Goal: Task Accomplishment & Management: Use online tool/utility

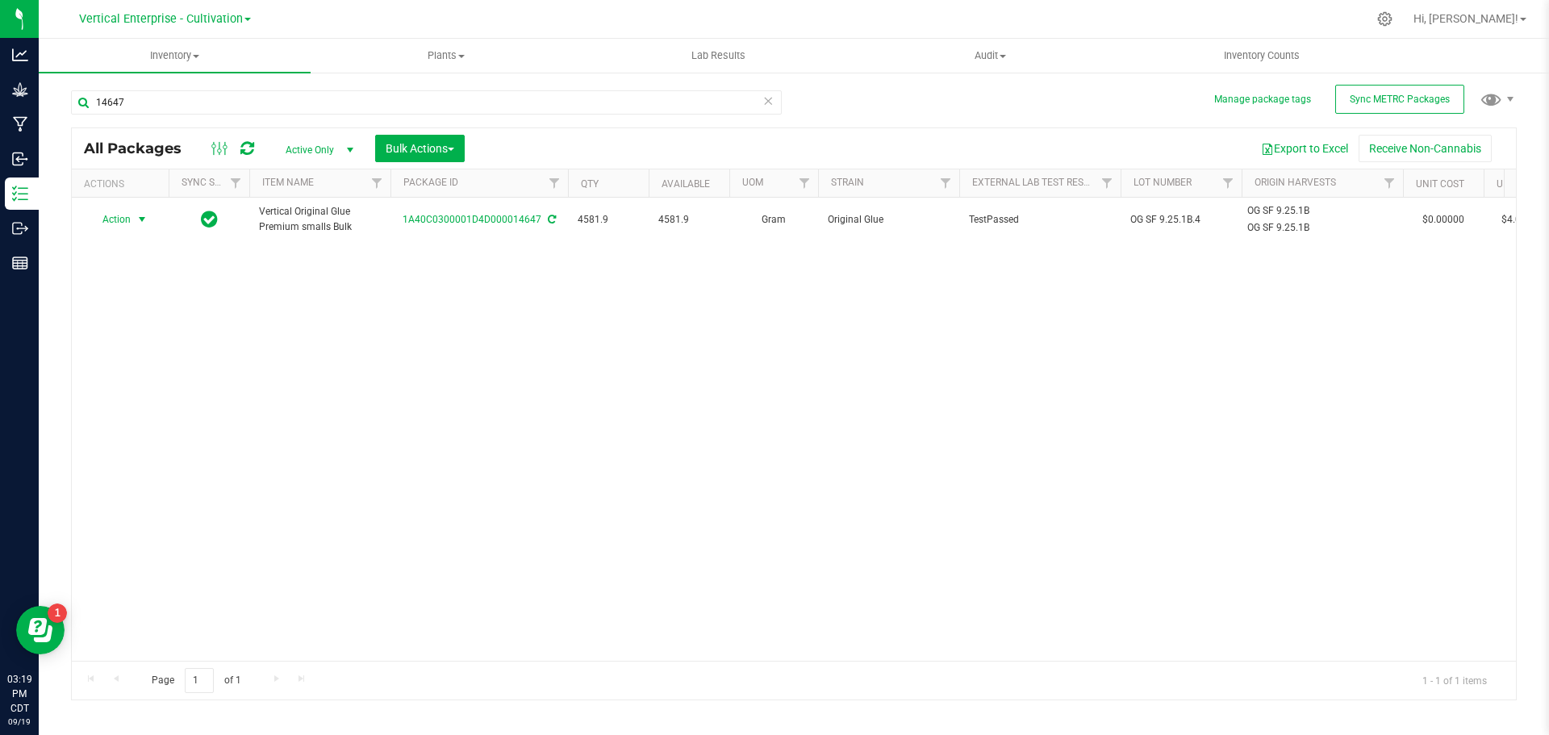
type input "14647"
click at [115, 217] on span "Action" at bounding box center [110, 219] width 44 height 23
click at [118, 265] on li "Create package" at bounding box center [140, 270] width 102 height 24
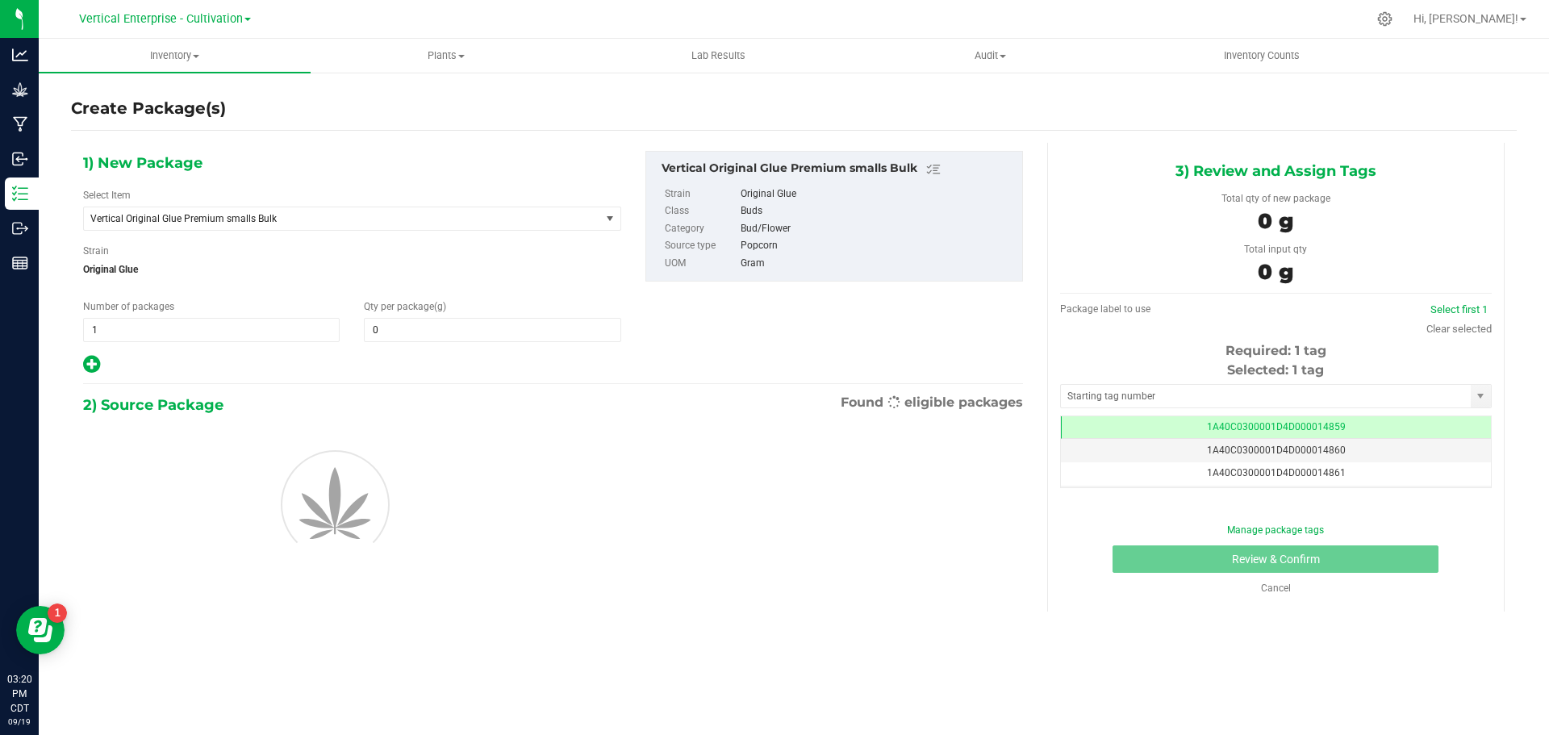
type input "0.0000"
click at [169, 210] on span "Vertical Original Glue Premium smalls Bulk" at bounding box center [342, 218] width 516 height 23
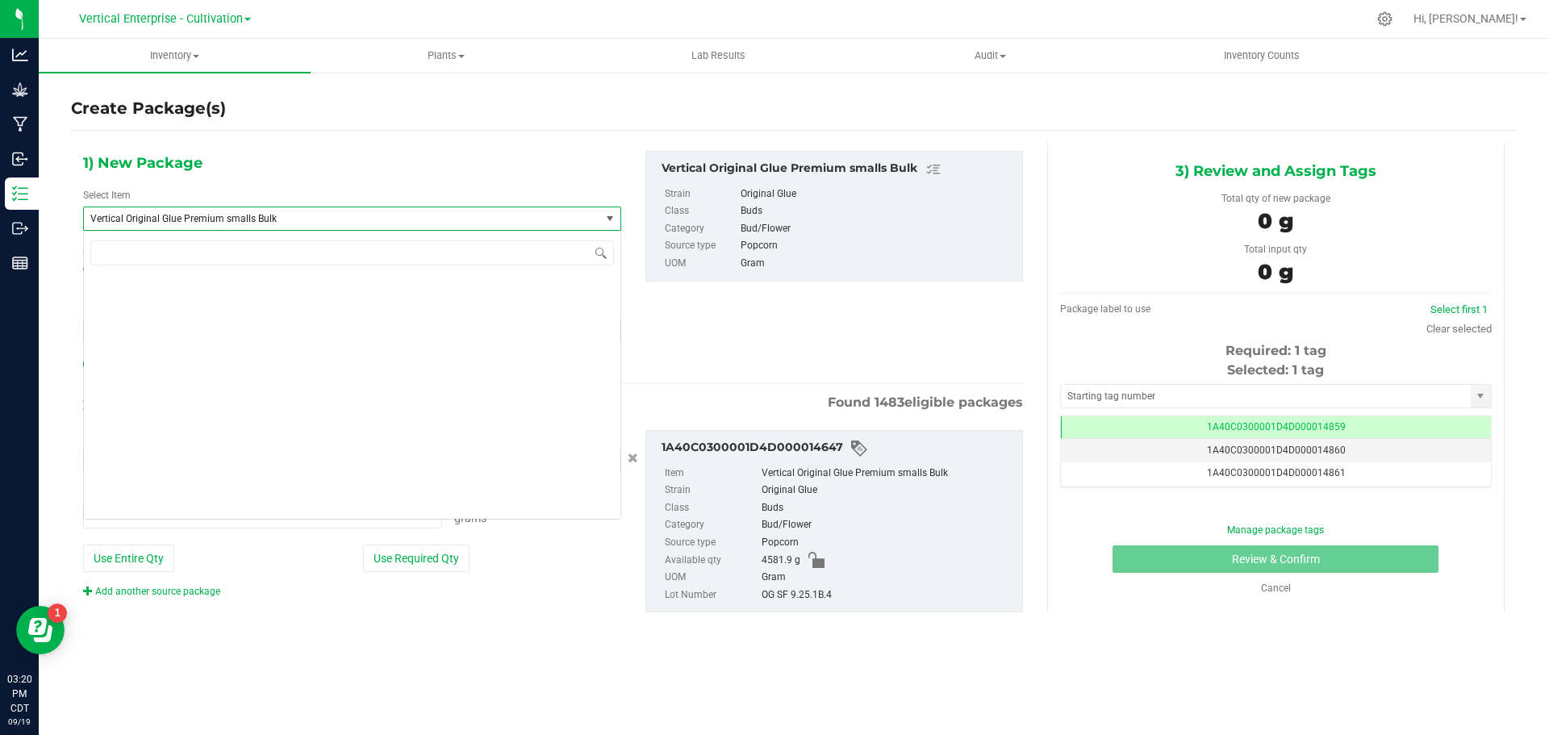
type input "0.0000 g"
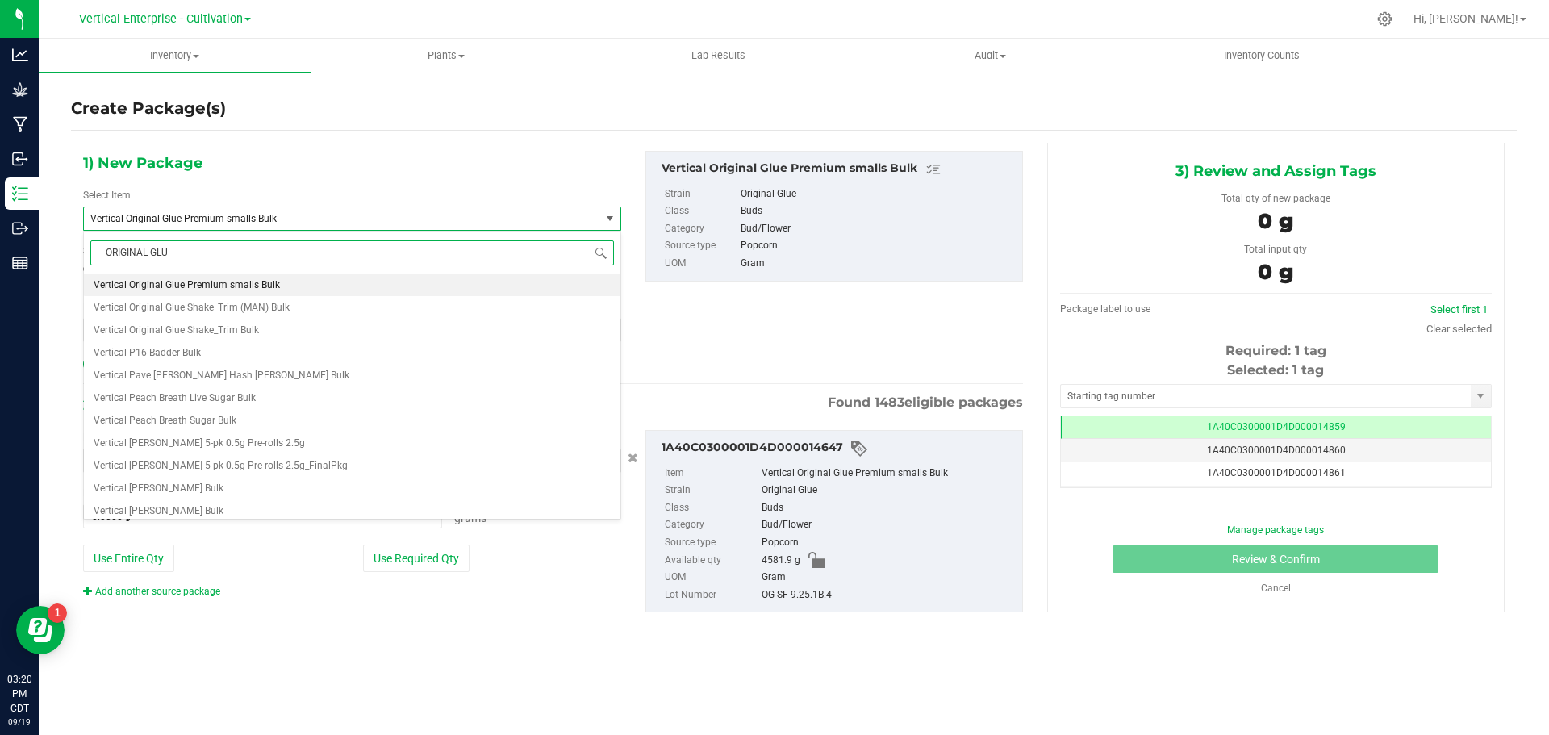
type input "ORIGINAL GLUE"
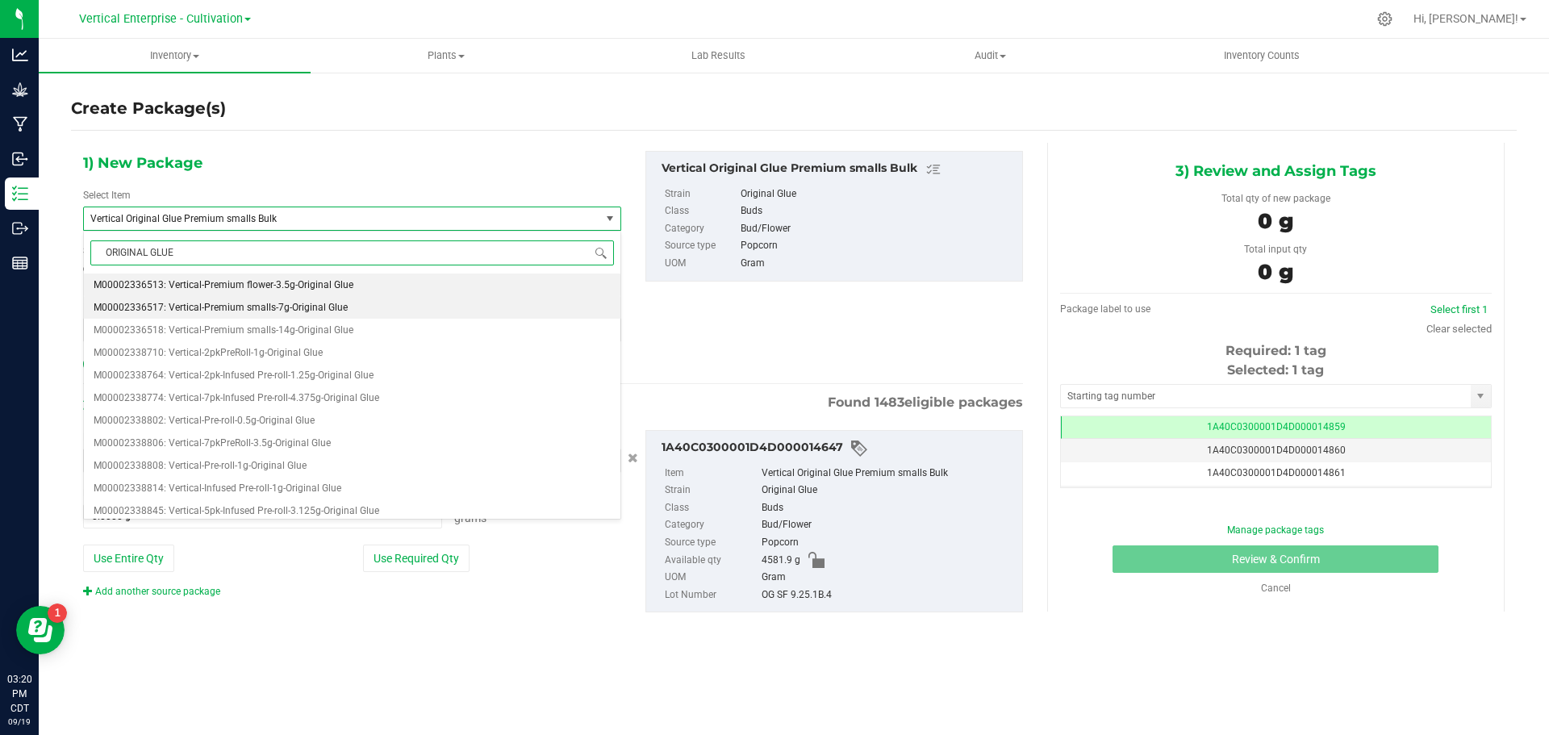
click at [203, 301] on li "M00002336517: Vertical-Premium smalls-7g-Original Glue" at bounding box center [352, 307] width 537 height 23
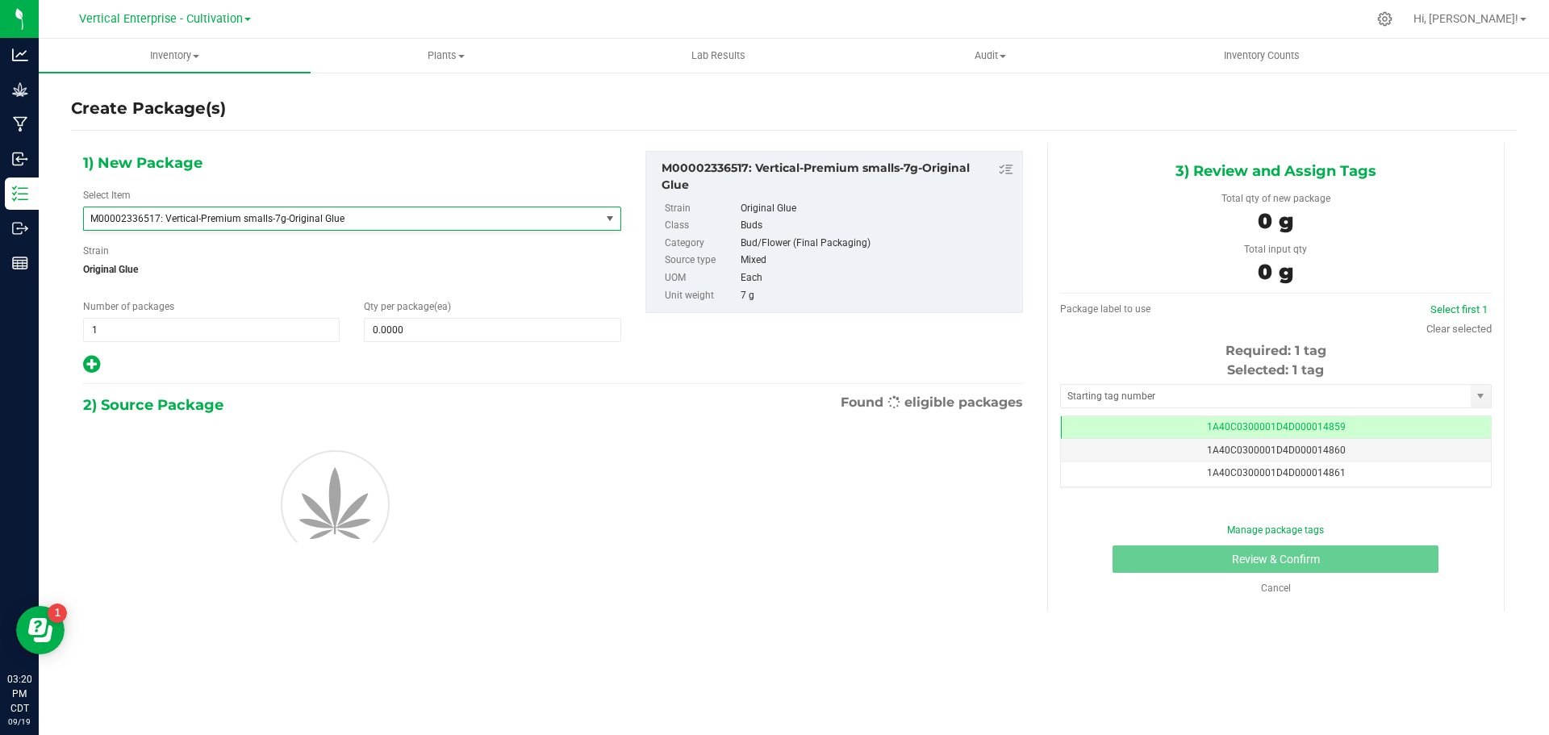
type input "0"
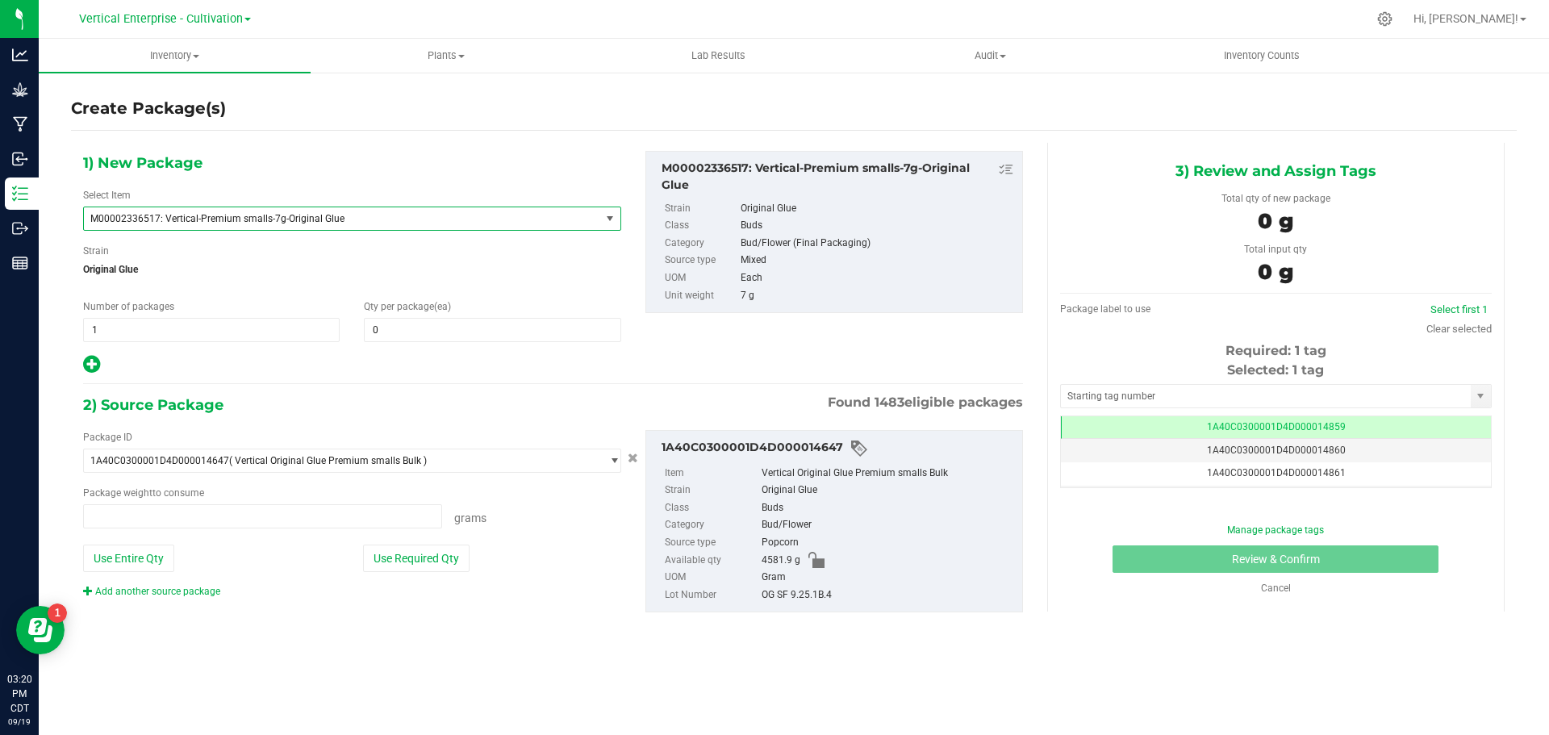
type input "0.0000 g"
click at [386, 334] on span "0 0" at bounding box center [492, 330] width 257 height 24
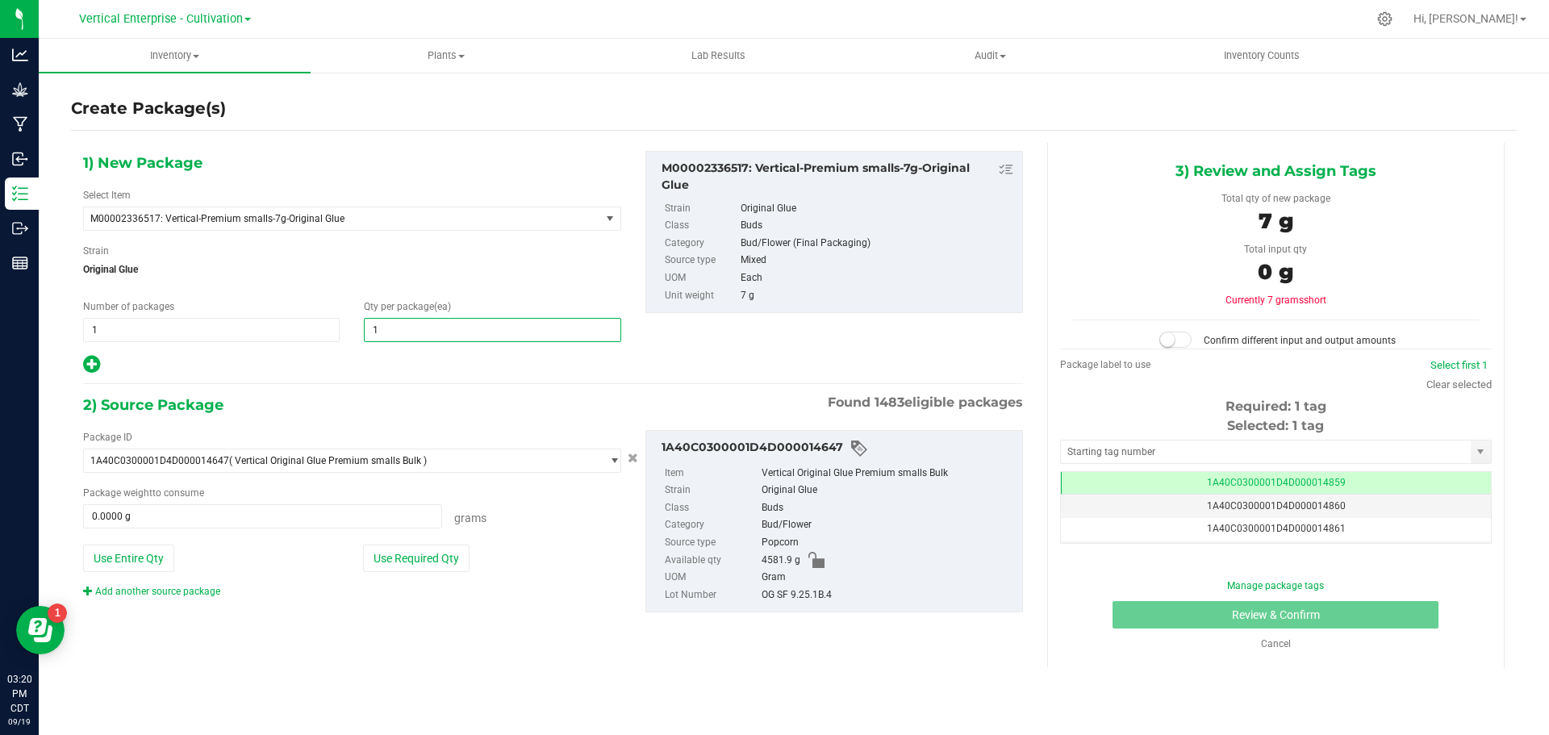
type input "18"
click at [399, 566] on button "Use Required Qty" at bounding box center [416, 558] width 107 height 27
type input "126.0000 g"
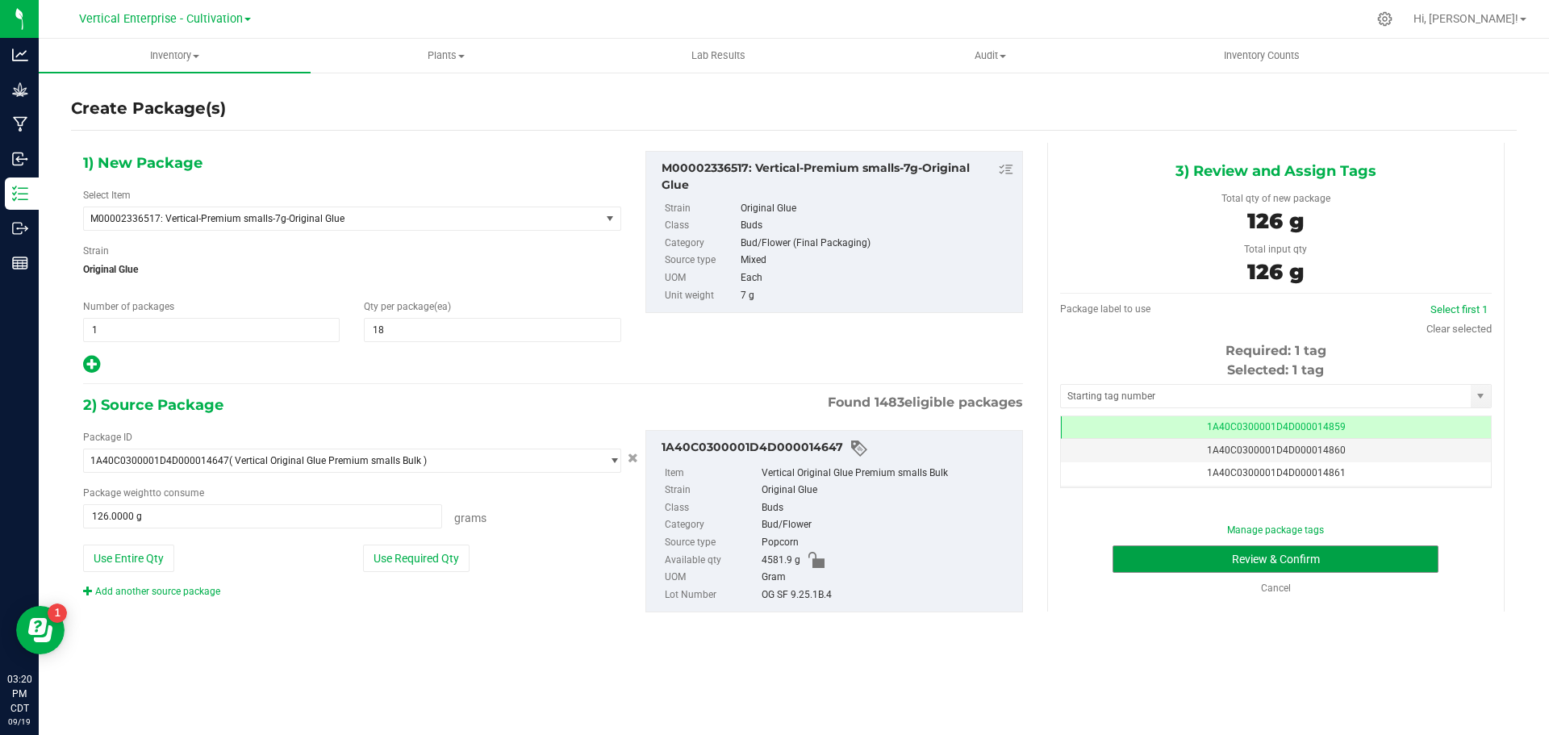
click at [1377, 565] on button "Review & Confirm" at bounding box center [1276, 558] width 326 height 27
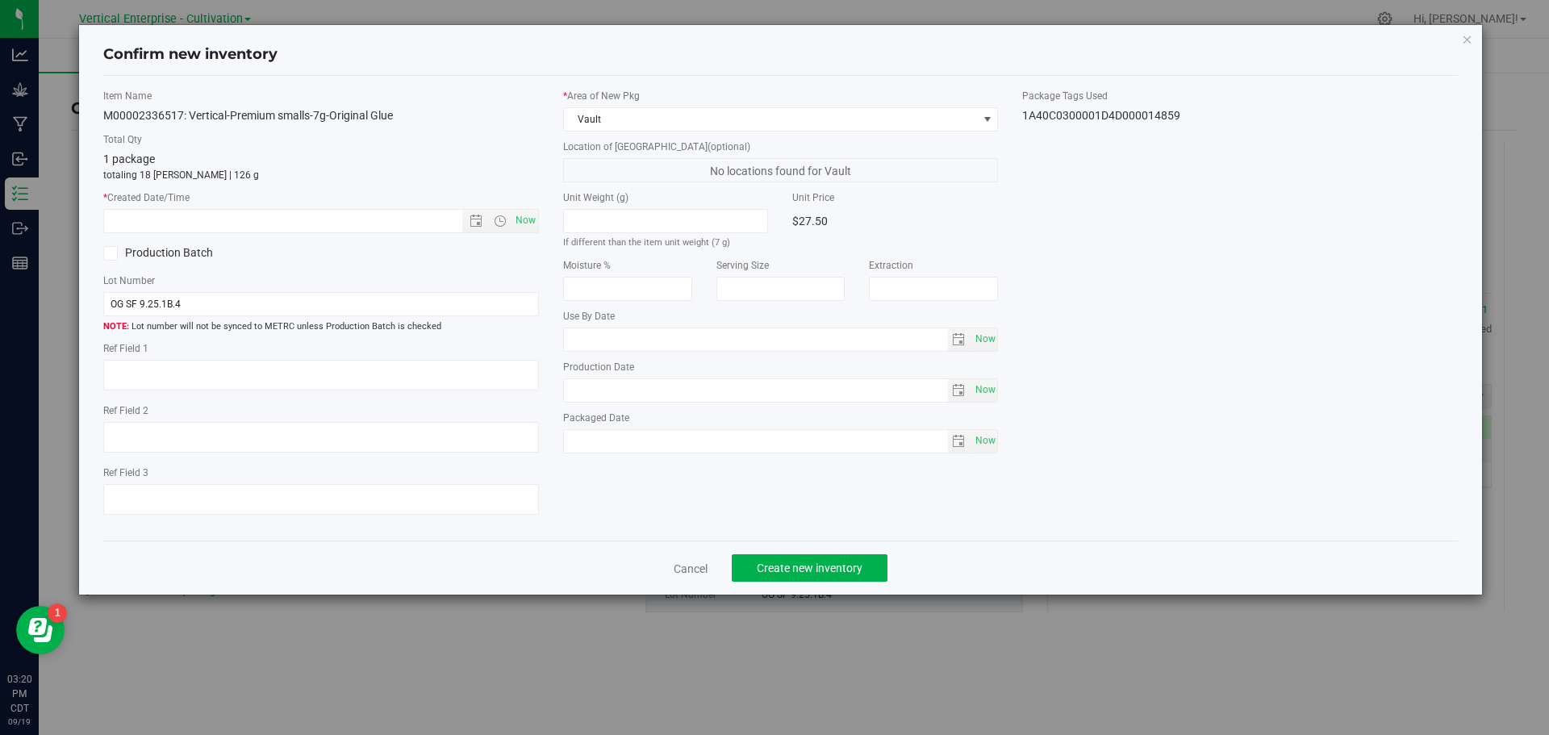
click at [543, 225] on div "Item Name M00002336517: Vertical-Premium smalls-7g-Original Glue Total Qty 1 pa…" at bounding box center [321, 309] width 460 height 440
click at [512, 222] on span "Now" at bounding box center [525, 220] width 27 height 23
type input "9/19/2025 3:20 PM"
click at [854, 572] on span "Create new inventory" at bounding box center [810, 568] width 106 height 13
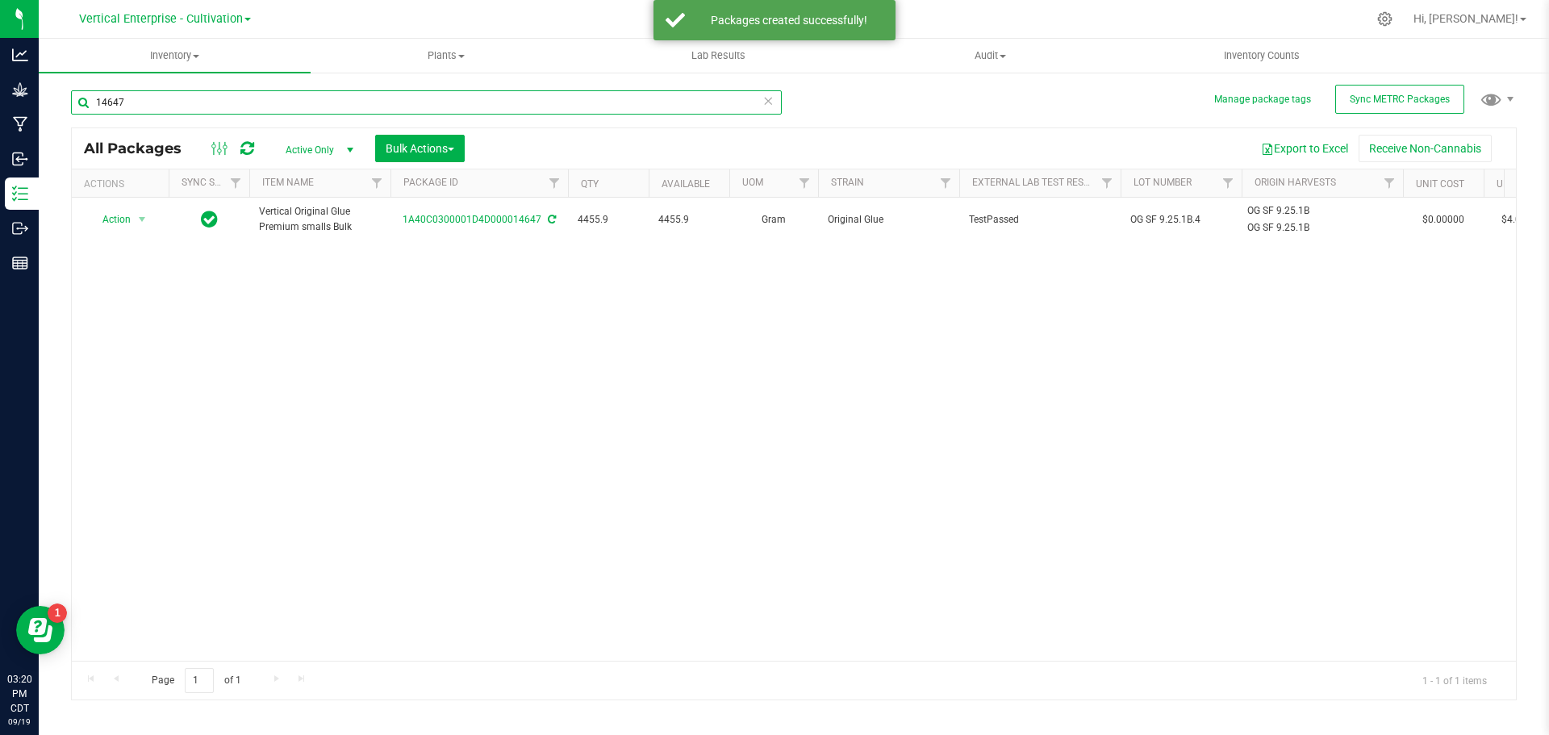
drag, startPoint x: 172, startPoint y: 102, endPoint x: 90, endPoint y: 96, distance: 81.8
click at [90, 96] on input "14647" at bounding box center [426, 102] width 711 height 24
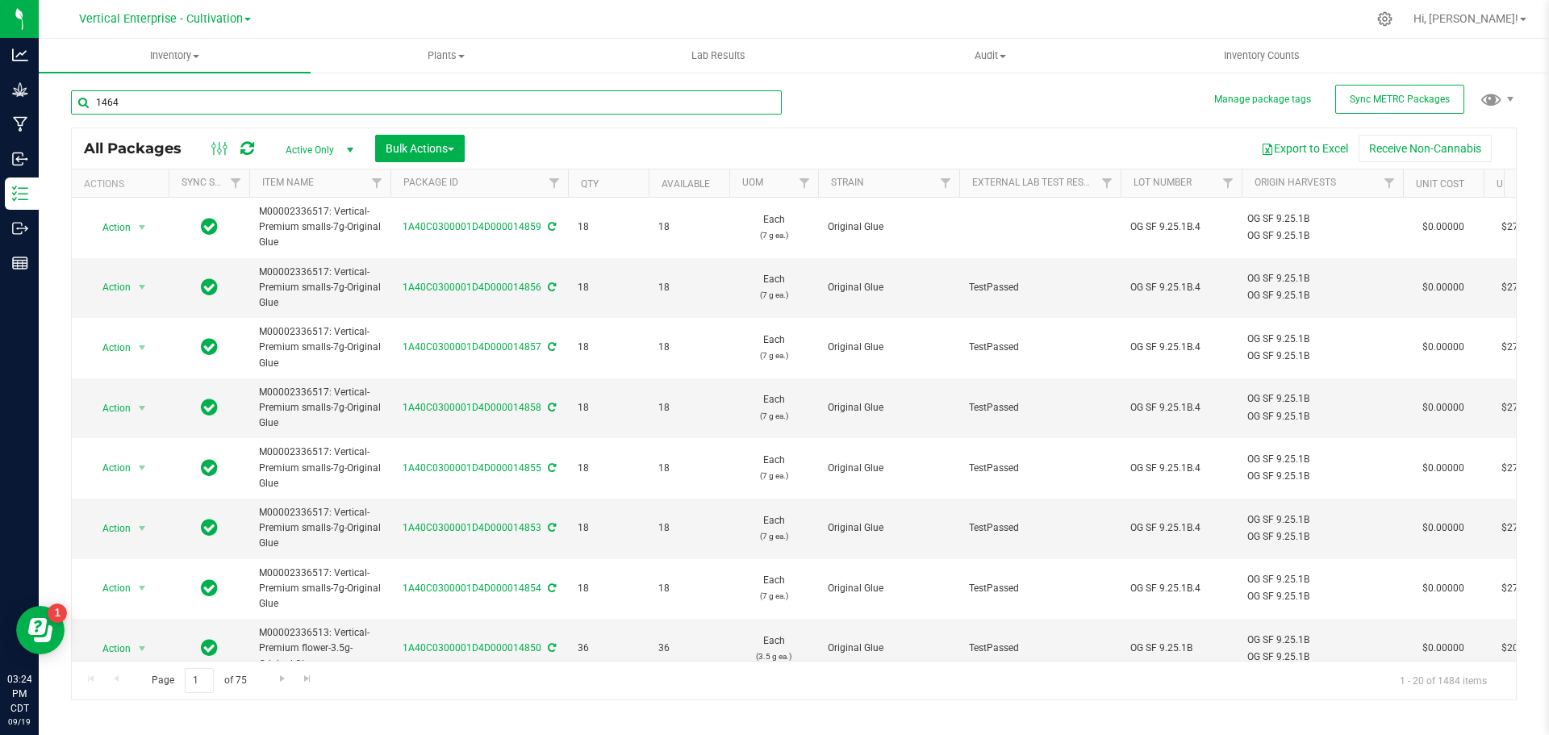
type input "14647"
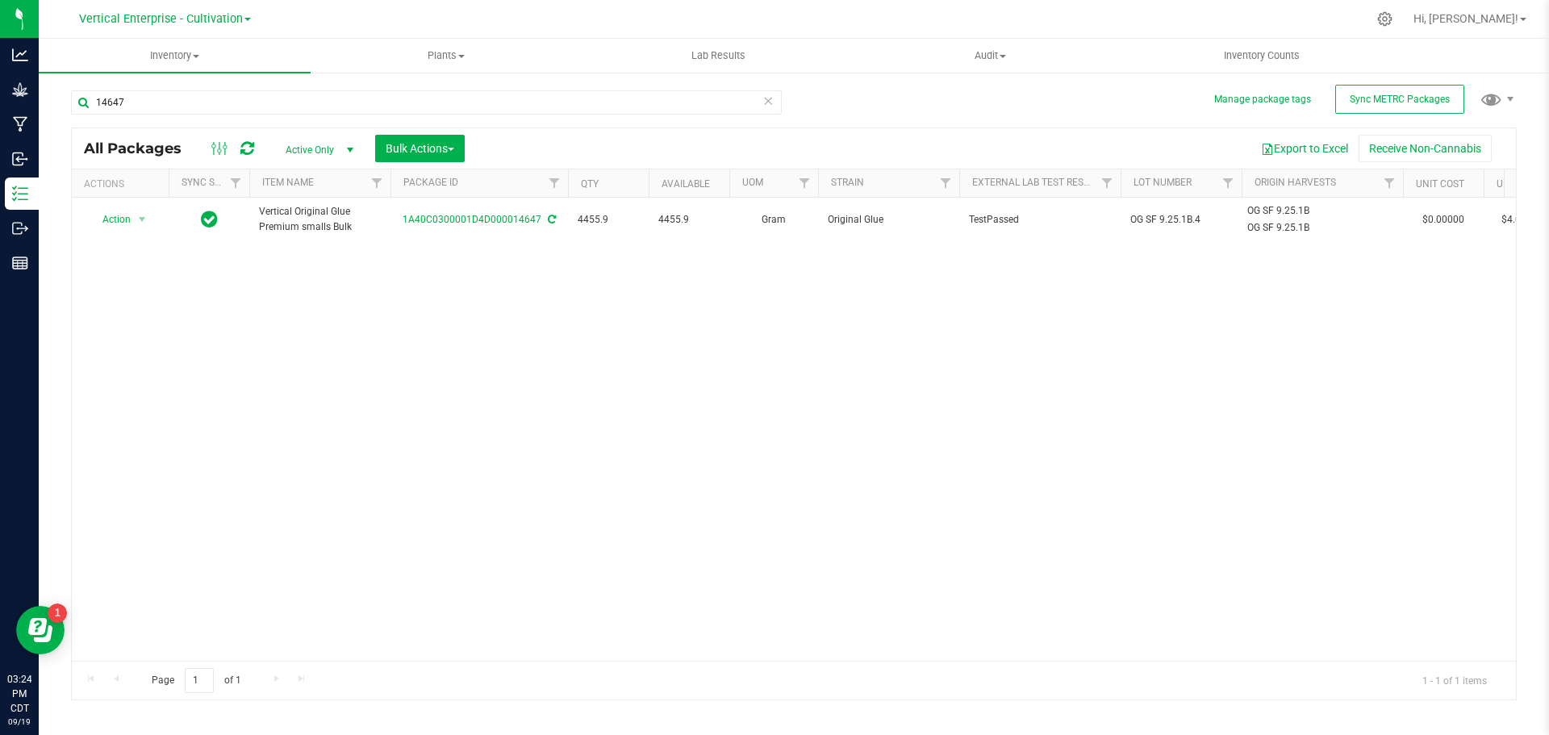
click at [112, 223] on span "Action" at bounding box center [110, 219] width 44 height 23
click at [122, 275] on li "Create package" at bounding box center [140, 270] width 102 height 24
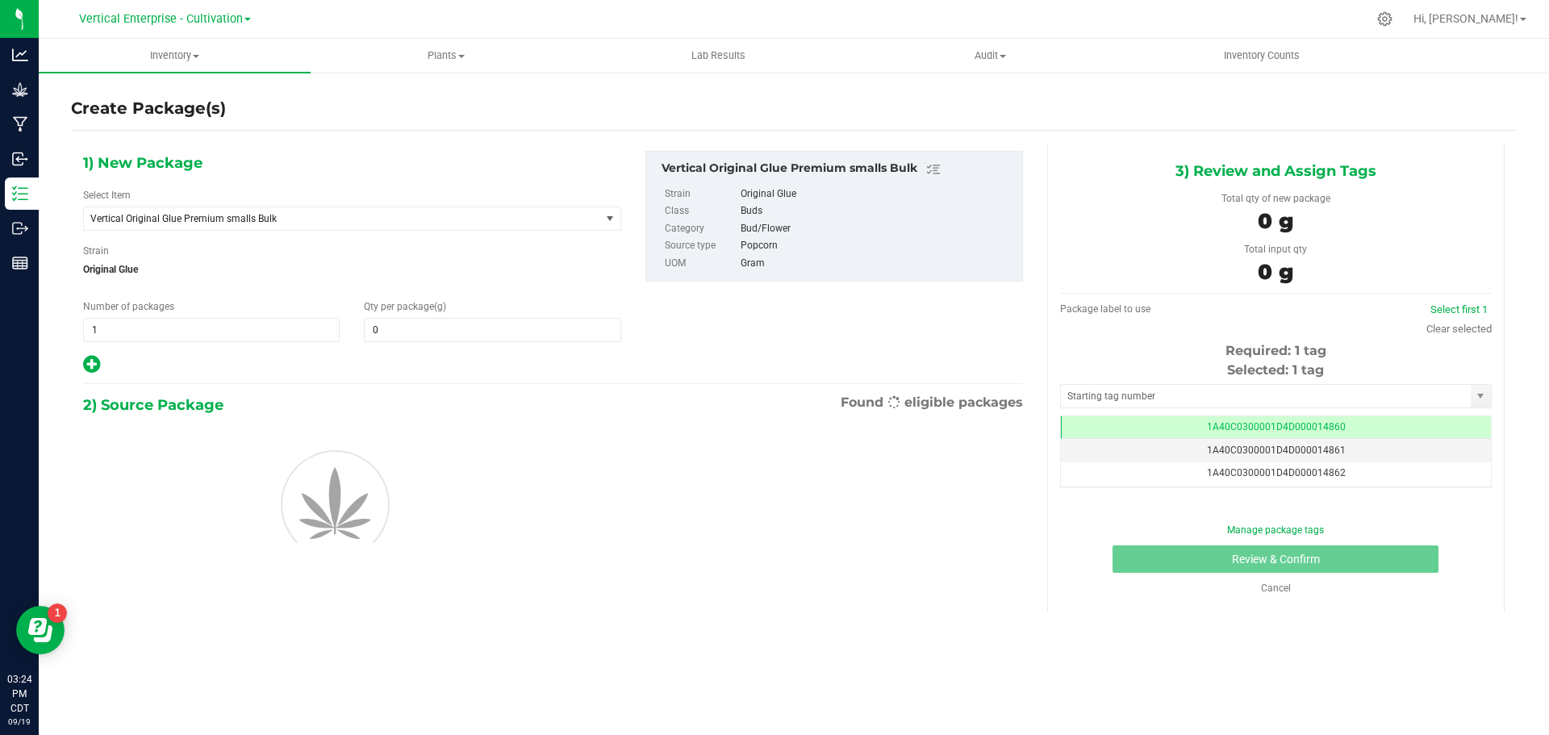
type input "0.0000"
click at [206, 223] on span "Vertical Original Glue Premium smalls Bulk" at bounding box center [331, 218] width 483 height 11
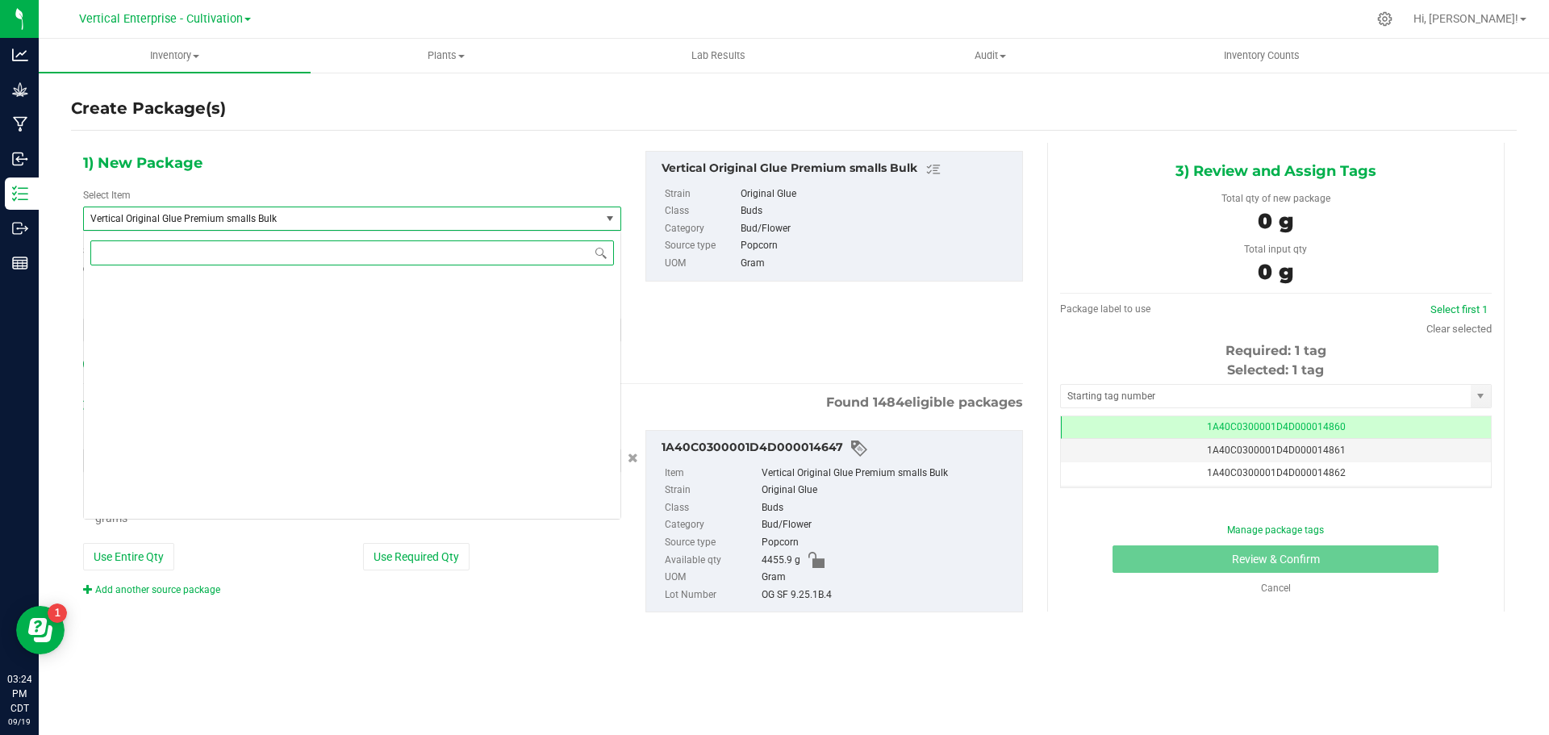
scroll to position [0, -1]
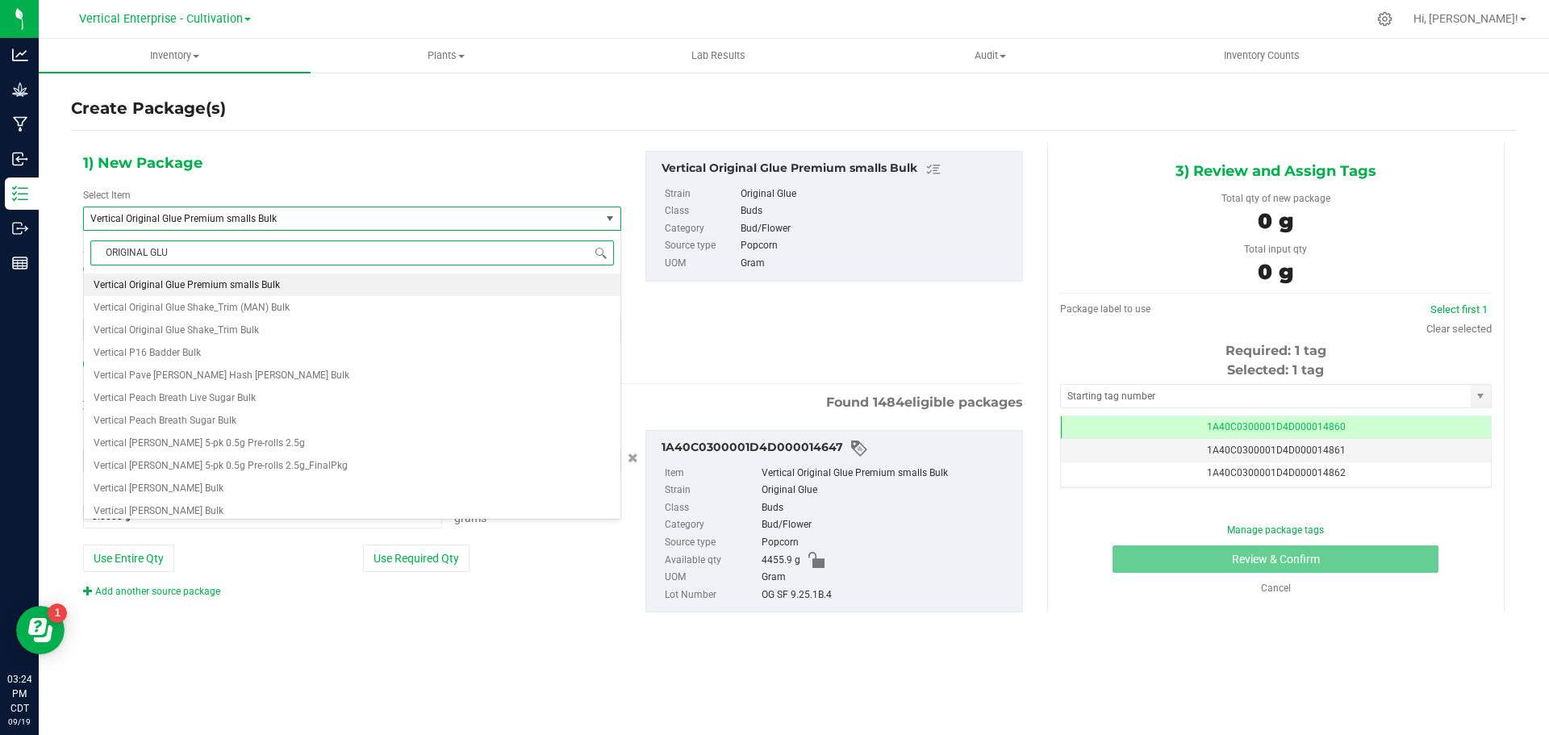
type input "ORIGINAL GLUE"
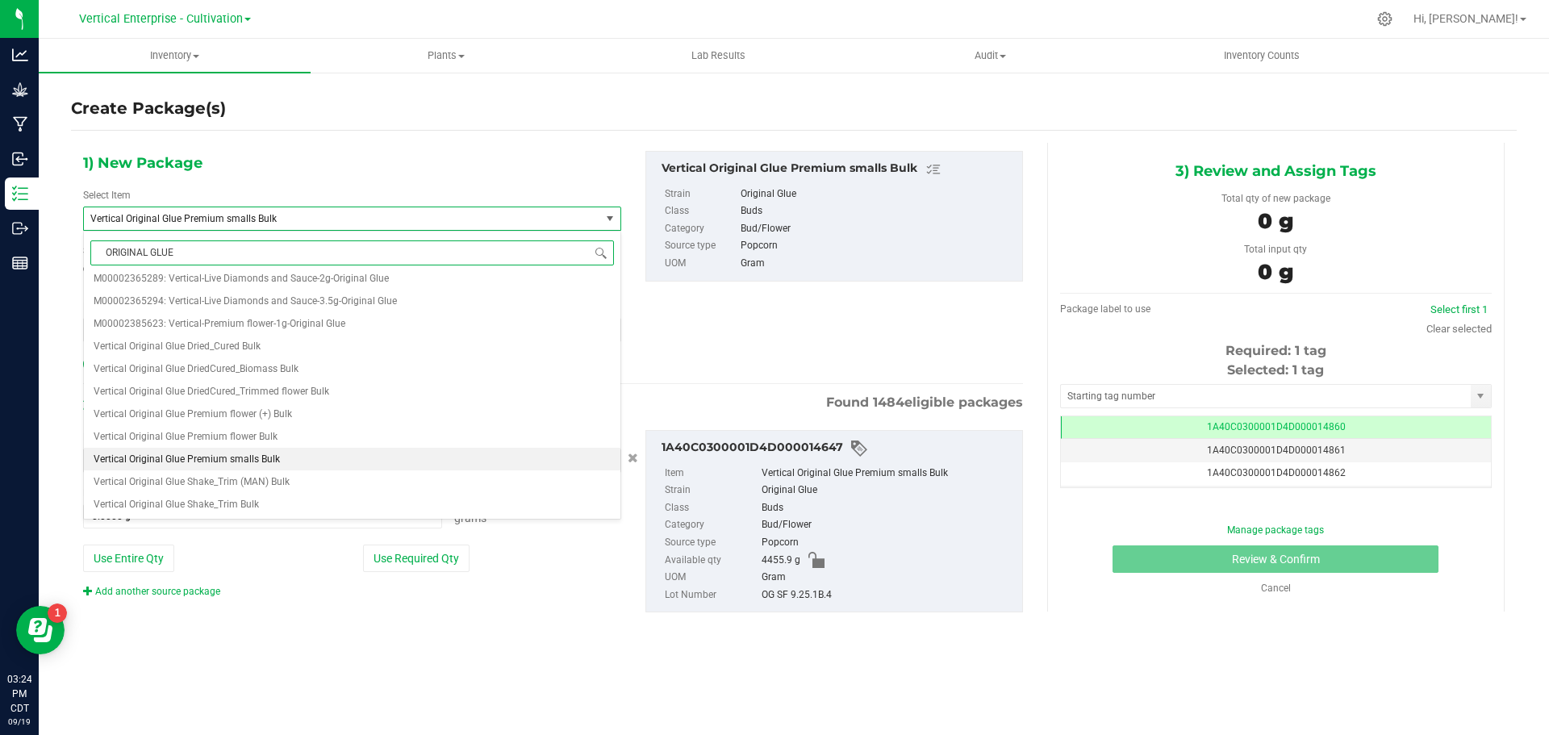
scroll to position [0, 0]
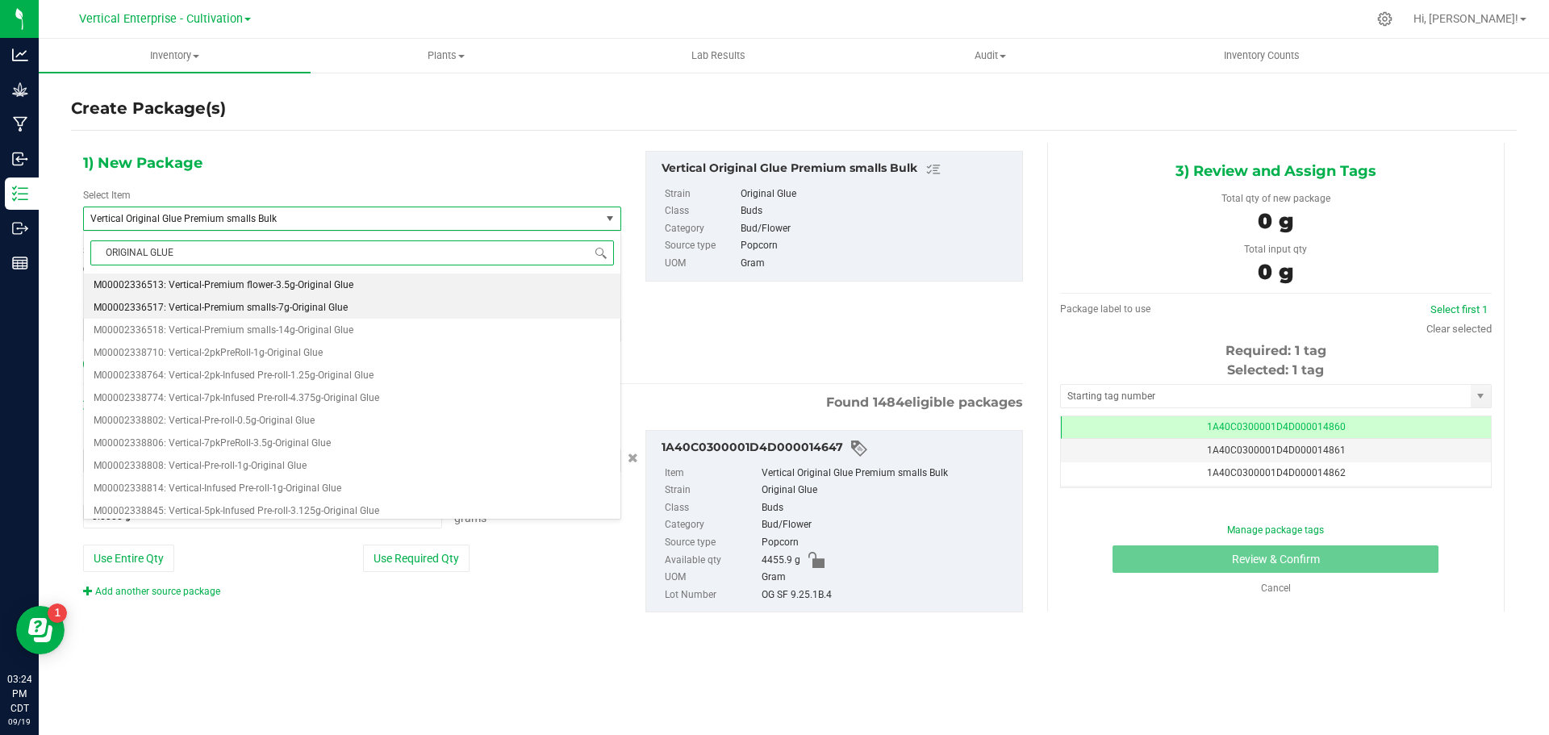
click at [276, 300] on li "M00002336517: Vertical-Premium smalls-7g-Original Glue" at bounding box center [352, 307] width 537 height 23
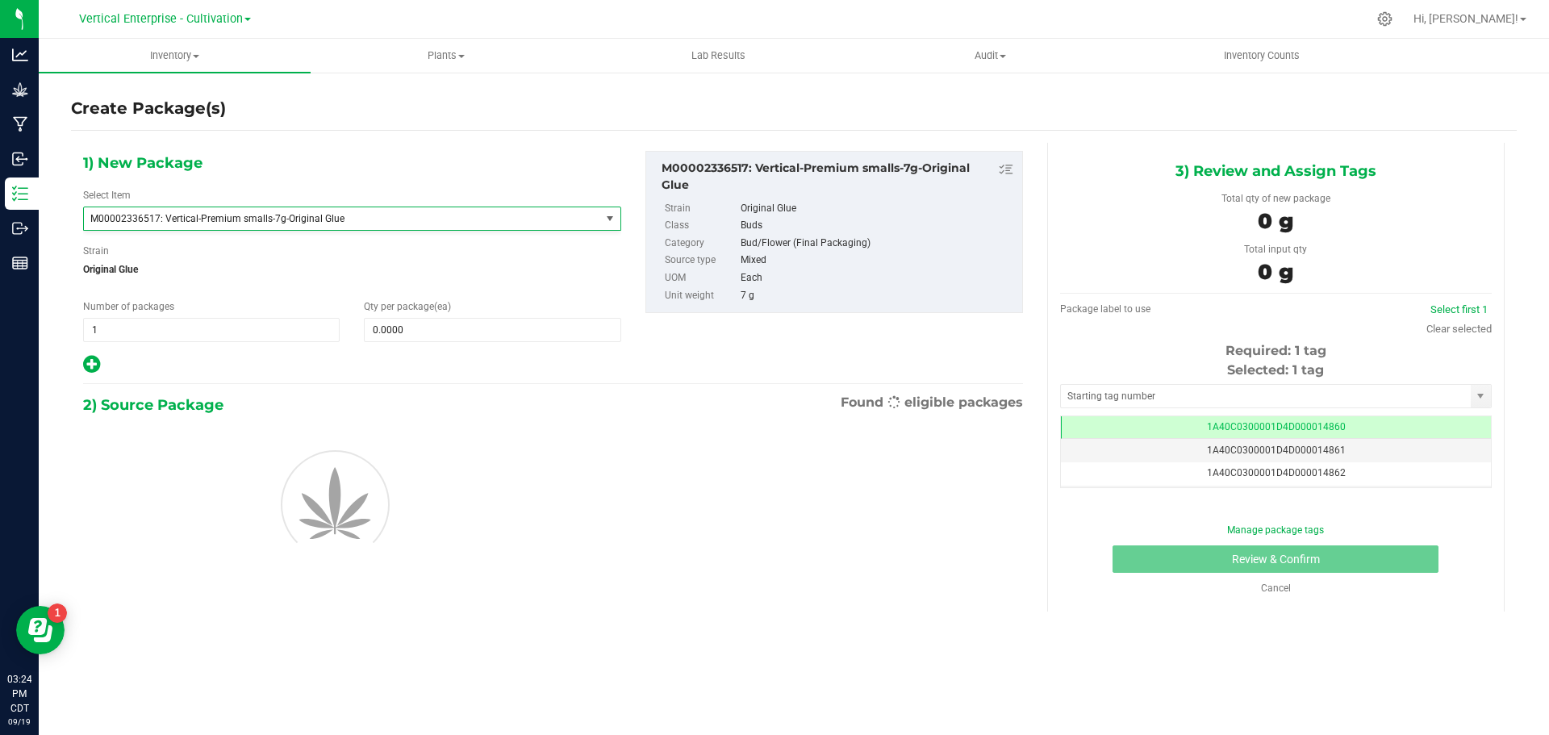
type input "0"
click at [414, 330] on input "0" at bounding box center [492, 330] width 255 height 23
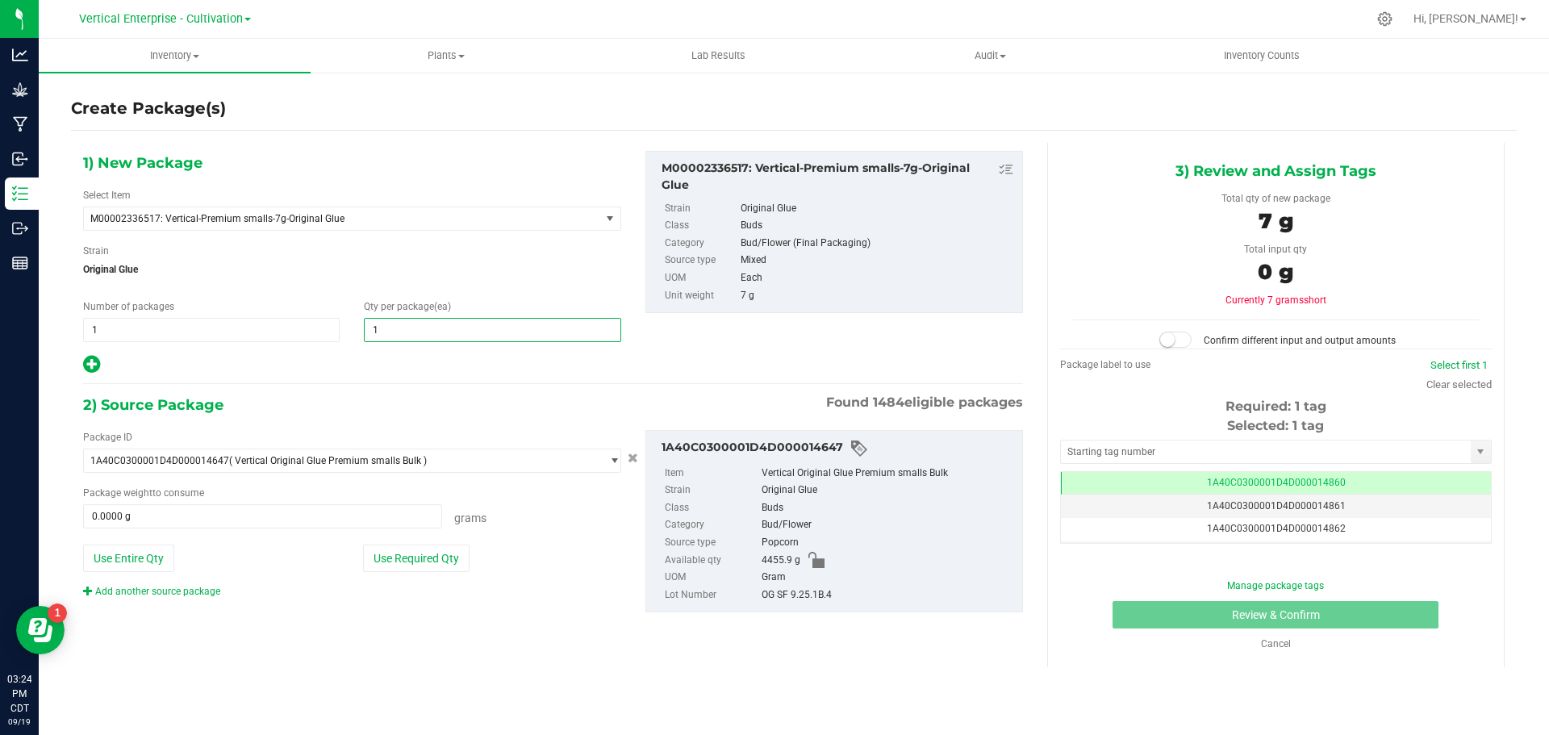
type input "18"
click at [404, 566] on button "Use Required Qty" at bounding box center [416, 558] width 107 height 27
type input "126.0000 g"
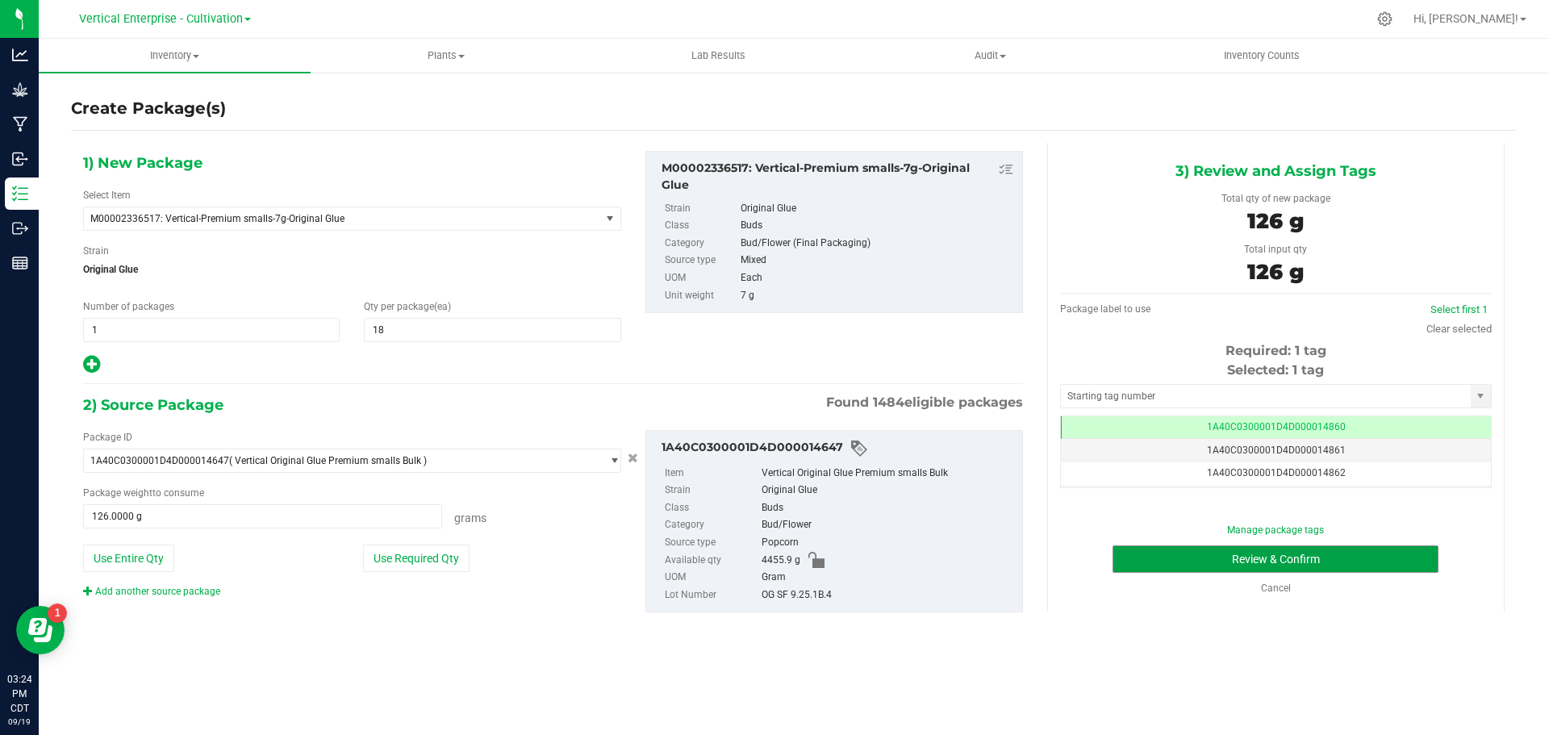
click at [1358, 560] on button "Review & Confirm" at bounding box center [1276, 558] width 326 height 27
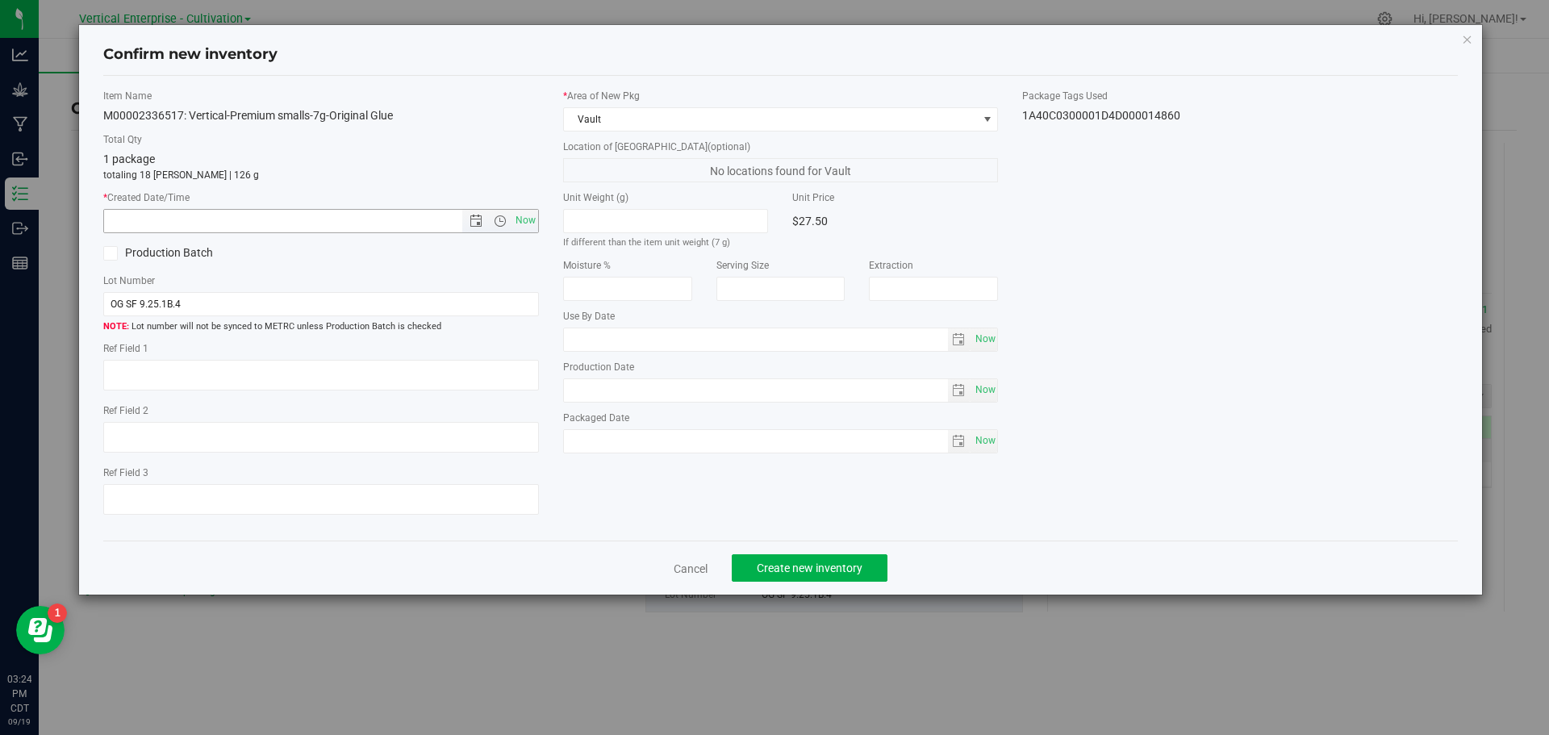
click at [529, 228] on span "Now" at bounding box center [525, 220] width 27 height 23
type input "9/19/2025 3:24 PM"
click at [829, 559] on button "Create new inventory" at bounding box center [810, 567] width 156 height 27
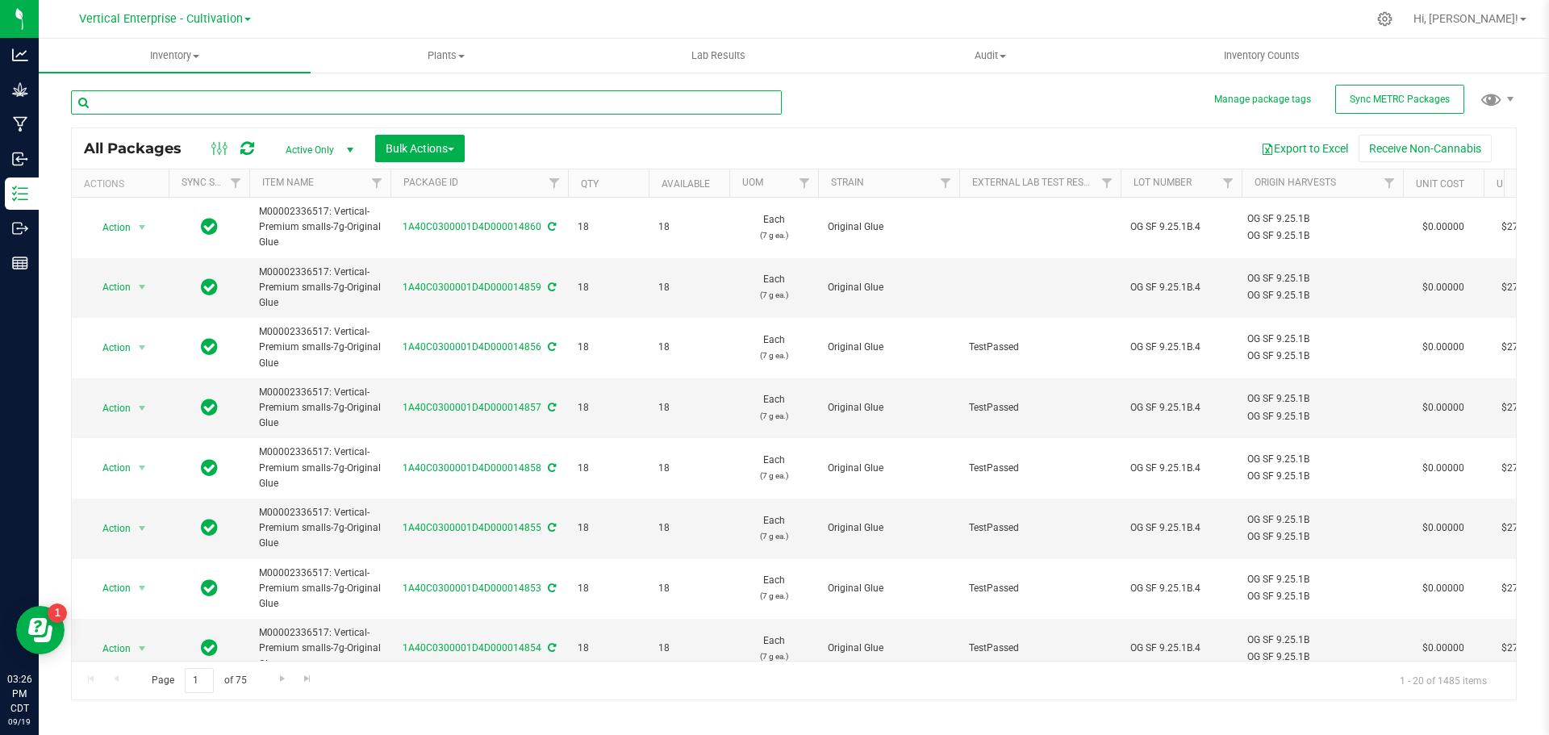
click at [129, 107] on input "text" at bounding box center [426, 102] width 711 height 24
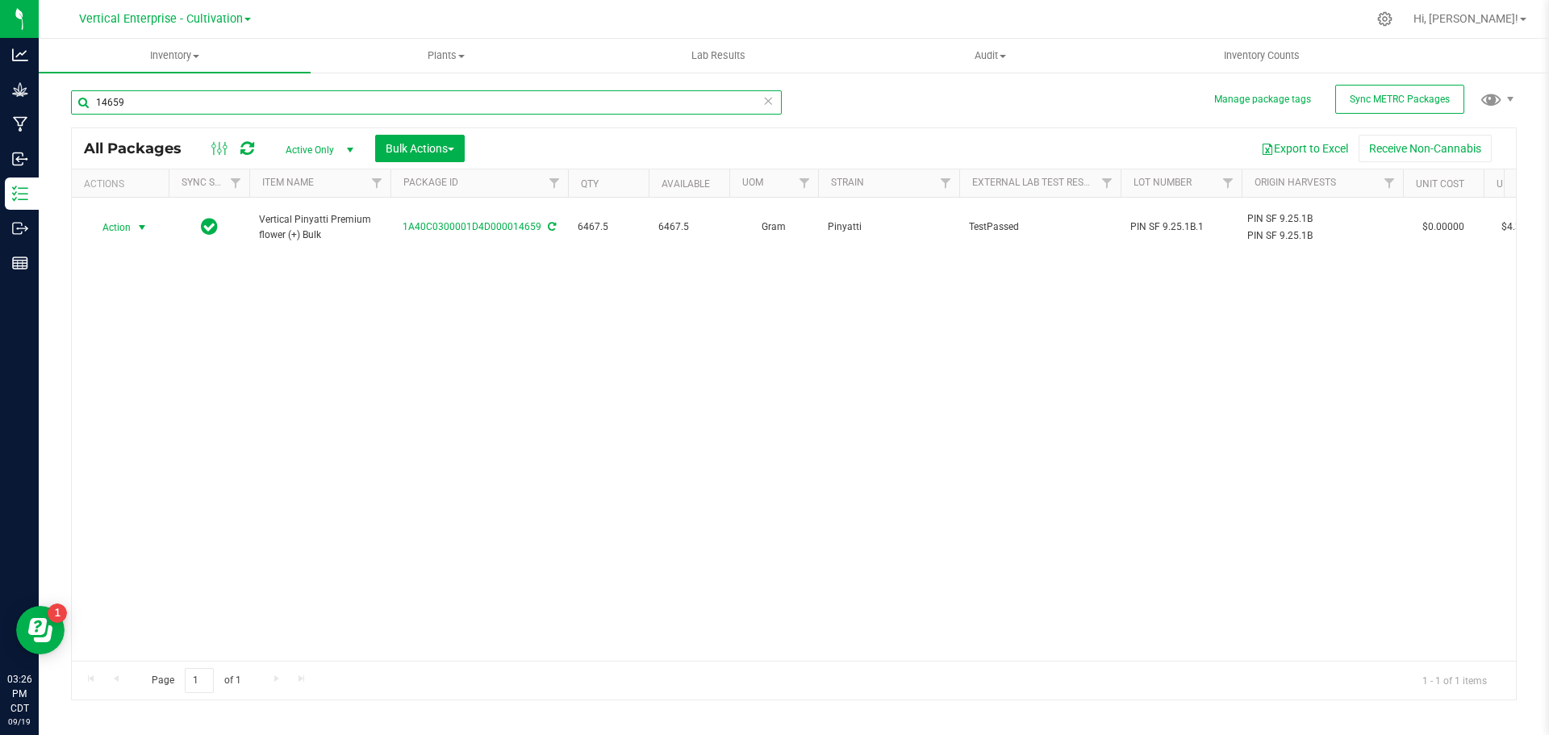
type input "14659"
click at [104, 224] on span "Action" at bounding box center [110, 227] width 44 height 23
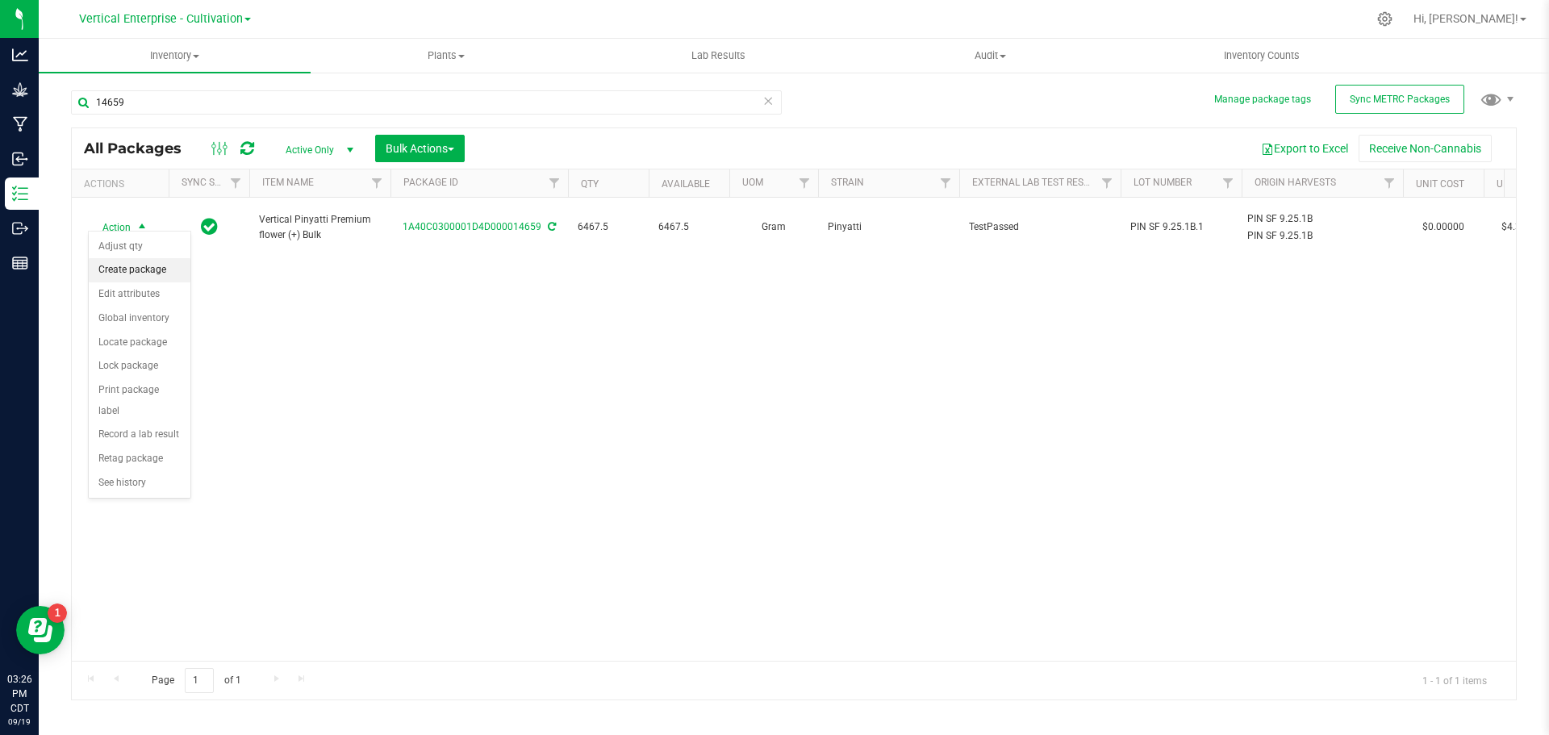
click at [106, 264] on li "Create package" at bounding box center [140, 270] width 102 height 24
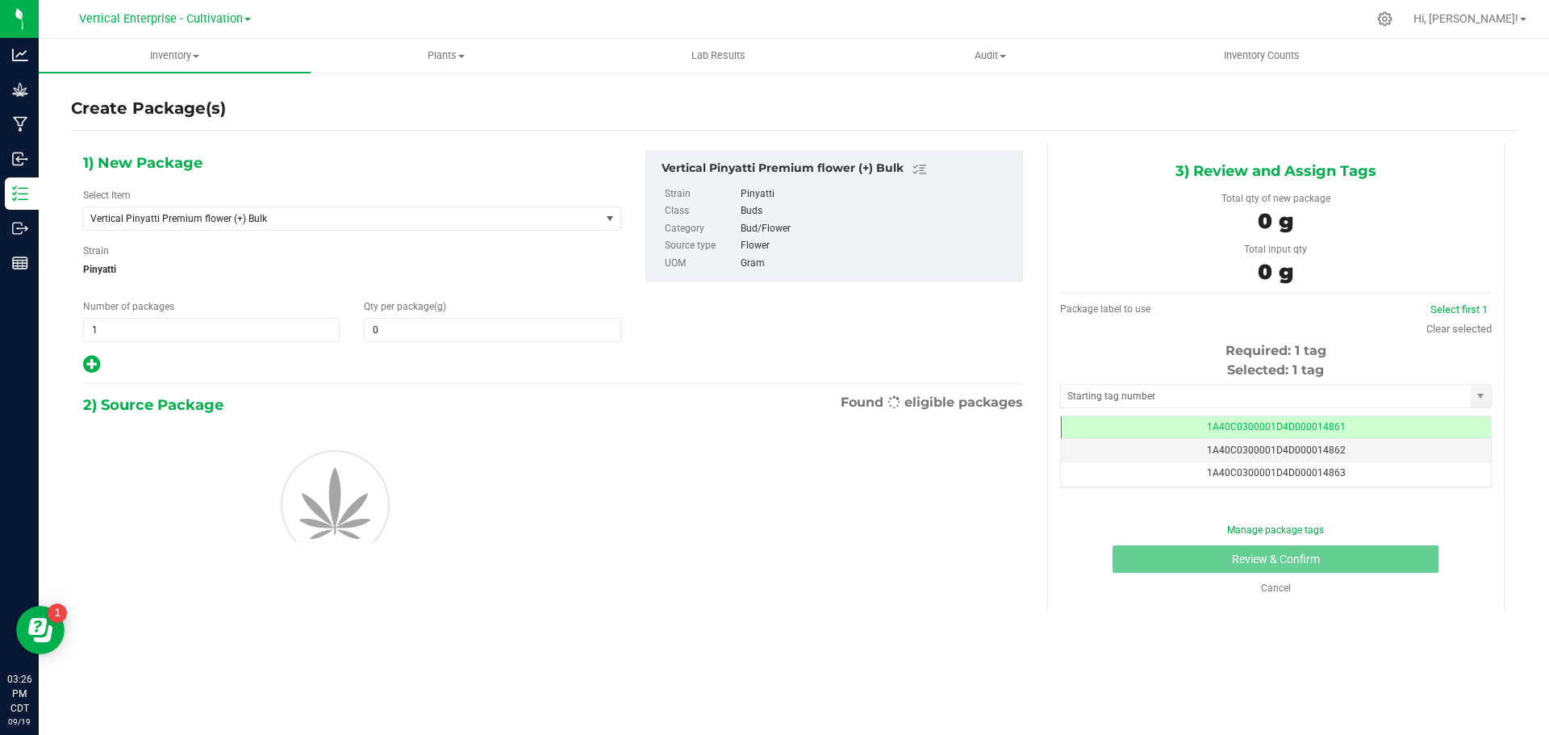
type input "0.0000"
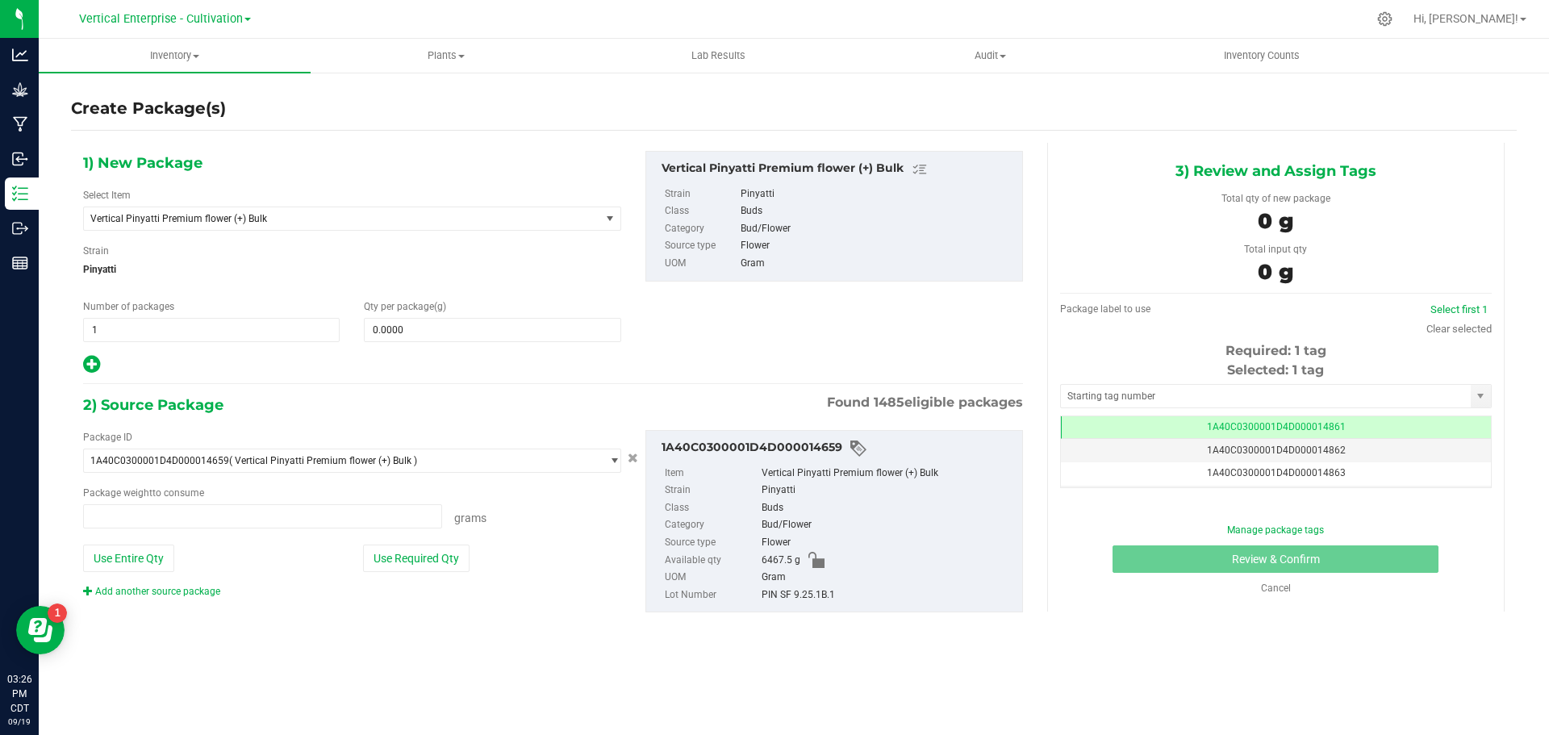
type input "0.0000 g"
click at [299, 210] on span "Vertical Pinyatti Premium flower (+) Bulk" at bounding box center [342, 218] width 516 height 23
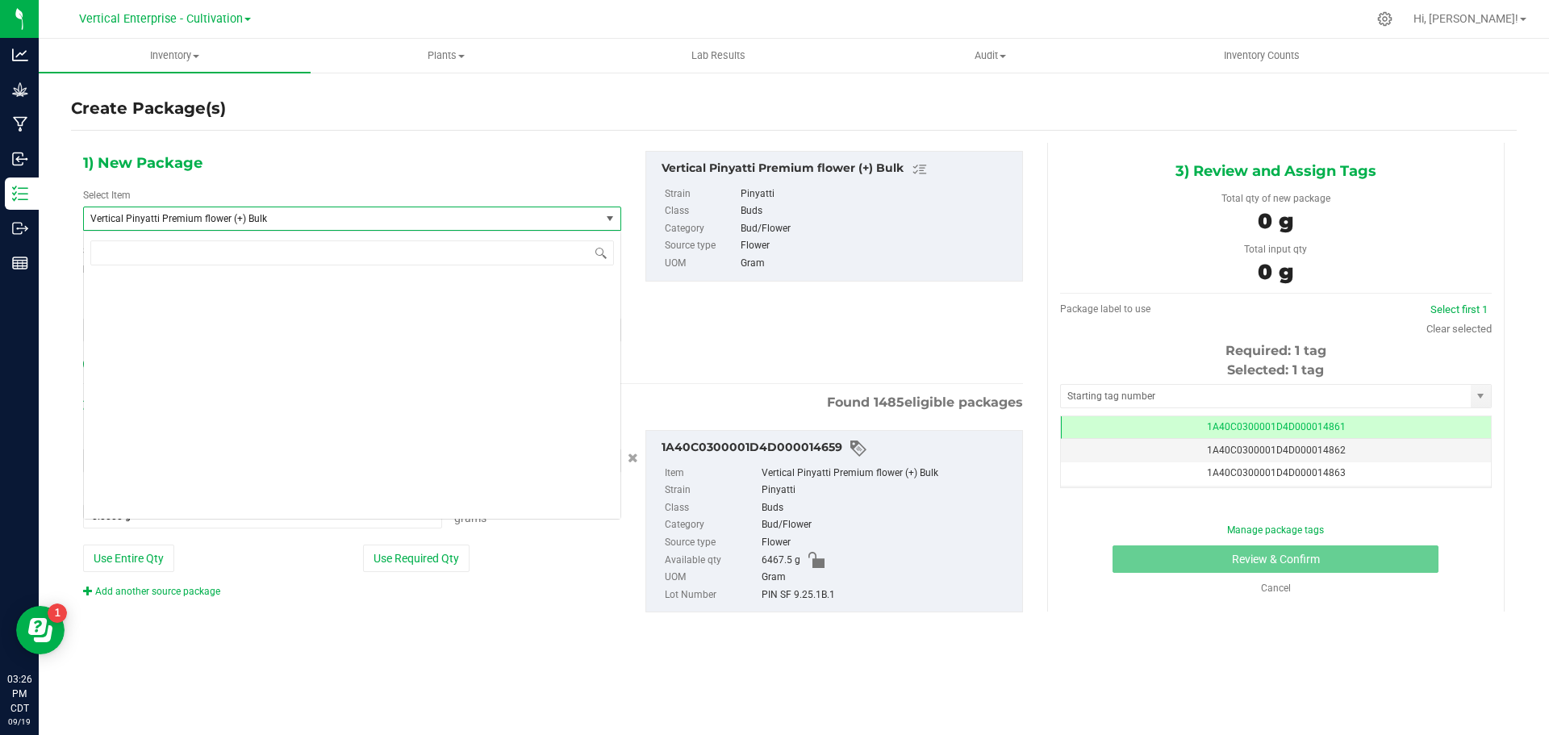
scroll to position [129734, 0]
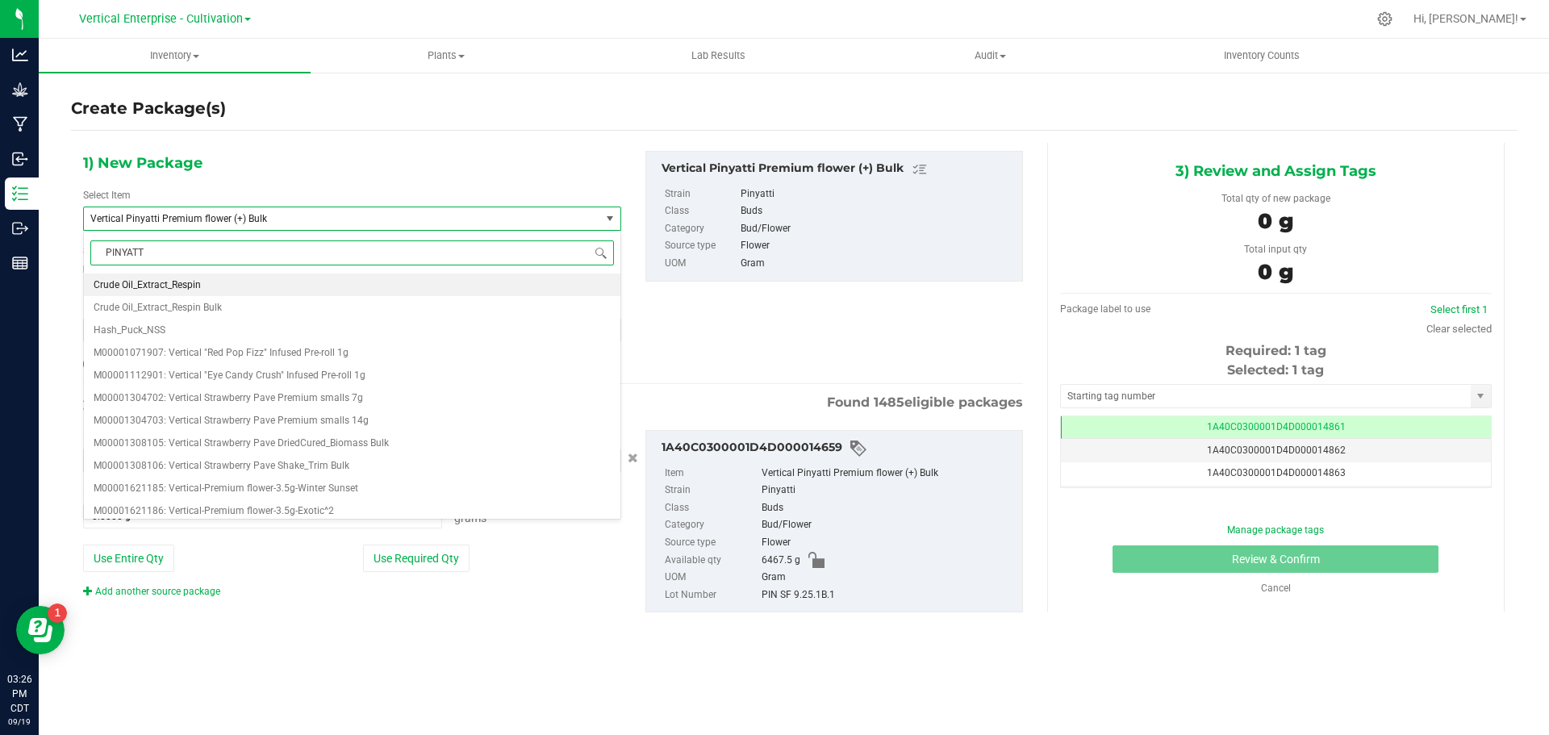
type input "PINYATTI"
click at [303, 279] on span "M00002296767: Vertical-Premium flower-3.5g-Pinyatti" at bounding box center [213, 284] width 238 height 11
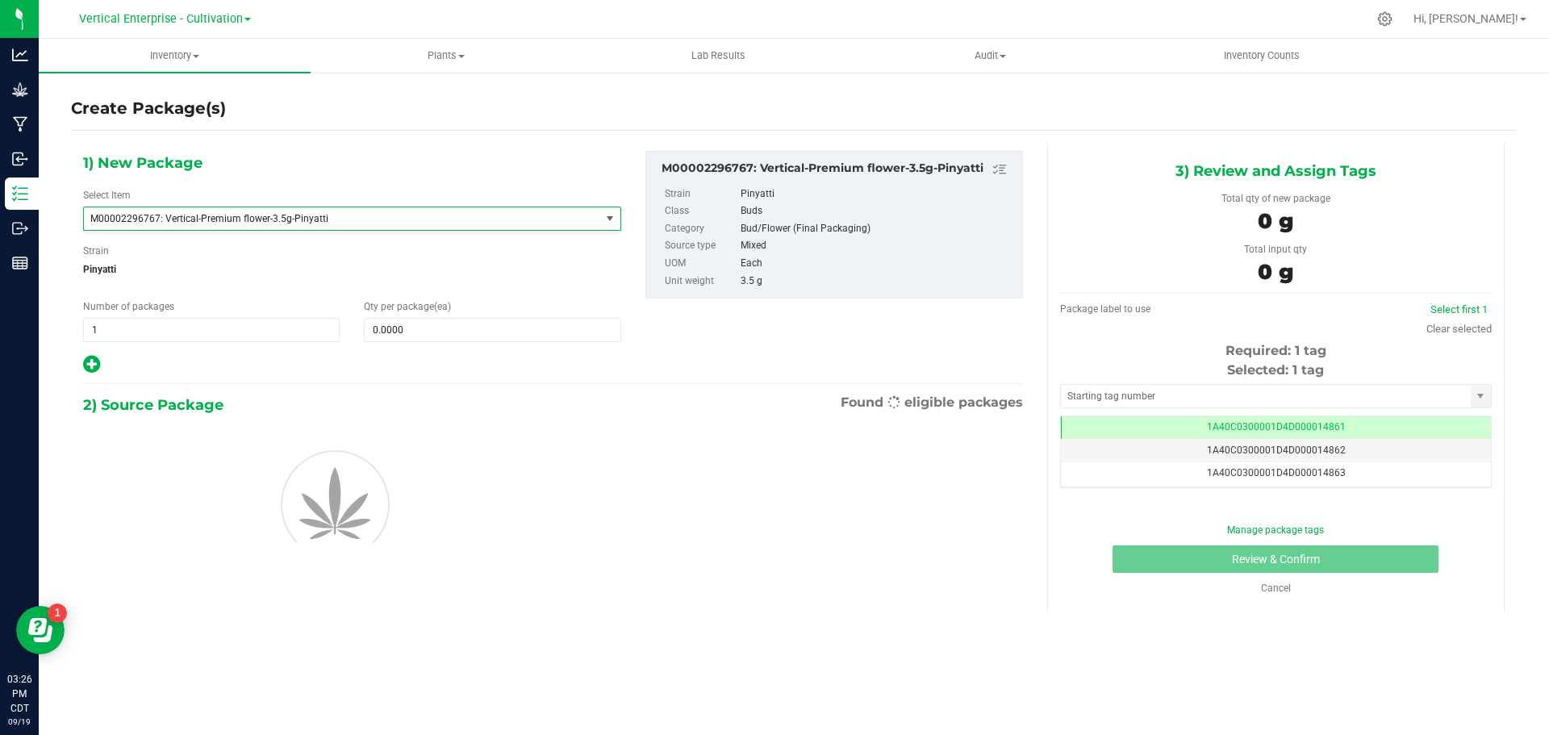
type input "0"
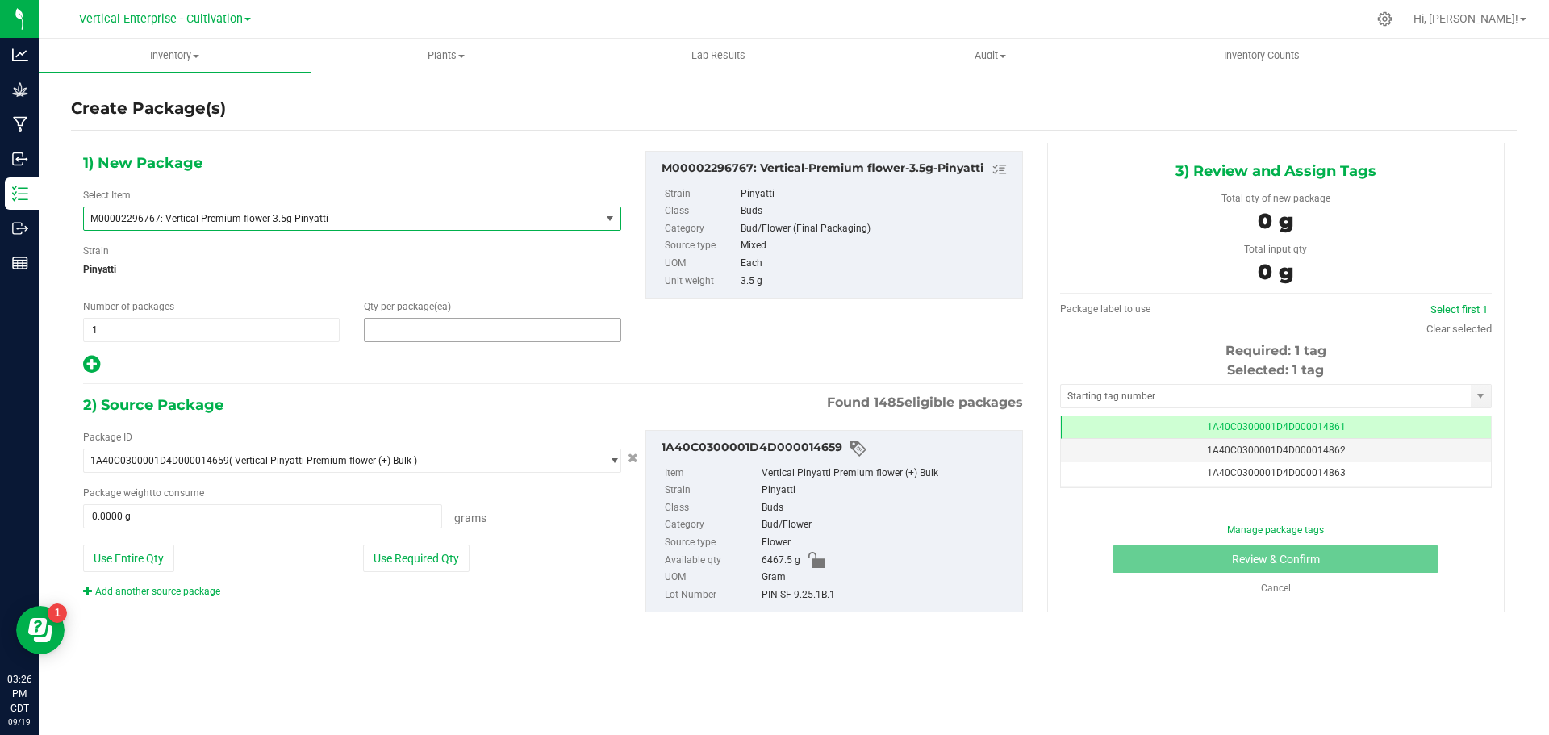
click at [439, 327] on span at bounding box center [492, 330] width 257 height 24
type input "36"
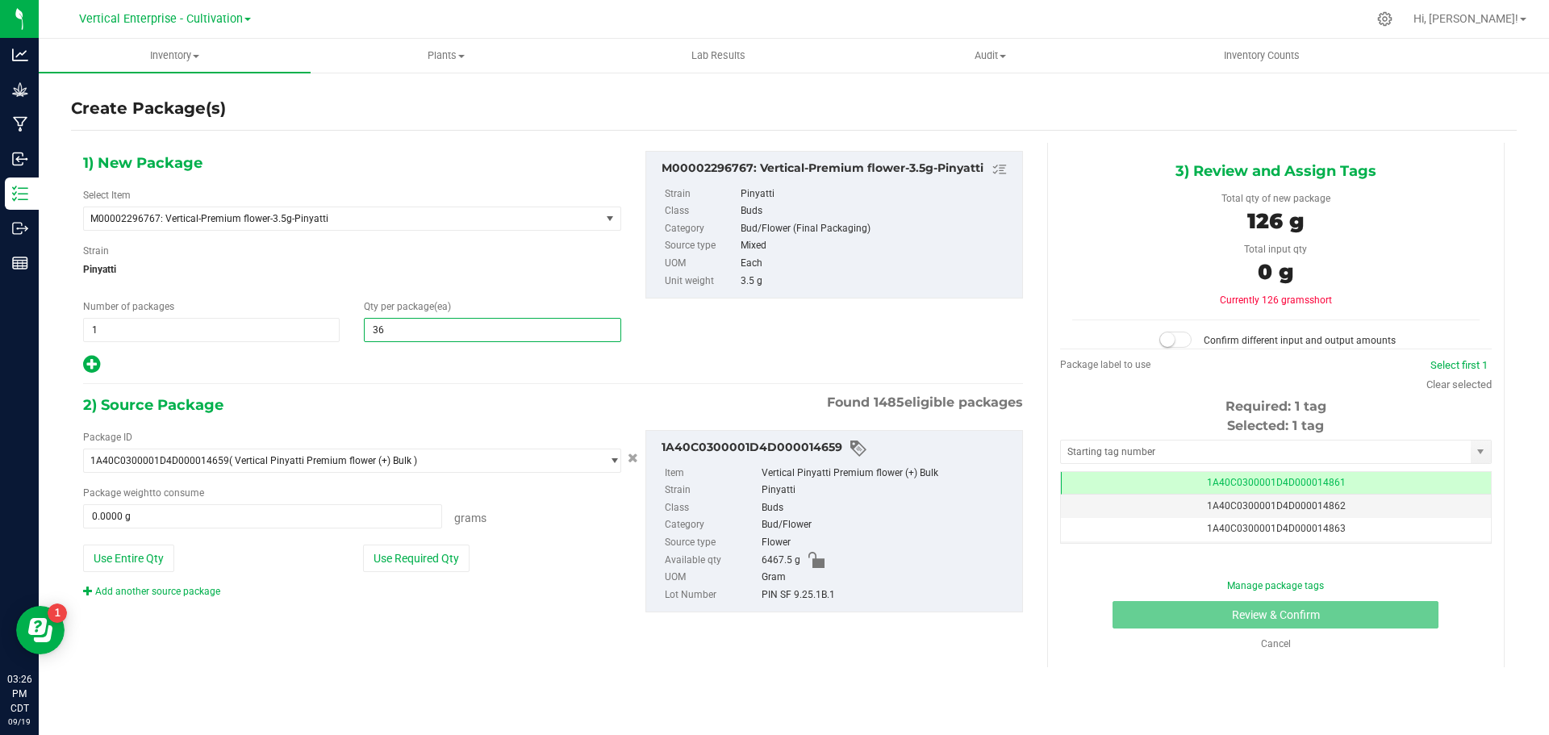
type input "36"
click at [411, 558] on button "Use Required Qty" at bounding box center [416, 558] width 107 height 27
type input "126.0000 g"
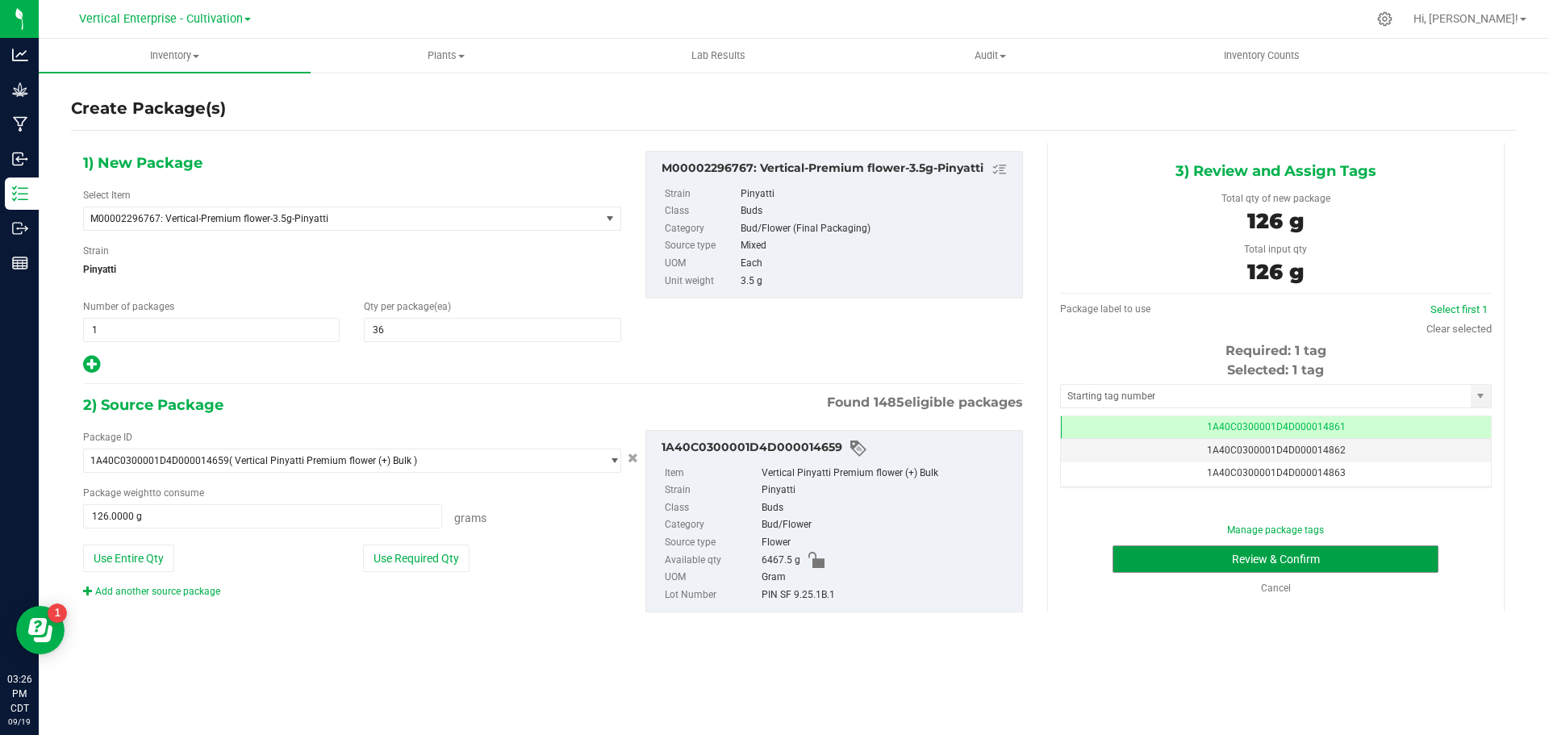
click at [1354, 550] on button "Review & Confirm" at bounding box center [1276, 558] width 326 height 27
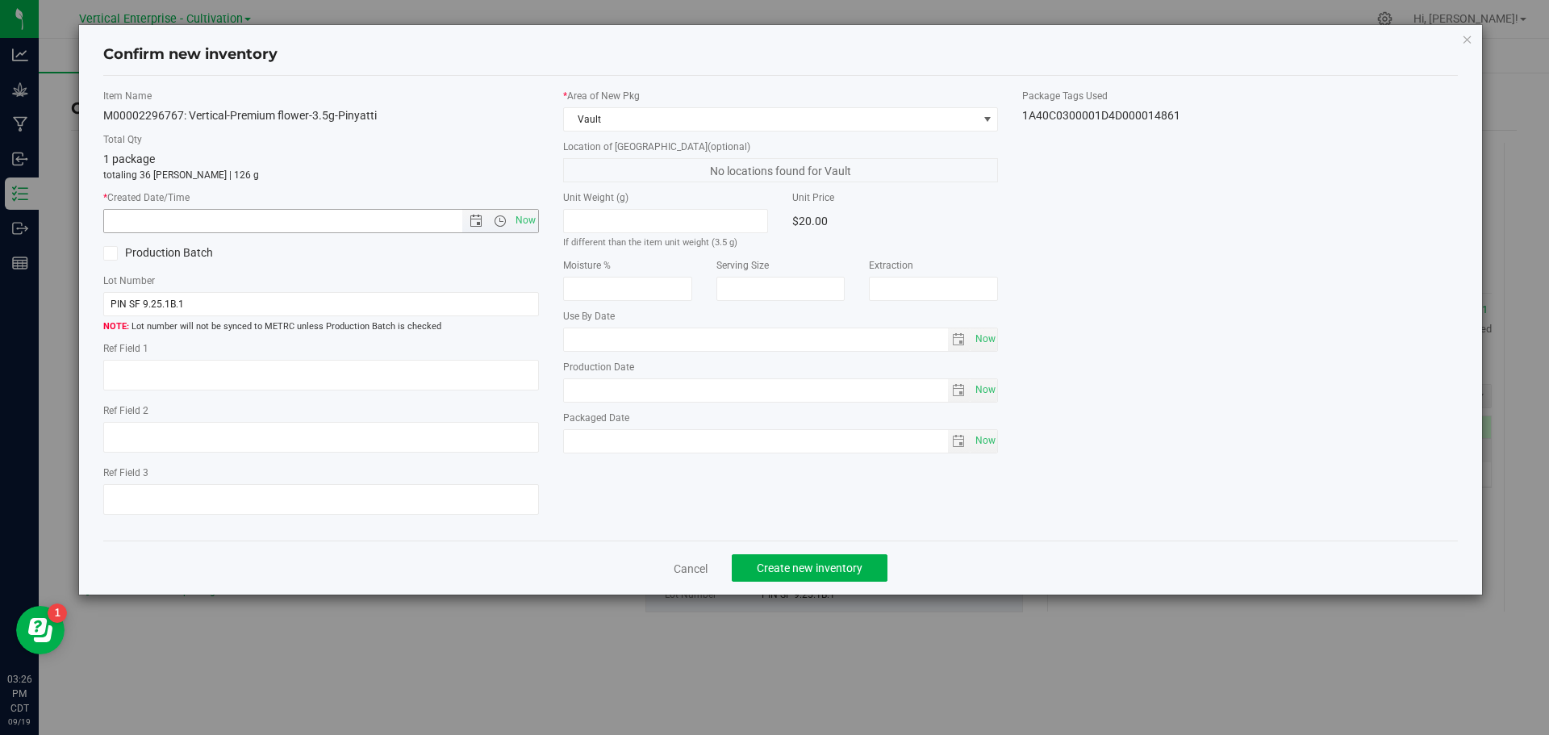
click at [528, 225] on span "Now" at bounding box center [525, 220] width 27 height 23
type input "9/19/2025 3:26 PM"
click at [806, 572] on span "Create new inventory" at bounding box center [810, 568] width 106 height 13
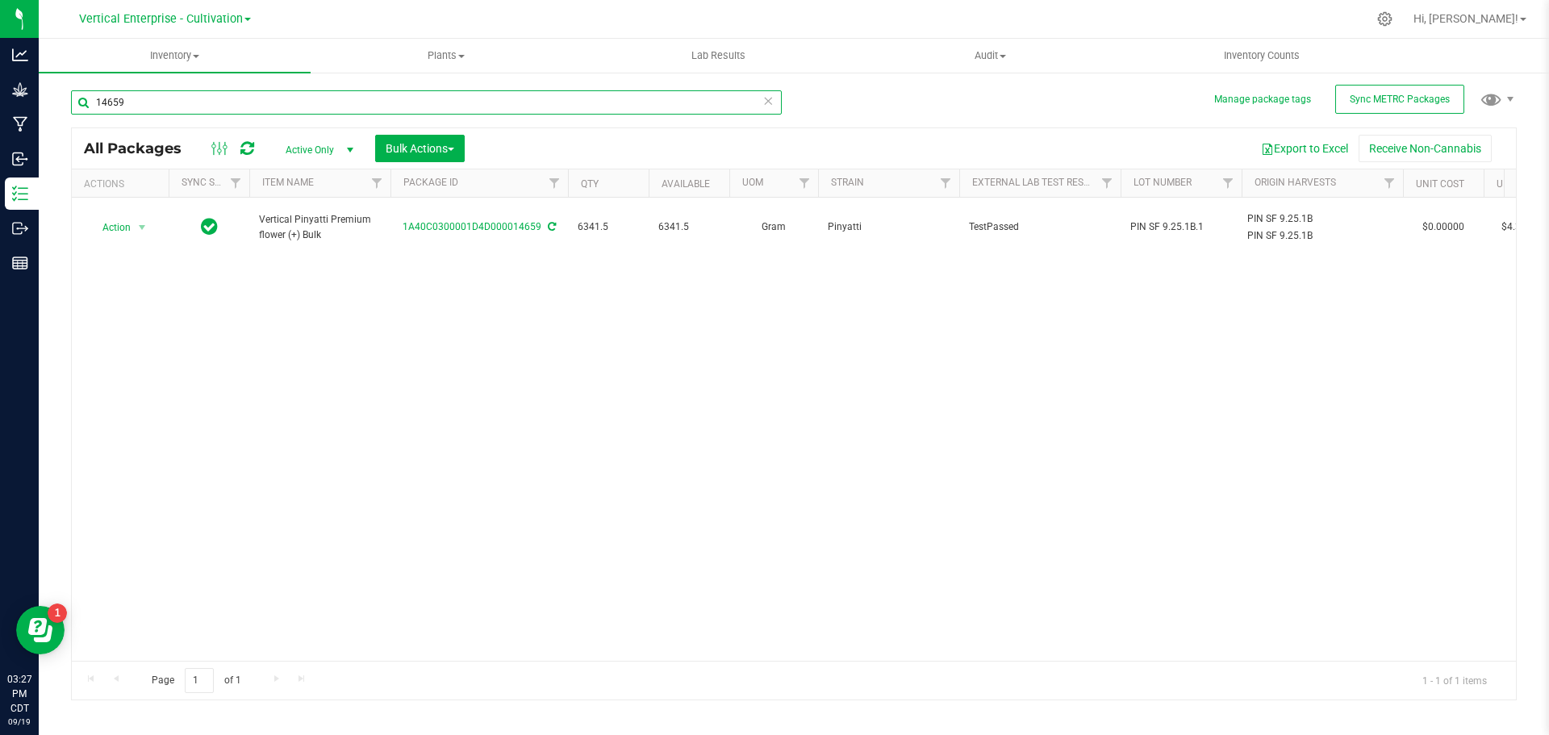
click at [204, 102] on input "14659" at bounding box center [426, 102] width 711 height 24
type input "1"
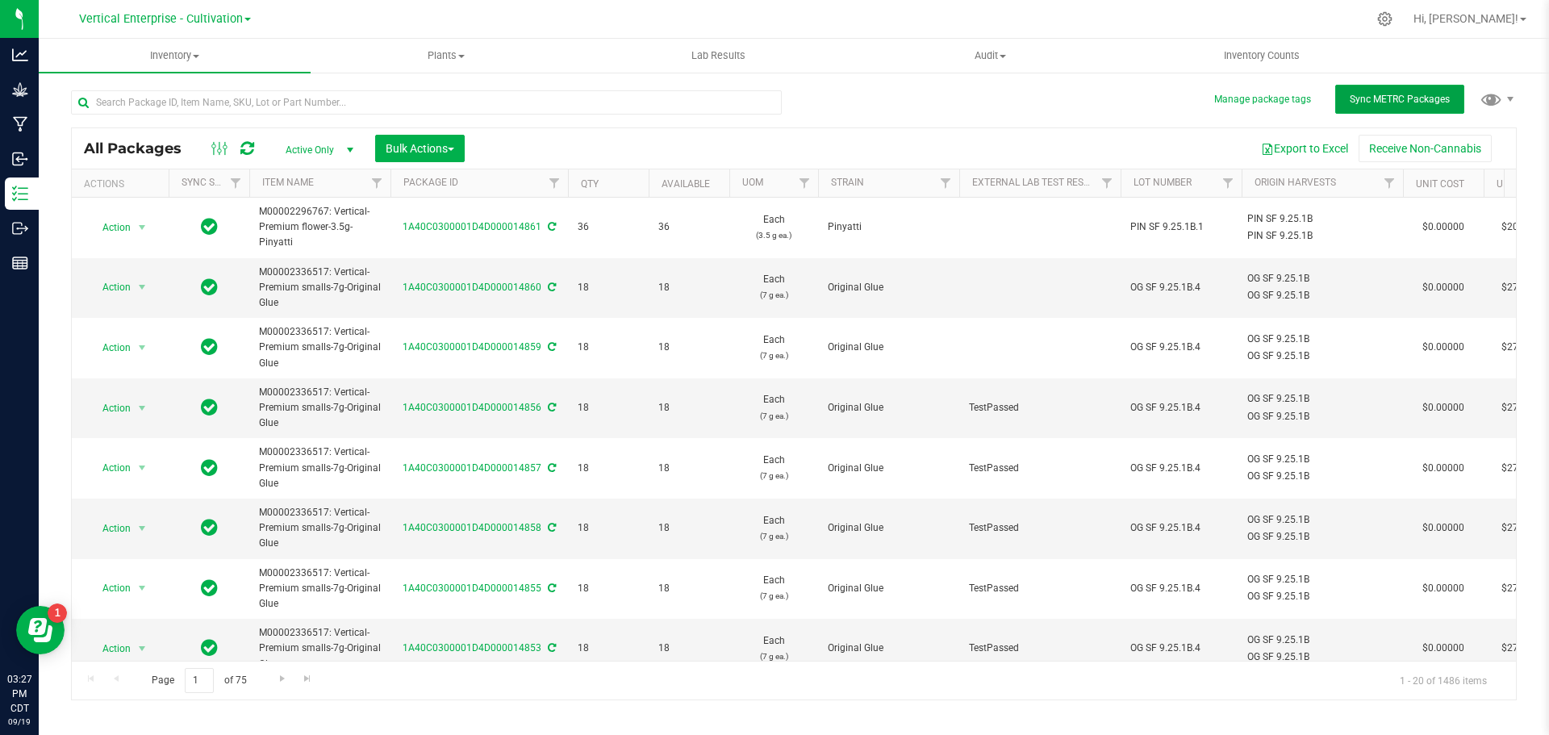
click at [1430, 98] on span "Sync METRC Packages" at bounding box center [1400, 99] width 100 height 11
click at [206, 107] on input "text" at bounding box center [426, 102] width 711 height 24
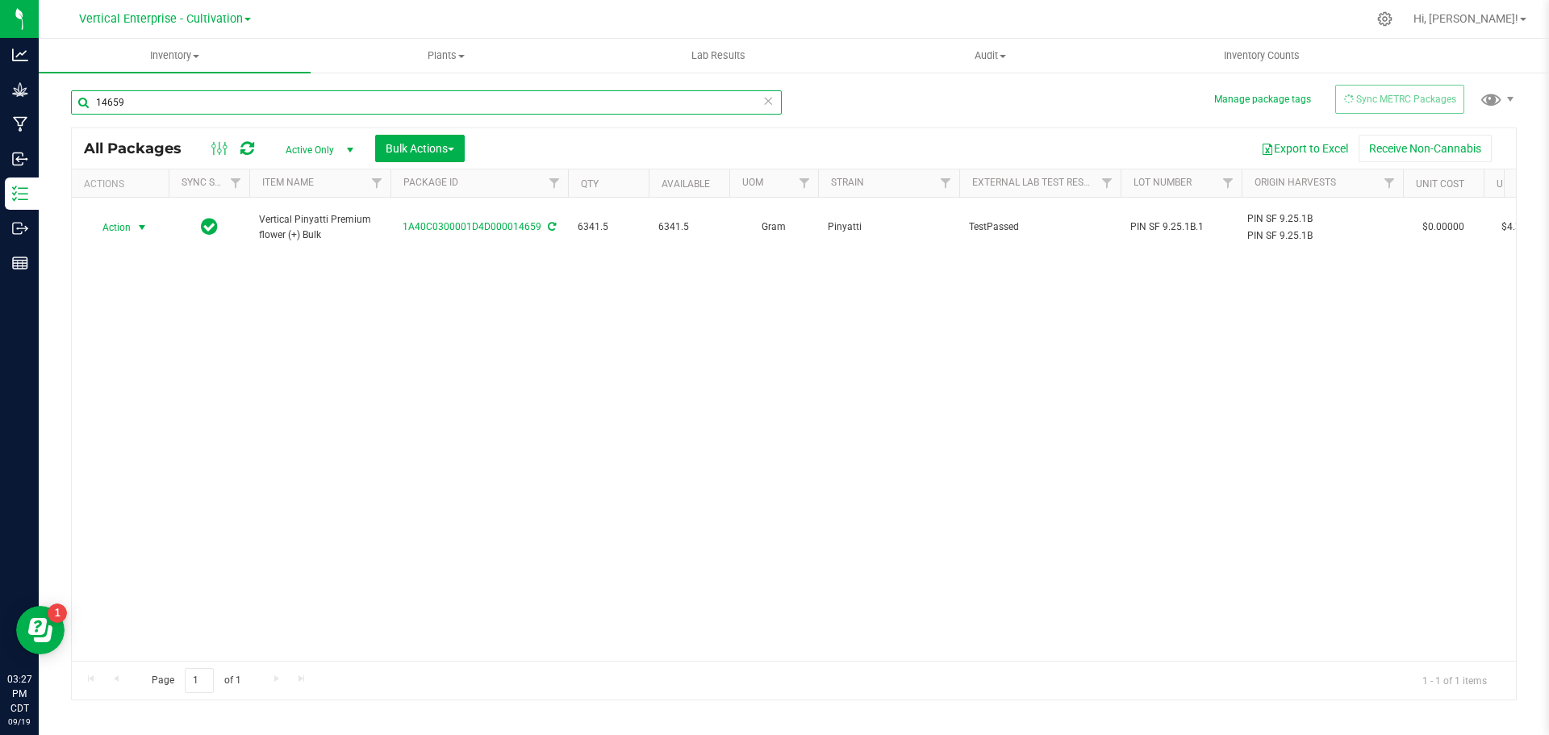
type input "14659"
click at [119, 219] on span "Action" at bounding box center [110, 227] width 44 height 23
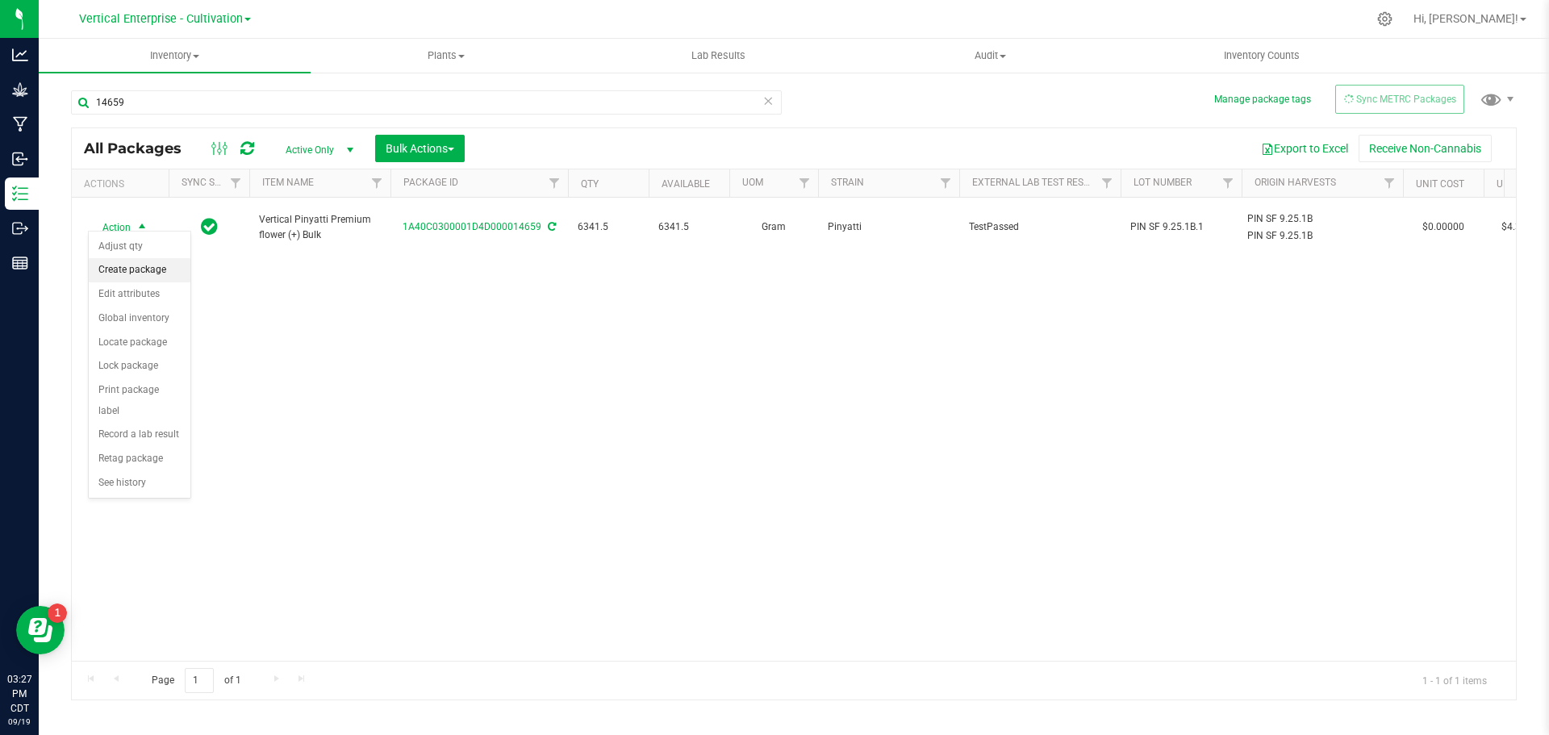
click at [112, 273] on li "Create package" at bounding box center [140, 270] width 102 height 24
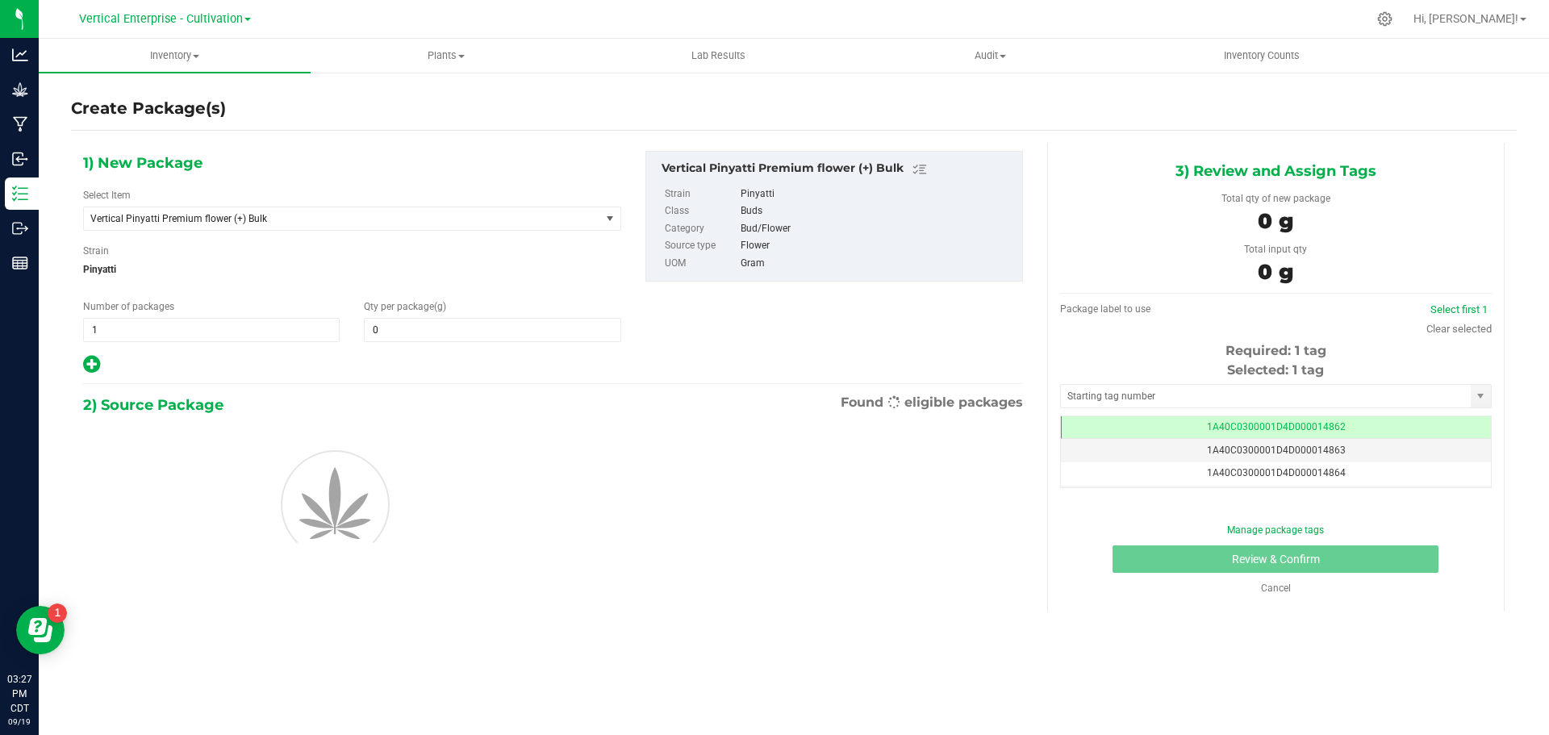
type input "0.0000"
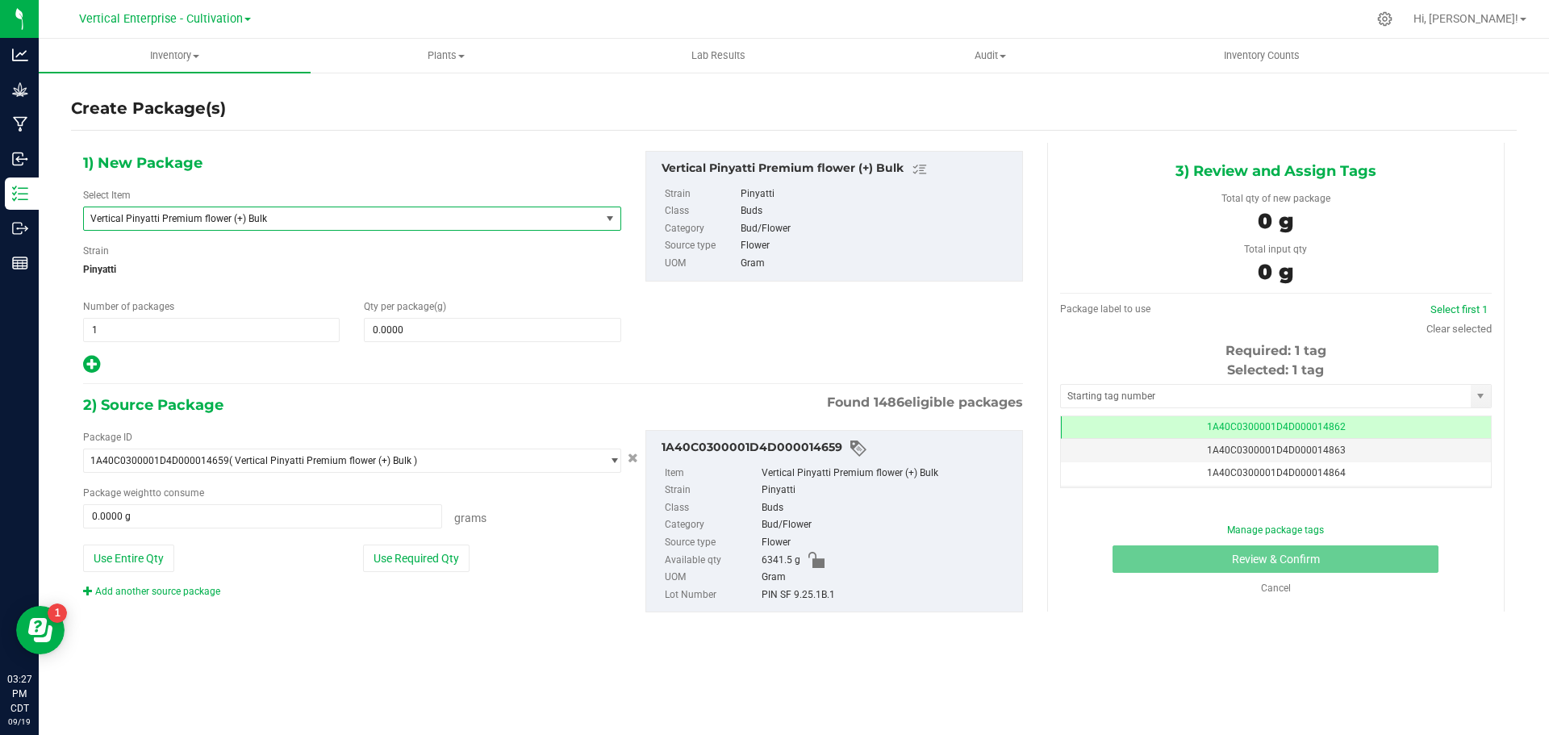
click at [224, 221] on span "Vertical Pinyatti Premium flower (+) Bulk" at bounding box center [331, 218] width 483 height 11
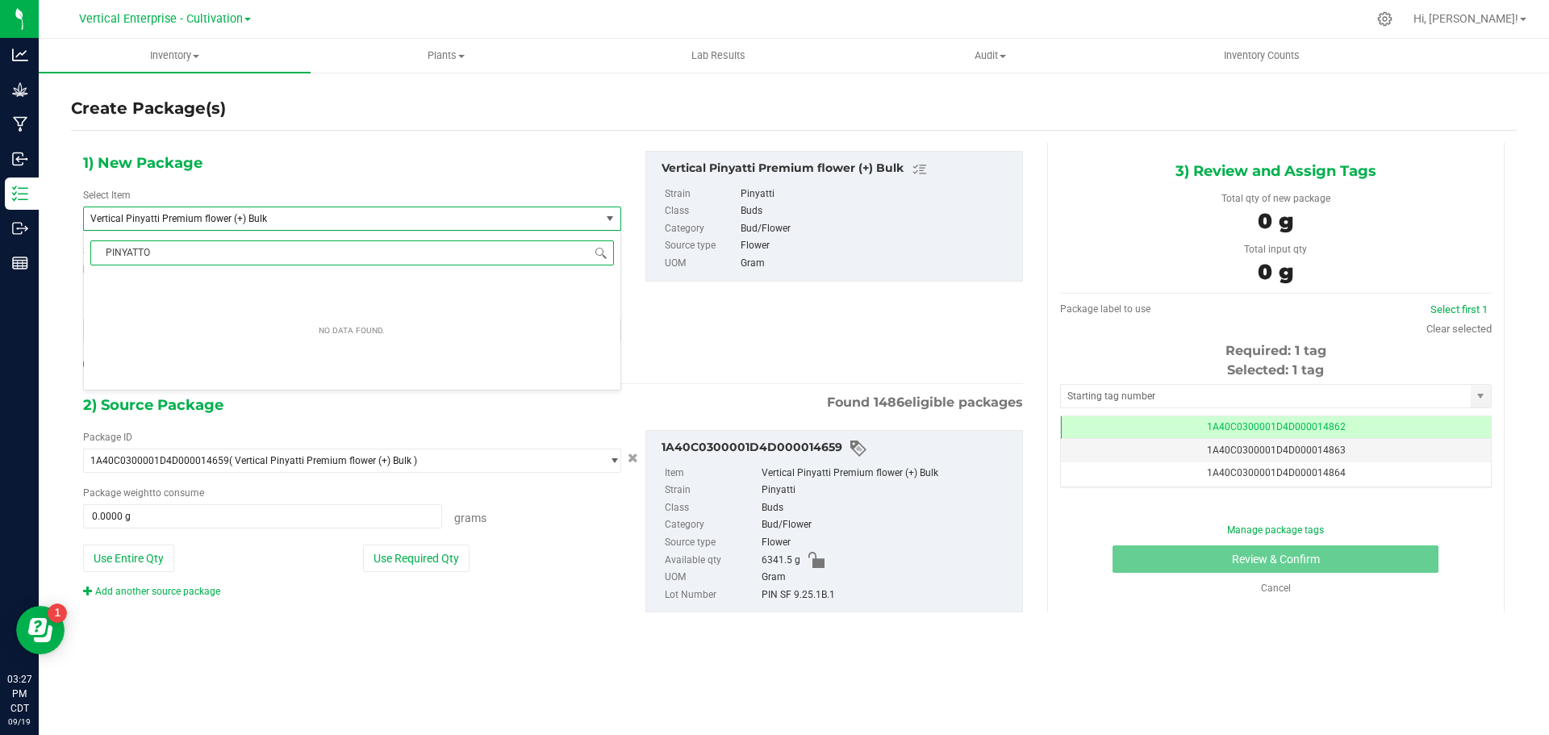
scroll to position [0, 0]
type input "PINYATTI"
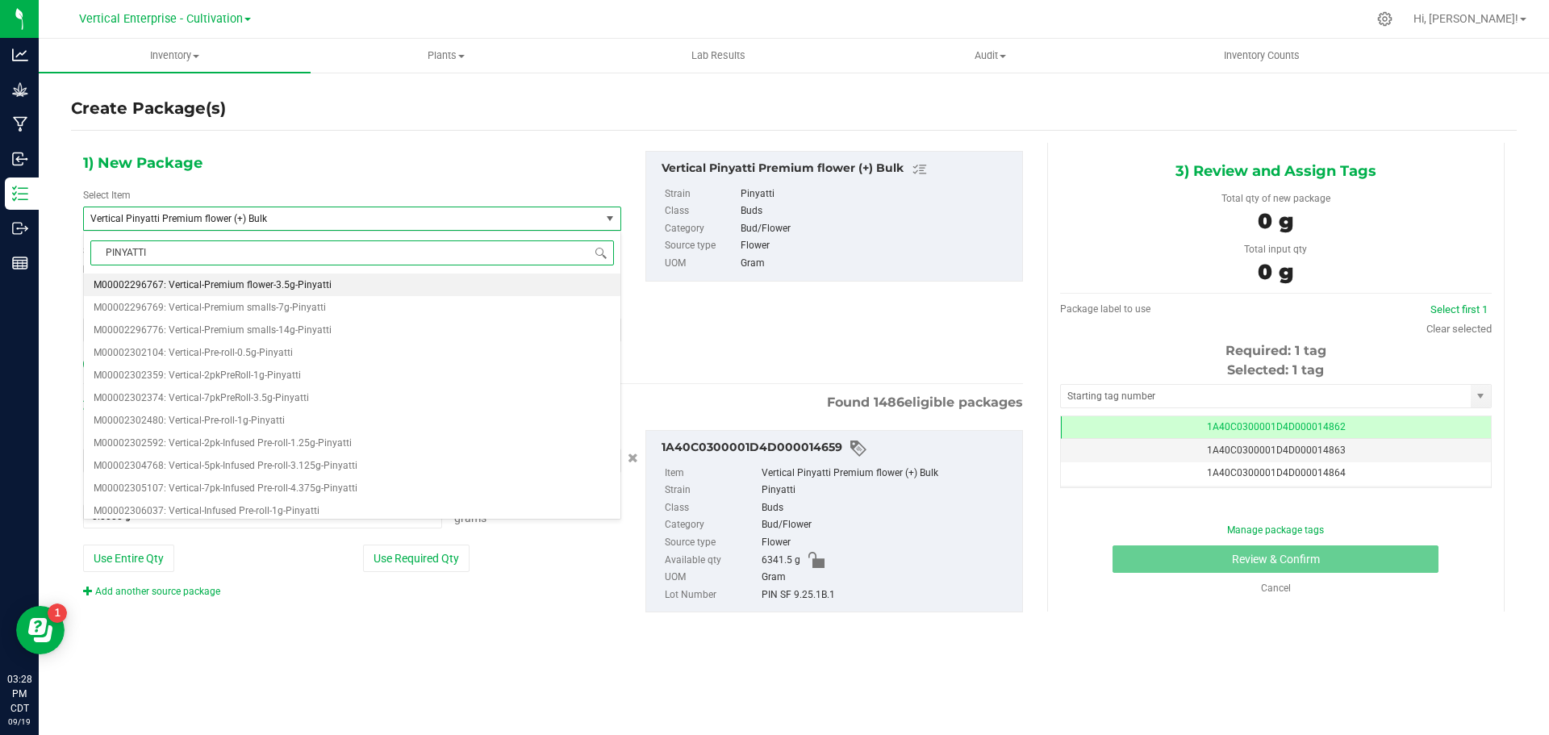
click at [225, 282] on span "M00002296767: Vertical-Premium flower-3.5g-Pinyatti" at bounding box center [213, 284] width 238 height 11
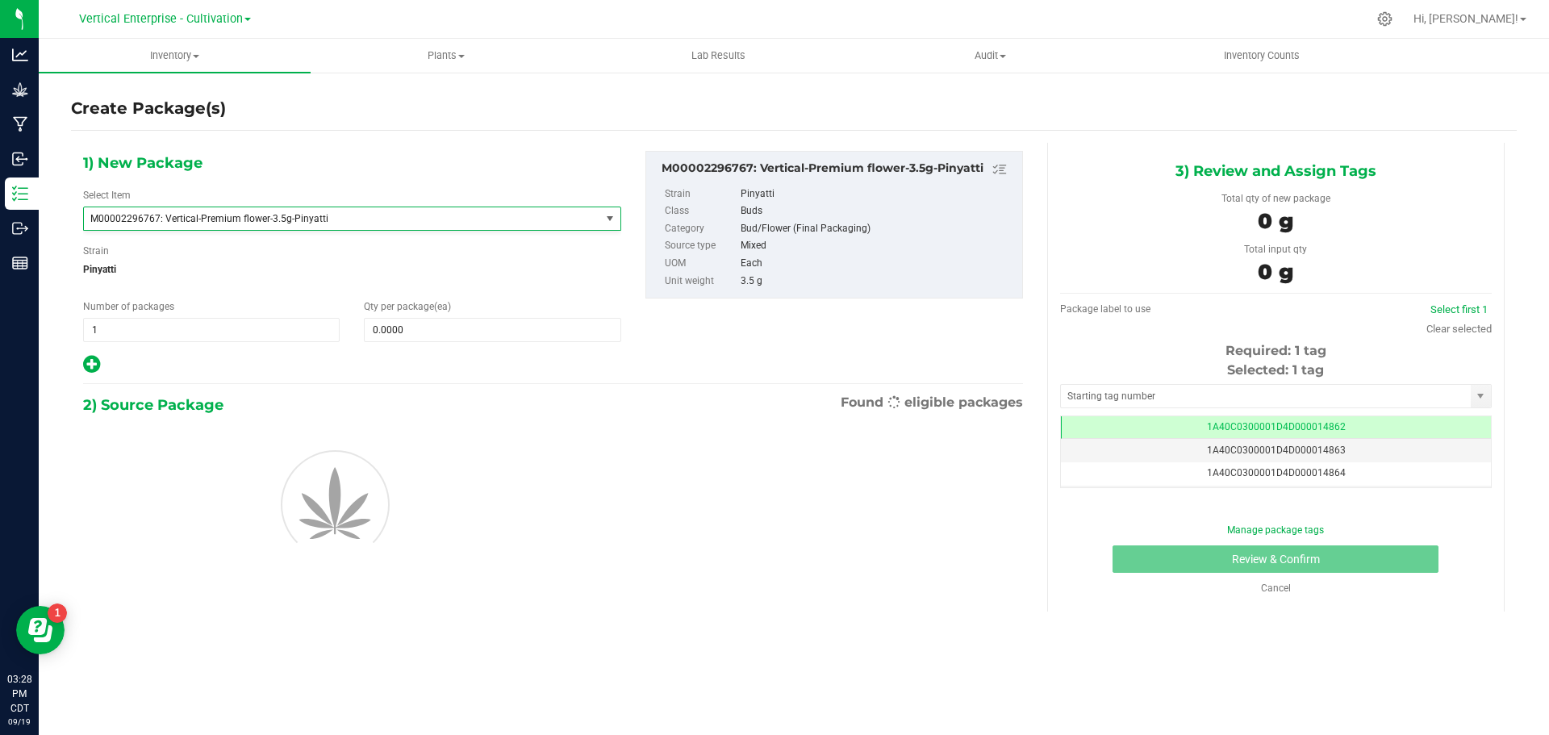
type input "0"
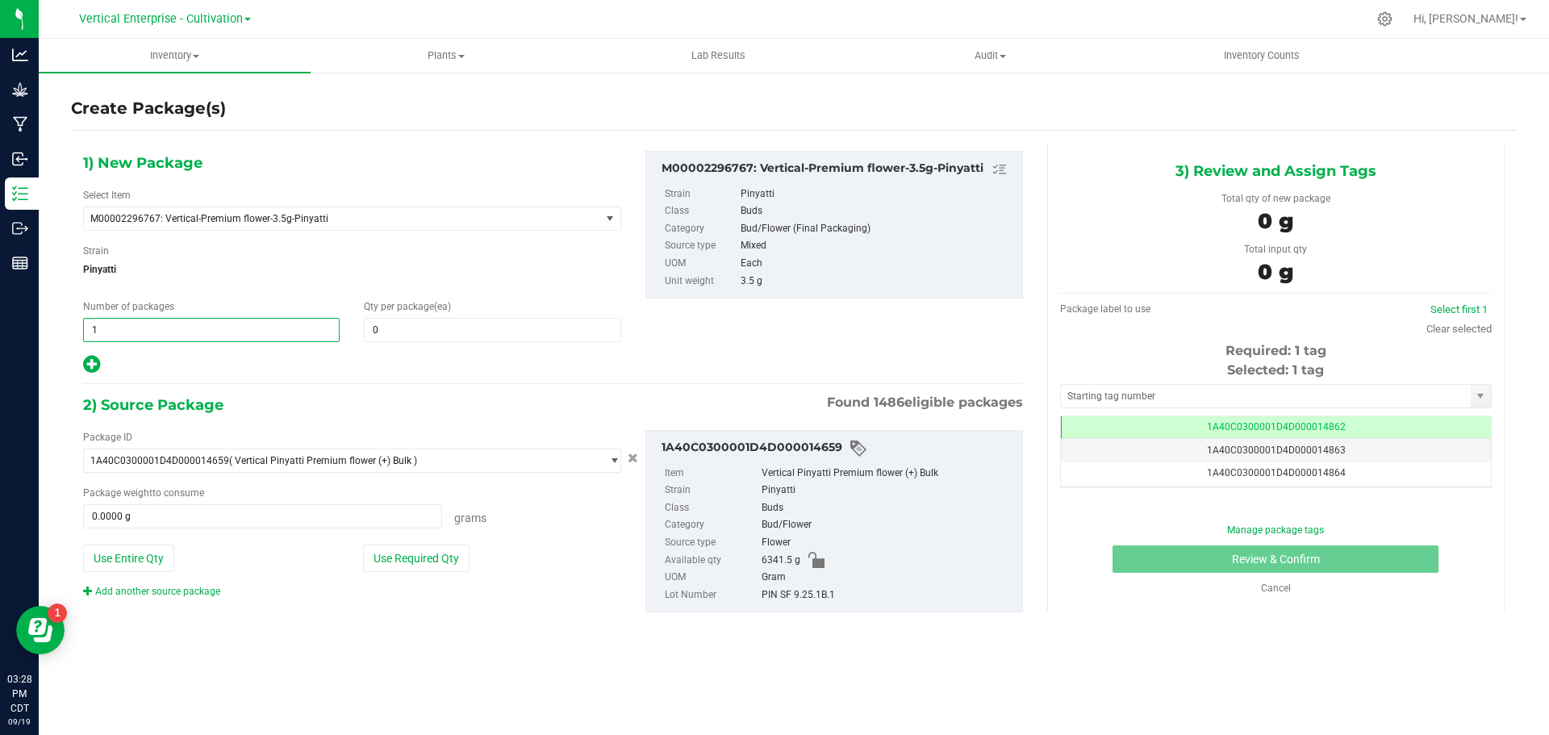
drag, startPoint x: 128, startPoint y: 333, endPoint x: 61, endPoint y: 333, distance: 67.0
click at [61, 333] on div "Create Package(s) 1) New Package Select Item M00002296767: Vertical-Premium flo…" at bounding box center [794, 323] width 1511 height 504
type input "2"
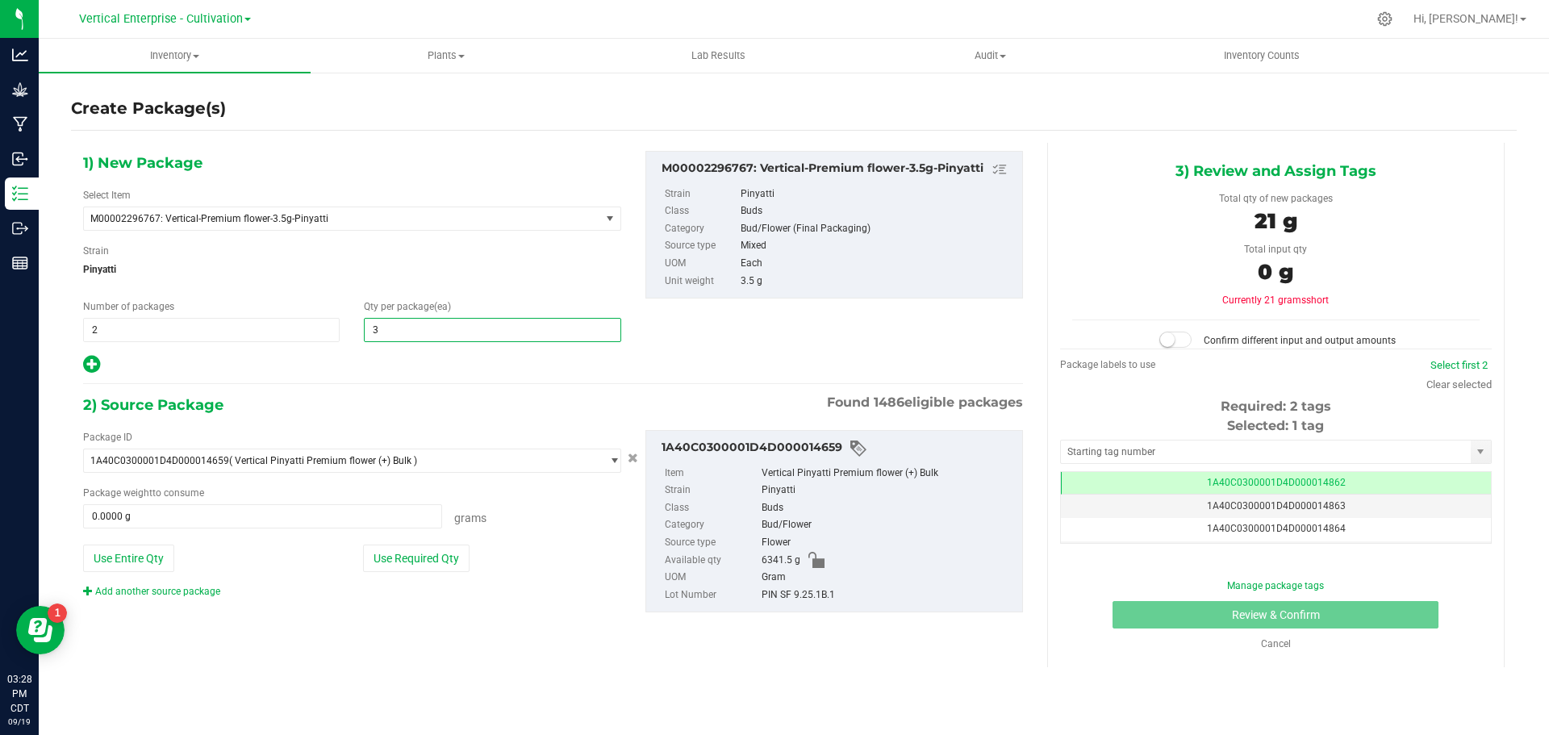
type input "36"
click at [416, 556] on button "Use Required Qty" at bounding box center [416, 558] width 107 height 27
type input "252.0000 g"
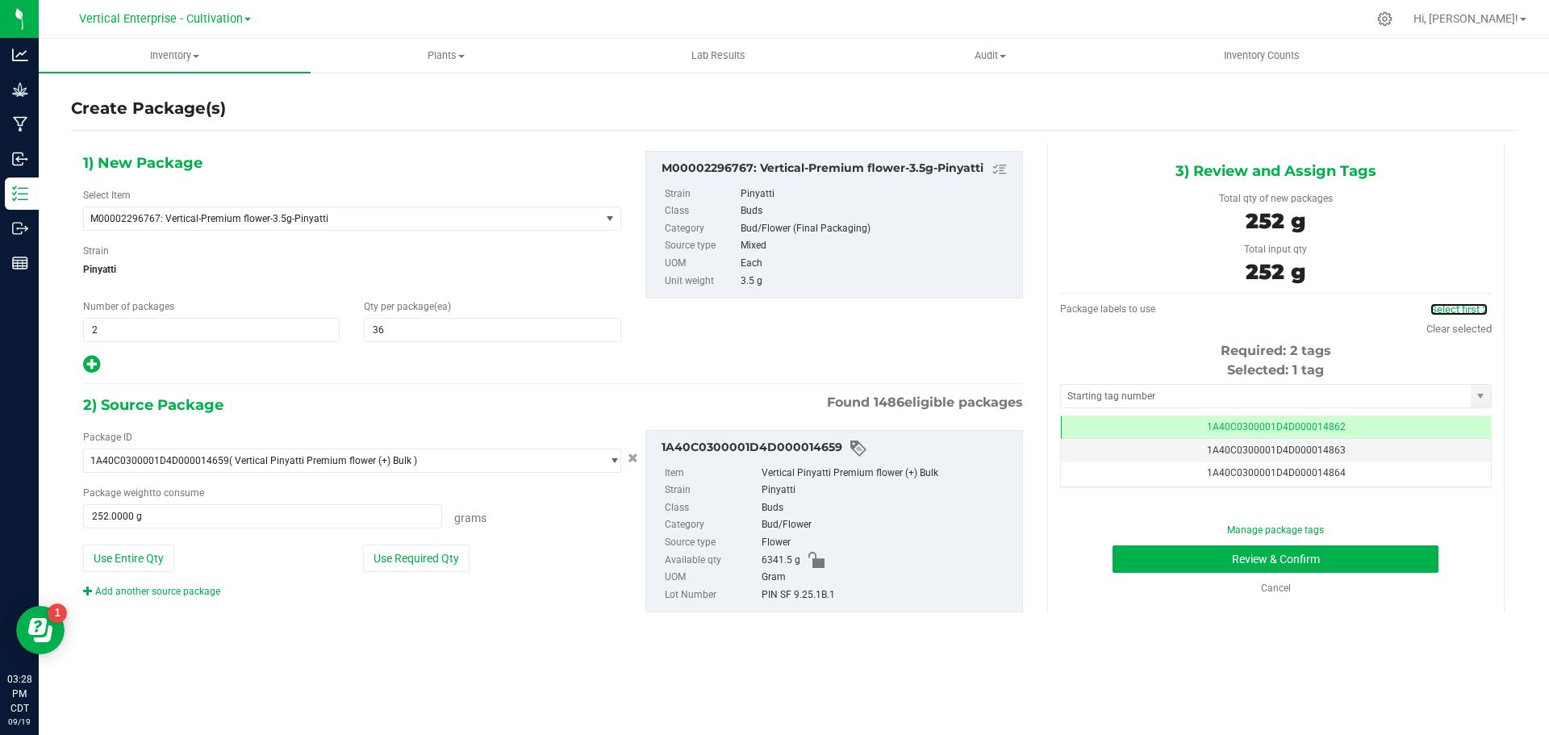
click at [1473, 315] on link "Select first 2" at bounding box center [1459, 309] width 57 height 12
click at [1376, 578] on div "Manage package tags Review & Confirm Cancel" at bounding box center [1275, 559] width 407 height 73
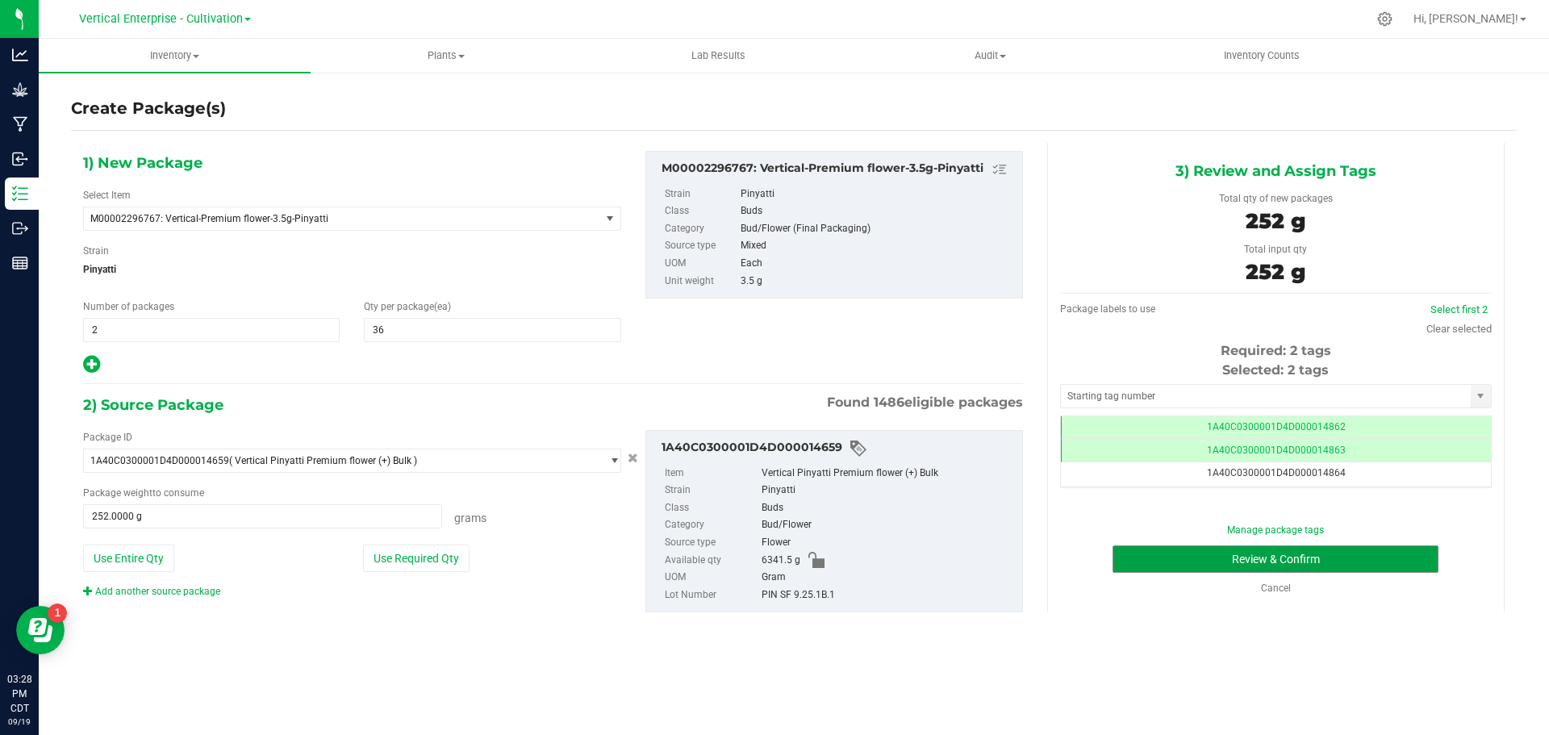
click at [1381, 556] on button "Review & Confirm" at bounding box center [1276, 558] width 326 height 27
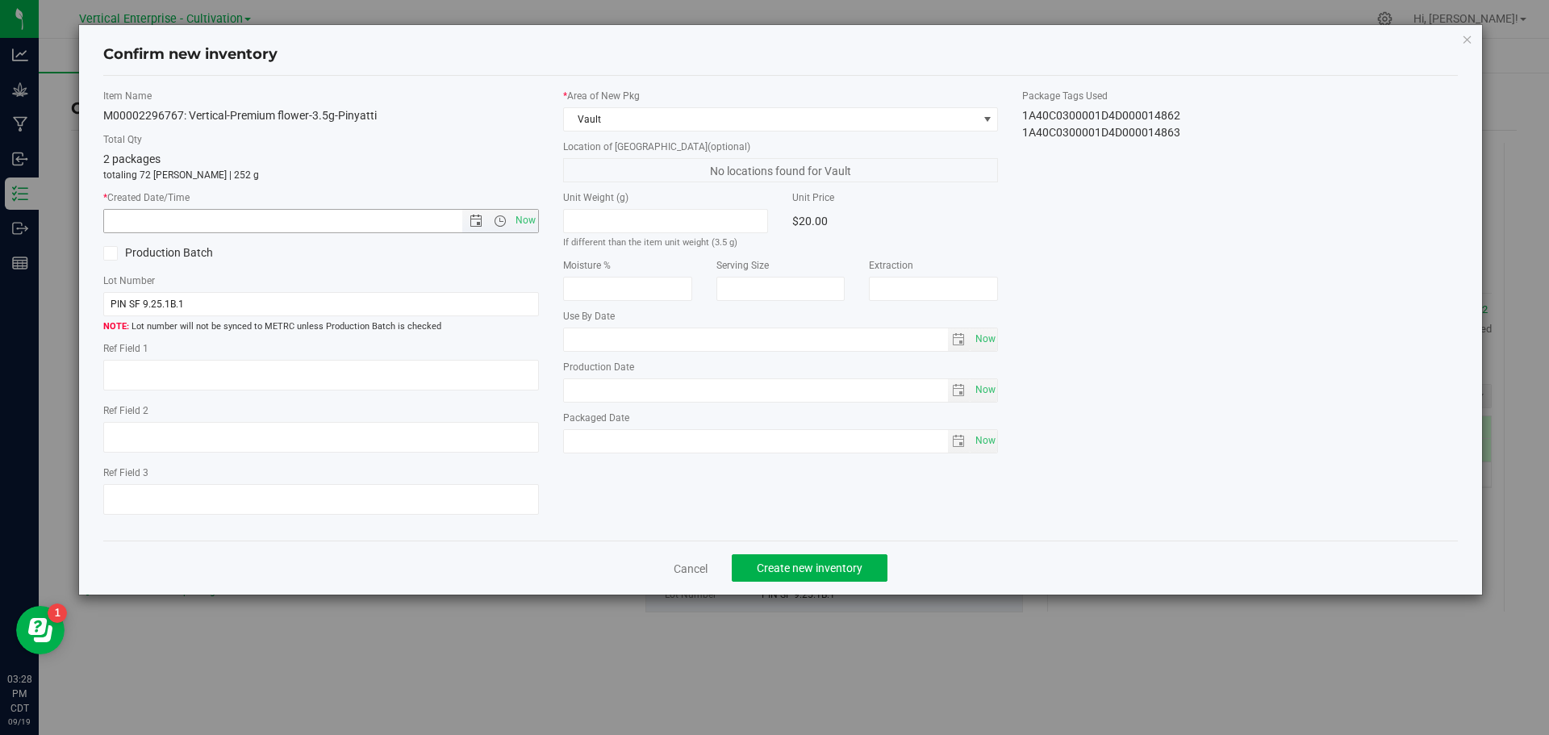
click at [524, 216] on span "Now" at bounding box center [525, 220] width 27 height 23
type input "9/19/2025 3:28 PM"
click at [815, 568] on span "Create new inventory" at bounding box center [810, 568] width 106 height 13
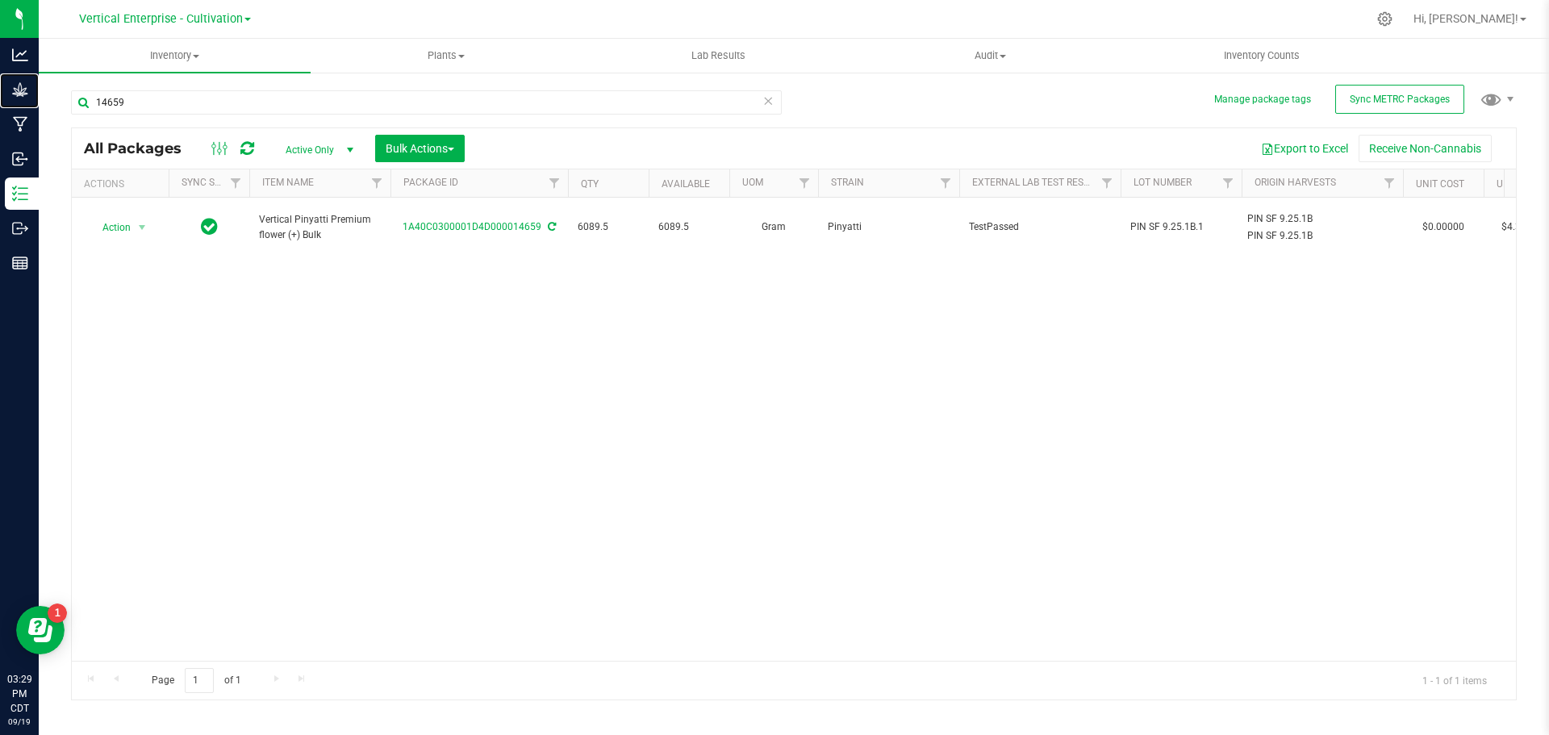
click at [39, 100] on div "Grow" at bounding box center [22, 89] width 34 height 32
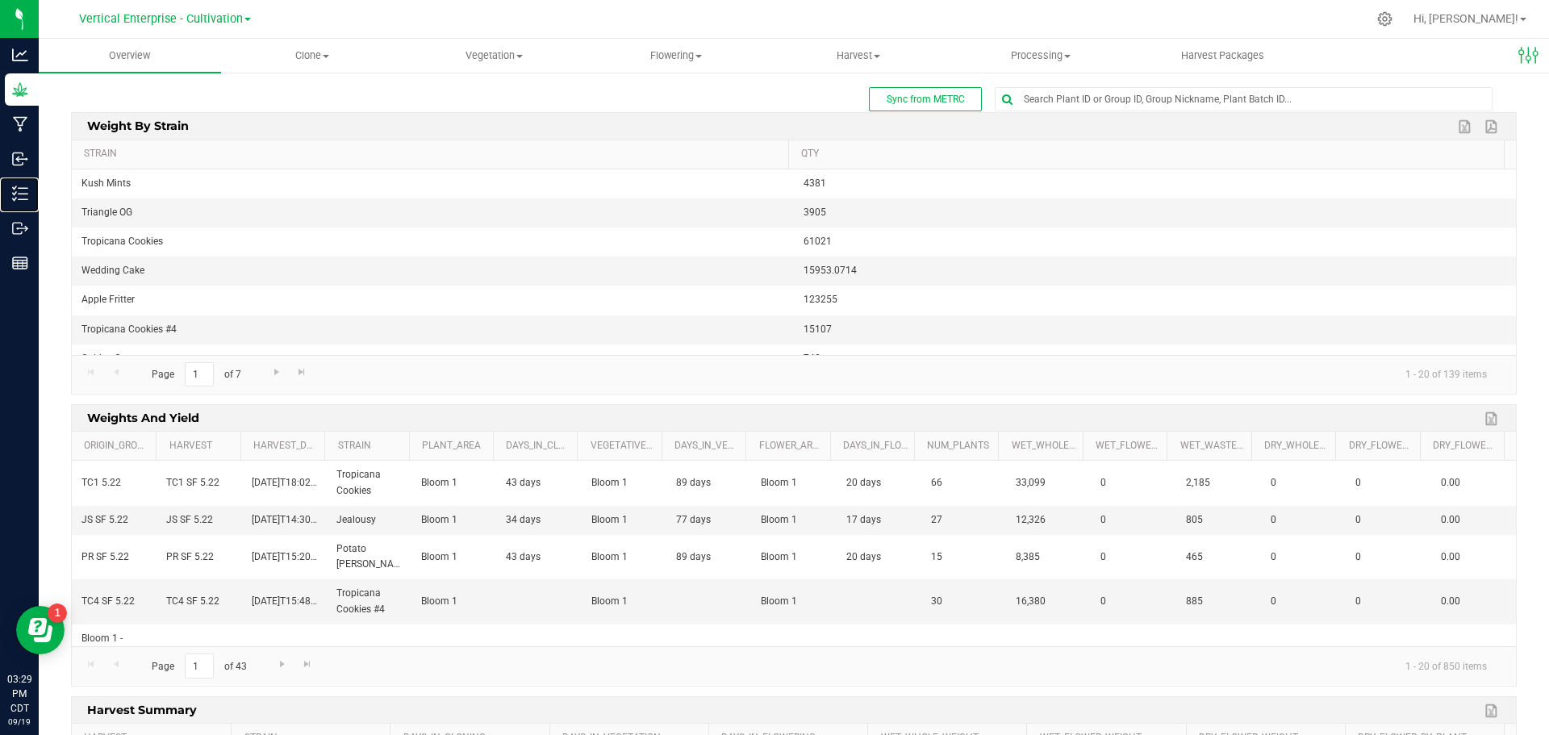
click at [0, 0] on p "Inventory" at bounding box center [0, 0] width 0 height 0
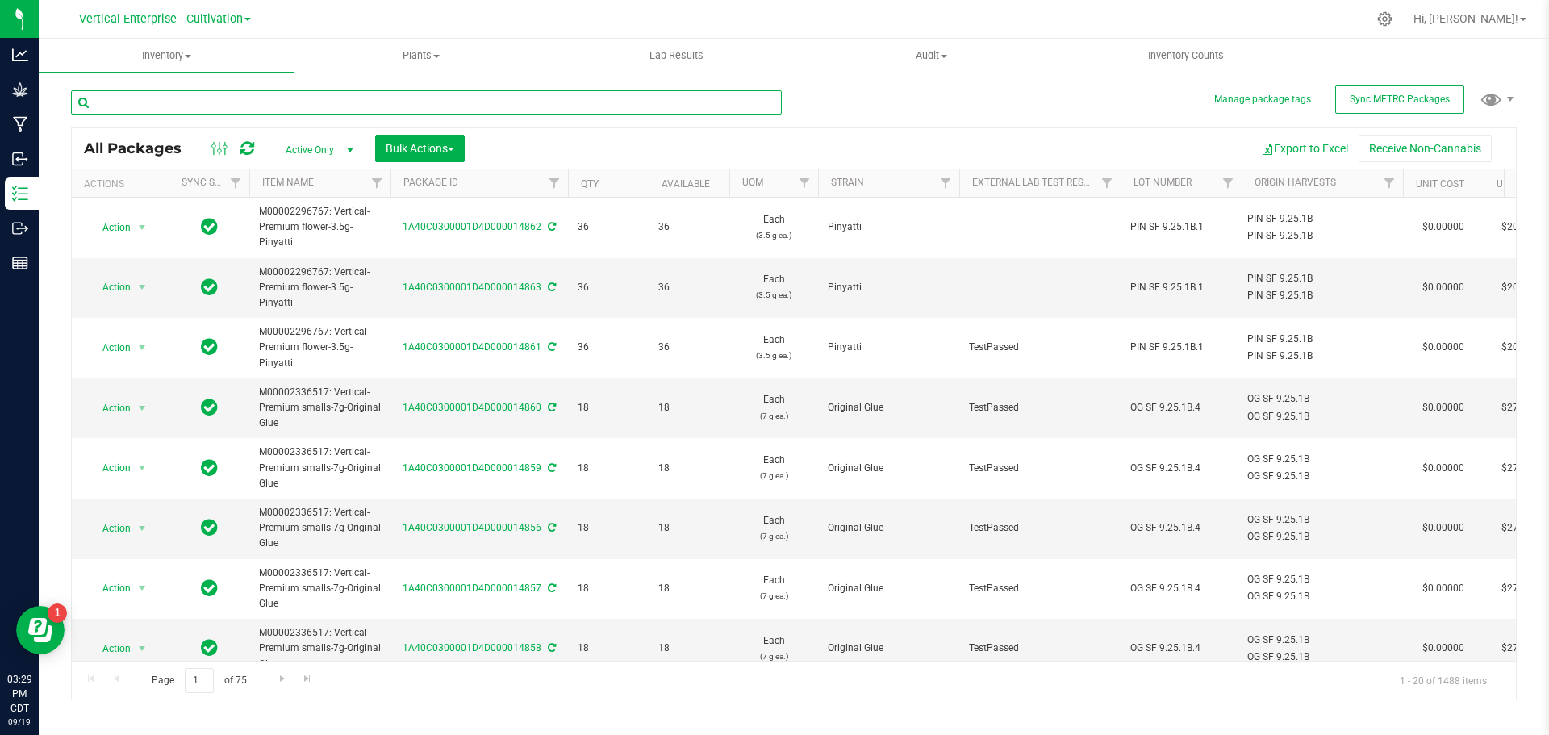
click at [236, 92] on input "text" at bounding box center [426, 102] width 711 height 24
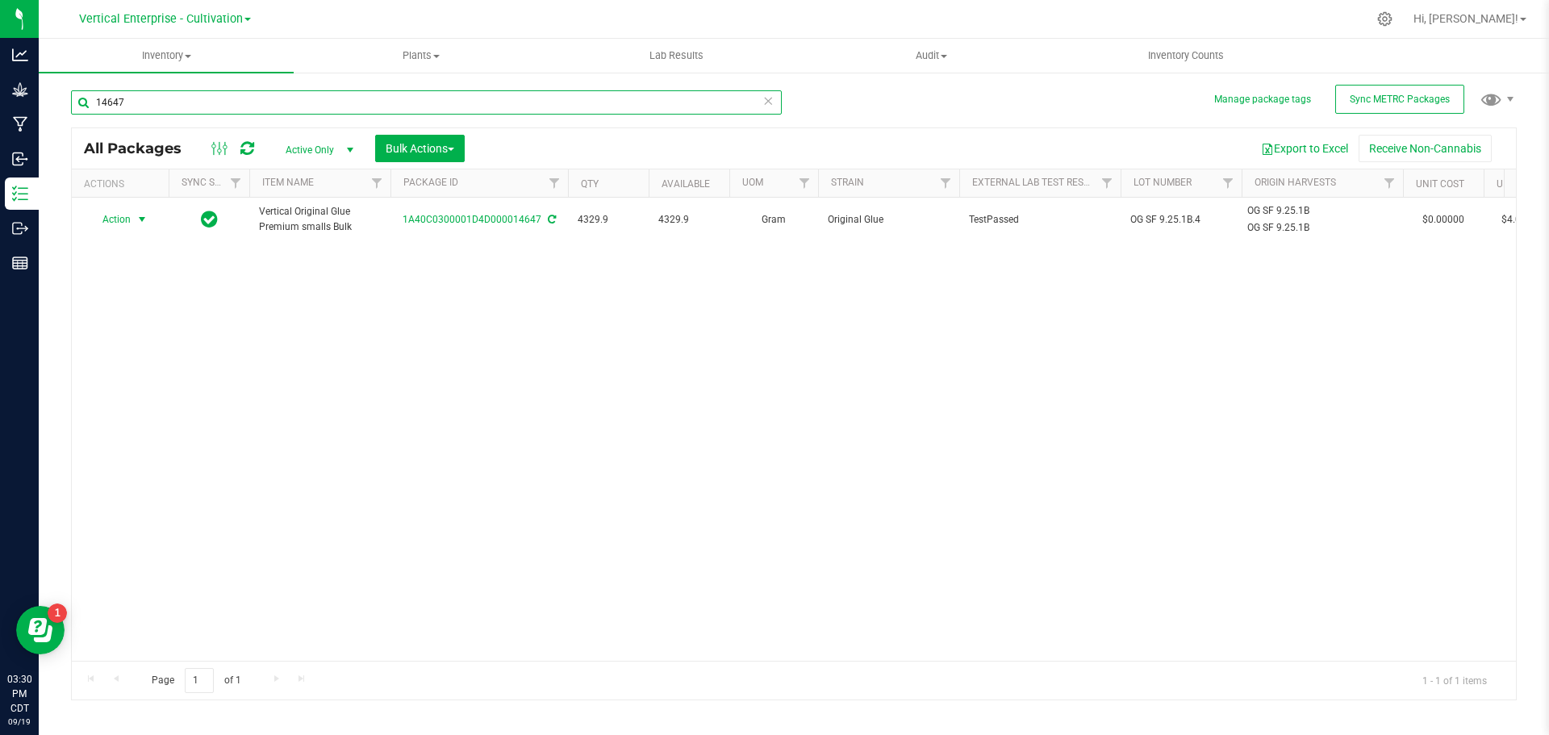
type input "14647"
click at [105, 219] on span "Action" at bounding box center [110, 219] width 44 height 23
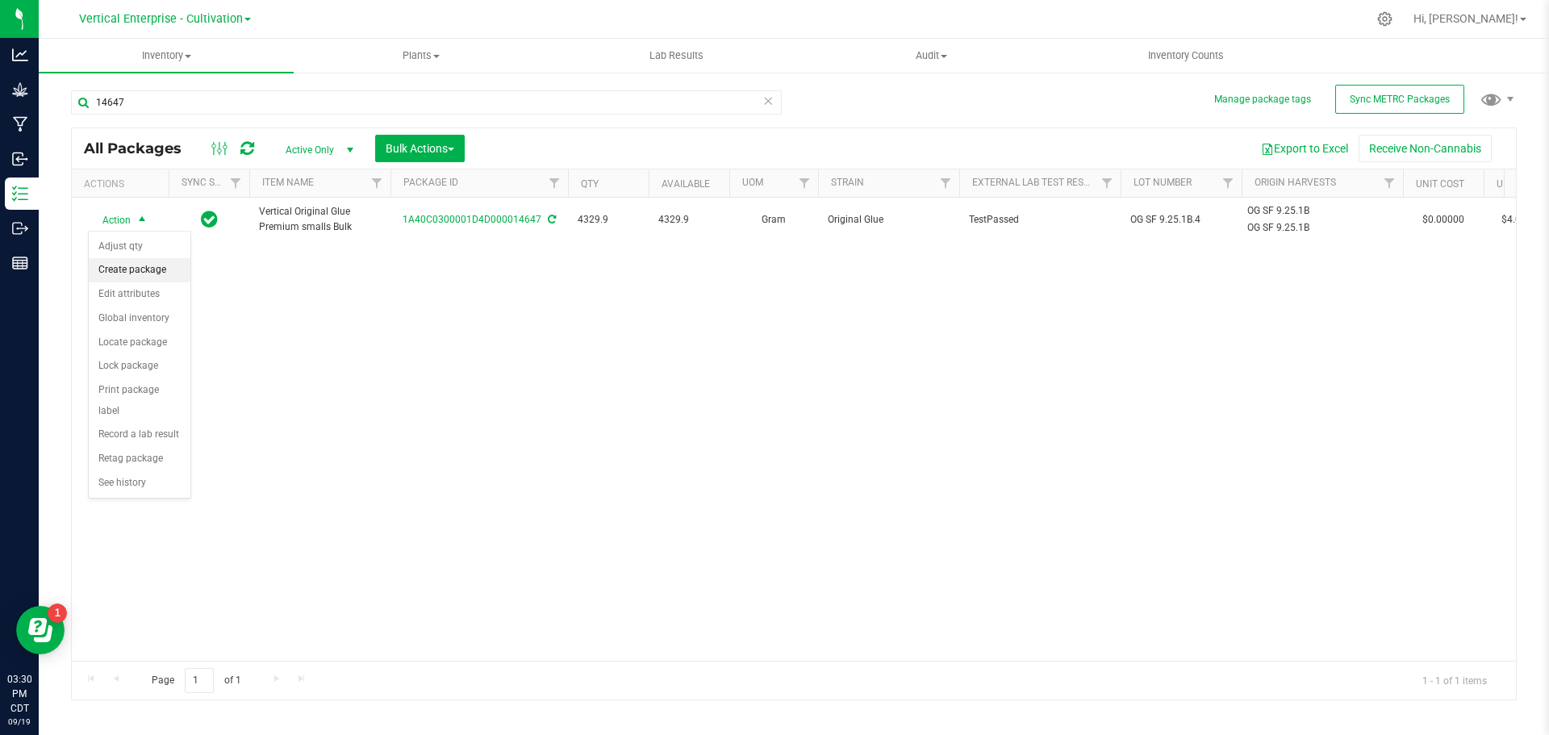
click at [132, 270] on li "Create package" at bounding box center [140, 270] width 102 height 24
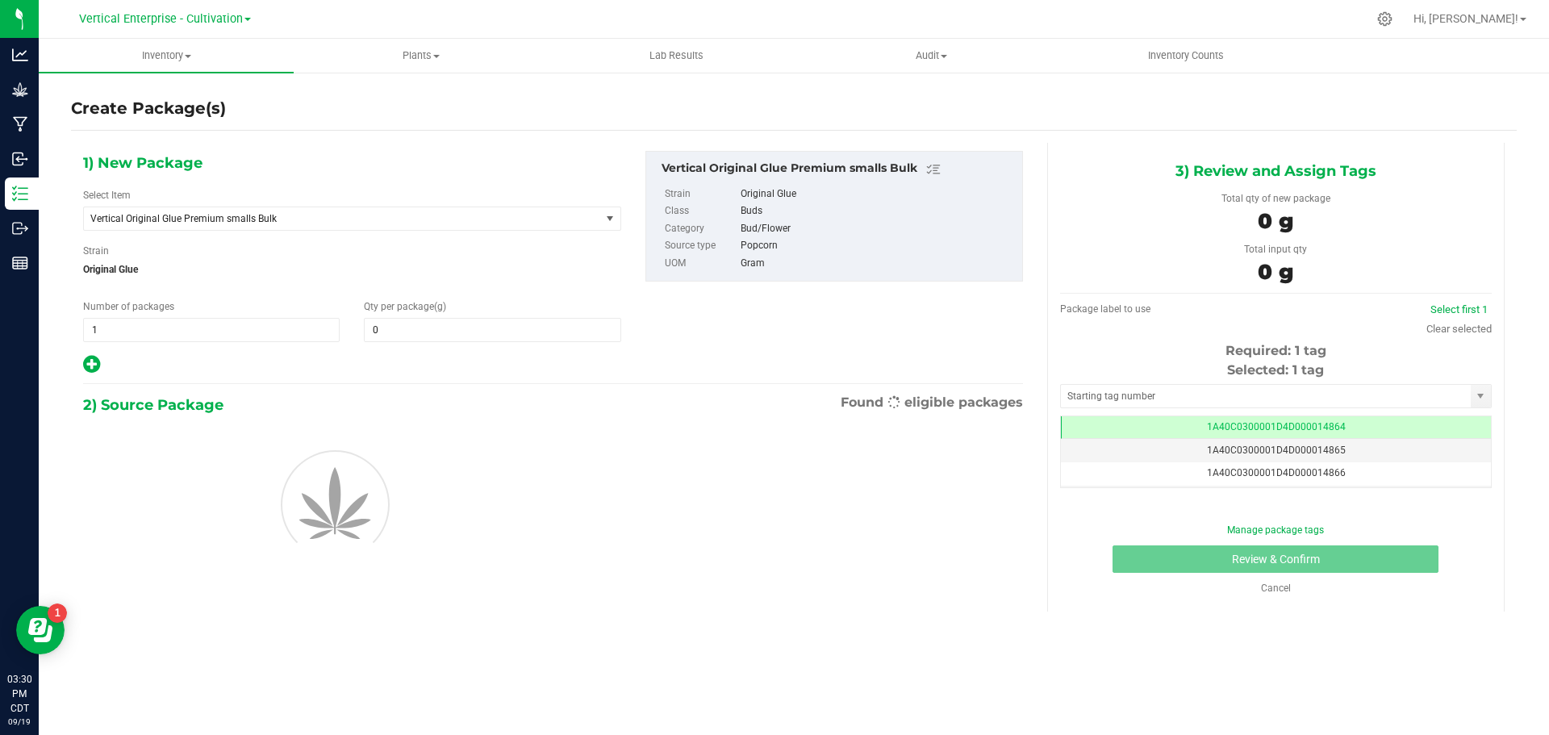
type input "0.0000"
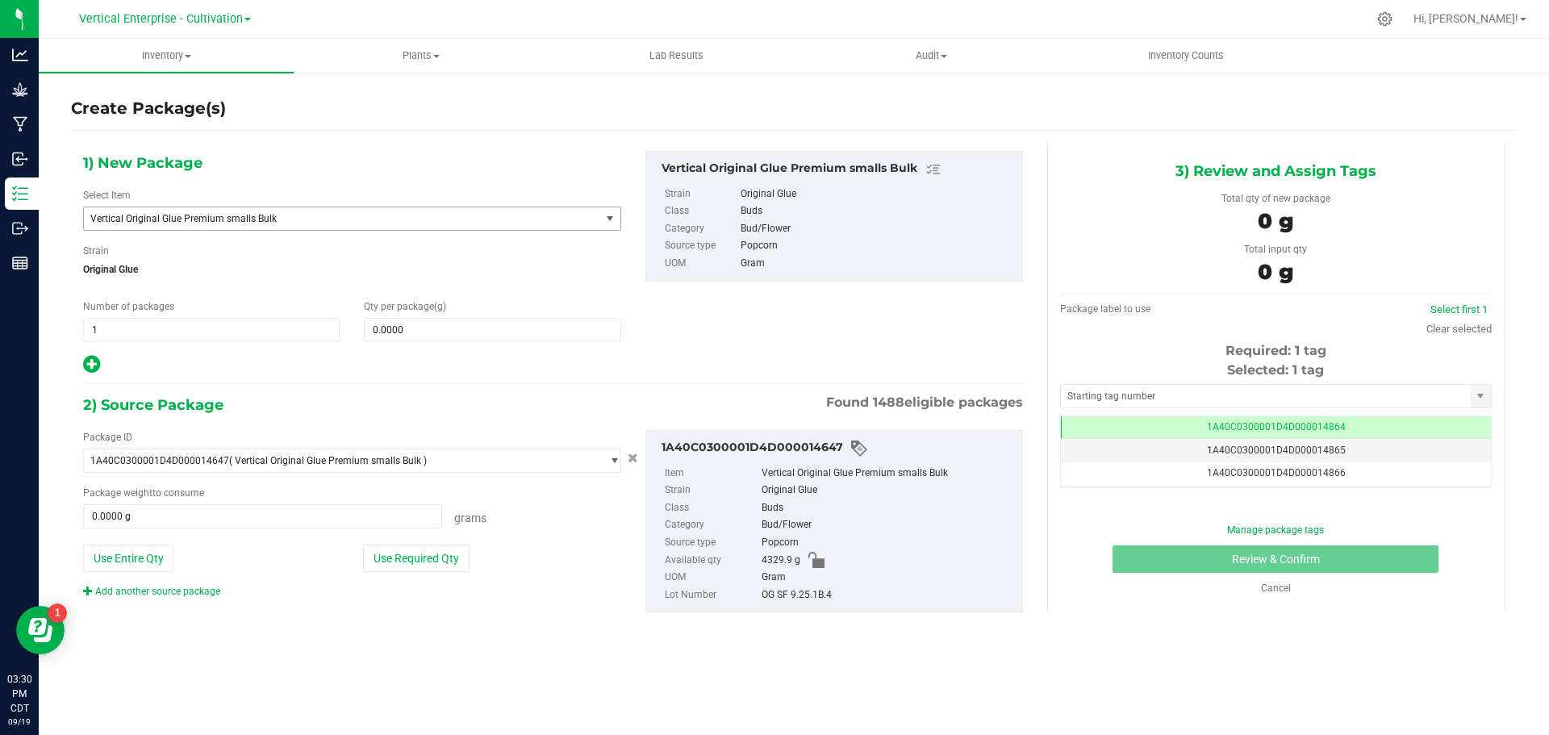
click at [235, 217] on span "Vertical Original Glue Premium smalls Bulk" at bounding box center [331, 218] width 483 height 11
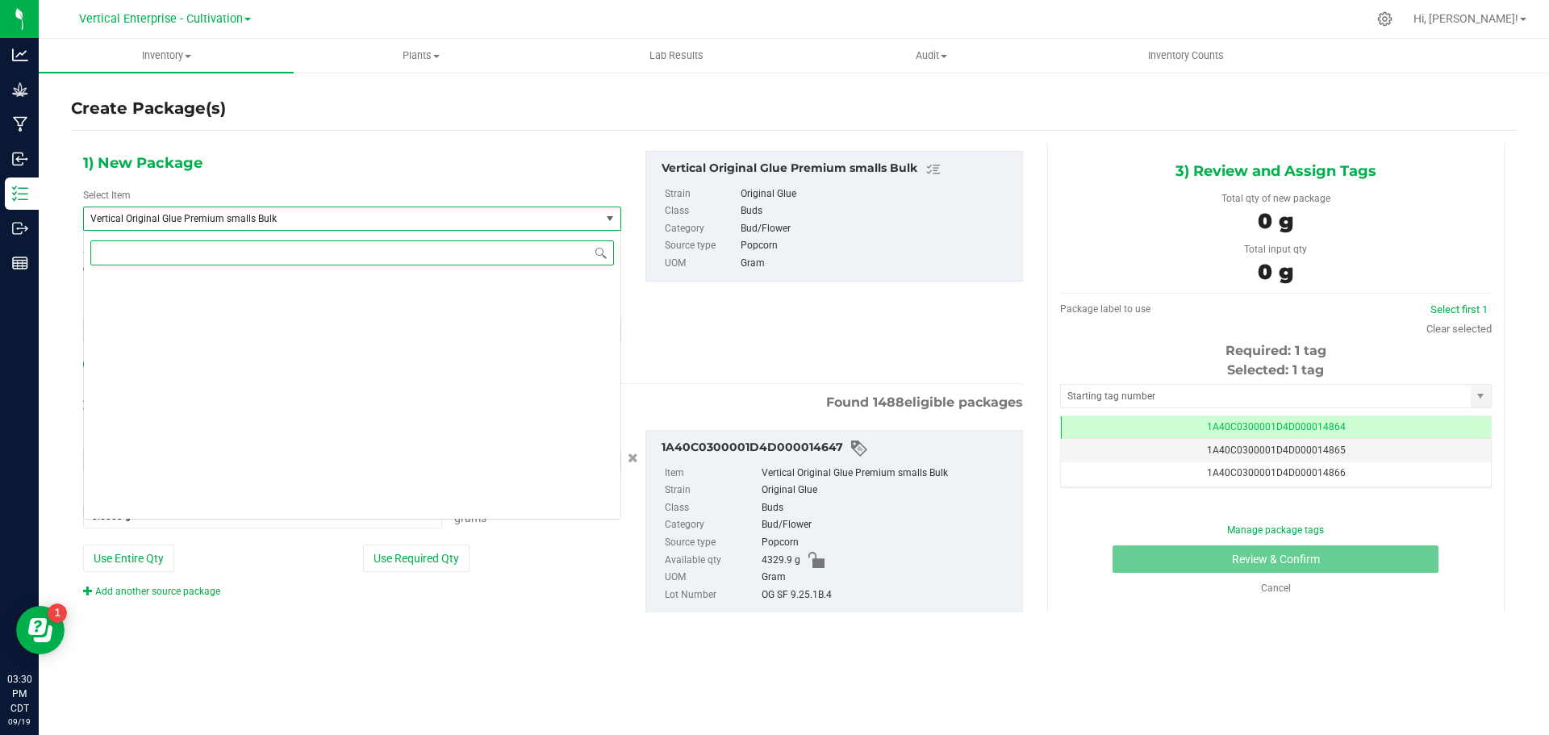
scroll to position [127949, 0]
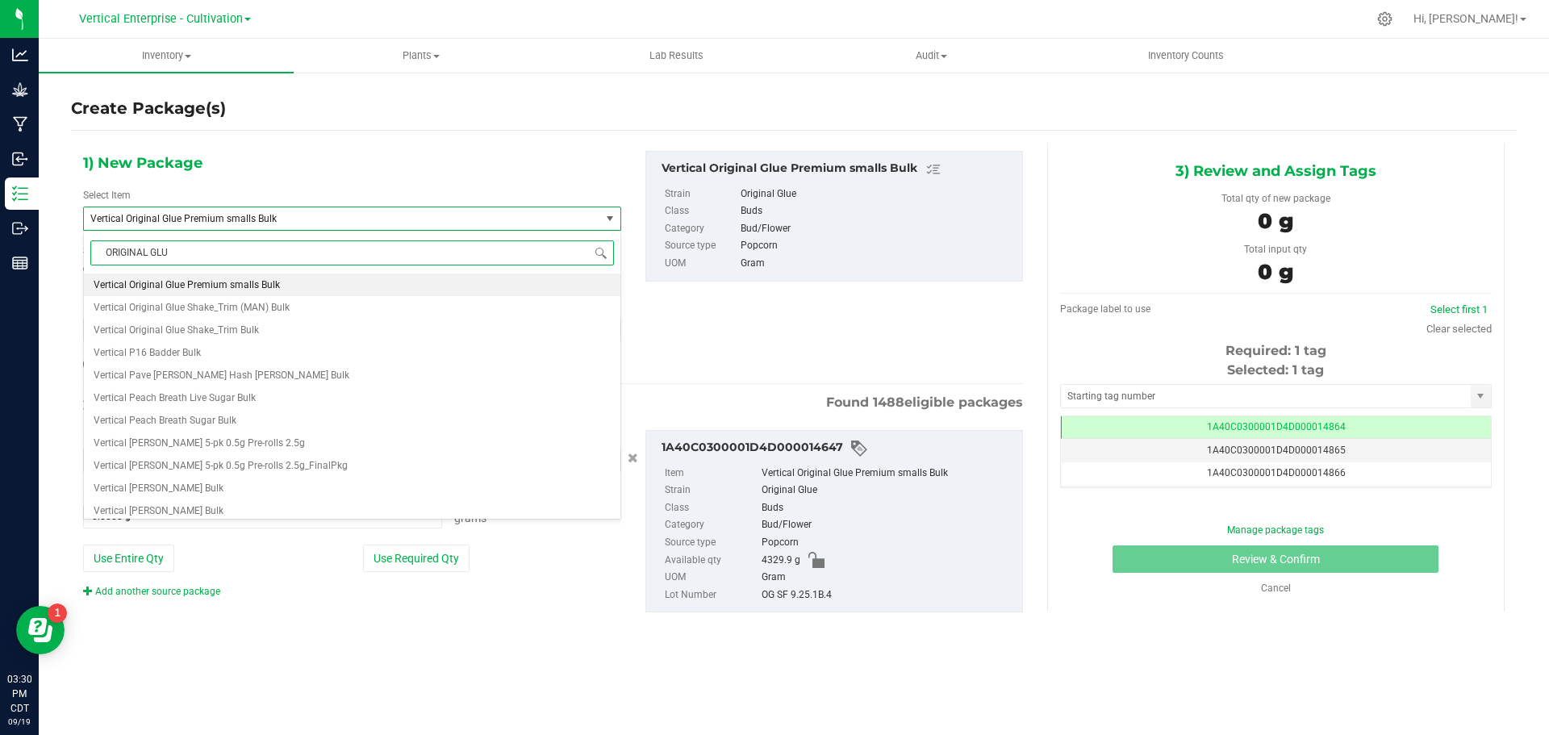
type input "ORIGINAL GLUE"
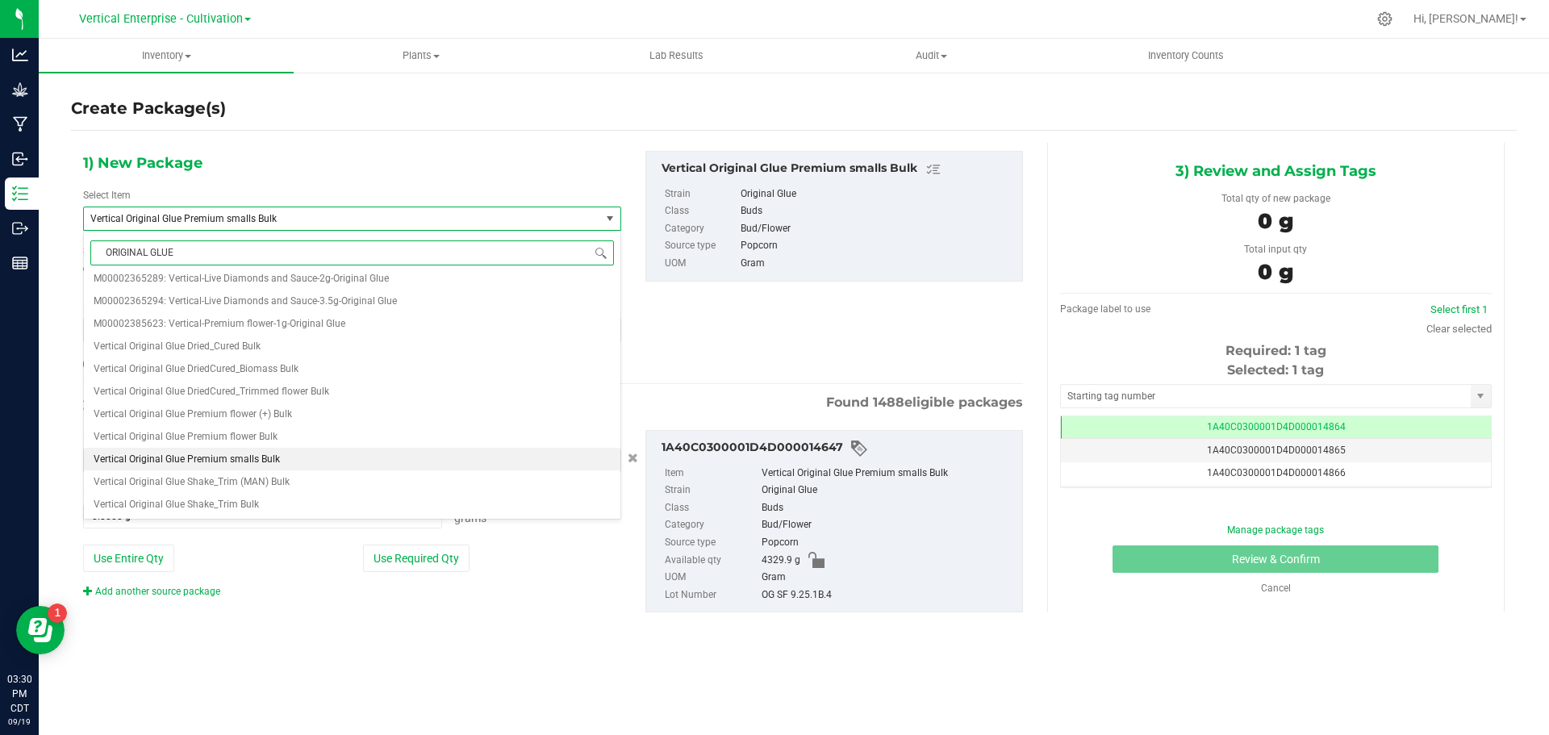
scroll to position [0, 0]
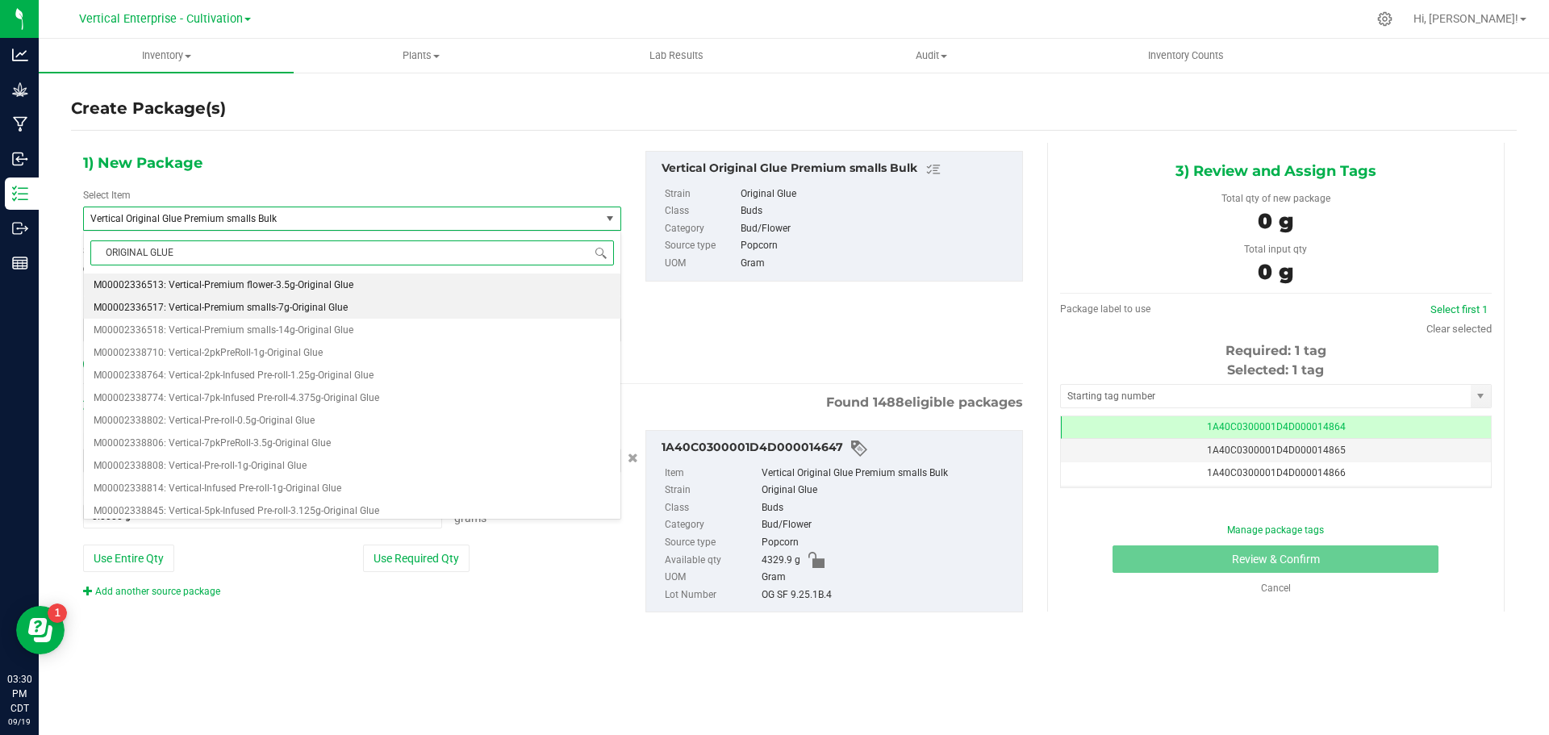
click at [290, 304] on span "M00002336517: Vertical-Premium smalls-7g-Original Glue" at bounding box center [221, 307] width 254 height 11
type input "0"
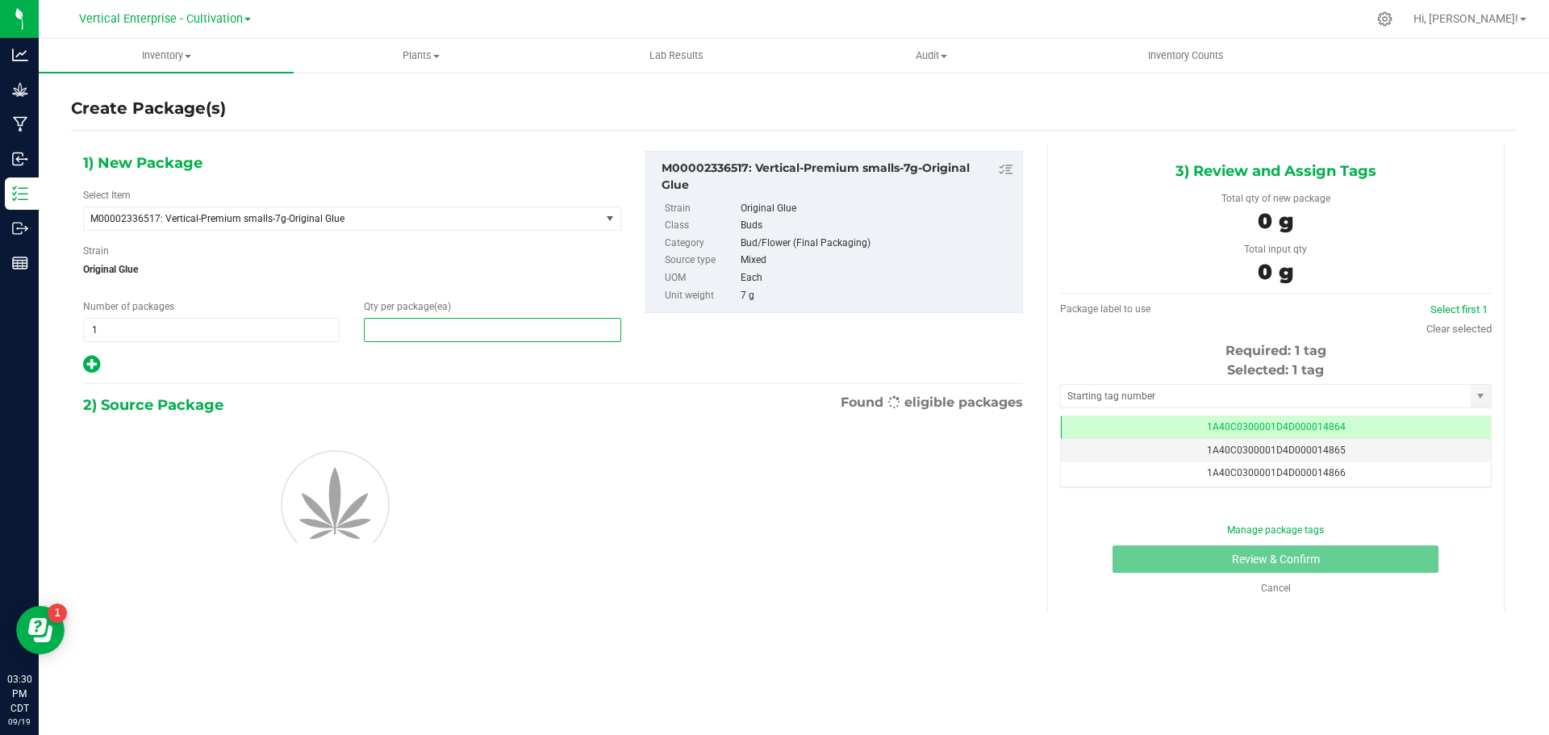
click at [491, 329] on span at bounding box center [492, 330] width 257 height 24
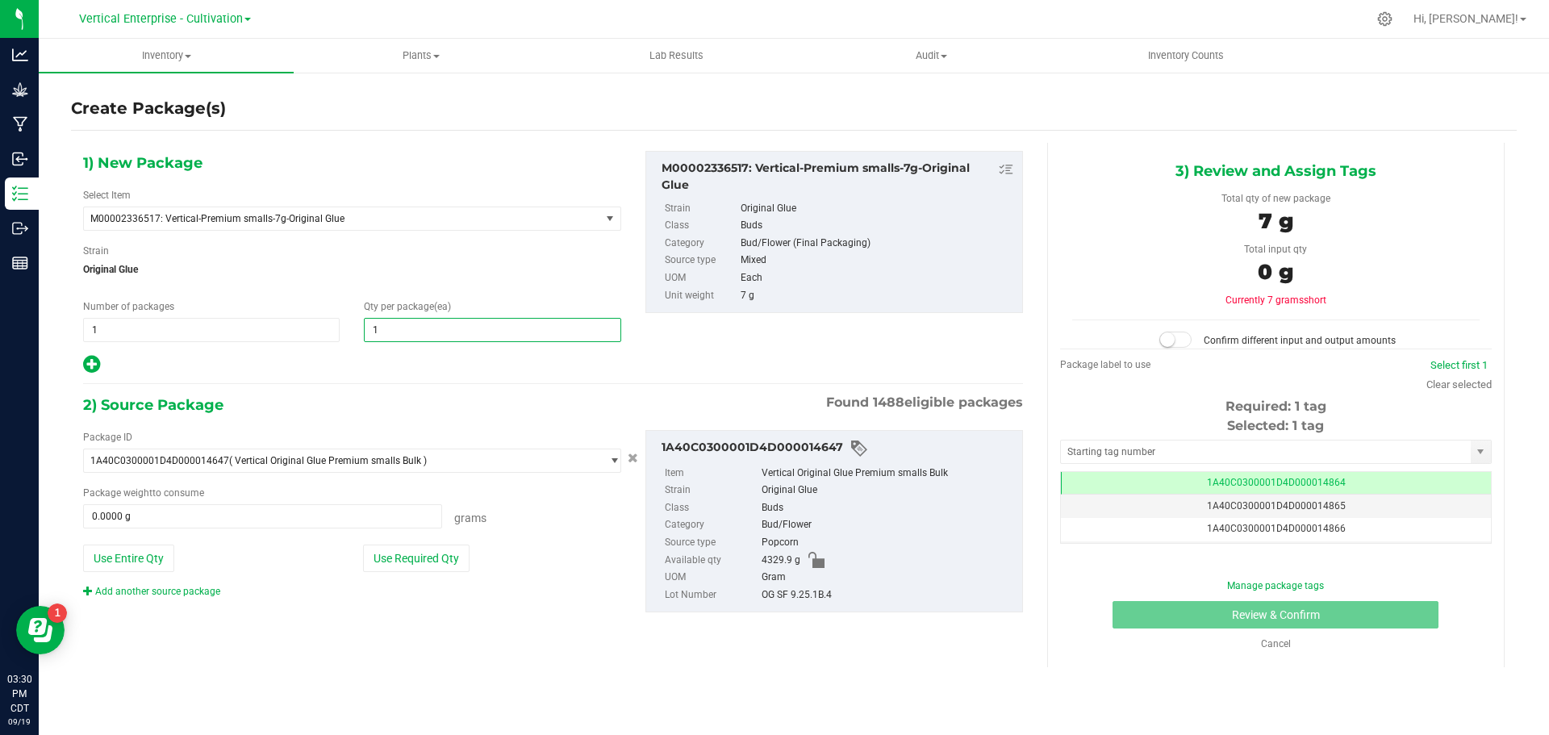
type input "18"
drag, startPoint x: 432, startPoint y: 558, endPoint x: 464, endPoint y: 566, distance: 33.3
click at [432, 558] on button "Use Required Qty" at bounding box center [416, 558] width 107 height 27
type input "126.0000 g"
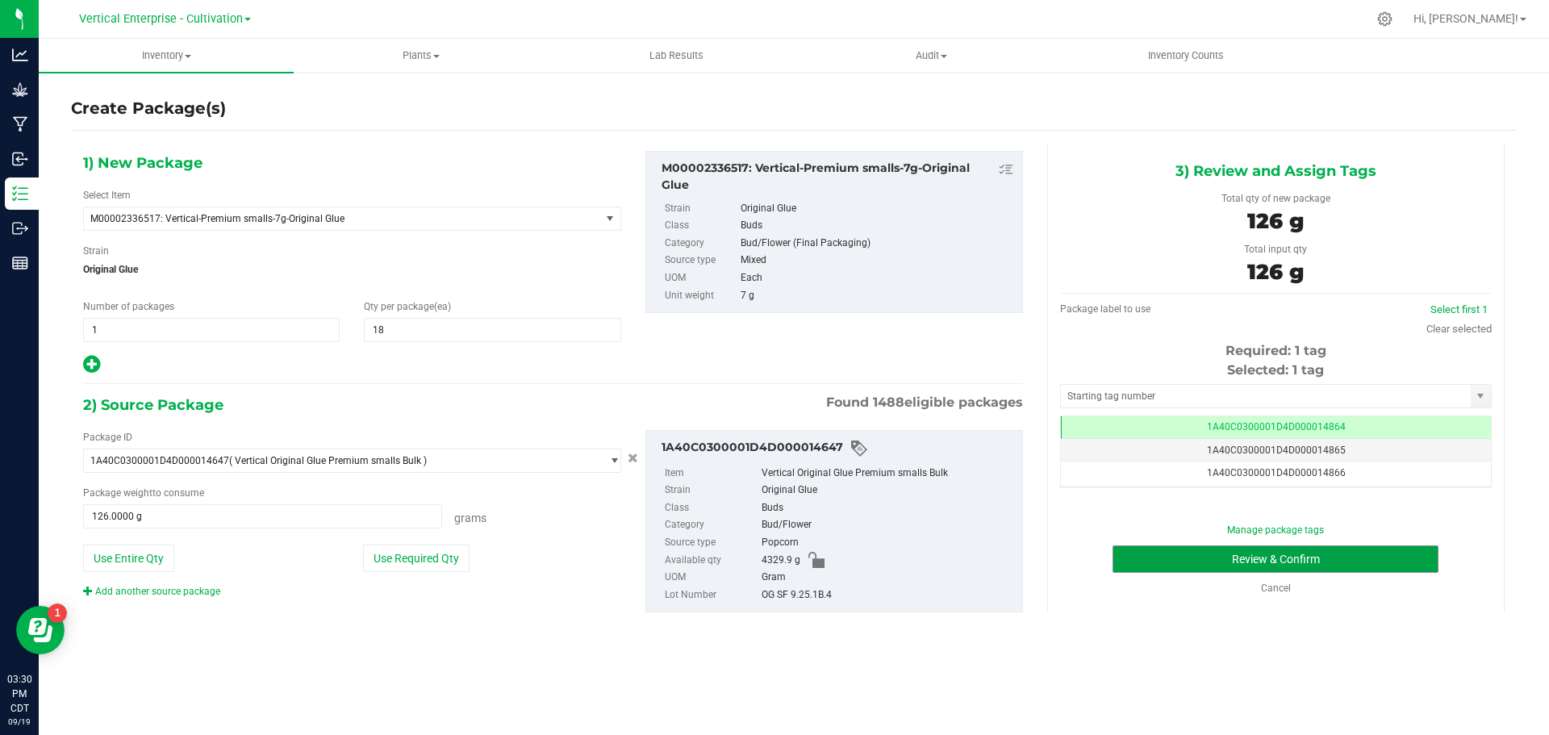
click at [1311, 558] on button "Review & Confirm" at bounding box center [1276, 558] width 326 height 27
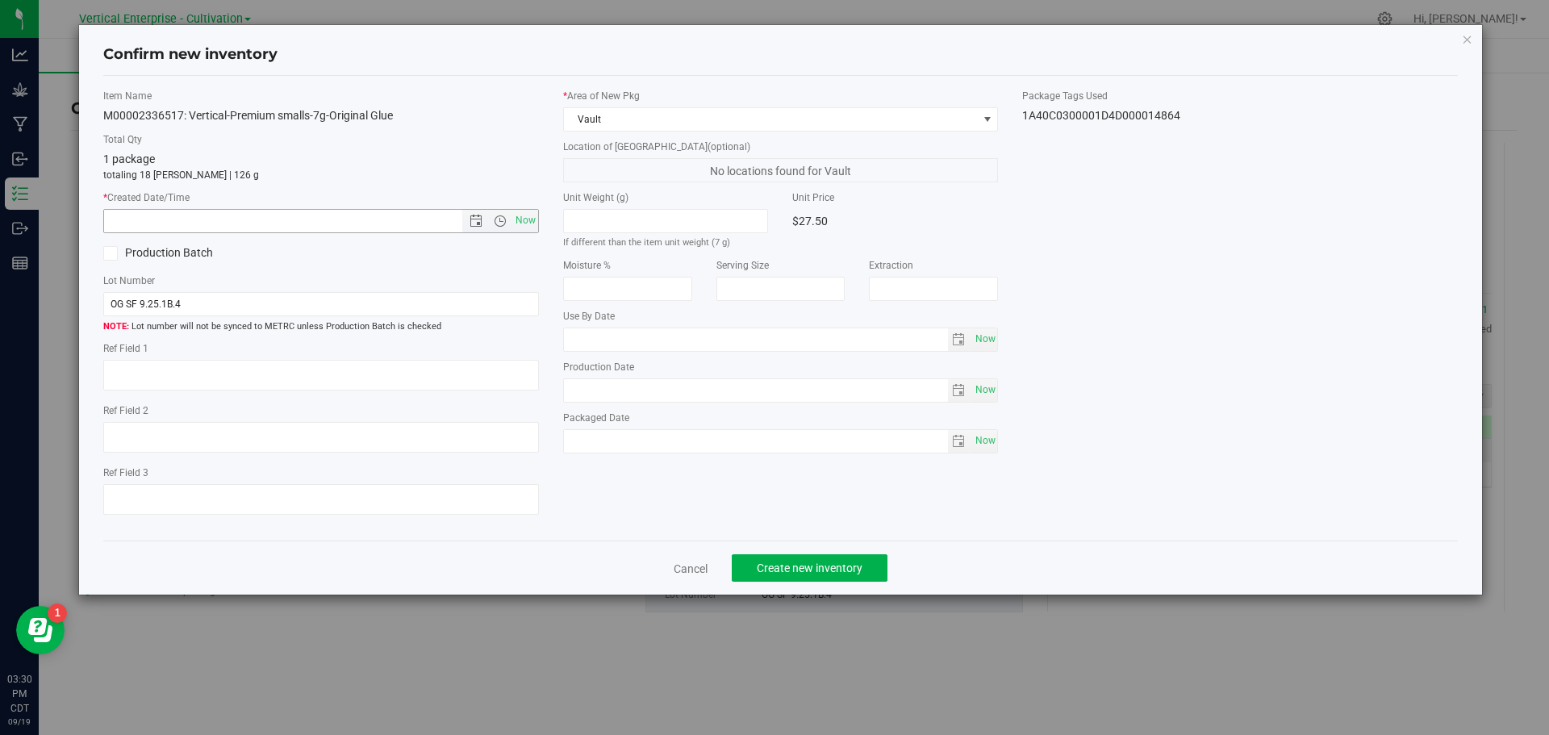
click at [533, 228] on span "Now" at bounding box center [525, 220] width 27 height 23
type input "9/19/2025 3:30 PM"
click at [855, 569] on span "Create new inventory" at bounding box center [810, 568] width 106 height 13
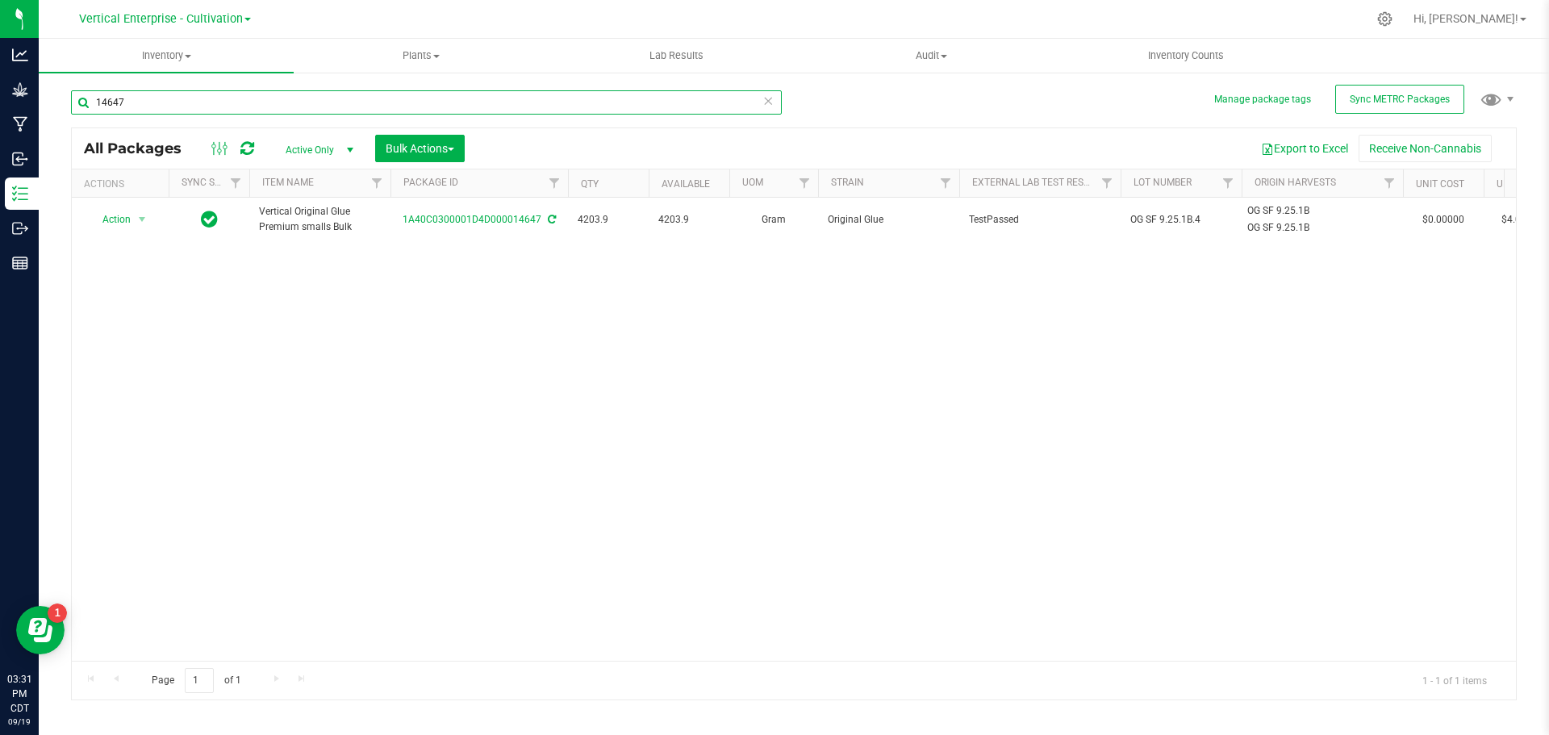
click at [197, 100] on input "14647" at bounding box center [426, 102] width 711 height 24
type input "14659"
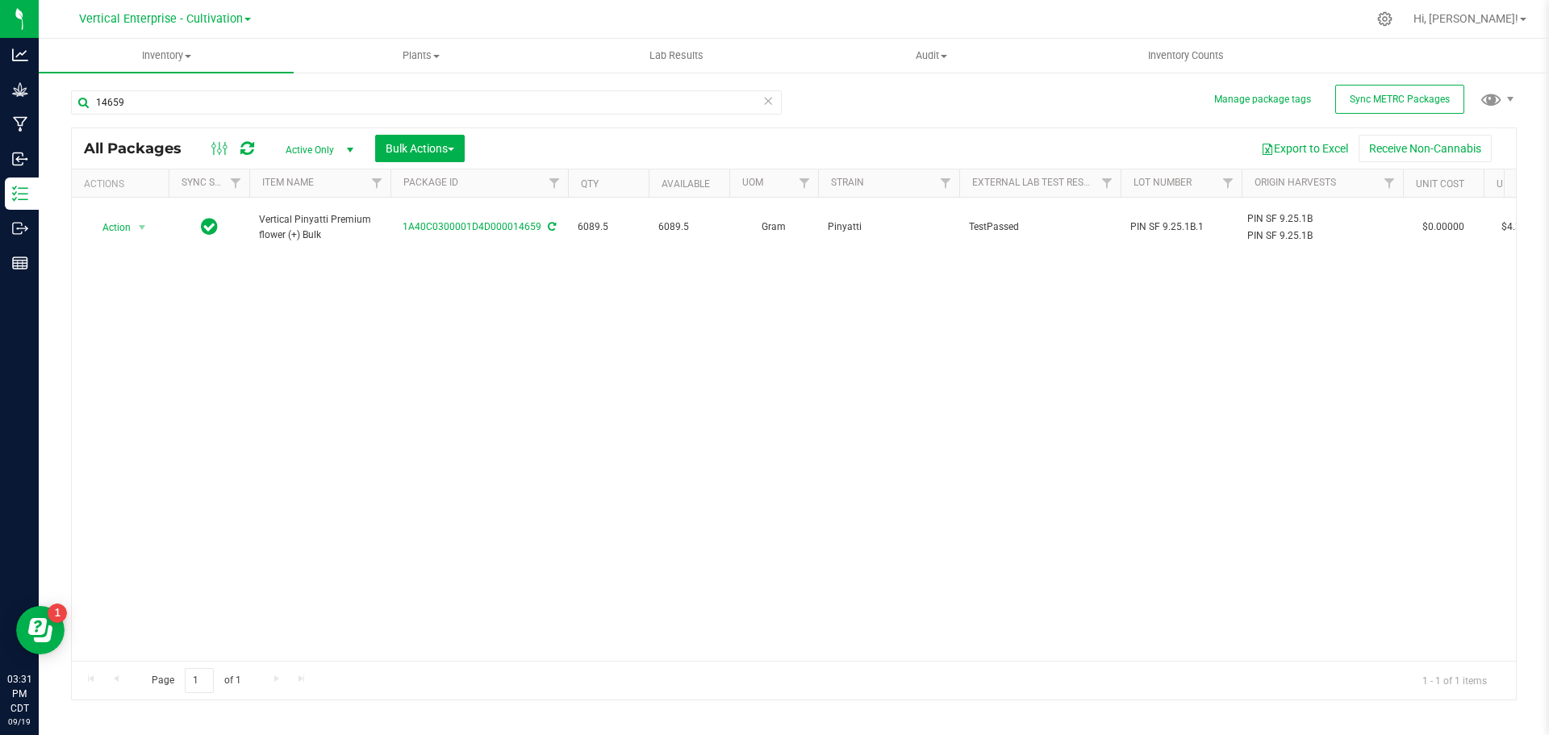
click at [118, 228] on span "Action" at bounding box center [110, 227] width 44 height 23
click at [132, 272] on li "Create package" at bounding box center [140, 270] width 102 height 24
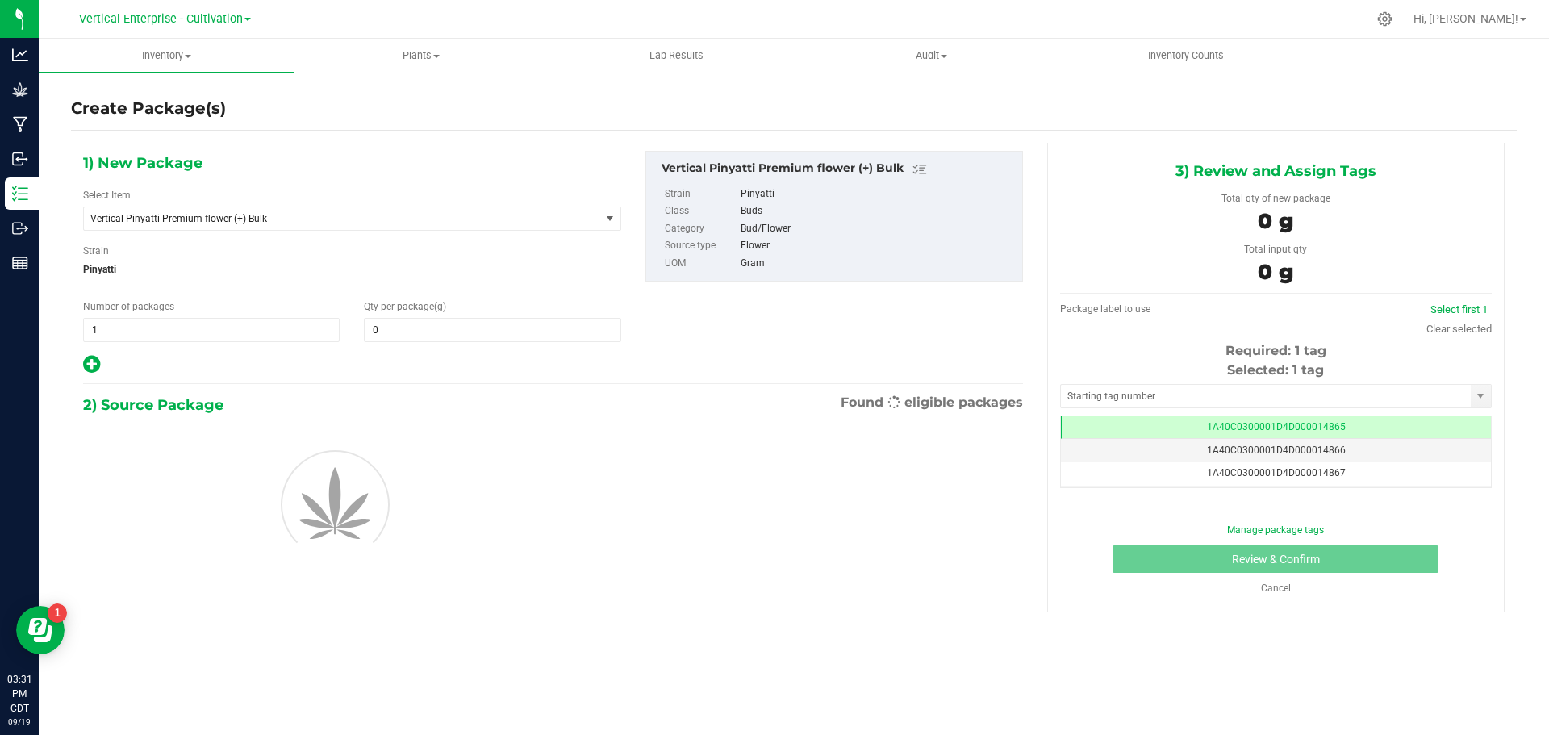
type input "0.0000"
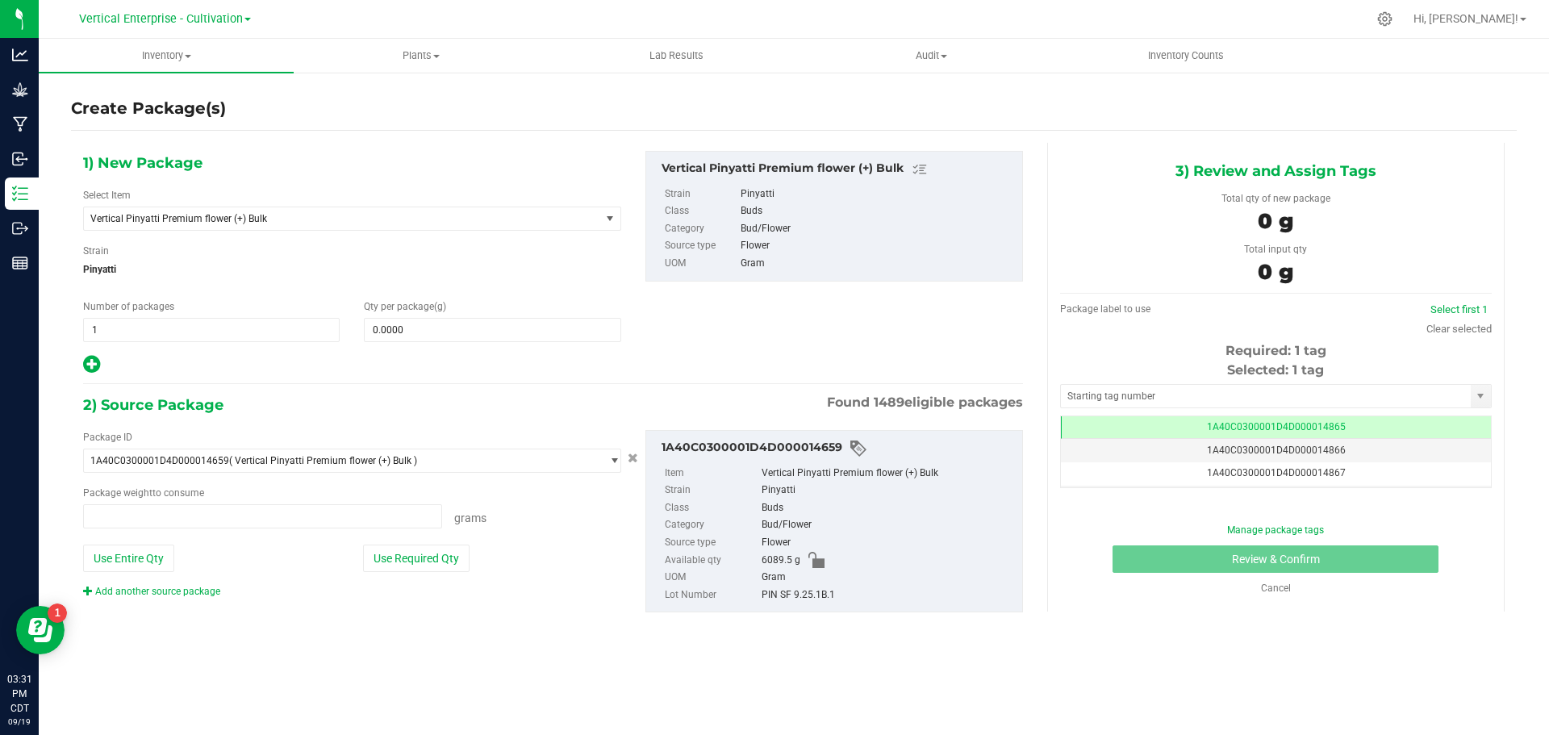
type input "0.0000 g"
click at [155, 221] on span "Vertical Pinyatti Premium flower (+) Bulk" at bounding box center [331, 218] width 483 height 11
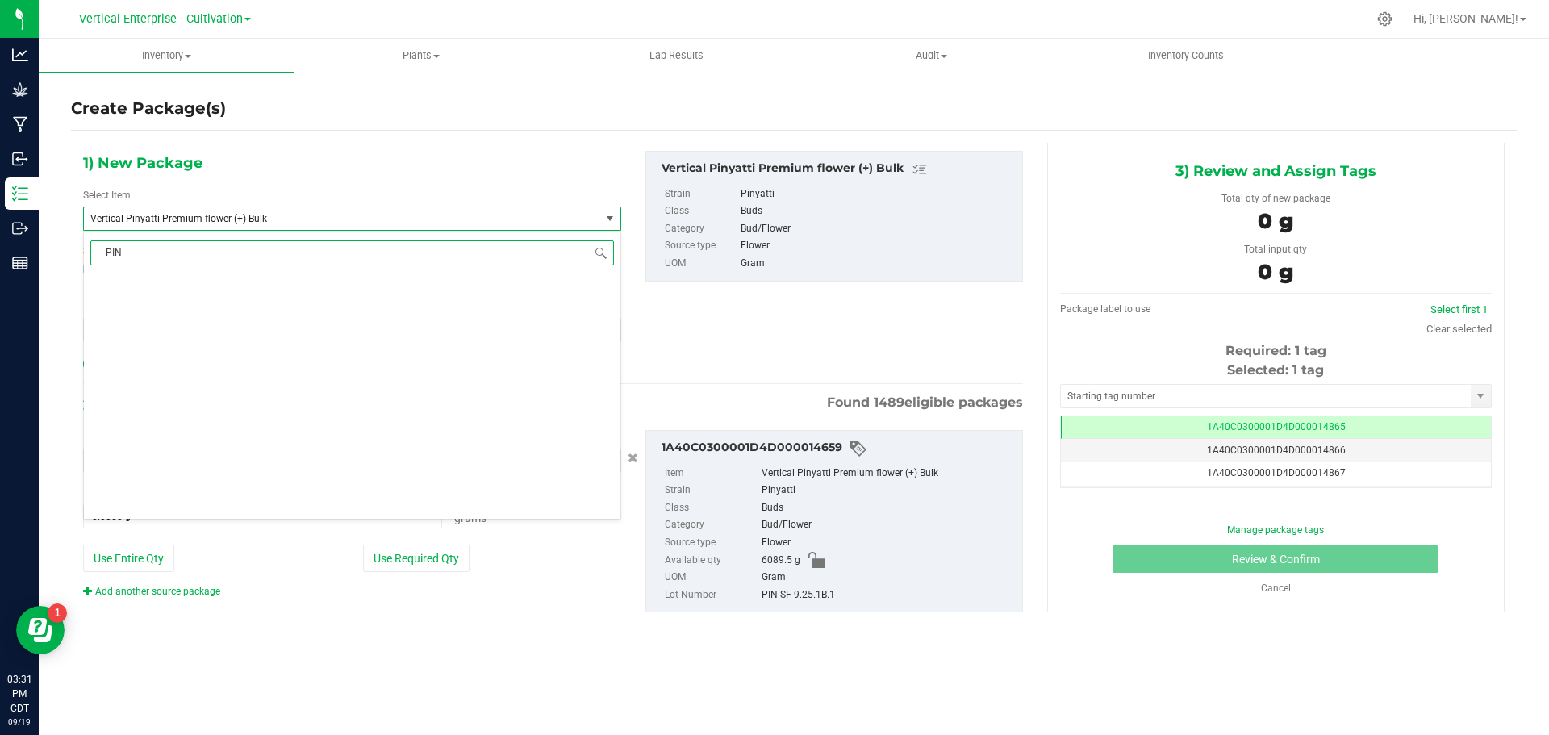
scroll to position [0, 0]
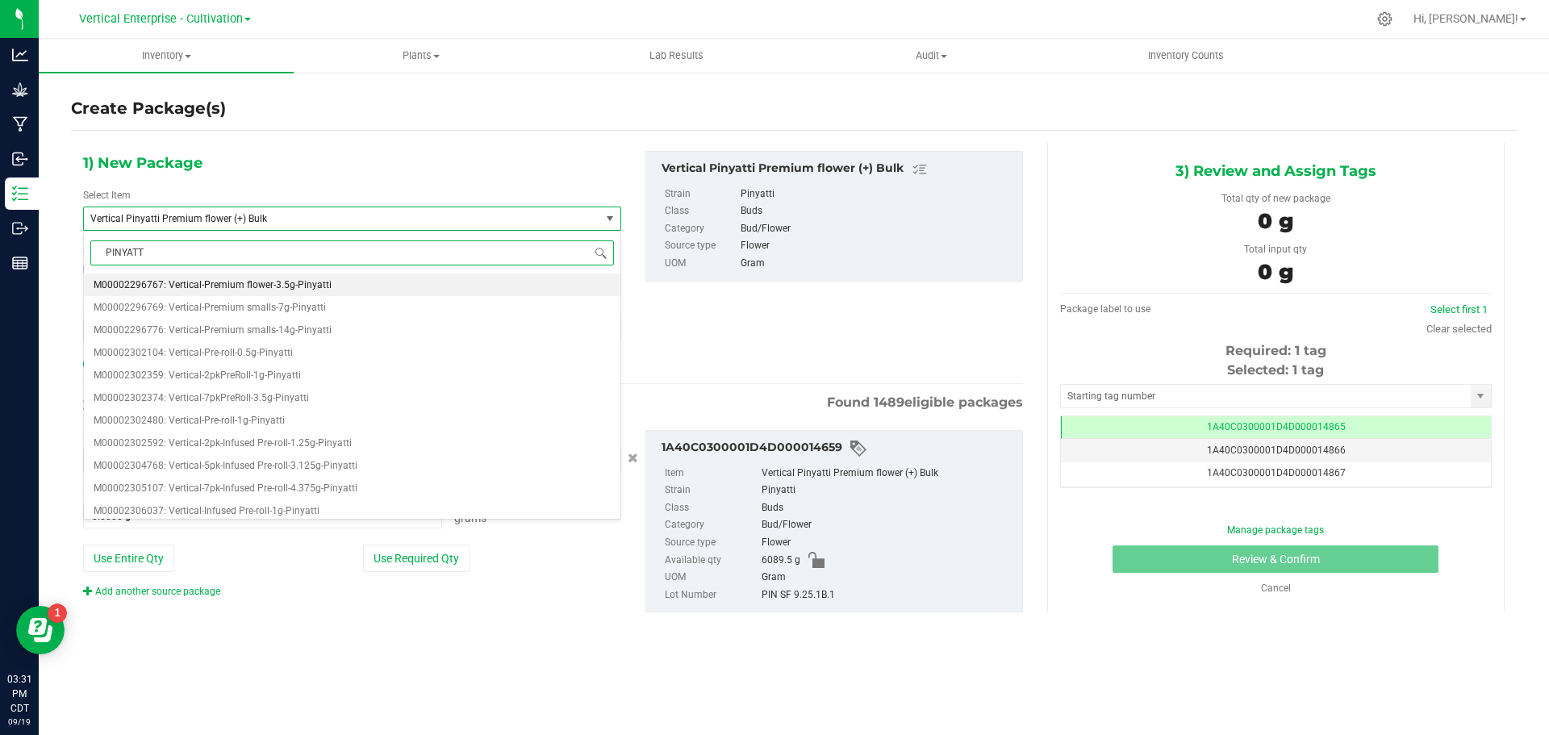
type input "PINYATTI"
click at [254, 276] on li "M00002296767: Vertical-Premium flower-3.5g-Pinyatti" at bounding box center [352, 285] width 537 height 23
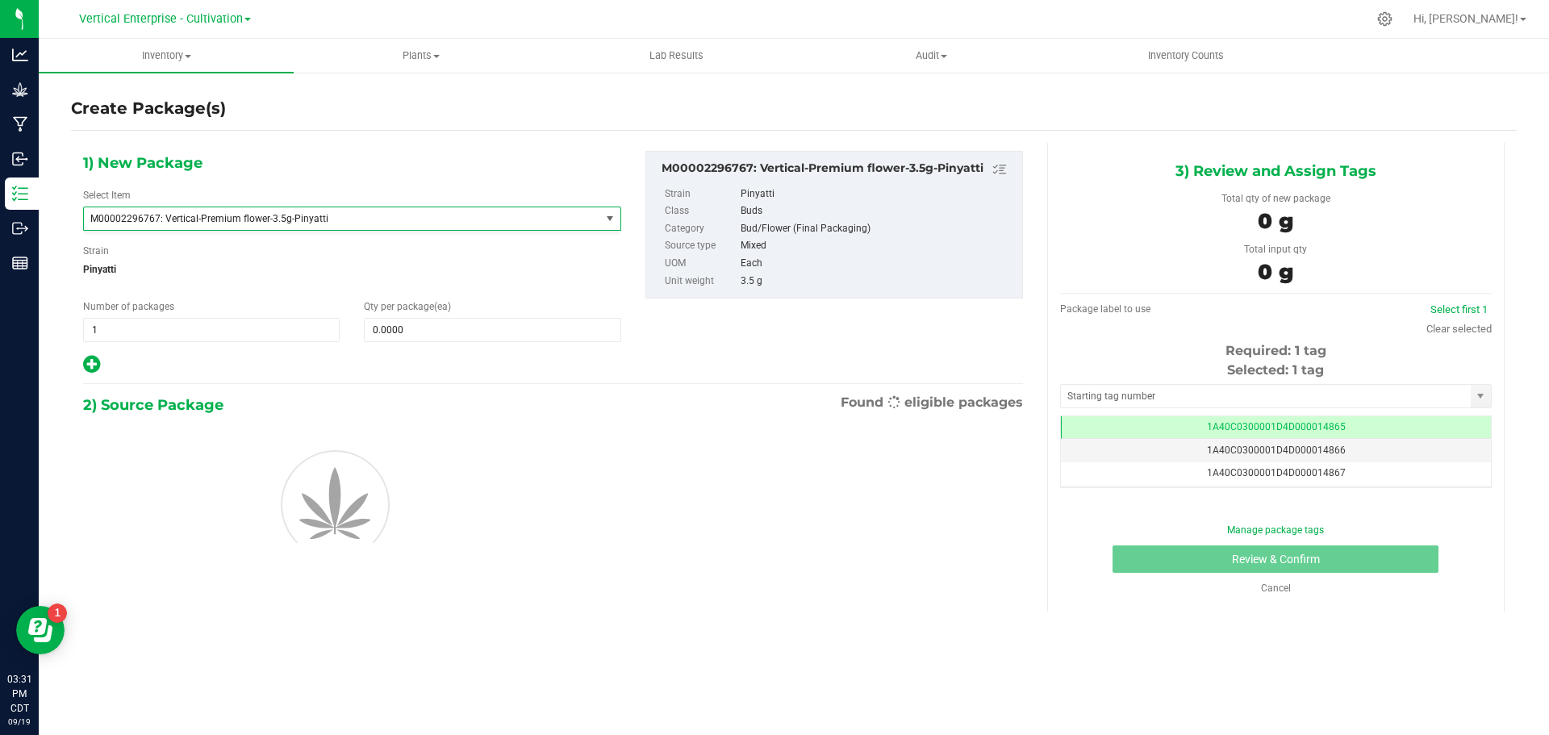
type input "0"
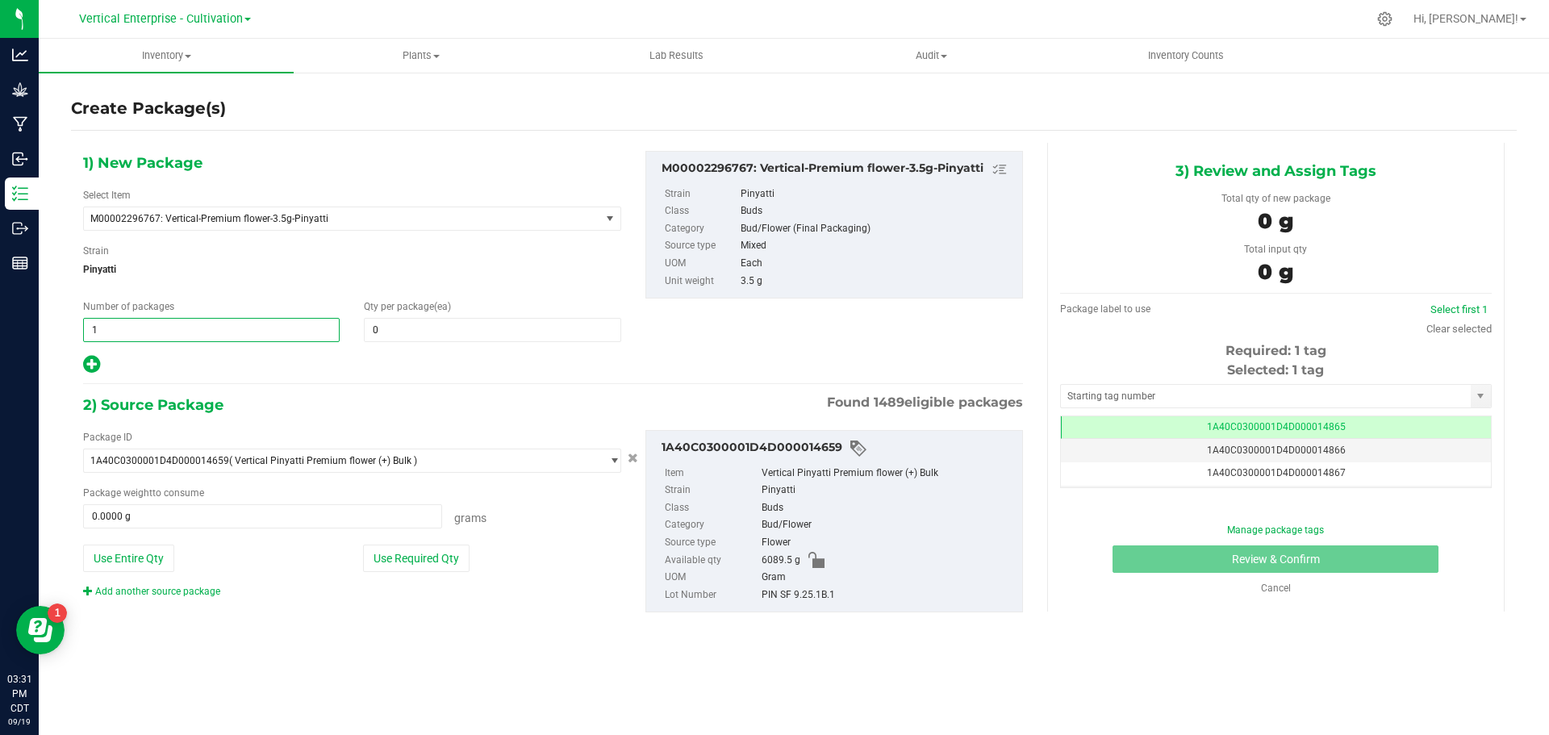
drag, startPoint x: 231, startPoint y: 326, endPoint x: 84, endPoint y: 341, distance: 147.6
click at [84, 341] on span "1 1" at bounding box center [211, 330] width 257 height 24
type input "2"
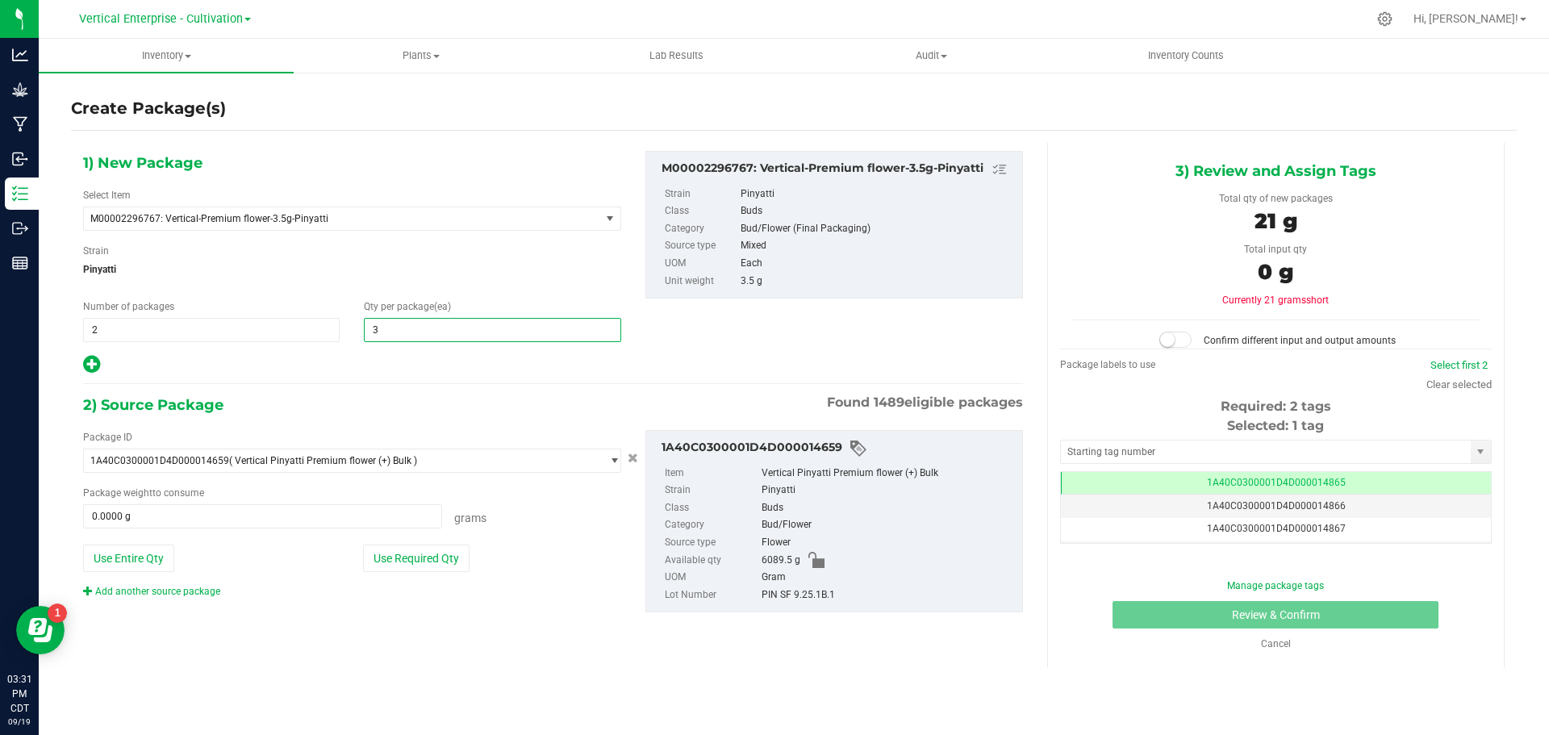
type input "36"
click at [406, 561] on button "Use Required Qty" at bounding box center [416, 558] width 107 height 27
type input "252.0000 g"
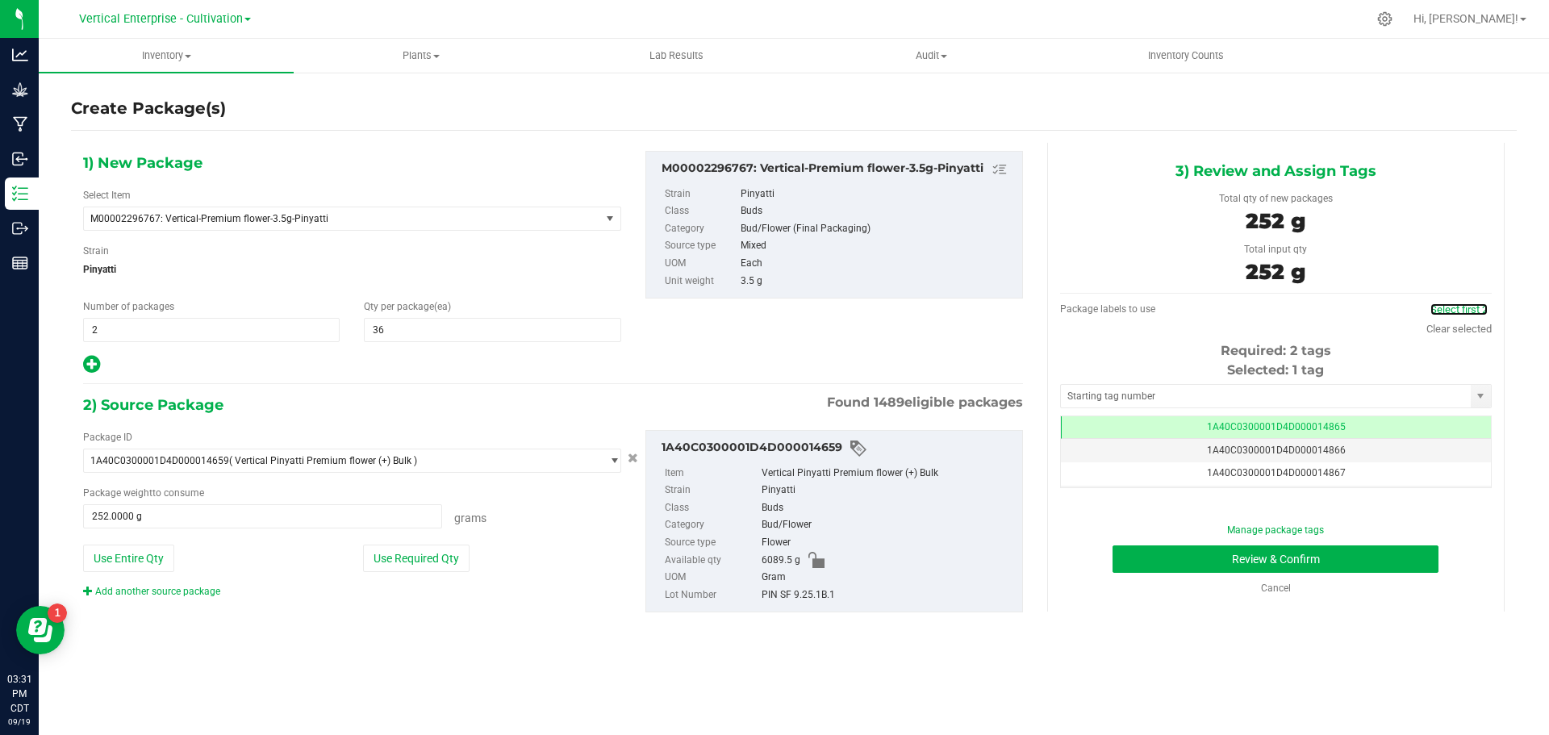
click at [1454, 307] on link "Select first 2" at bounding box center [1459, 309] width 57 height 12
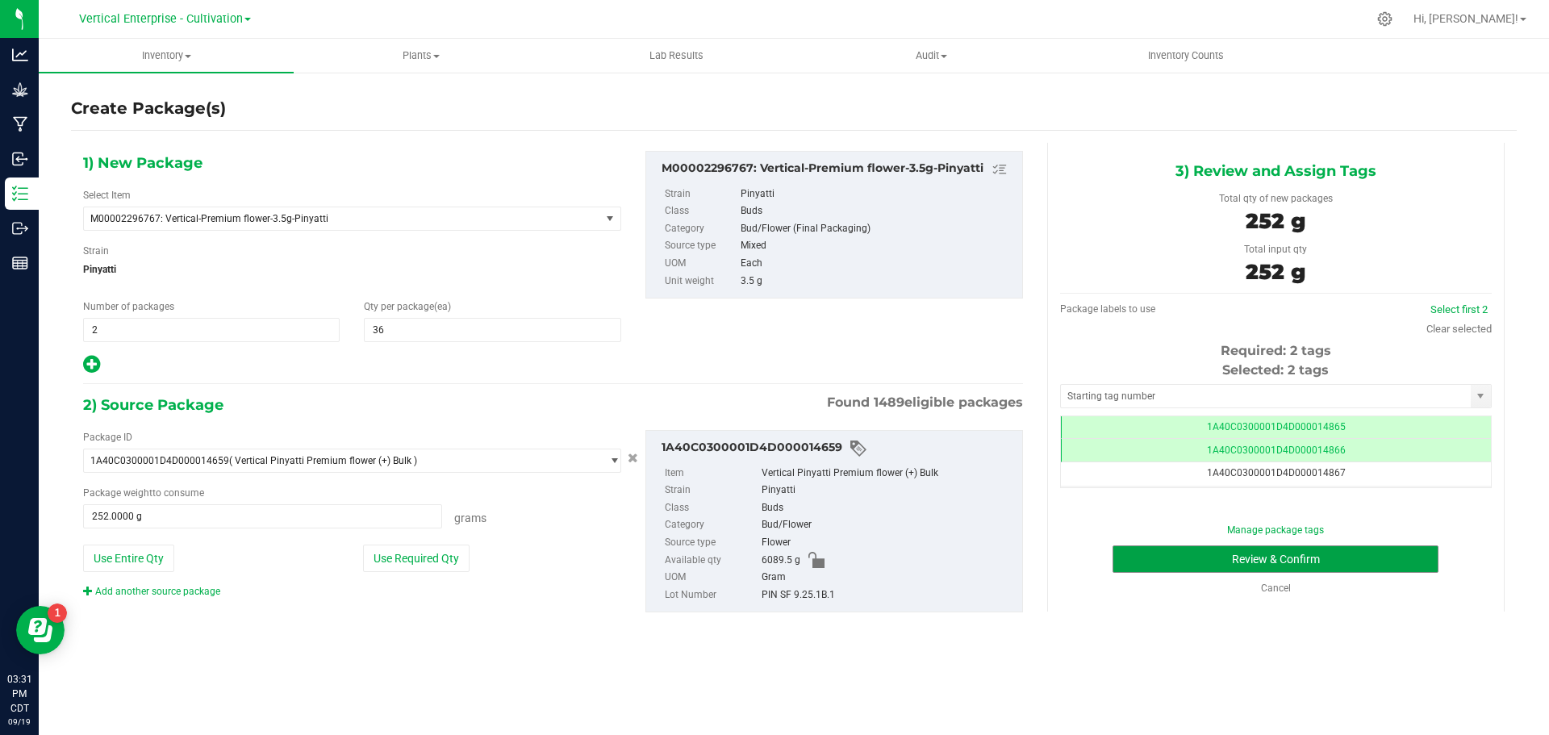
click at [1393, 562] on button "Review & Confirm" at bounding box center [1276, 558] width 326 height 27
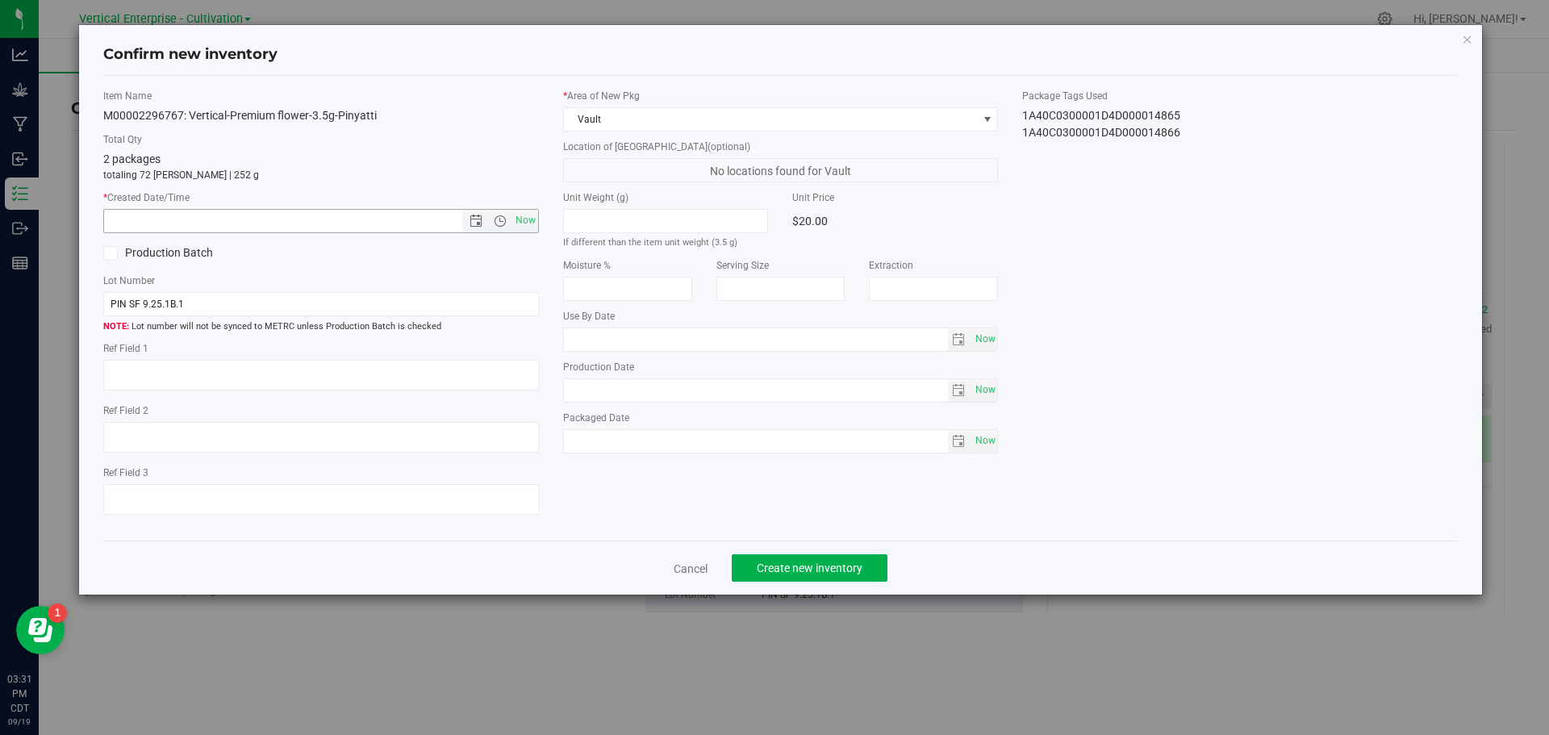
click at [537, 224] on span "Now" at bounding box center [525, 220] width 27 height 23
type input "9/19/2025 3:32 PM"
click at [760, 558] on button "Create new inventory" at bounding box center [810, 567] width 156 height 27
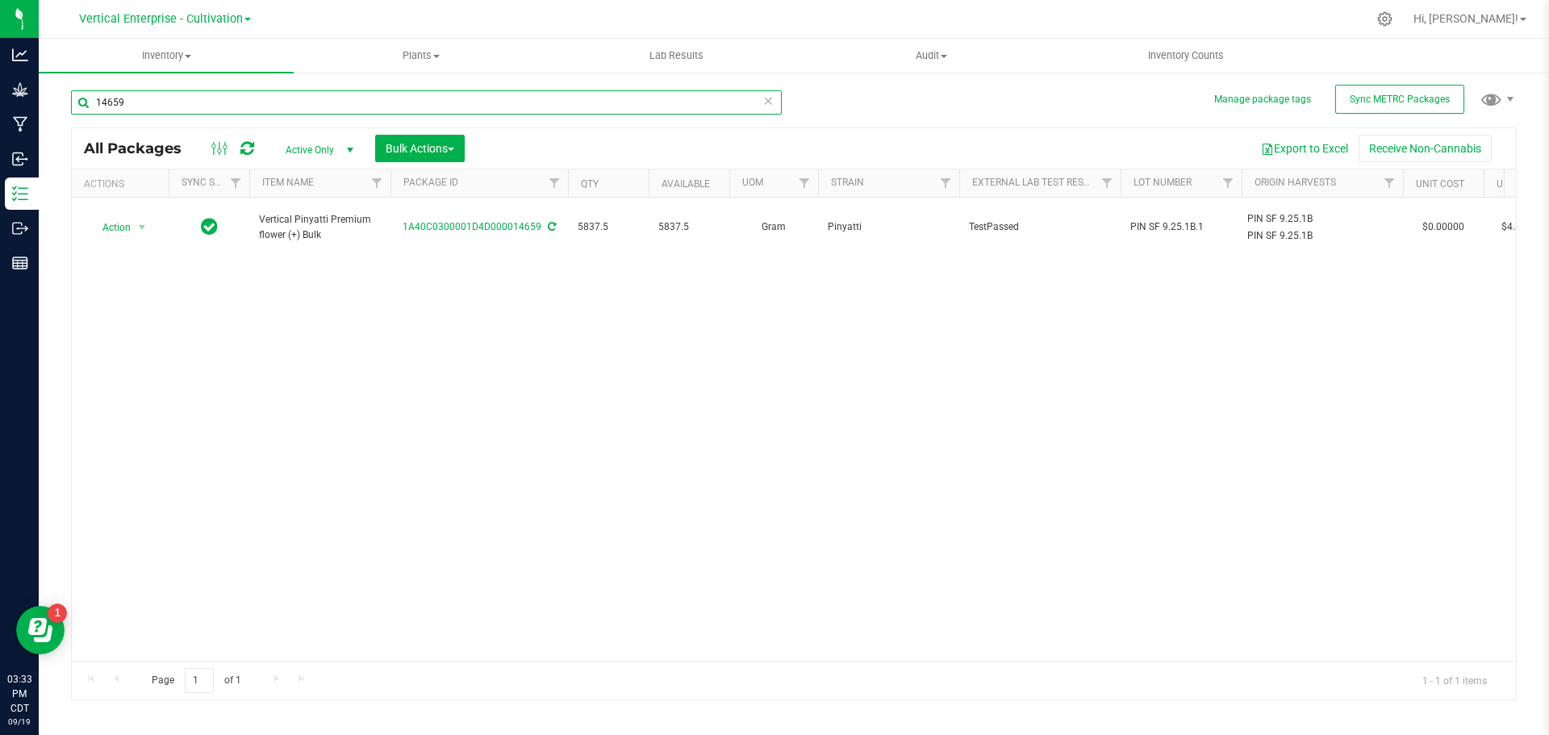
drag, startPoint x: 159, startPoint y: 105, endPoint x: 18, endPoint y: 118, distance: 141.8
click at [18, 118] on div "Analytics Grow Manufacturing Inbound Inventory Outbound Reports 03:33 PM CDT 09…" at bounding box center [774, 367] width 1549 height 735
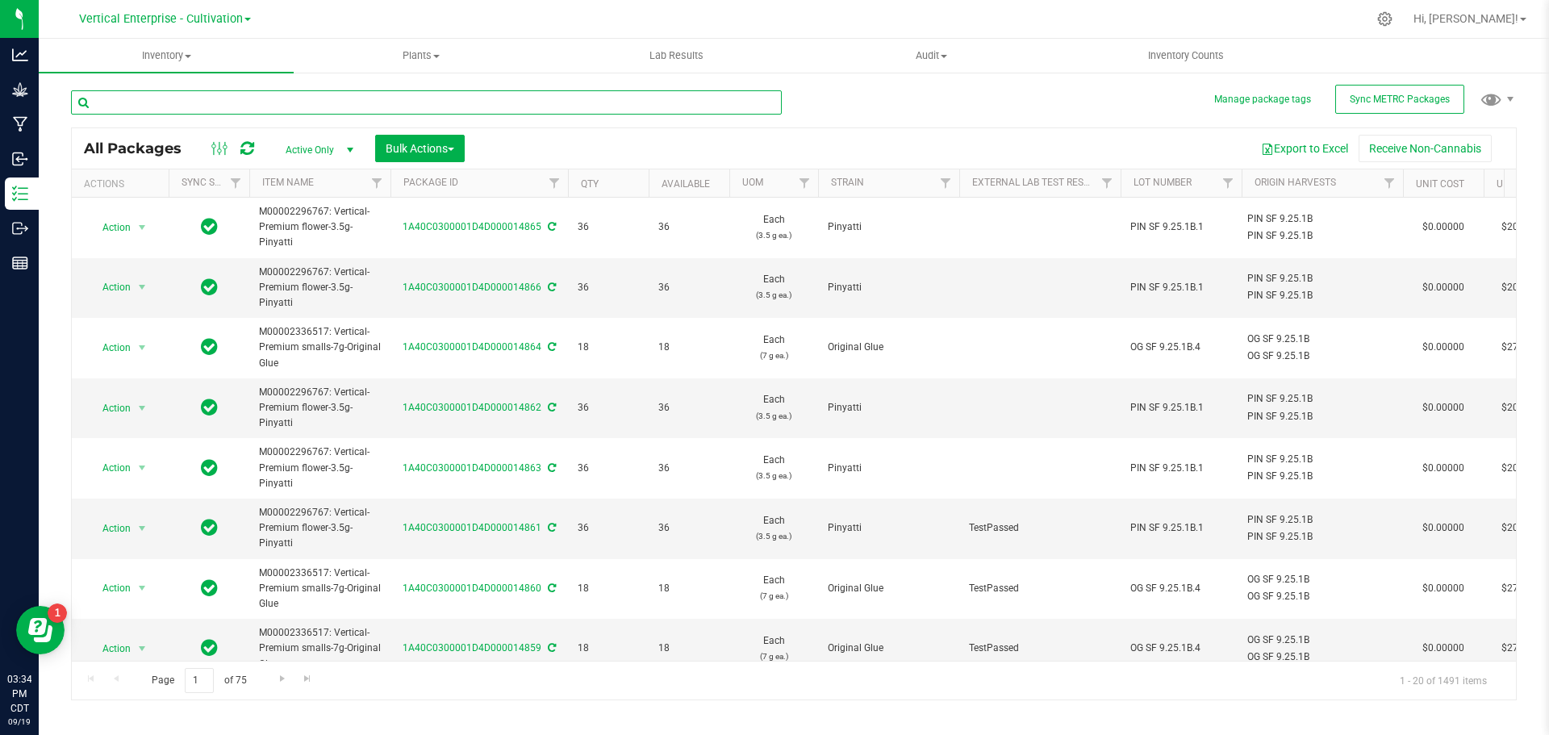
click at [161, 107] on input "text" at bounding box center [426, 102] width 711 height 24
type input "14659"
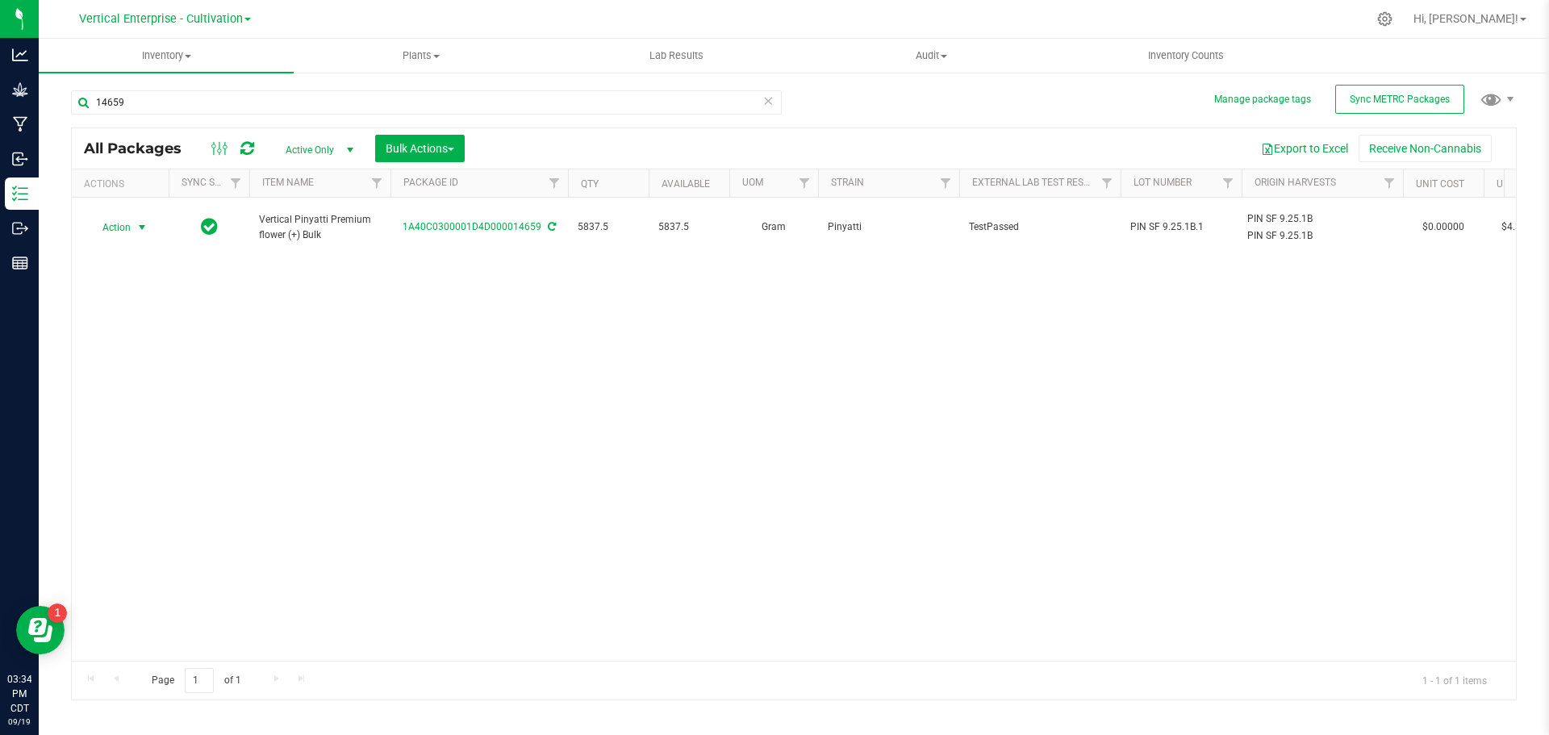
click at [104, 220] on span "Action" at bounding box center [110, 227] width 44 height 23
click at [130, 270] on li "Create package" at bounding box center [140, 270] width 102 height 24
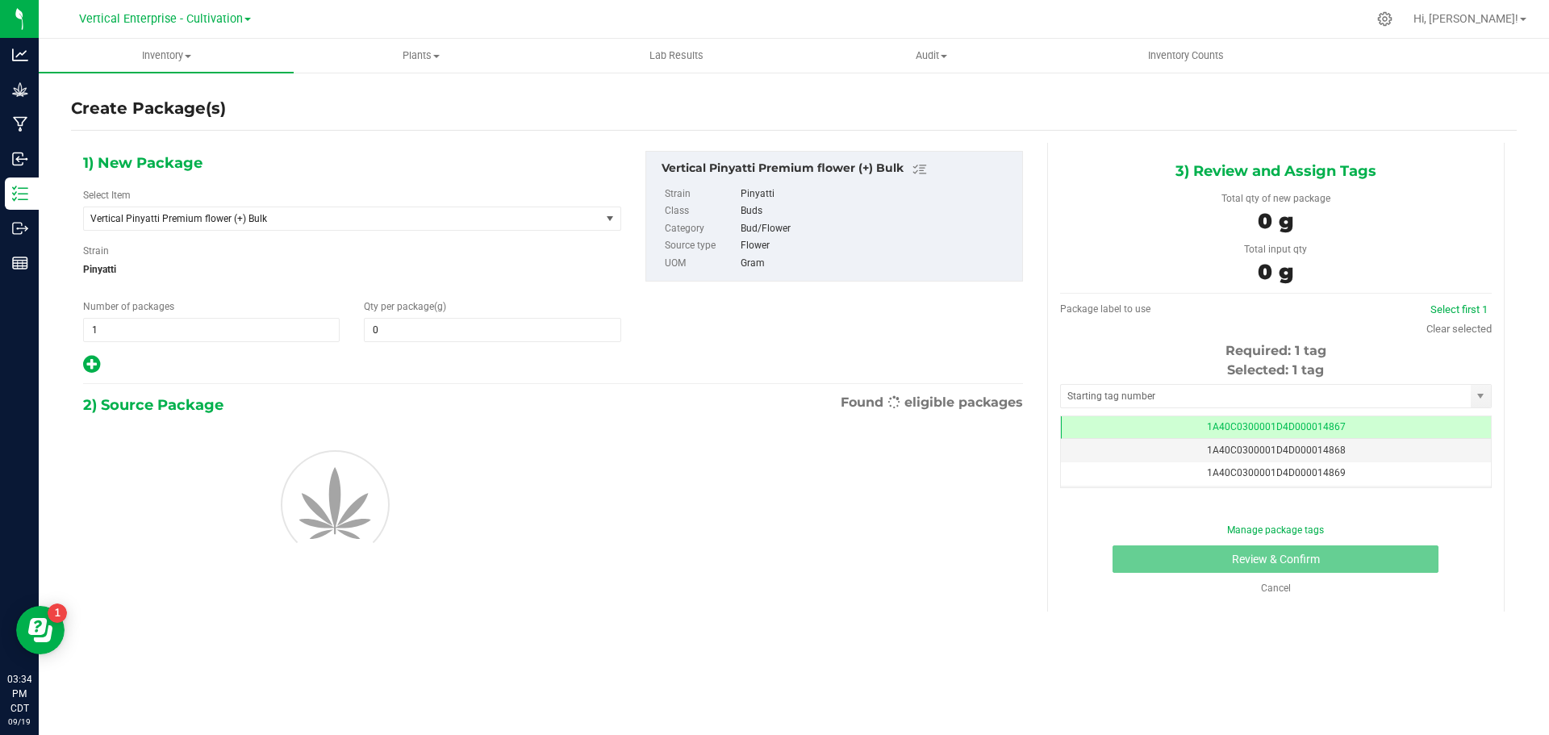
type input "0.0000"
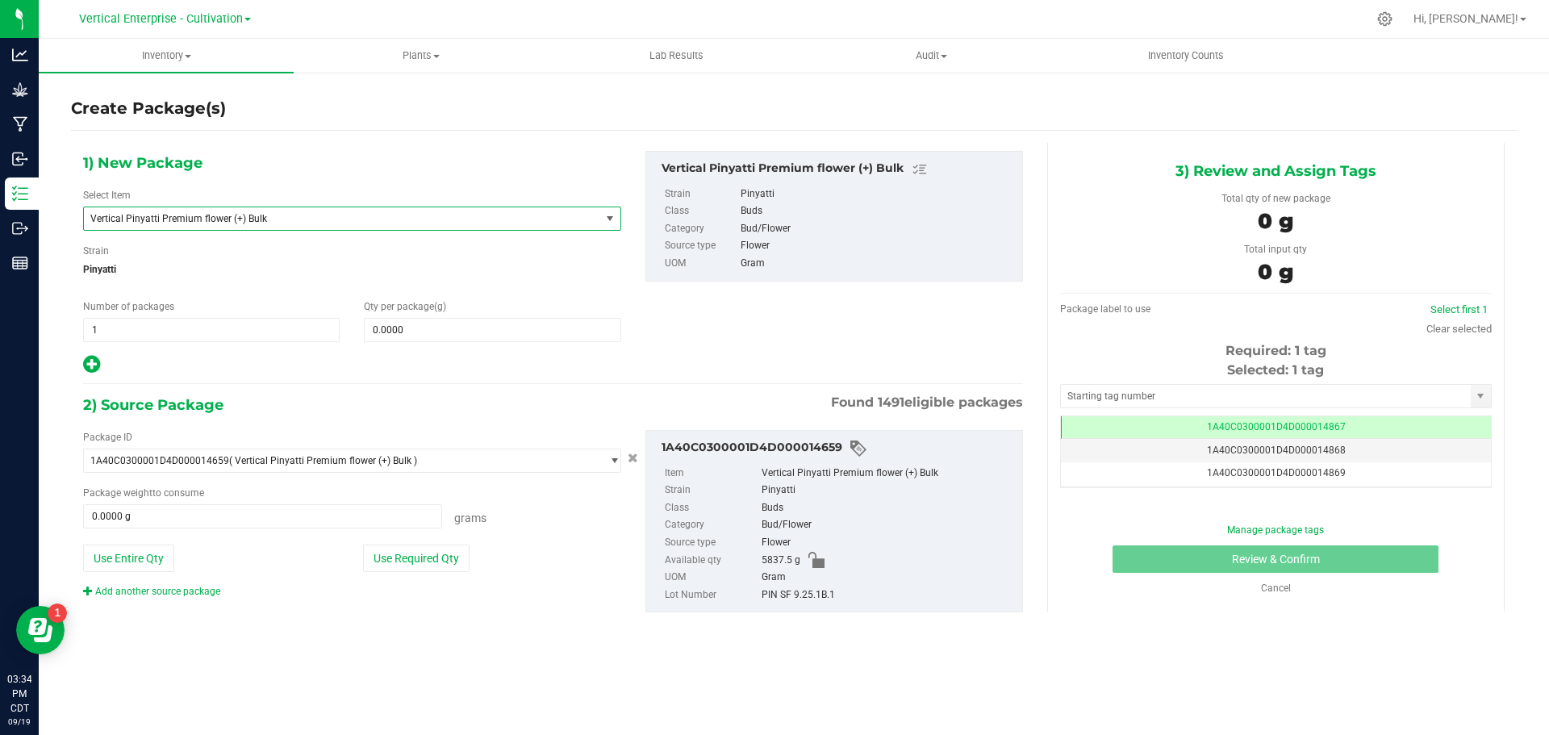
click at [274, 217] on span "Vertical Pinyatti Premium flower (+) Bulk" at bounding box center [331, 218] width 483 height 11
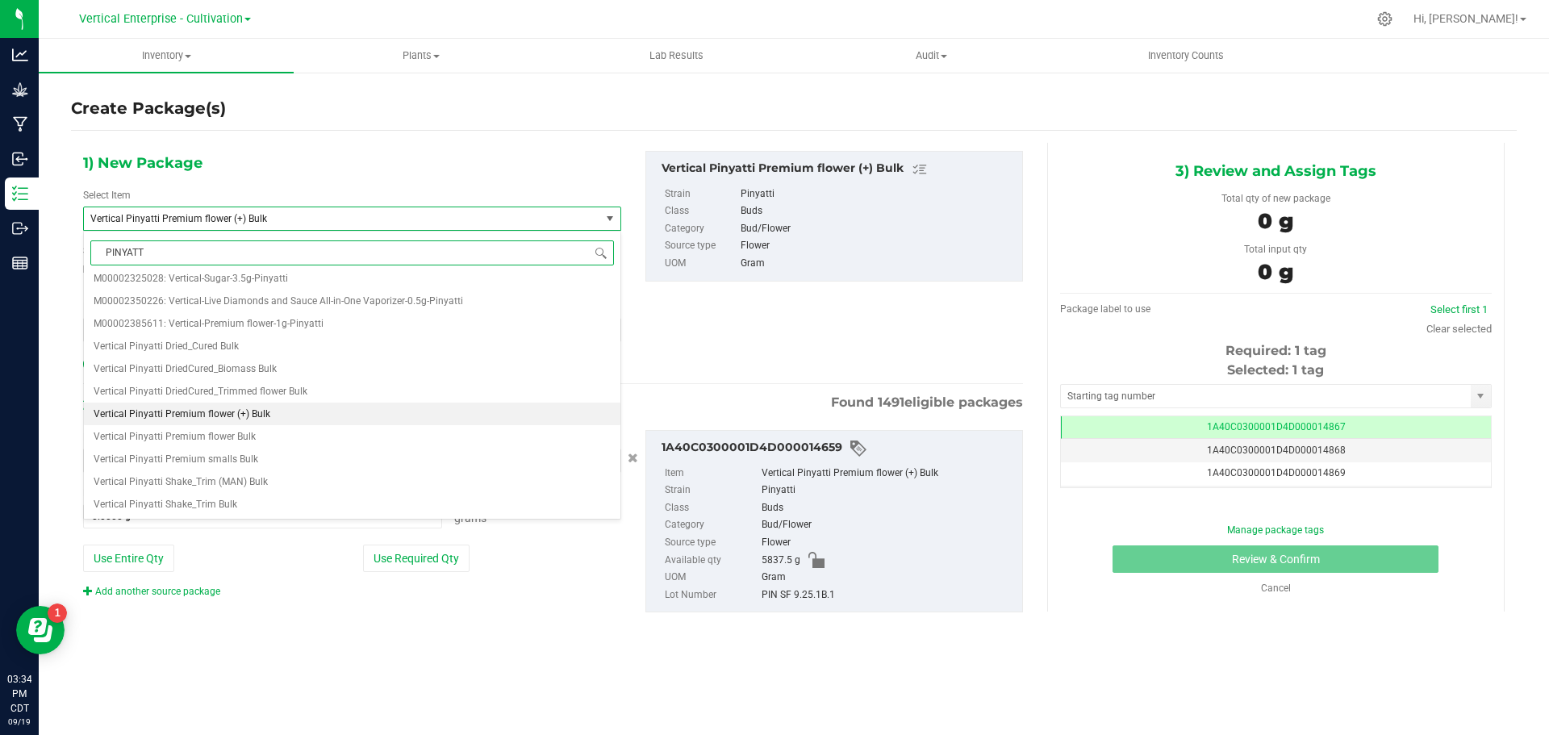
scroll to position [0, 0]
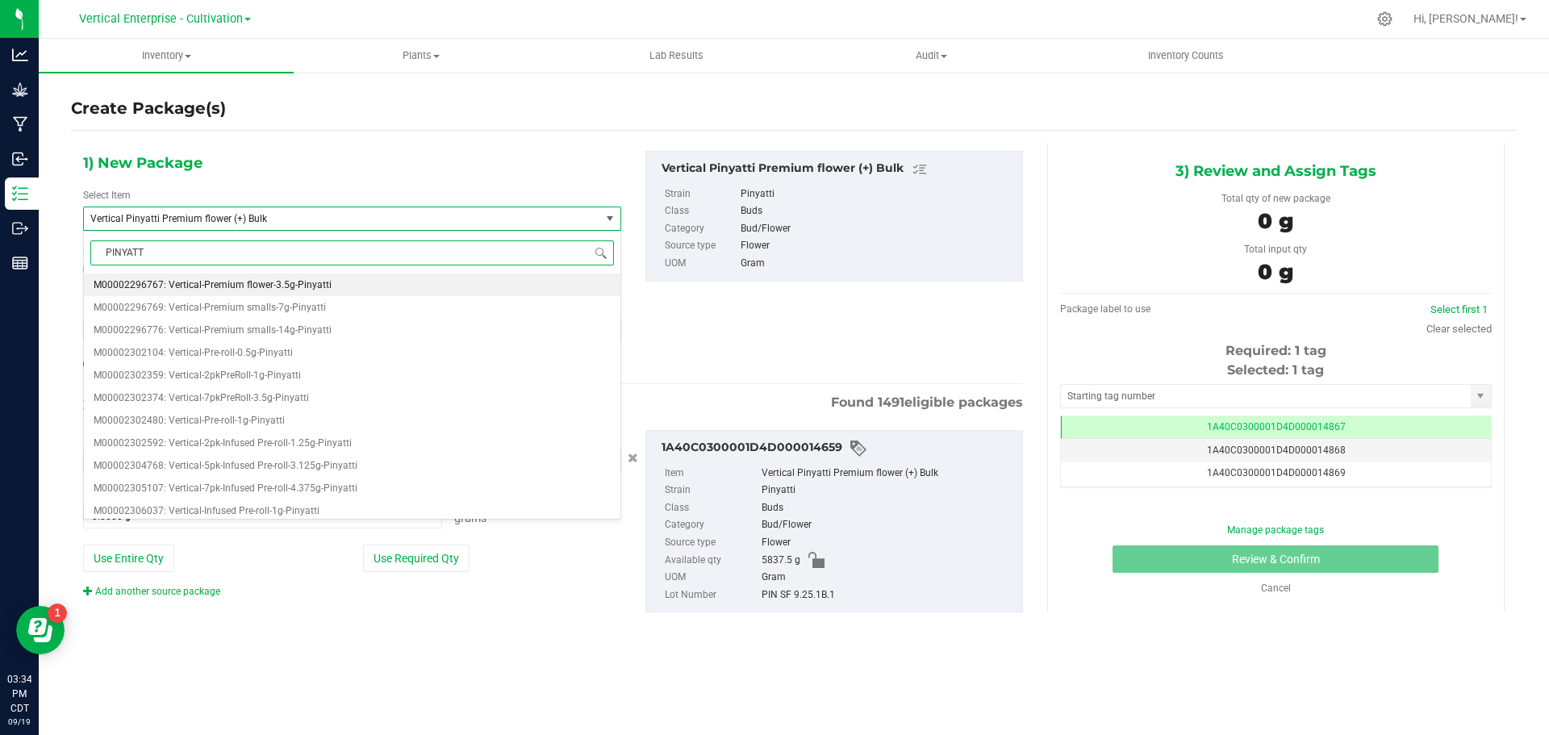
type input "PINYATTI"
click at [273, 281] on span "M00002296767: Vertical-Premium flower-3.5g-Pinyatti" at bounding box center [213, 284] width 238 height 11
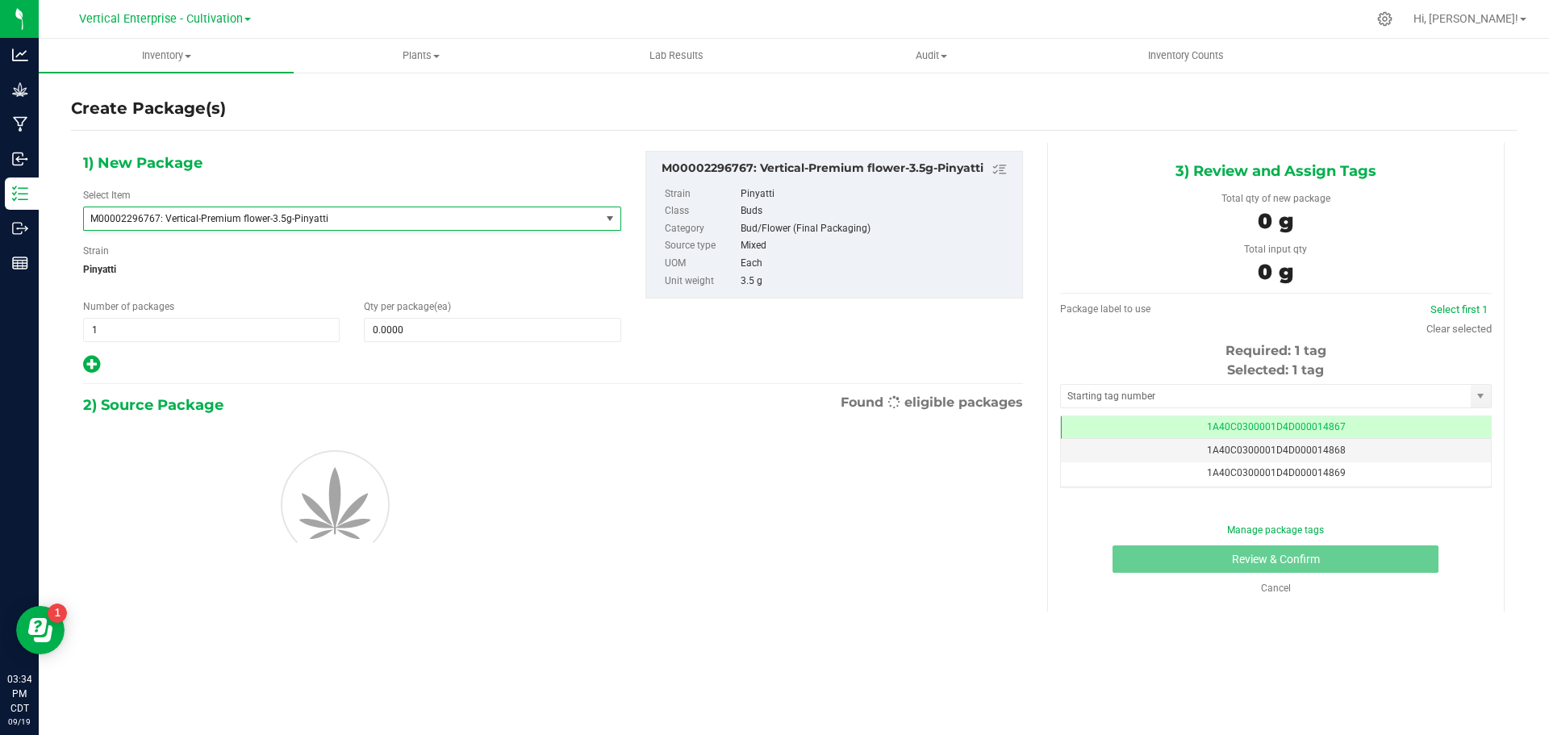
type input "0"
click at [409, 332] on span at bounding box center [492, 330] width 257 height 24
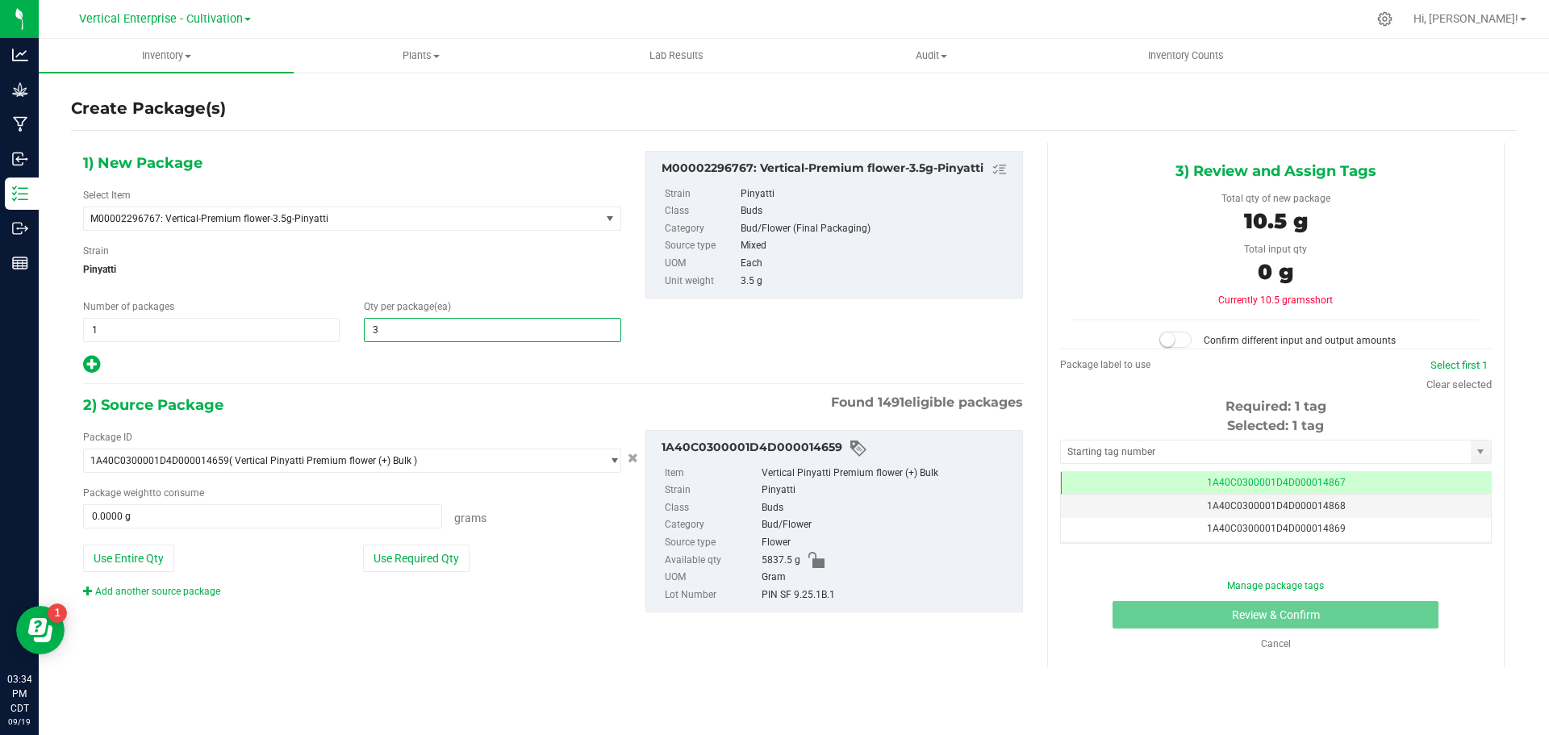
type input "36"
click at [429, 550] on button "Use Required Qty" at bounding box center [416, 558] width 107 height 27
type input "126.0000 g"
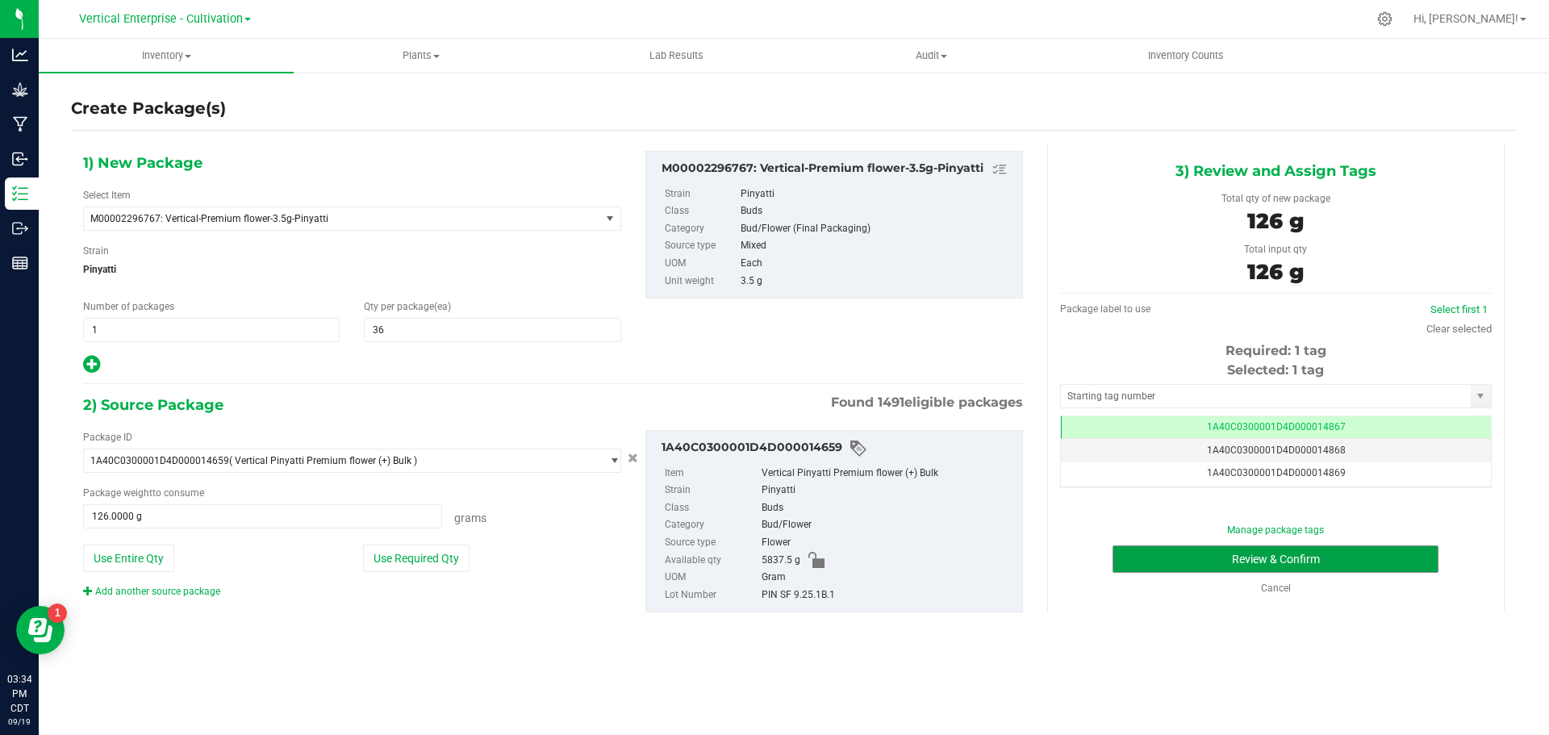
click at [1362, 564] on button "Review & Confirm" at bounding box center [1276, 558] width 326 height 27
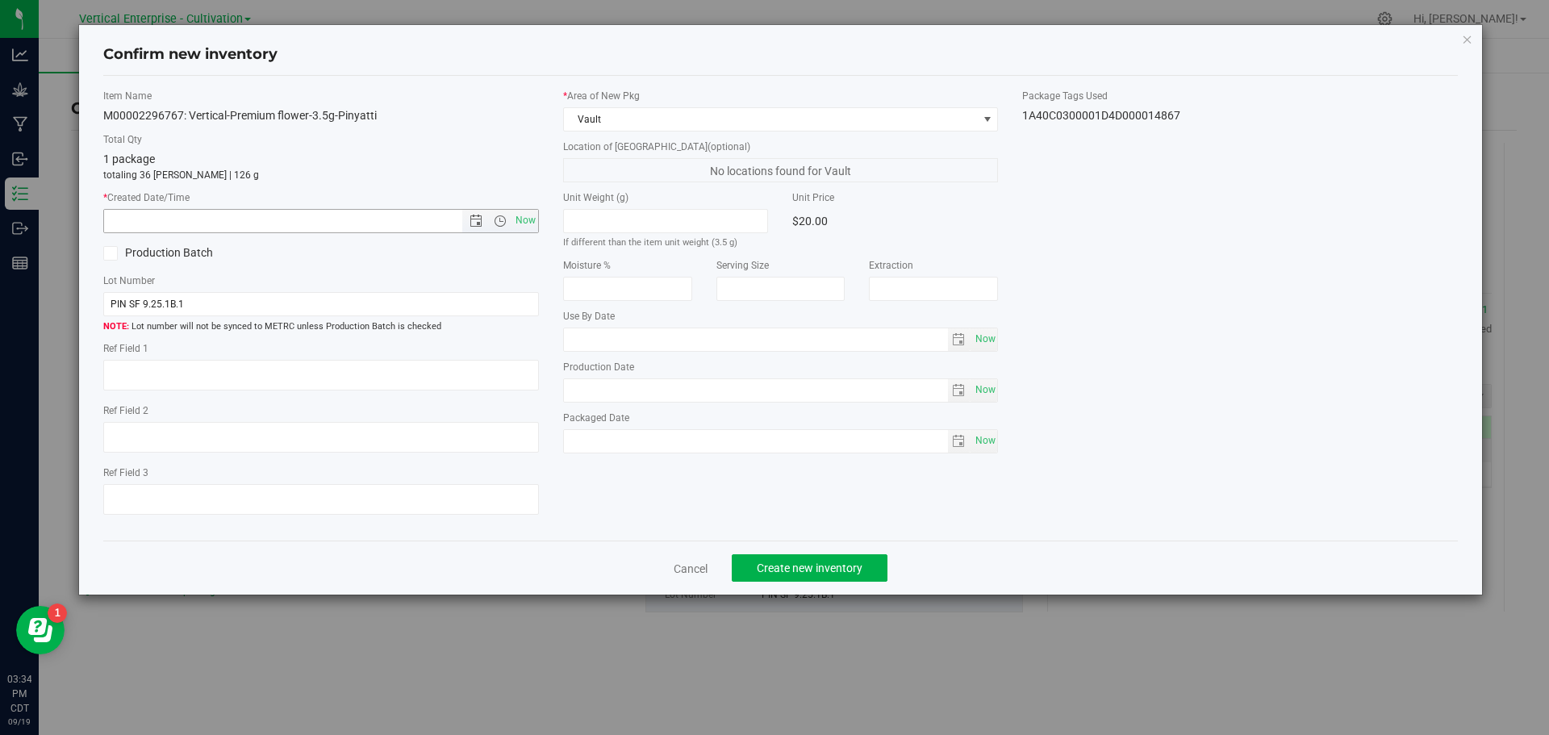
click at [532, 216] on span "Now" at bounding box center [525, 220] width 27 height 23
type input "9/19/2025 3:34 PM"
click at [788, 565] on span "Create new inventory" at bounding box center [810, 568] width 106 height 13
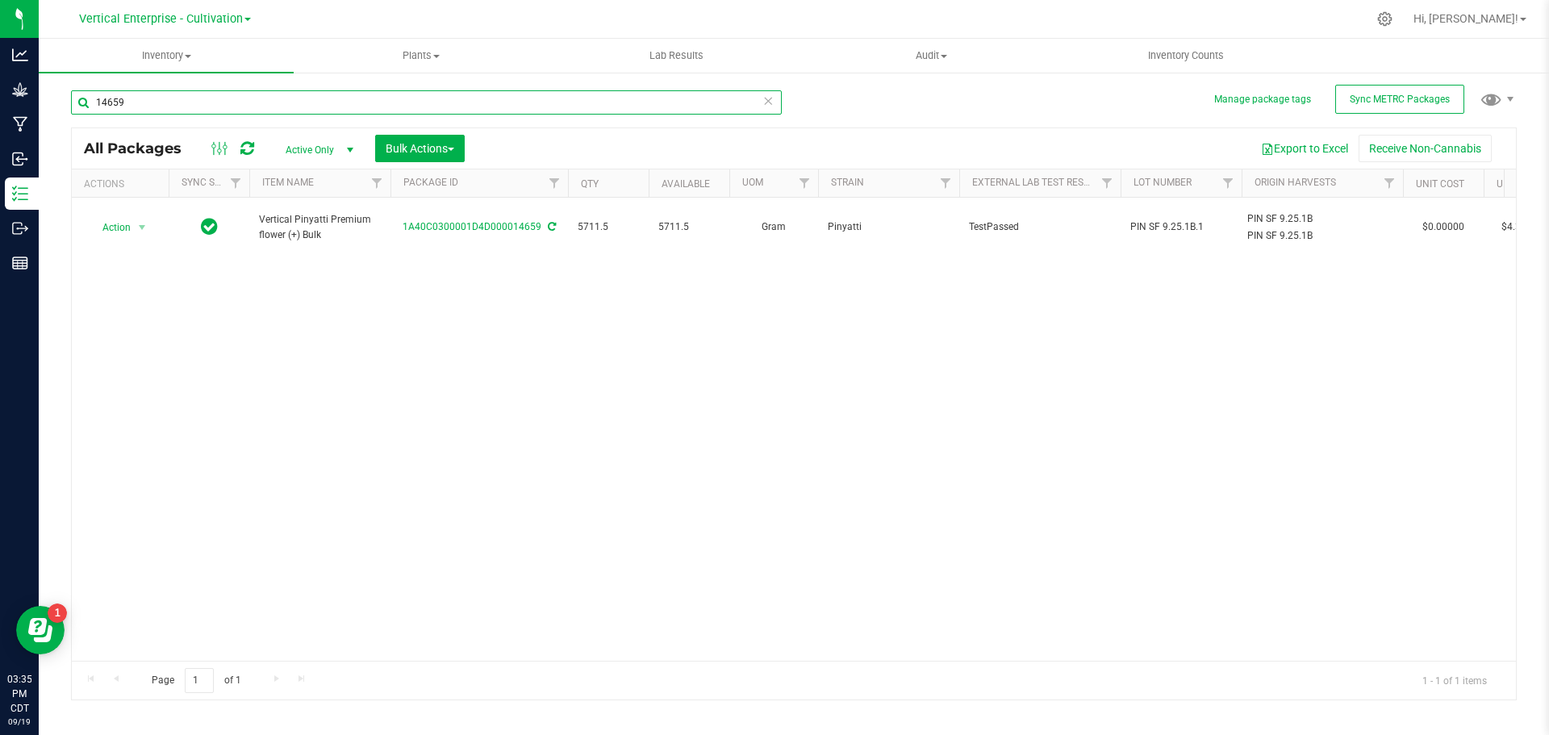
click at [200, 110] on input "14659" at bounding box center [426, 102] width 711 height 24
type input "14647"
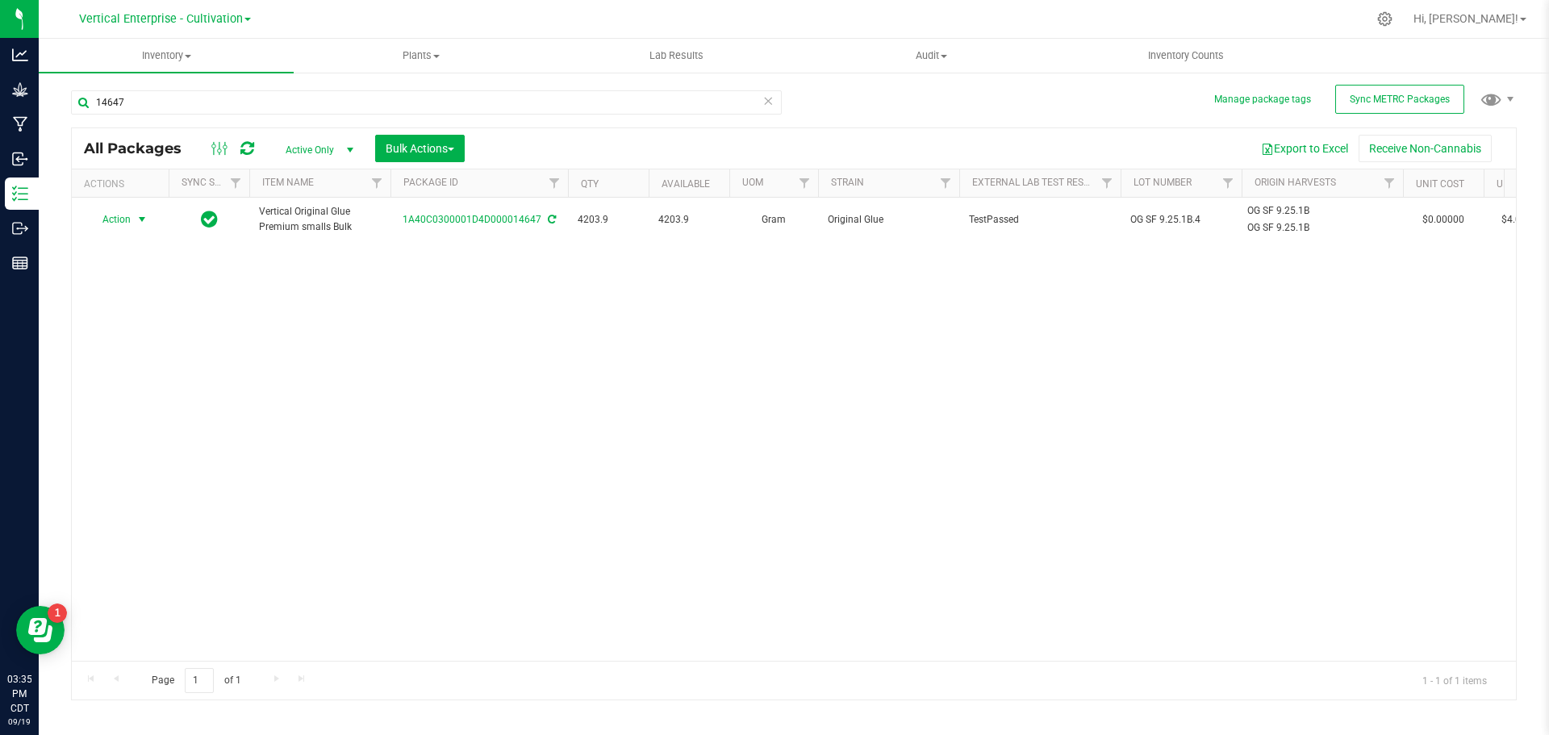
click at [131, 224] on span "Action" at bounding box center [110, 219] width 44 height 23
click at [138, 270] on li "Create package" at bounding box center [140, 270] width 102 height 24
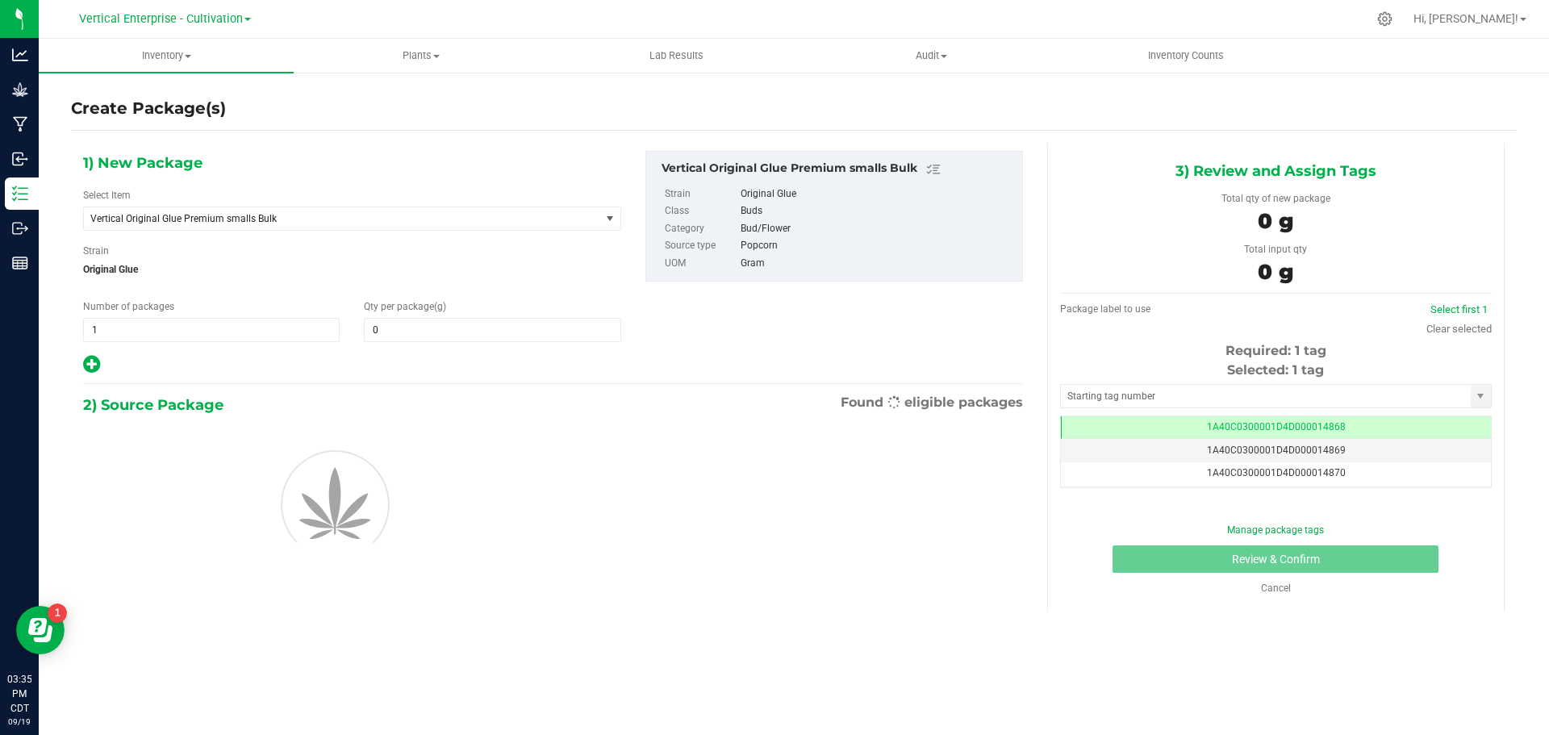
type input "0.0000"
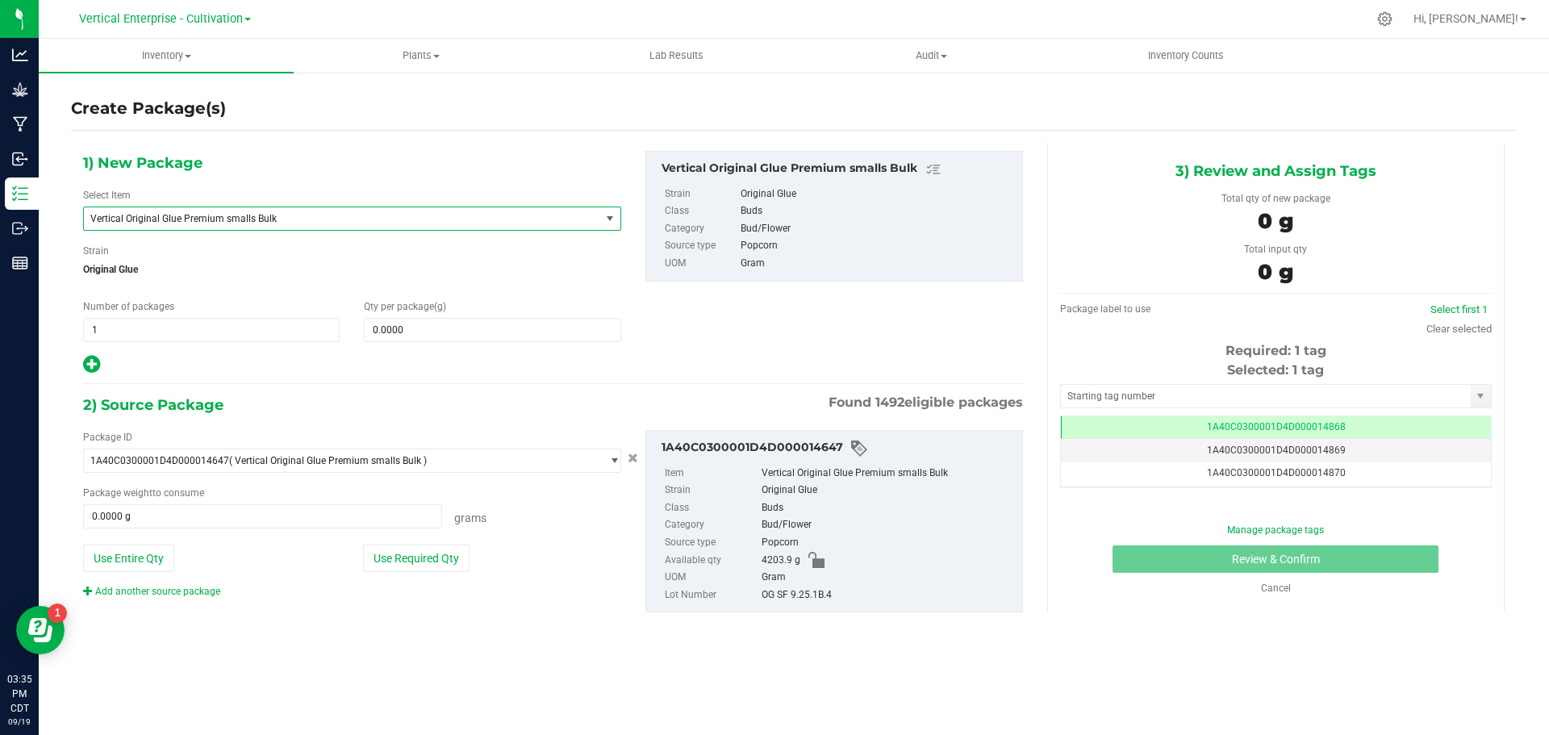
click at [224, 211] on span "Vertical Original Glue Premium smalls Bulk" at bounding box center [342, 218] width 516 height 23
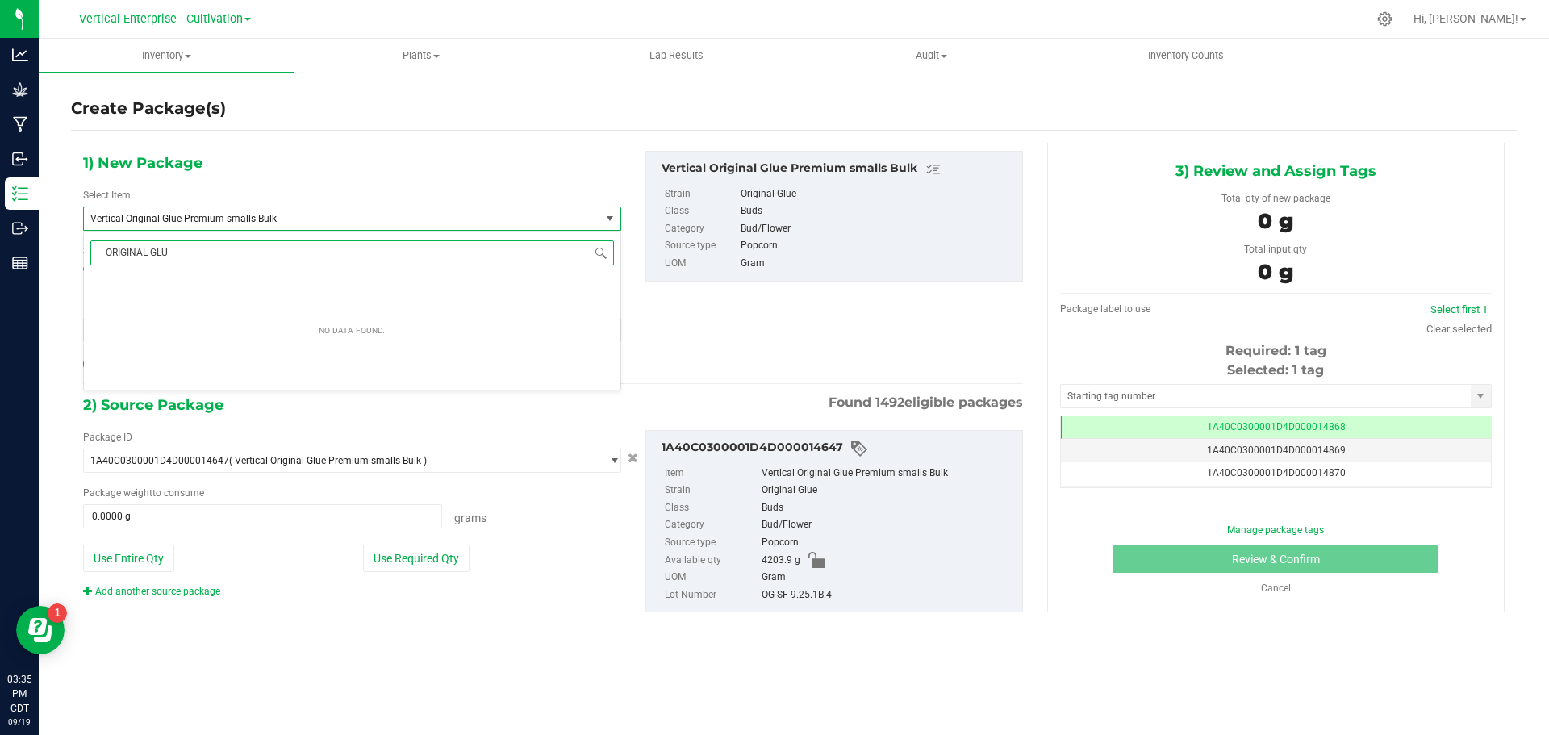
type input "ORIGINAL GLUE"
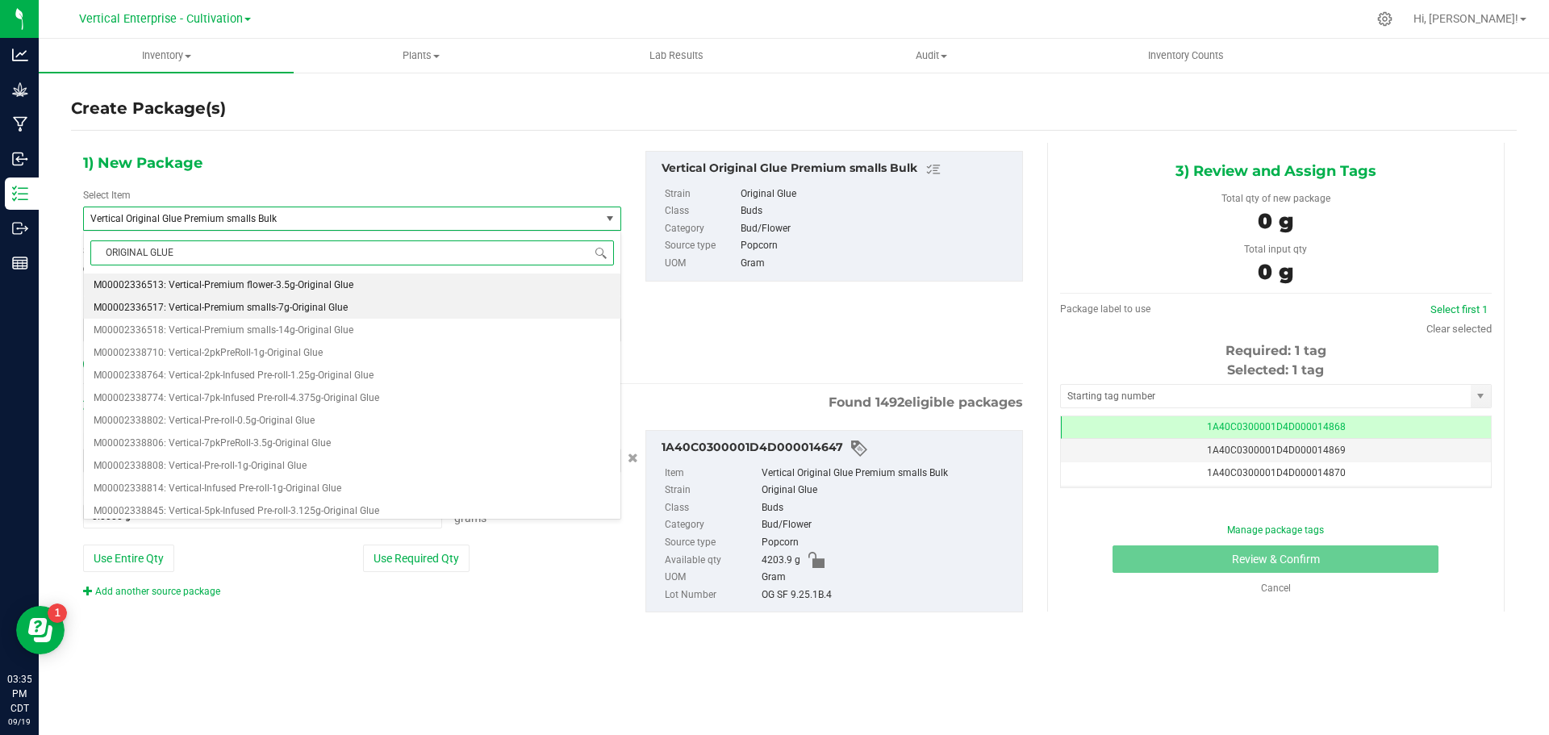
click at [284, 306] on span "M00002336517: Vertical-Premium smalls-7g-Original Glue" at bounding box center [221, 307] width 254 height 11
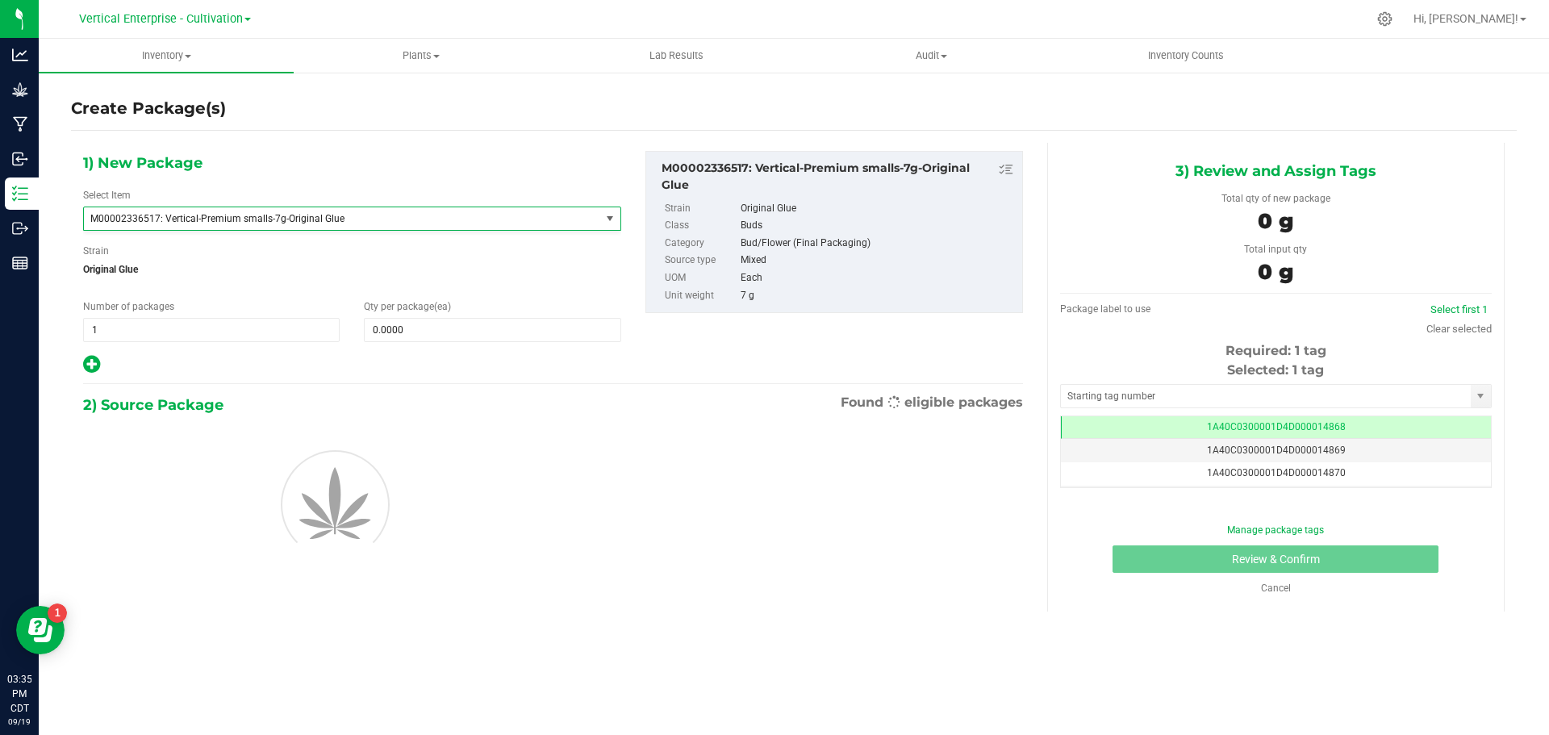
type input "0"
click at [445, 325] on span at bounding box center [492, 330] width 257 height 24
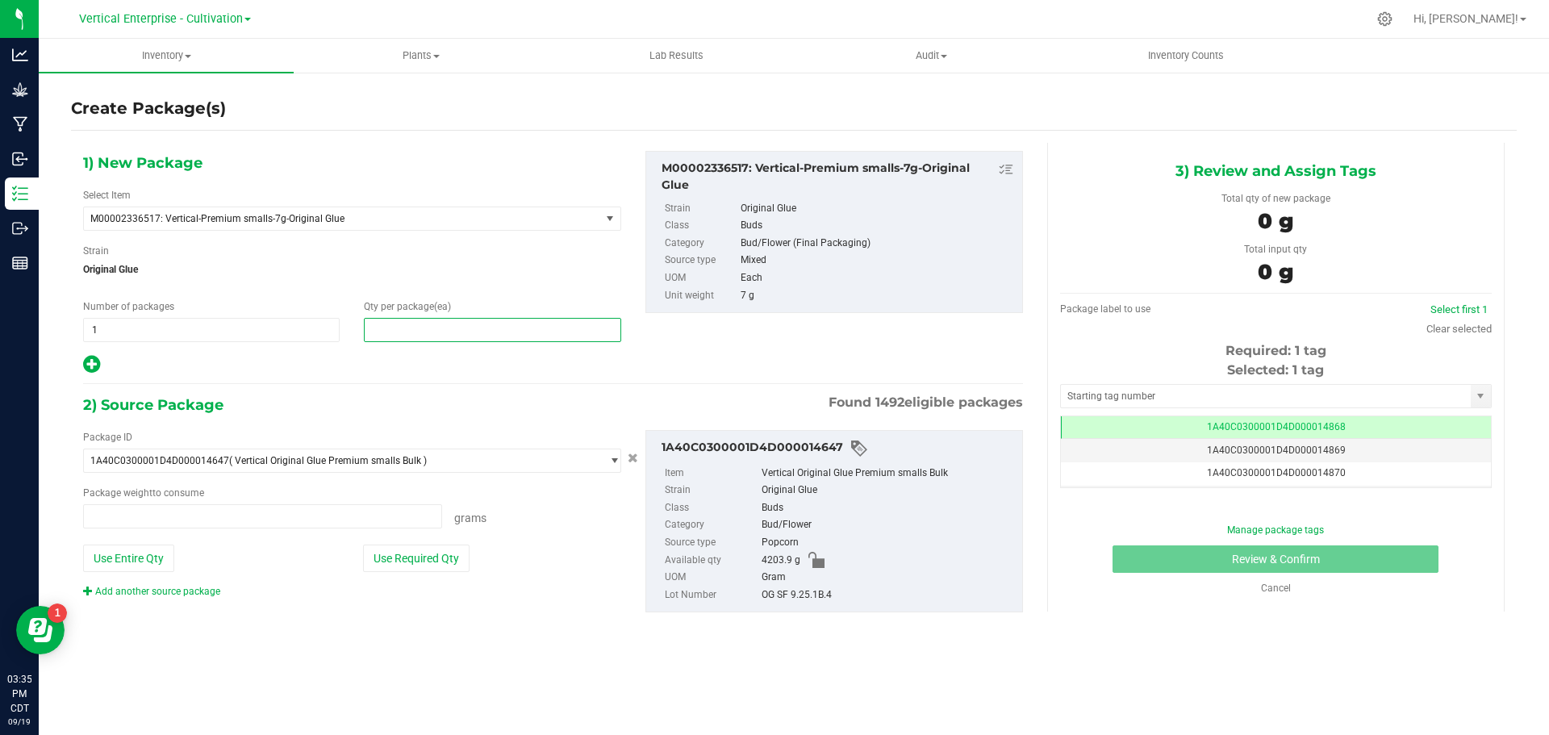
type input "0.0000 g"
type input "18"
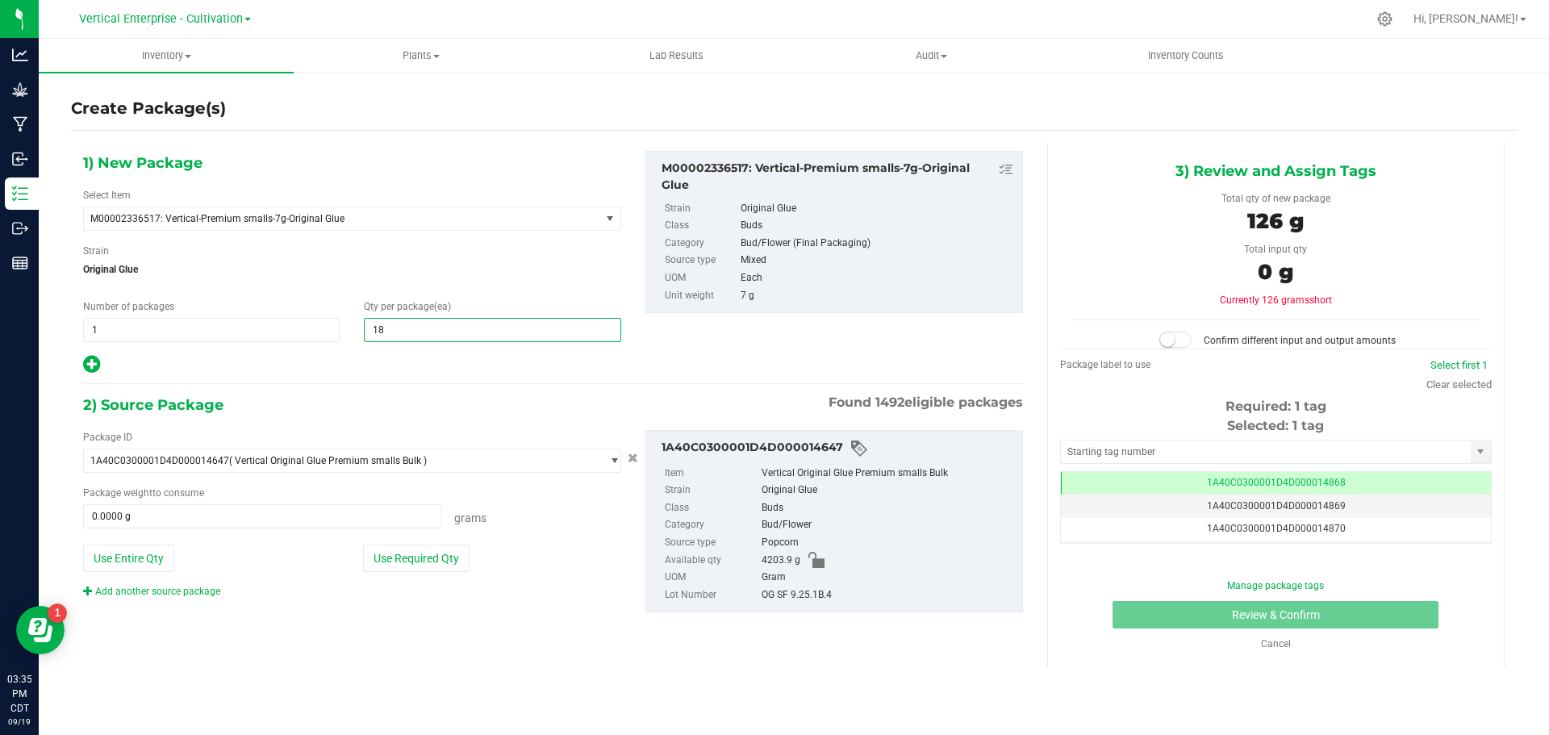
type input "18"
click at [450, 555] on button "Use Required Qty" at bounding box center [416, 558] width 107 height 27
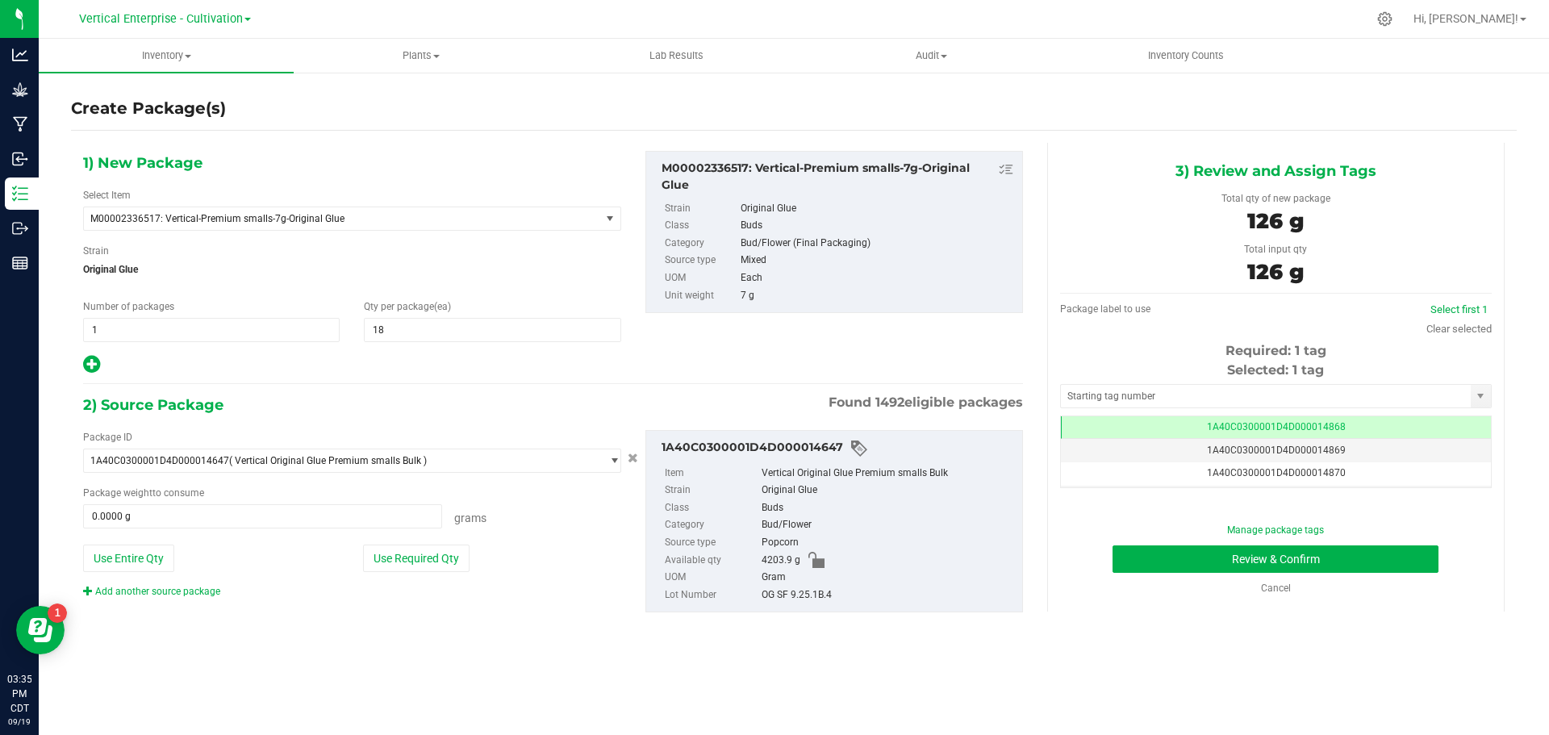
type input "126.0000 g"
click at [1327, 558] on button "Review & Confirm" at bounding box center [1276, 558] width 326 height 27
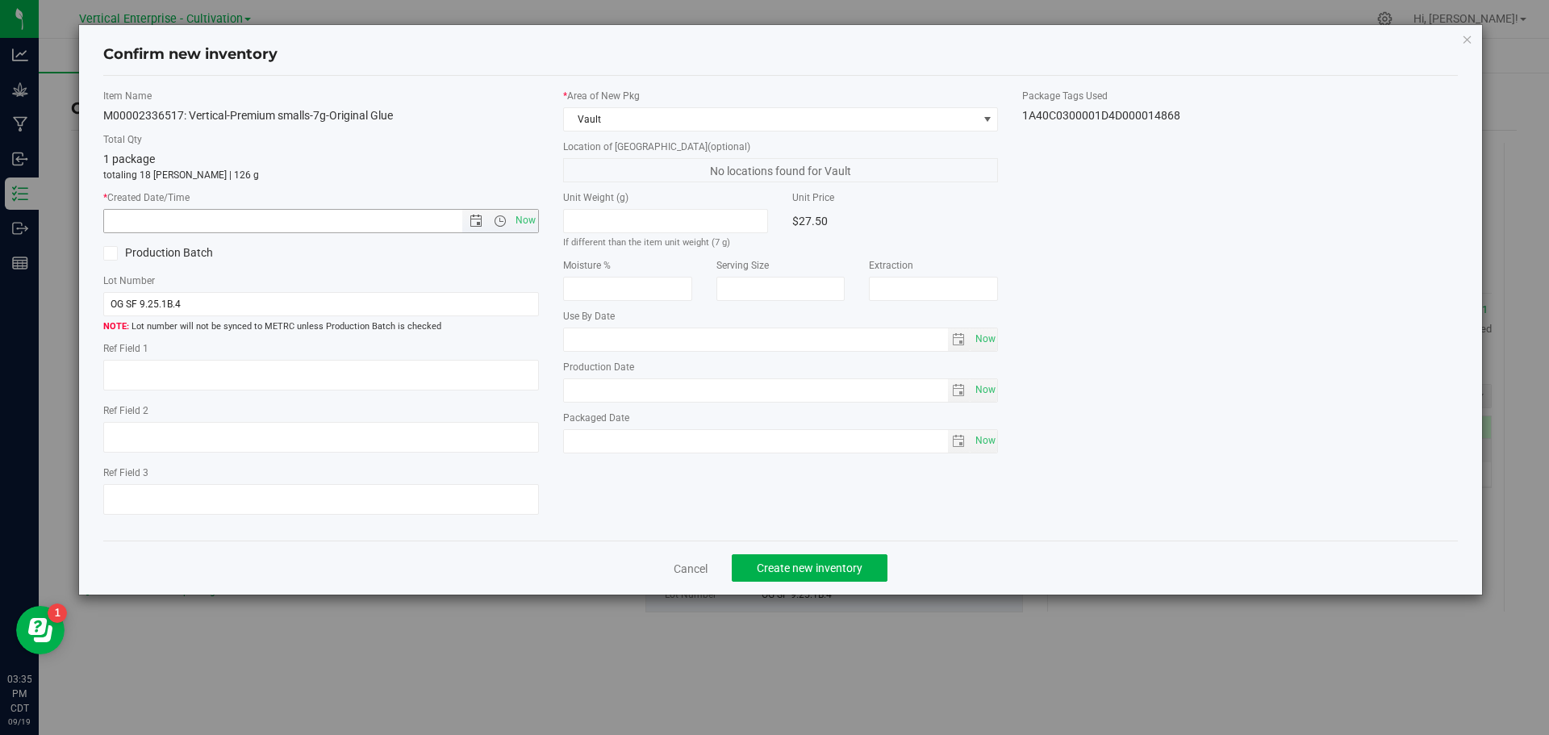
drag, startPoint x: 531, startPoint y: 215, endPoint x: 554, endPoint y: 316, distance: 103.5
click at [531, 215] on span "Now" at bounding box center [525, 220] width 27 height 23
type input "9/19/2025 3:35 PM"
click at [843, 560] on button "Create new inventory" at bounding box center [810, 567] width 156 height 27
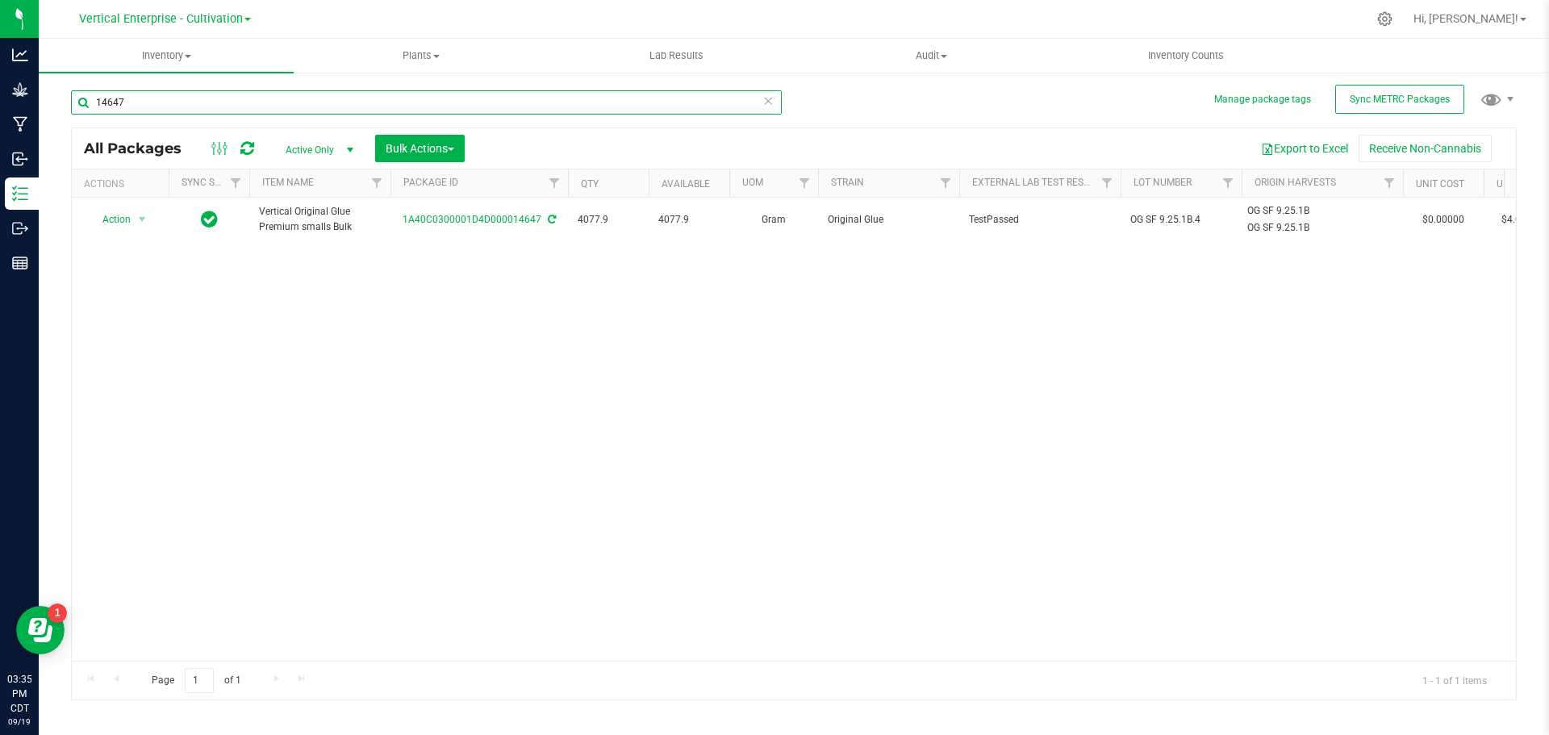
click at [229, 102] on input "14647" at bounding box center [426, 102] width 711 height 24
type input "1"
type input "14659"
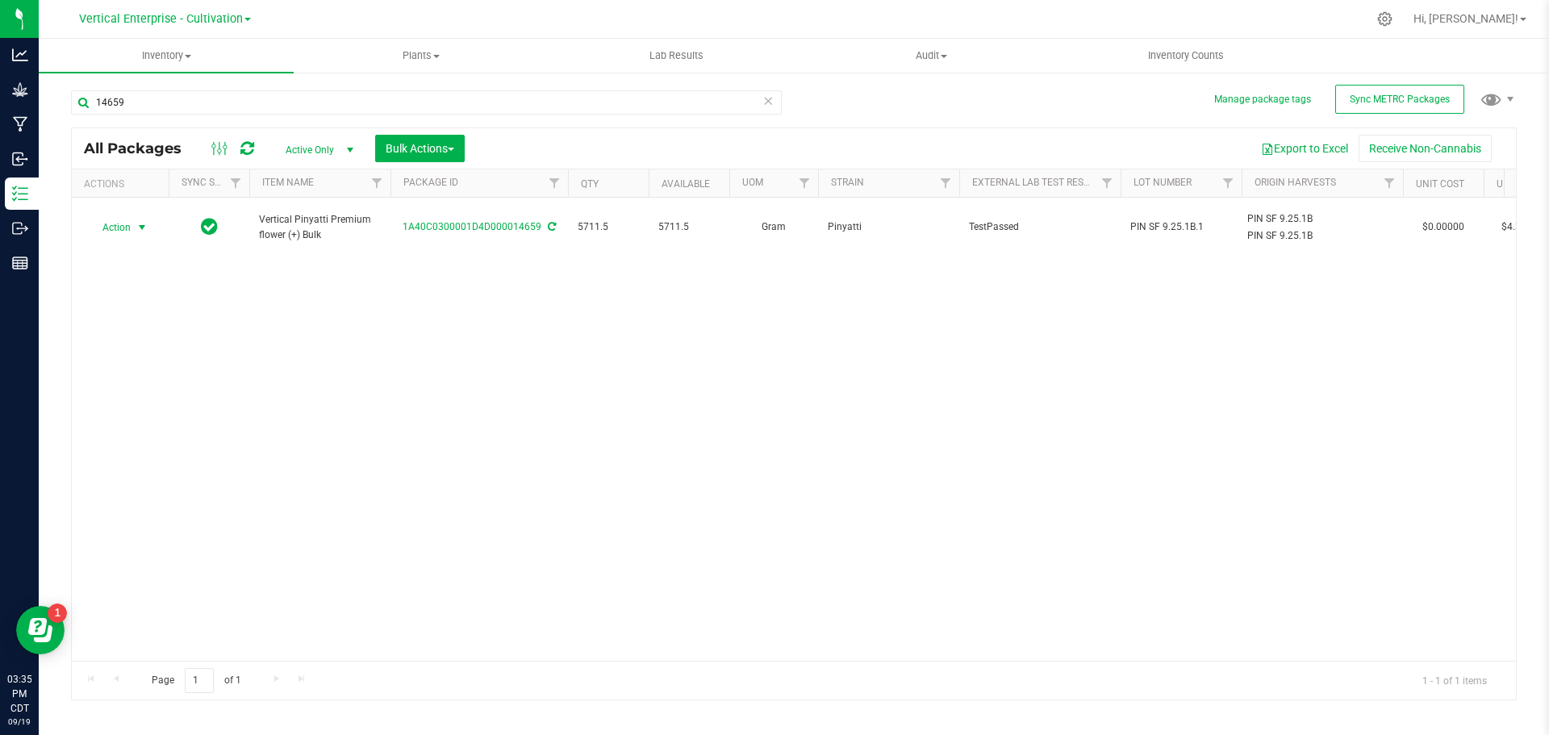
click at [104, 223] on span "Action" at bounding box center [110, 227] width 44 height 23
click at [123, 271] on li "Create package" at bounding box center [140, 270] width 102 height 24
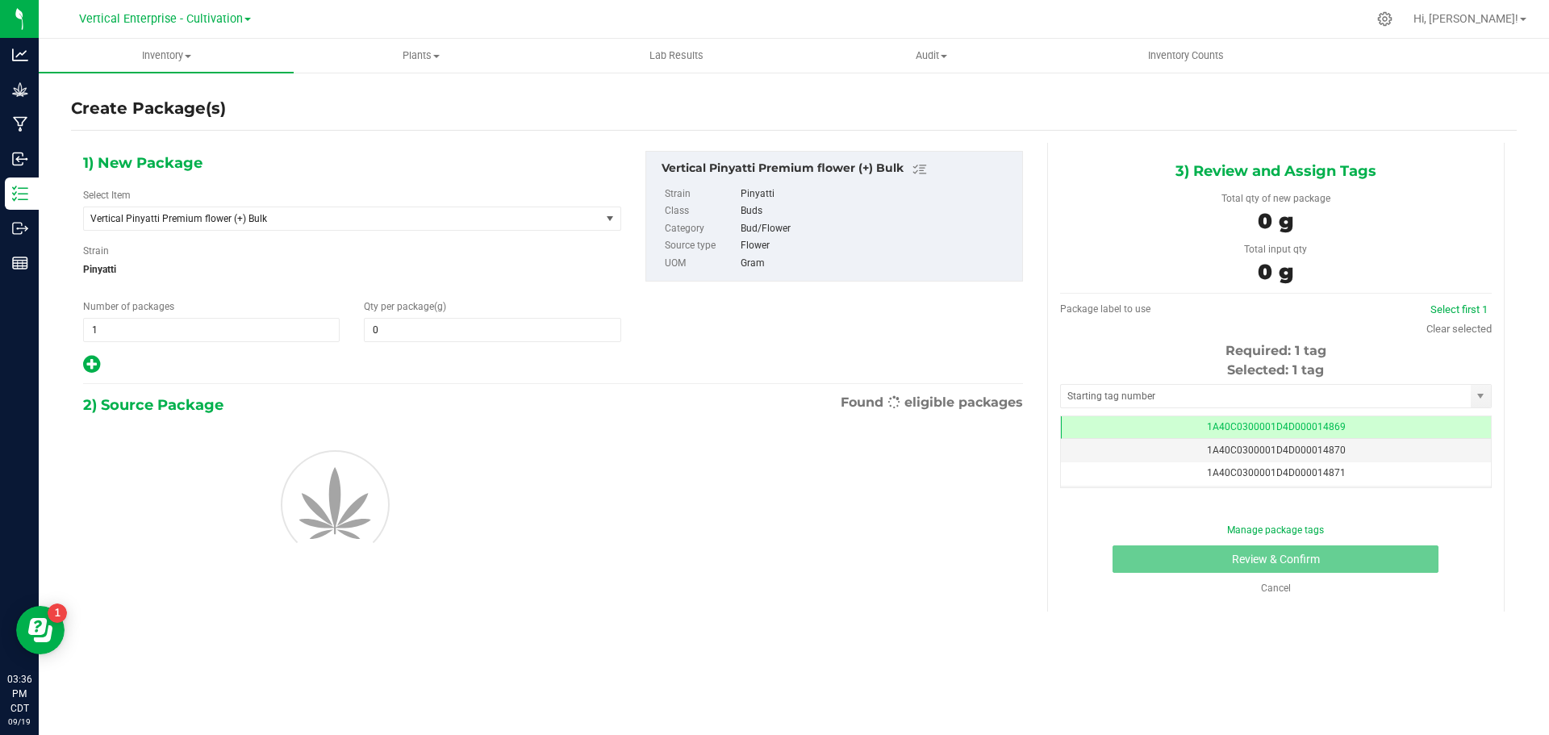
type input "0.0000"
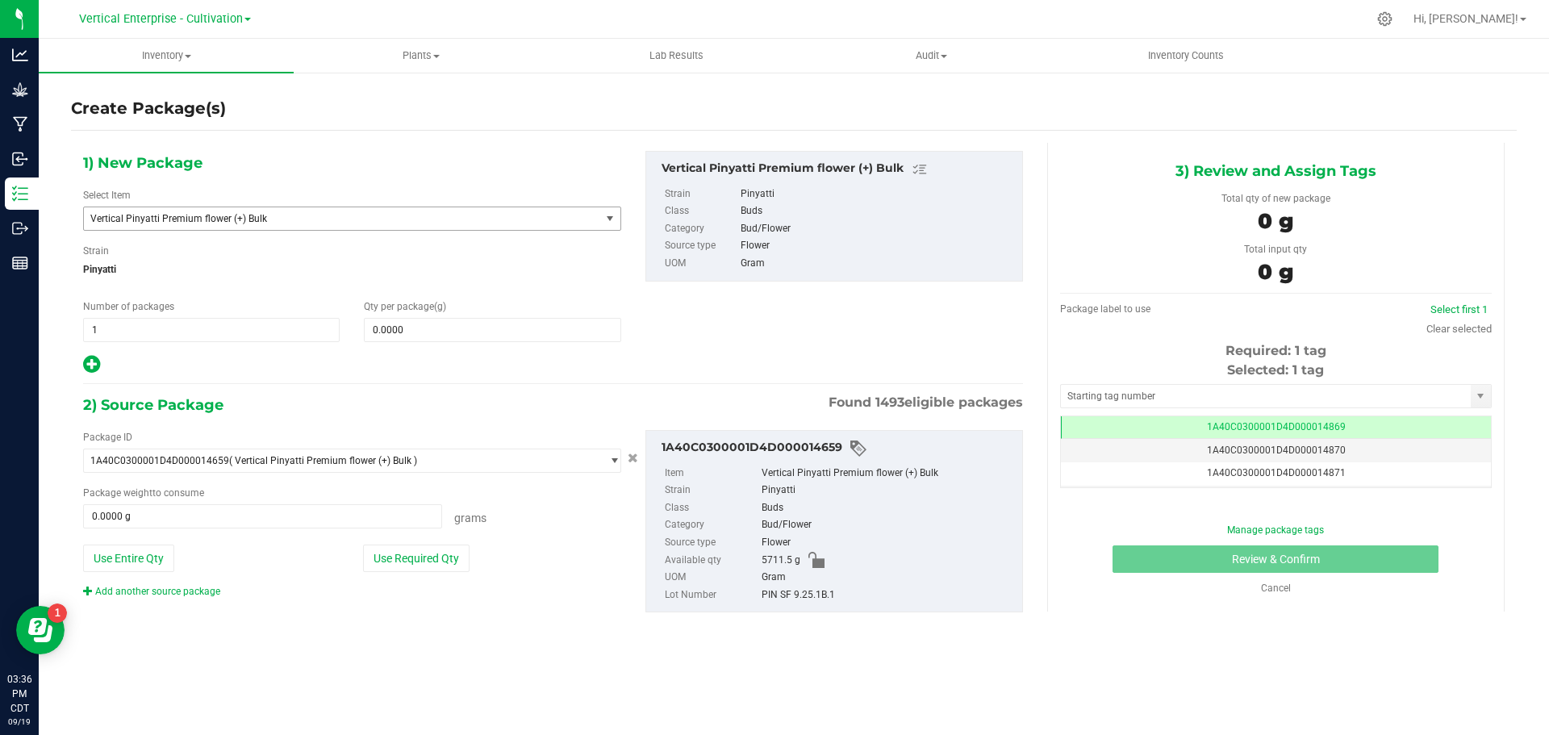
click at [235, 223] on span "Vertical Pinyatti Premium flower (+) Bulk" at bounding box center [331, 218] width 483 height 11
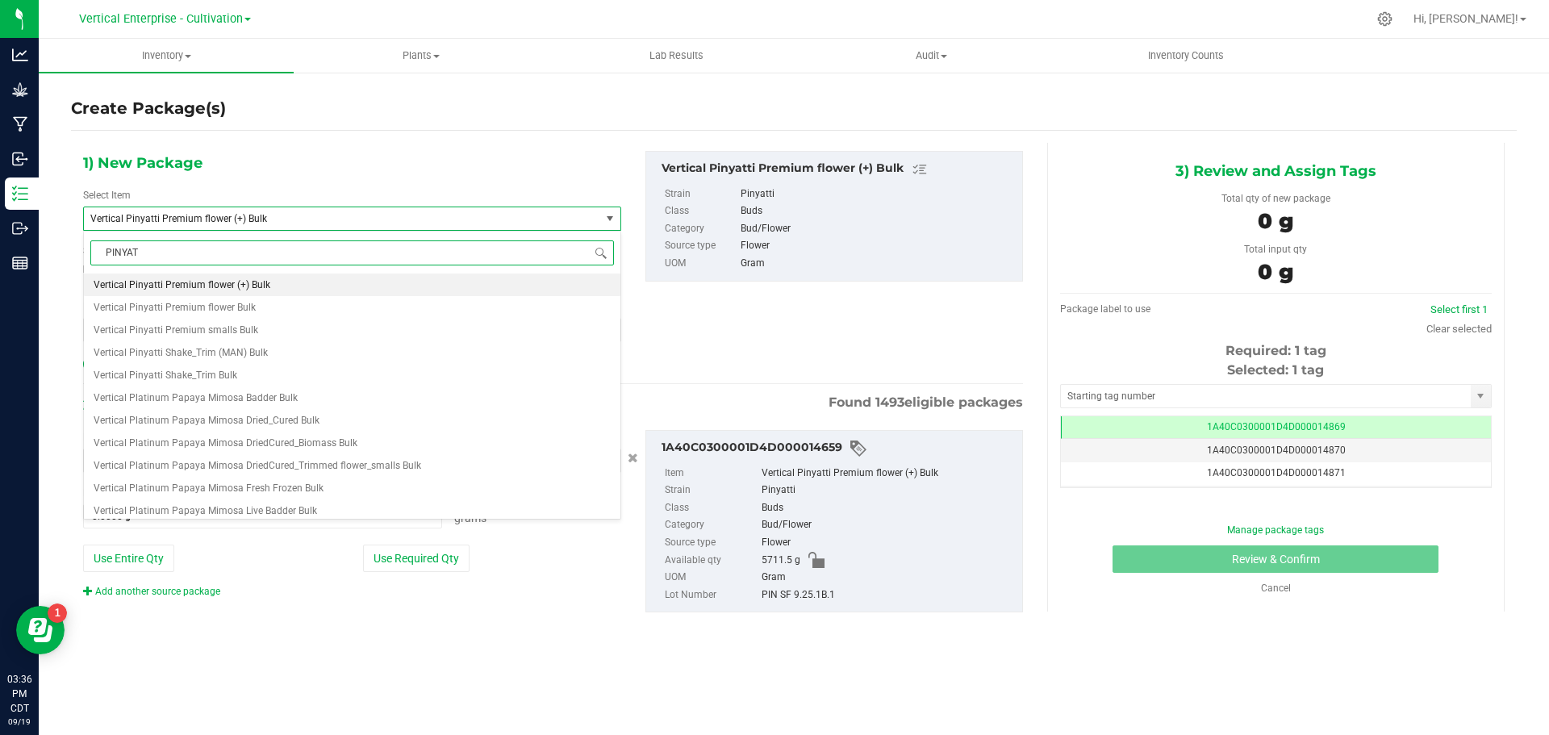
type input "PINYATT"
click at [291, 287] on span "M00002296767: Vertical-Premium flower-3.5g-Pinyatti" at bounding box center [213, 284] width 238 height 11
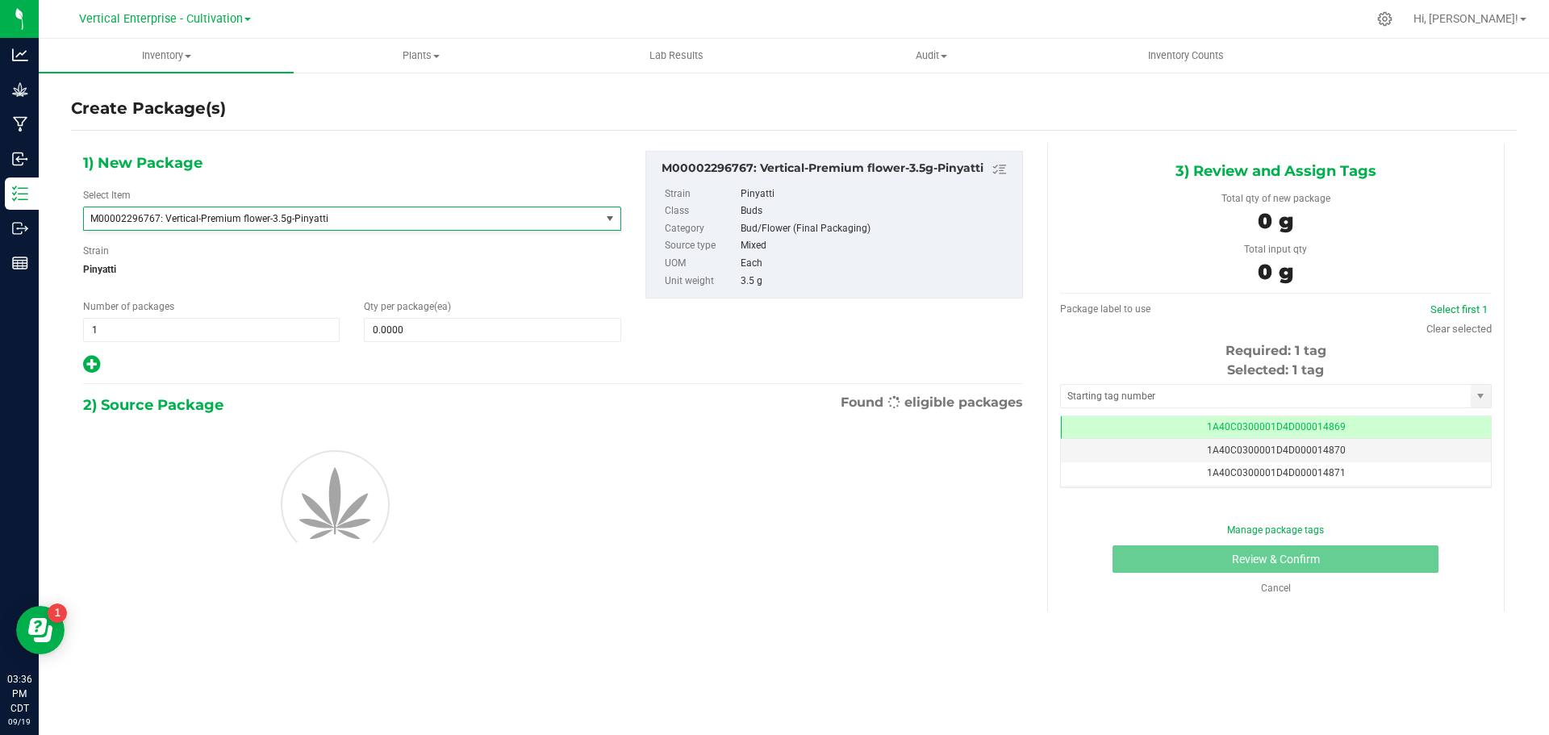
type input "0"
click at [473, 345] on div "1) New Package Select Item M00002296767: Vertical-Premium flower-3.5g-Pinyatti …" at bounding box center [352, 263] width 562 height 224
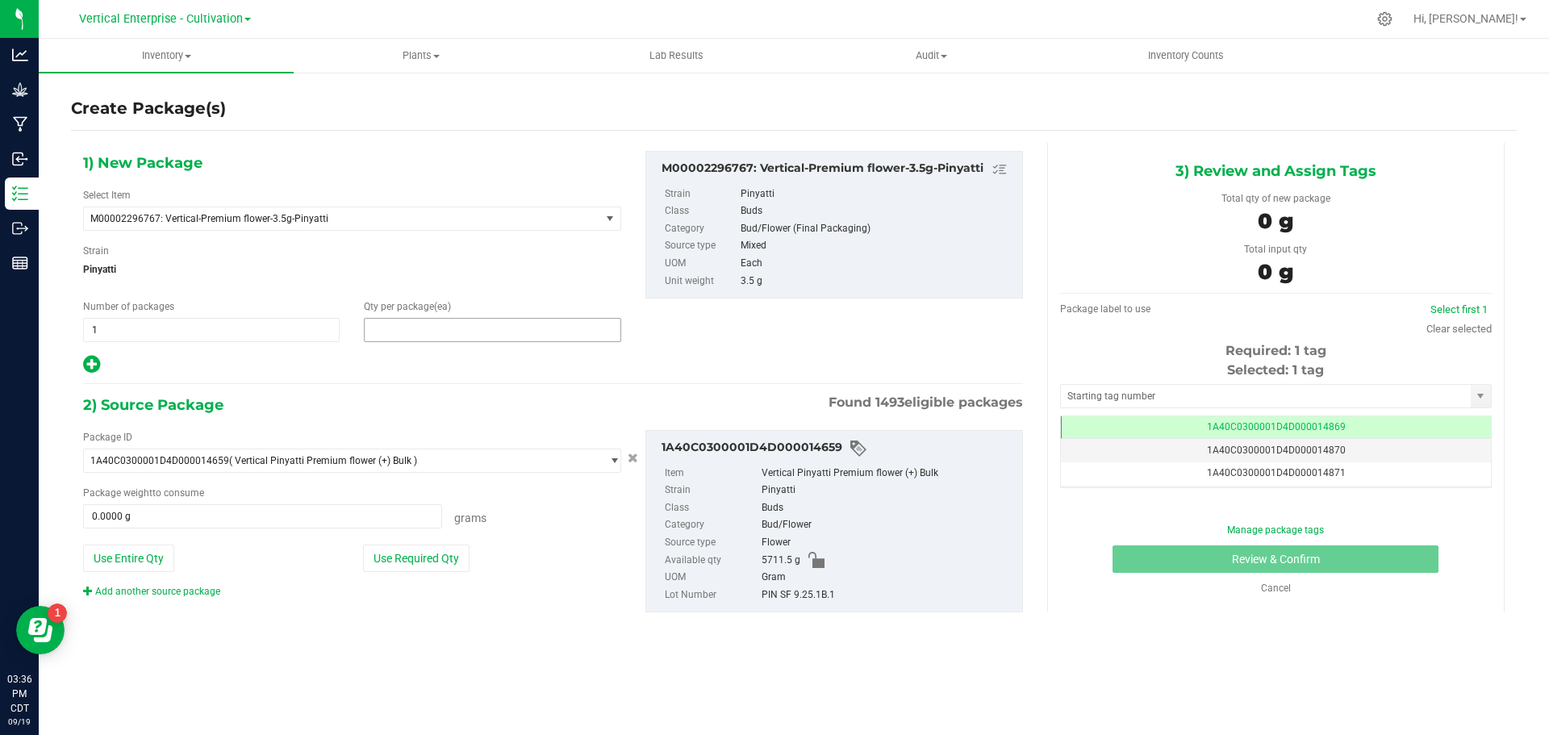
click at [462, 328] on span at bounding box center [492, 330] width 257 height 24
type input "36"
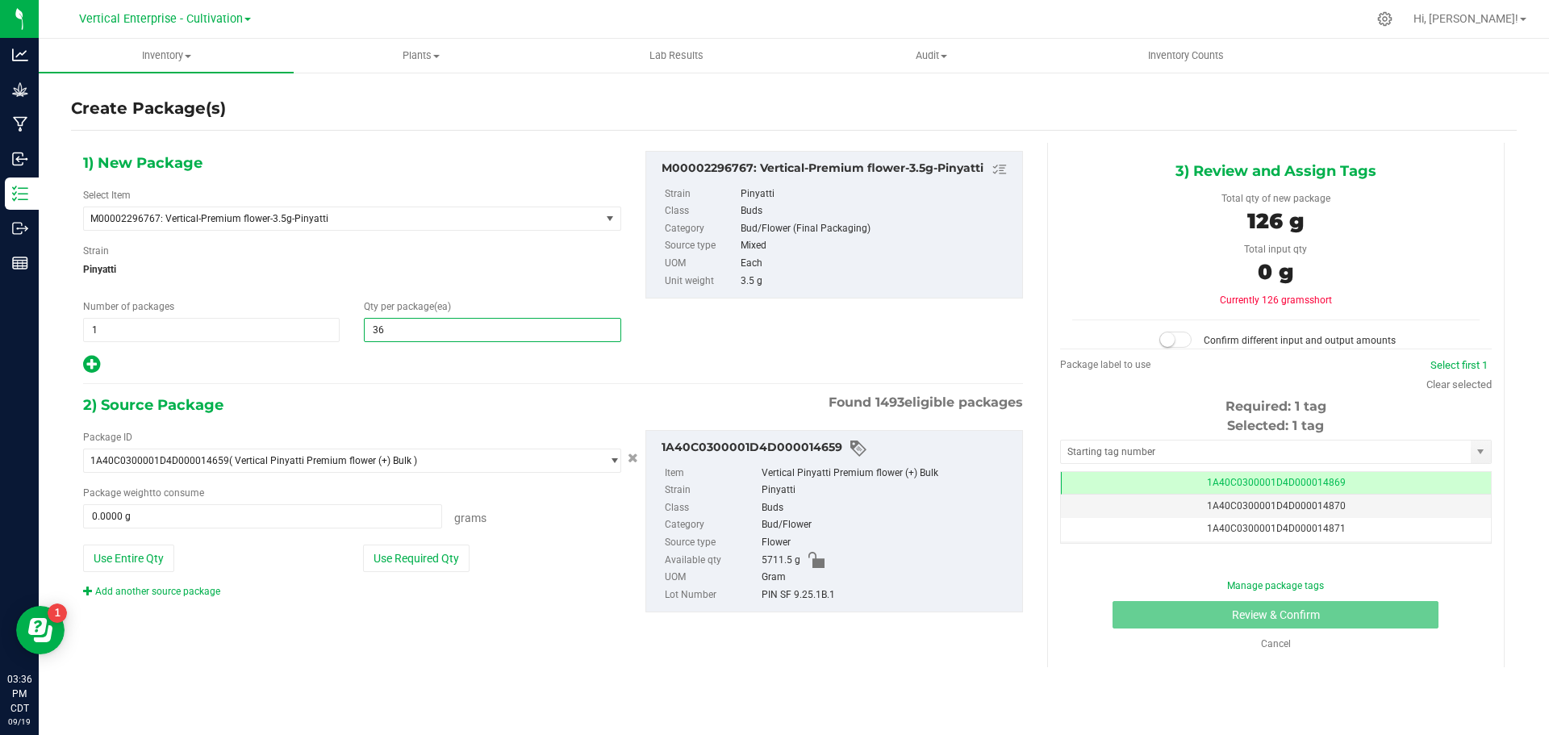
type input "36"
click at [455, 558] on button "Use Required Qty" at bounding box center [416, 558] width 107 height 27
type input "126.0000 g"
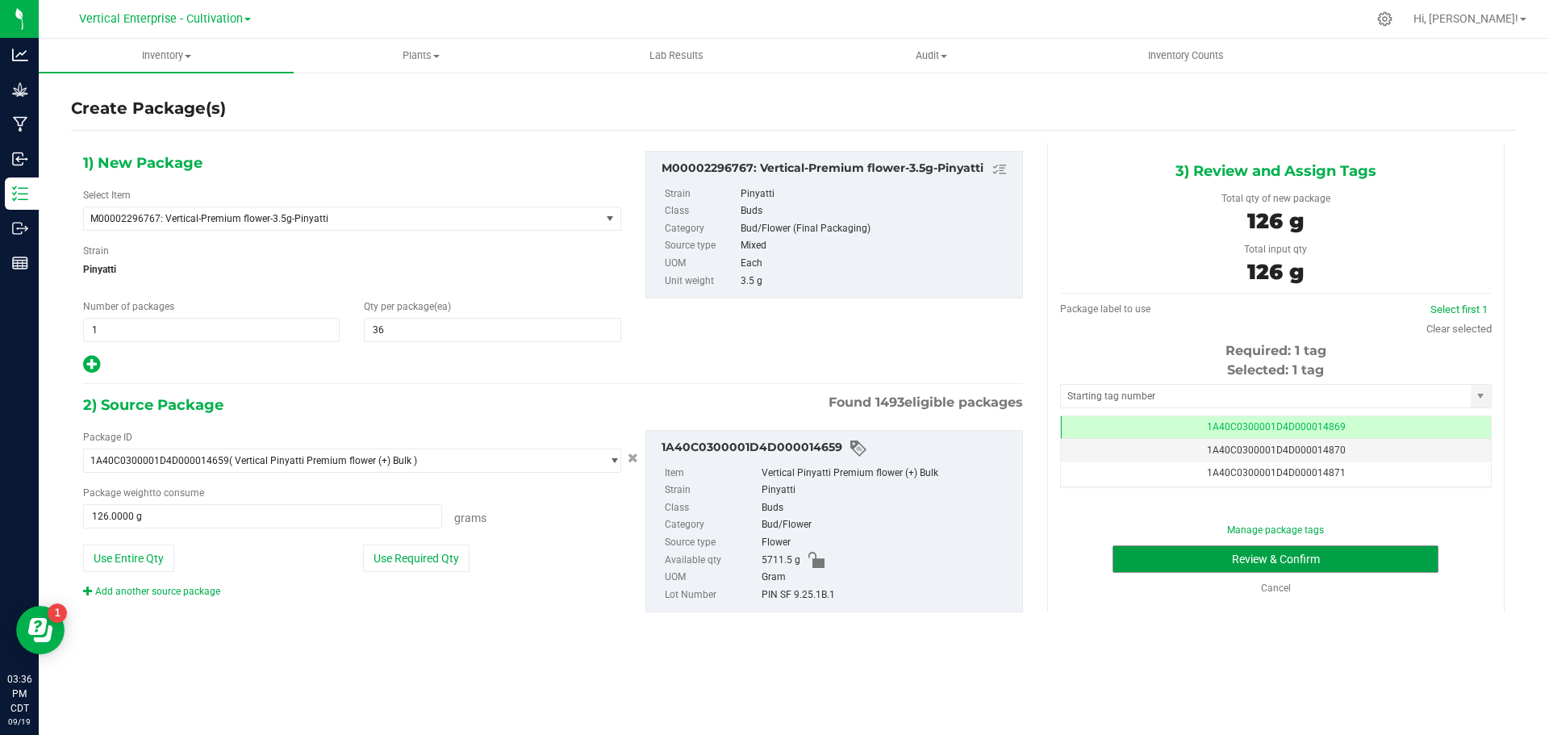
click at [1335, 557] on button "Review & Confirm" at bounding box center [1276, 558] width 326 height 27
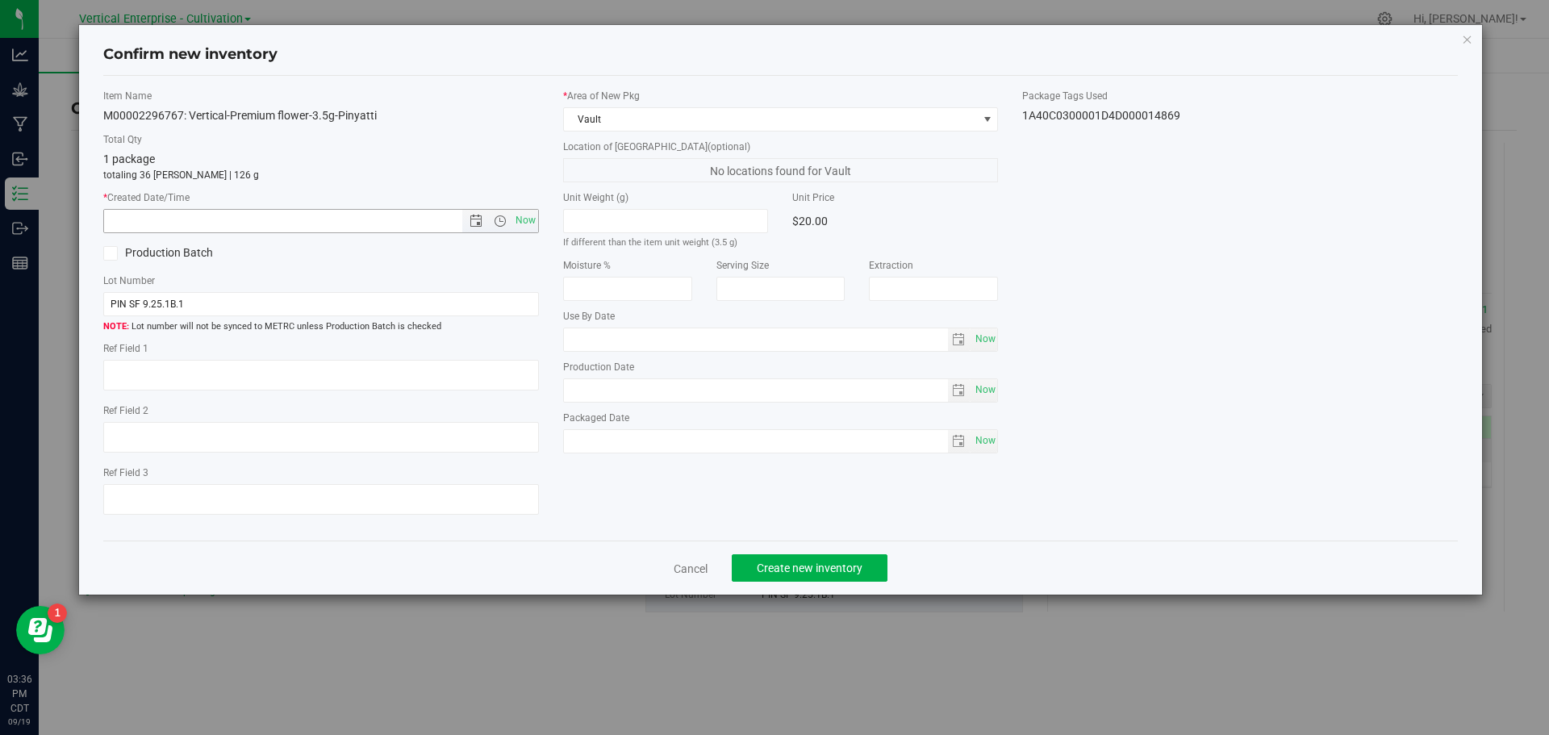
click at [521, 221] on span "Now" at bounding box center [525, 220] width 27 height 23
type input "9/19/2025 3:36 PM"
click at [801, 560] on button "Create new inventory" at bounding box center [810, 567] width 156 height 27
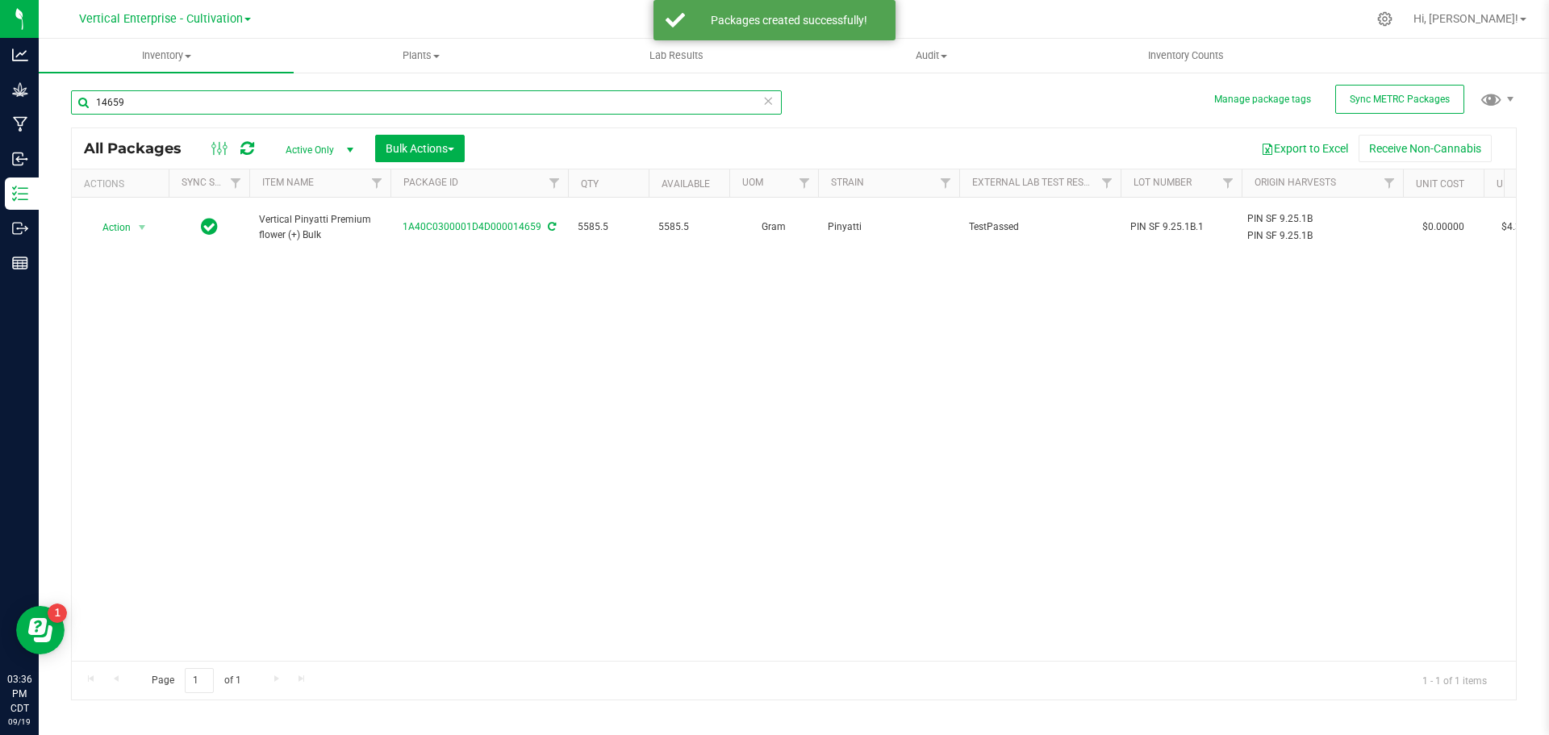
drag, startPoint x: 138, startPoint y: 107, endPoint x: 37, endPoint y: 107, distance: 100.9
click at [37, 107] on div "Analytics Grow Manufacturing Inbound Inventory Outbound Reports 03:36 PM CDT 09…" at bounding box center [774, 367] width 1549 height 735
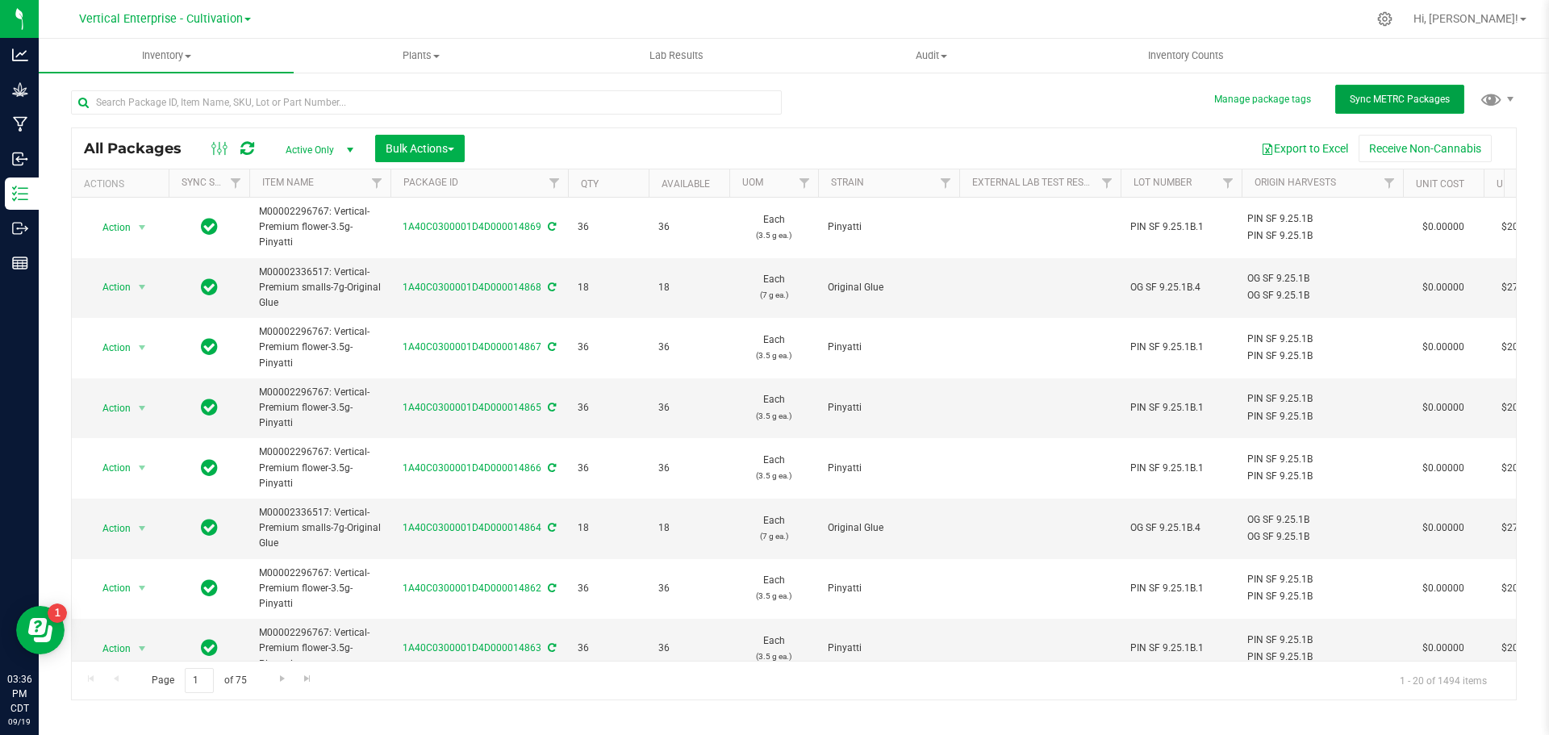
click at [1369, 91] on button "Sync METRC Packages" at bounding box center [1399, 99] width 129 height 29
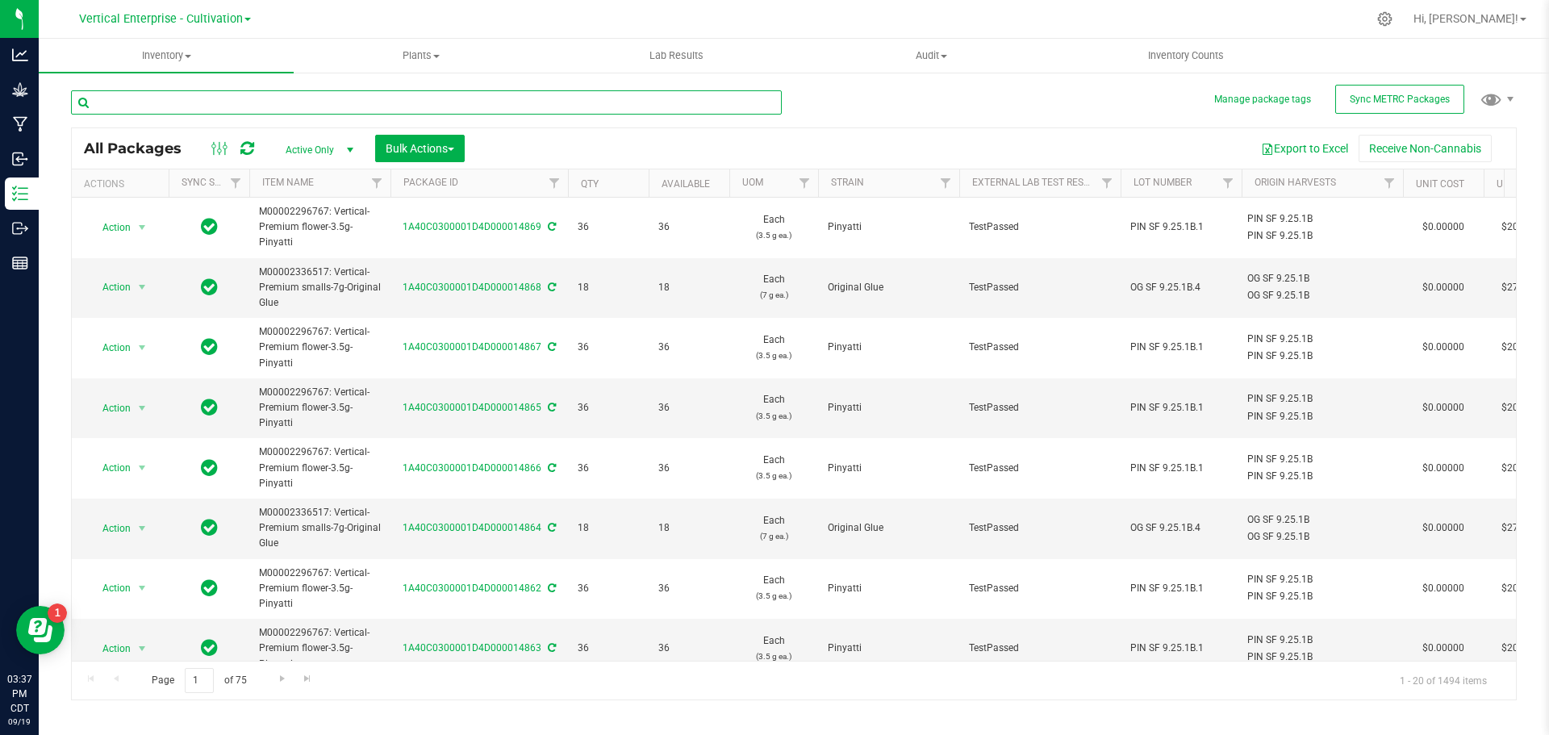
click at [169, 97] on input "text" at bounding box center [426, 102] width 711 height 24
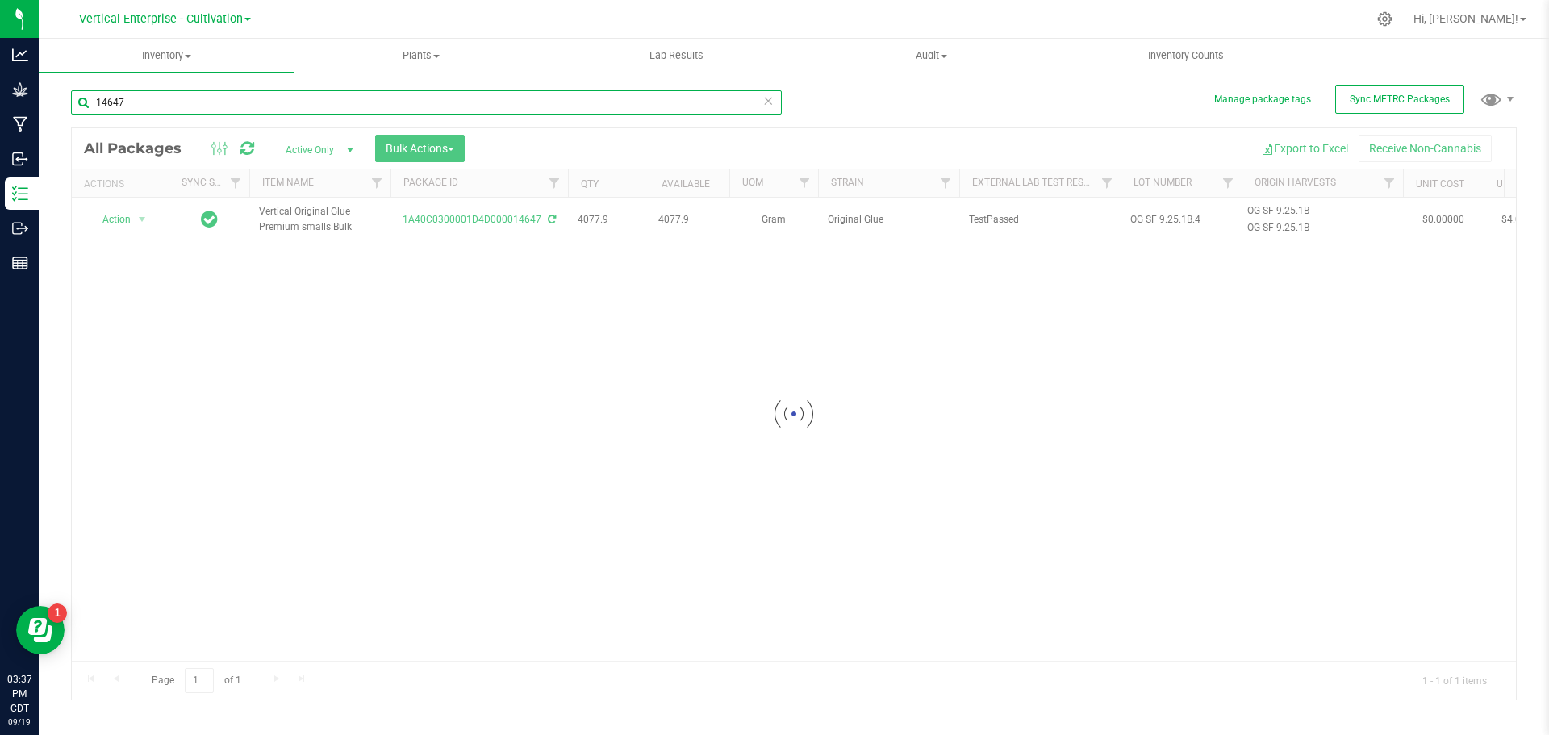
type input "14647"
click at [122, 230] on div at bounding box center [794, 413] width 1444 height 571
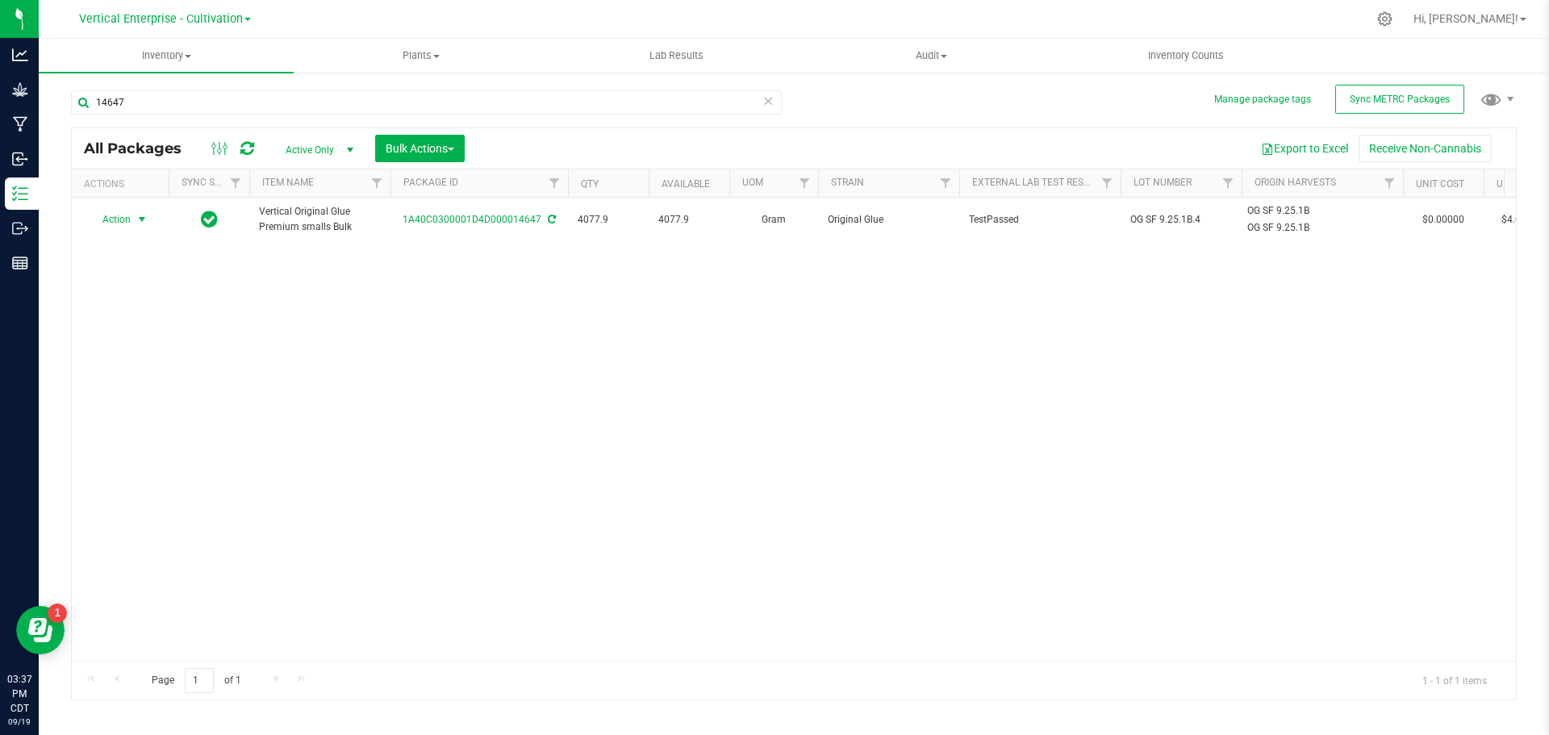
click at [117, 212] on span "Action" at bounding box center [110, 219] width 44 height 23
click at [138, 265] on li "Create package" at bounding box center [140, 270] width 102 height 24
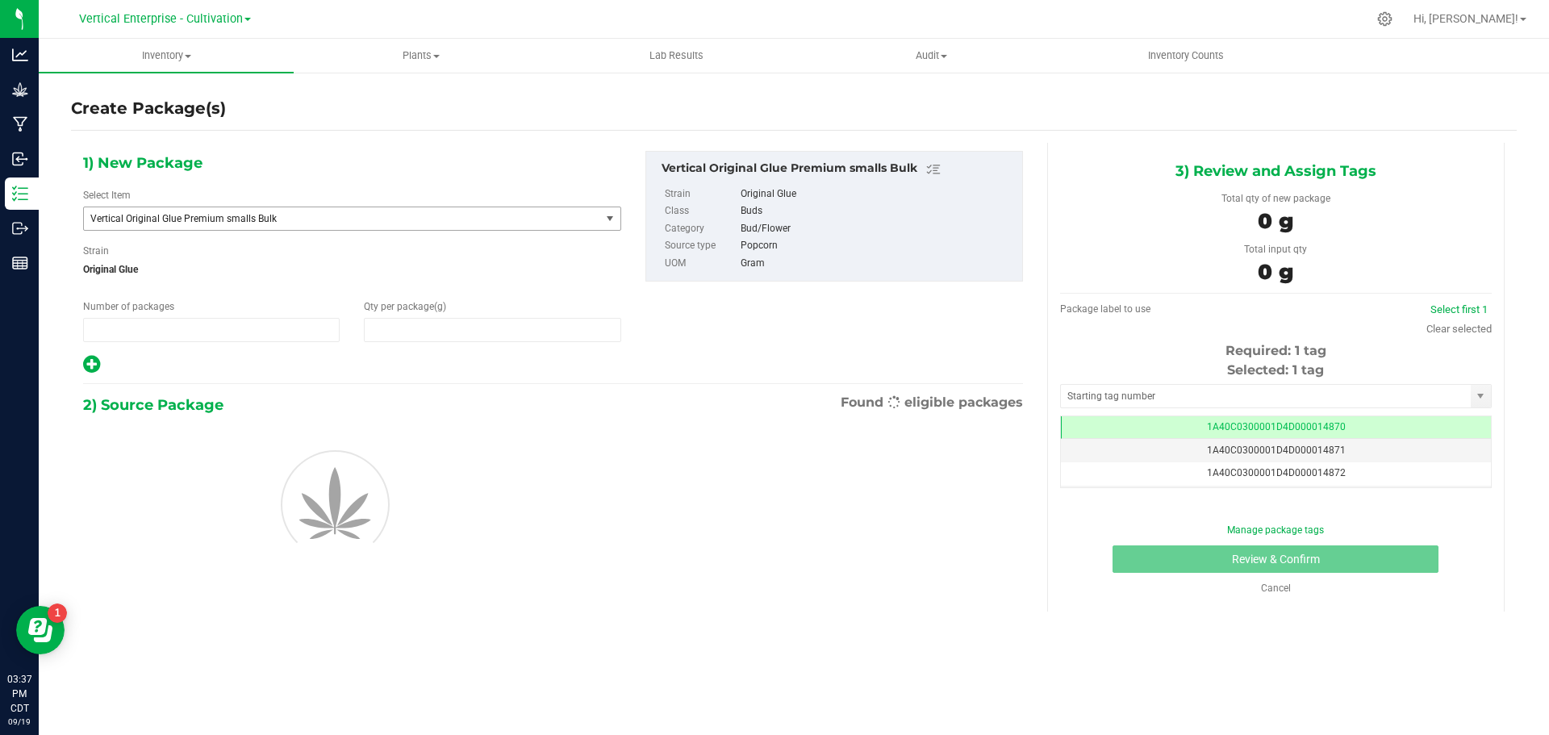
type input "1"
type input "0.0000"
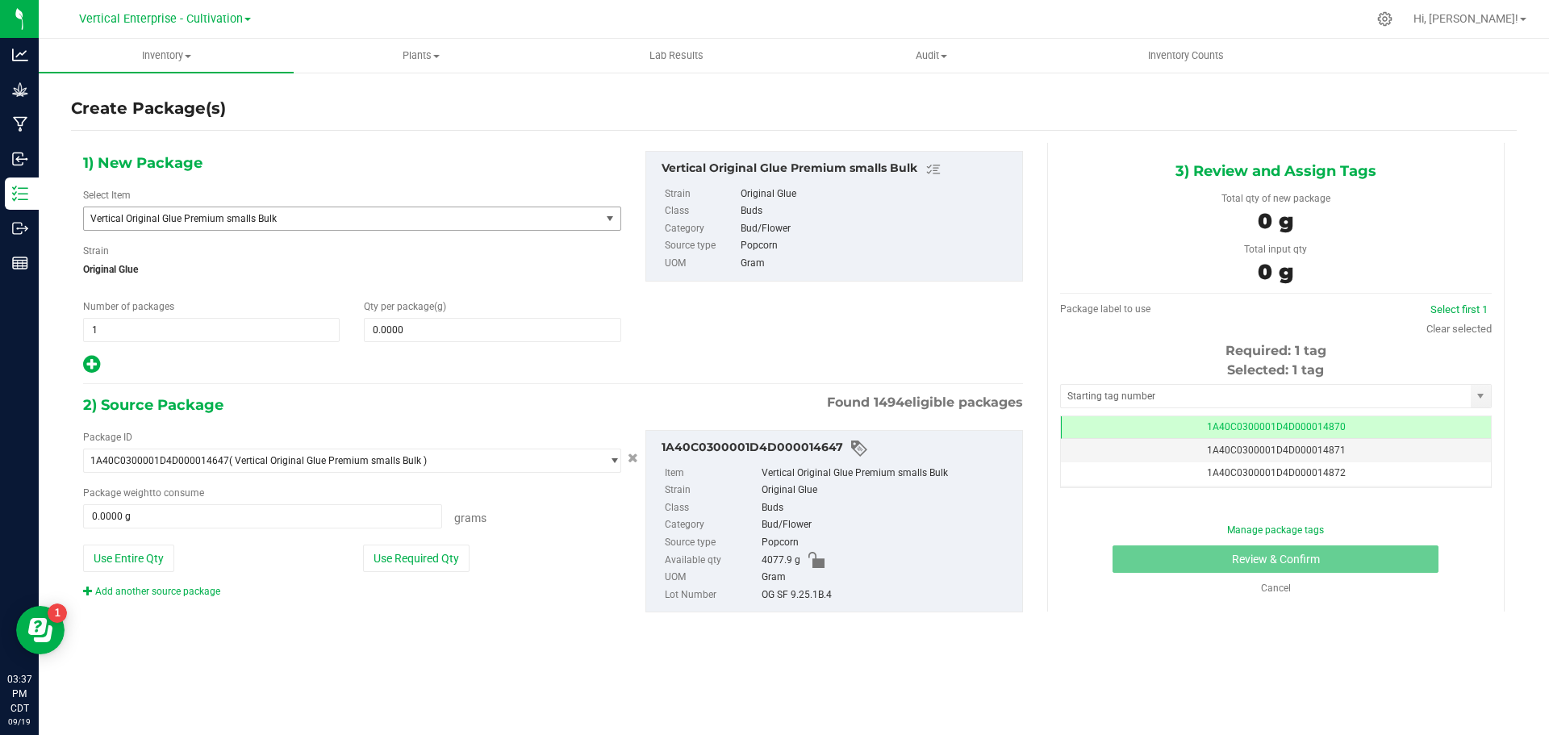
click at [210, 221] on span "Vertical Original Glue Premium smalls Bulk" at bounding box center [331, 218] width 483 height 11
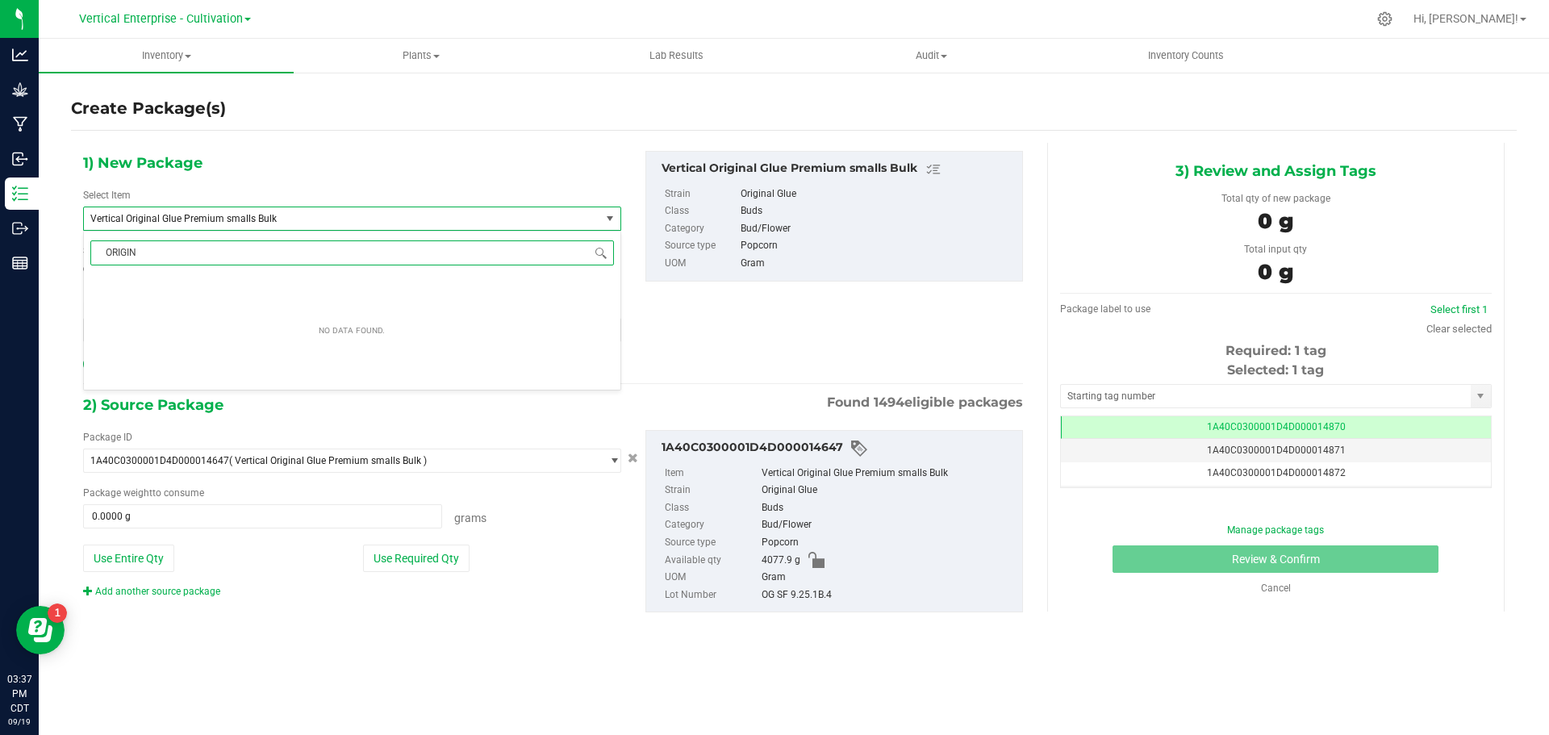
scroll to position [0, 0]
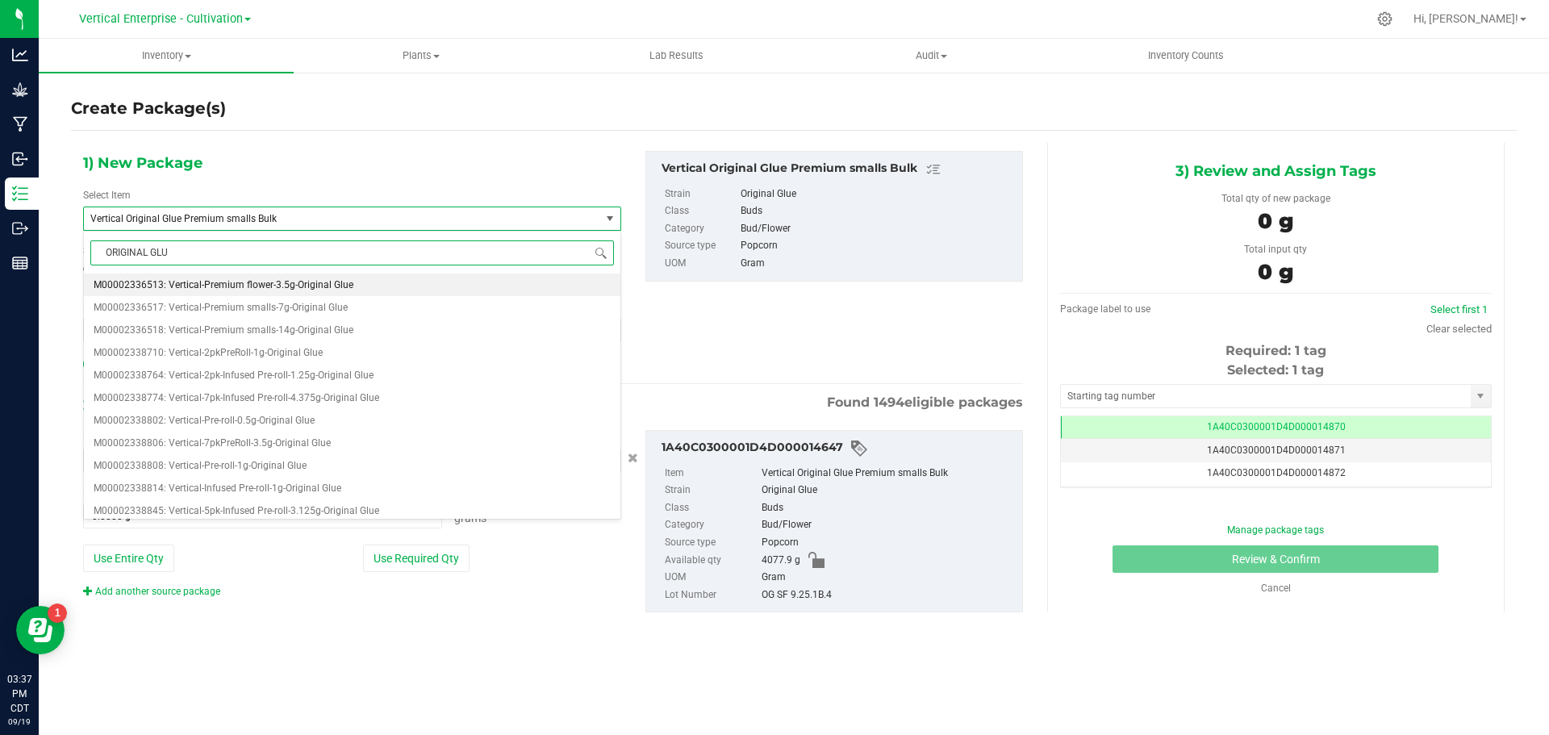
type input "ORIGINAL GLUE"
click at [237, 303] on span "M00002336517: Vertical-Premium smalls-7g-Original Glue" at bounding box center [221, 307] width 254 height 11
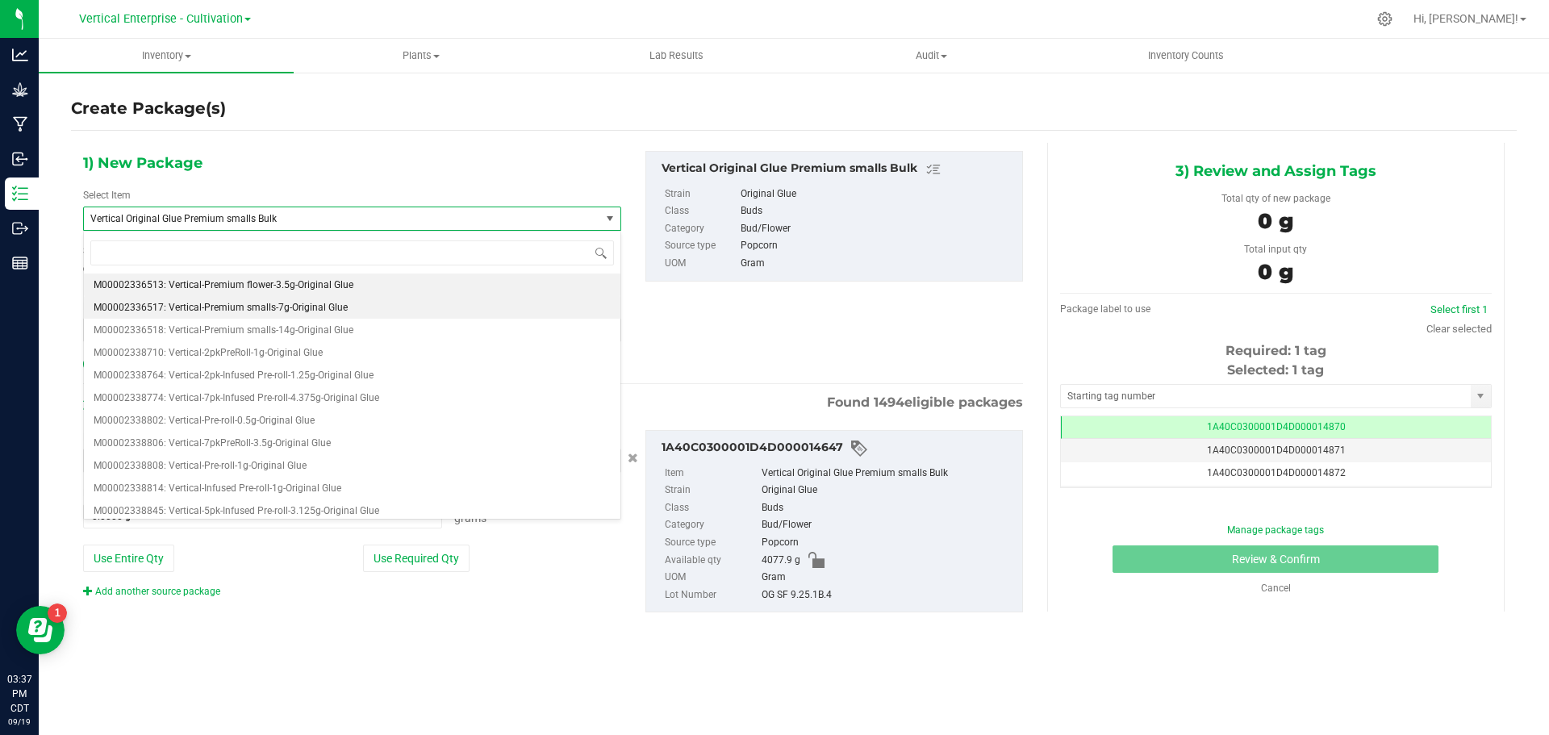
type input "0"
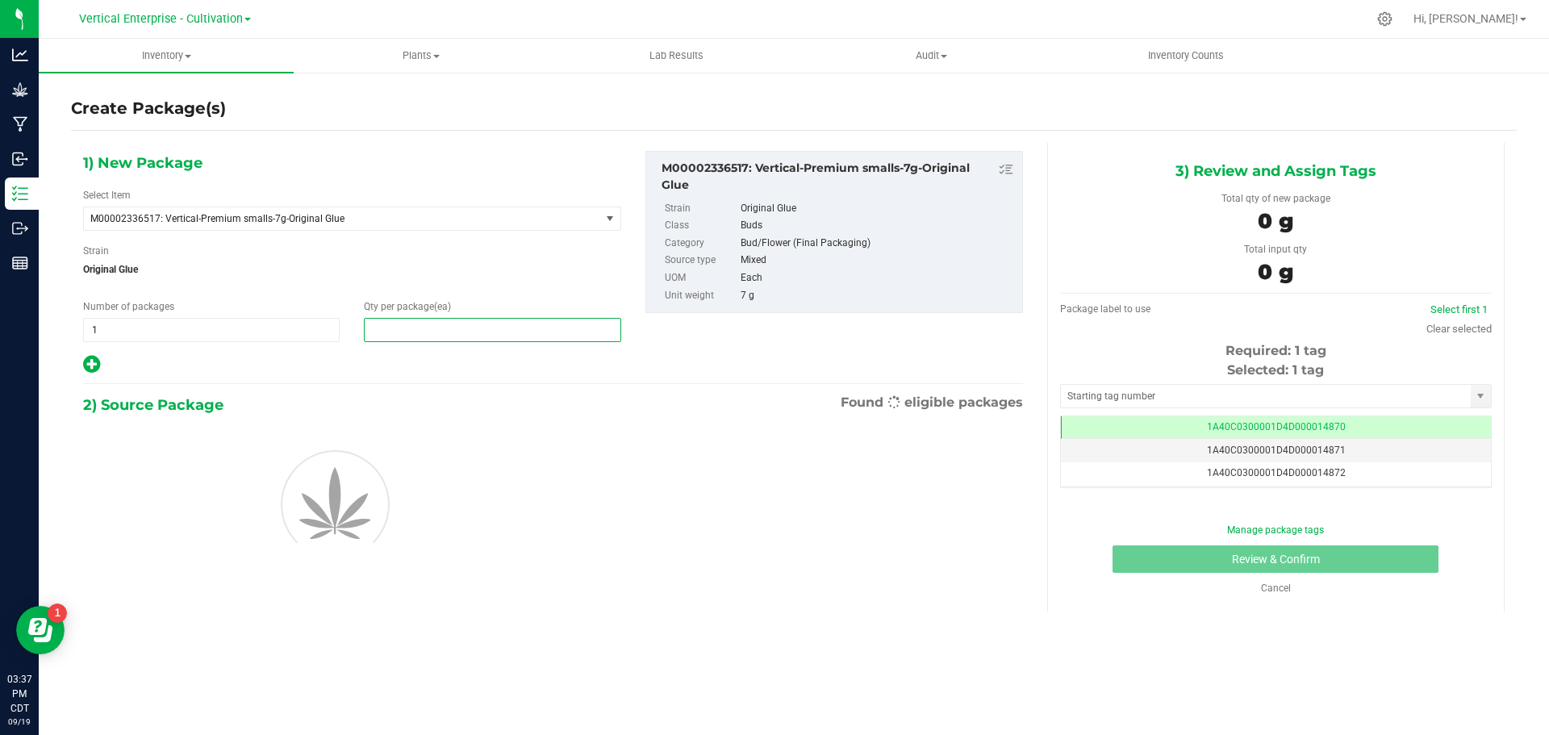
click at [416, 332] on span at bounding box center [492, 330] width 257 height 24
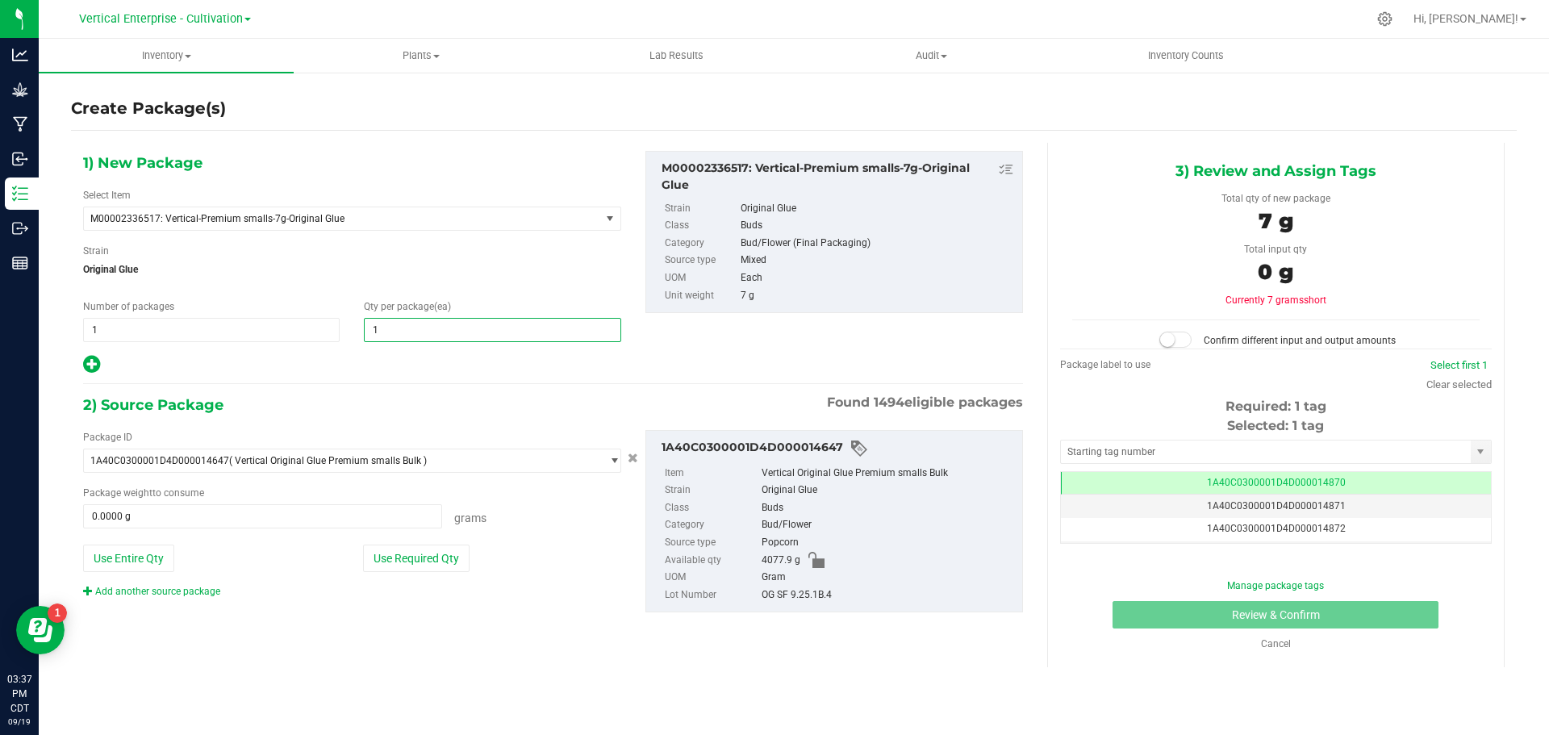
type input "18"
click at [416, 540] on div "Package ID 1A40C0300001D4D000014647 ( Vertical Original Glue Premium smalls Bul…" at bounding box center [352, 514] width 562 height 169
click at [430, 564] on button "Use Required Qty" at bounding box center [416, 558] width 107 height 27
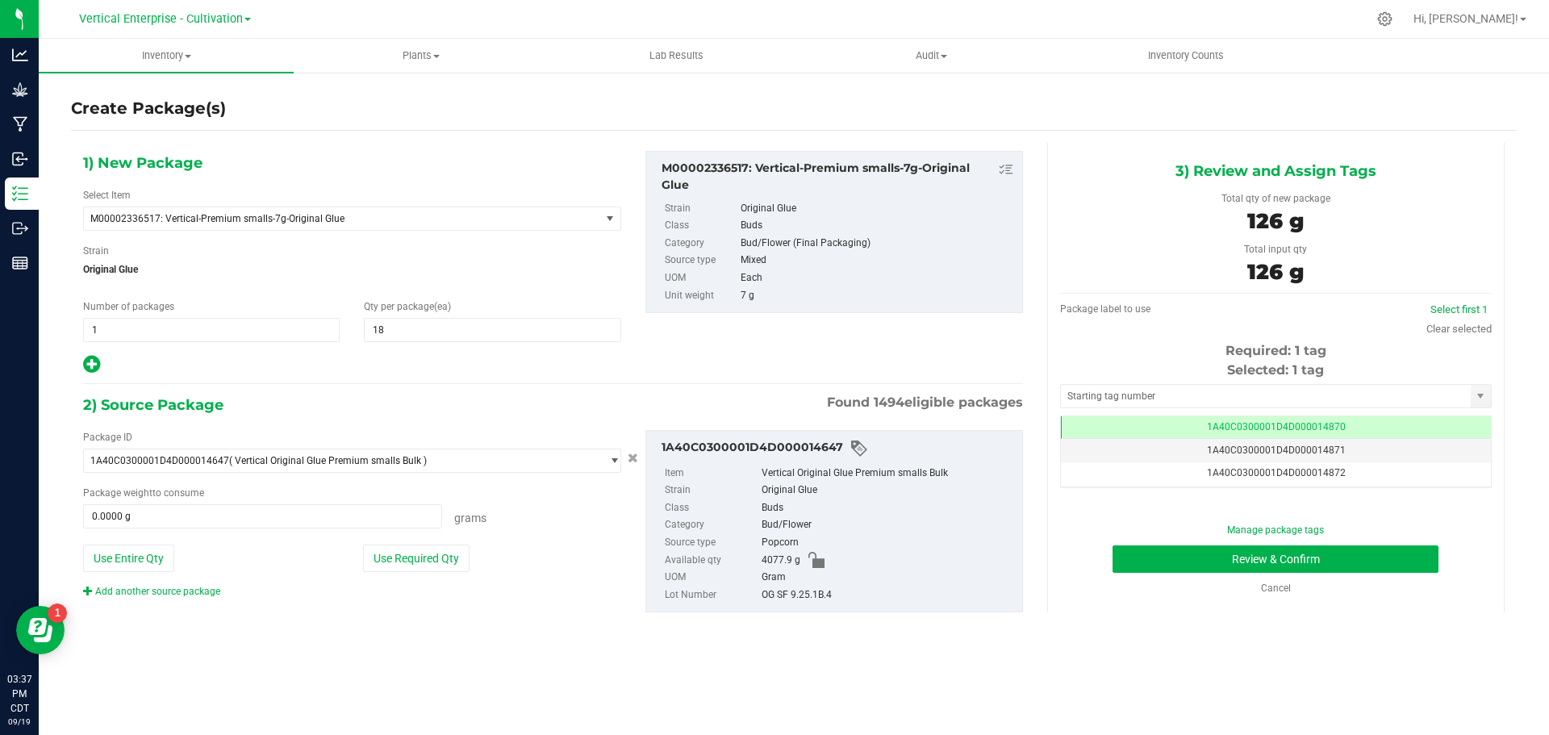
type input "126.0000 g"
click at [1268, 570] on button "Review & Confirm" at bounding box center [1276, 558] width 326 height 27
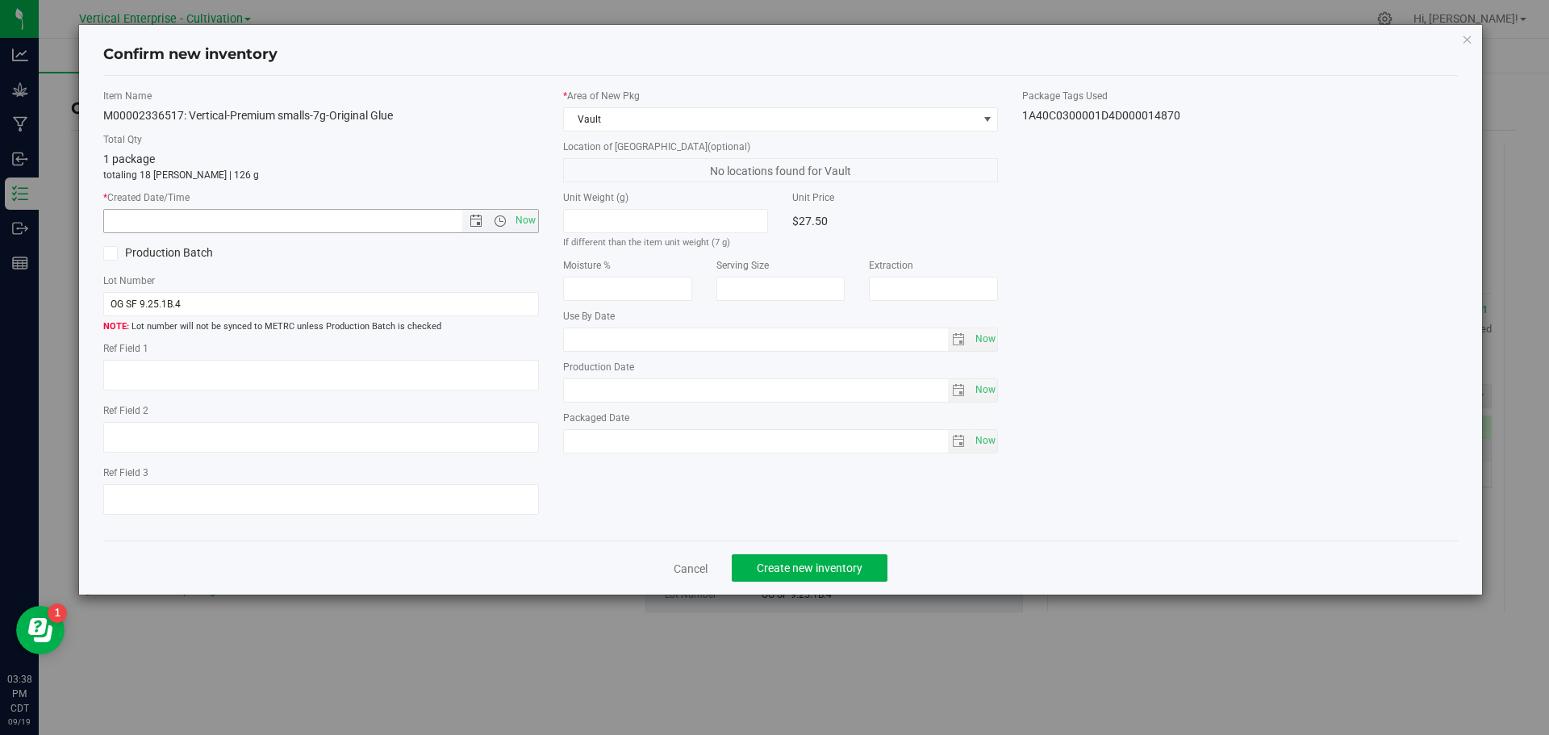
click at [524, 221] on span "Now" at bounding box center [525, 220] width 27 height 23
type input "9/19/2025 3:38 PM"
click at [860, 562] on span "Create new inventory" at bounding box center [810, 568] width 106 height 13
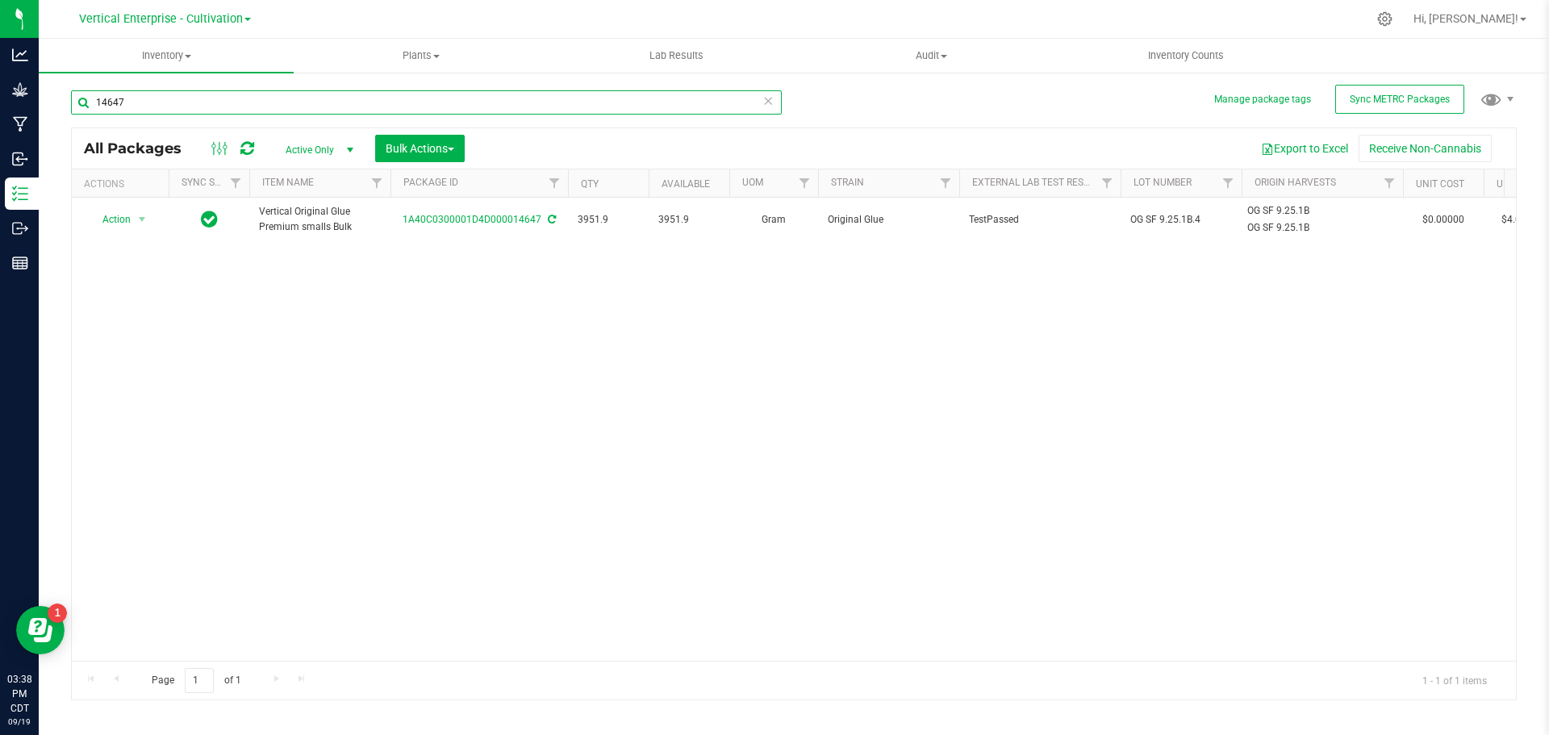
click at [209, 103] on input "14647" at bounding box center [426, 102] width 711 height 24
type input "1"
type input "14659"
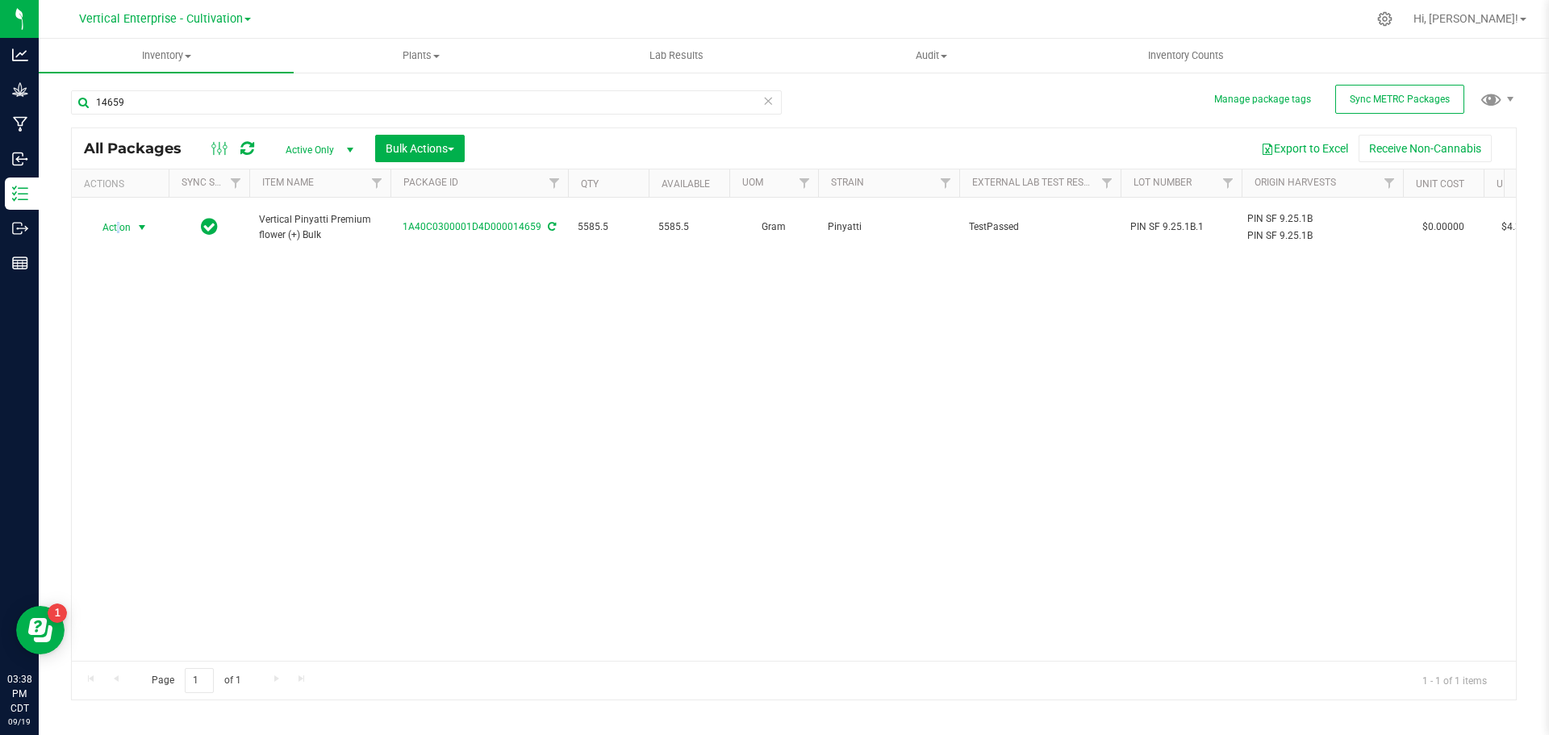
click at [117, 221] on span "Action" at bounding box center [110, 227] width 44 height 23
click at [128, 268] on li "Create package" at bounding box center [140, 270] width 102 height 24
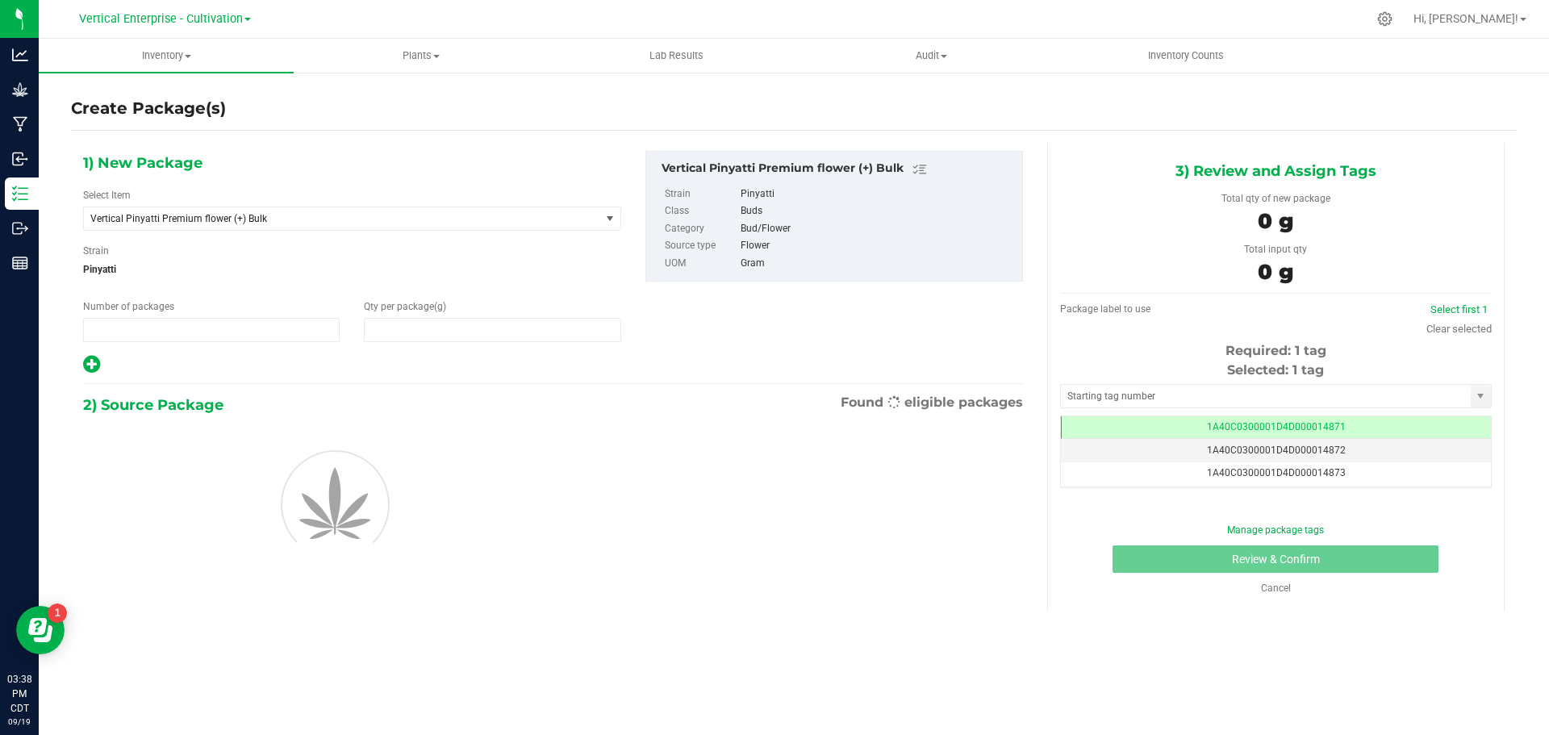
type input "1"
type input "0.0000"
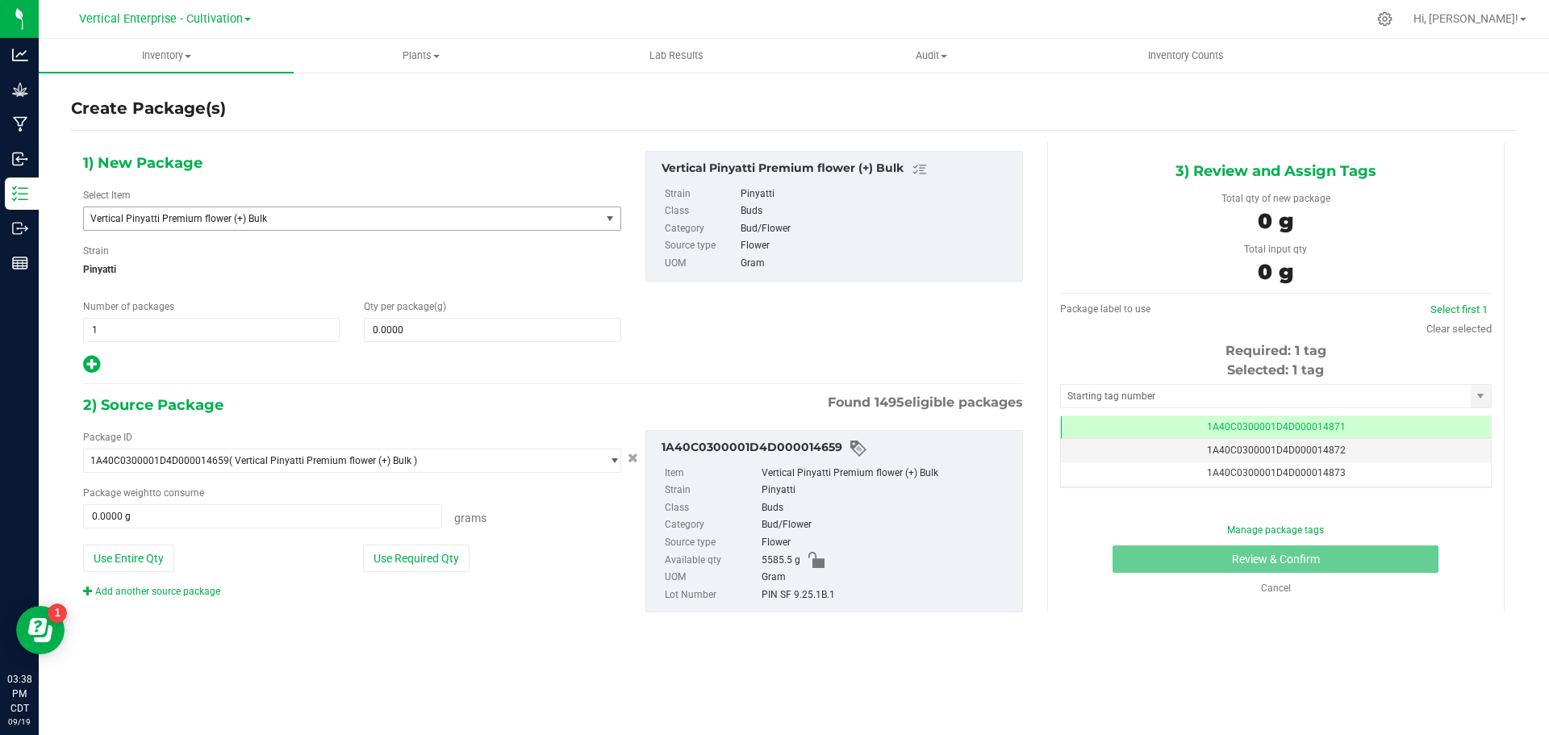
click at [239, 219] on span "Vertical Pinyatti Premium flower (+) Bulk" at bounding box center [331, 218] width 483 height 11
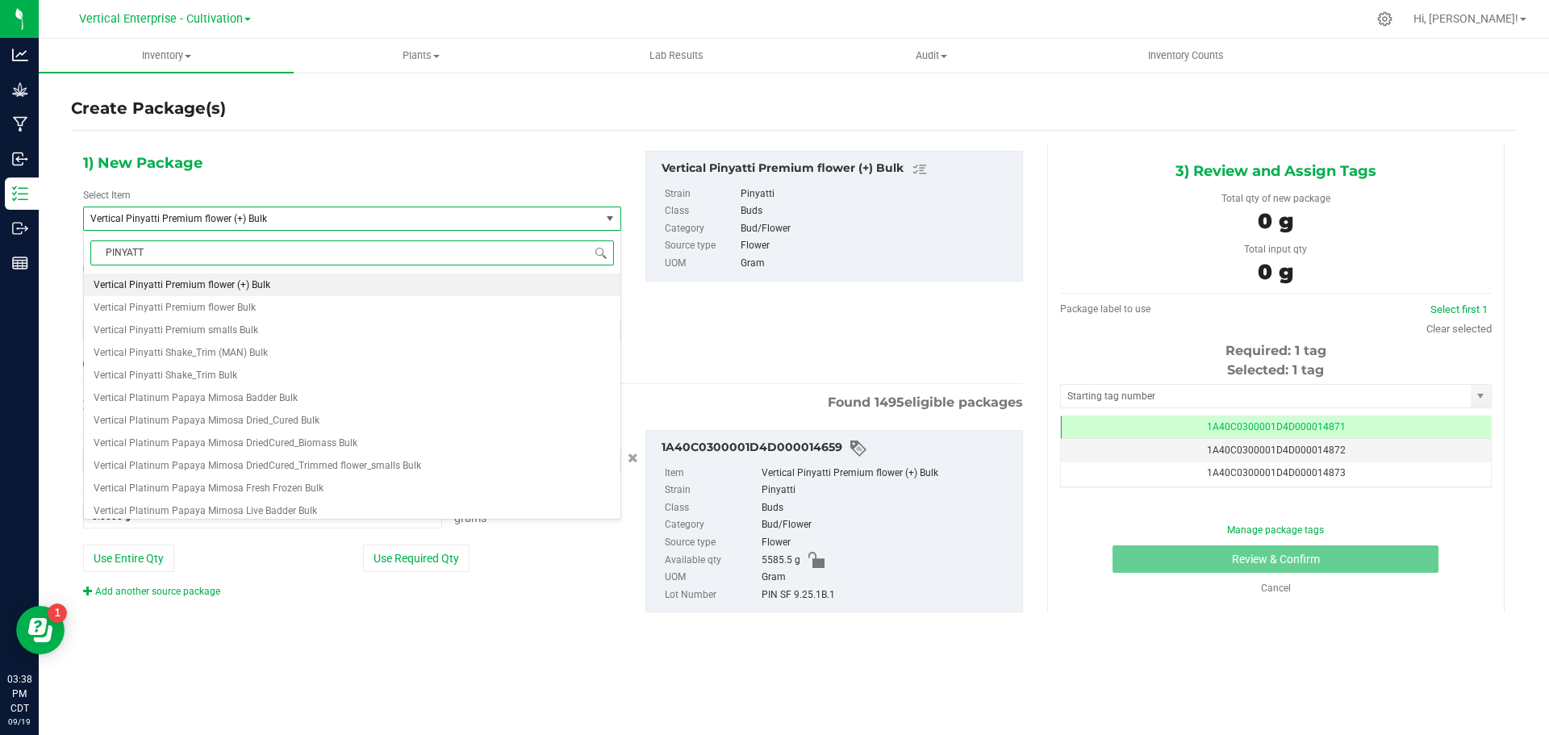
type input "PINYATTI"
click at [240, 282] on span "M00002296767: Vertical-Premium flower-3.5g-Pinyatti" at bounding box center [213, 284] width 238 height 11
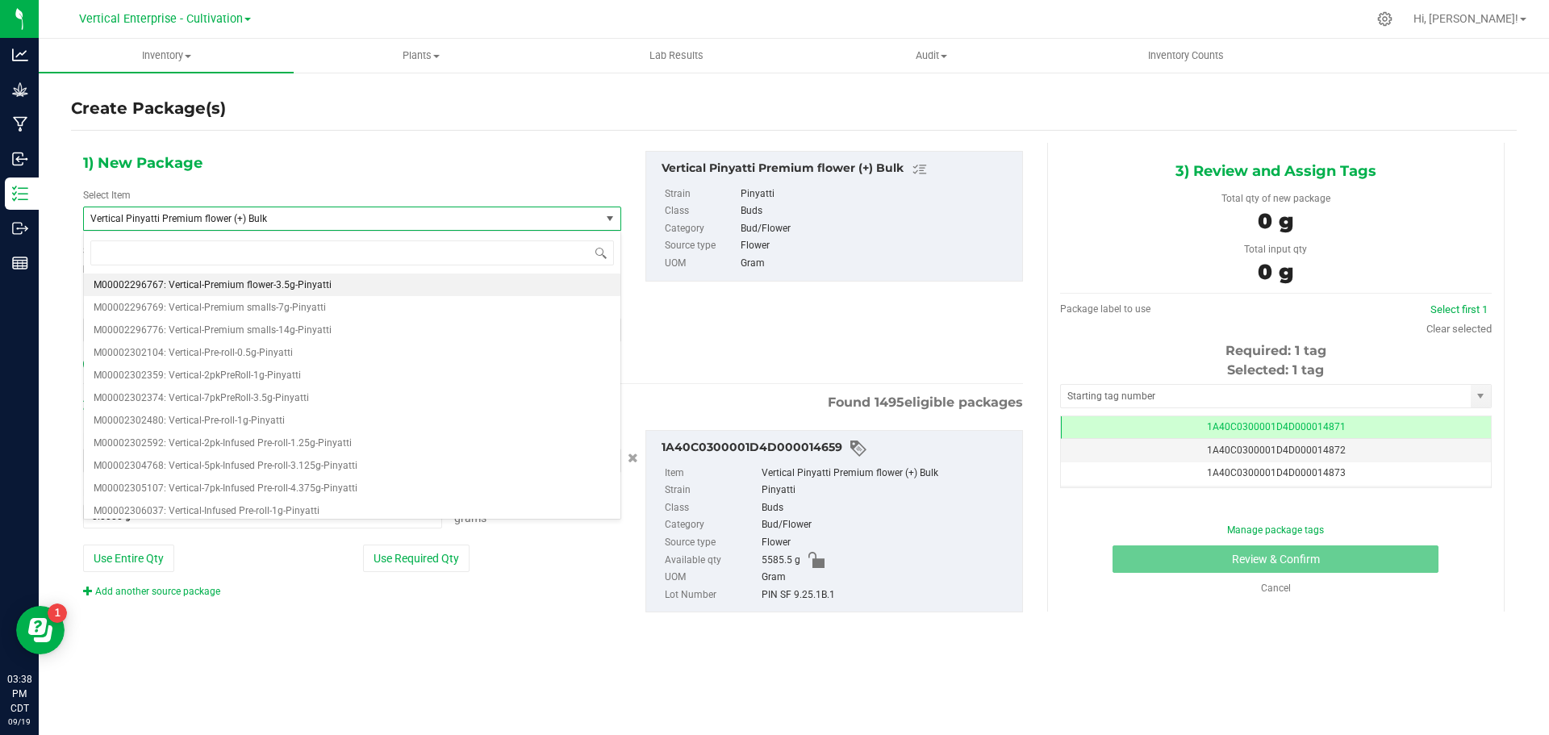
type input "0"
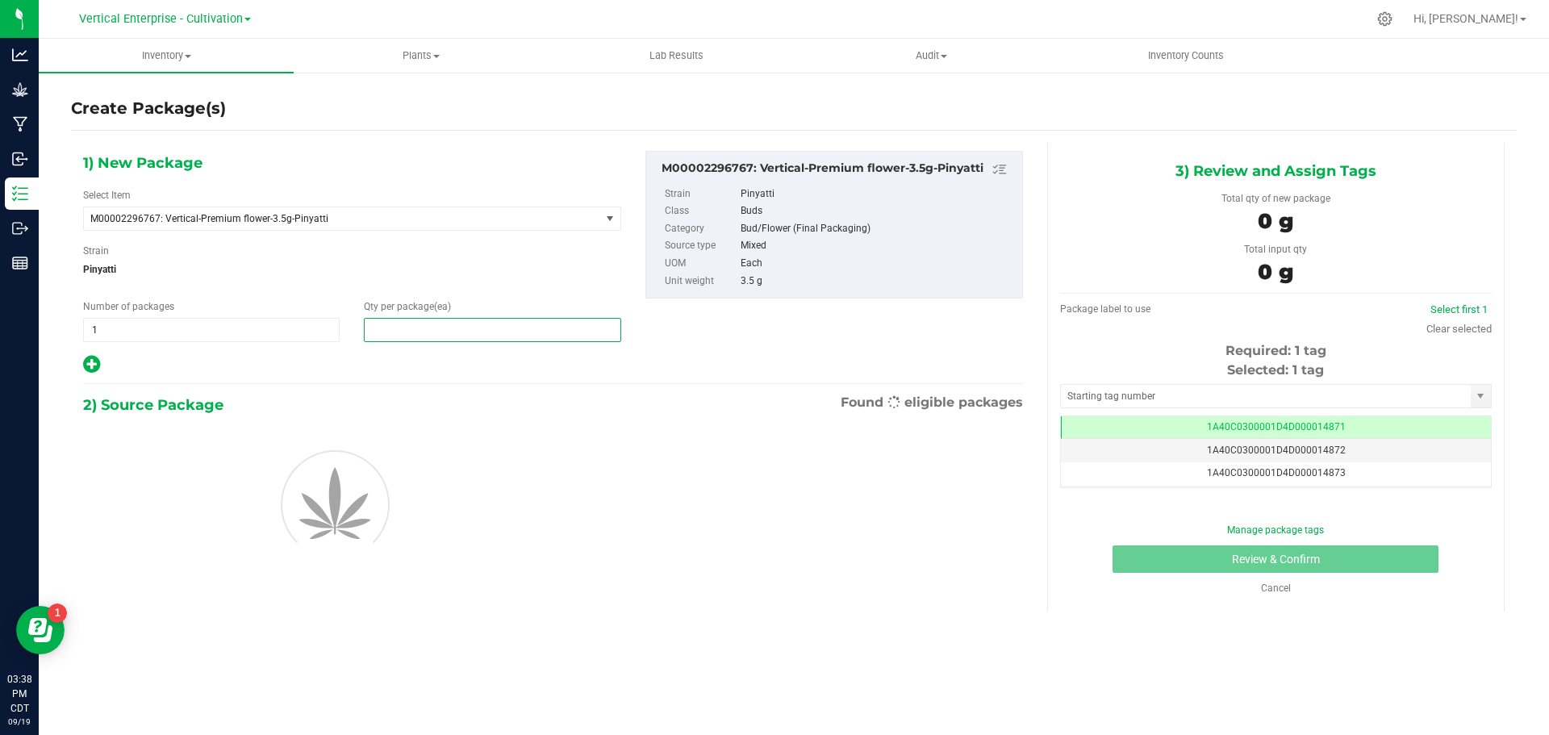
click at [419, 335] on span at bounding box center [492, 330] width 257 height 24
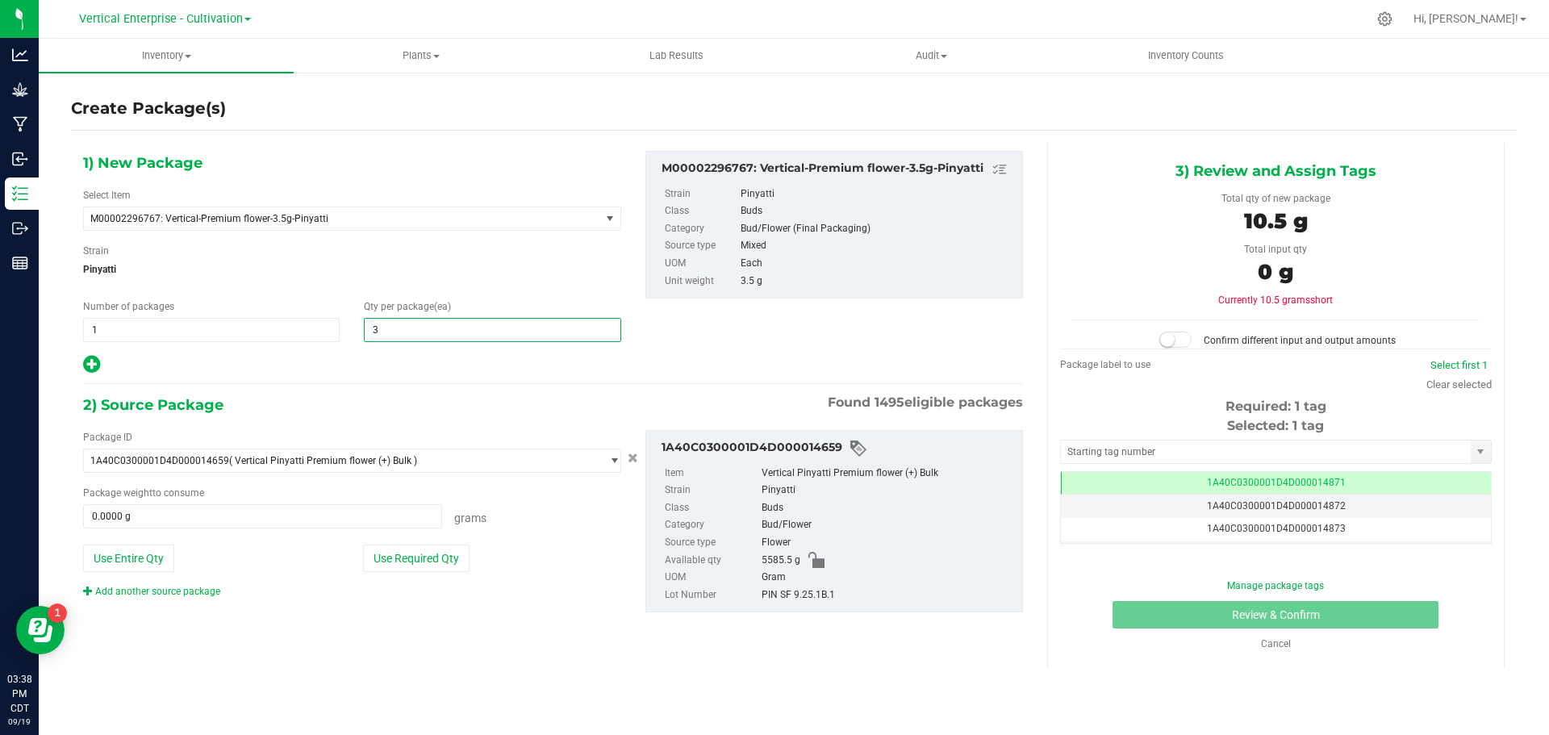
type input "36"
click at [413, 555] on button "Use Required Qty" at bounding box center [416, 558] width 107 height 27
type input "126.0000 g"
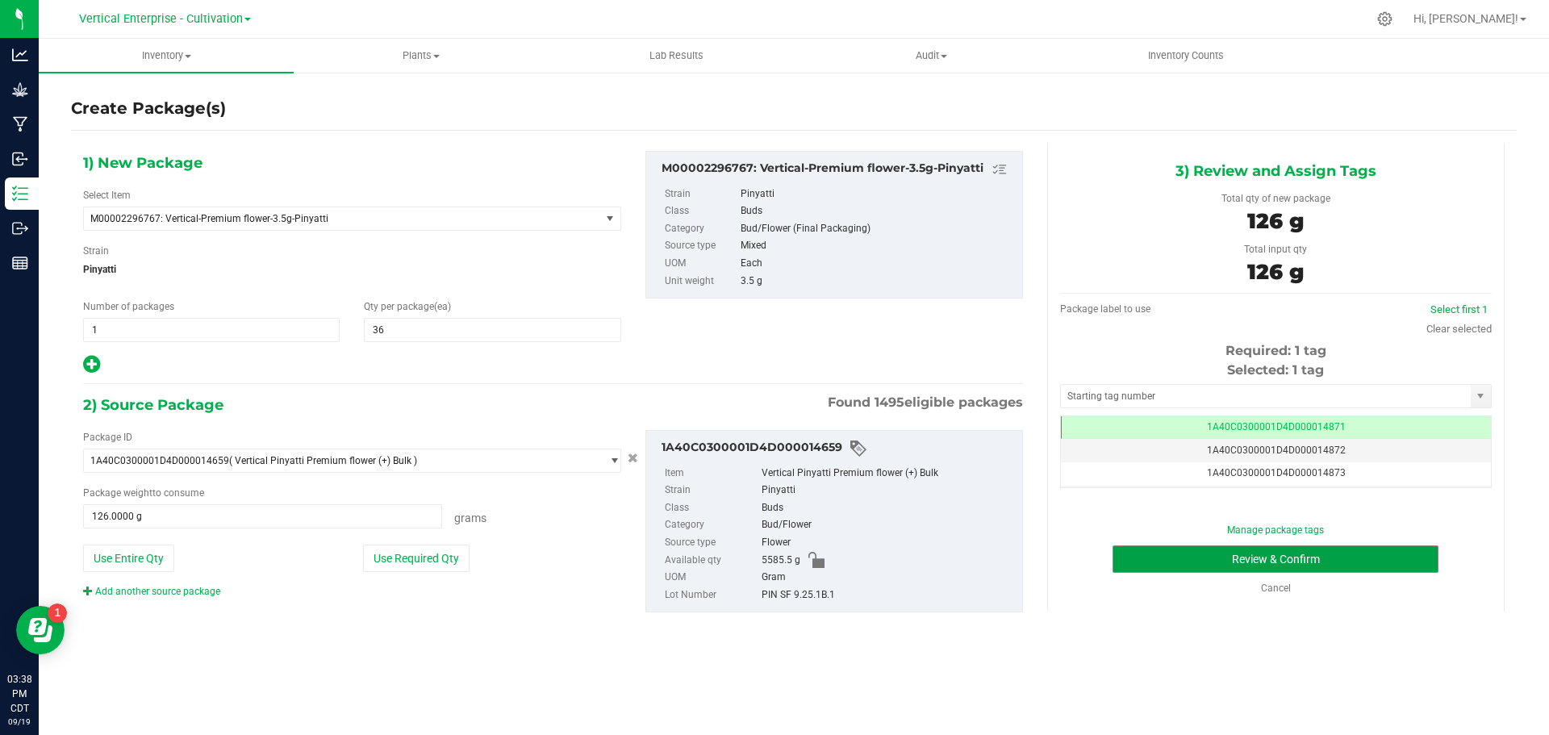
click at [1309, 563] on button "Review & Confirm" at bounding box center [1276, 558] width 326 height 27
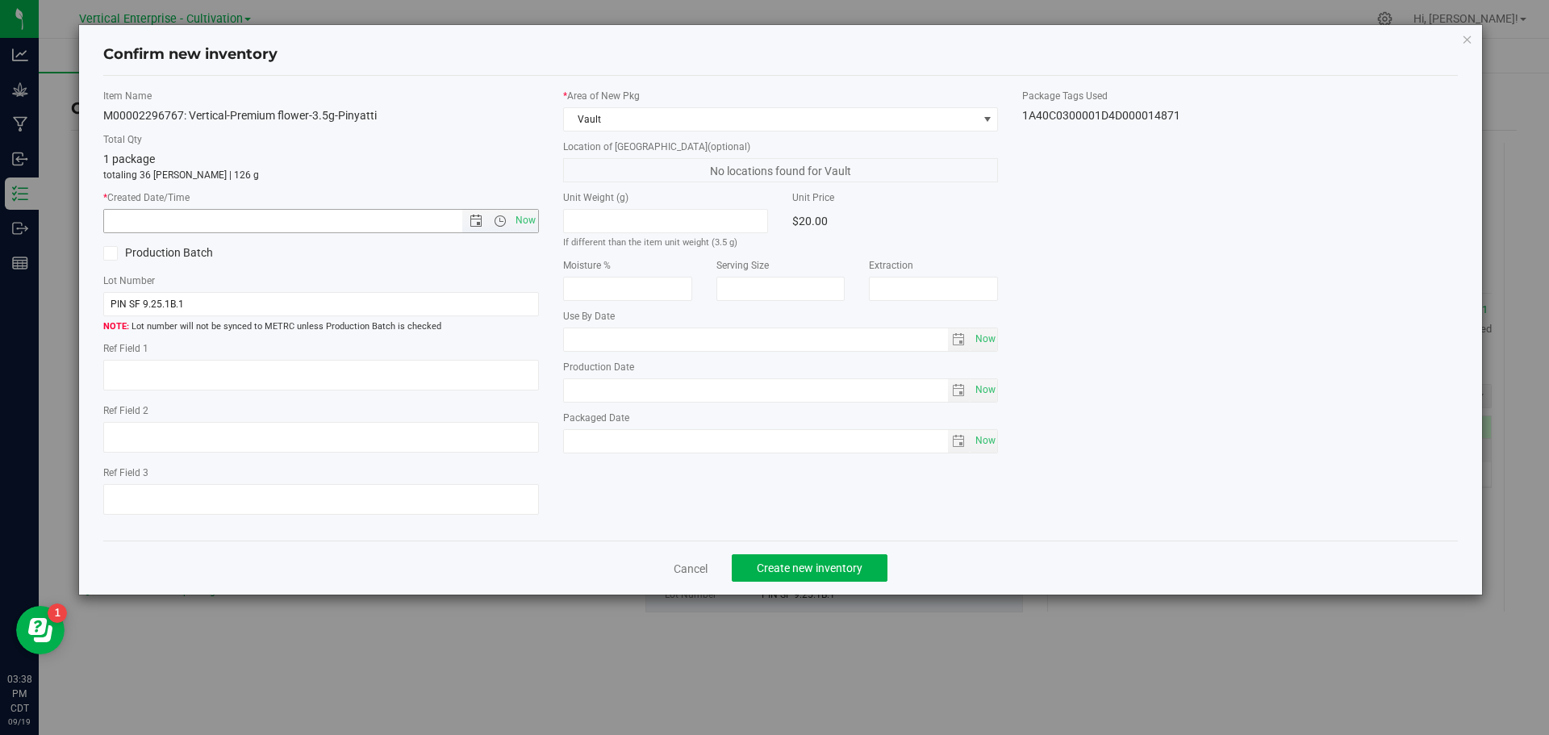
drag, startPoint x: 533, startPoint y: 213, endPoint x: 724, endPoint y: 283, distance: 203.7
click at [534, 213] on span "Now" at bounding box center [525, 220] width 27 height 23
type input "9/19/2025 3:38 PM"
click at [879, 562] on button "Create new inventory" at bounding box center [810, 567] width 156 height 27
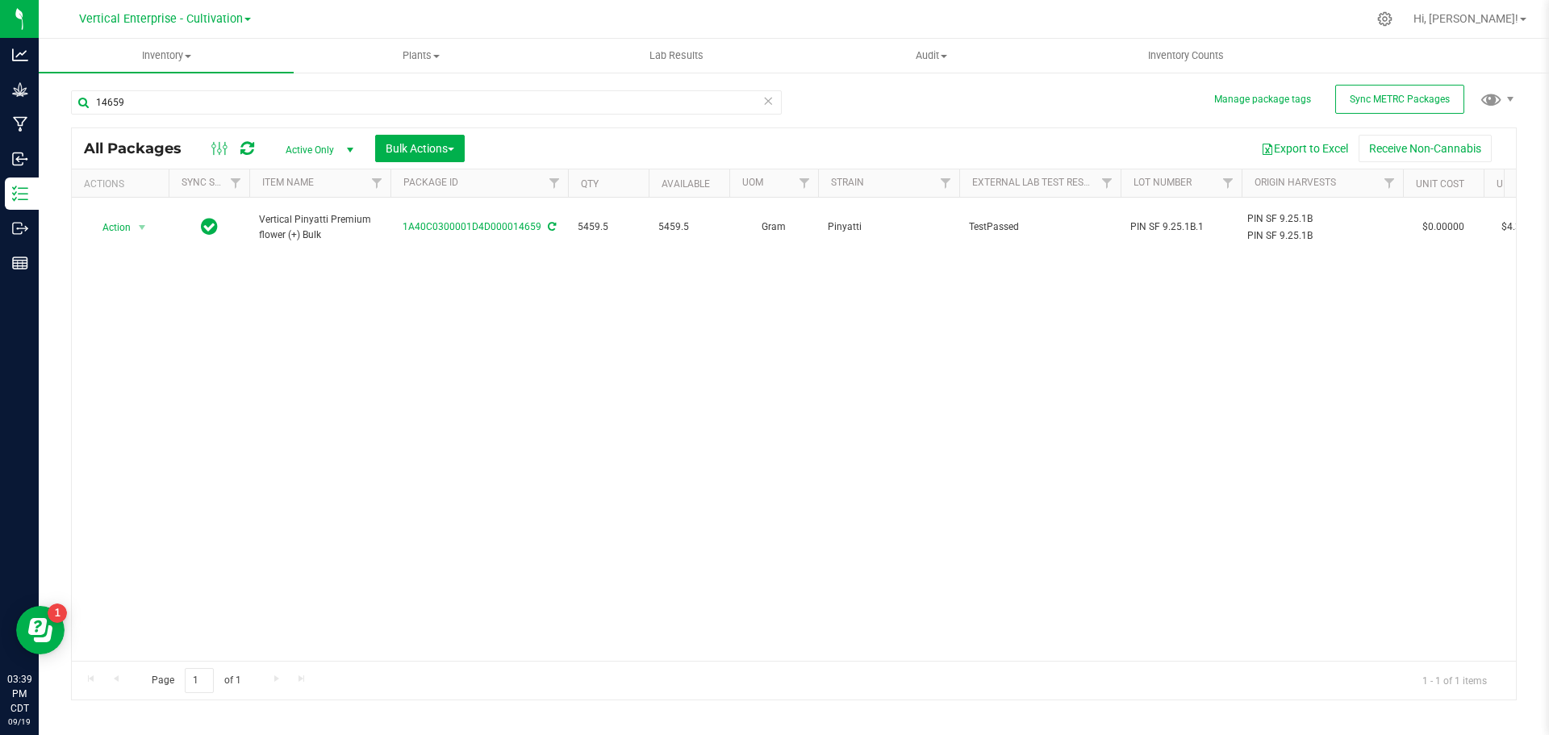
click at [116, 223] on span "Action" at bounding box center [110, 227] width 44 height 23
click at [132, 265] on li "Create package" at bounding box center [140, 270] width 102 height 24
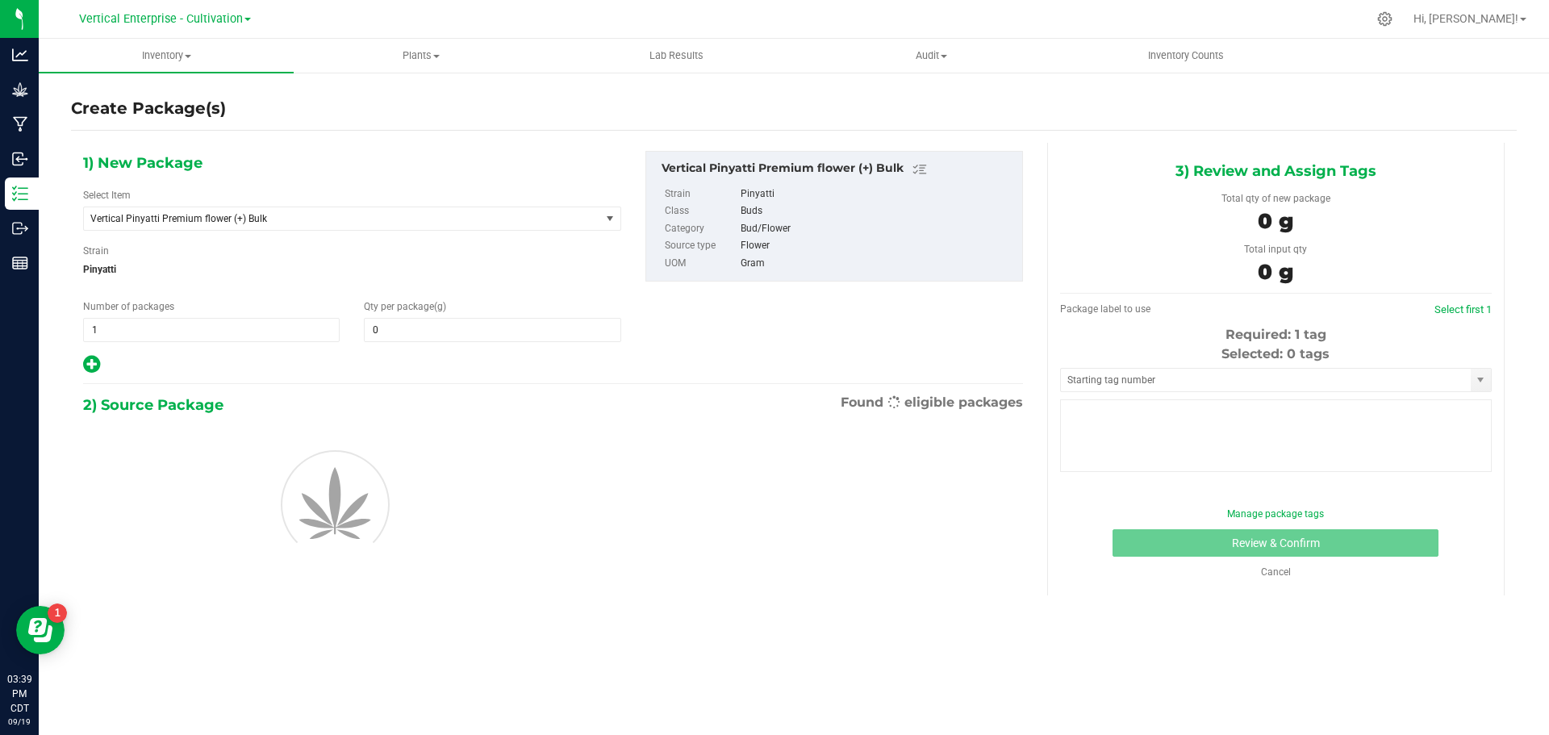
type input "0.0000"
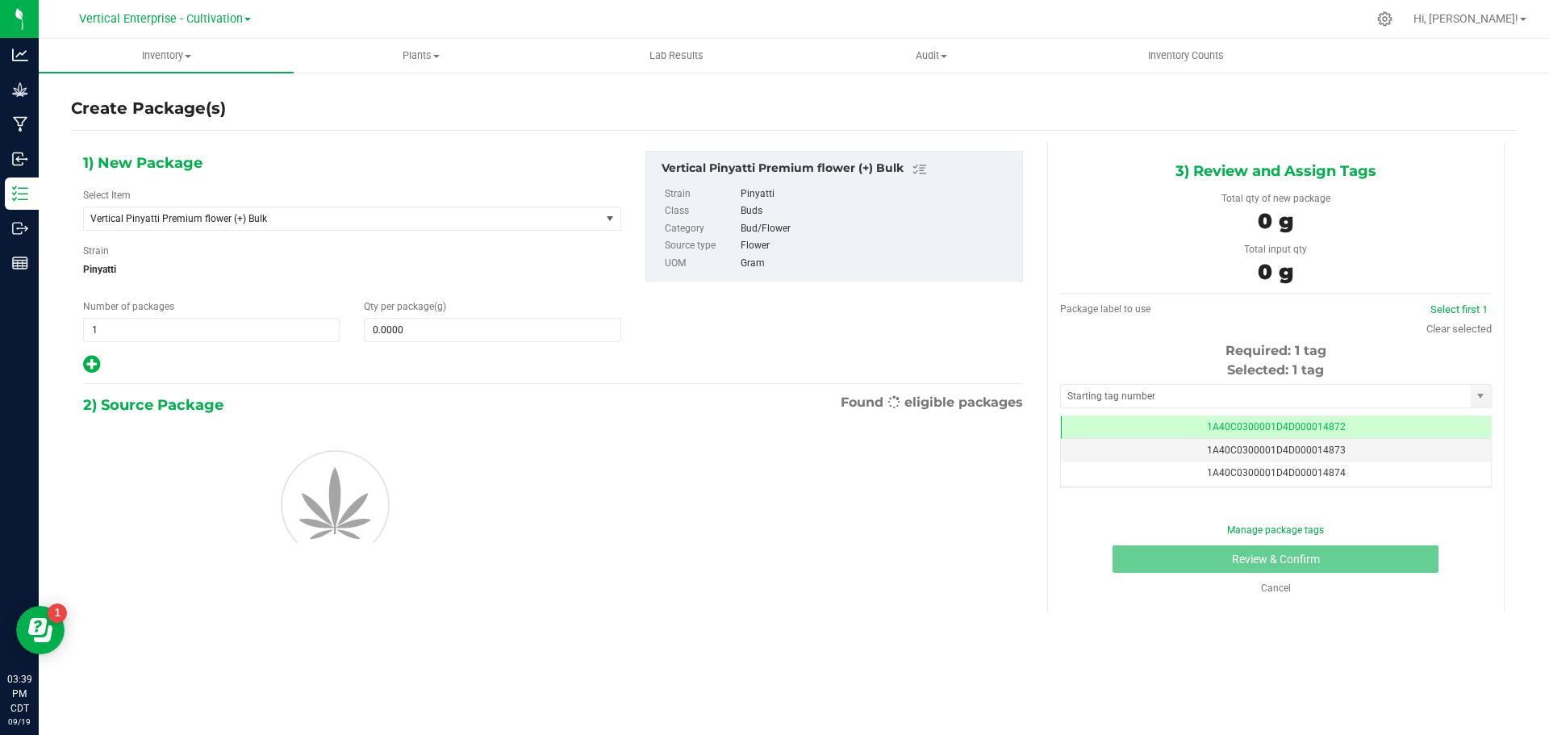
scroll to position [0, -1]
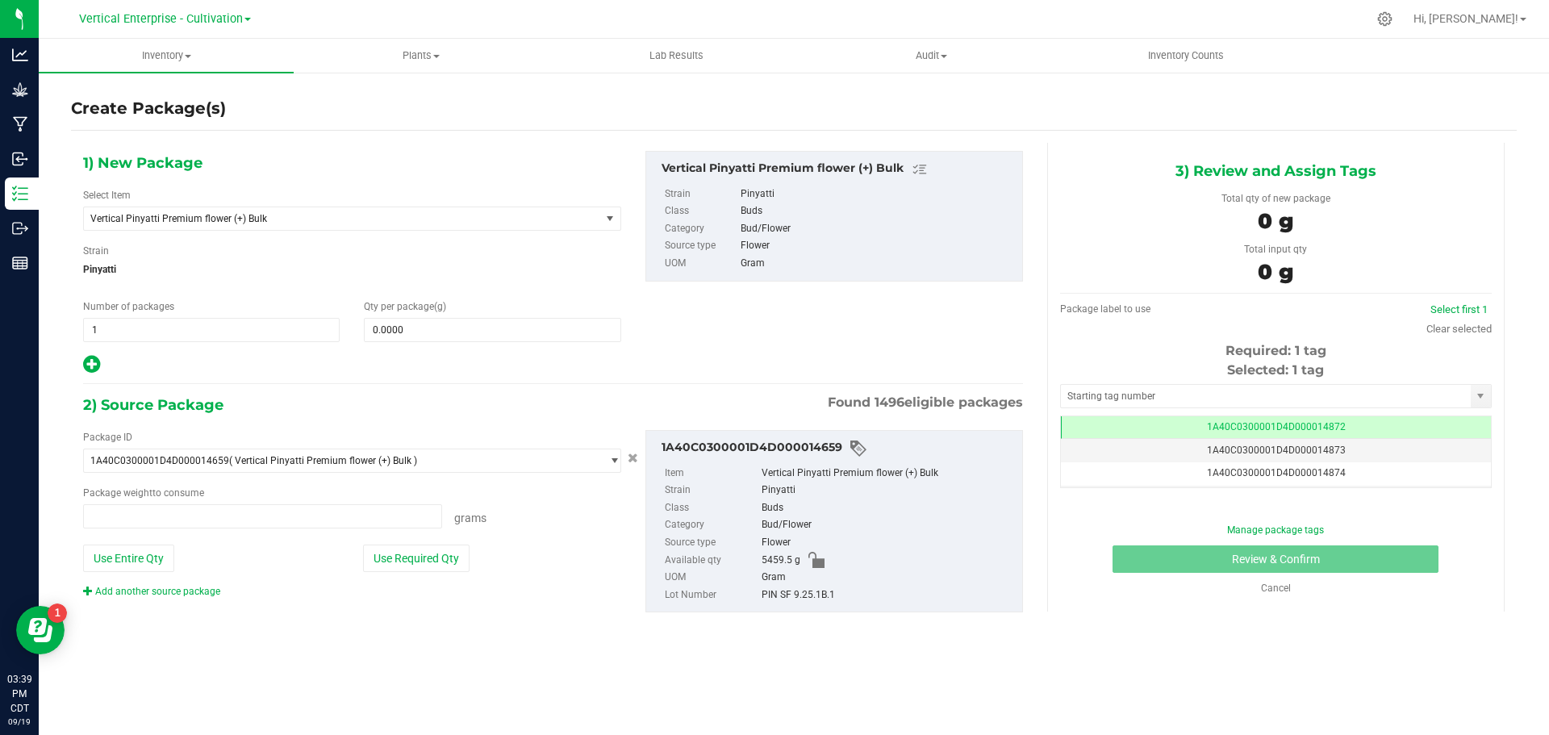
type input "0.0000 g"
click at [263, 214] on span "Vertical Pinyatti Premium flower (+) Bulk" at bounding box center [331, 218] width 483 height 11
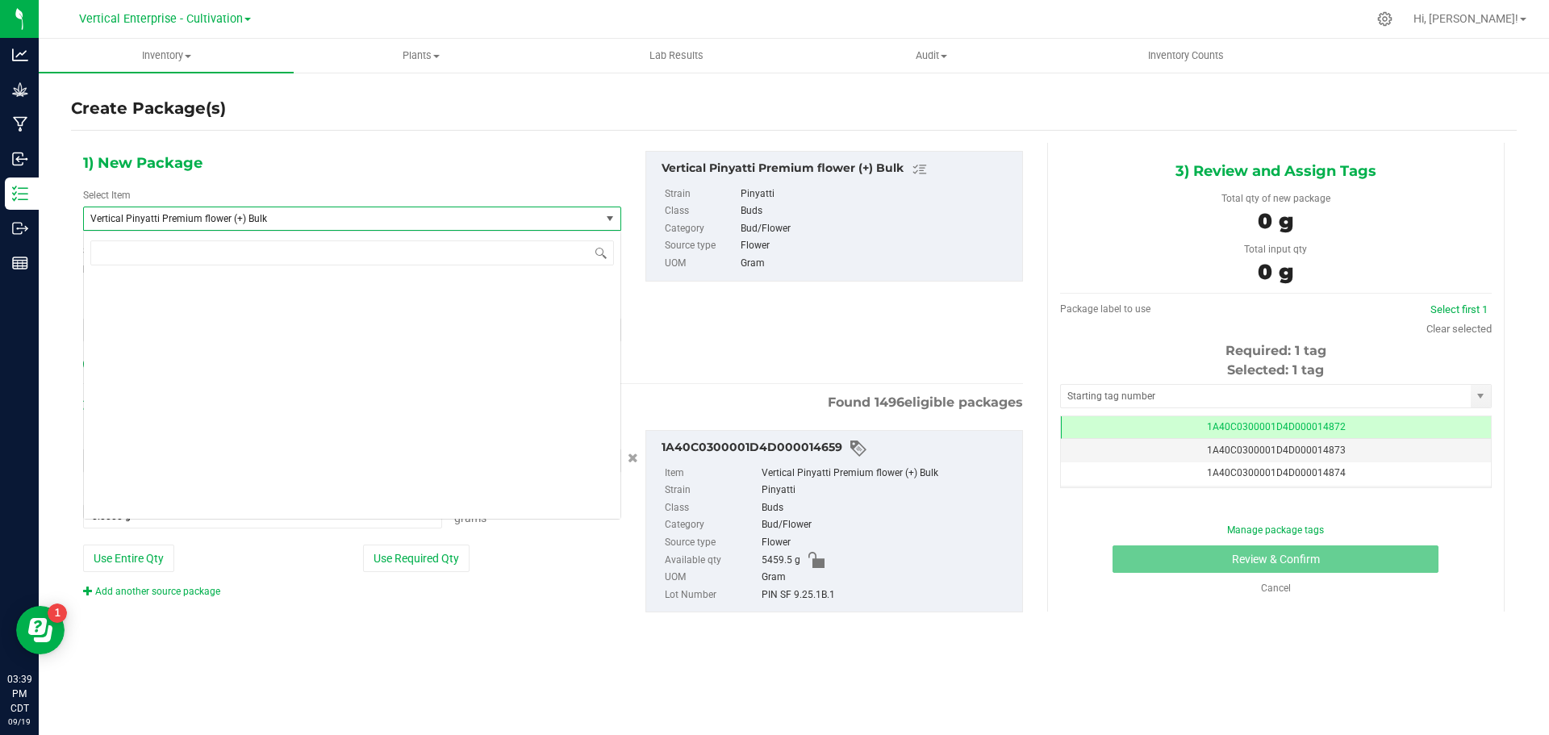
scroll to position [129734, 0]
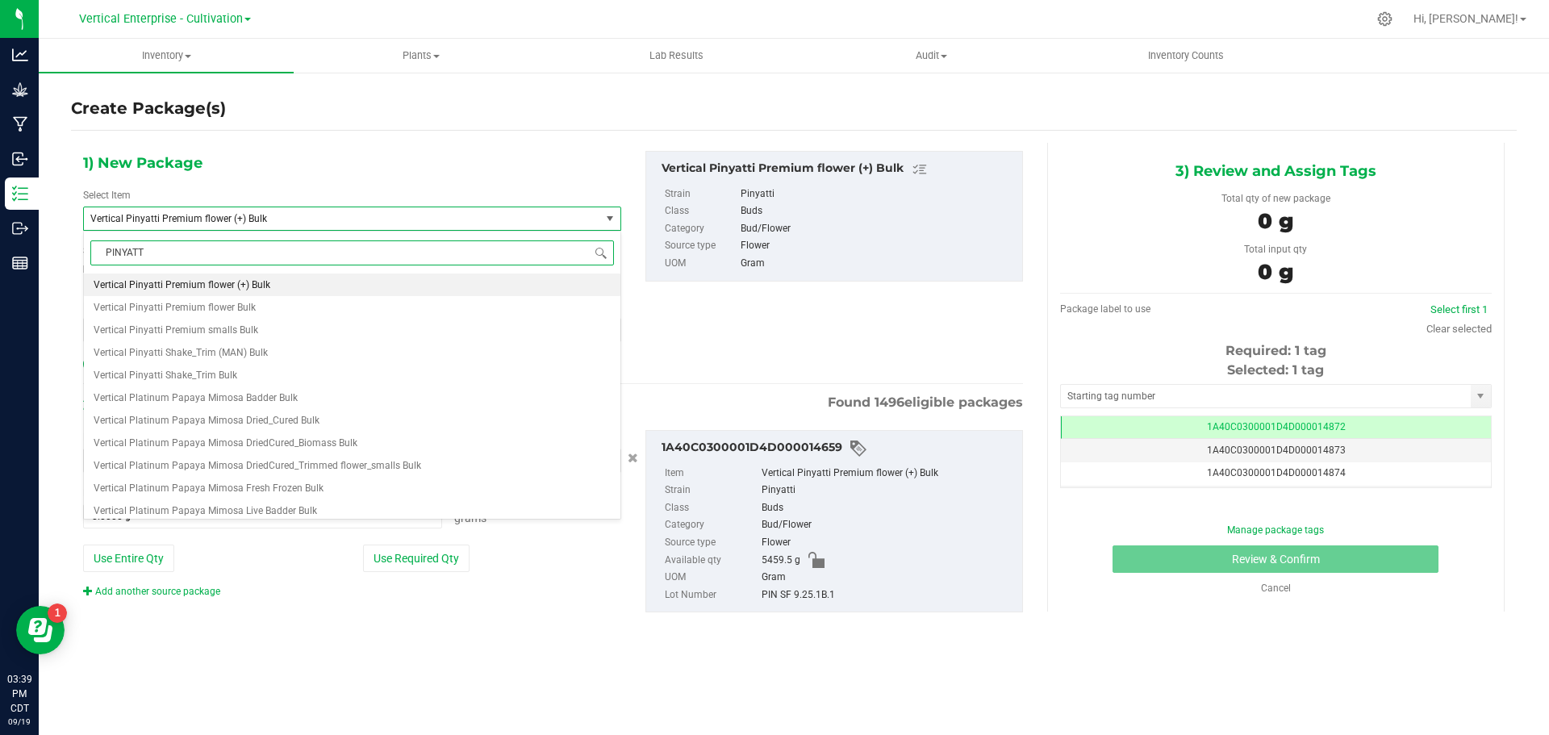
type input "PINYATTI"
click at [265, 286] on span "M00002296767: Vertical-Premium flower-3.5g-Pinyatti" at bounding box center [213, 284] width 238 height 11
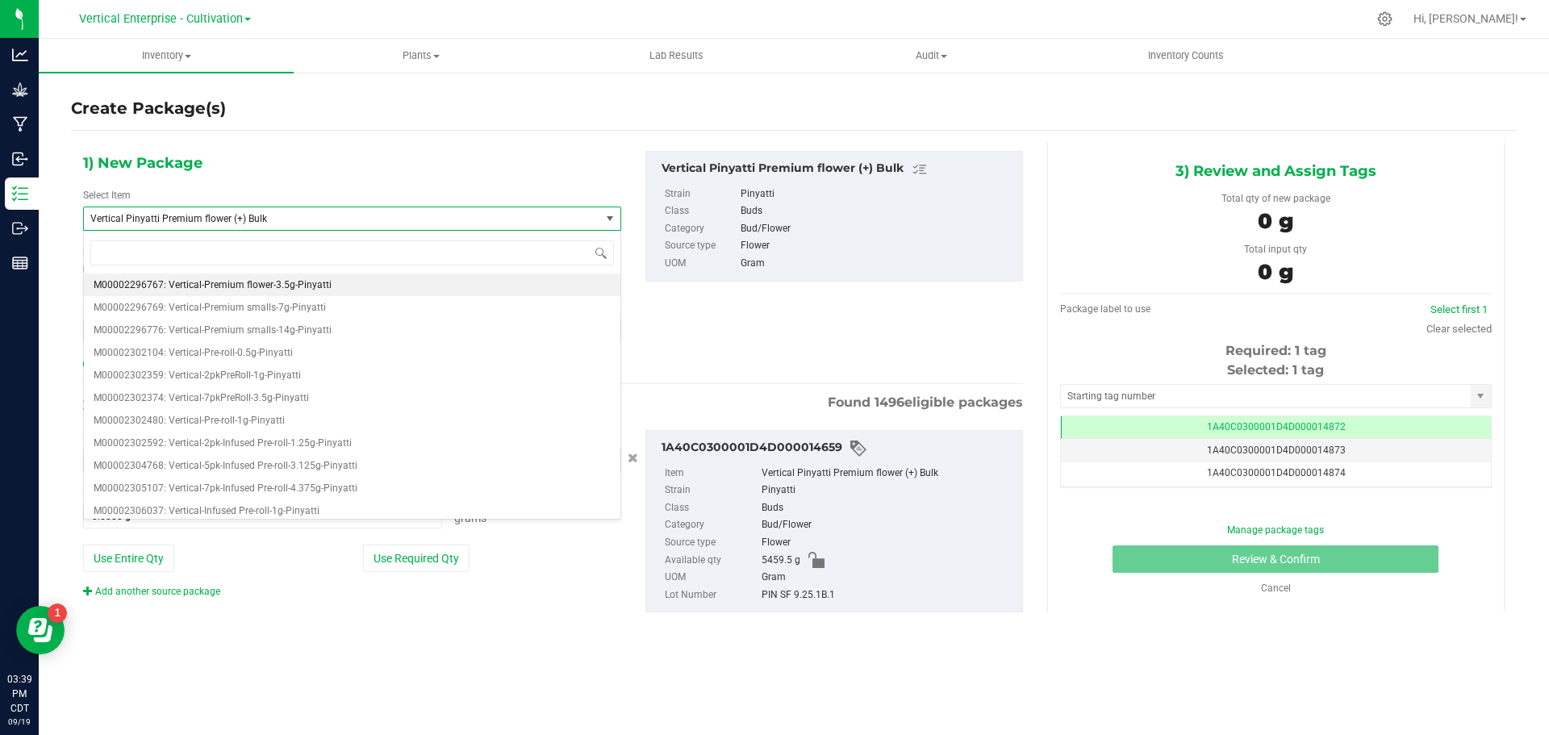
type input "0"
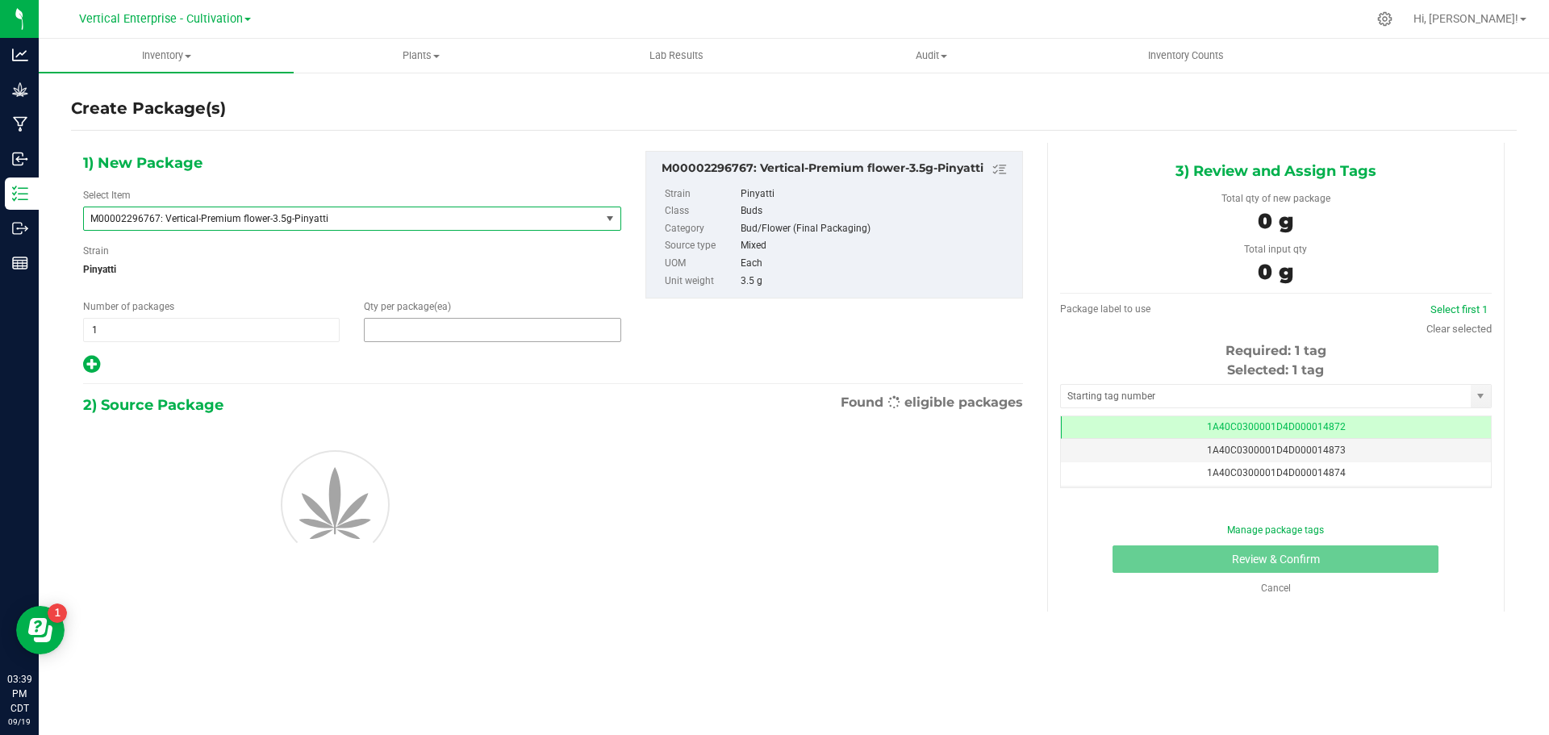
drag, startPoint x: 462, startPoint y: 326, endPoint x: 450, endPoint y: 336, distance: 14.9
click at [462, 327] on span at bounding box center [492, 330] width 257 height 24
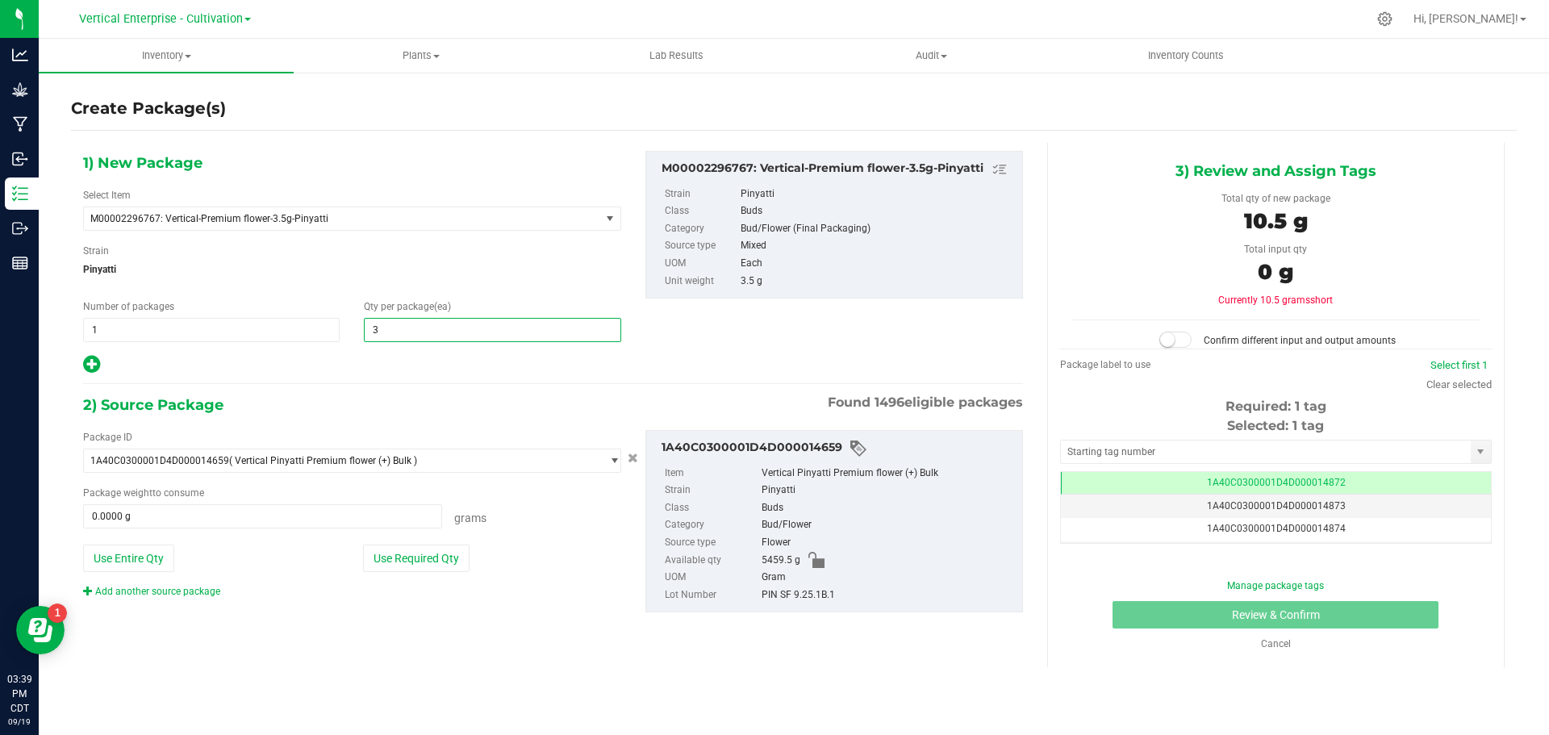
type input "36"
click at [442, 545] on button "Use Required Qty" at bounding box center [416, 558] width 107 height 27
type input "126.0000 g"
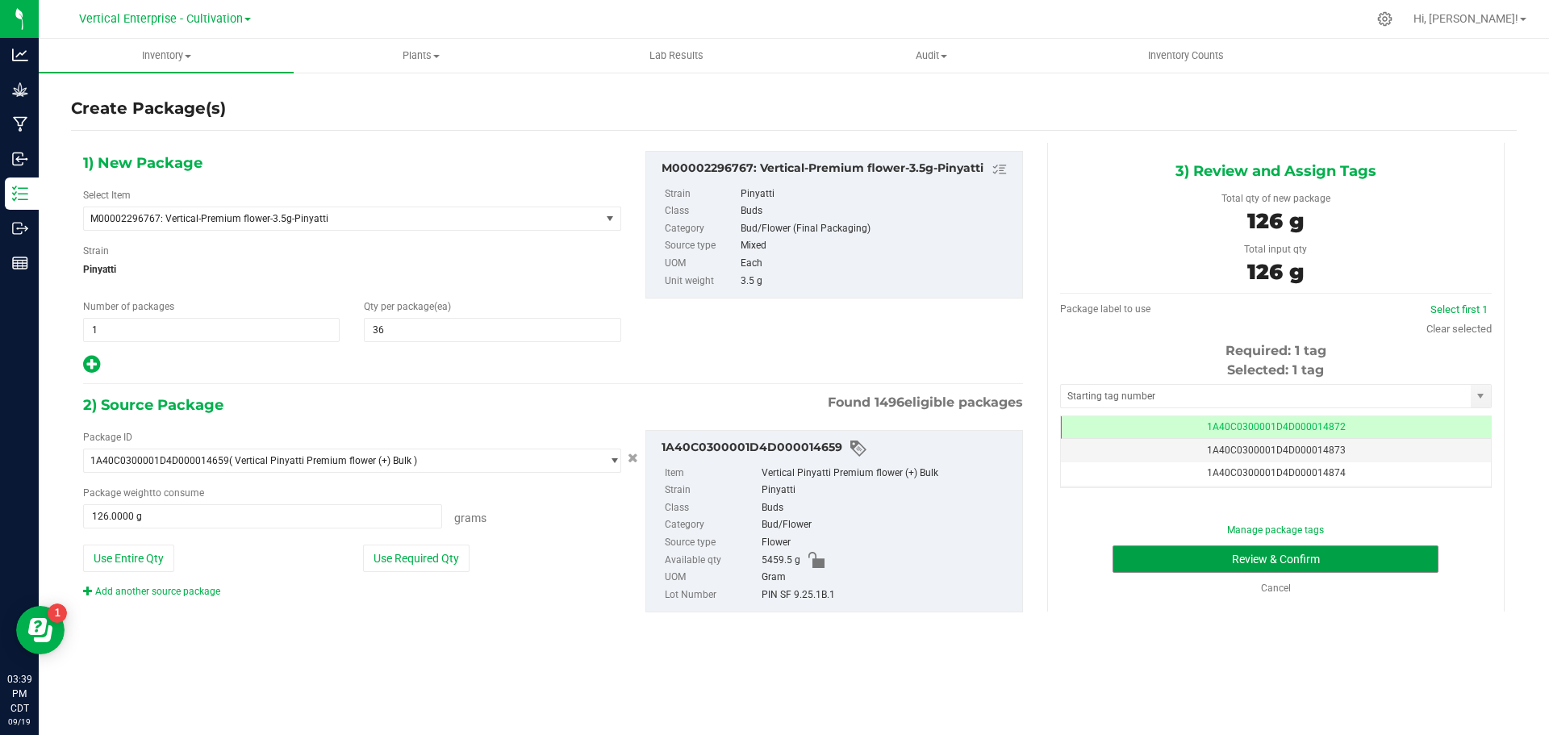
click at [1334, 557] on button "Review & Confirm" at bounding box center [1276, 558] width 326 height 27
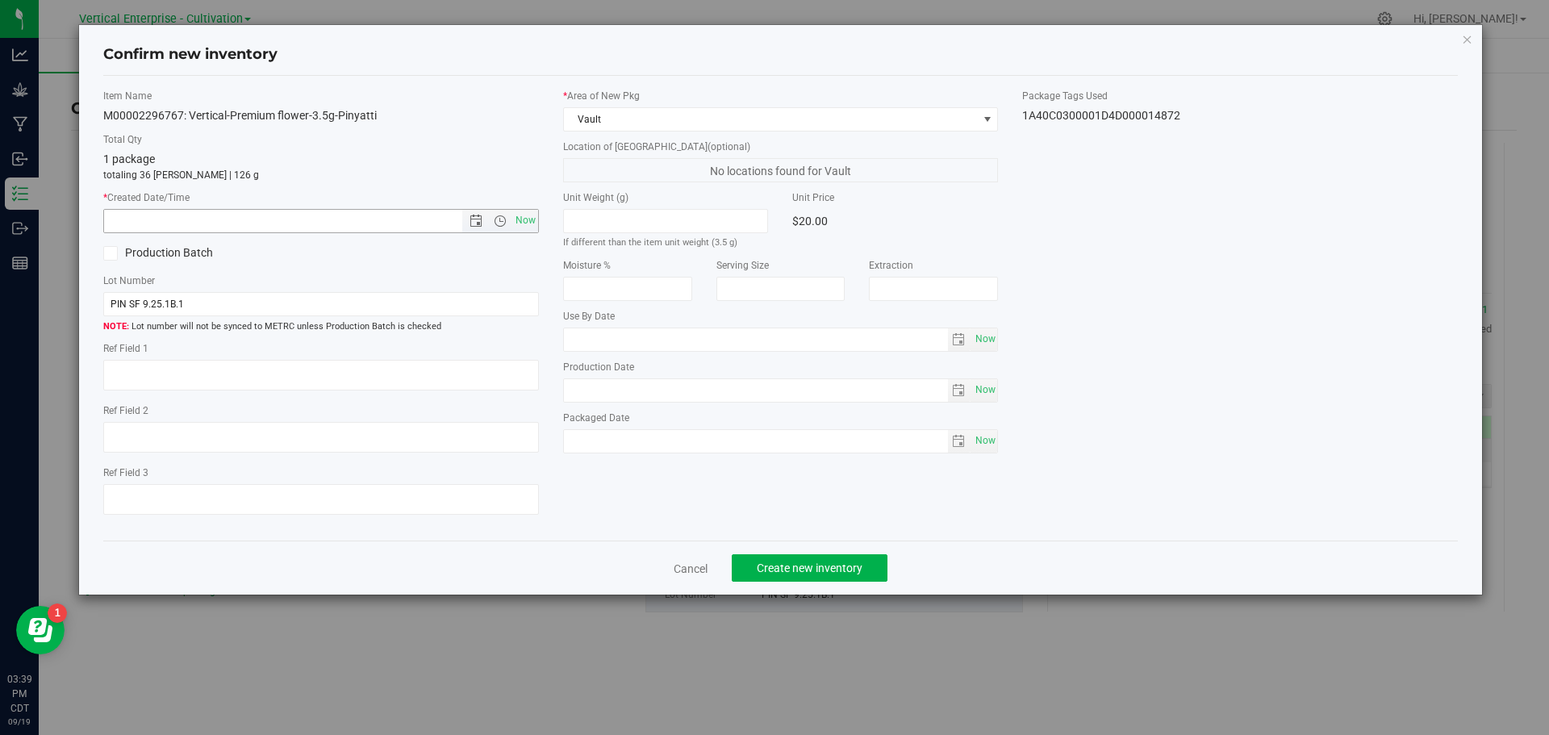
click at [528, 213] on span "Now" at bounding box center [525, 220] width 27 height 23
type input "9/19/2025 3:39 PM"
click at [818, 569] on span "Create new inventory" at bounding box center [810, 568] width 106 height 13
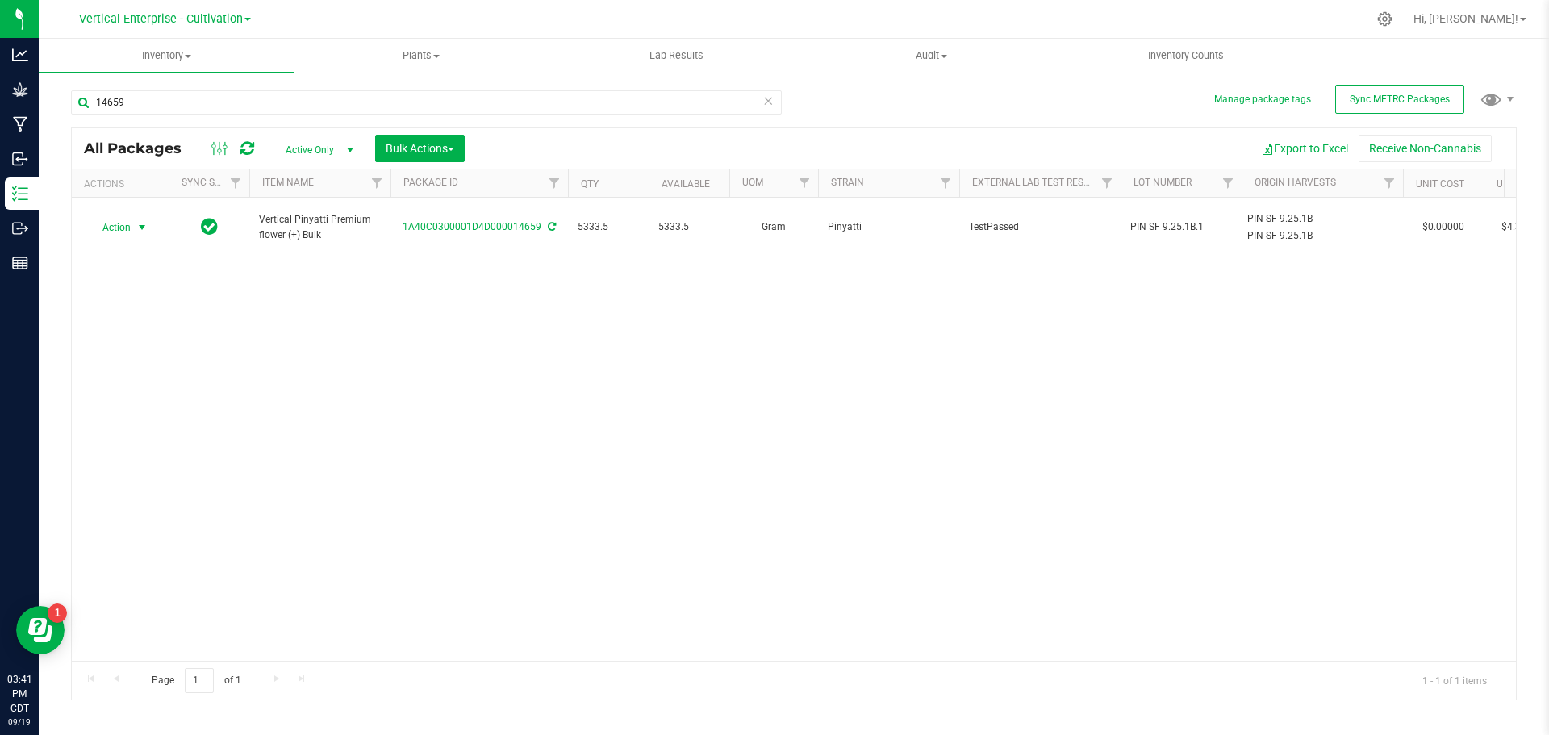
click at [117, 216] on span "Action" at bounding box center [110, 227] width 44 height 23
click at [136, 266] on li "Create package" at bounding box center [140, 270] width 102 height 24
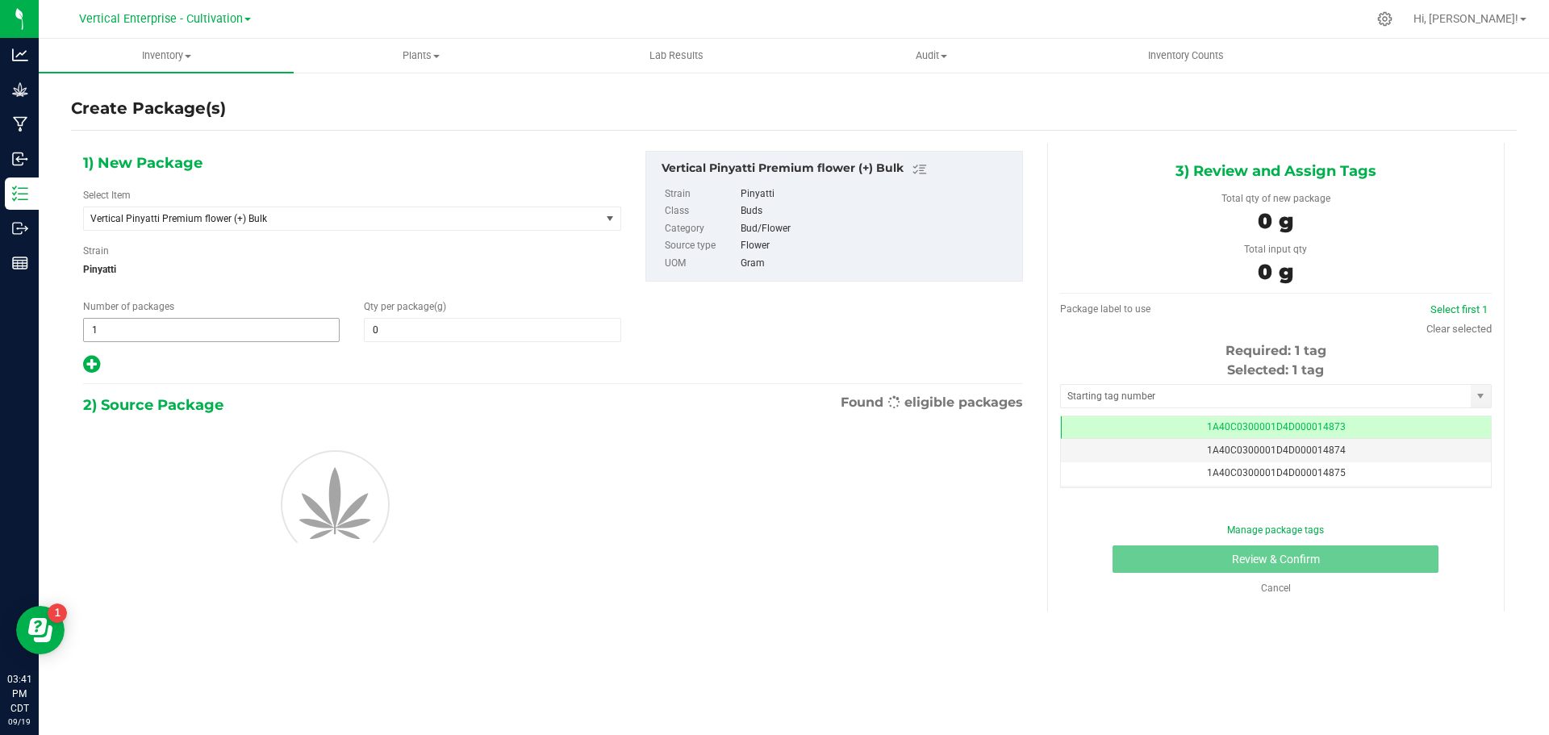
type input "0.0000"
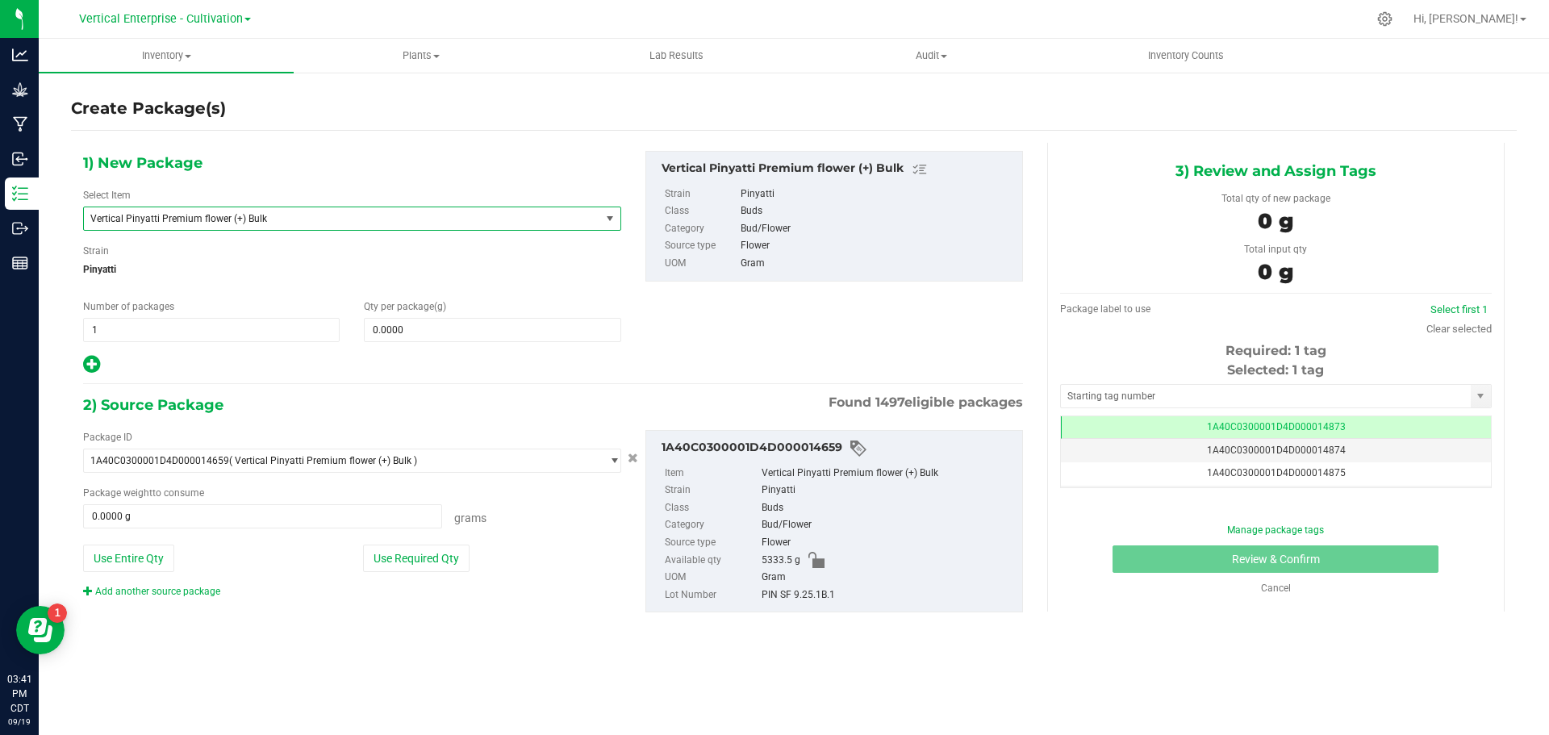
click at [207, 213] on span "Vertical Pinyatti Premium flower (+) Bulk" at bounding box center [331, 218] width 483 height 11
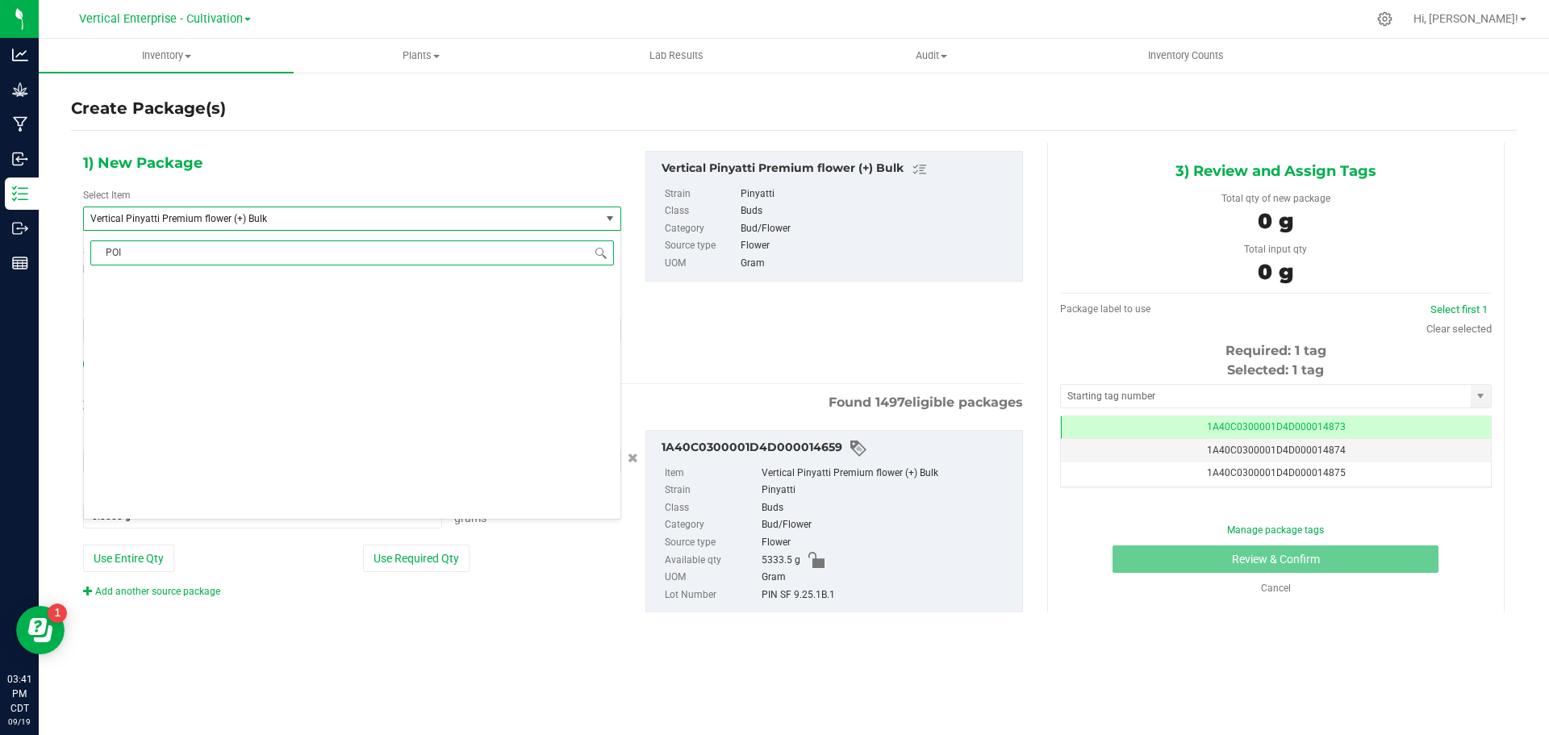
scroll to position [0, 0]
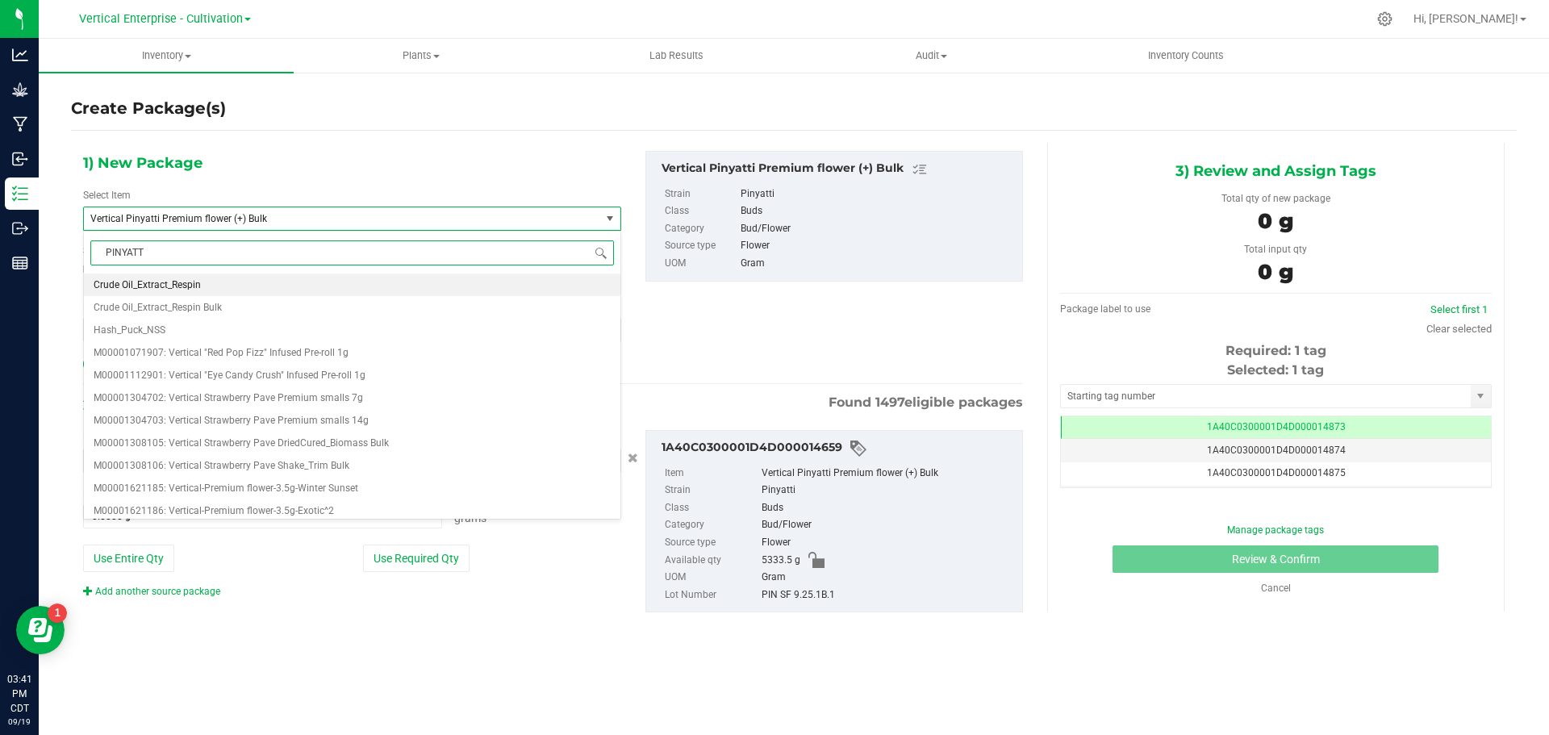
type input "PINYATTI"
click at [238, 286] on span "M00002296767: Vertical-Premium flower-3.5g-Pinyatti" at bounding box center [213, 284] width 238 height 11
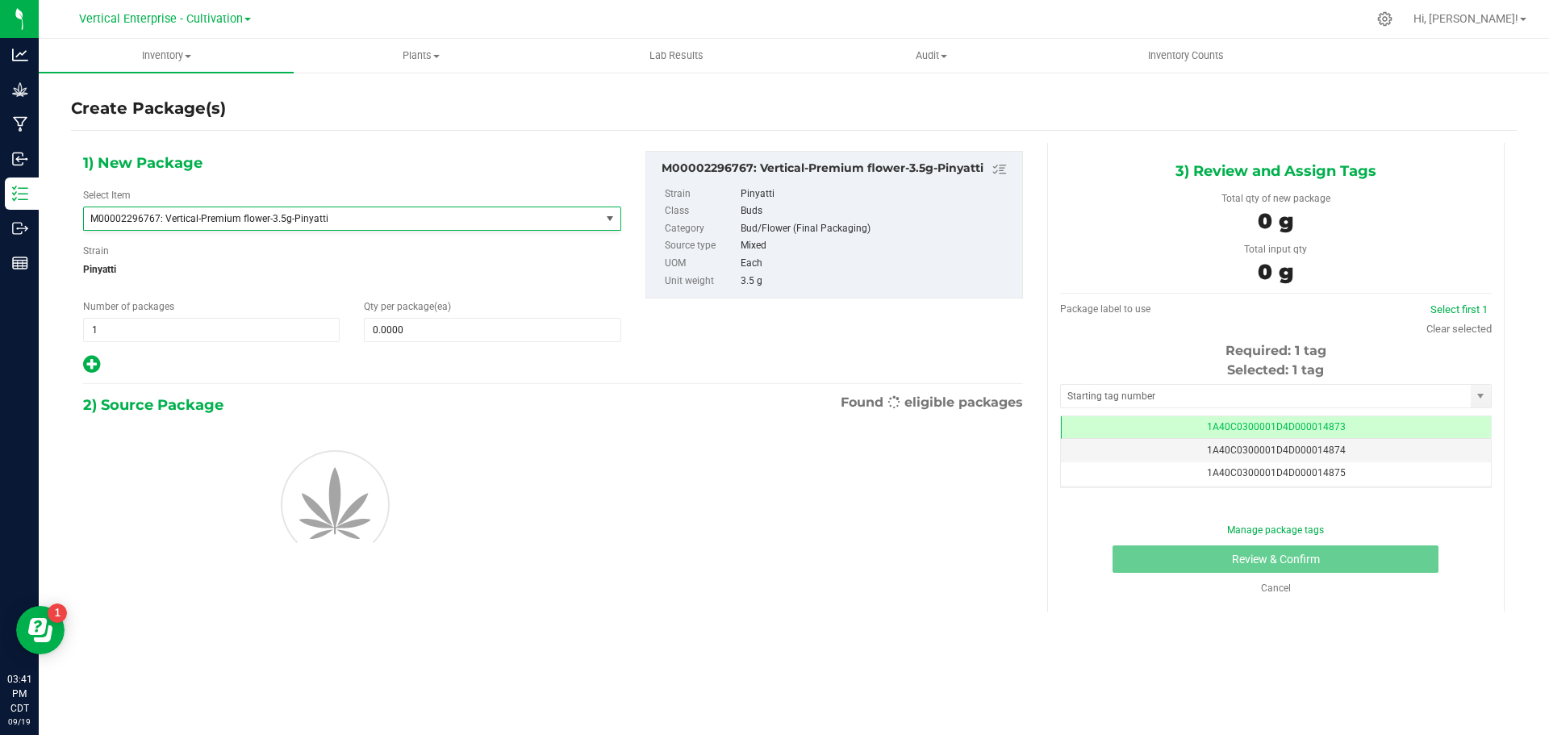
type input "0"
click at [431, 329] on span at bounding box center [492, 330] width 257 height 24
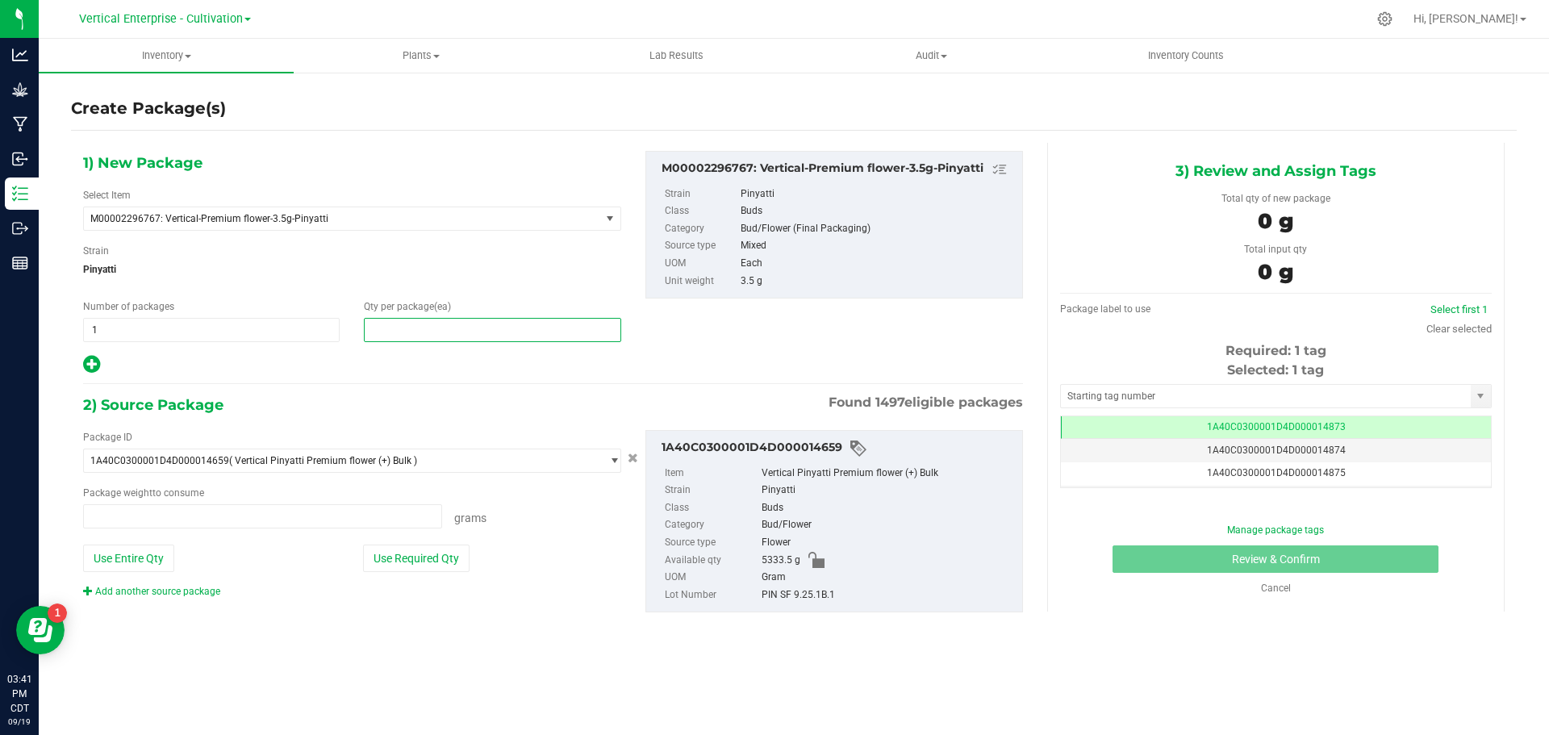
type input "0.0000 g"
type input "36"
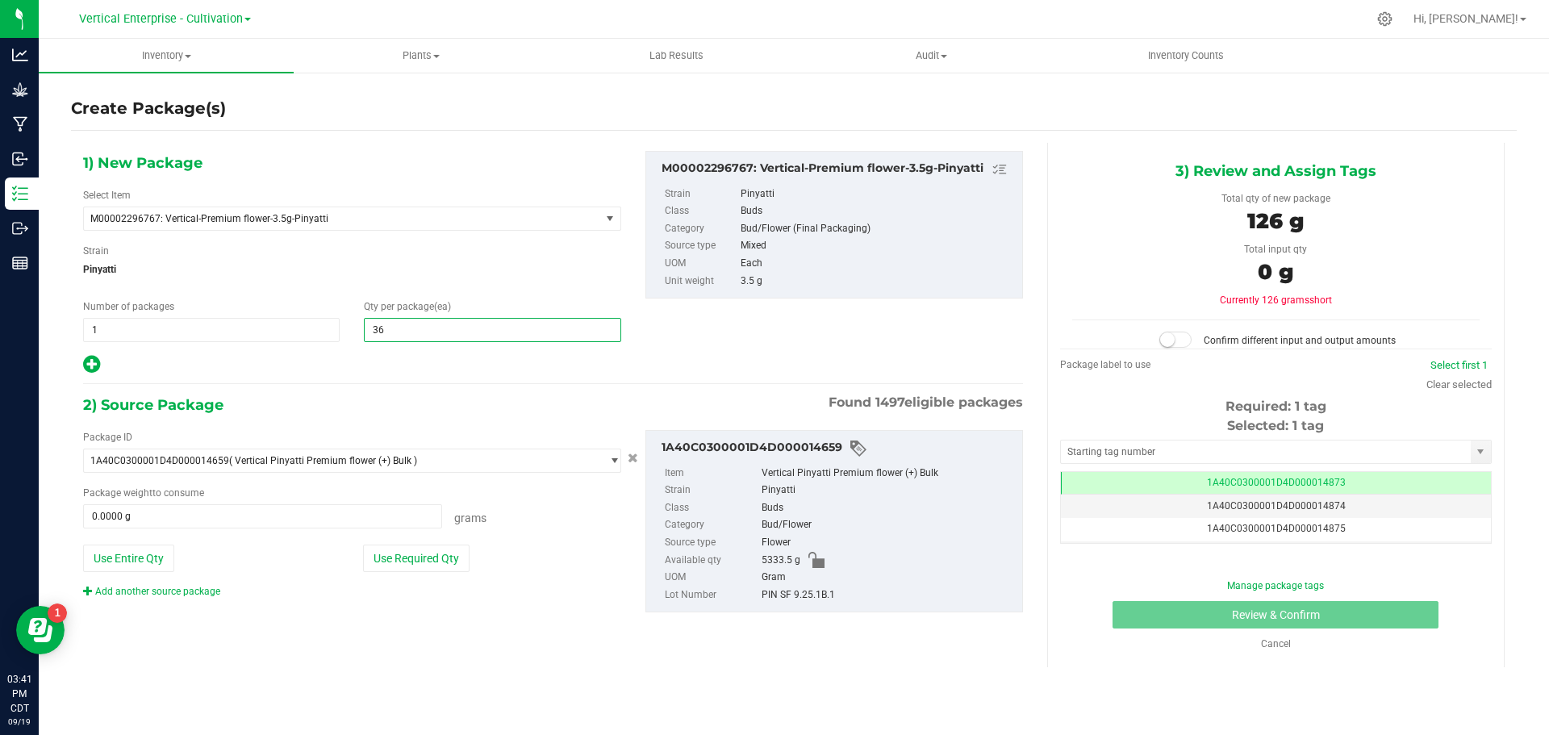
type input "36"
click at [401, 564] on button "Use Required Qty" at bounding box center [416, 558] width 107 height 27
type input "126.0000 g"
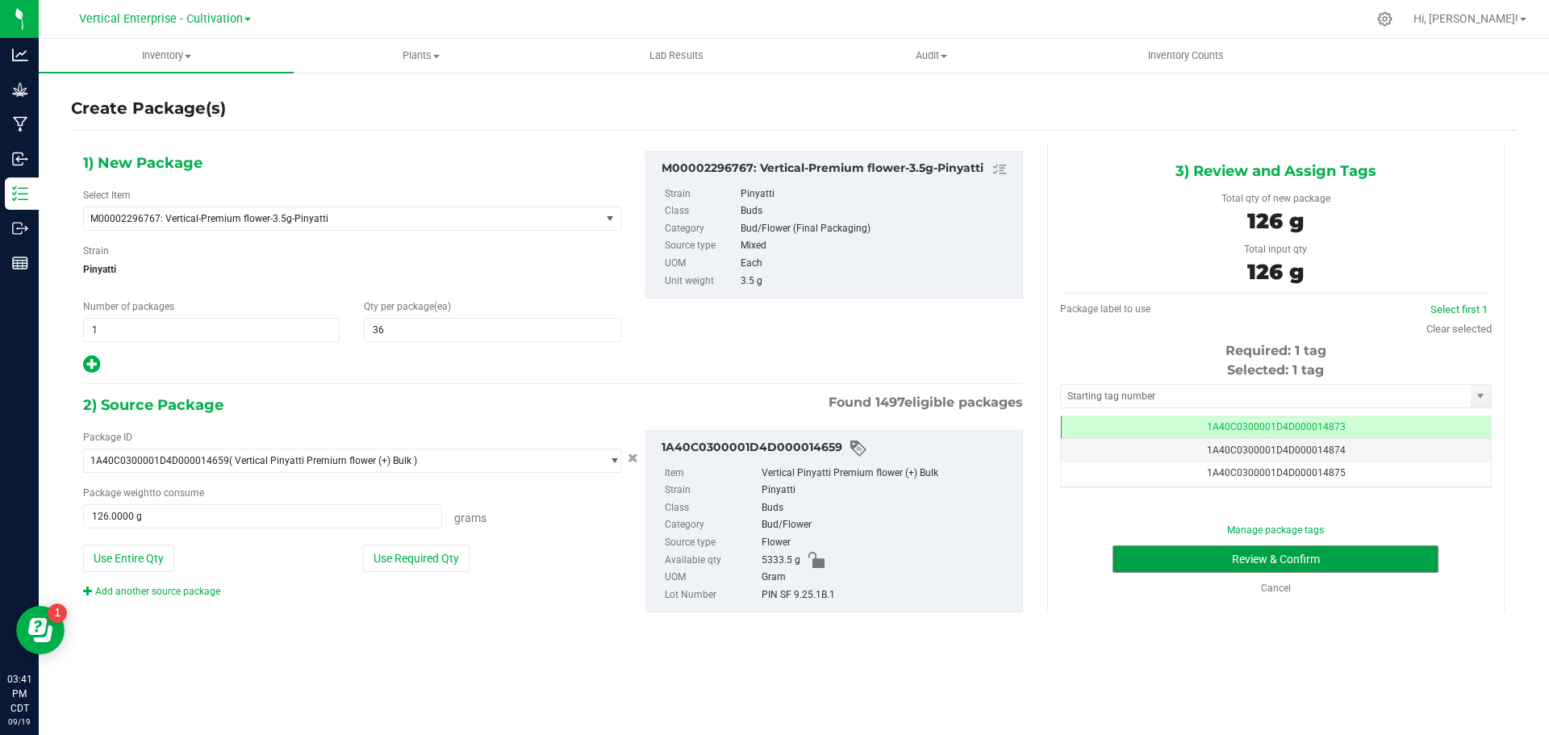
click at [1323, 554] on button "Review & Confirm" at bounding box center [1276, 558] width 326 height 27
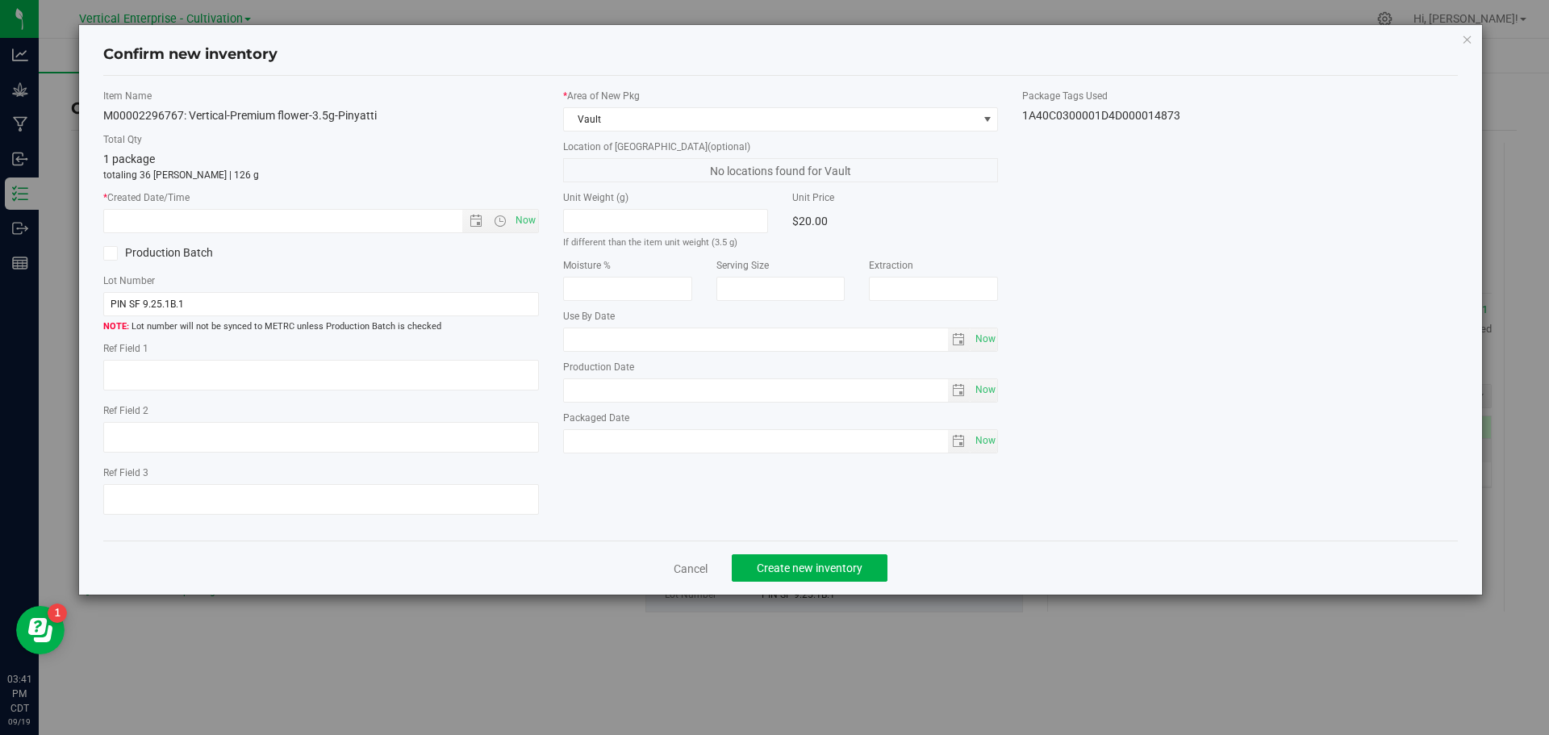
click at [524, 225] on span "Now" at bounding box center [525, 220] width 27 height 23
type input "9/19/2025 3:41 PM"
click at [800, 556] on button "Create new inventory" at bounding box center [810, 567] width 156 height 27
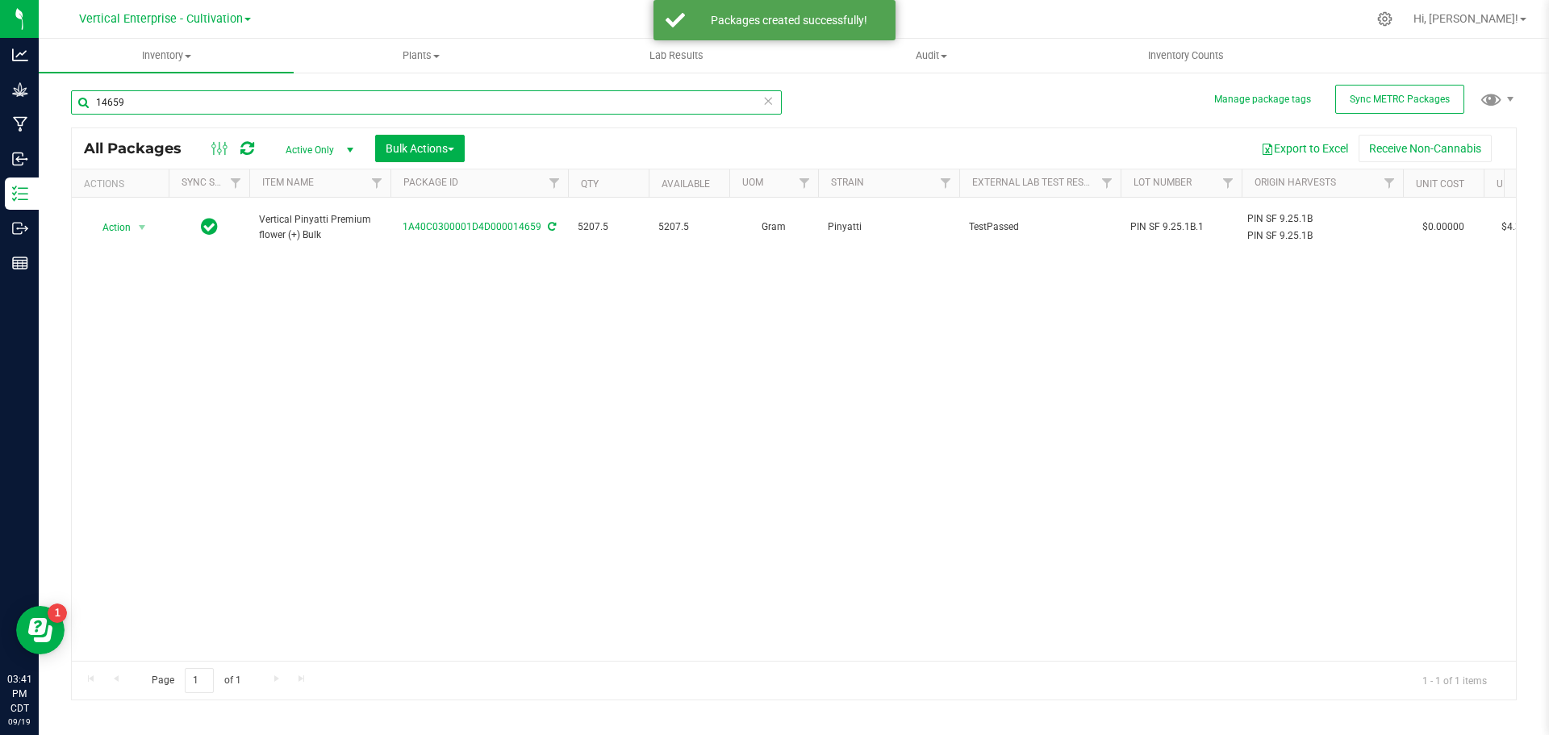
click at [180, 110] on input "14659" at bounding box center [426, 102] width 711 height 24
type input "1"
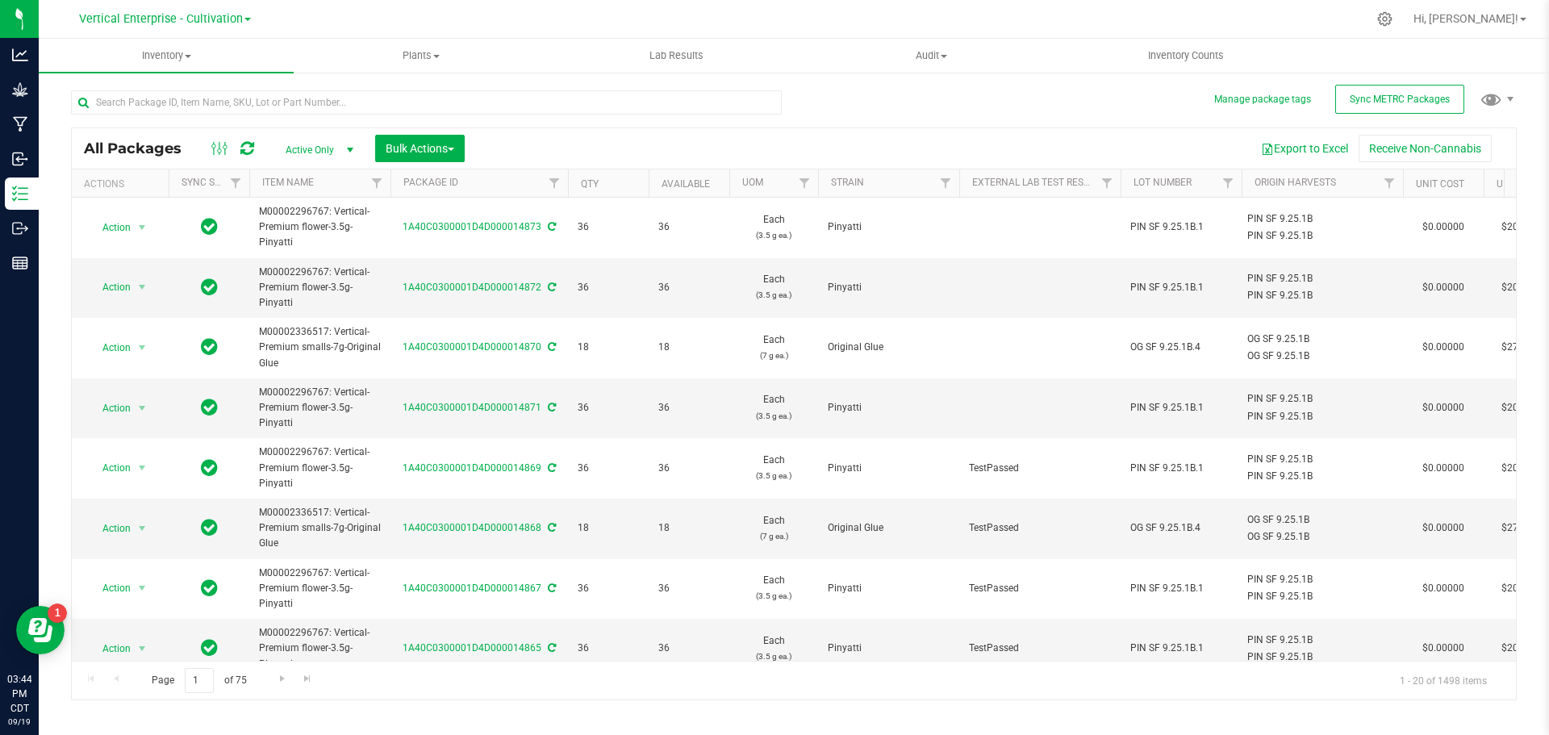
click at [189, 87] on div at bounding box center [432, 102] width 723 height 52
click at [1431, 91] on button "Sync METRC Packages" at bounding box center [1399, 99] width 129 height 29
click at [202, 111] on input "text" at bounding box center [426, 102] width 711 height 24
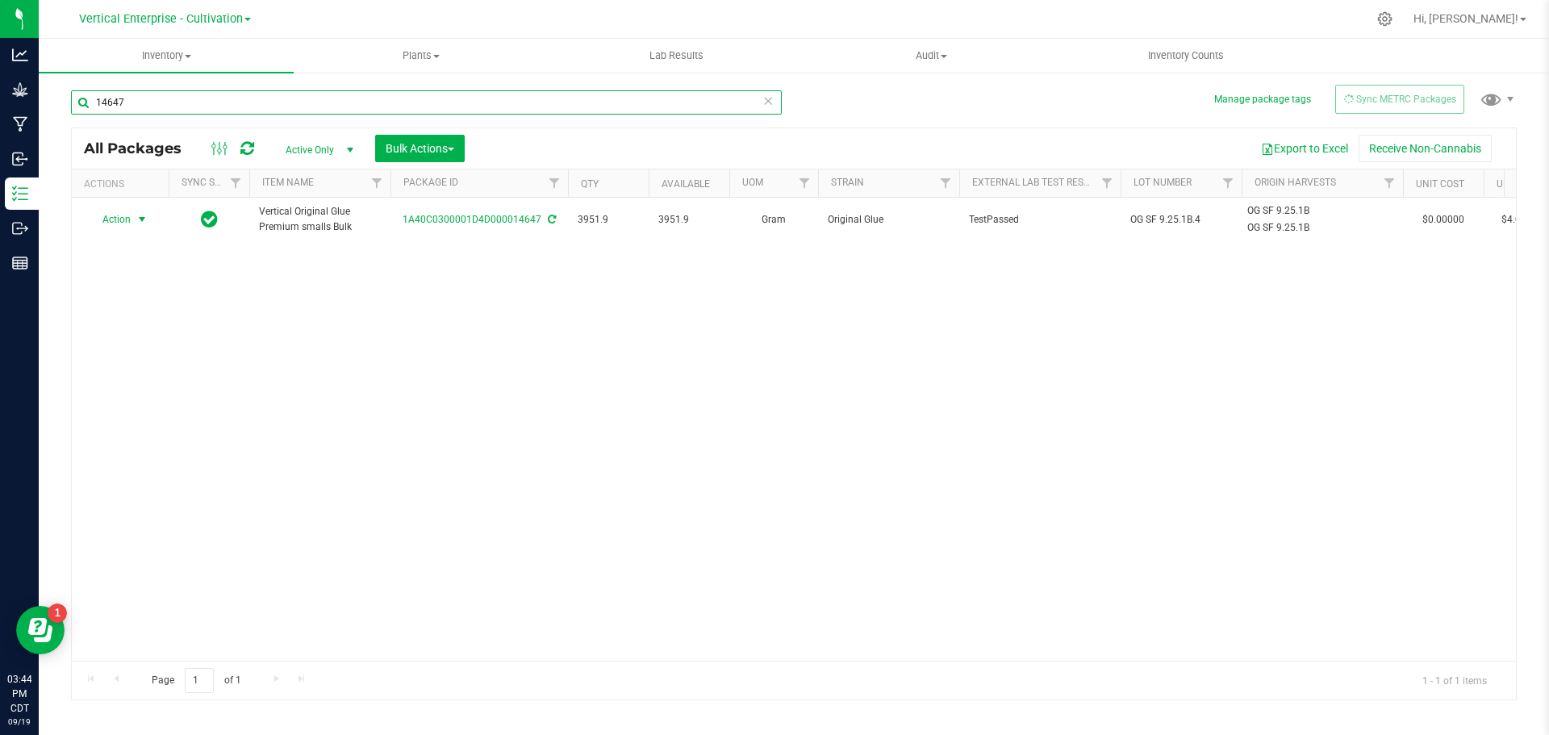
type input "14647"
click at [121, 222] on span "Action" at bounding box center [110, 219] width 44 height 23
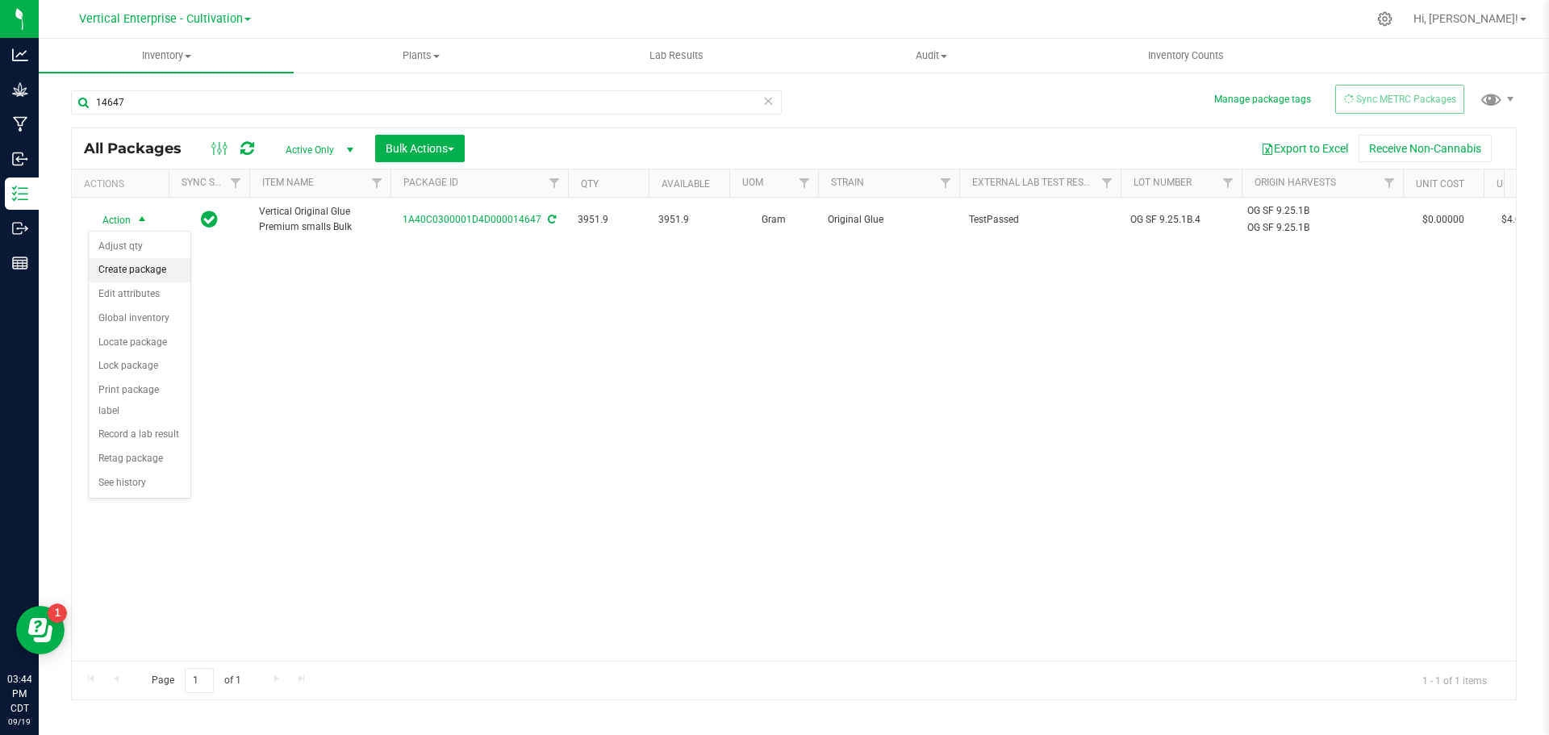
click at [132, 268] on li "Create package" at bounding box center [140, 270] width 102 height 24
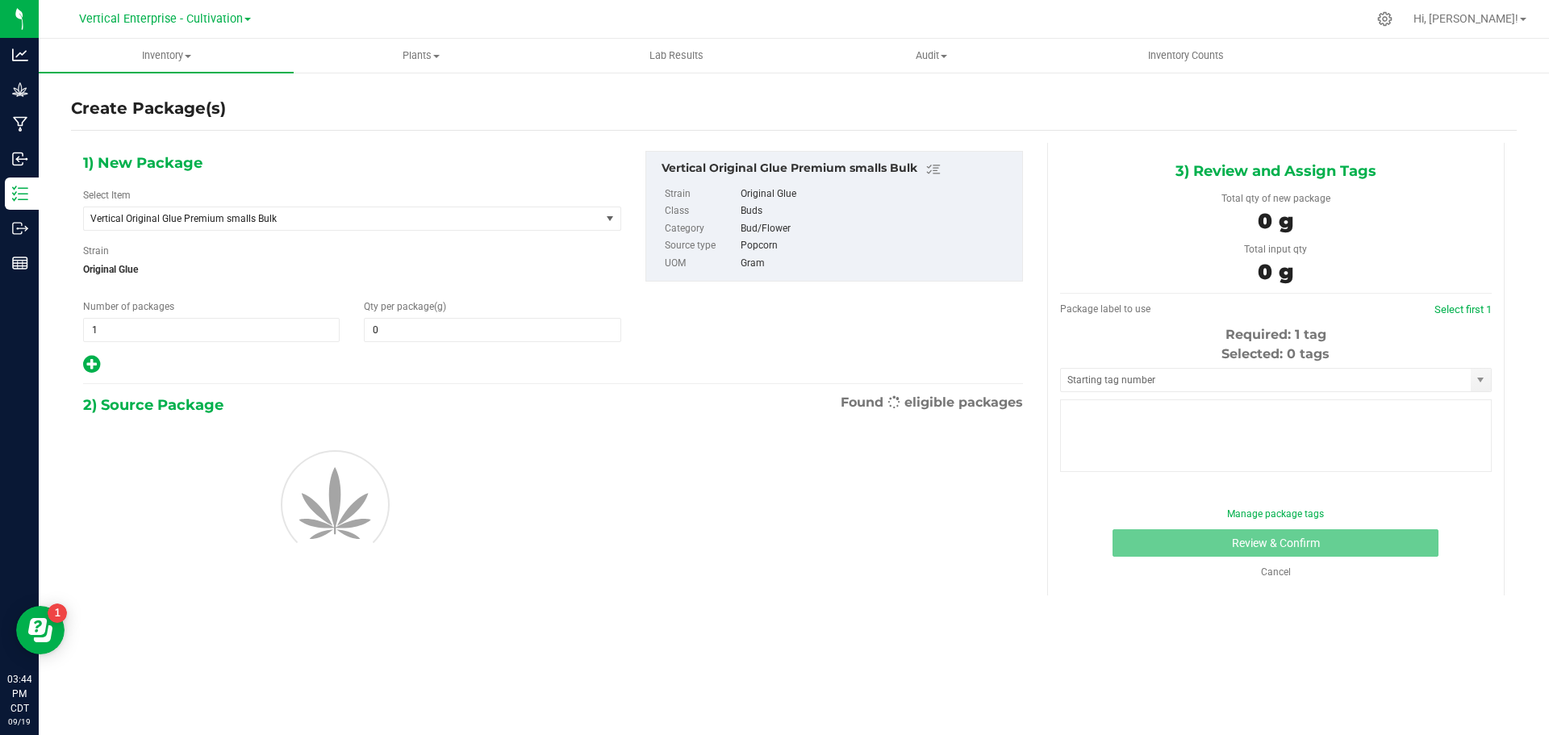
type input "0.0000"
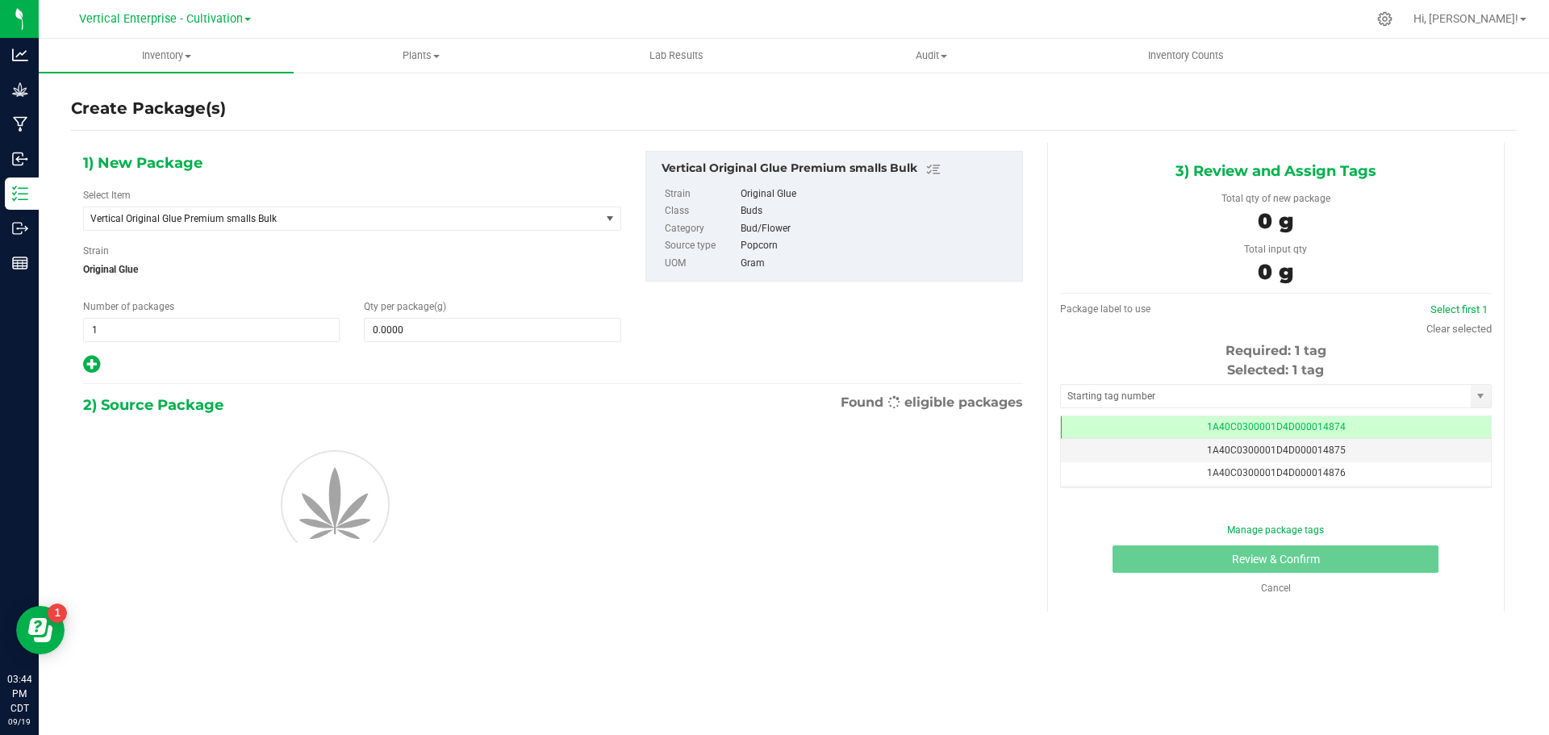
scroll to position [0, -1]
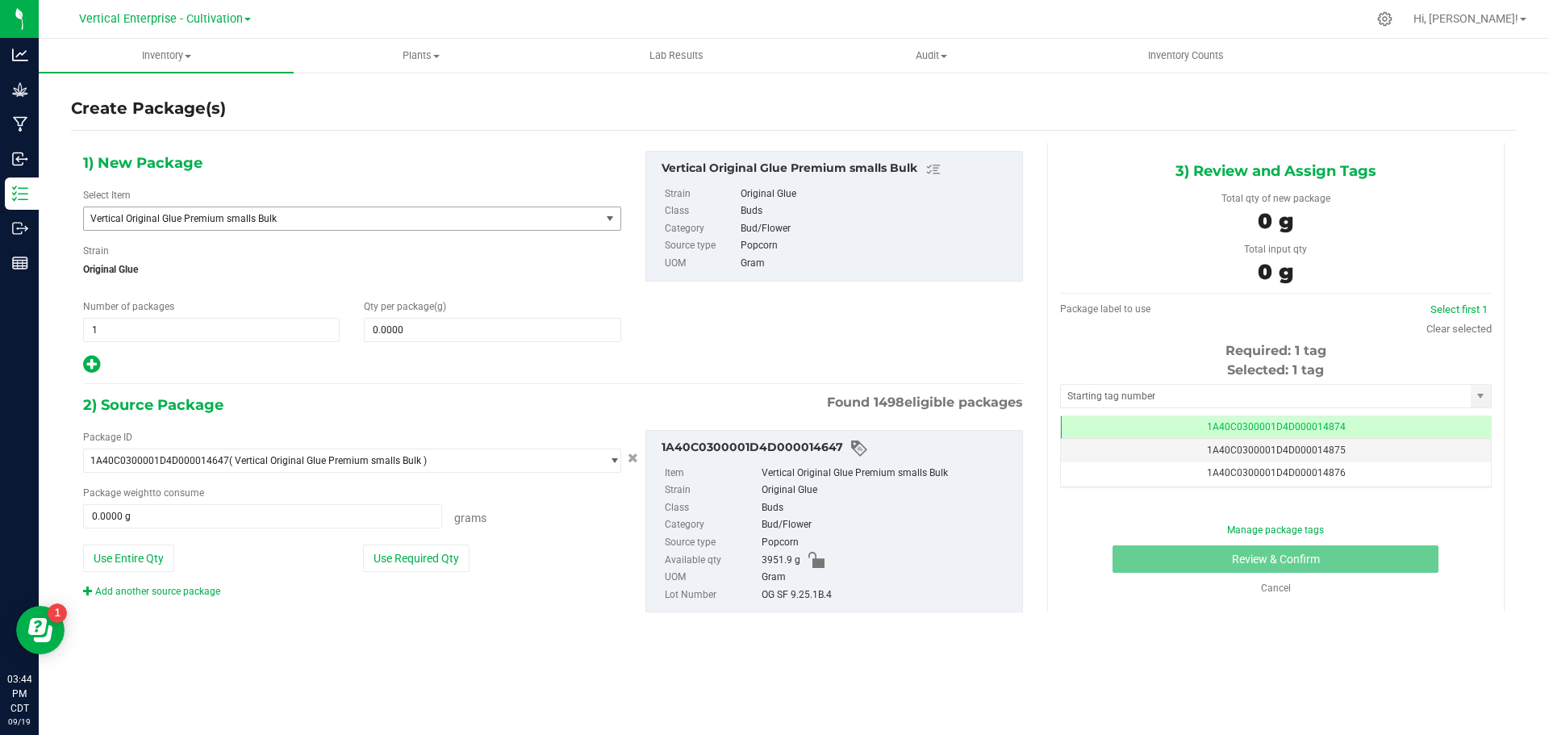
click at [203, 220] on span "Vertical Original Glue Premium smalls Bulk" at bounding box center [331, 218] width 483 height 11
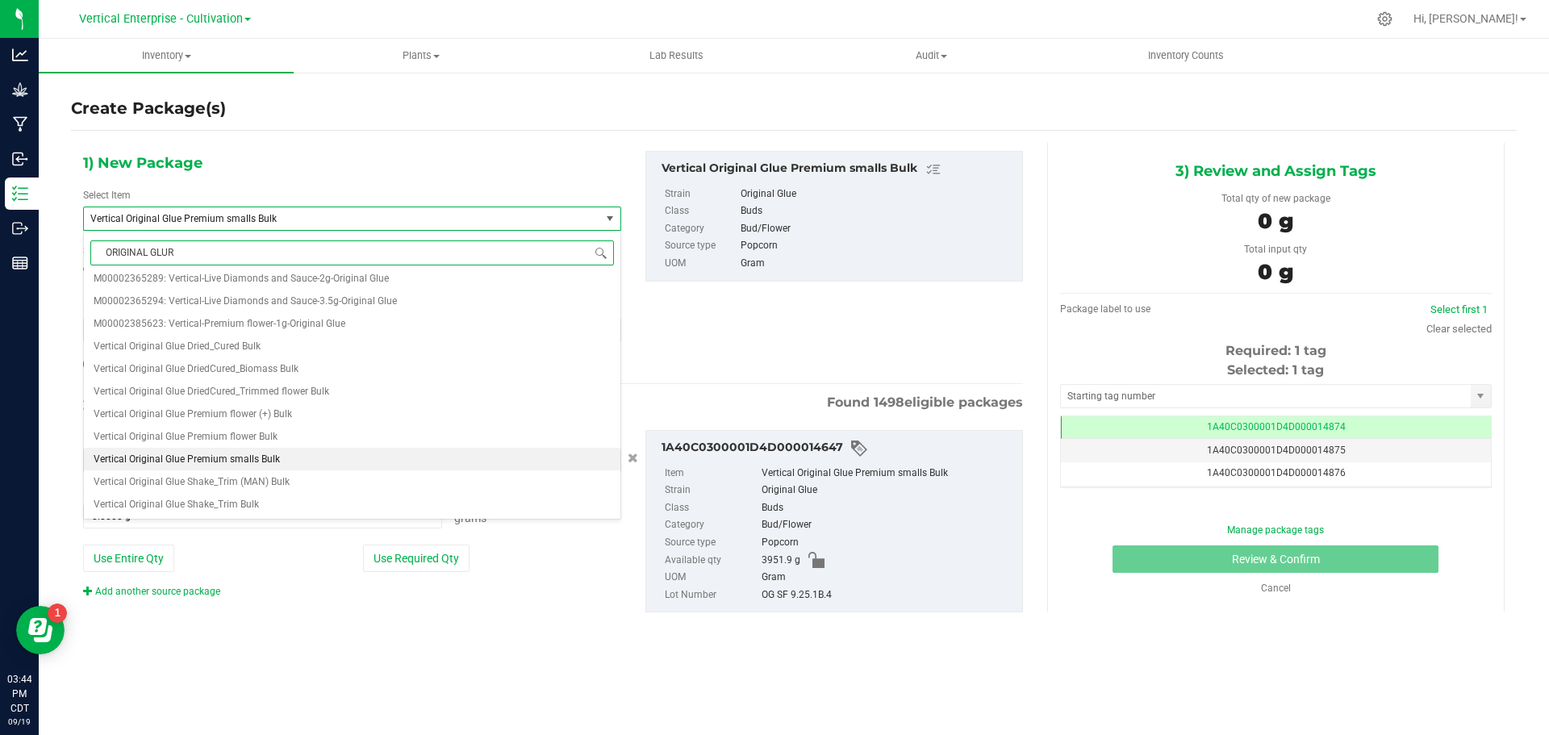
scroll to position [0, 0]
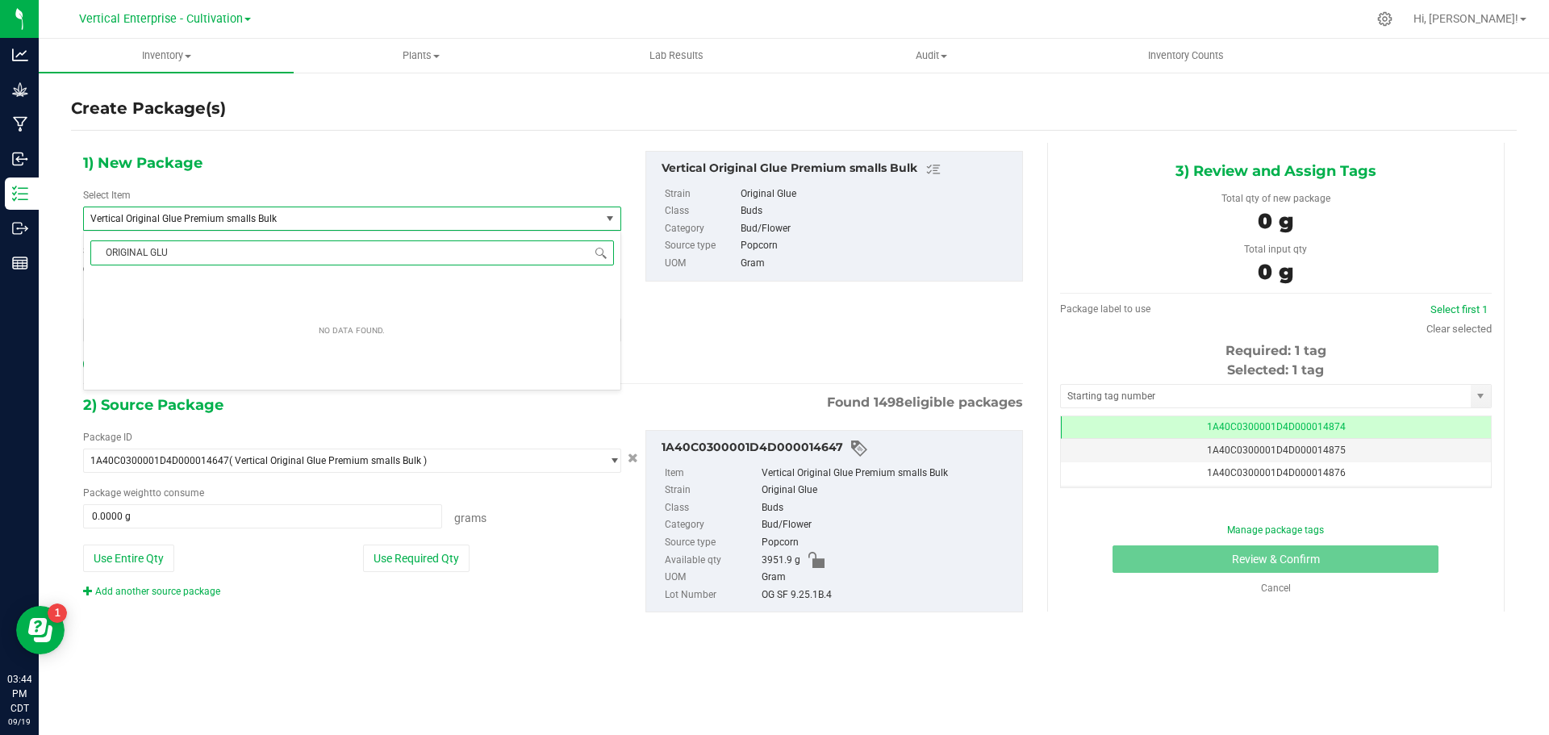
type input "ORIGINAL GLUE"
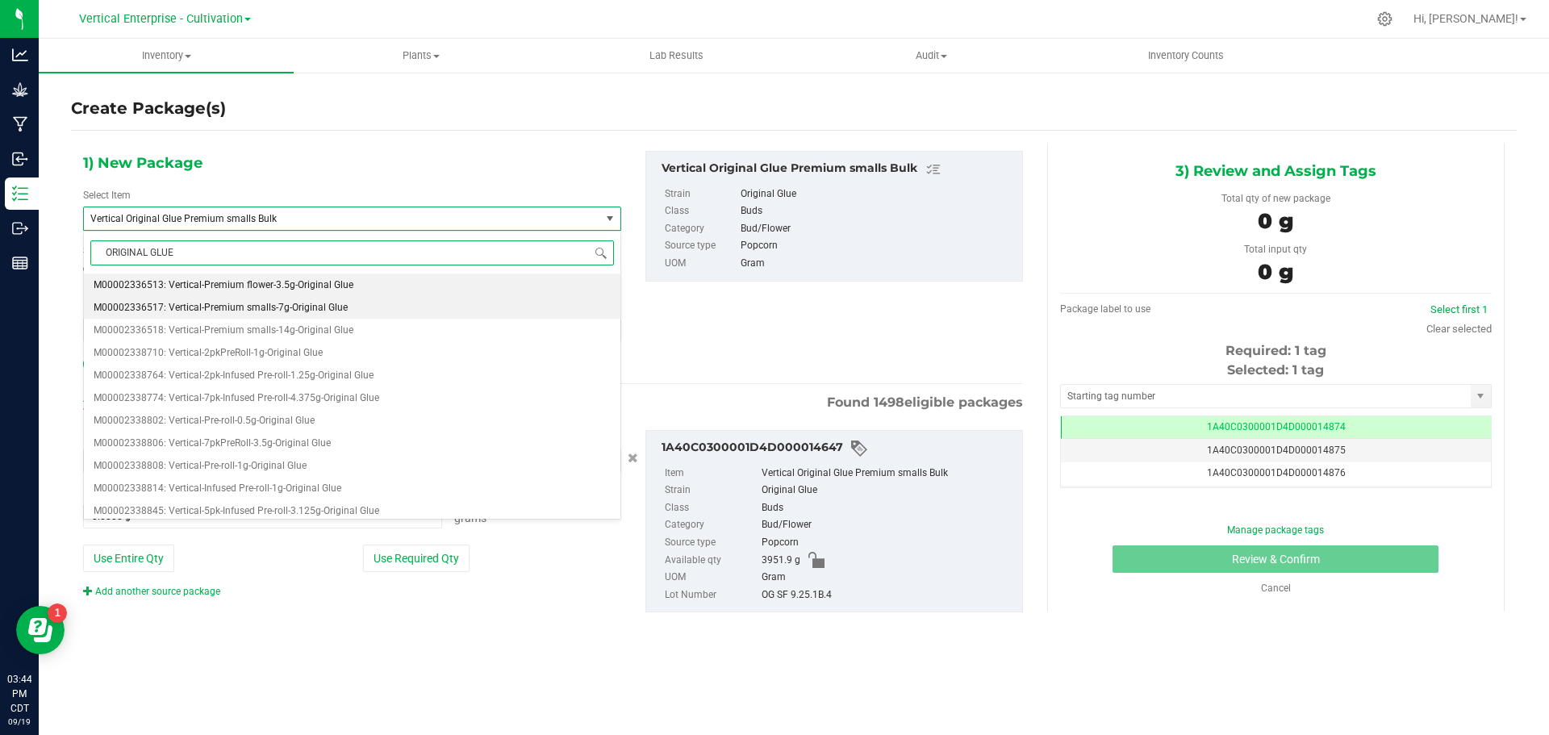
click at [322, 314] on li "M00002336517: Vertical-Premium smalls-7g-Original Glue" at bounding box center [352, 307] width 537 height 23
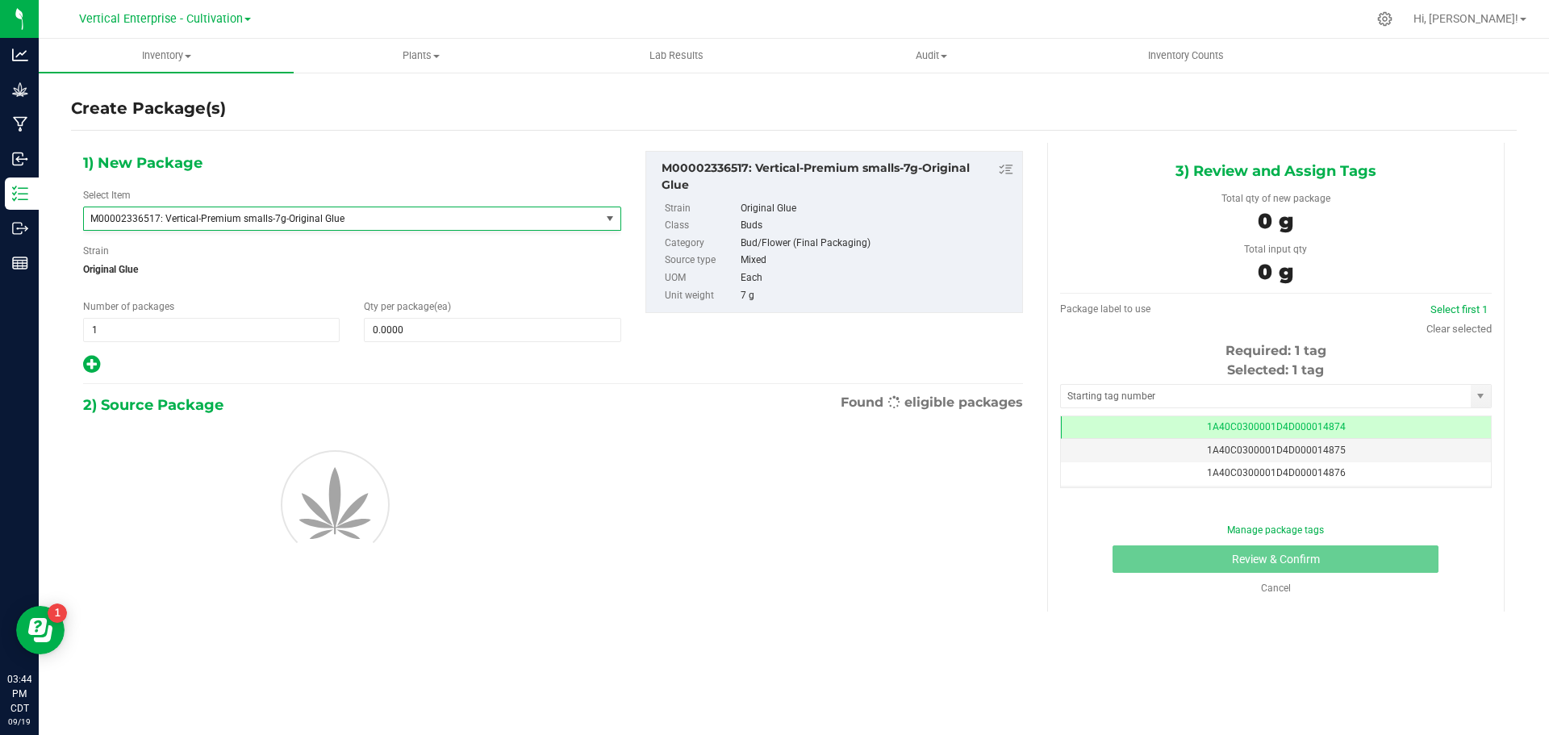
type input "0"
click at [438, 341] on span at bounding box center [492, 330] width 257 height 24
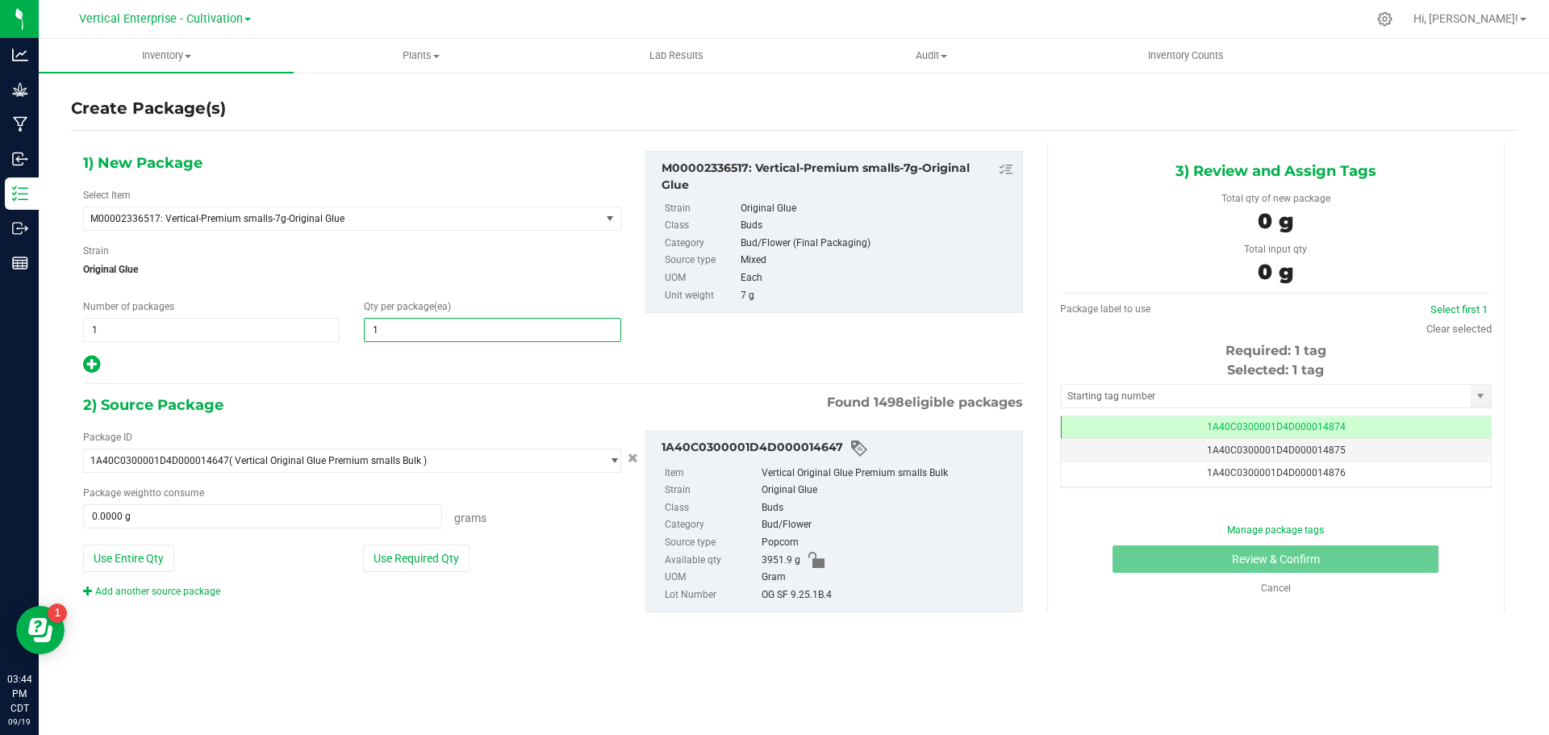
type input "18"
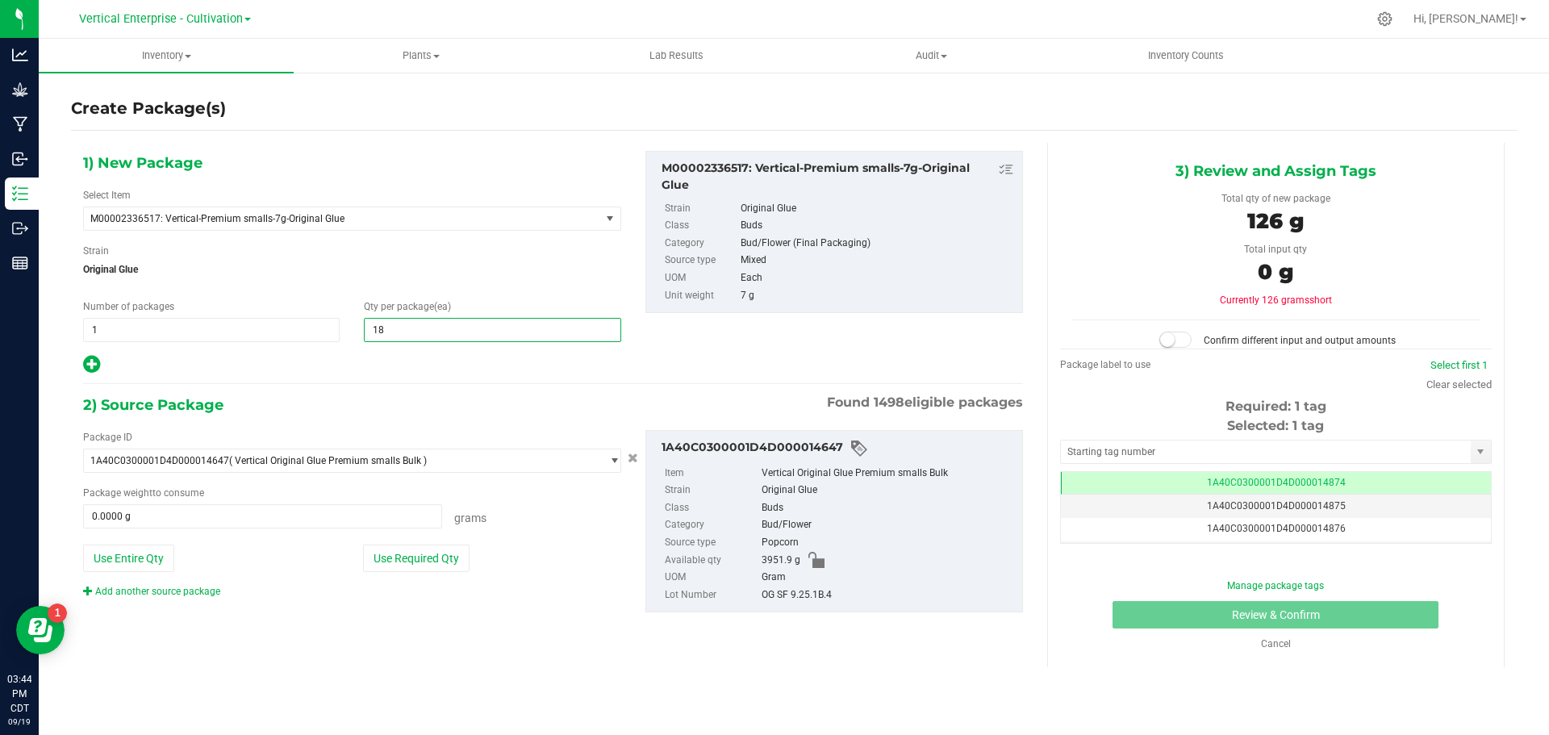
type input "18"
click at [455, 560] on button "Use Required Qty" at bounding box center [416, 558] width 107 height 27
type input "126.0000 g"
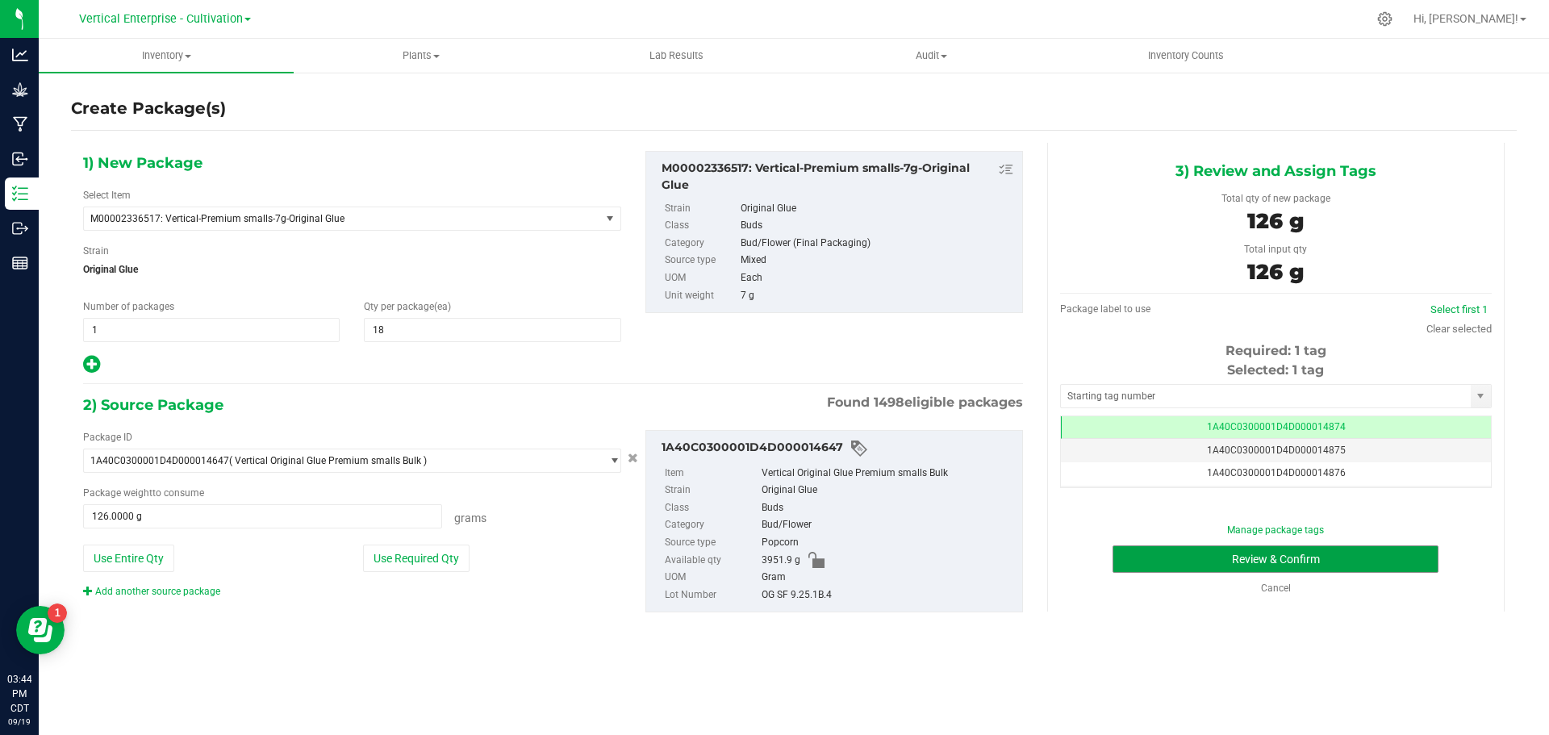
click at [1198, 545] on button "Review & Confirm" at bounding box center [1276, 558] width 326 height 27
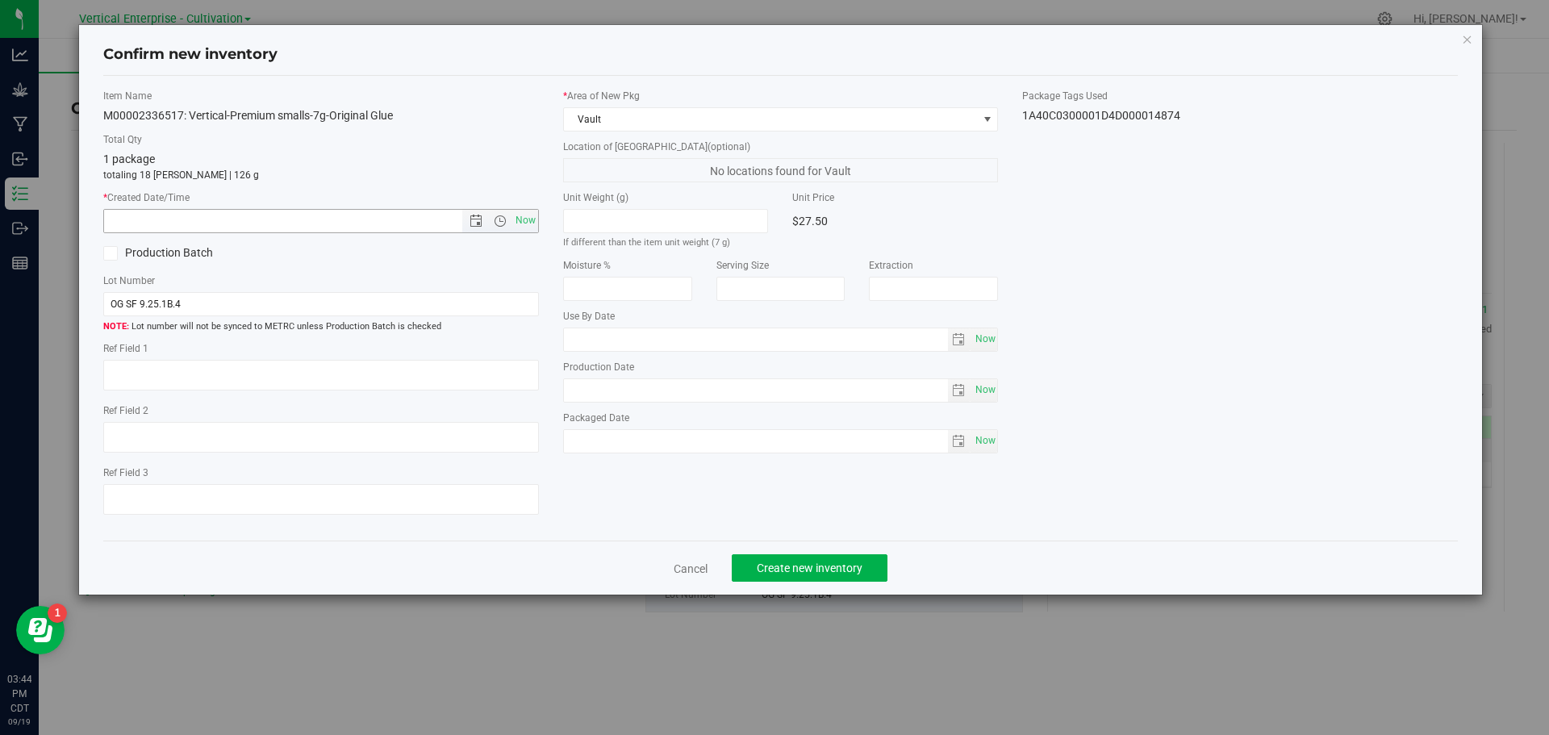
click at [511, 211] on span "Now" at bounding box center [500, 221] width 76 height 23
click at [524, 221] on span "Now" at bounding box center [525, 220] width 27 height 23
type input "9/19/2025 3:44 PM"
click at [824, 574] on span "Create new inventory" at bounding box center [810, 568] width 106 height 13
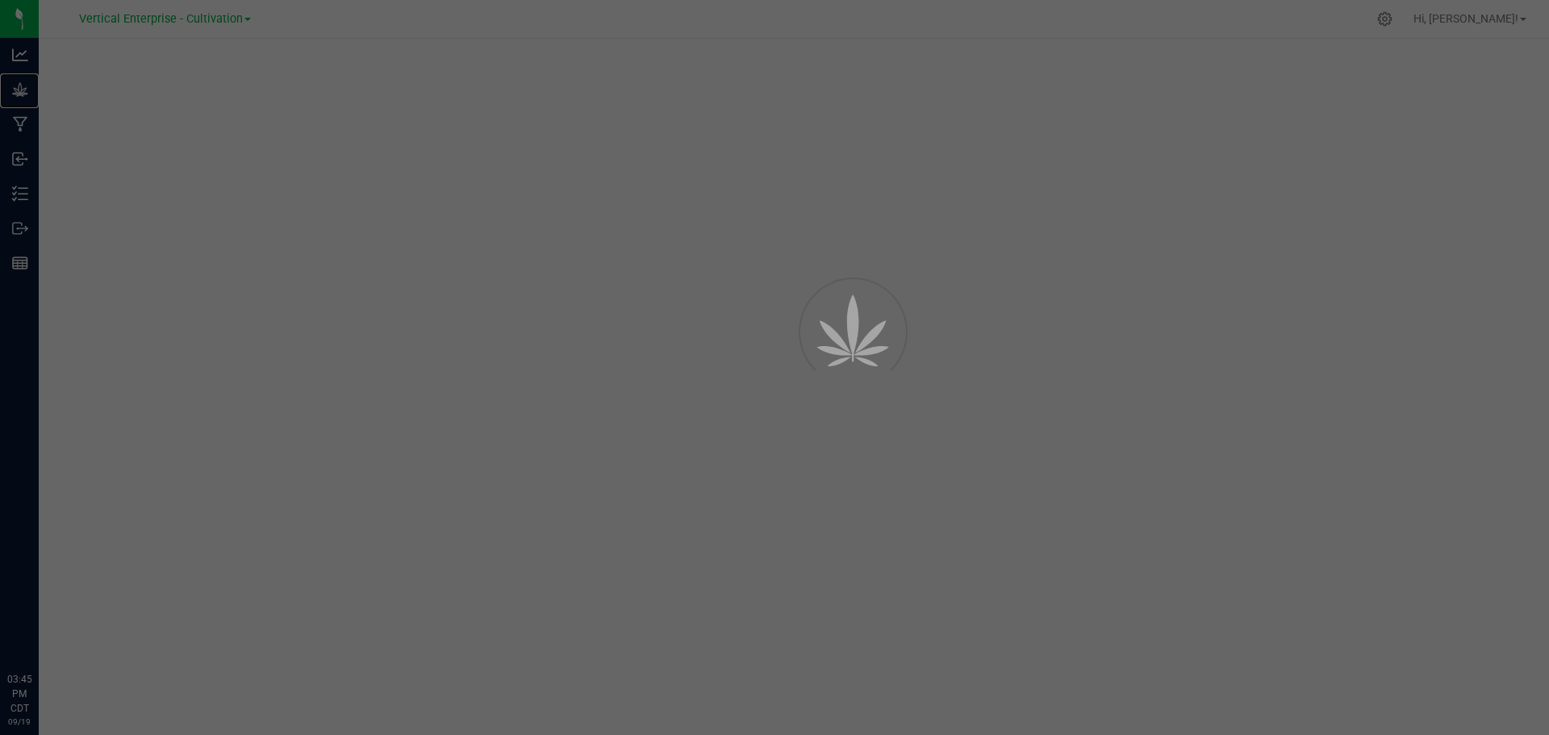
drag, startPoint x: 0, startPoint y: 0, endPoint x: 47, endPoint y: 100, distance: 110.5
click at [39, 100] on div "Grow" at bounding box center [22, 89] width 34 height 32
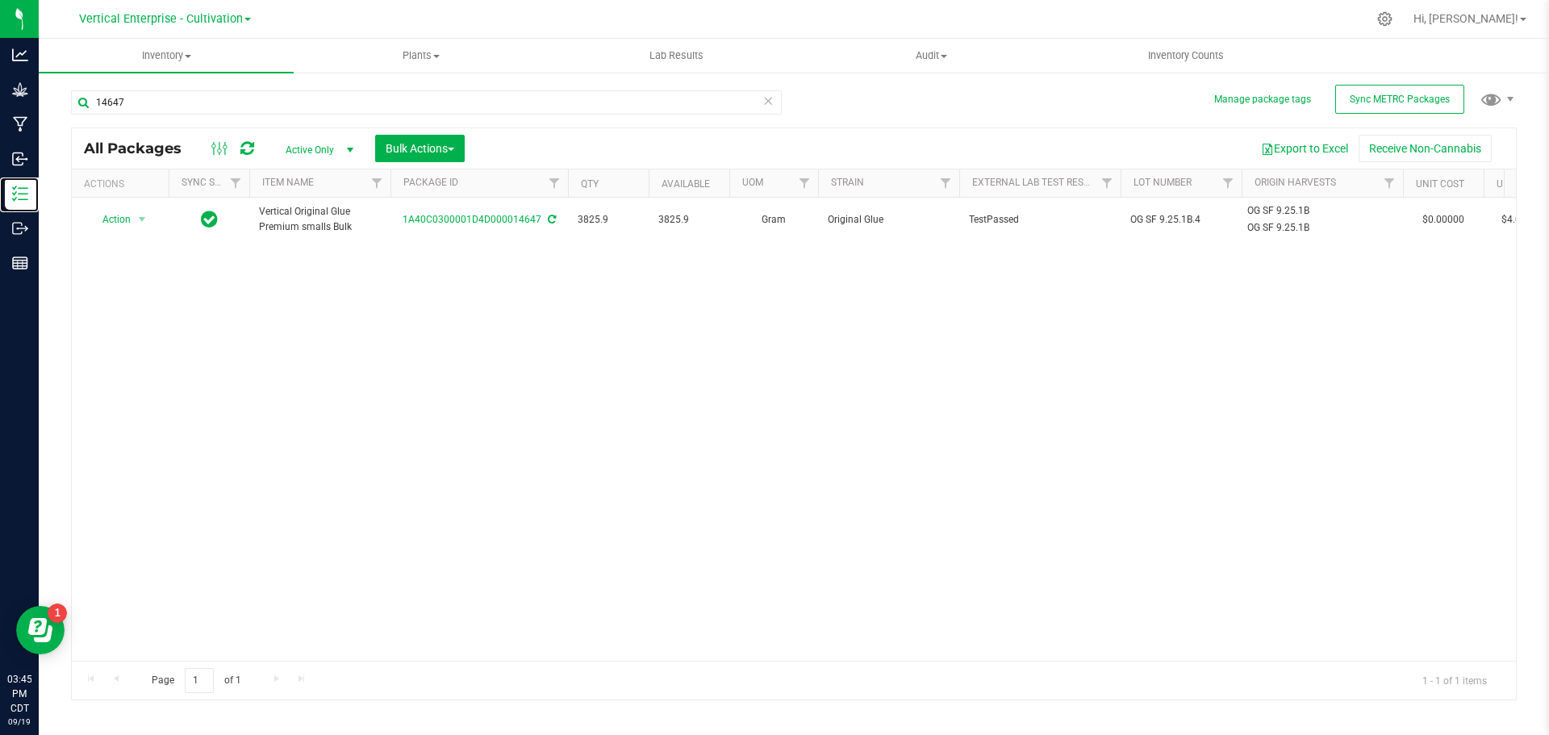
click at [0, 0] on p "Inventory" at bounding box center [0, 0] width 0 height 0
click at [2, 115] on div "Analytics Grow Manufacturing Inbound Inventory Outbound Reports 03:45 PM CDT 09…" at bounding box center [774, 367] width 1549 height 735
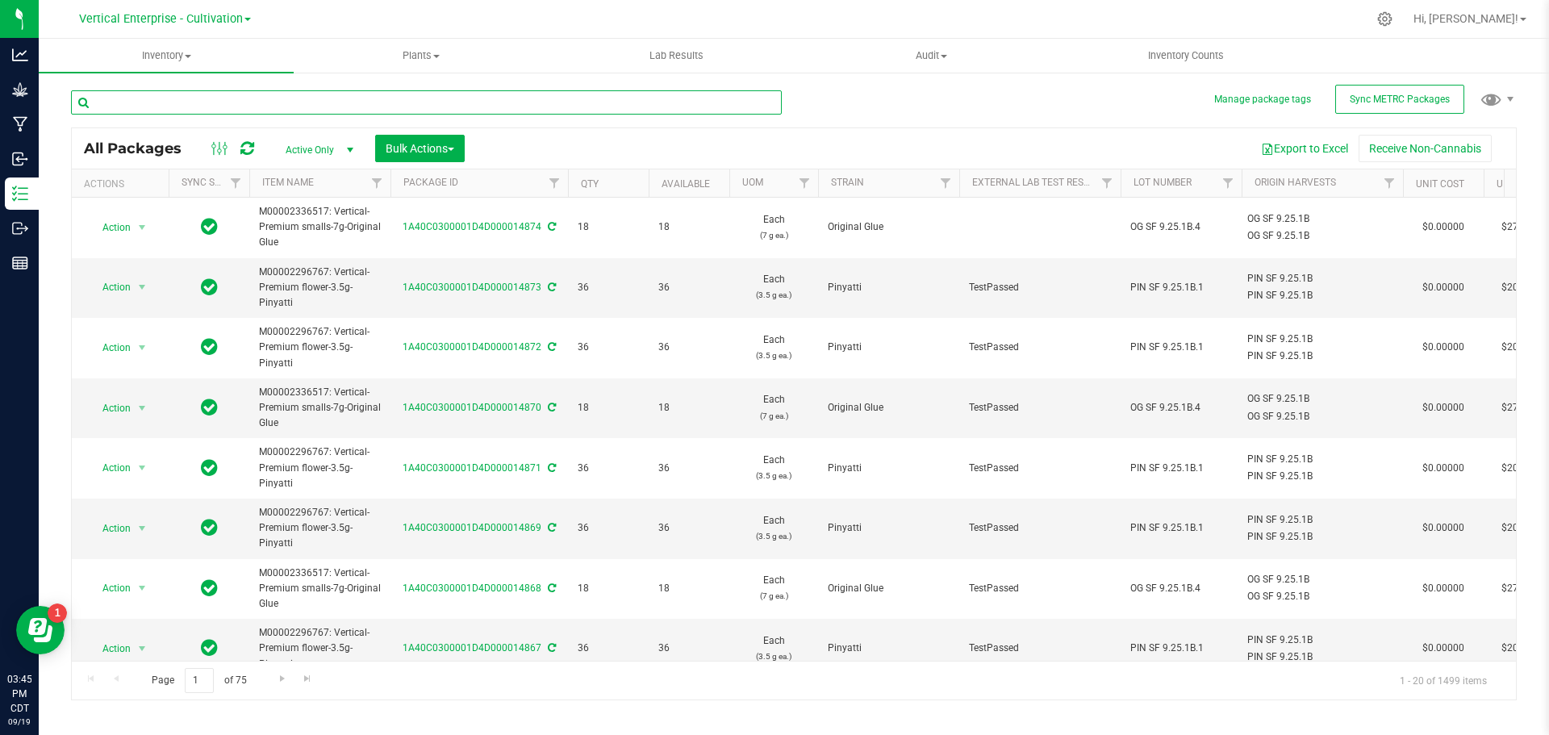
click at [174, 107] on input "text" at bounding box center [426, 102] width 711 height 24
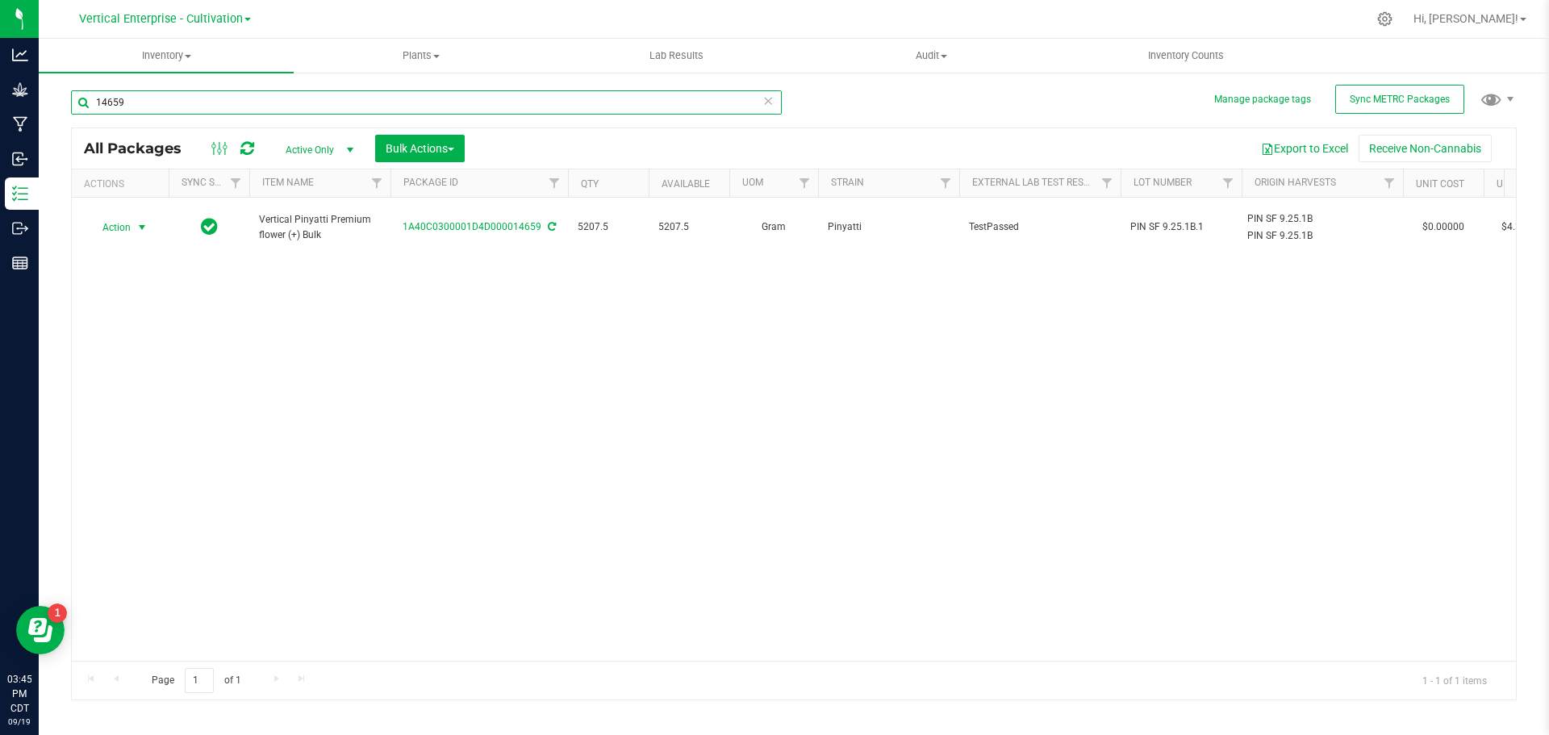
type input "14659"
click at [121, 222] on span "Action" at bounding box center [110, 227] width 44 height 23
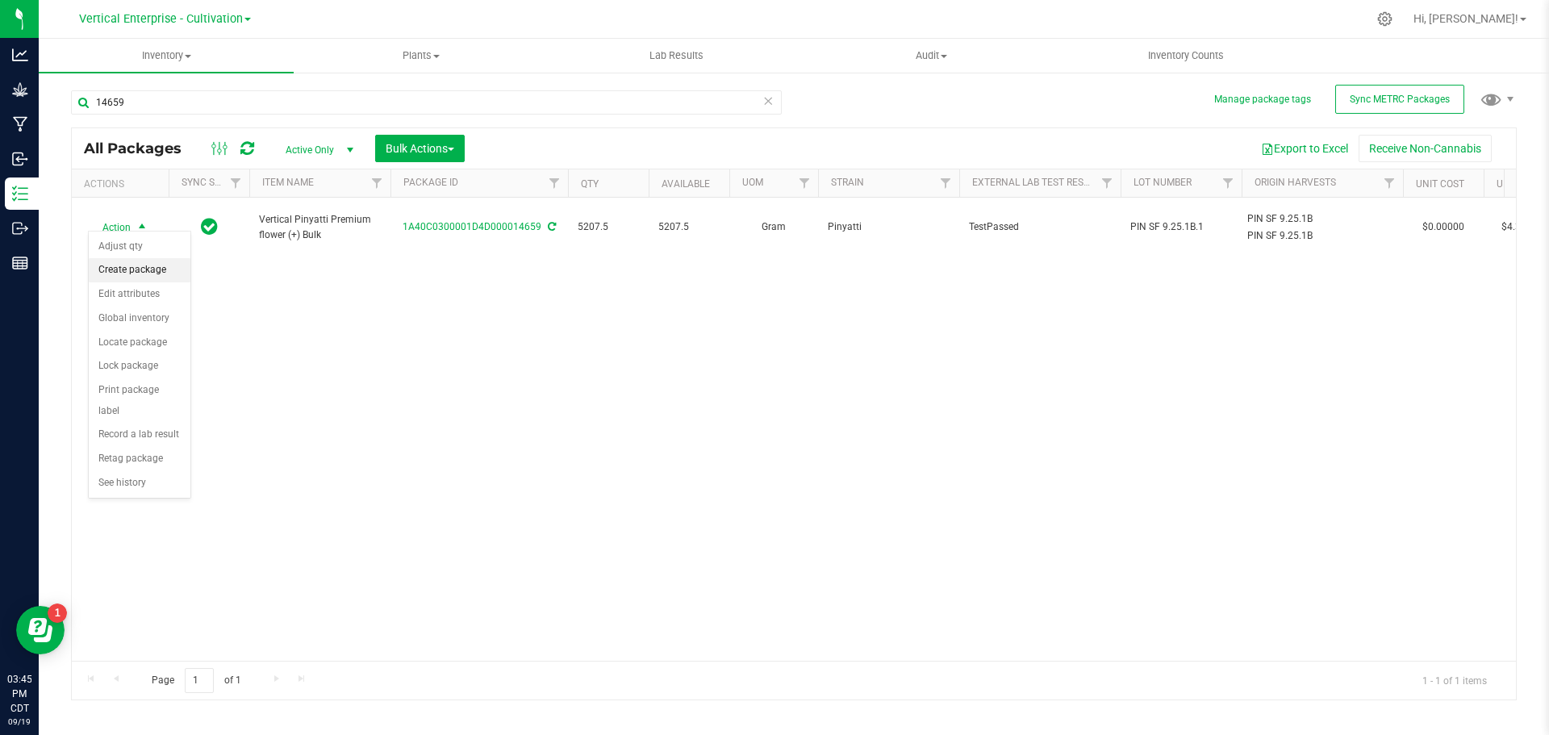
click at [133, 262] on li "Create package" at bounding box center [140, 270] width 102 height 24
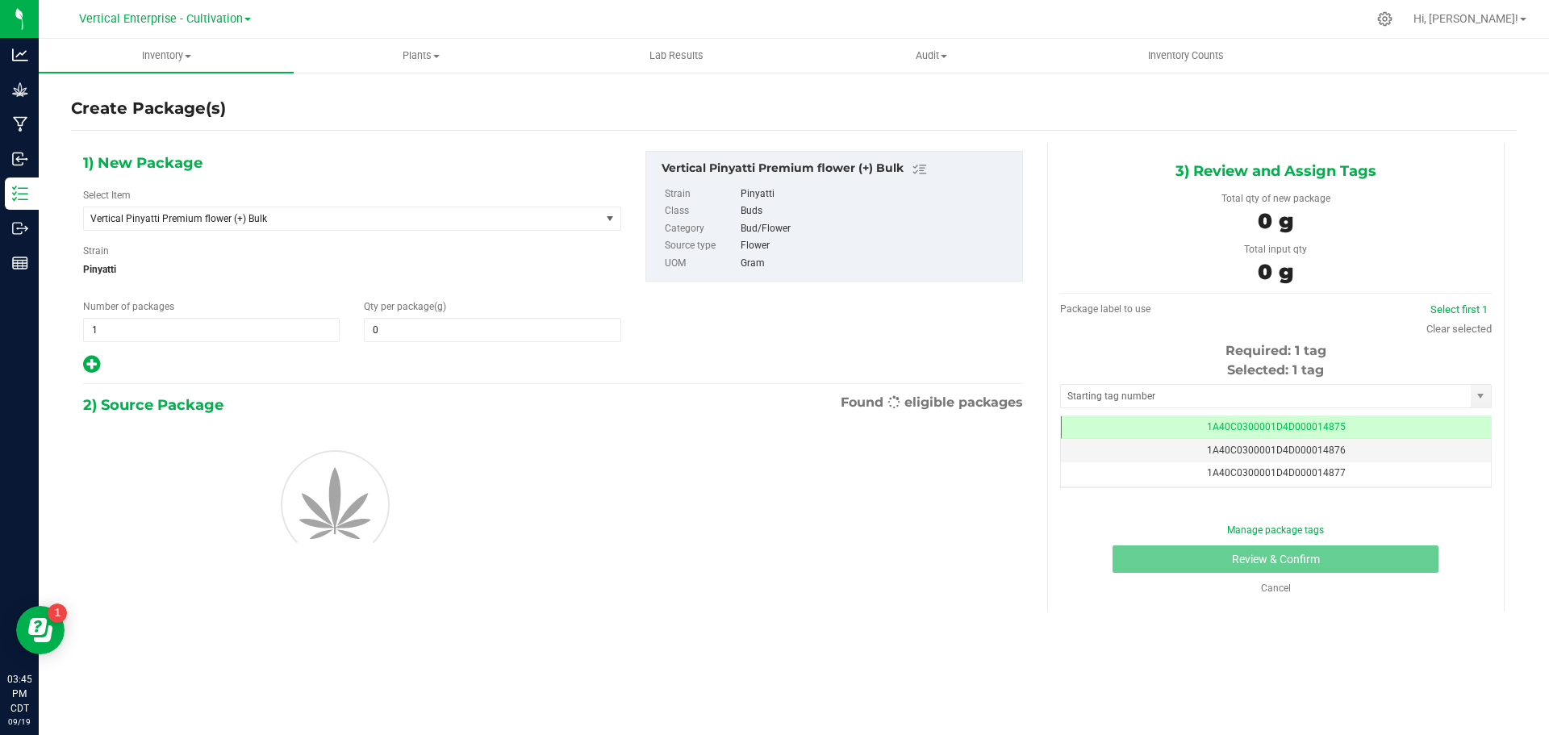
type input "0.0000"
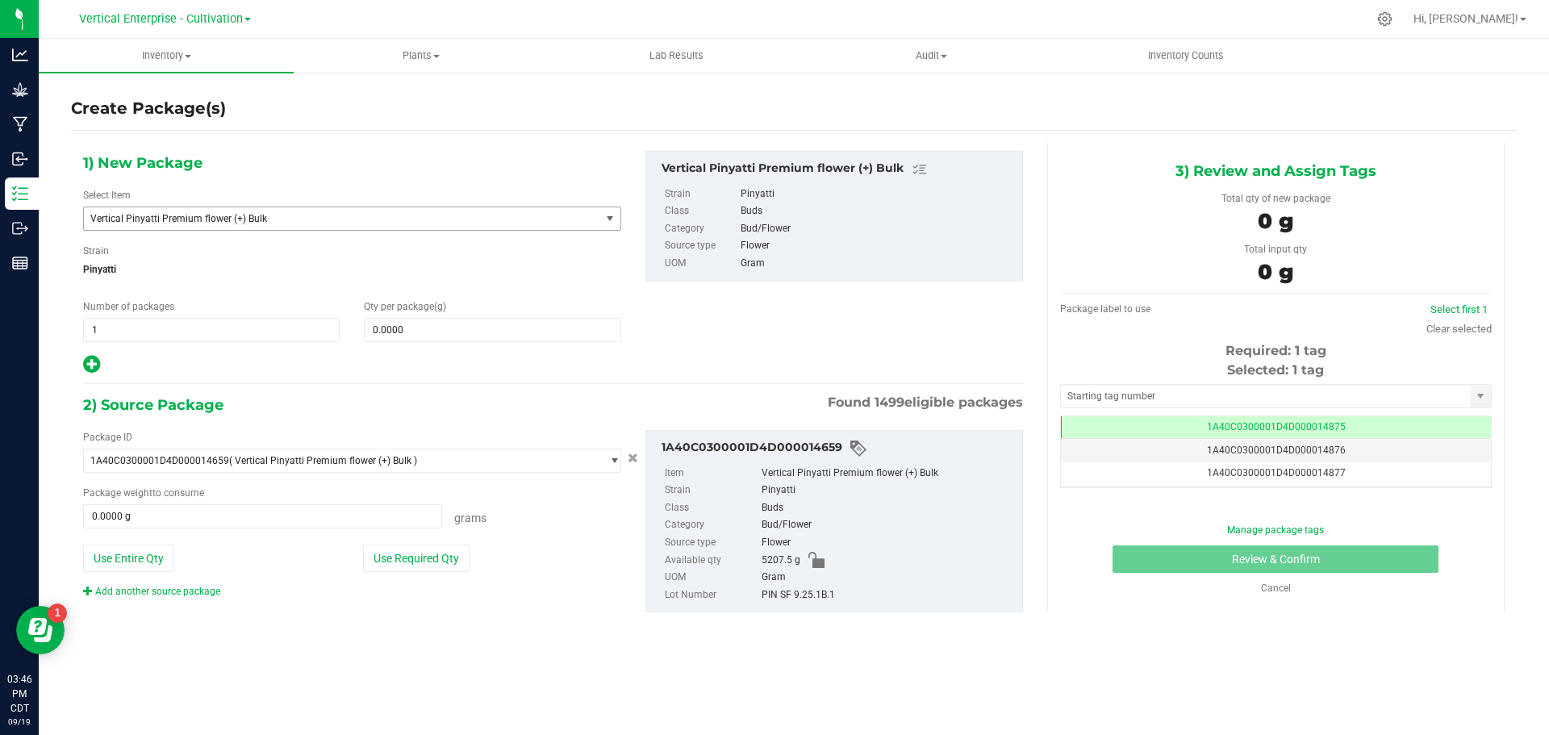
click at [190, 225] on span "Vertical Pinyatti Premium flower (+) Bulk" at bounding box center [342, 218] width 516 height 23
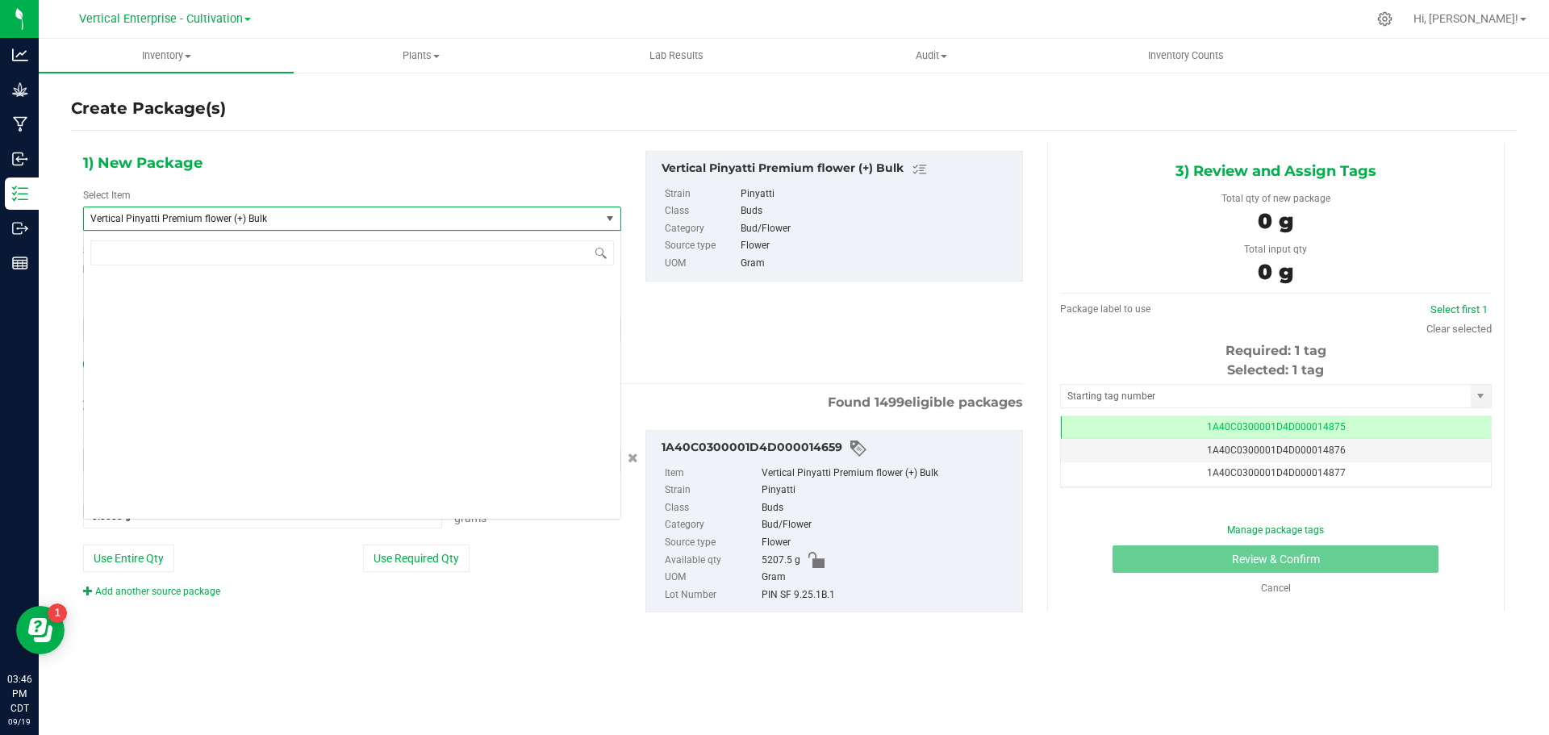
scroll to position [129734, 0]
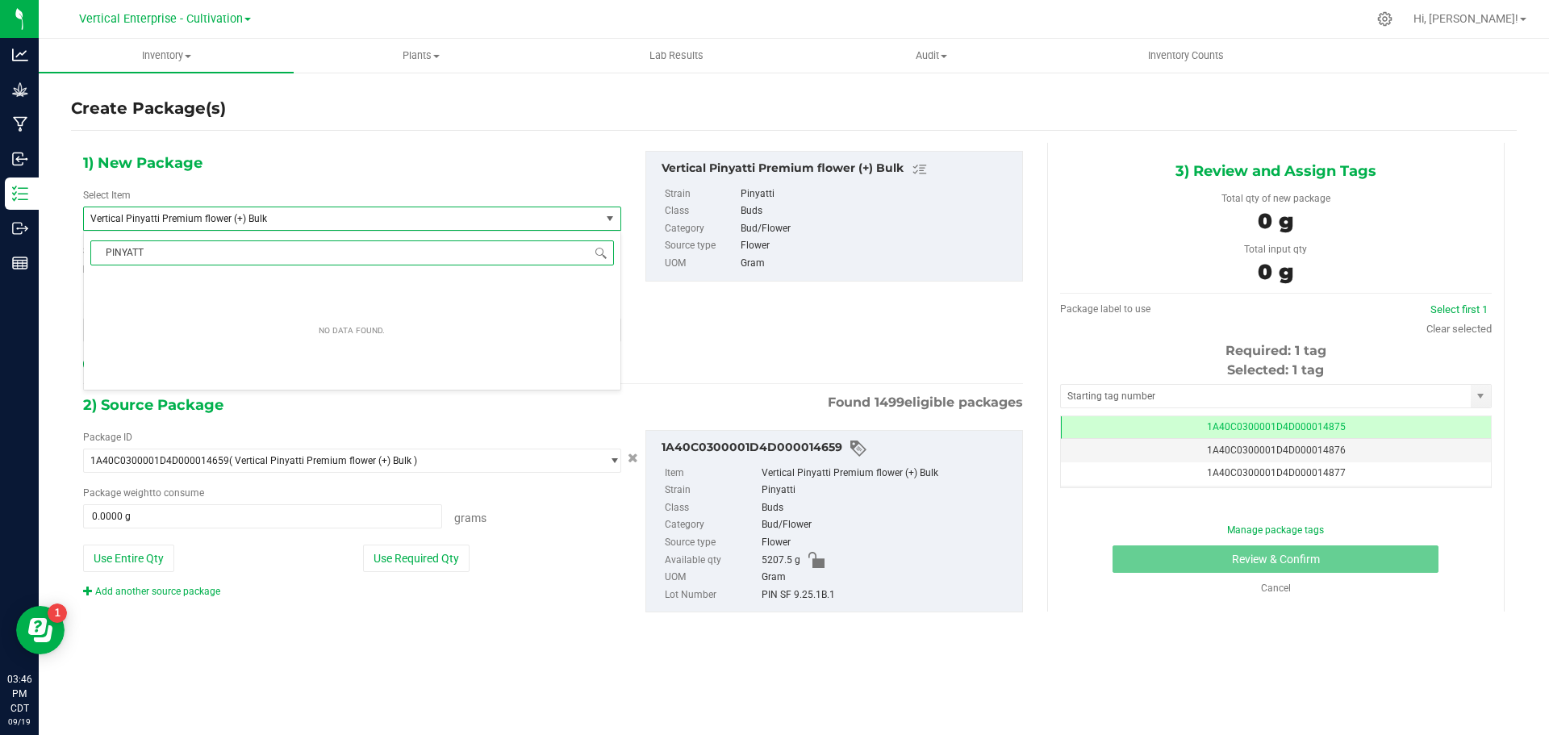
type input "PINYATTI"
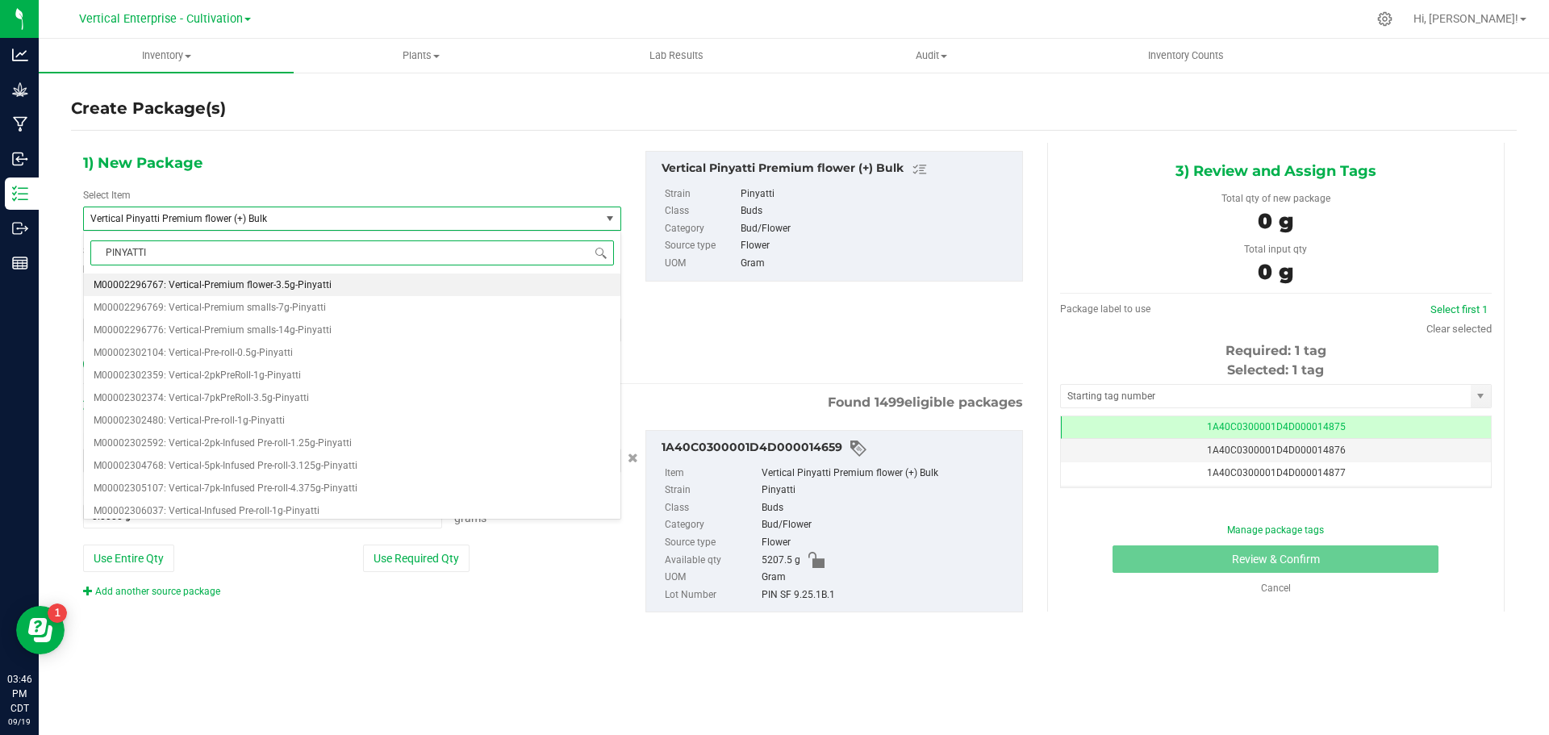
click at [199, 288] on span "M00002296767: Vertical-Premium flower-3.5g-Pinyatti" at bounding box center [213, 284] width 238 height 11
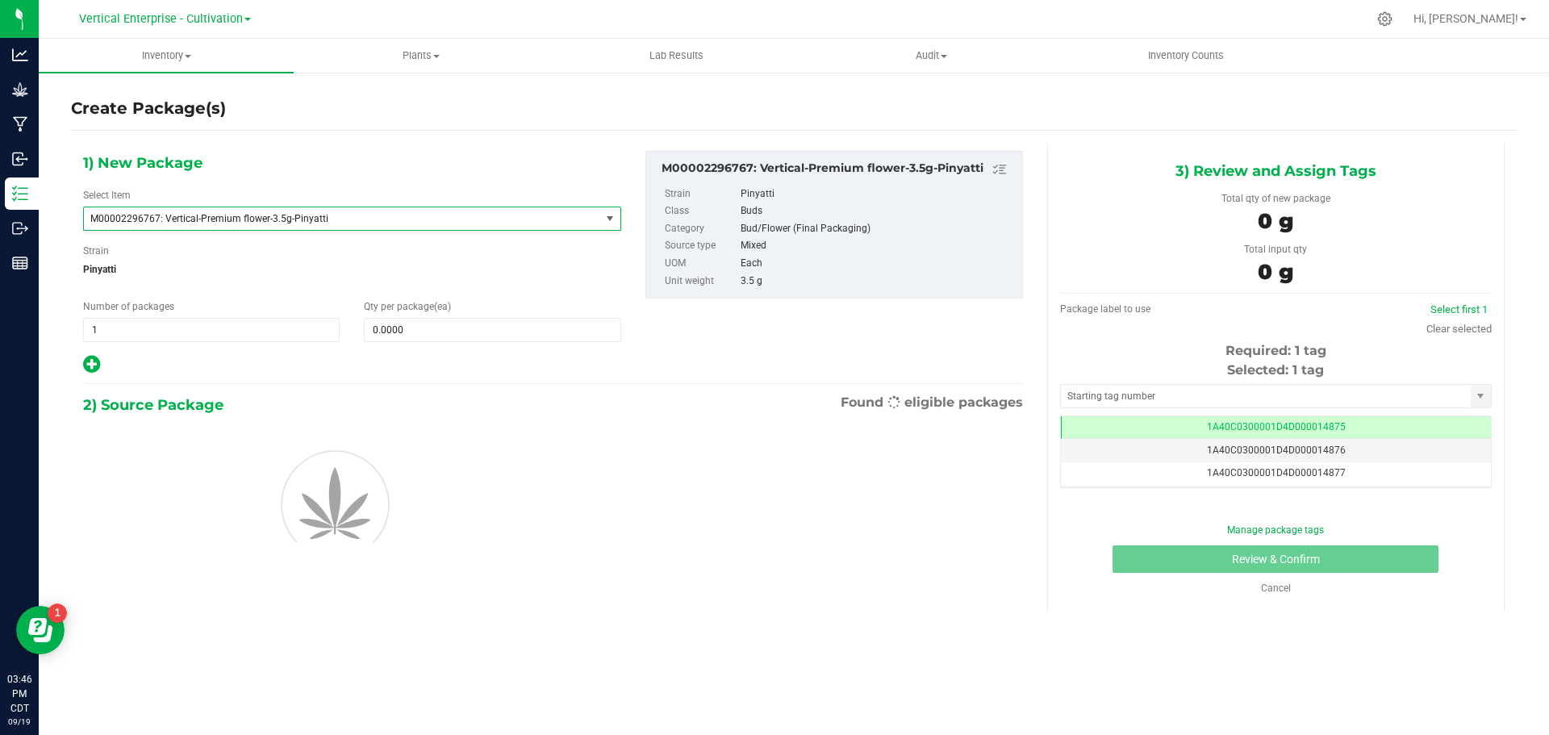
type input "0"
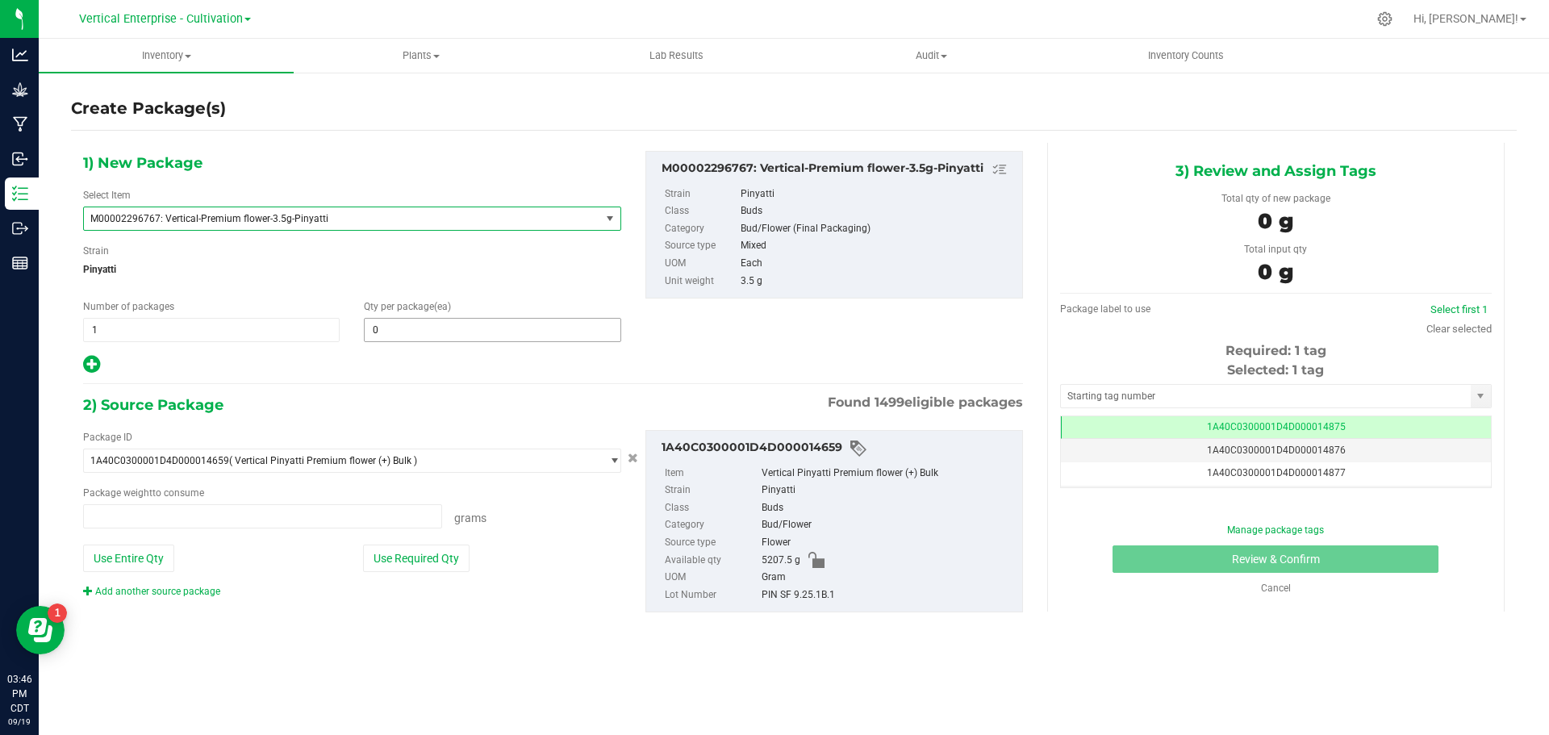
type input "0.0000 g"
drag, startPoint x: 203, startPoint y: 333, endPoint x: 3, endPoint y: 341, distance: 200.3
click at [3, 341] on div "Analytics Grow Manufacturing Inbound Inventory Outbound Reports 03:46 PM CDT 09…" at bounding box center [774, 367] width 1549 height 735
type input "2"
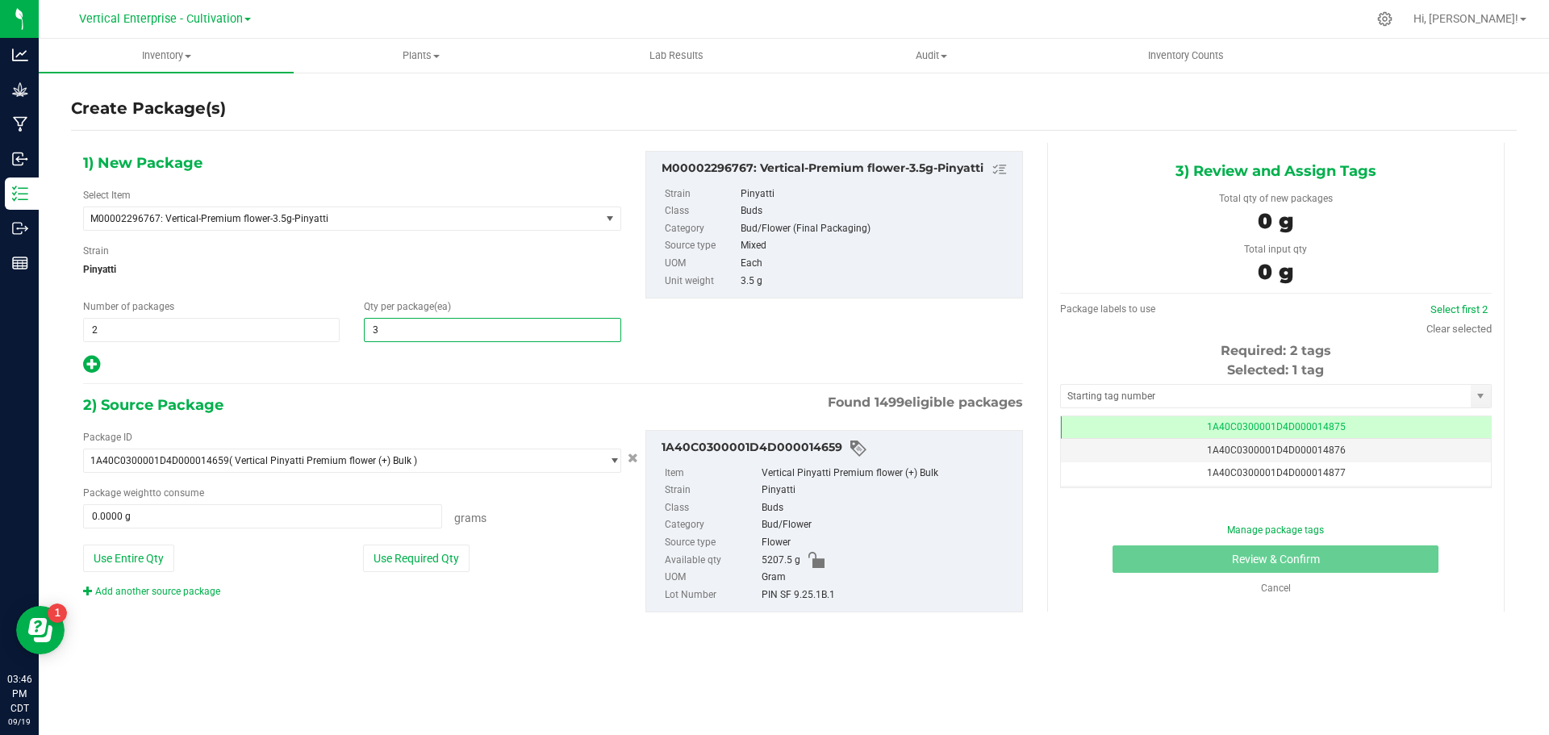
type input "36"
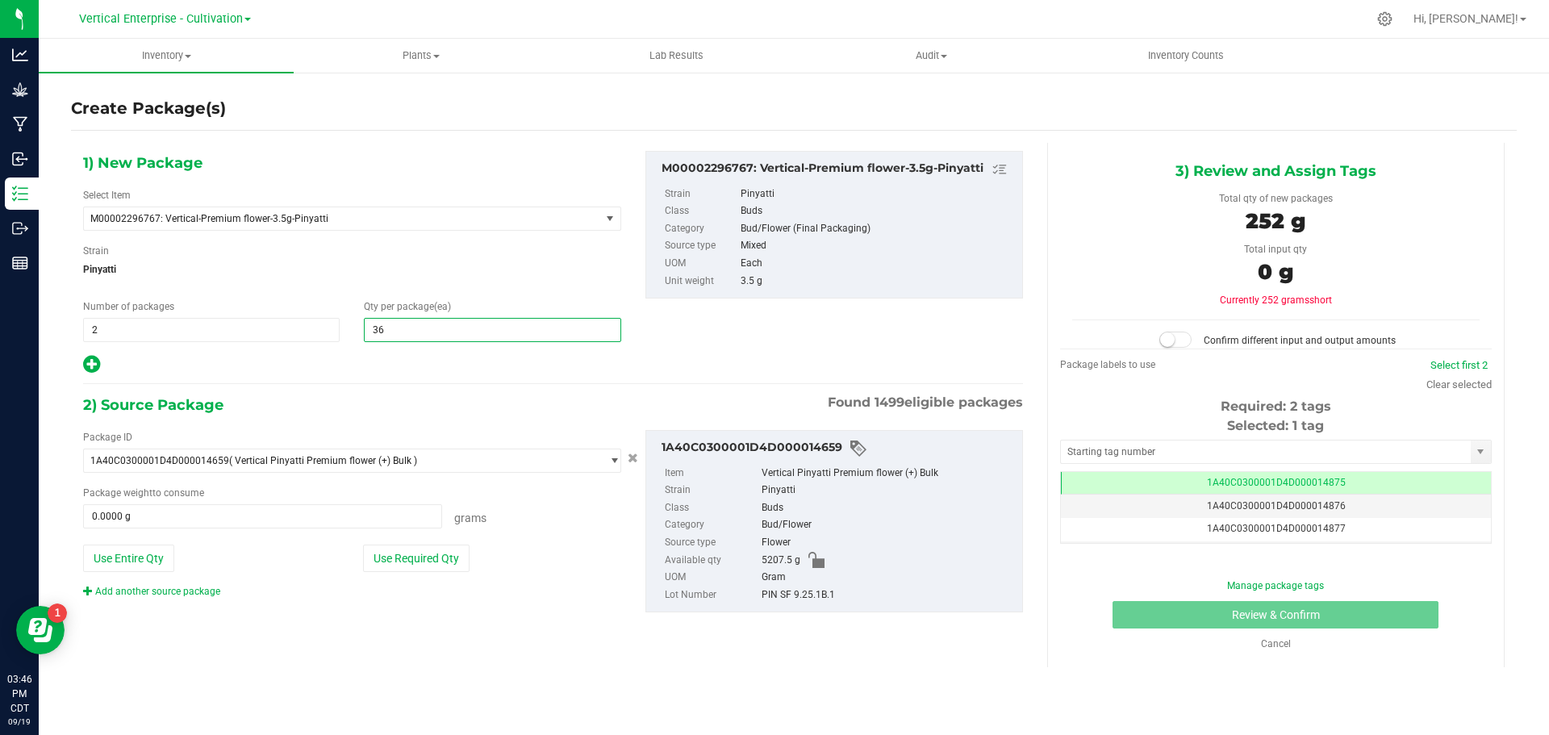
type input "36"
click at [403, 565] on button "Use Required Qty" at bounding box center [416, 558] width 107 height 27
type input "252.0000 g"
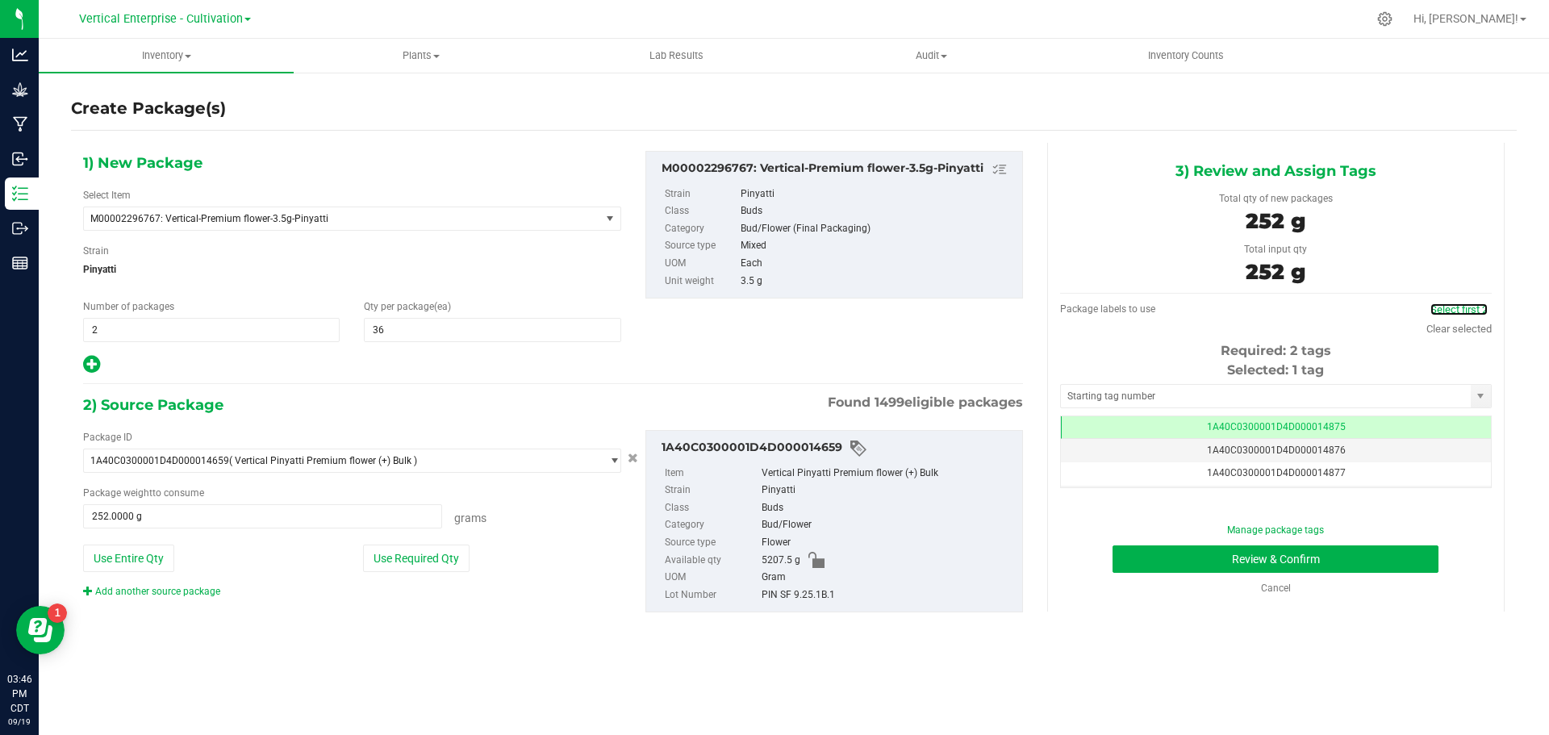
click at [1441, 310] on link "Select first 2" at bounding box center [1459, 309] width 57 height 12
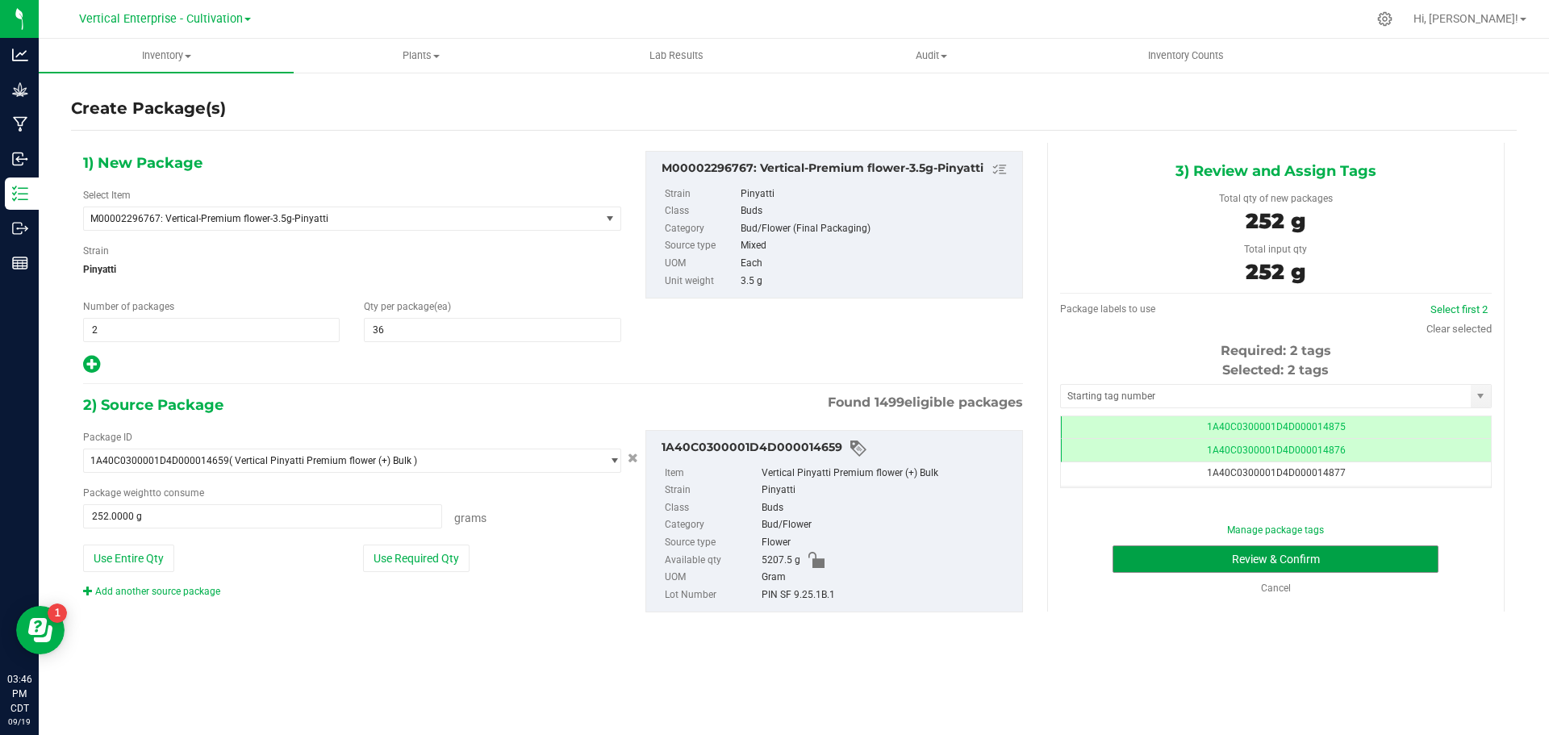
click at [1340, 549] on button "Review & Confirm" at bounding box center [1276, 558] width 326 height 27
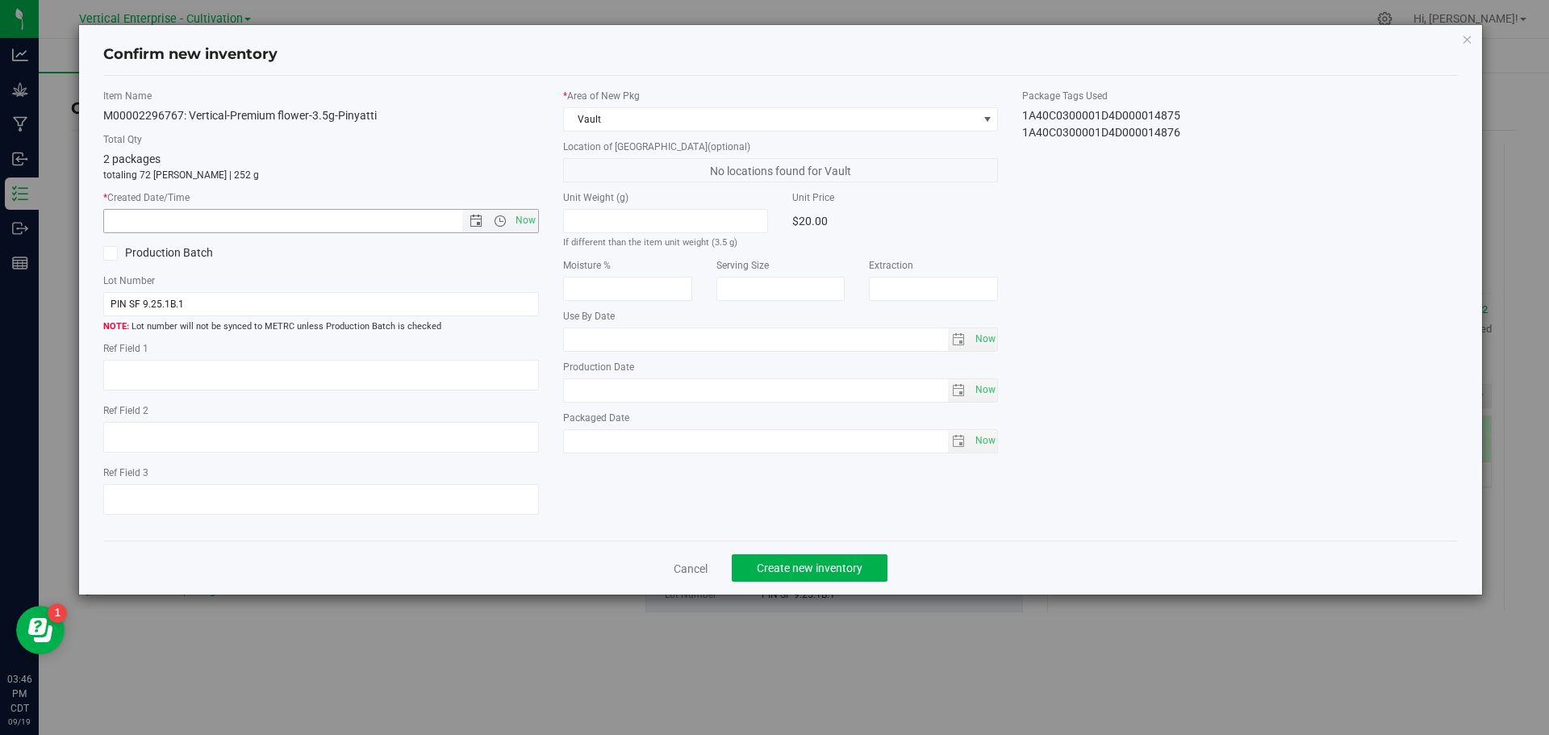
click at [533, 225] on span "Now" at bounding box center [525, 220] width 27 height 23
type input "9/19/2025 3:46 PM"
click at [874, 572] on button "Create new inventory" at bounding box center [810, 567] width 156 height 27
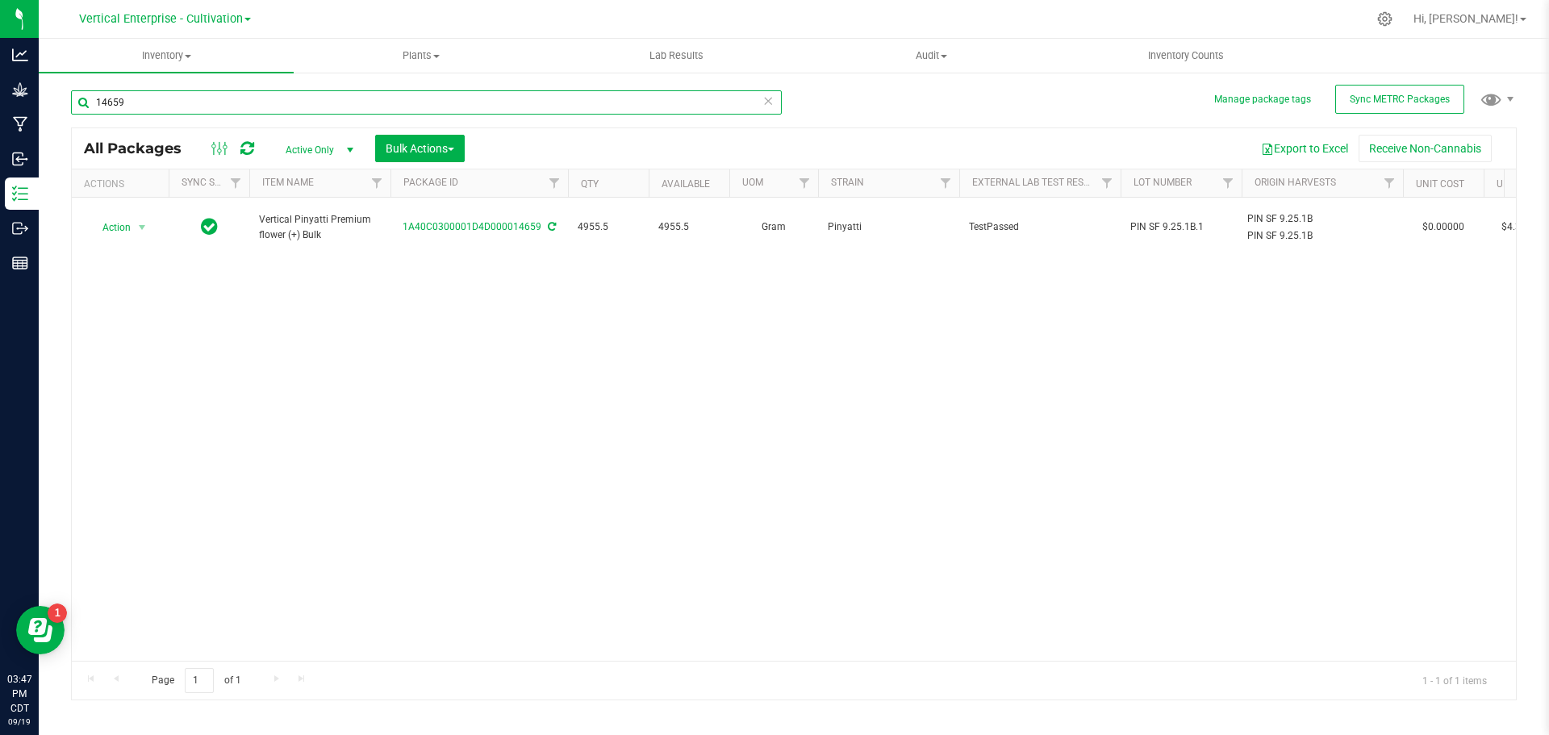
click at [165, 97] on input "14659" at bounding box center [426, 102] width 711 height 24
type input "14647"
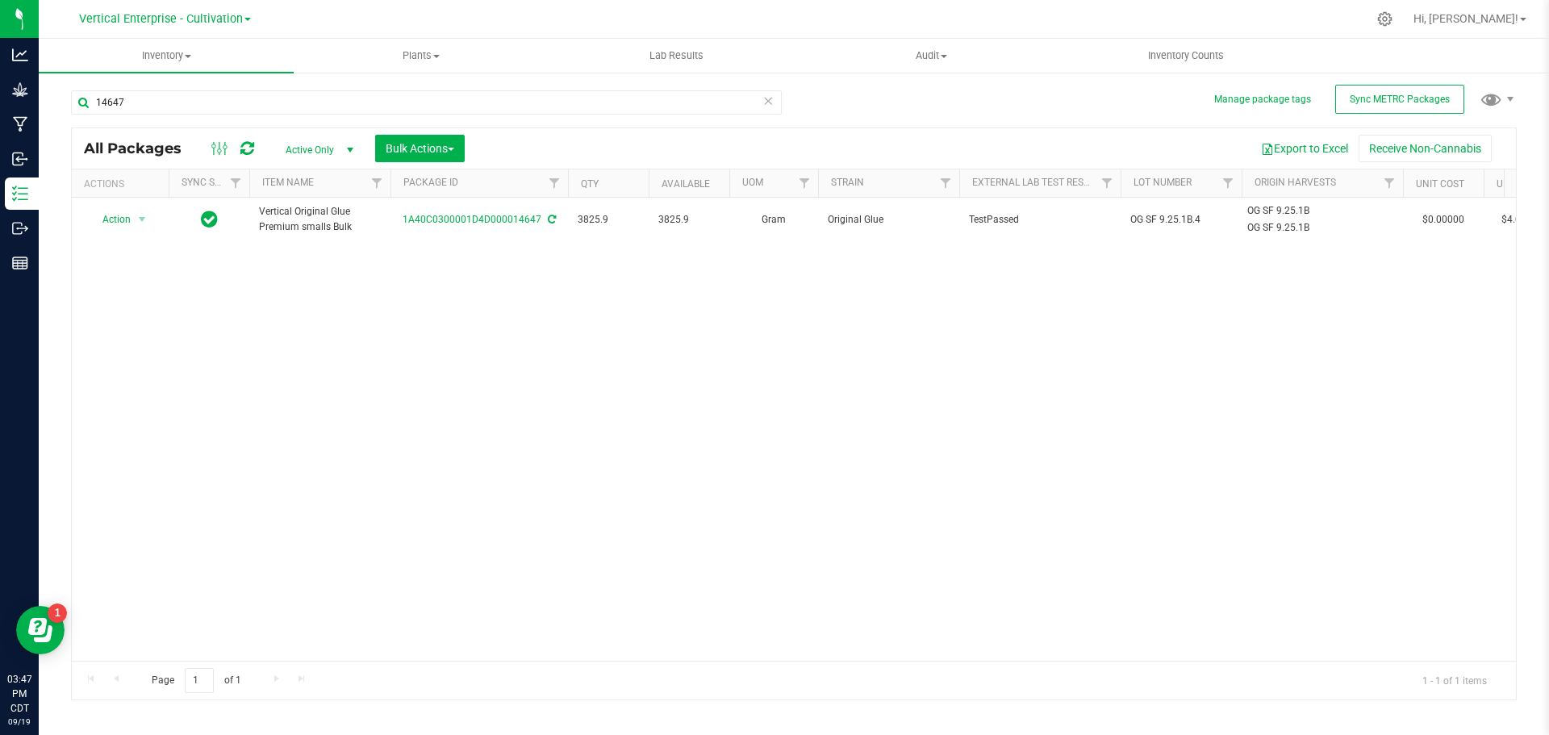
click at [125, 236] on td "Action Action Adjust qty Create package Edit attributes Global inventory Locate…" at bounding box center [120, 220] width 97 height 44
click at [114, 217] on span "Action" at bounding box center [110, 219] width 44 height 23
click at [107, 267] on li "Create package" at bounding box center [140, 270] width 102 height 24
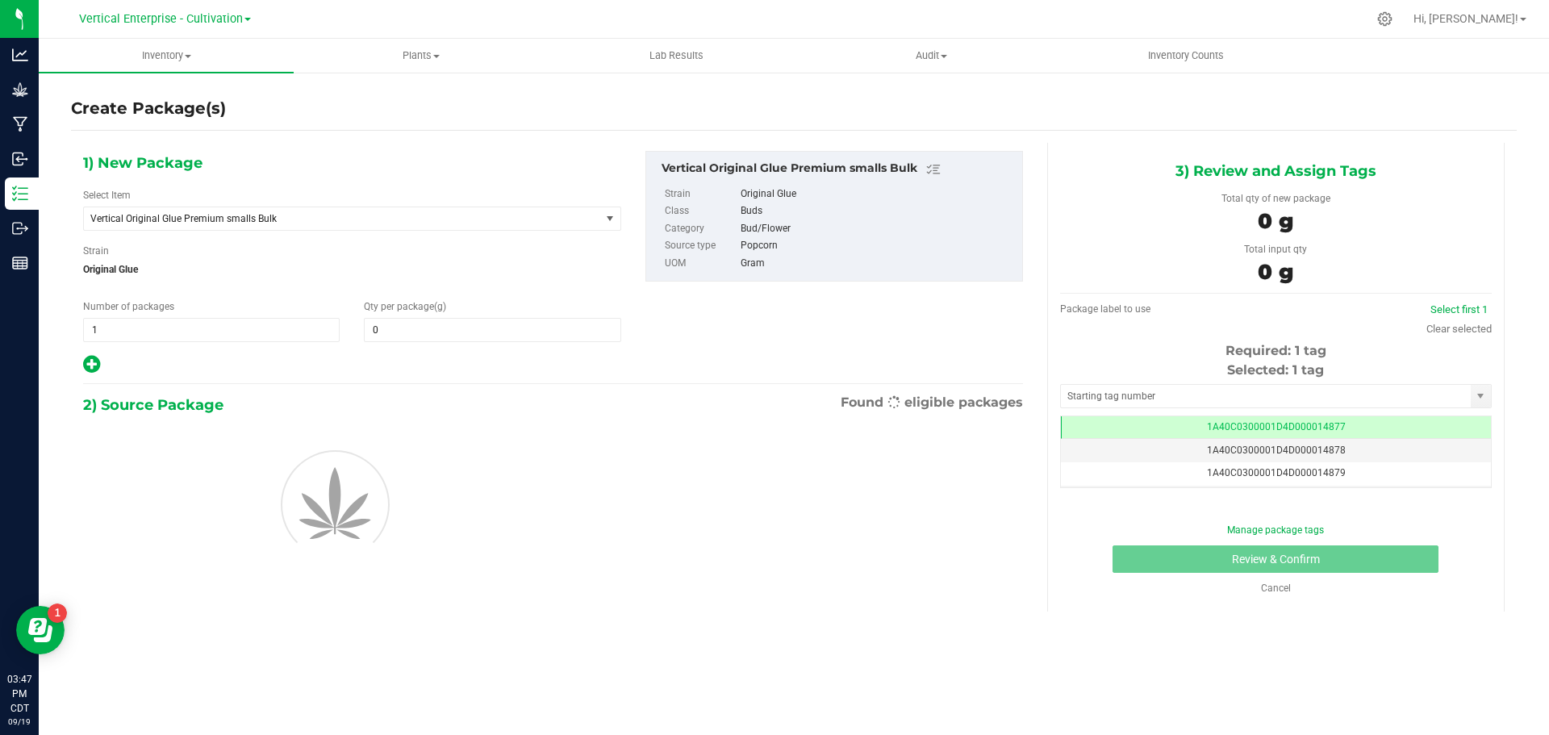
type input "0.0000"
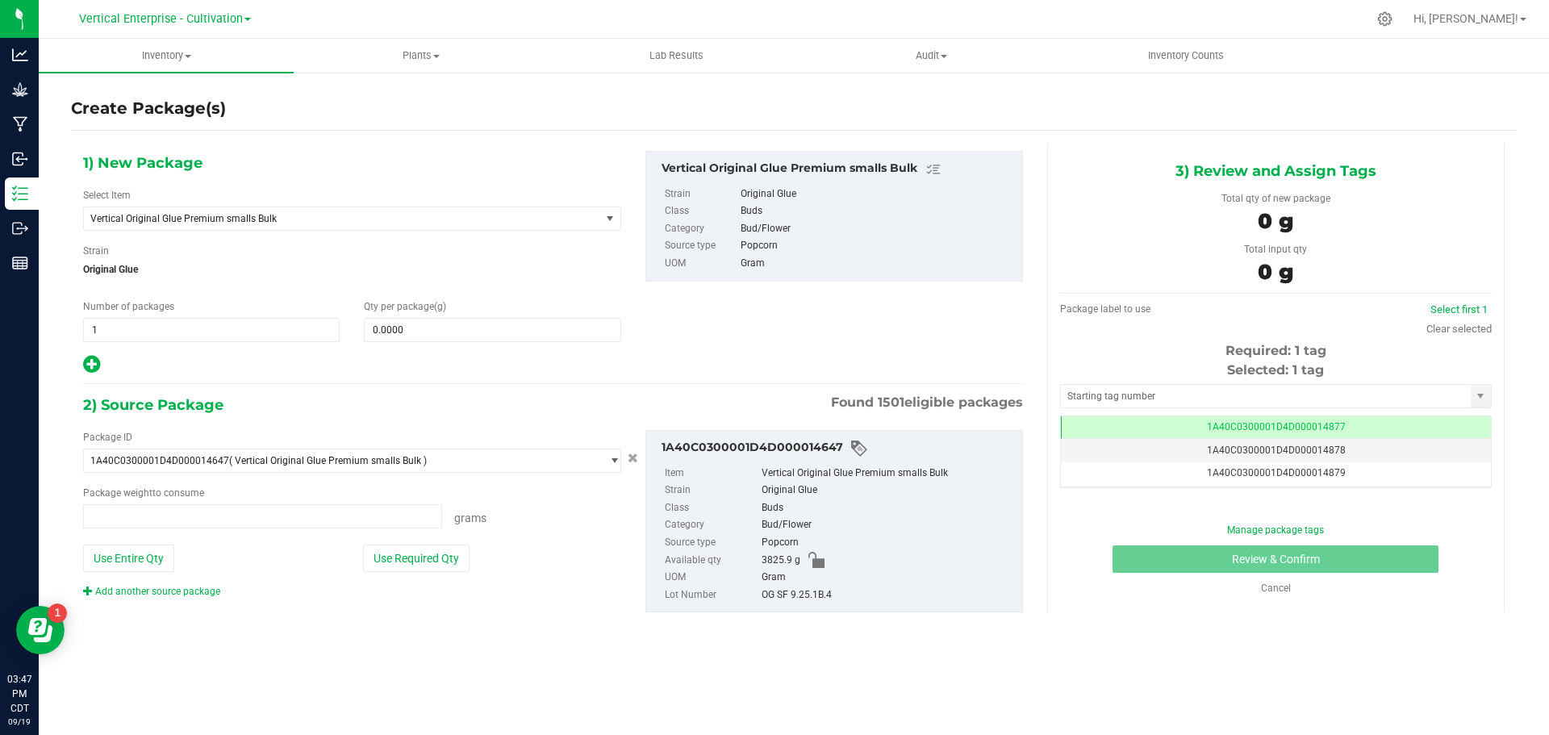
type input "0.0000 g"
click at [245, 226] on span "Vertical Original Glue Premium smalls Bulk" at bounding box center [342, 218] width 516 height 23
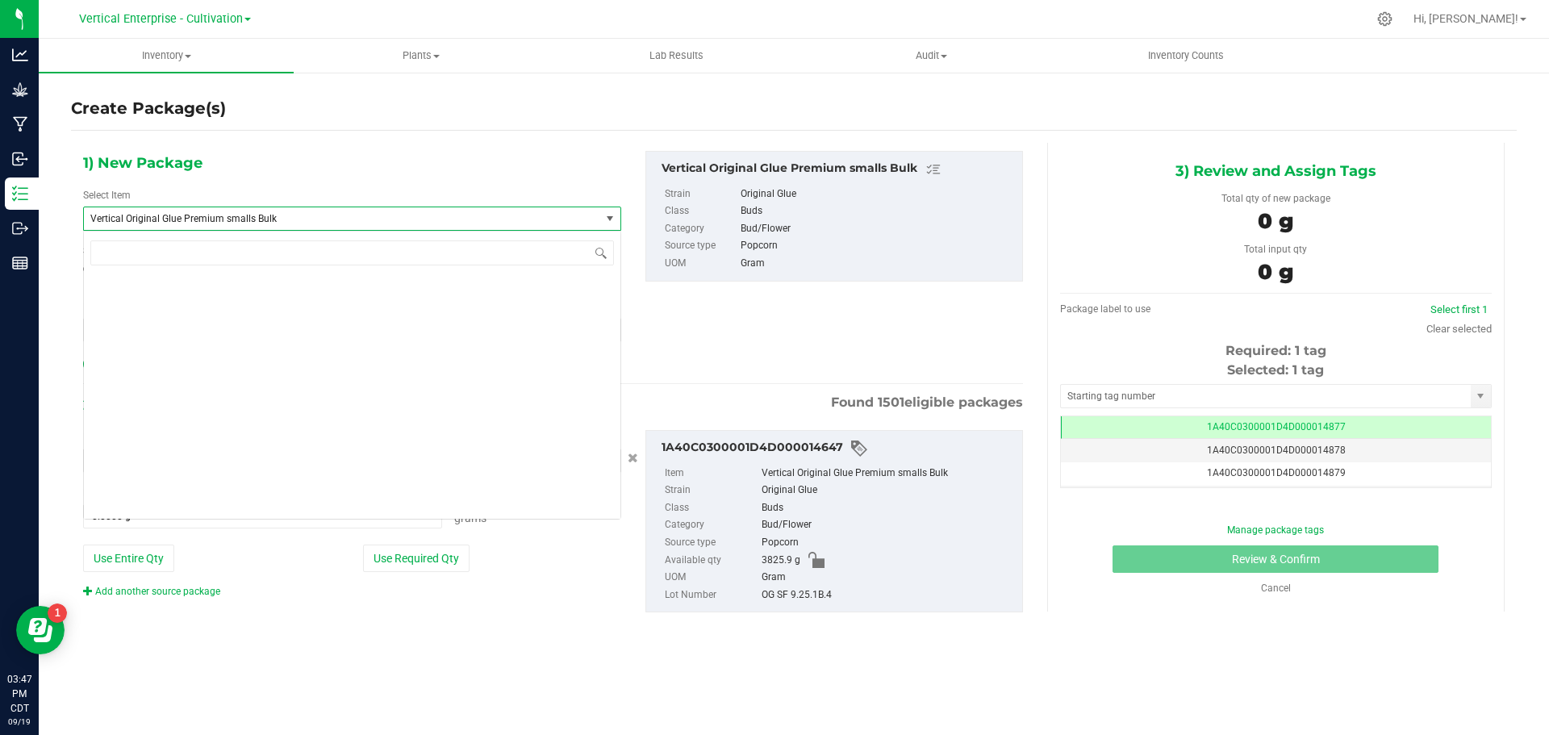
scroll to position [127949, 0]
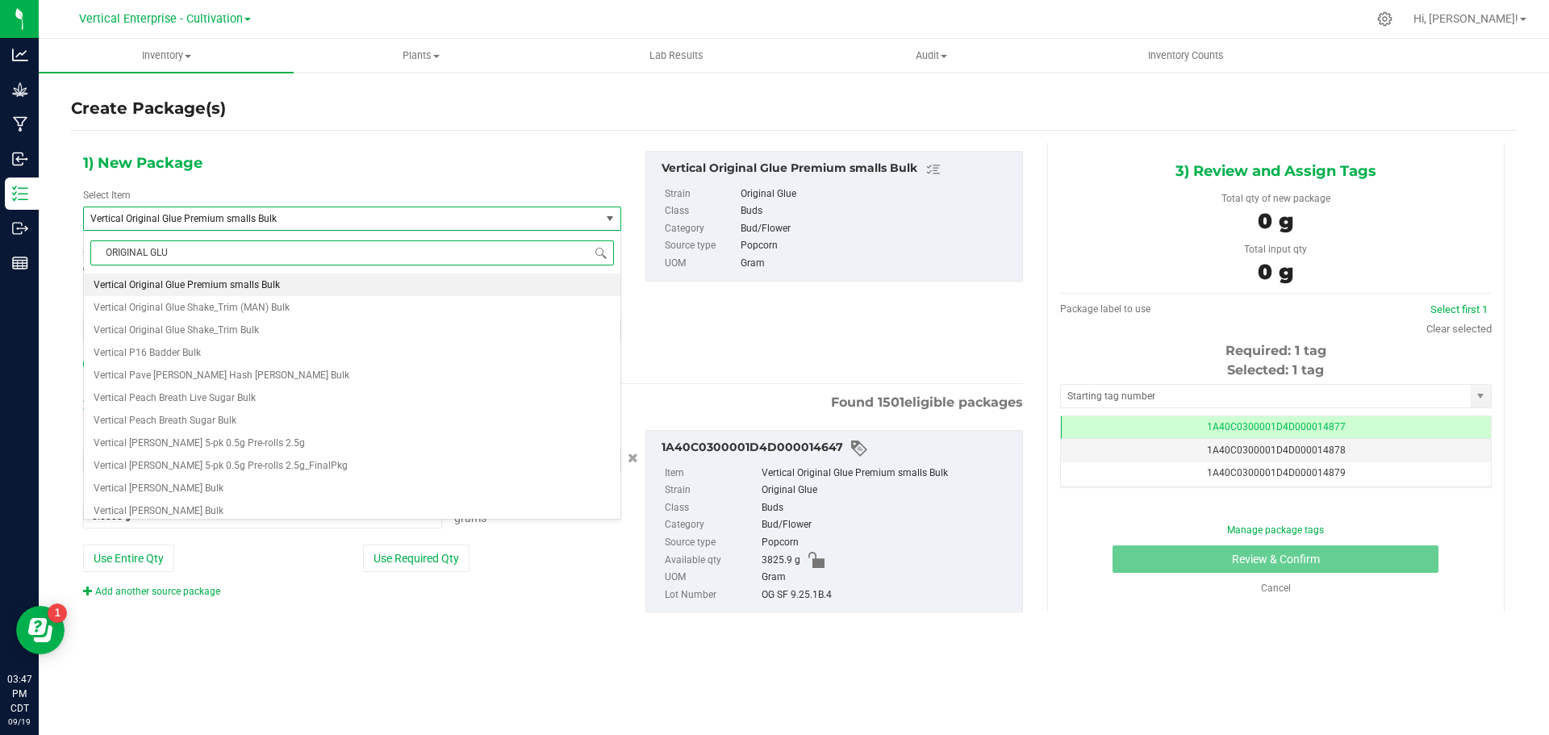
type input "ORIGINAL GLUE"
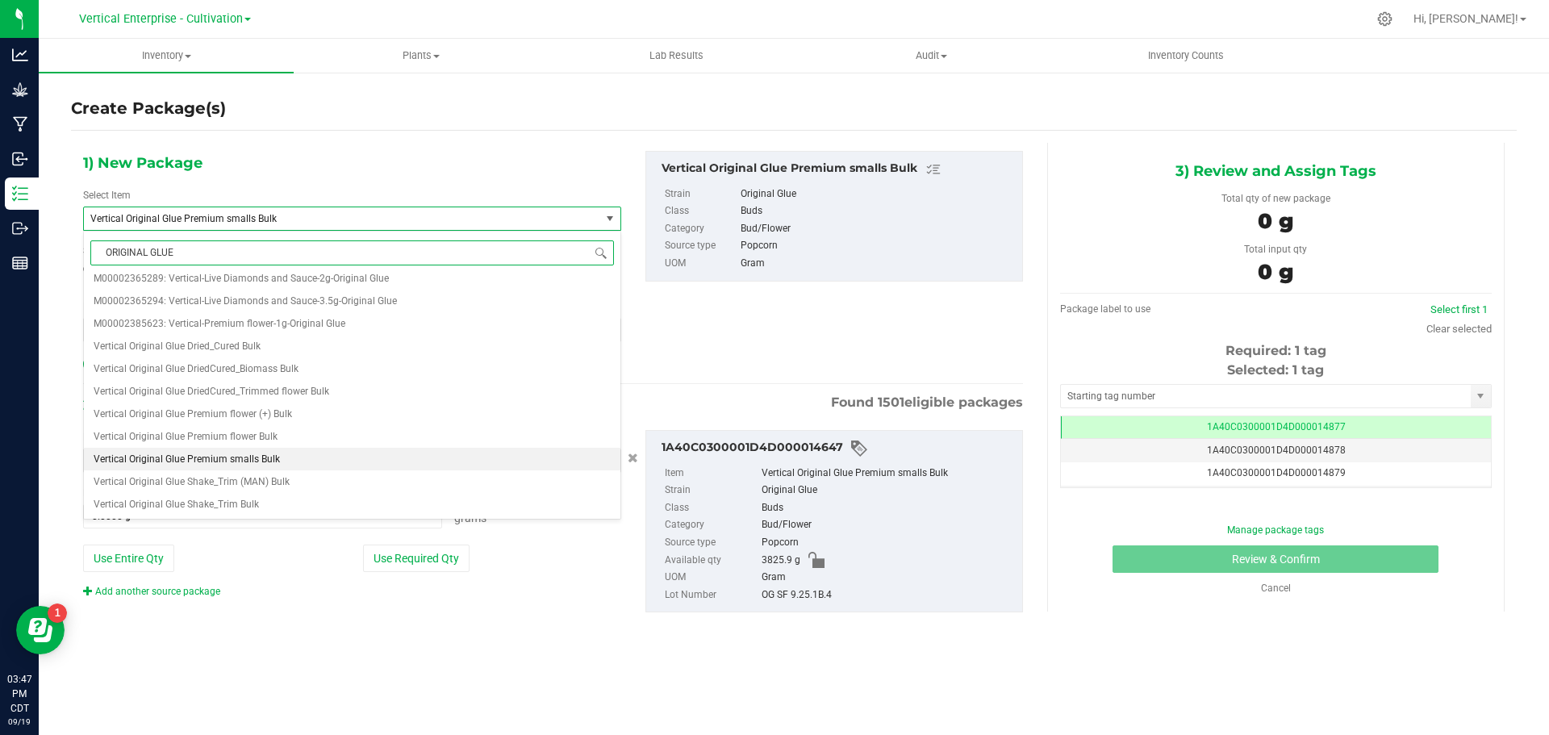
scroll to position [0, 0]
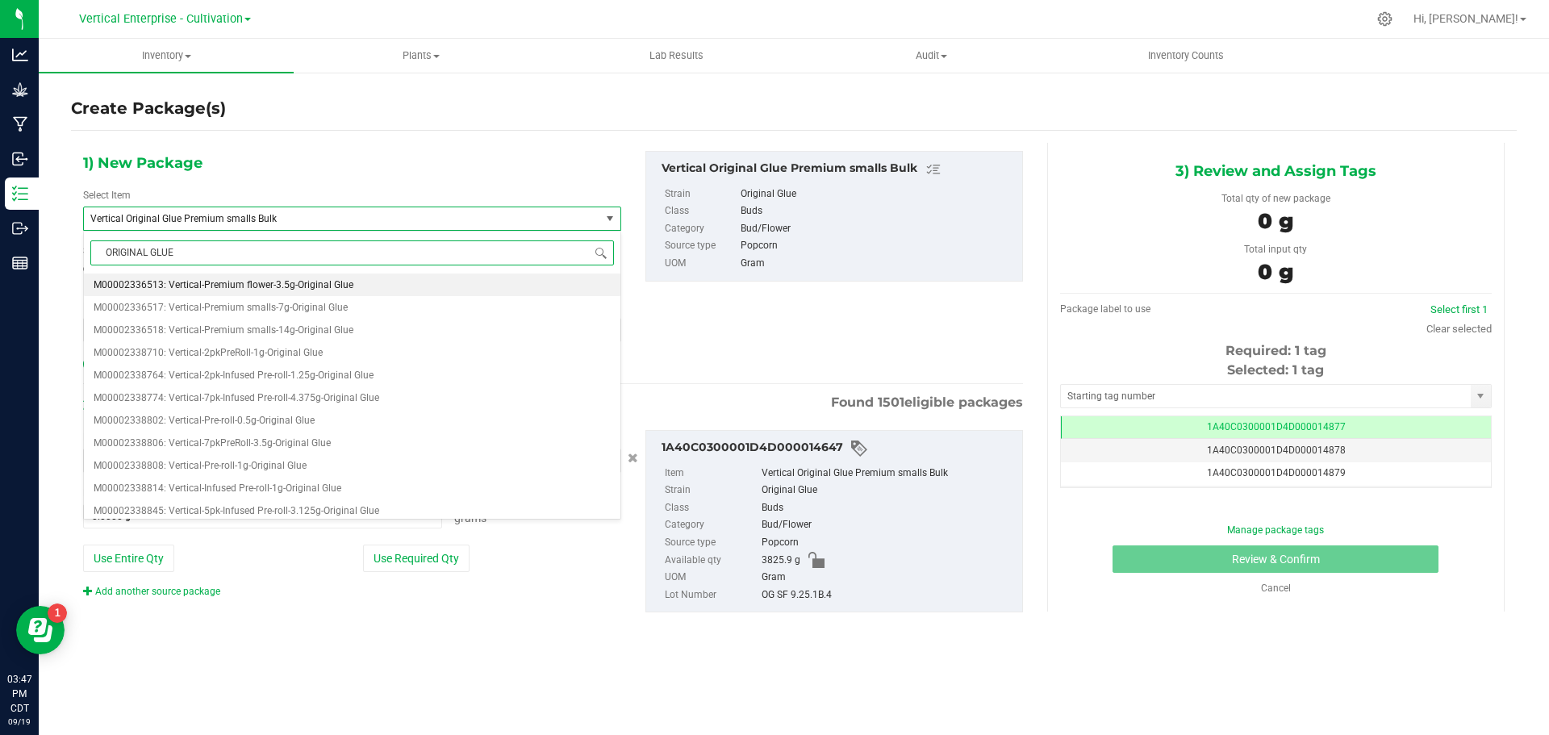
click at [270, 282] on span "M00002336513: Vertical-Premium flower-3.5g-Original Glue" at bounding box center [224, 284] width 260 height 11
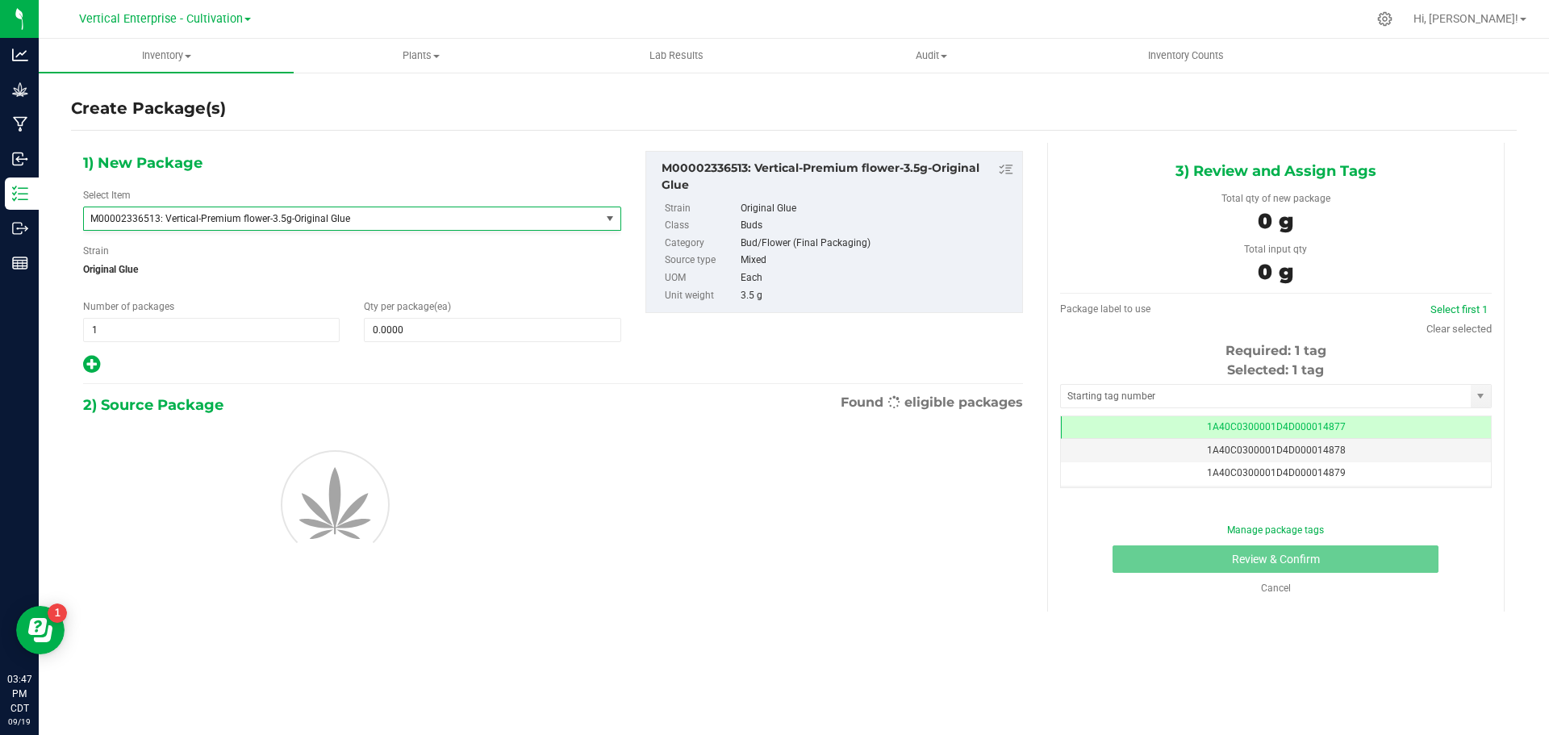
type input "0"
click at [403, 333] on span at bounding box center [492, 330] width 257 height 24
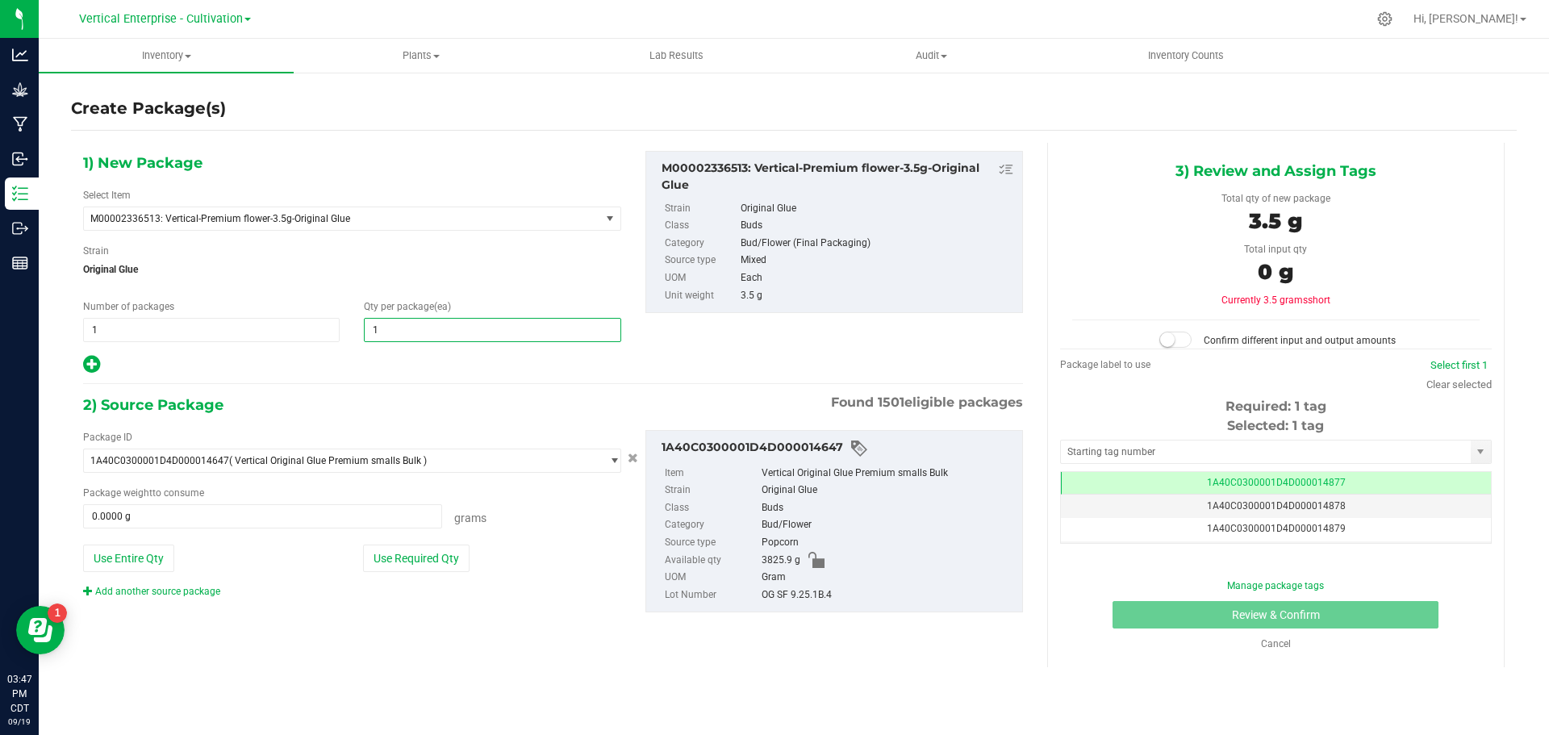
type input "18"
click at [288, 221] on span "M00002336513: Vertical-Premium flower-3.5g-Original Glue" at bounding box center [331, 218] width 483 height 11
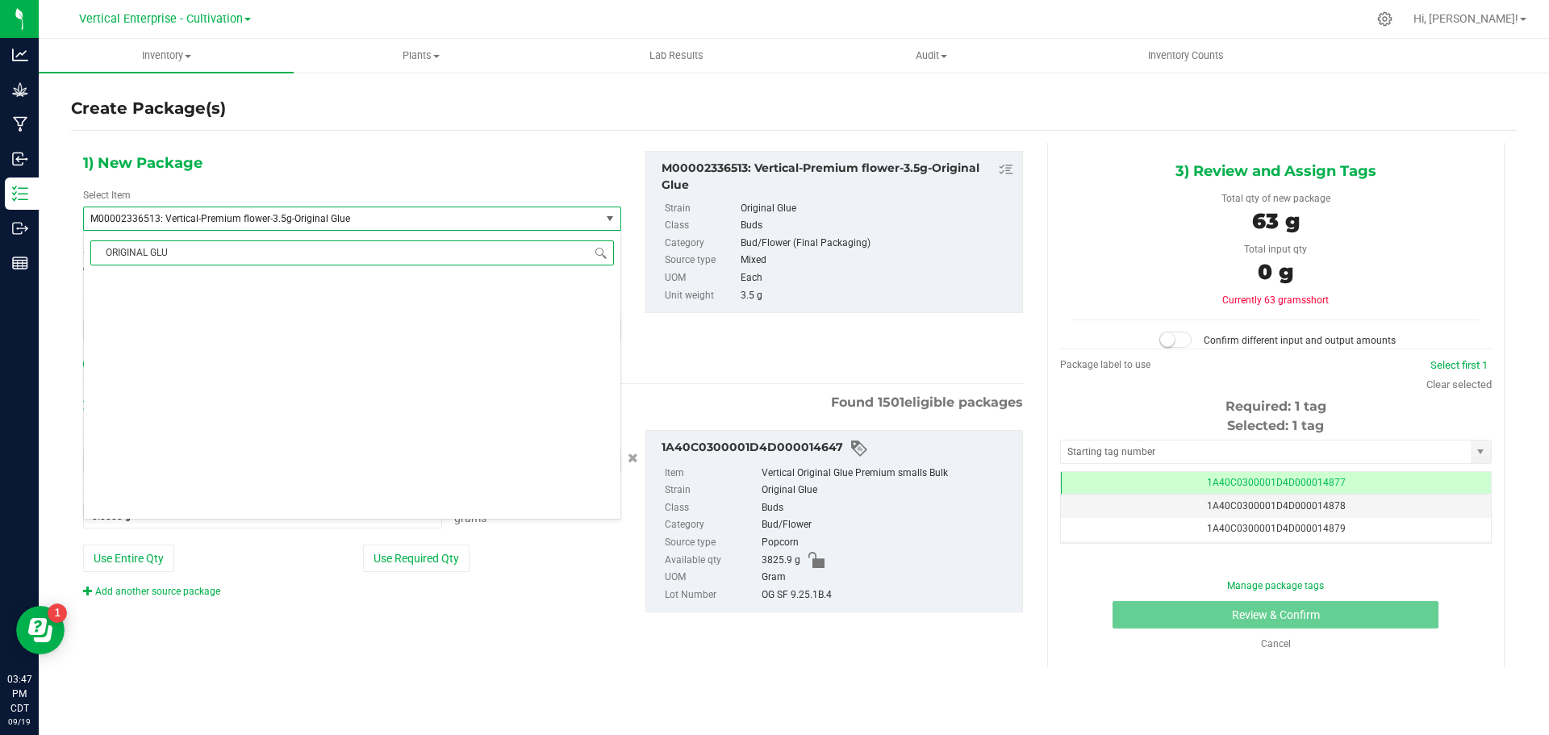
type input "ORIGINAL GLUE"
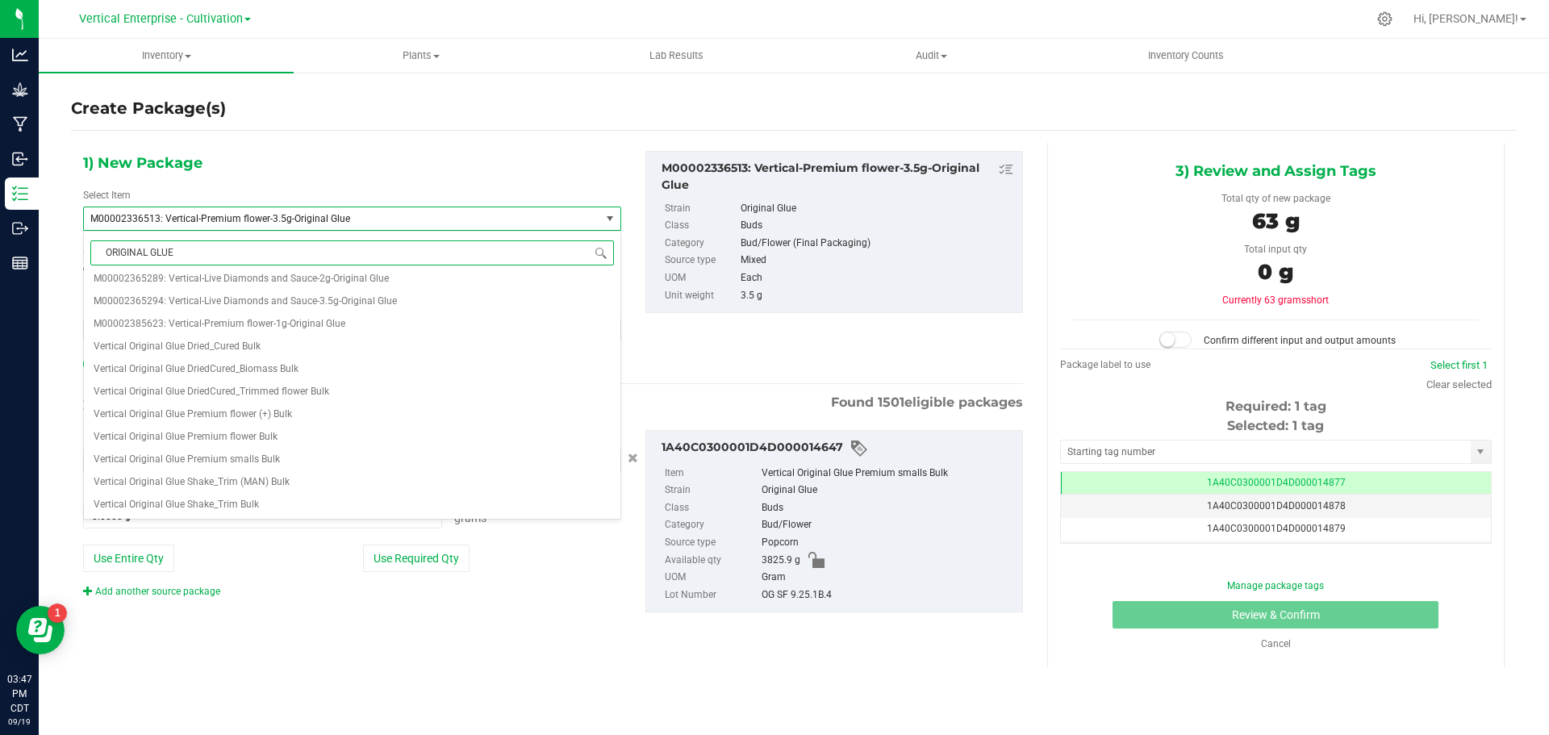
scroll to position [0, 0]
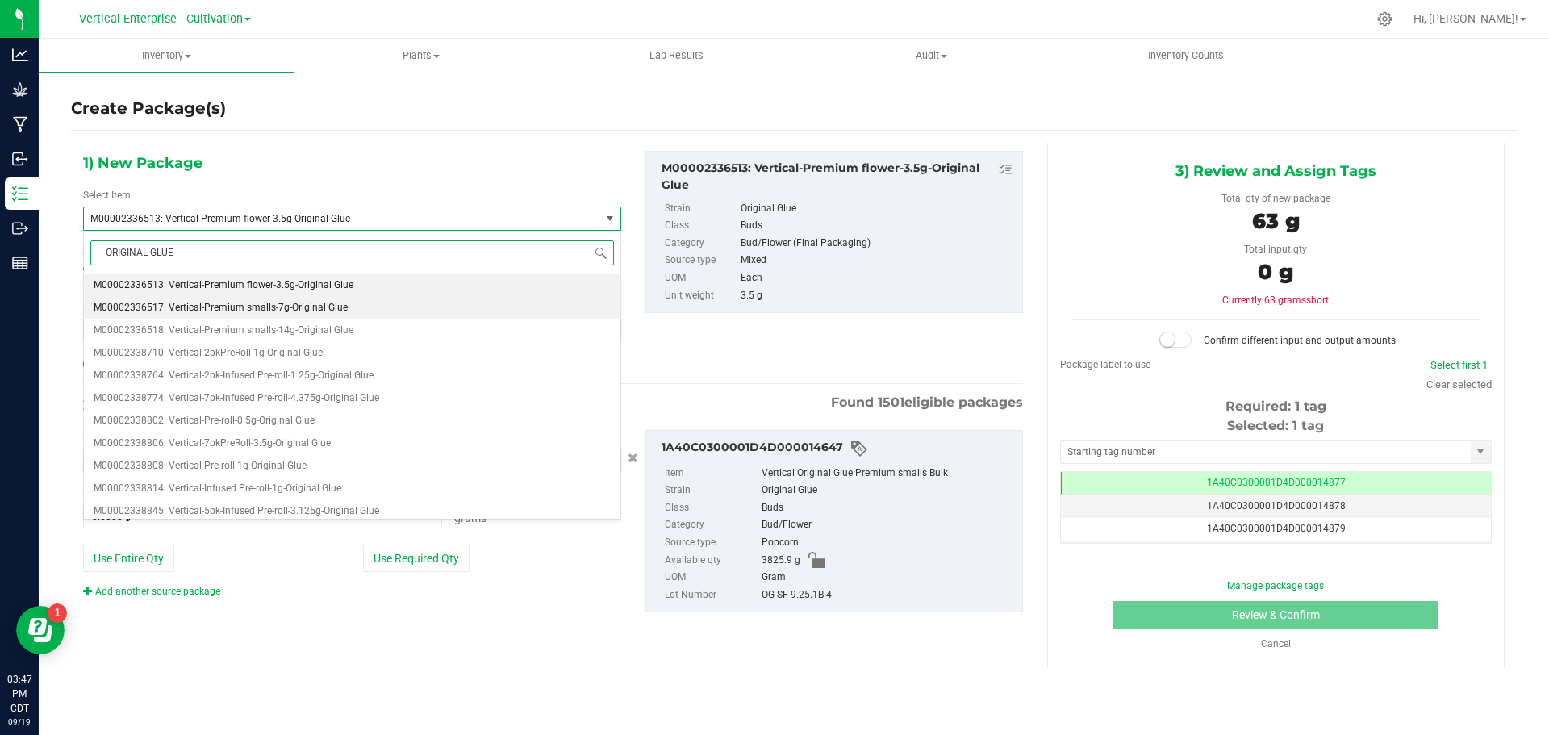
click at [311, 308] on span "M00002336517: Vertical-Premium smalls-7g-Original Glue" at bounding box center [221, 307] width 254 height 11
type input "0"
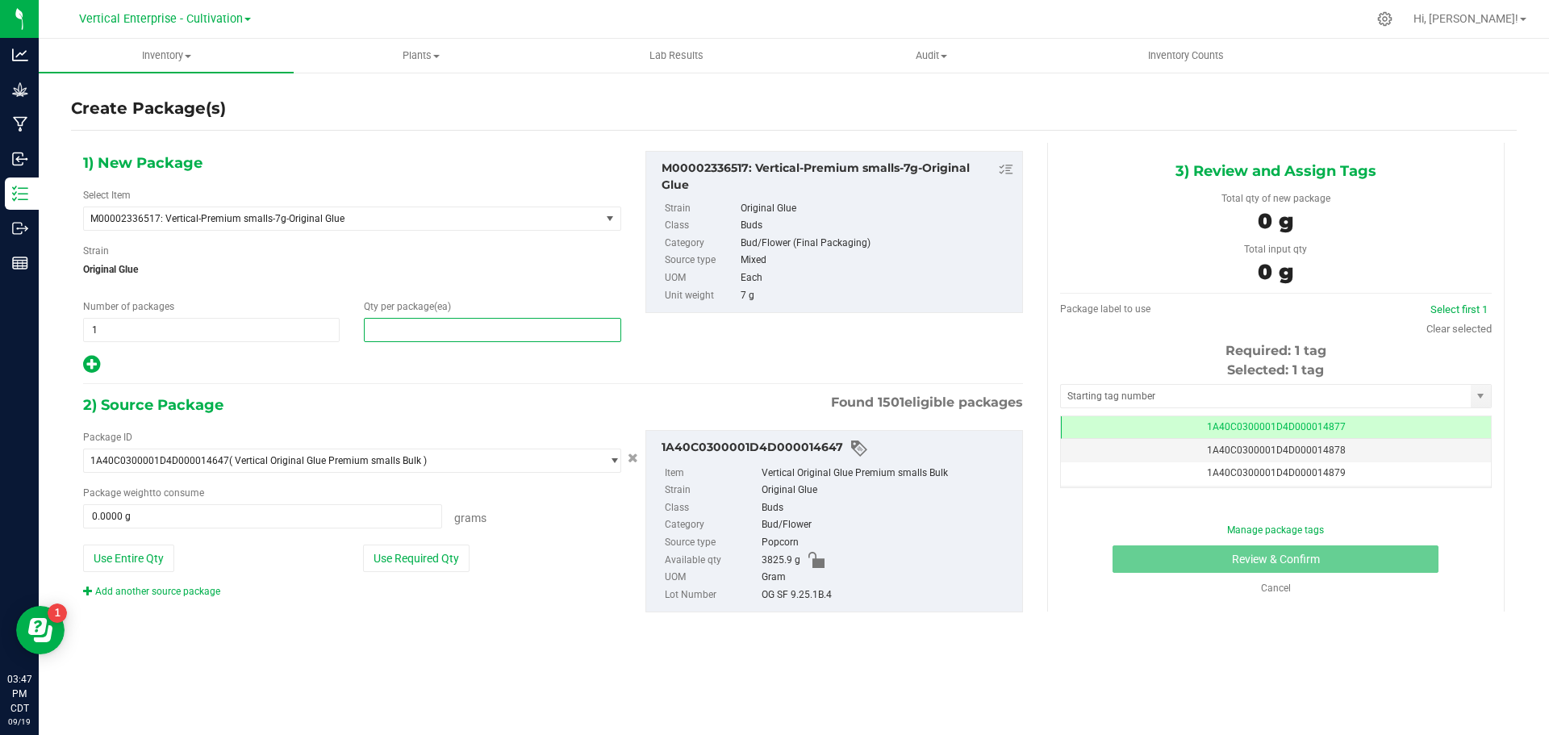
click at [416, 334] on span at bounding box center [492, 330] width 257 height 24
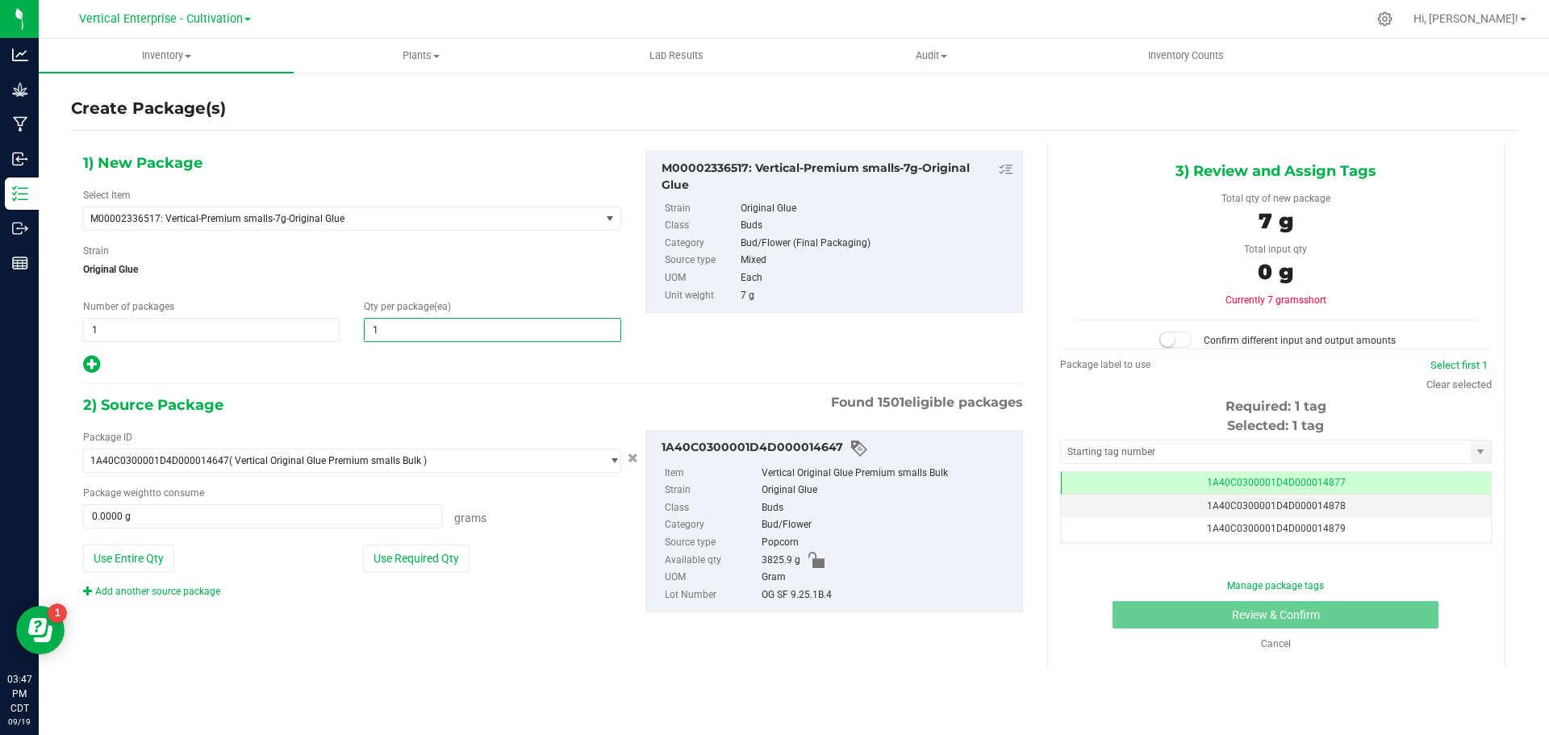
type input "18"
click at [435, 562] on button "Use Required Qty" at bounding box center [416, 558] width 107 height 27
type input "126.0000 g"
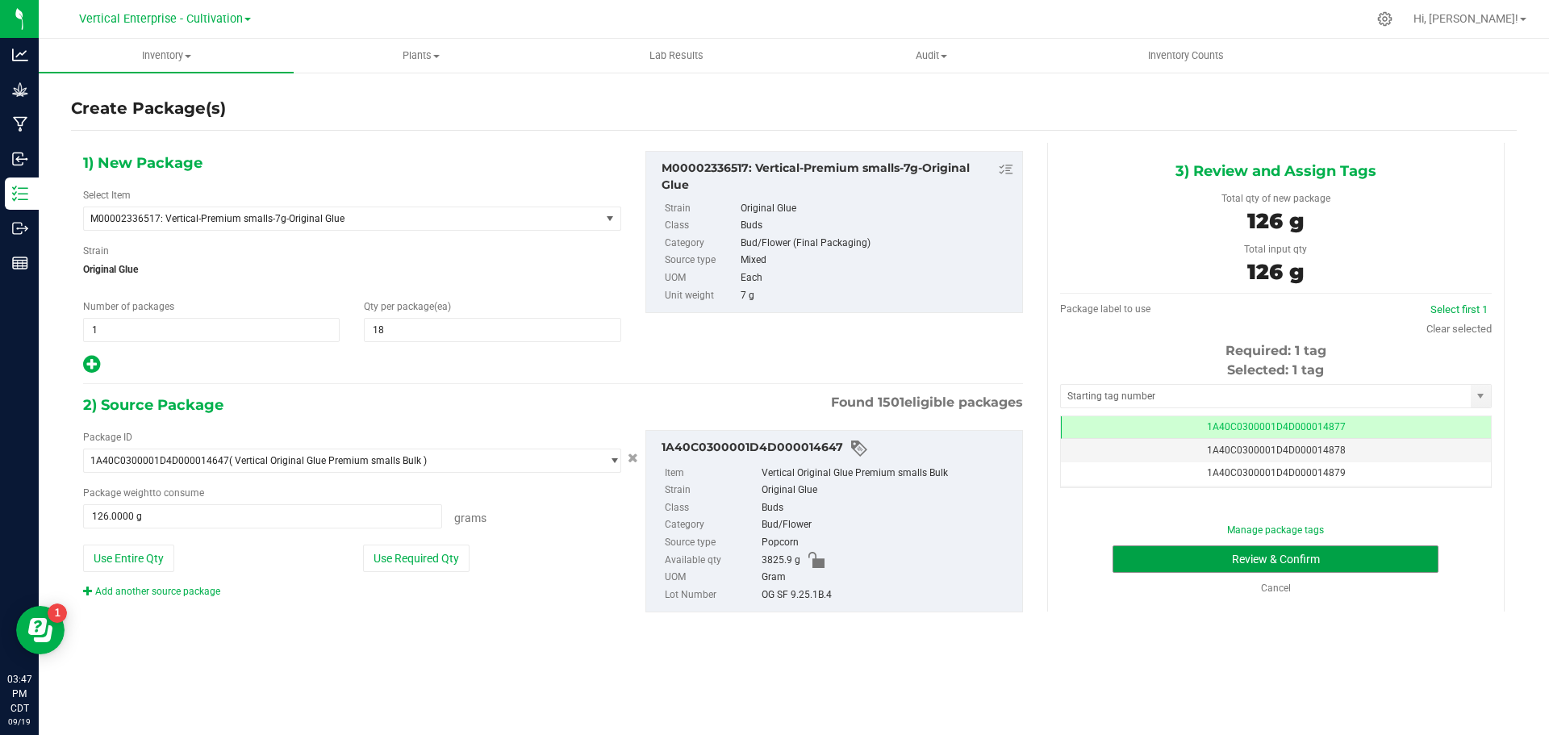
click at [1236, 572] on button "Review & Confirm" at bounding box center [1276, 558] width 326 height 27
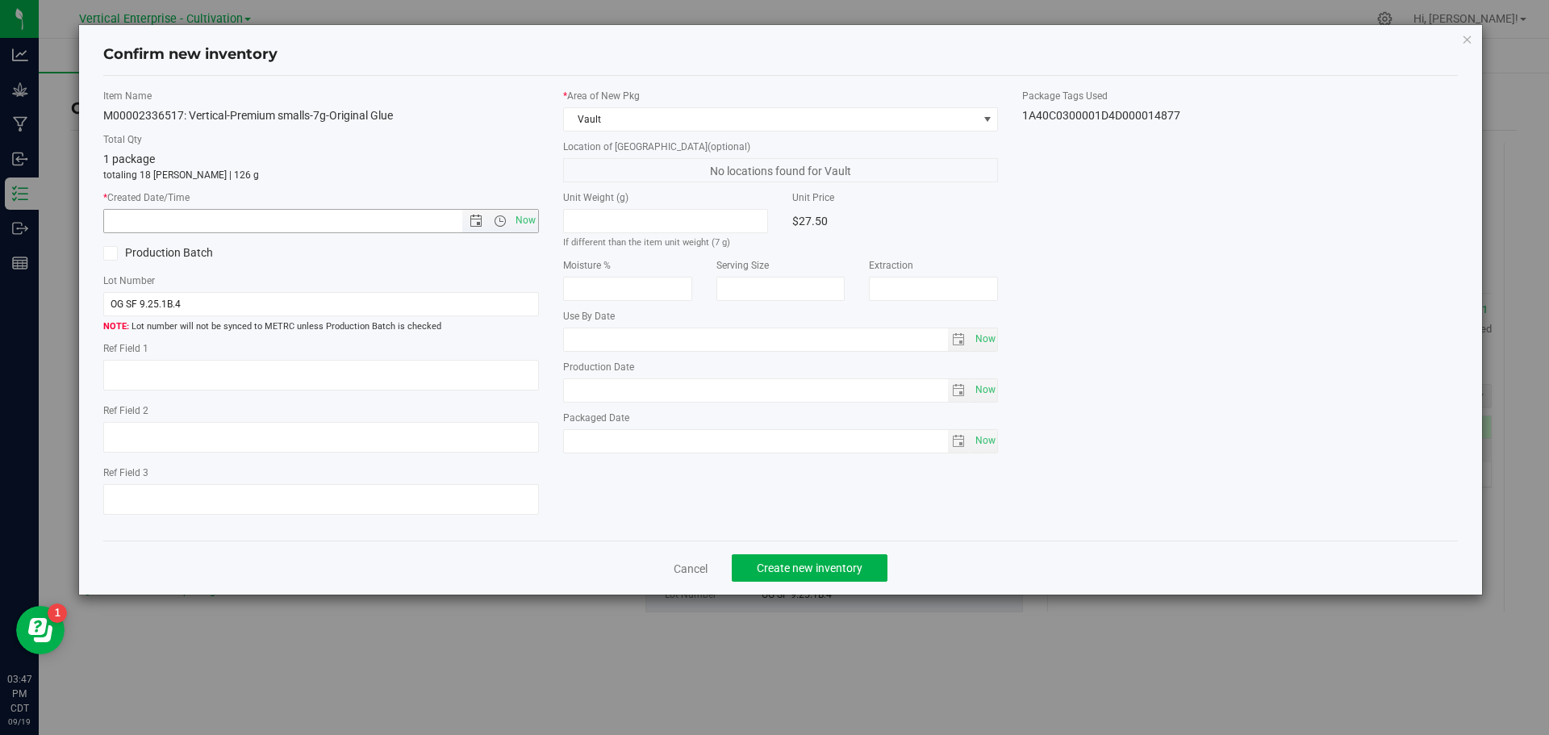
click at [535, 220] on span "Now" at bounding box center [525, 220] width 27 height 23
type input "9/19/2025 3:47 PM"
click at [828, 570] on span "Create new inventory" at bounding box center [810, 568] width 106 height 13
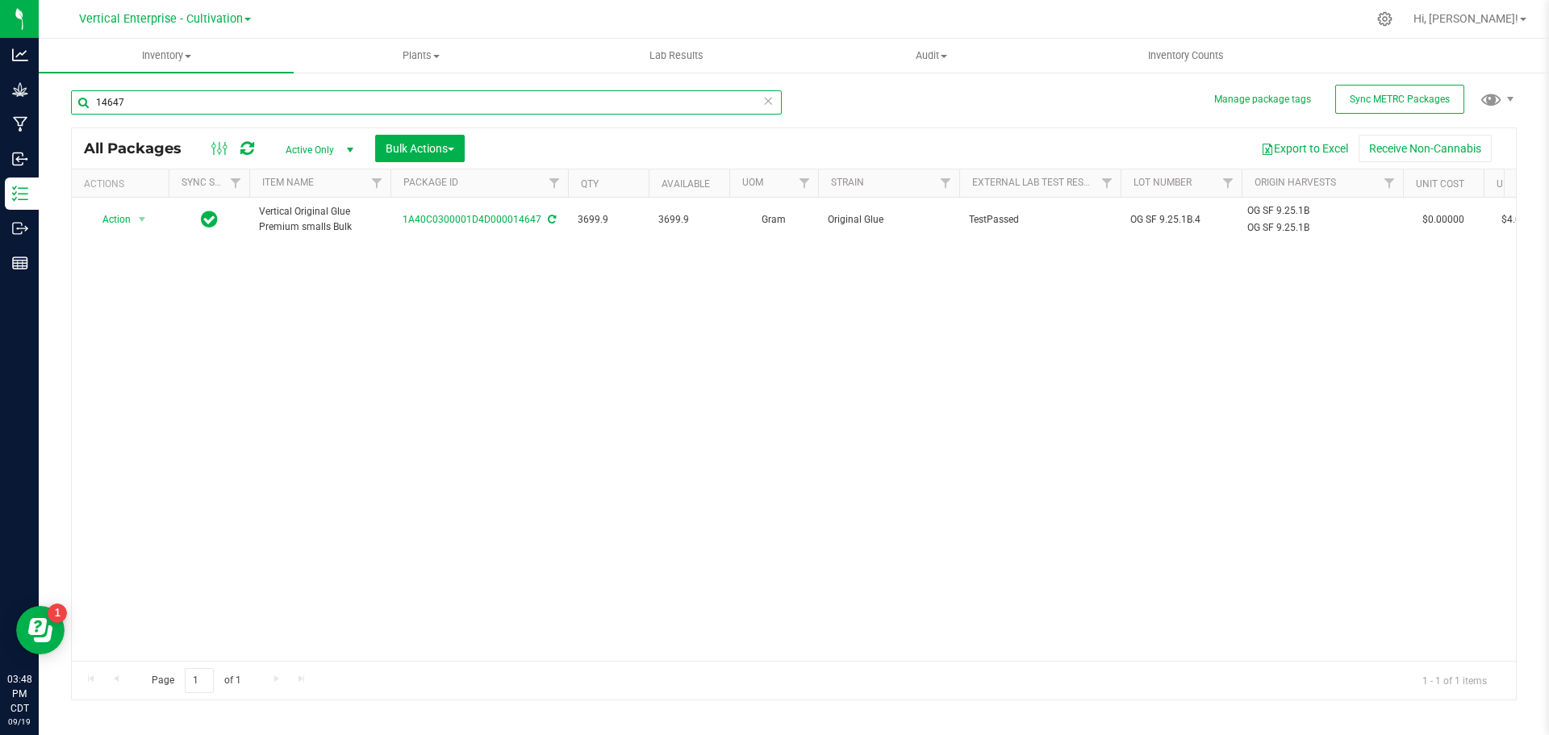
click at [168, 101] on input "14647" at bounding box center [426, 102] width 711 height 24
type input "14659"
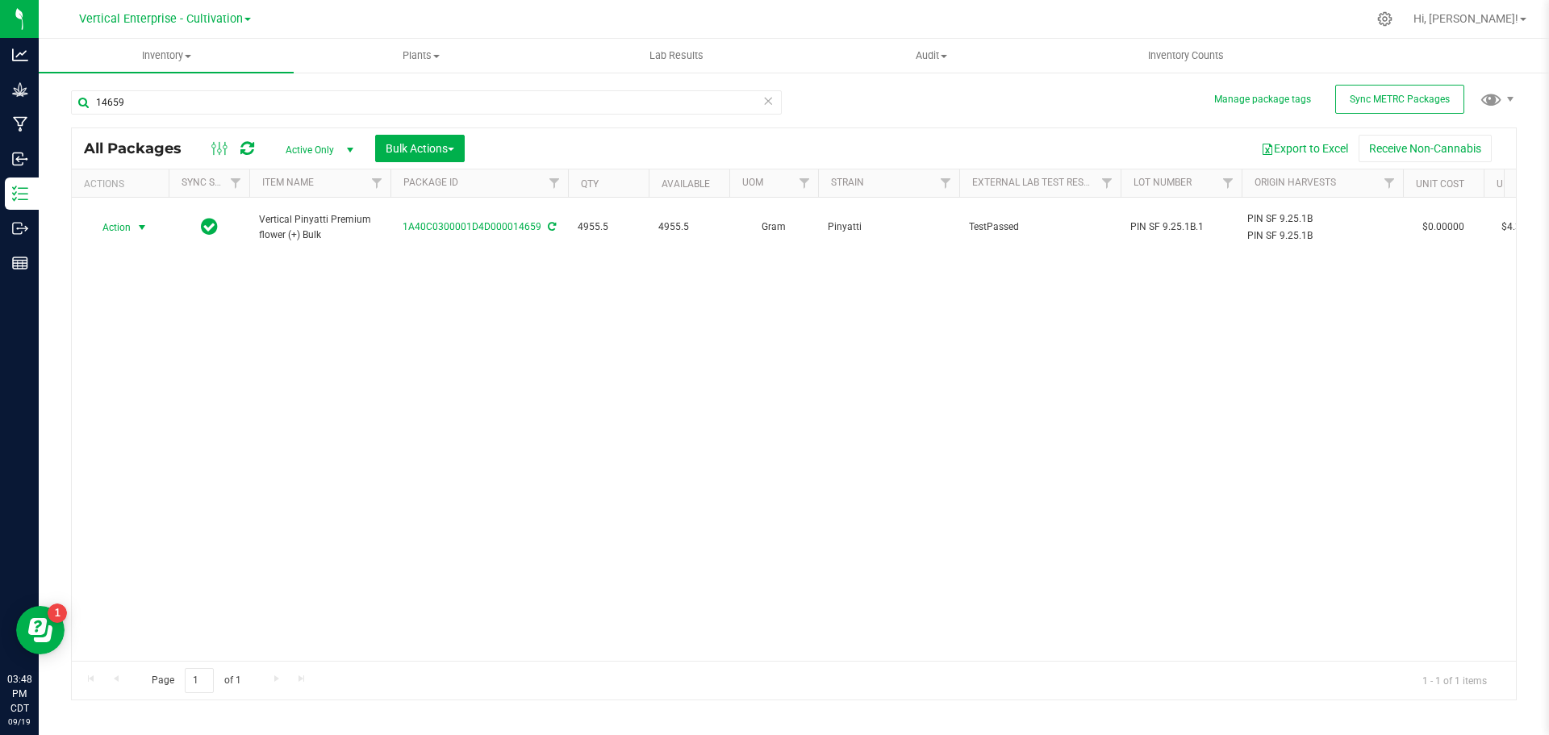
click at [119, 216] on span "Action" at bounding box center [110, 227] width 44 height 23
click at [138, 262] on li "Create package" at bounding box center [140, 270] width 102 height 24
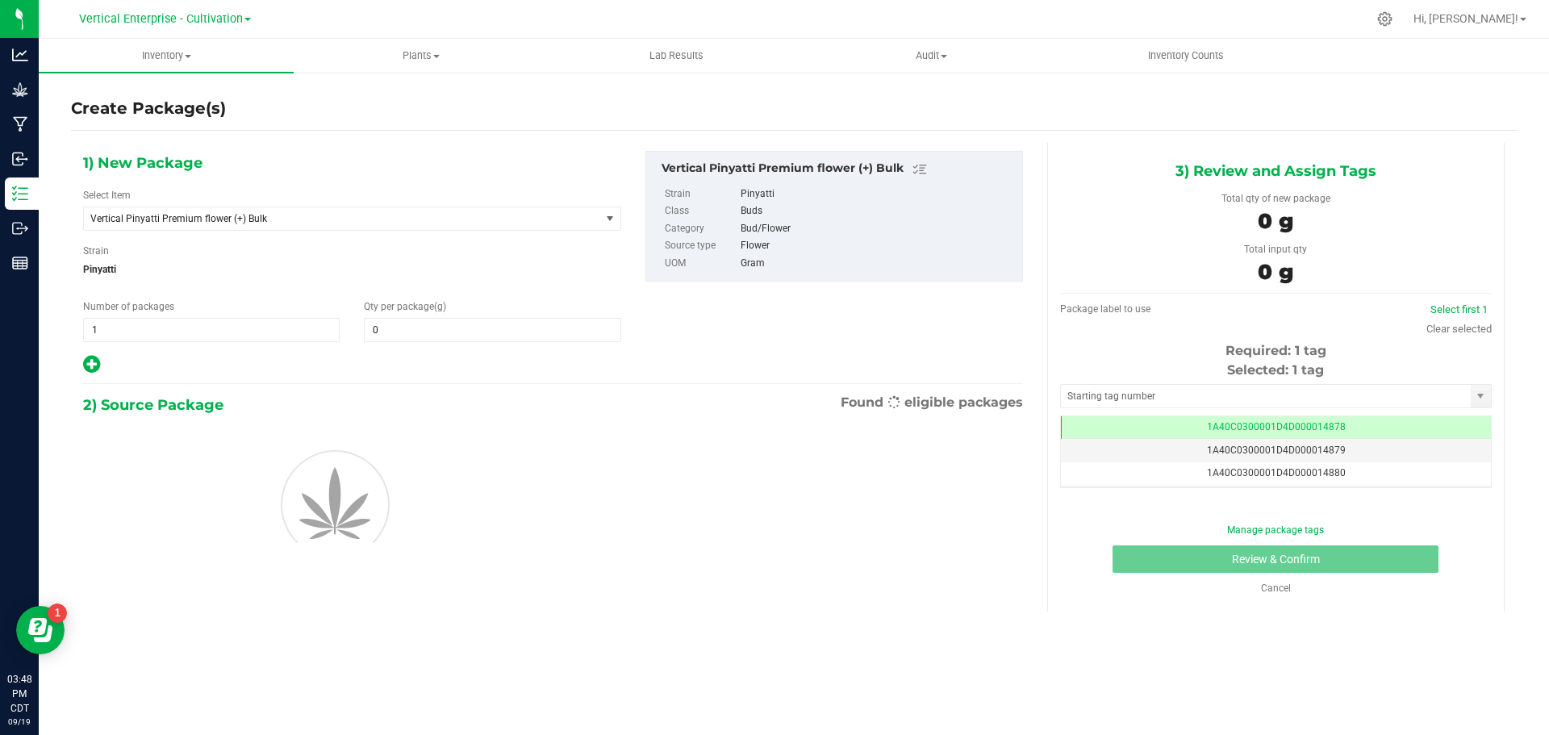
type input "0.0000"
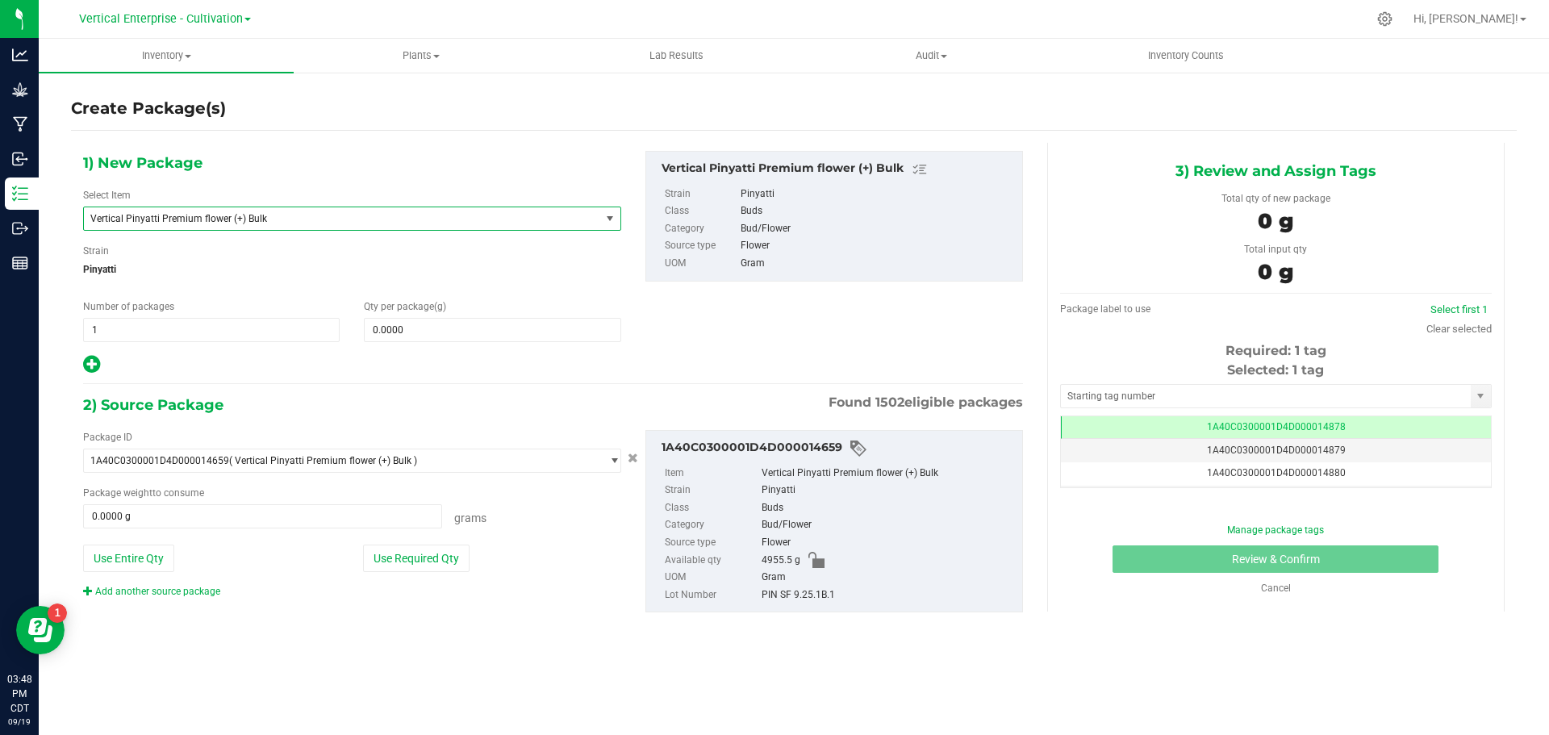
click at [191, 207] on span "Vertical Pinyatti Premium flower (+) Bulk" at bounding box center [352, 219] width 538 height 24
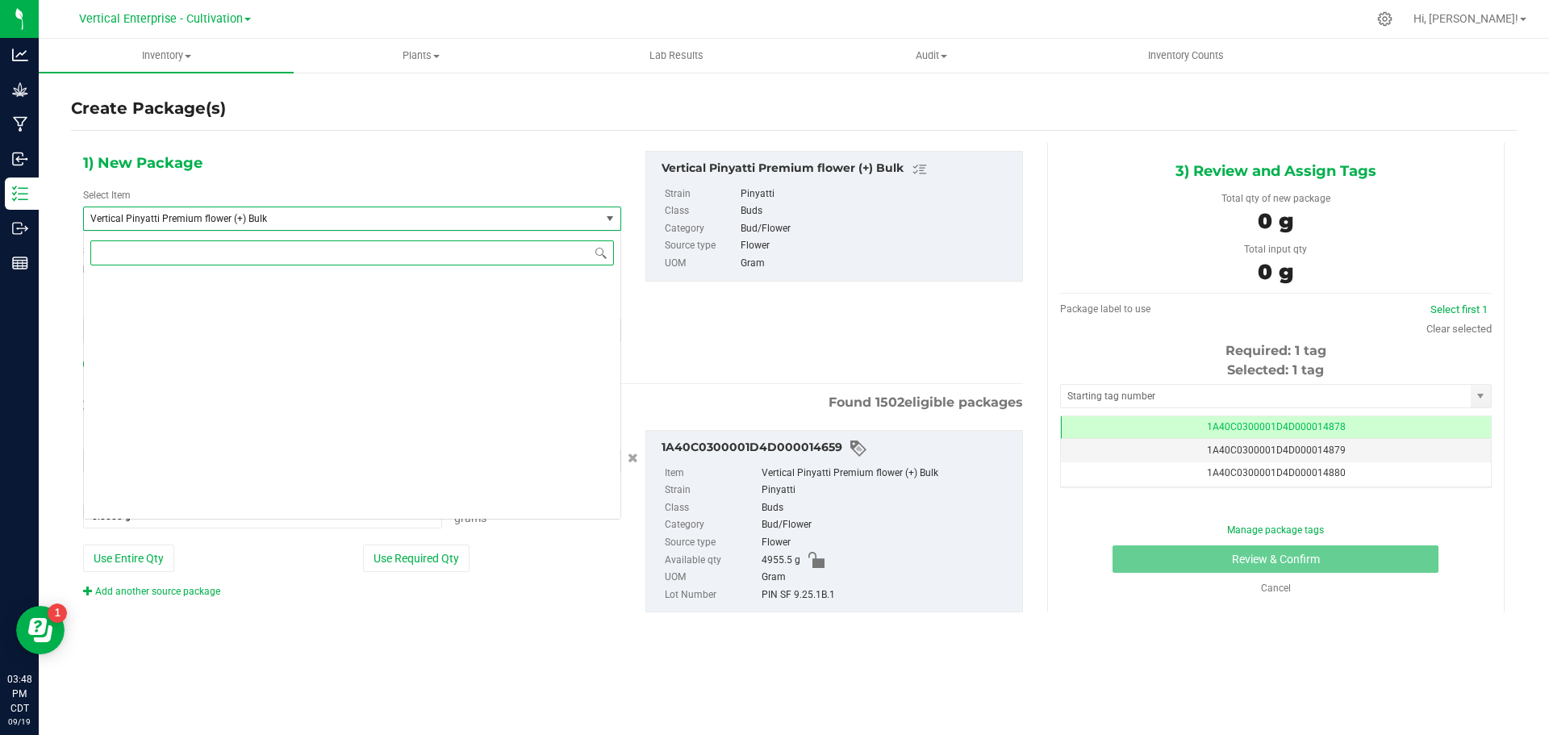
scroll to position [129734, 0]
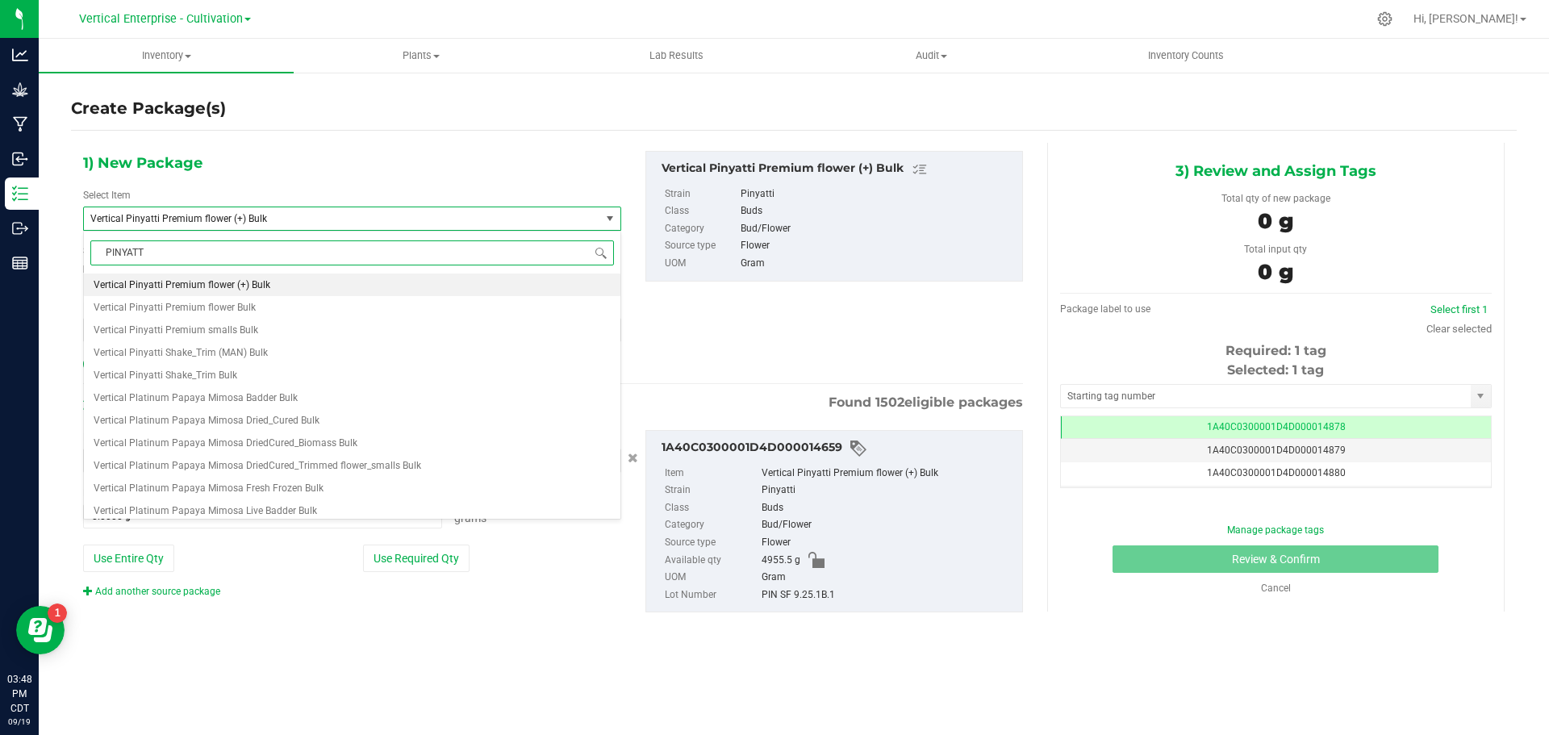
type input "PINYATTI"
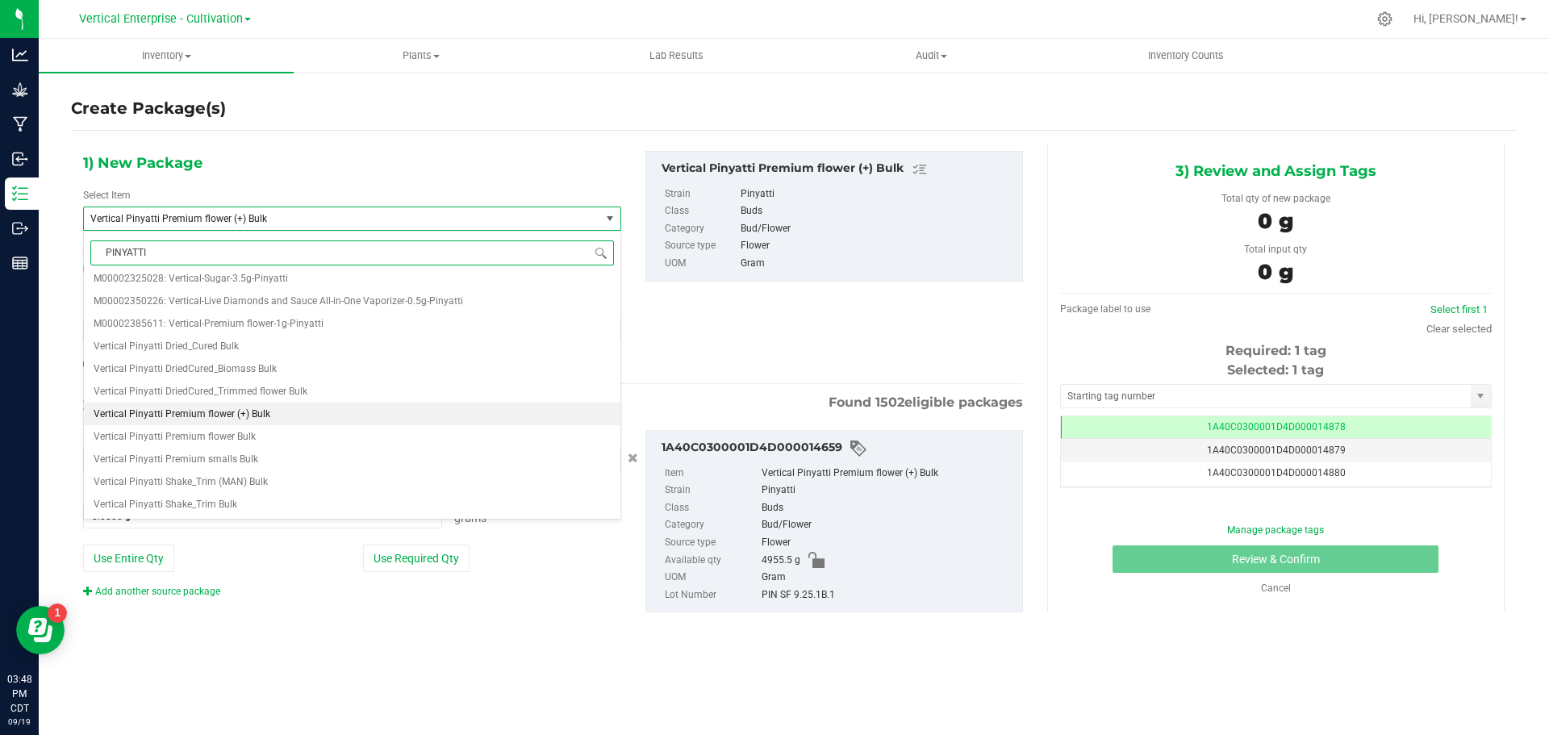
scroll to position [0, 0]
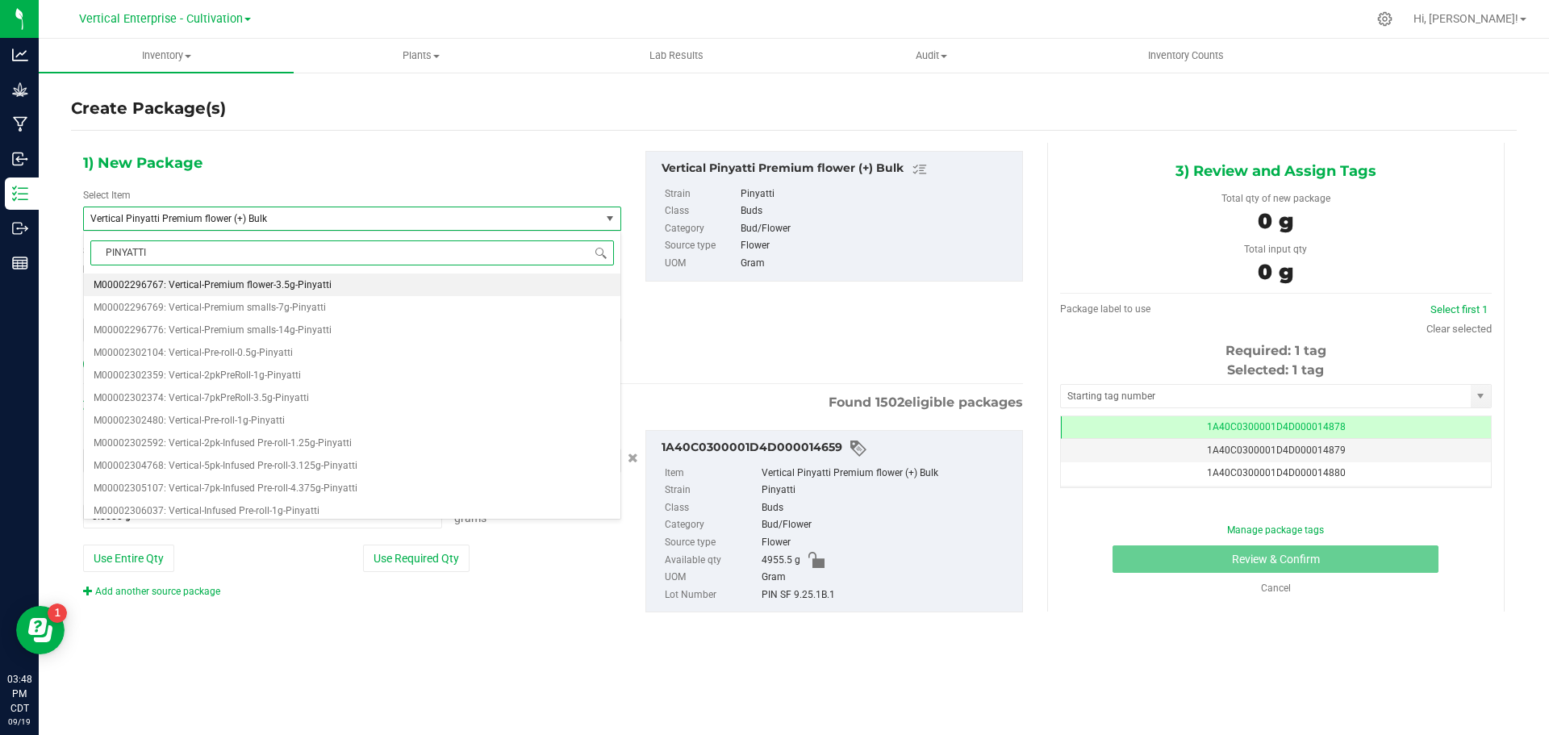
click at [299, 282] on span "M00002296767: Vertical-Premium flower-3.5g-Pinyatti" at bounding box center [213, 284] width 238 height 11
type input "0"
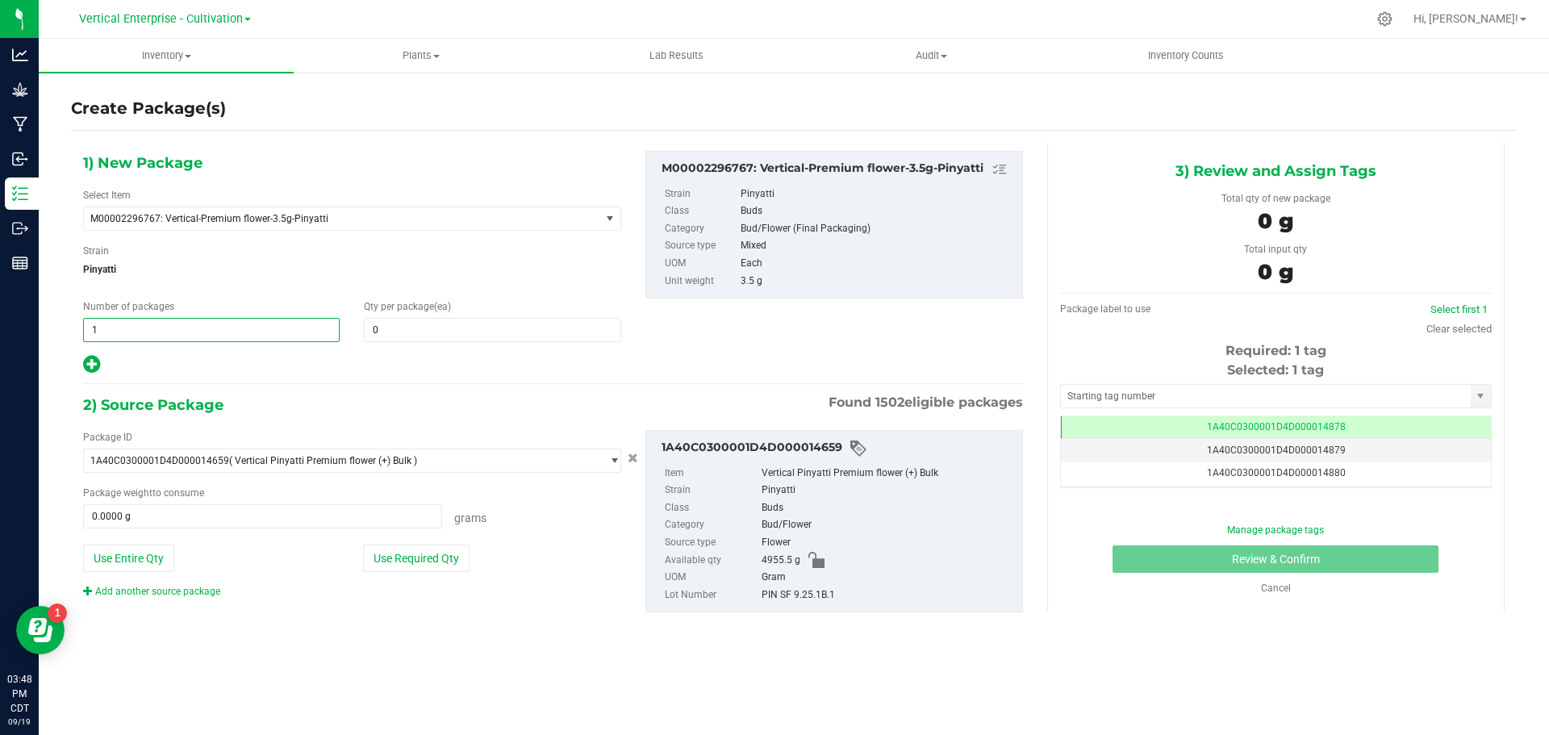
drag, startPoint x: 197, startPoint y: 329, endPoint x: 94, endPoint y: 330, distance: 102.5
click at [94, 330] on span "1 1" at bounding box center [211, 330] width 257 height 24
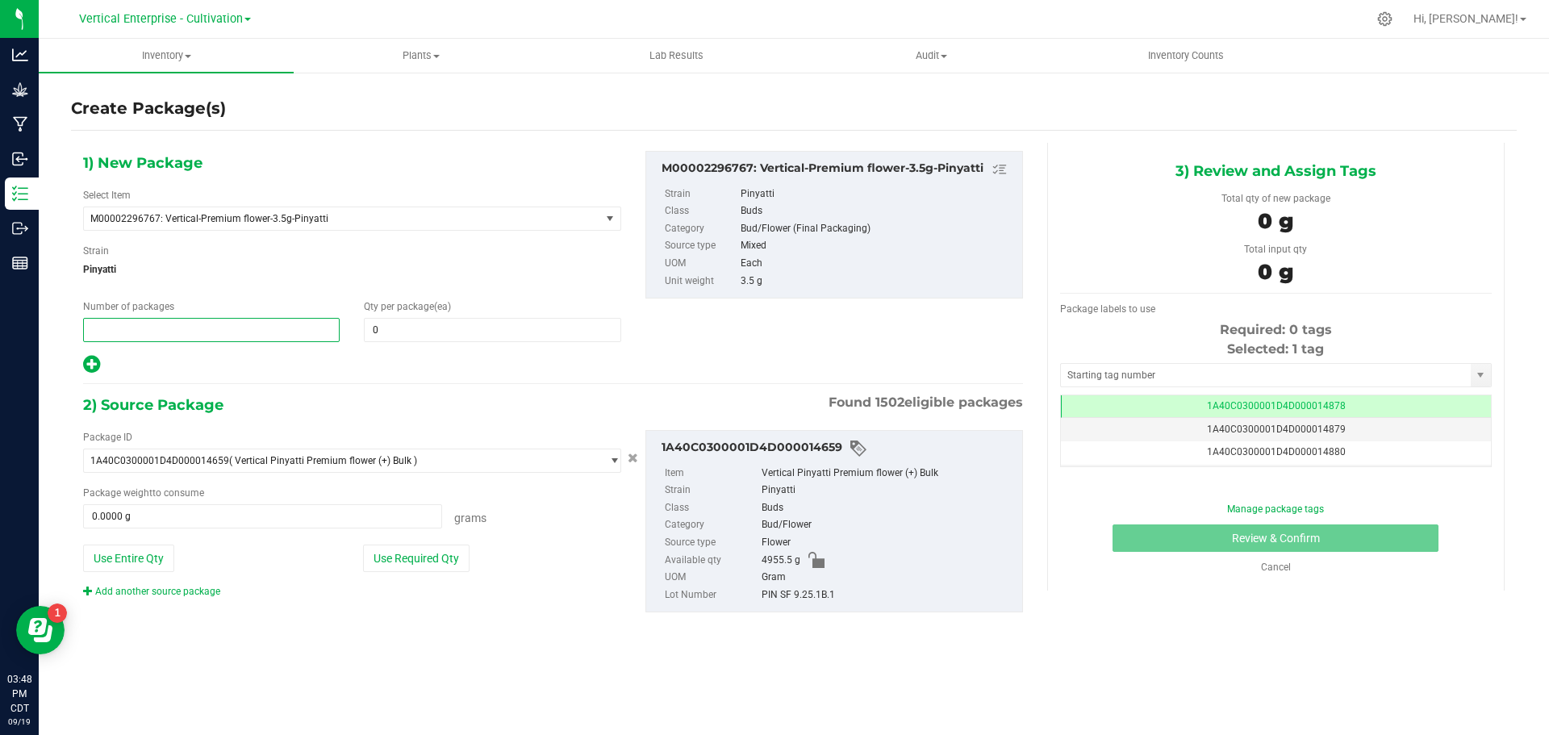
type input "2"
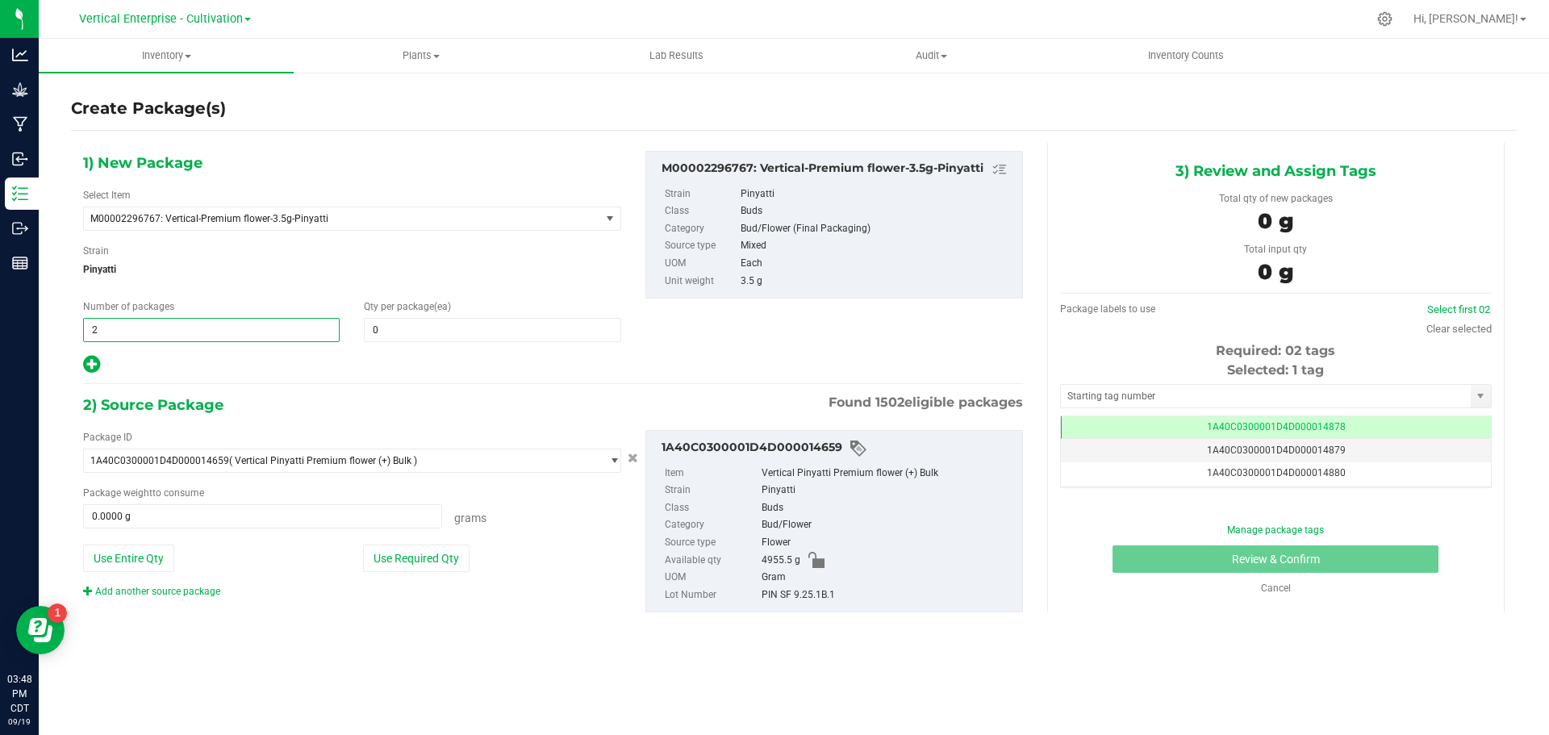
type input "2"
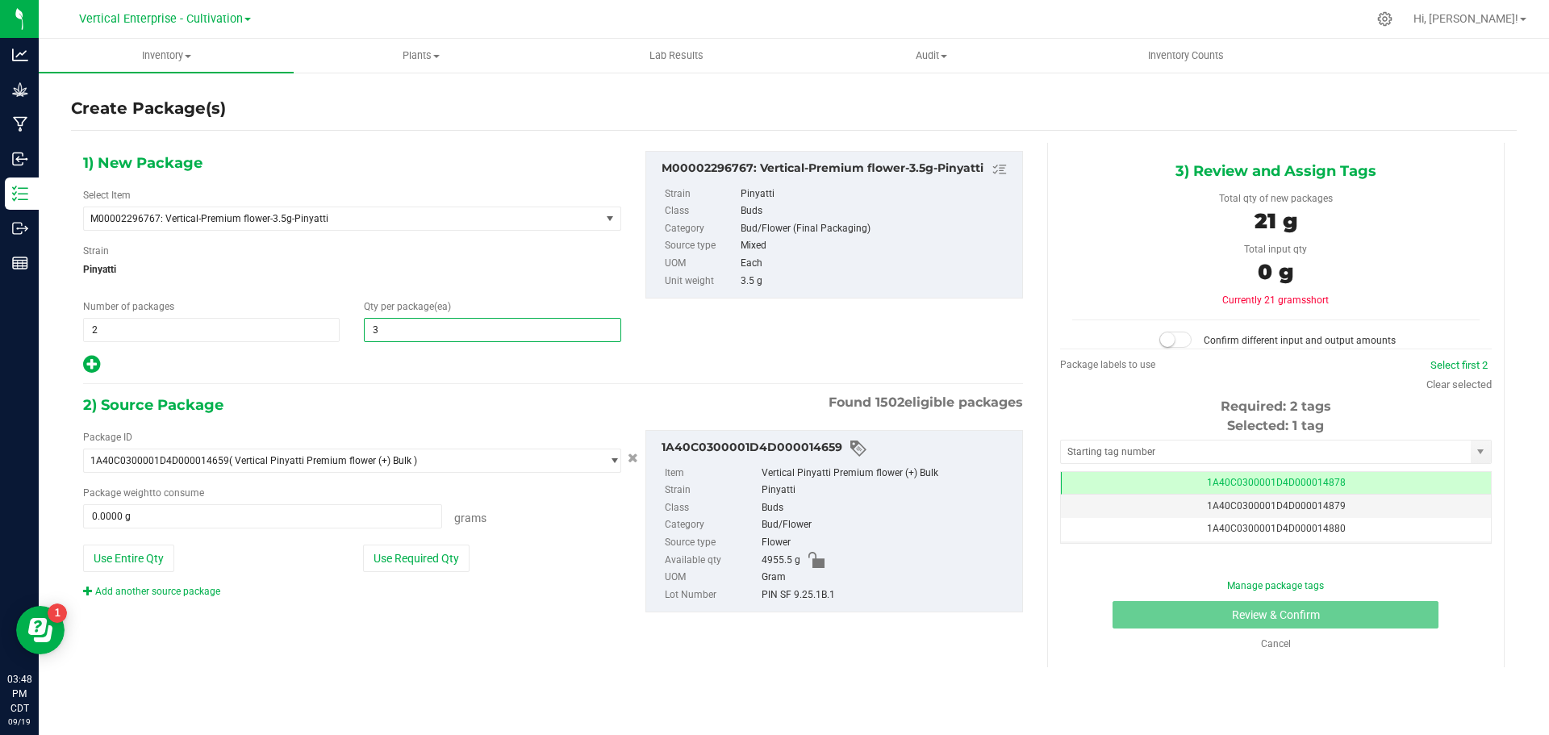
type input "36"
click at [395, 547] on button "Use Required Qty" at bounding box center [416, 558] width 107 height 27
type input "252.0000 g"
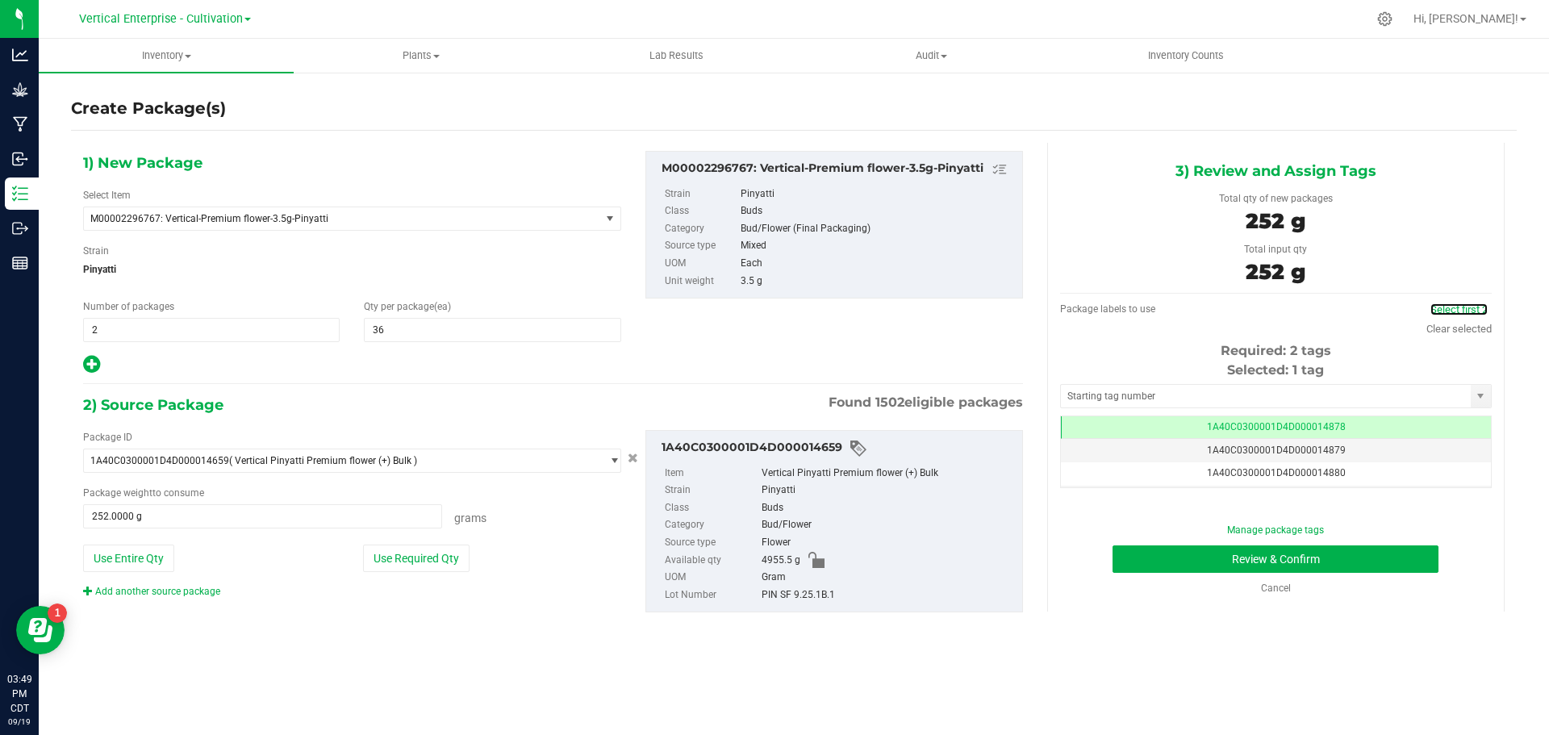
click at [1451, 310] on link "Select first 2" at bounding box center [1459, 309] width 57 height 12
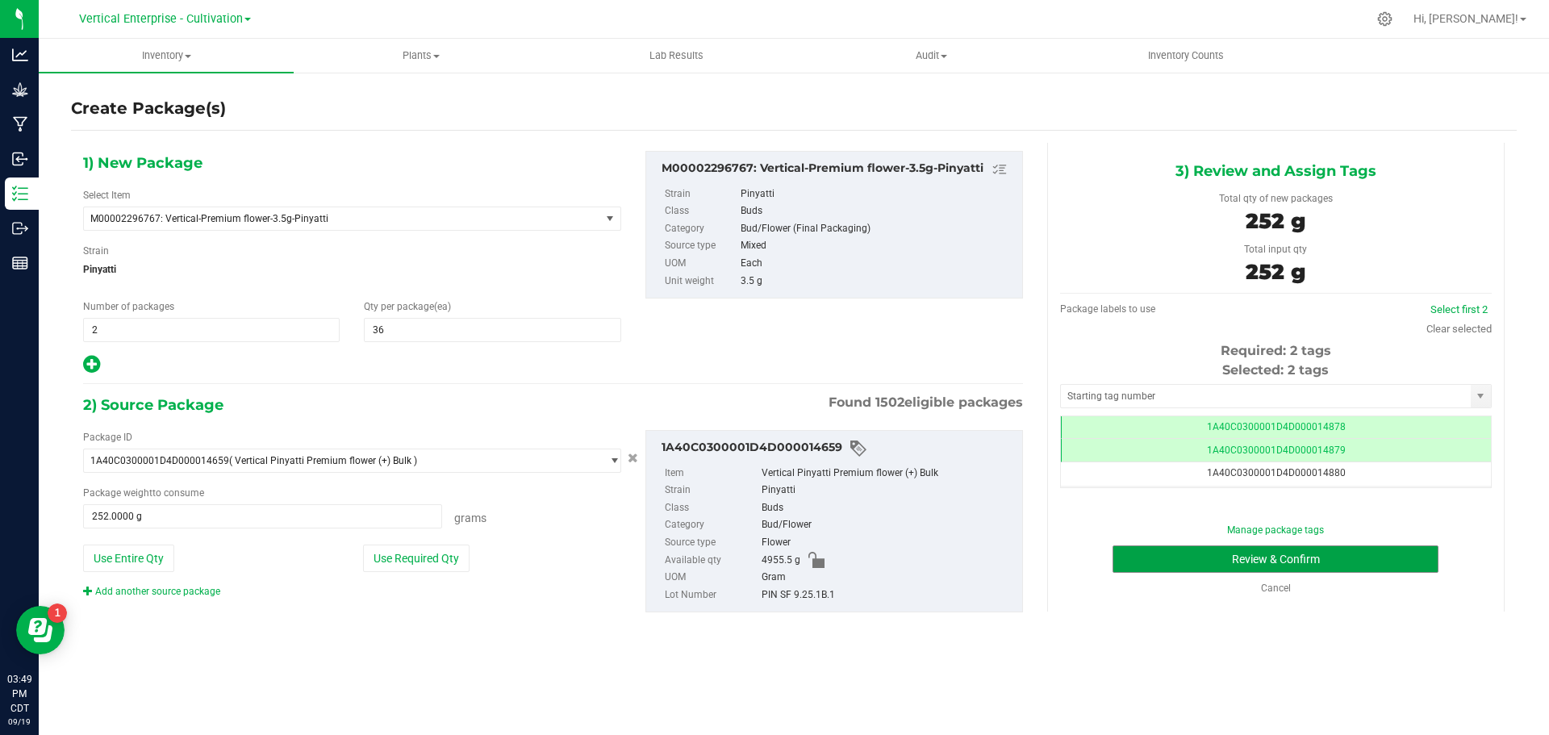
click at [1273, 550] on button "Review & Confirm" at bounding box center [1276, 558] width 326 height 27
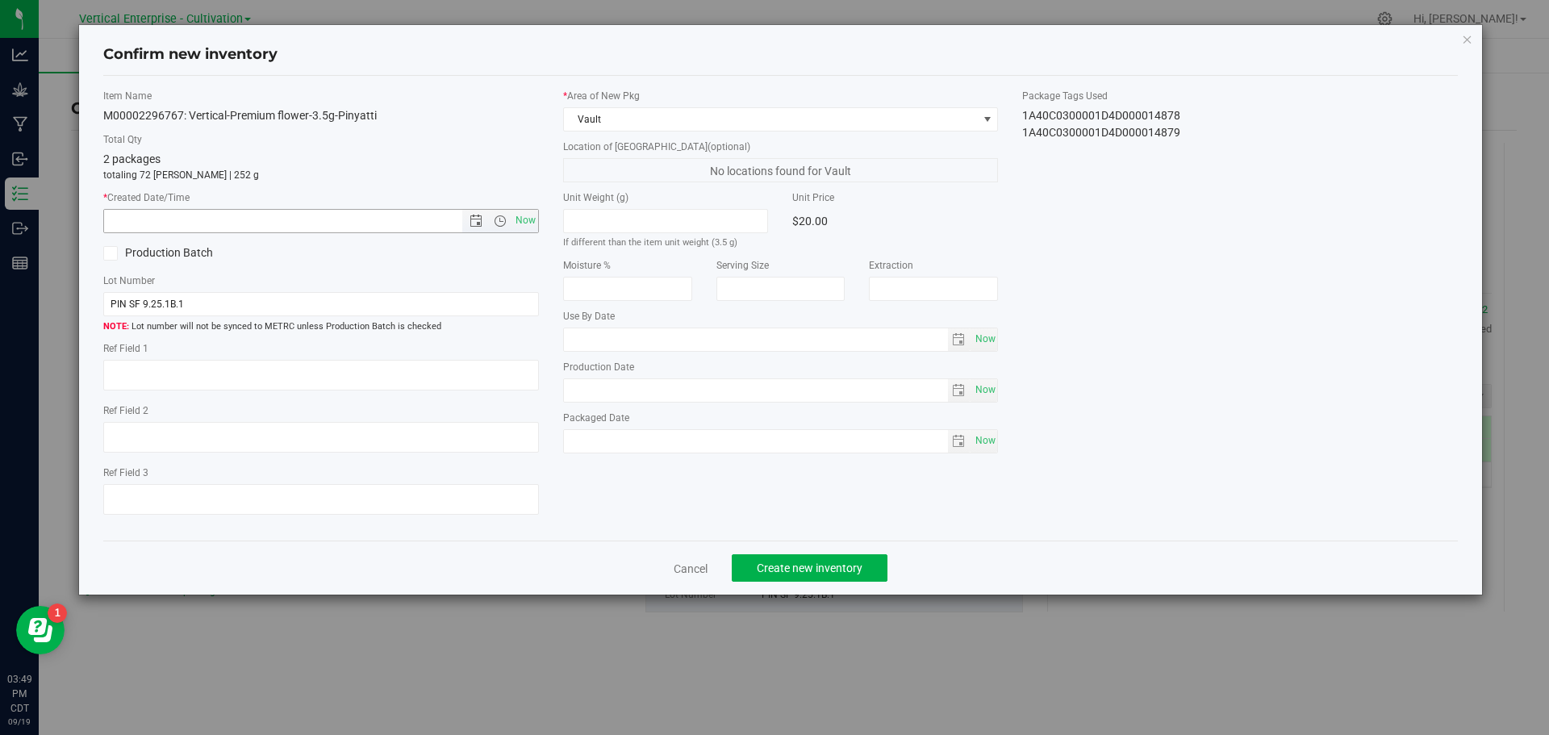
click at [516, 226] on span "Now" at bounding box center [525, 220] width 27 height 23
type input "9/19/2025 3:49 PM"
click at [830, 562] on button "Create new inventory" at bounding box center [810, 567] width 156 height 27
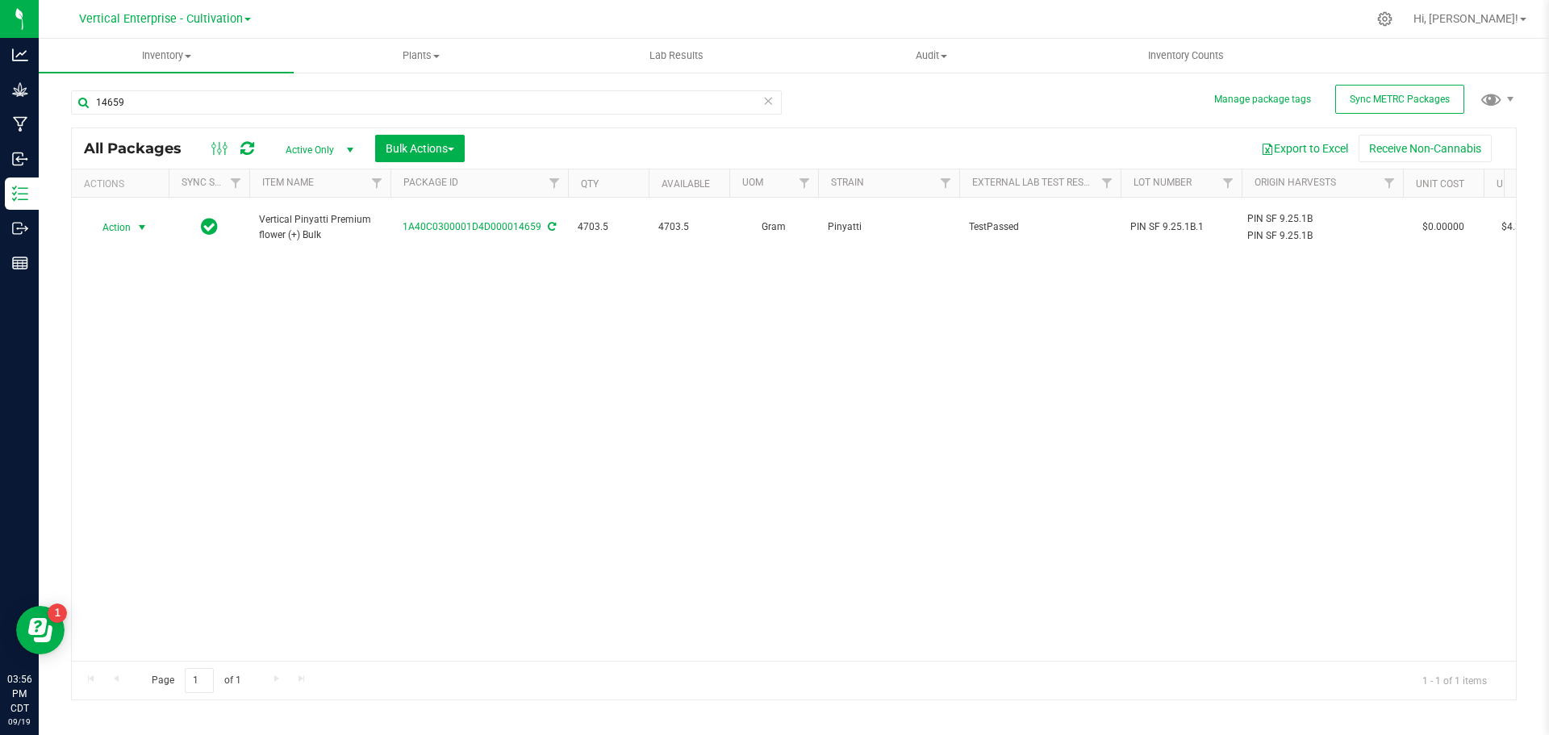
click at [98, 218] on span "Action" at bounding box center [110, 227] width 44 height 23
click at [119, 261] on li "Create package" at bounding box center [140, 270] width 102 height 24
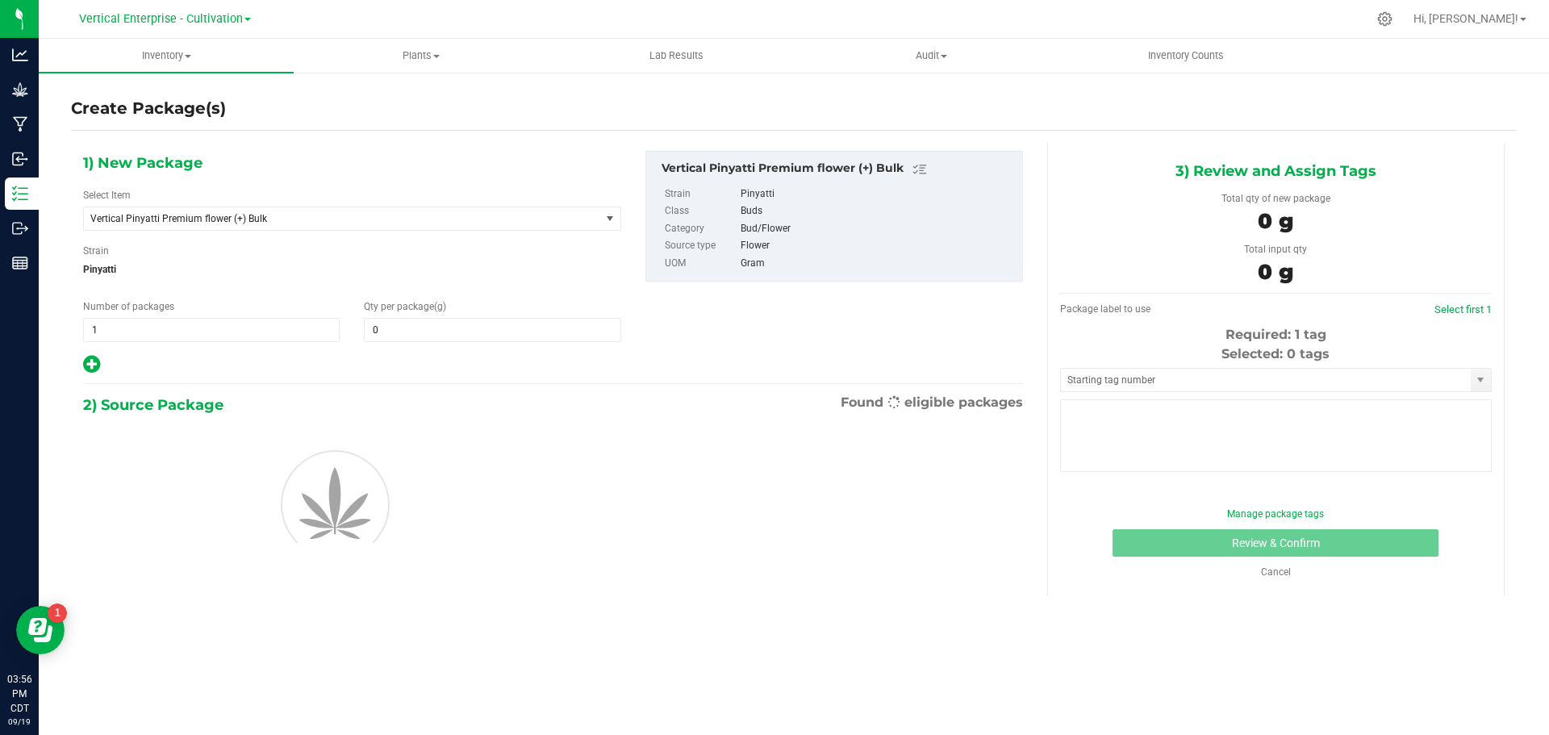
type input "0.0000"
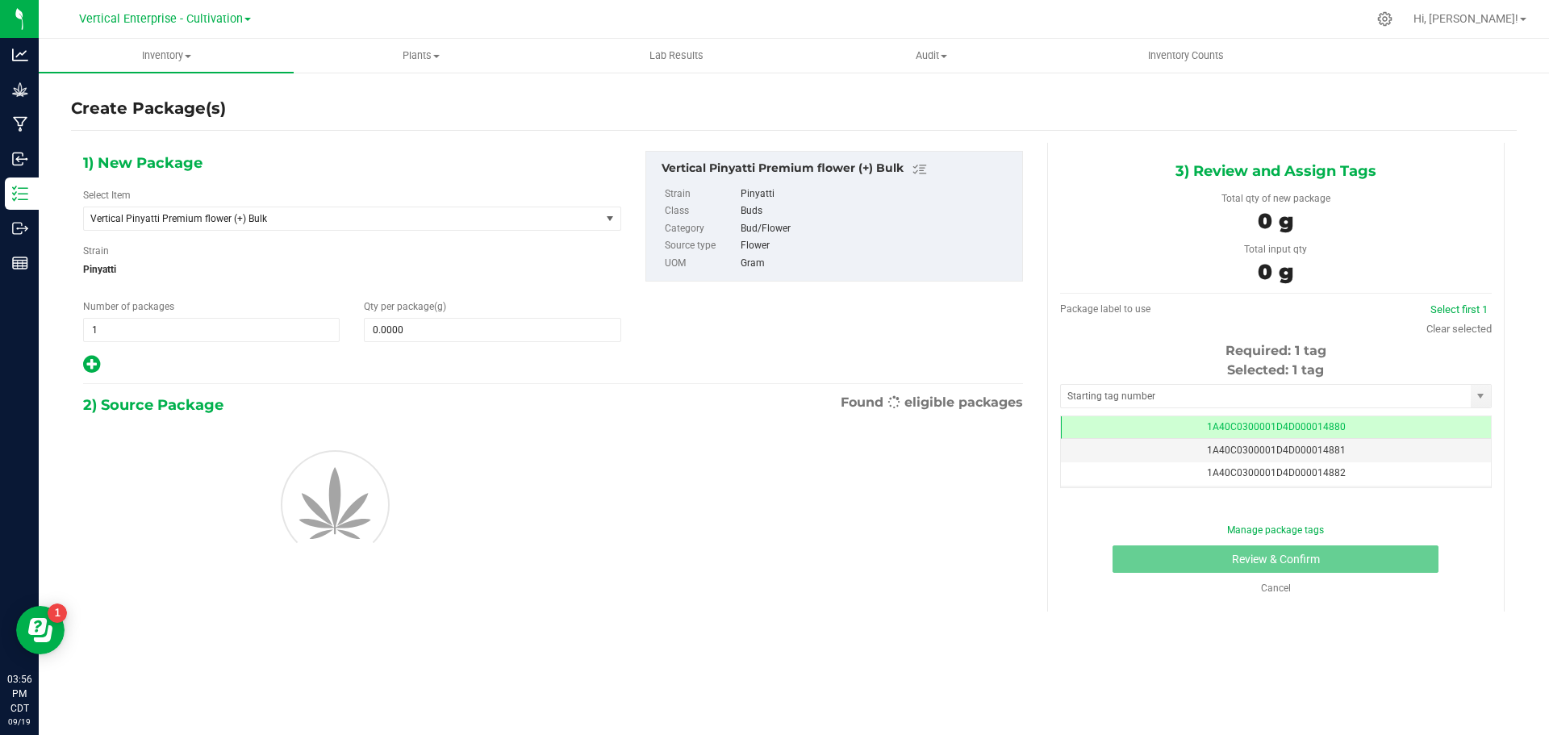
scroll to position [0, -1]
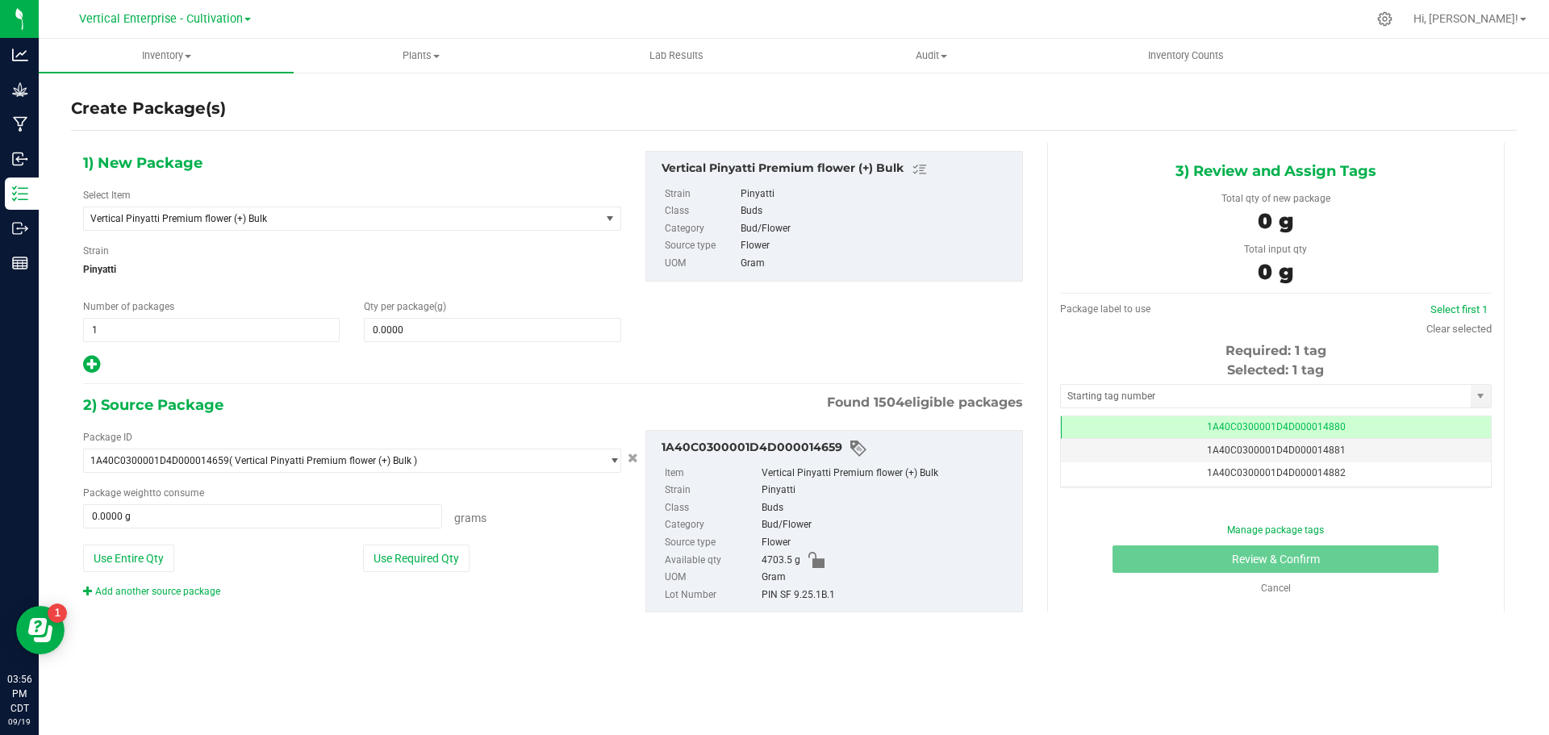
click at [259, 212] on span "Vertical Pinyatti Premium flower (+) Bulk" at bounding box center [342, 218] width 516 height 23
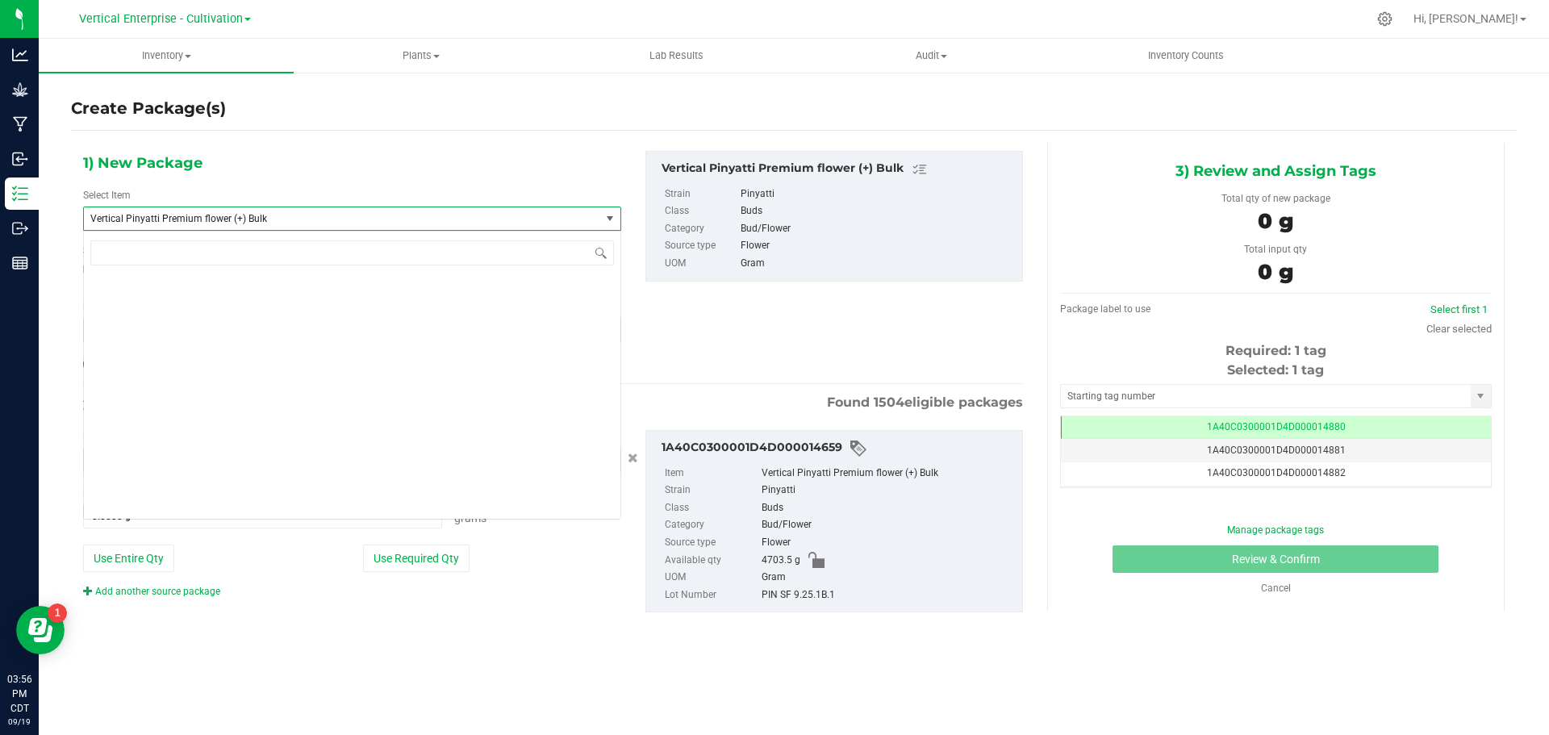
scroll to position [129734, 0]
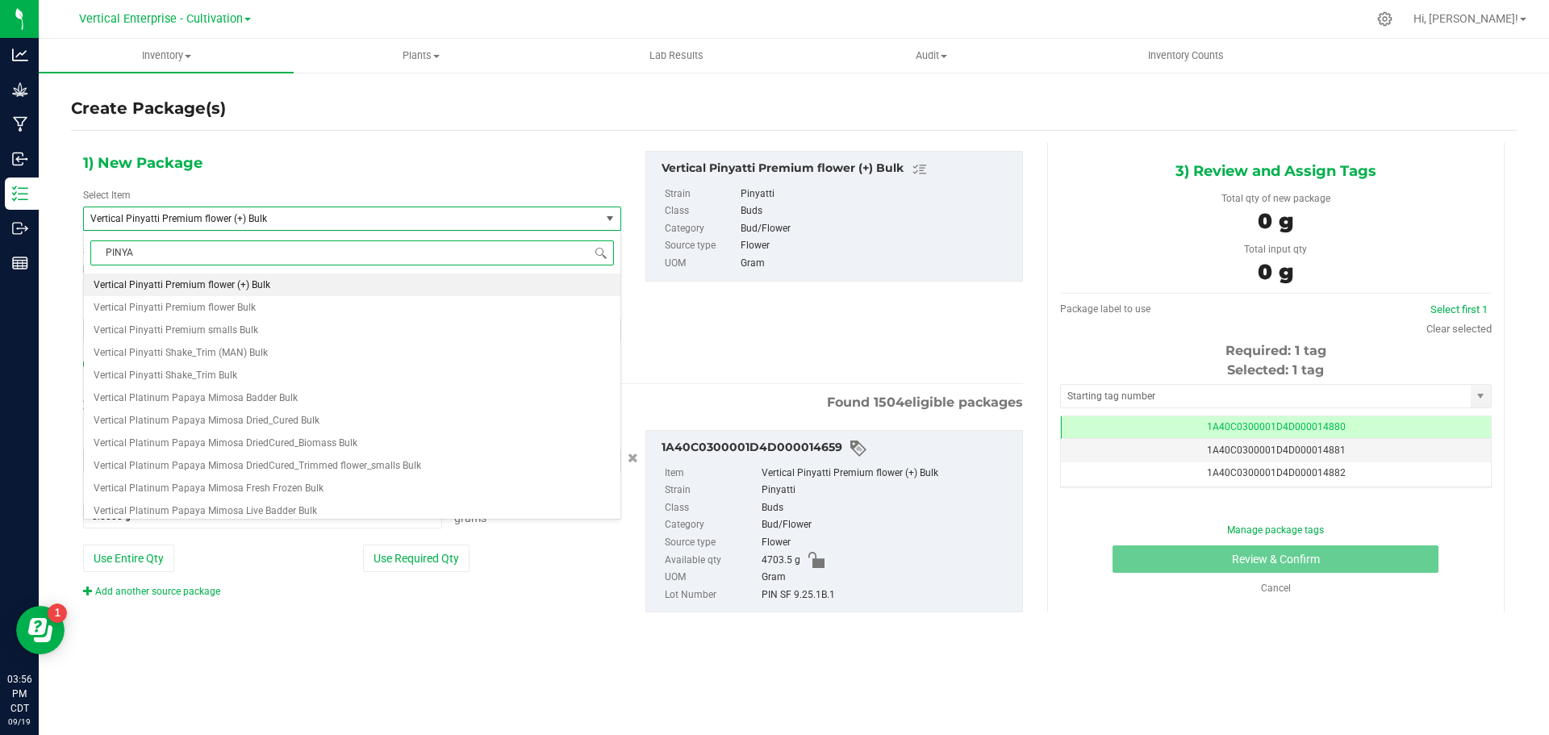
type input "PINYAT"
click at [287, 284] on span "M00002296767: Vertical-Premium flower-3.5g-Pinyatti" at bounding box center [213, 284] width 238 height 11
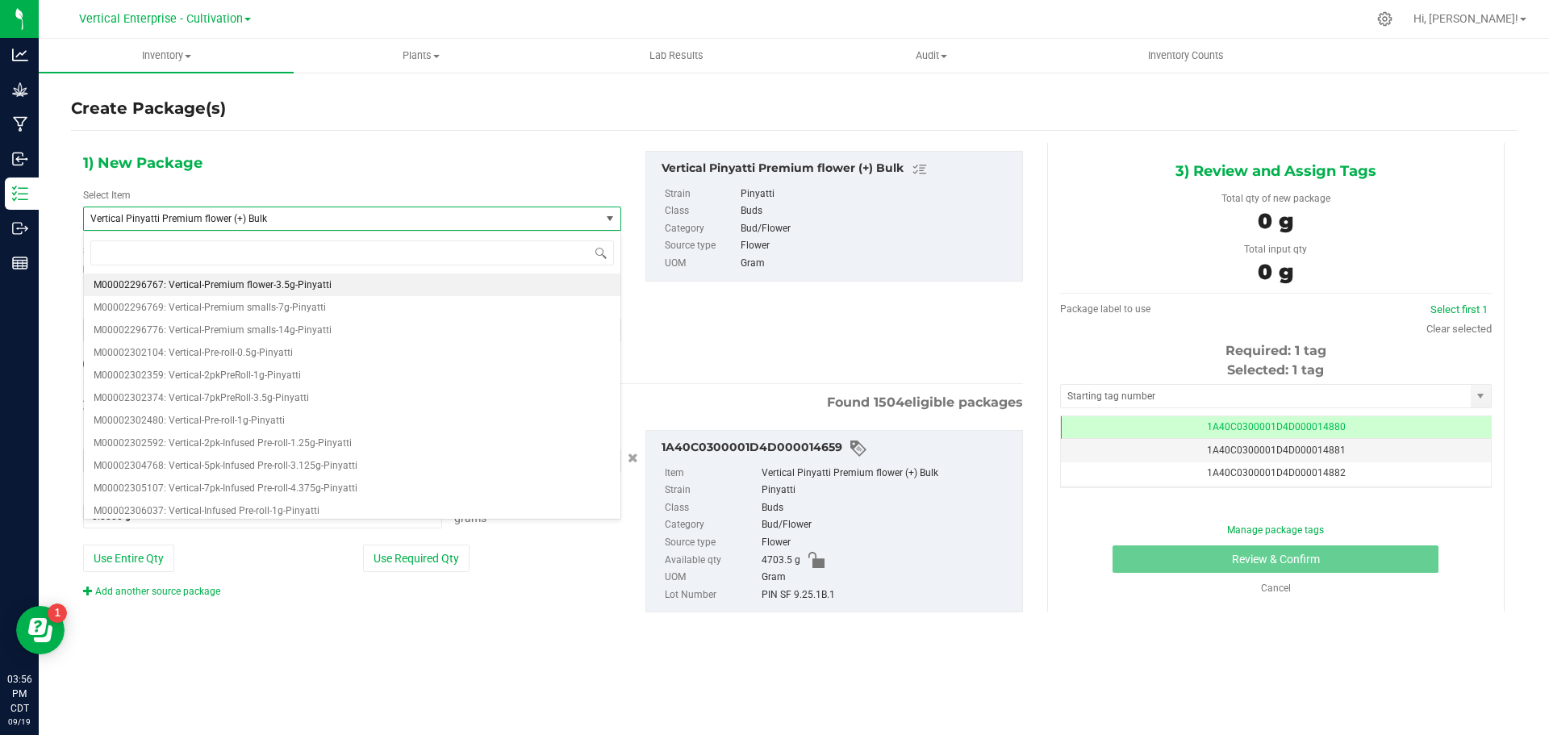
type input "0"
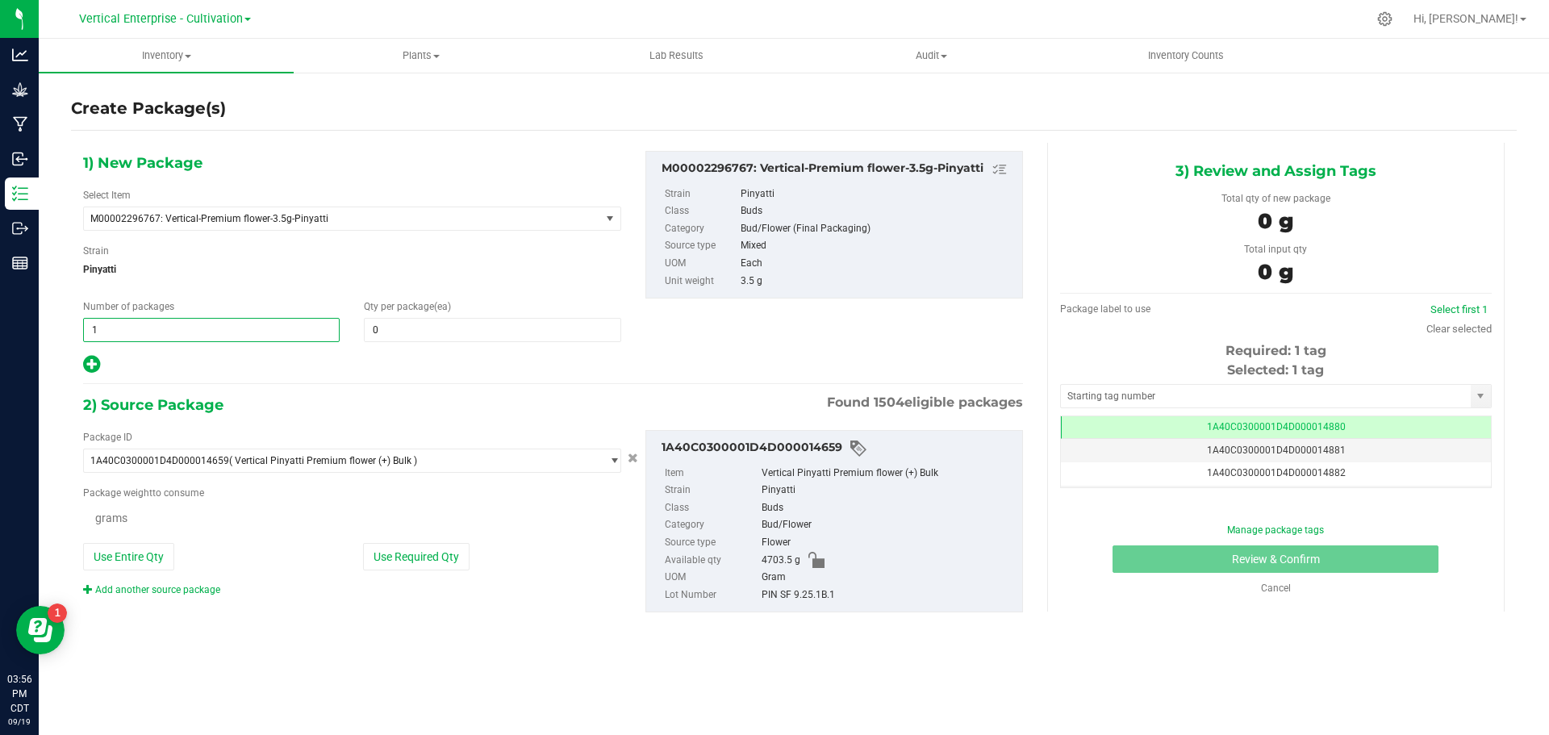
drag, startPoint x: 185, startPoint y: 334, endPoint x: 78, endPoint y: 336, distance: 106.5
click at [78, 336] on div "Number of packages 1 1" at bounding box center [211, 320] width 281 height 43
type input "2"
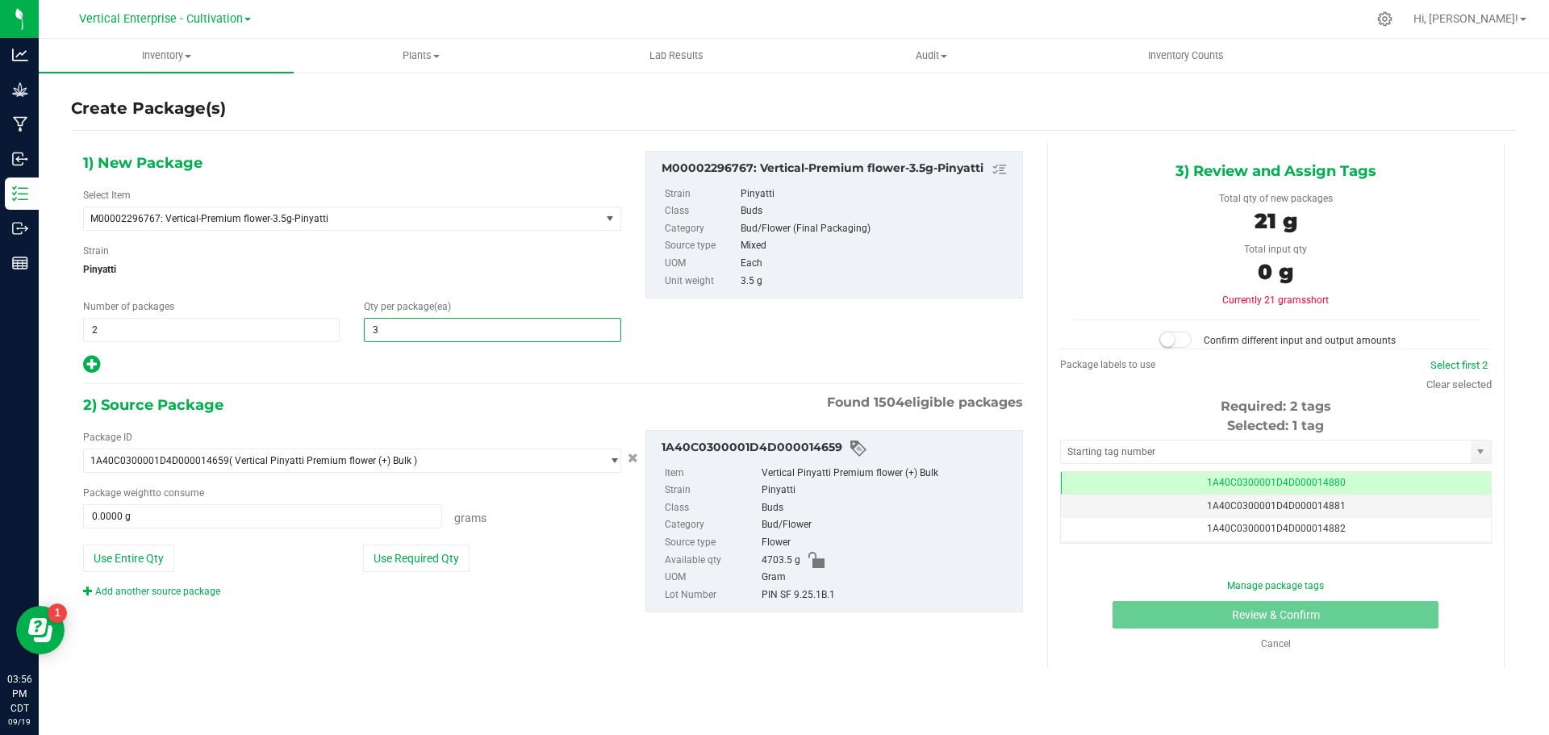
type input "36"
click at [372, 560] on button "Use Required Qty" at bounding box center [416, 558] width 107 height 27
type input "252.0000 g"
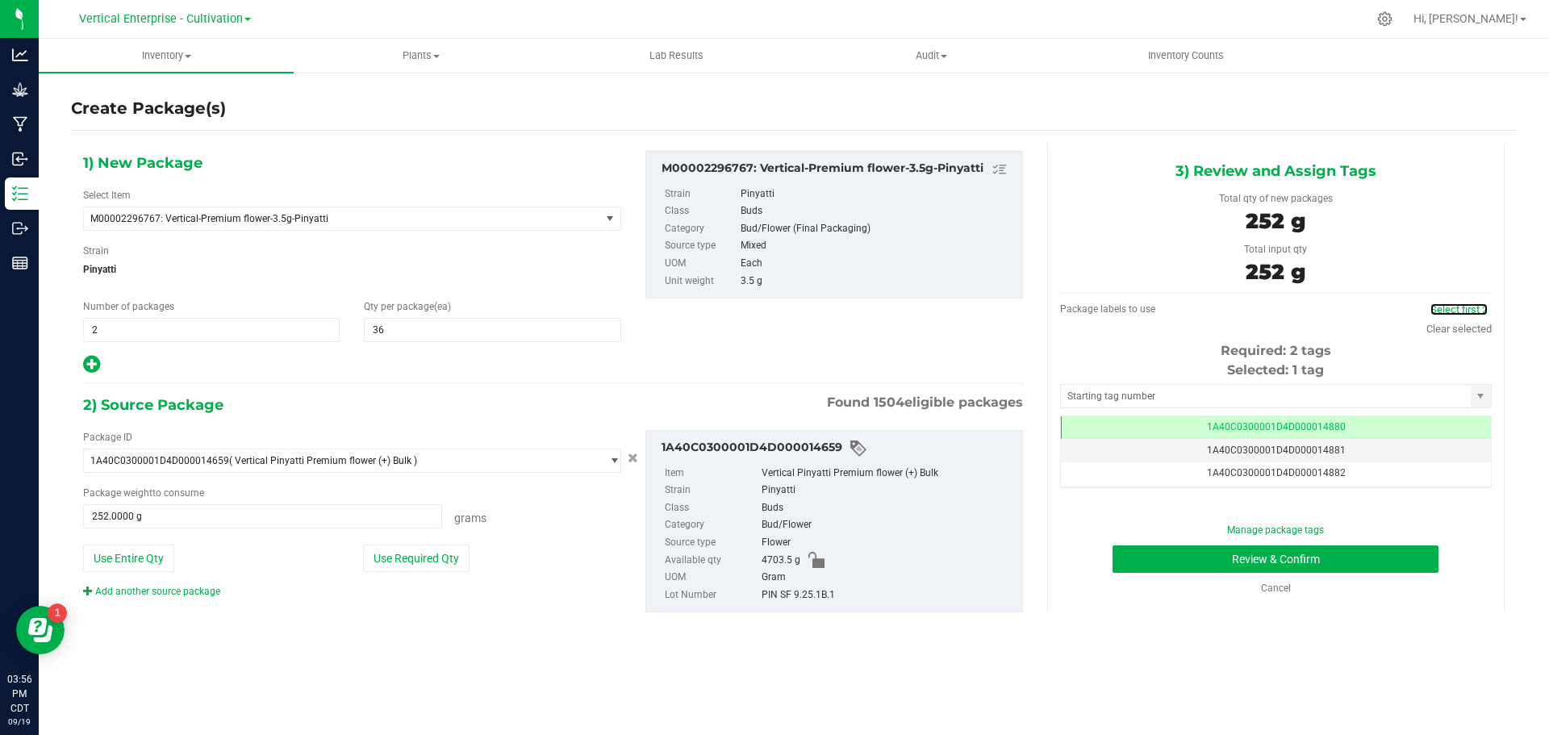
click at [1465, 307] on link "Select first 2" at bounding box center [1459, 309] width 57 height 12
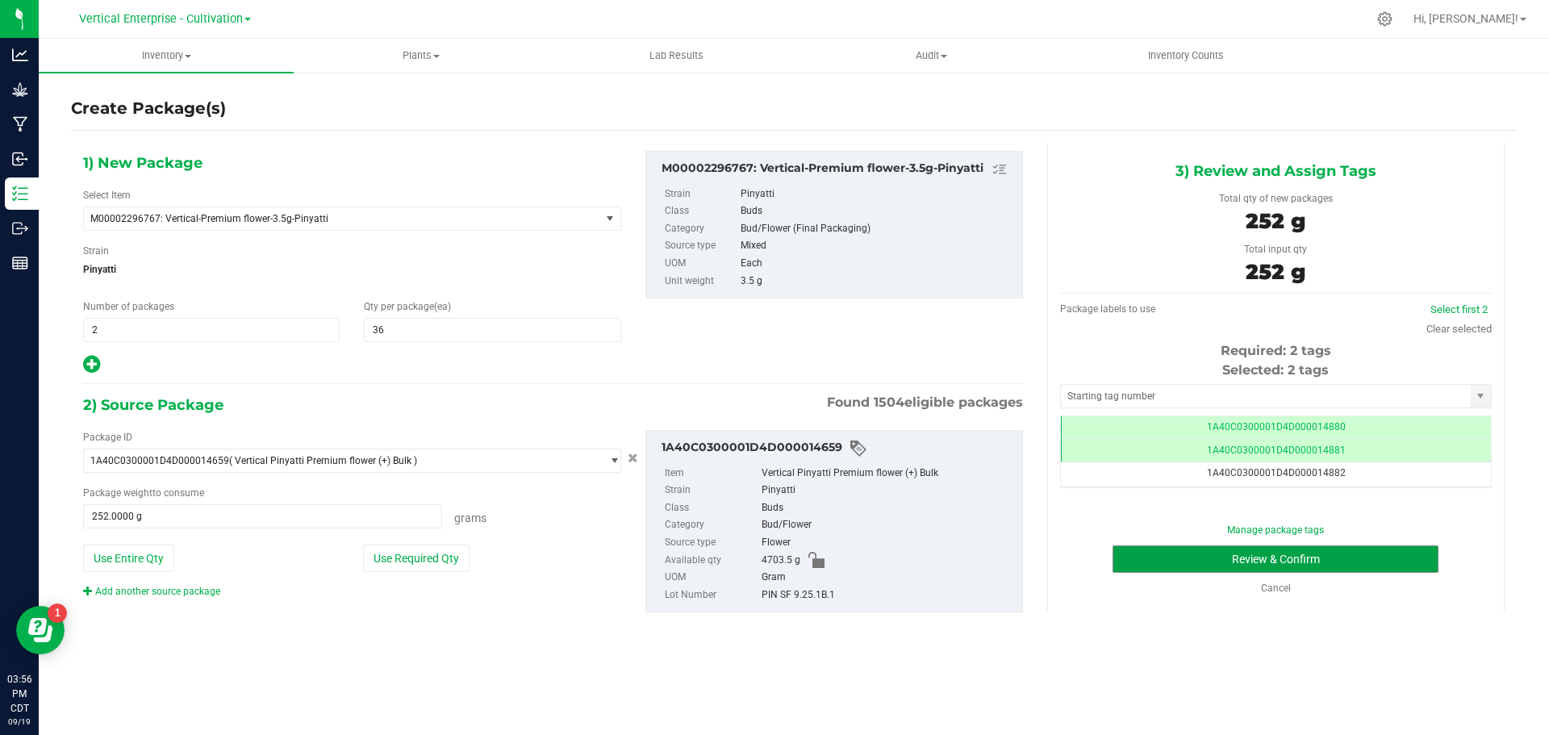
click at [1389, 552] on button "Review & Confirm" at bounding box center [1276, 558] width 326 height 27
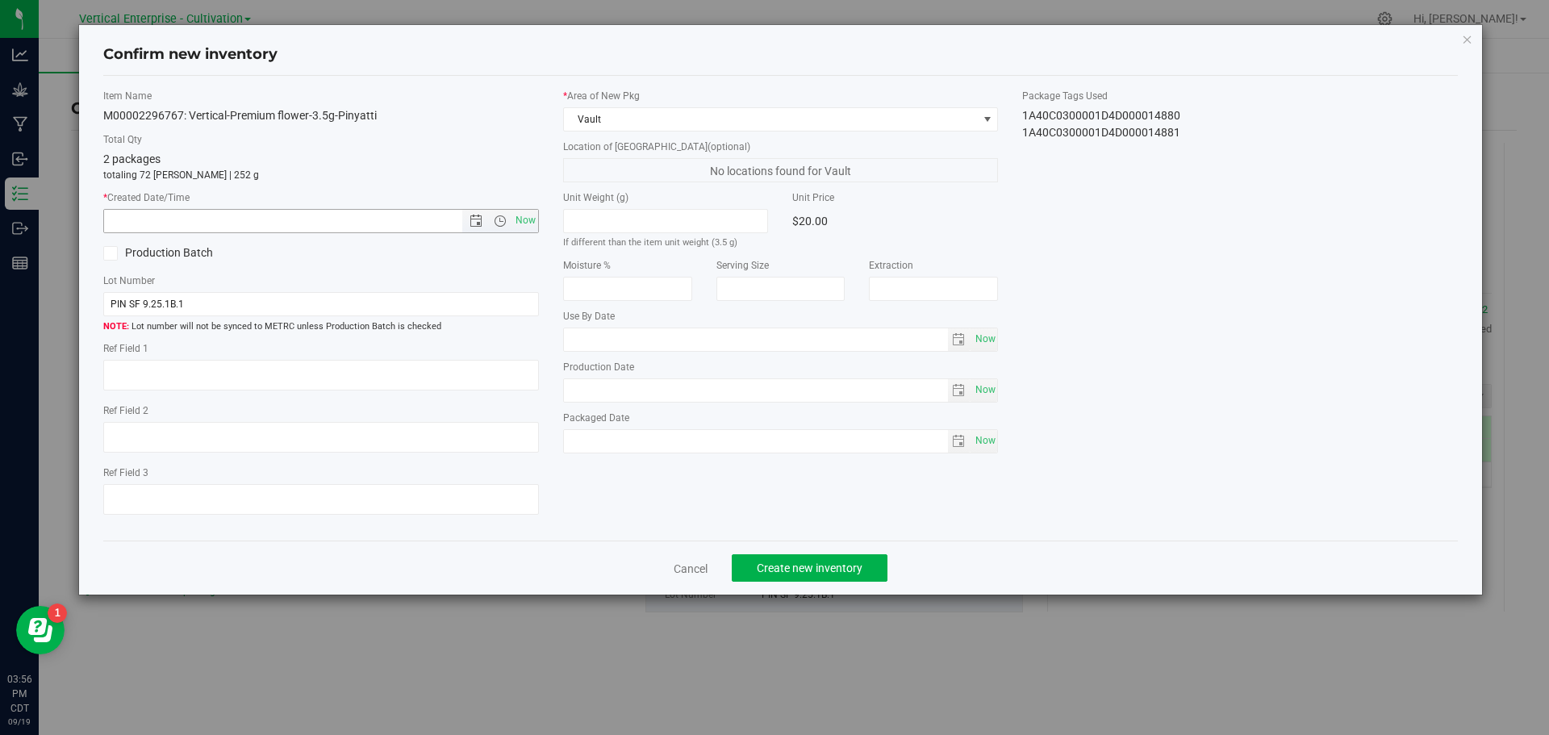
click at [537, 215] on span "Now" at bounding box center [525, 220] width 27 height 23
type input "9/19/2025 3:57 PM"
click at [821, 579] on button "Create new inventory" at bounding box center [810, 567] width 156 height 27
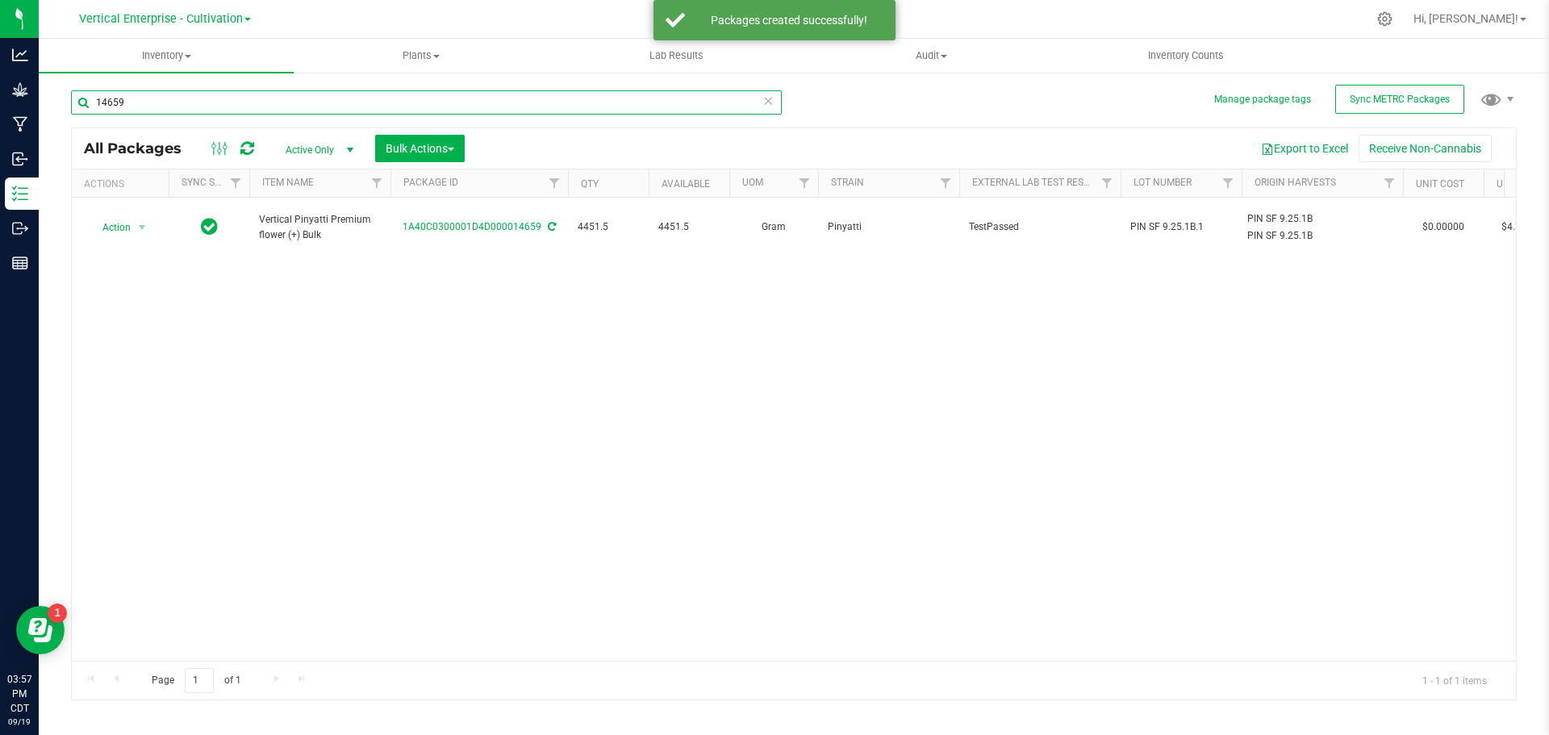
drag, startPoint x: 157, startPoint y: 103, endPoint x: 39, endPoint y: 104, distance: 117.8
click at [39, 104] on div "Analytics Grow Manufacturing Inbound Inventory Outbound Reports 03:57 PM CDT 09…" at bounding box center [774, 367] width 1549 height 735
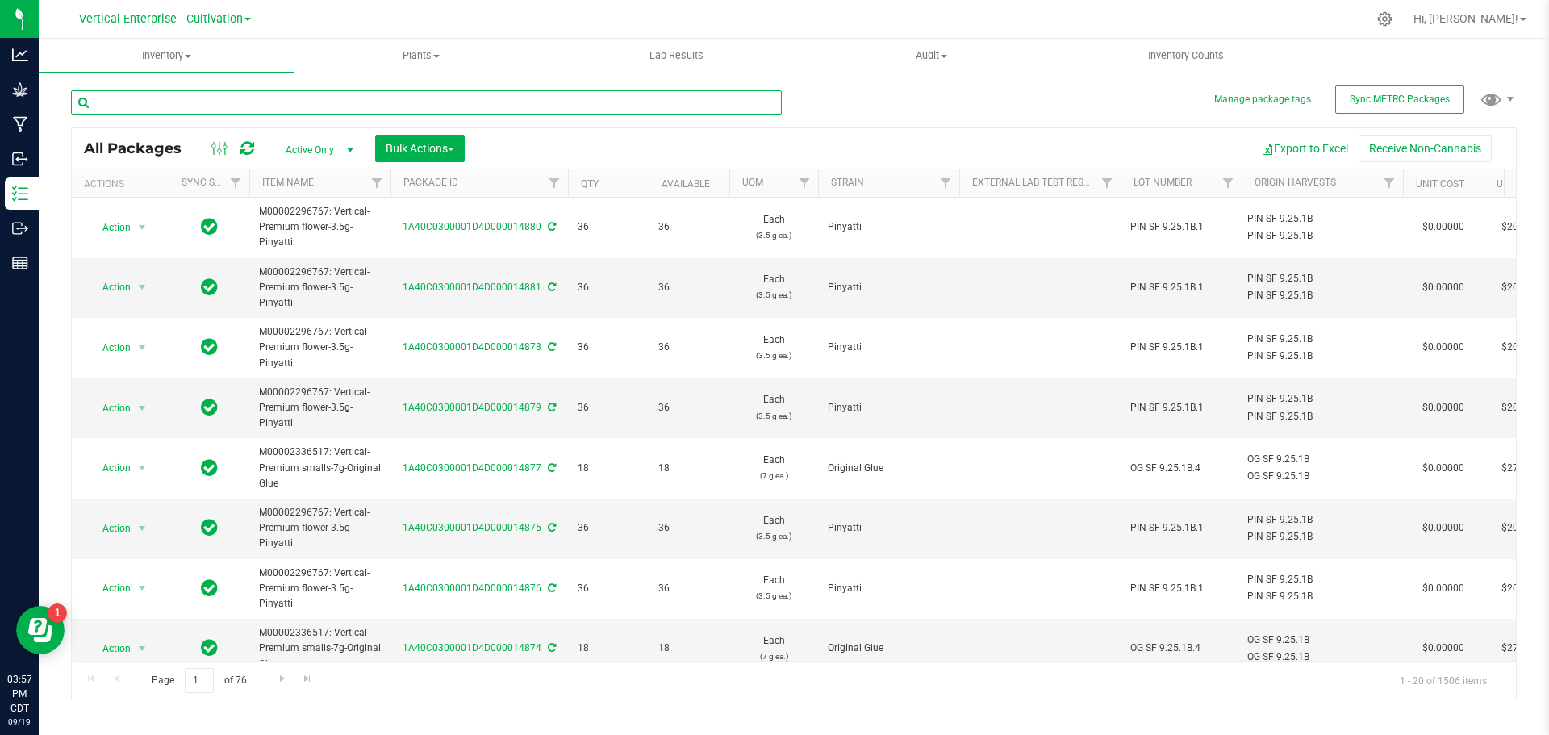
click at [164, 103] on input "text" at bounding box center [426, 102] width 711 height 24
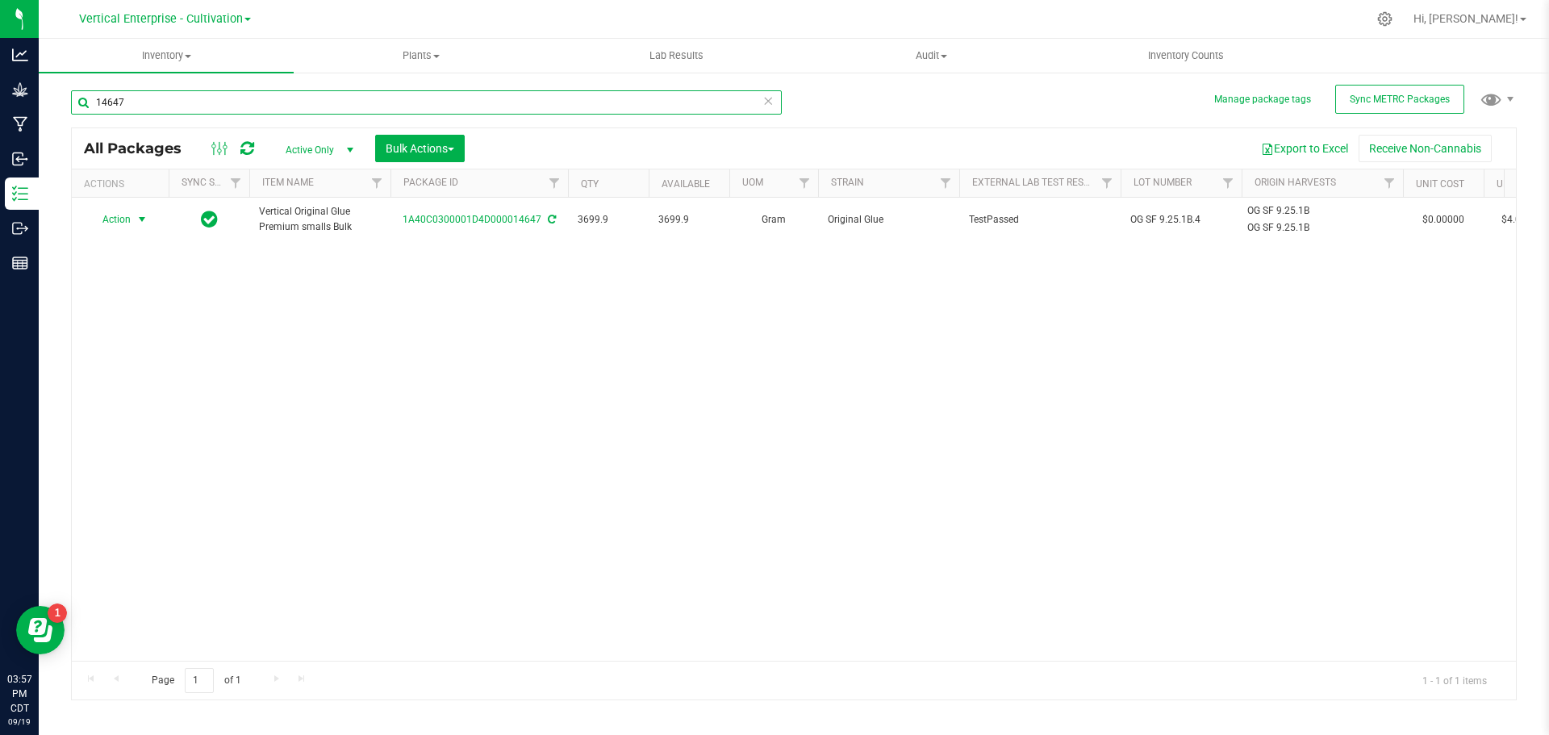
type input "14647"
click at [112, 210] on span "Action" at bounding box center [110, 219] width 44 height 23
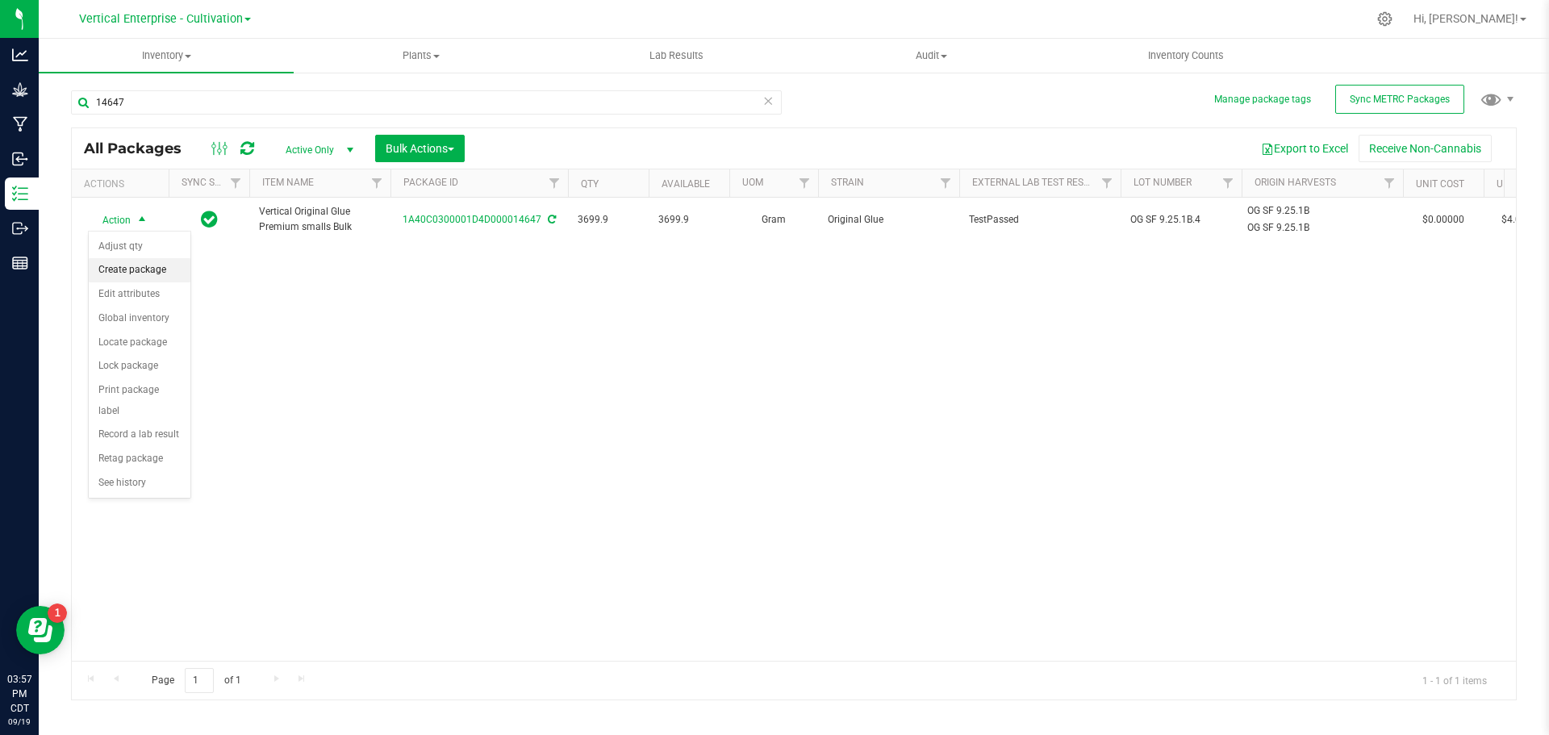
click at [125, 265] on li "Create package" at bounding box center [140, 270] width 102 height 24
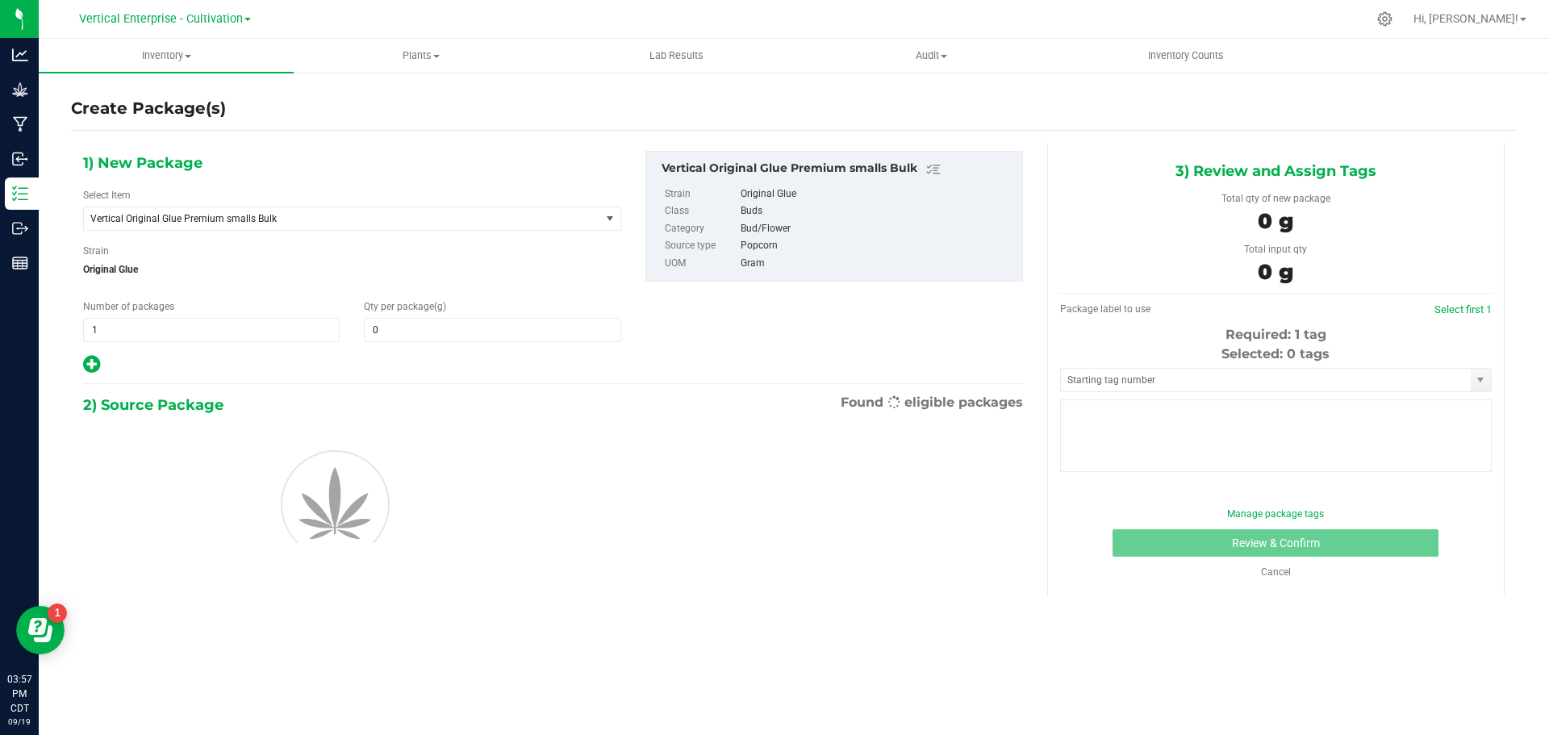
type input "0.0000"
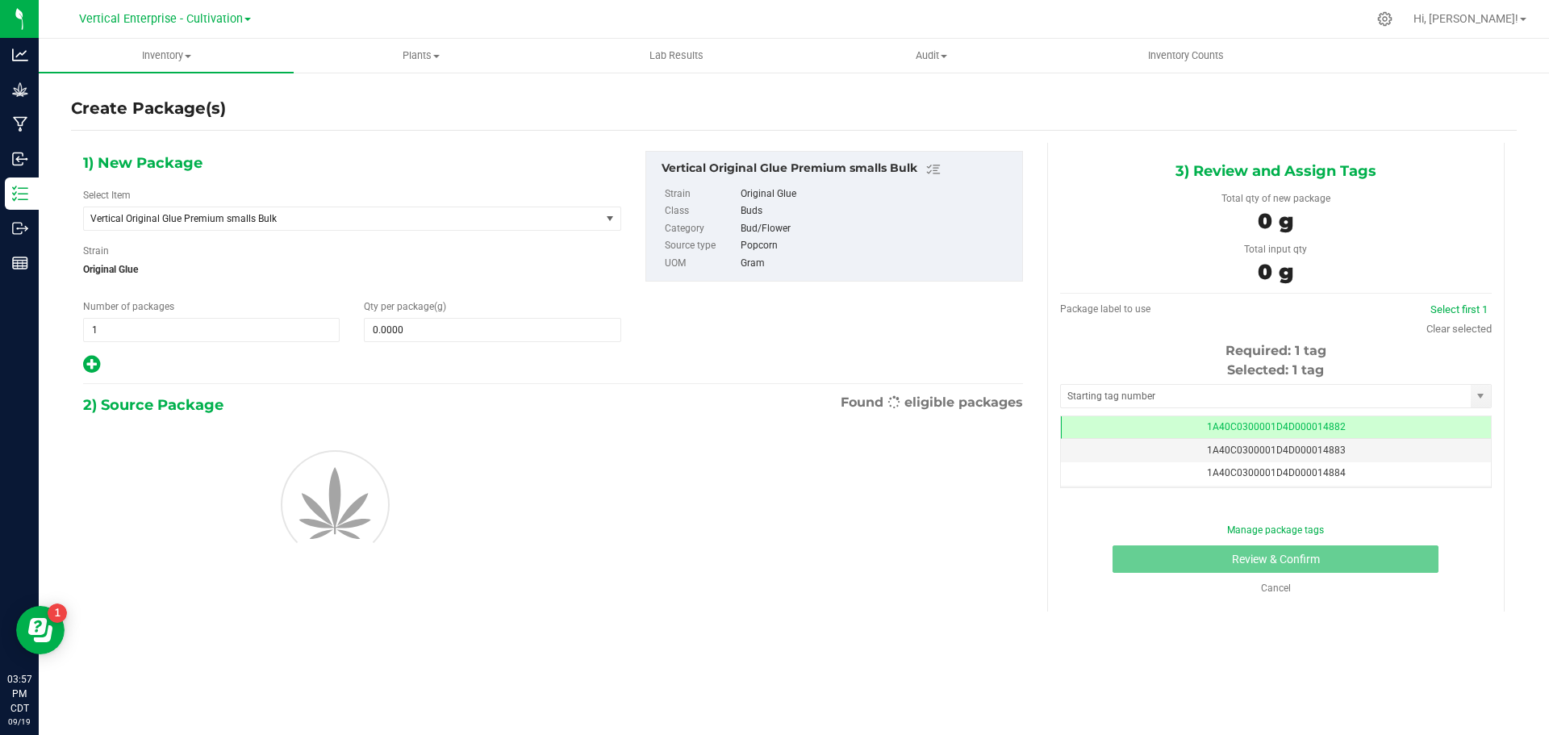
scroll to position [0, -1]
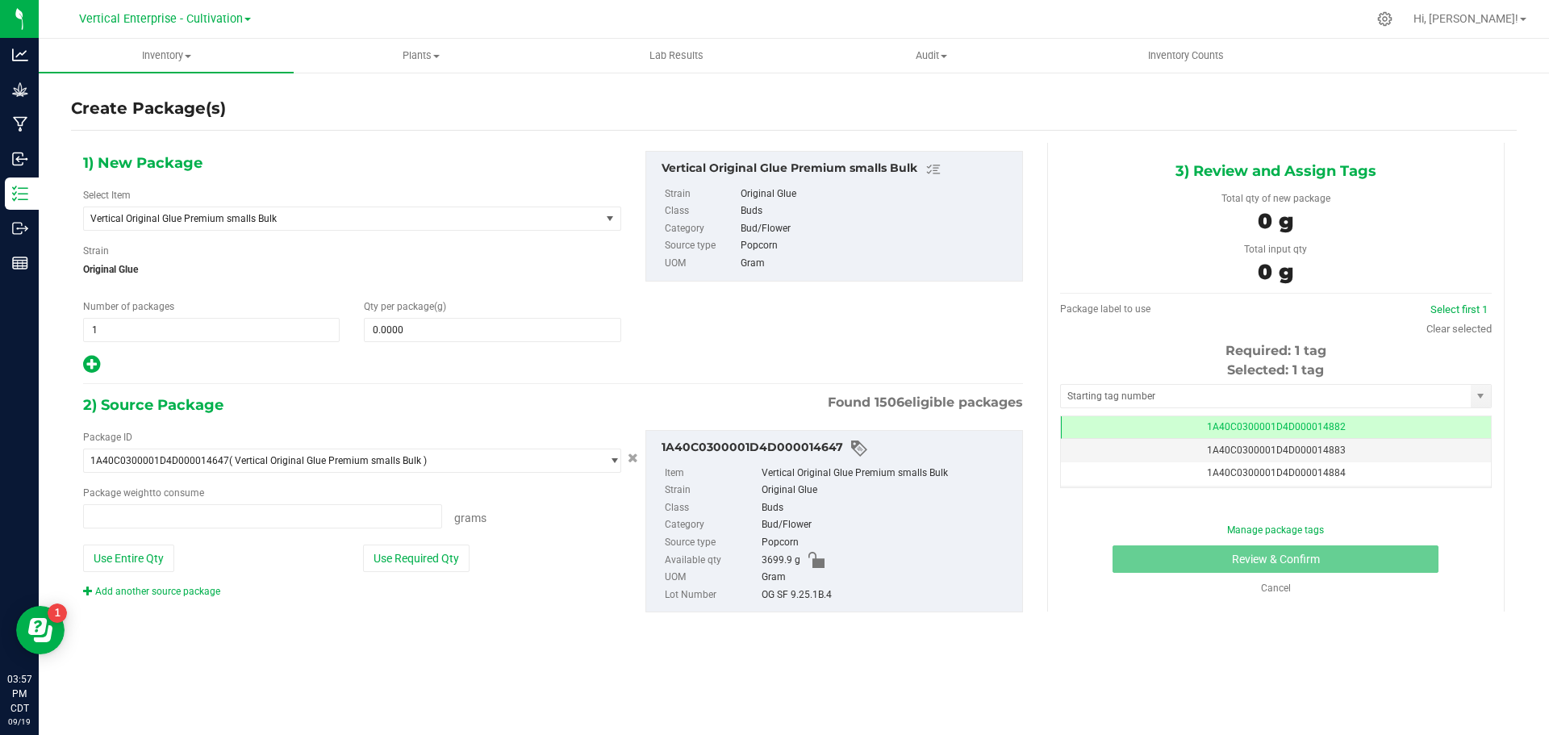
type input "0.0000 g"
click at [200, 215] on span "Vertical Original Glue Premium smalls Bulk" at bounding box center [331, 218] width 483 height 11
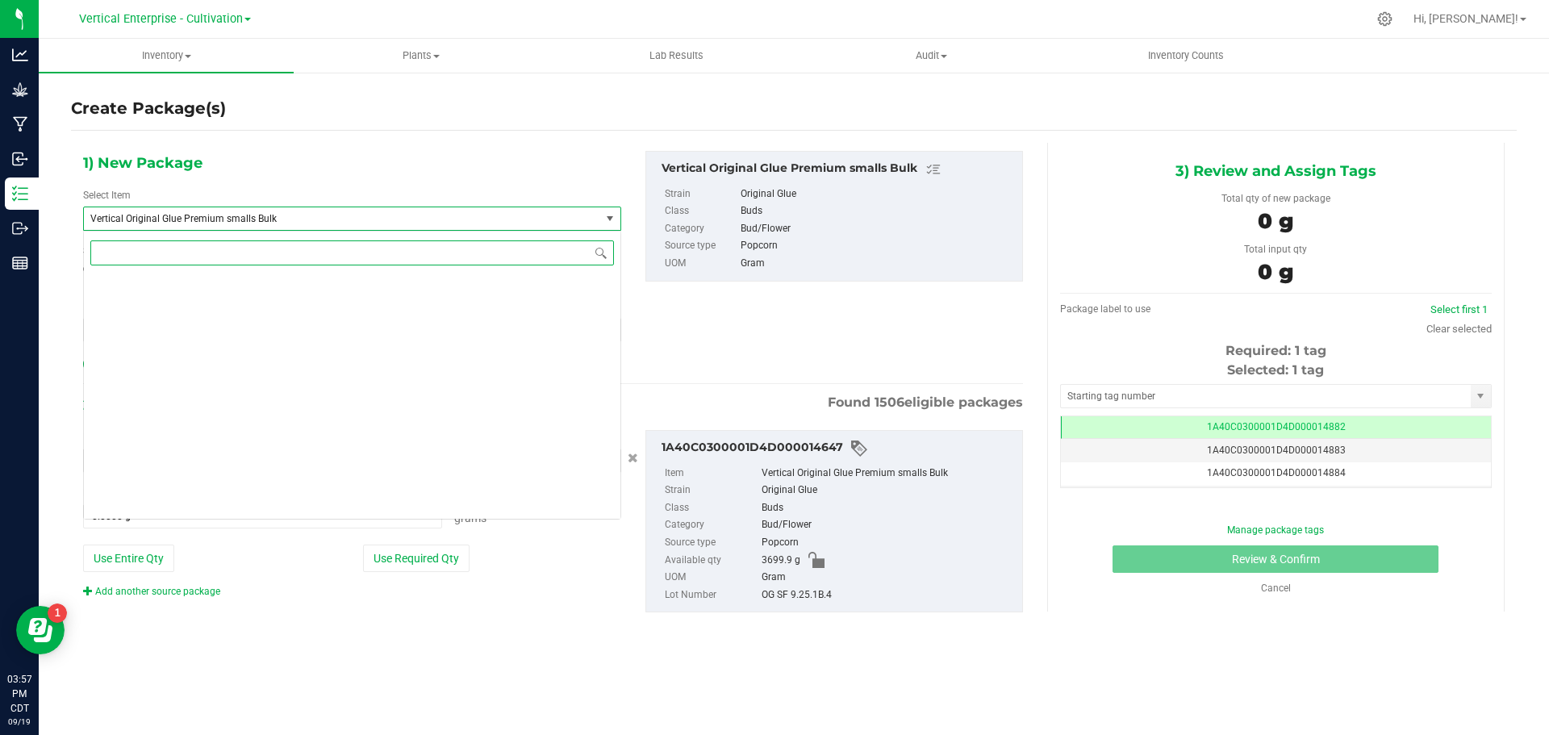
scroll to position [127949, 0]
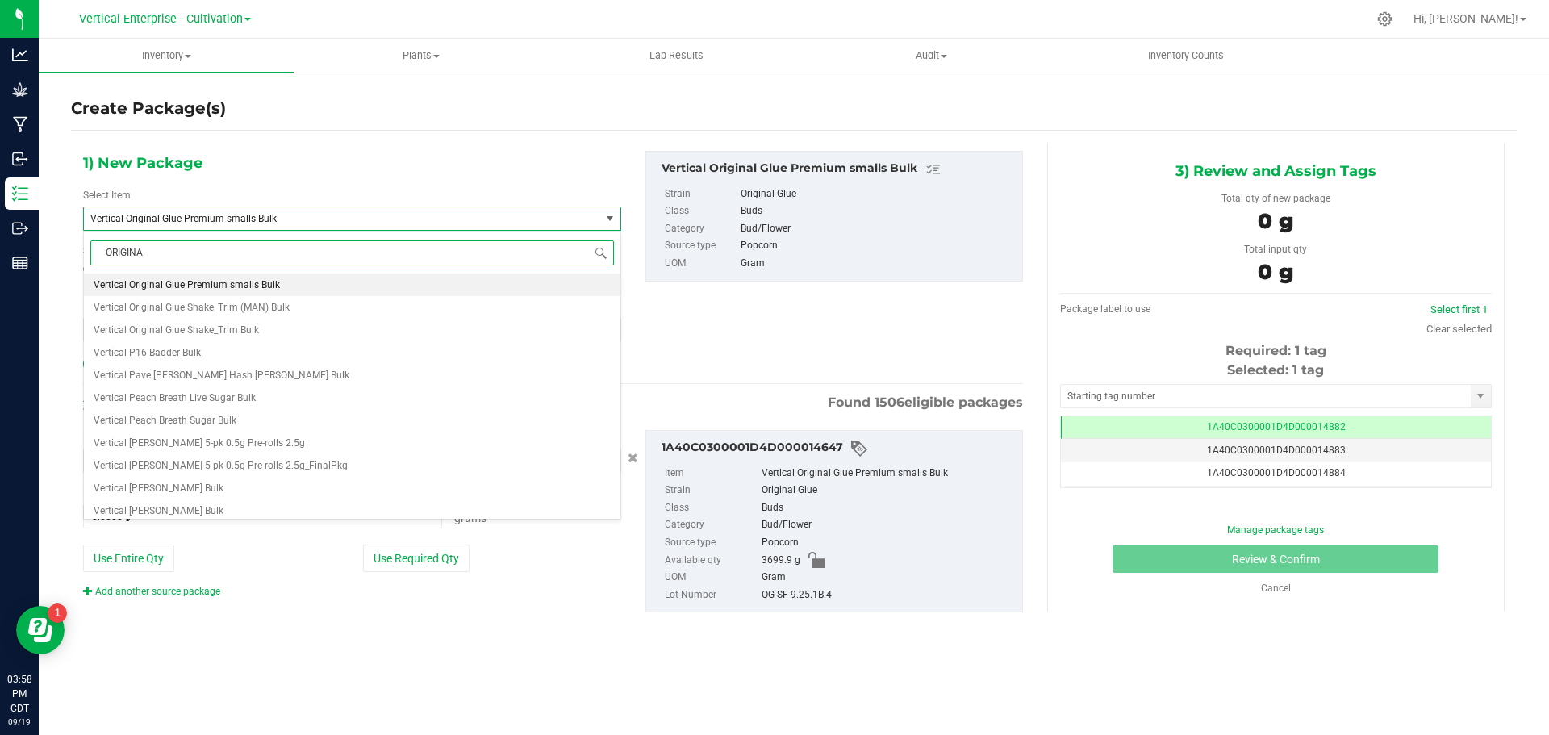
type input "ORIGINAL"
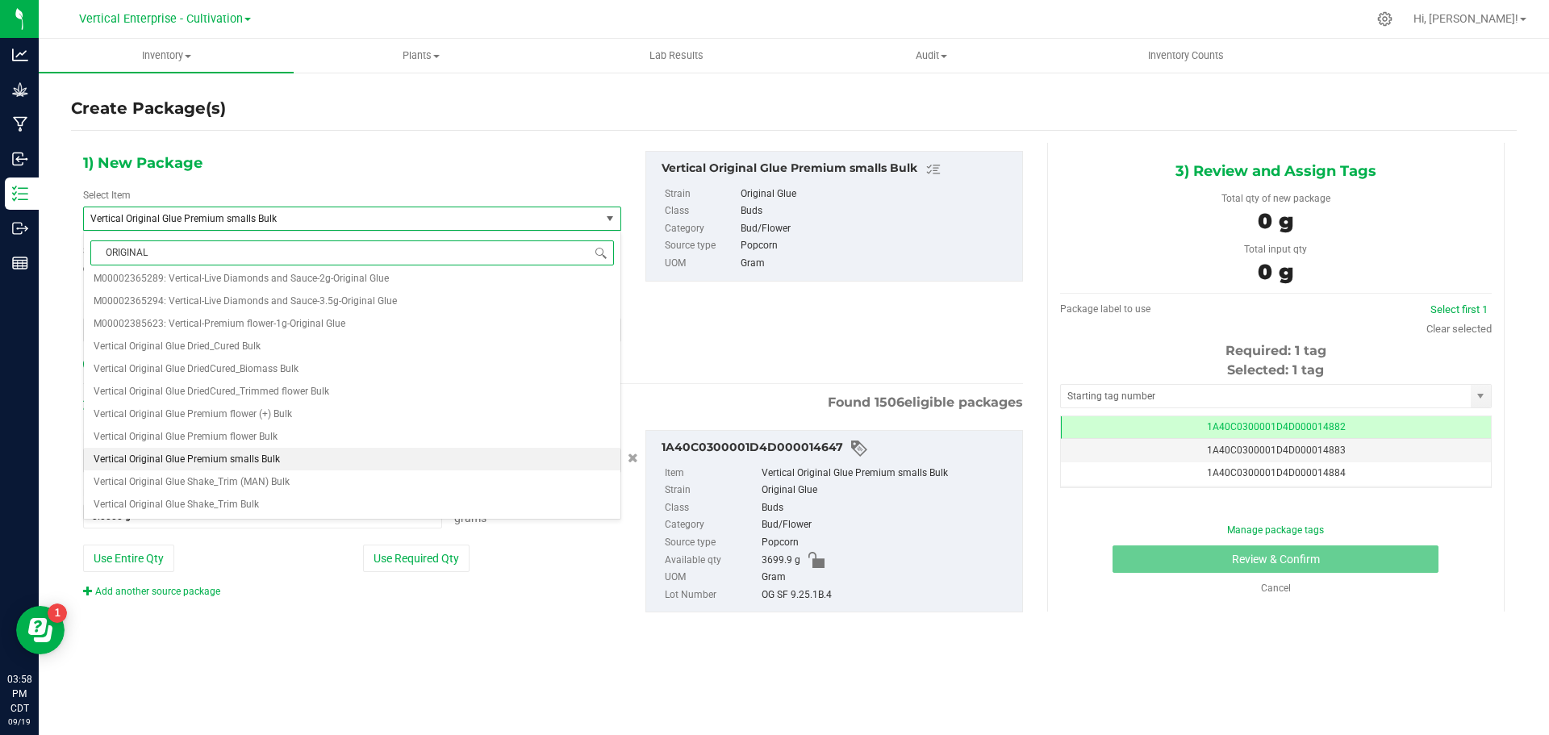
scroll to position [0, 0]
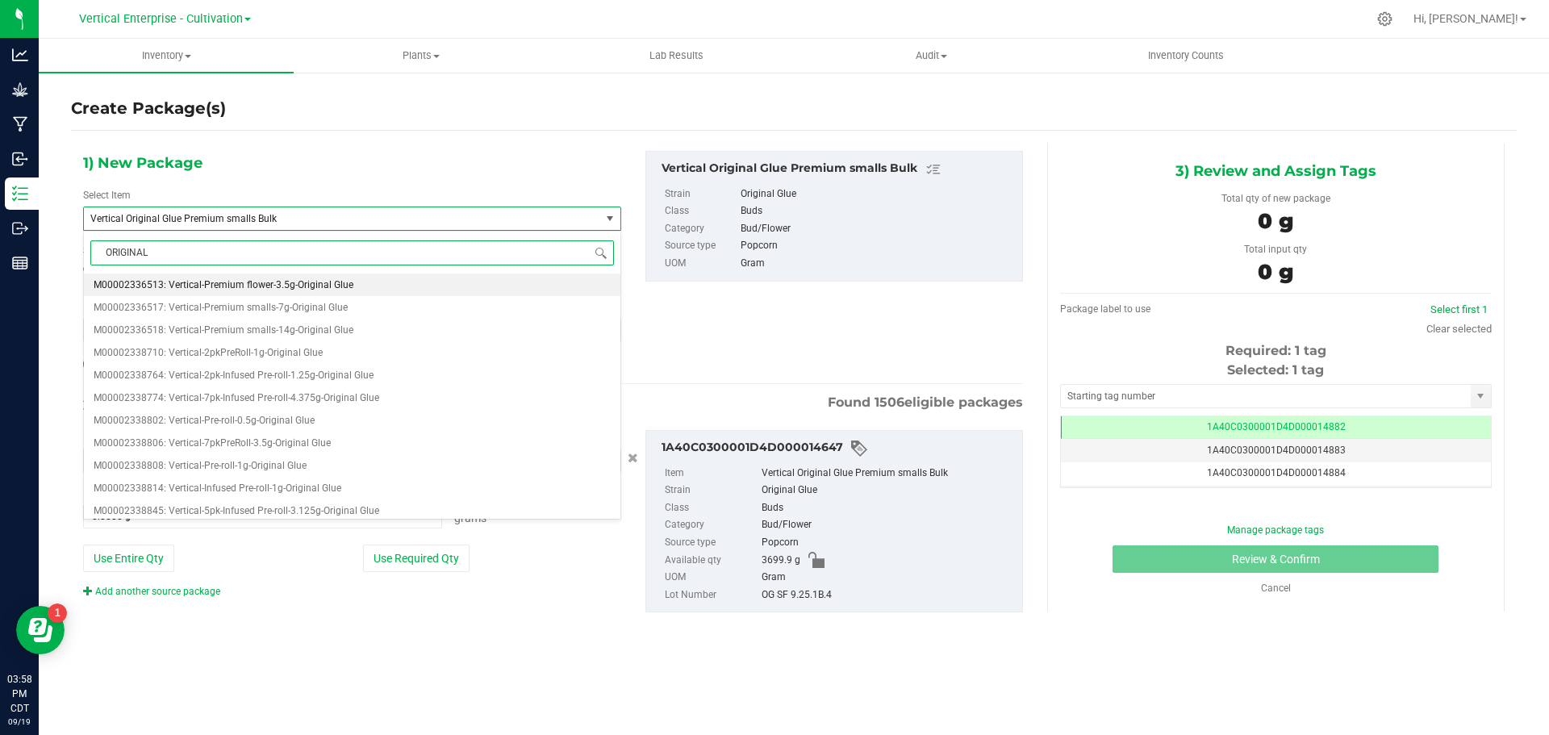
click at [259, 282] on span "M00002336513: Vertical-Premium flower-3.5g-Original Glue" at bounding box center [224, 284] width 260 height 11
type input "0"
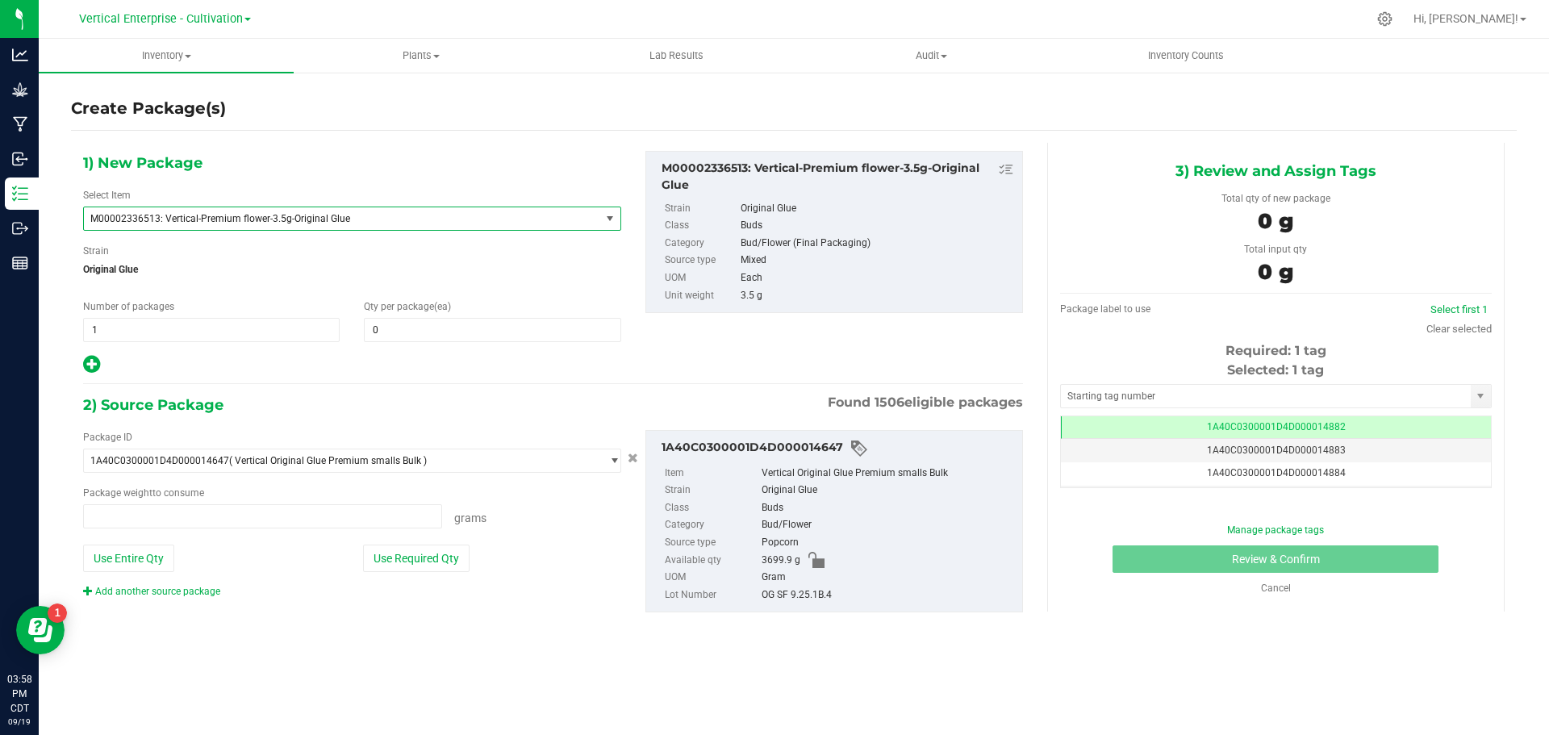
type input "0.0000 g"
click at [260, 231] on div "1) New Package Select Item M00002336513: Vertical-Premium flower-3.5g-Original …" at bounding box center [352, 263] width 562 height 224
click at [264, 228] on span "M00002336513: Vertical-Premium flower-3.5g-Original Glue" at bounding box center [342, 218] width 516 height 23
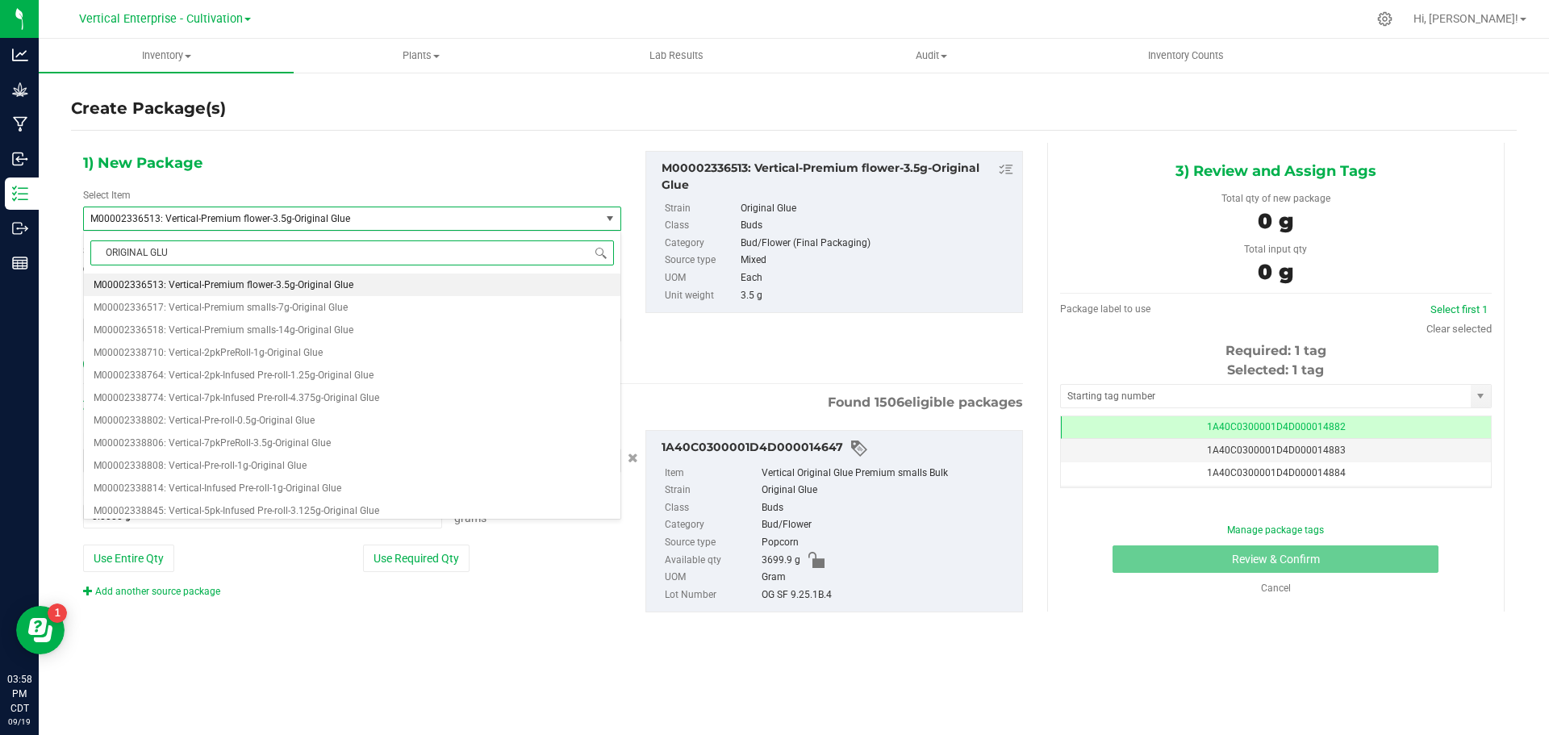
type input "ORIGINAL GLUE"
click at [284, 305] on span "M00002336517: Vertical-Premium smalls-7g-Original Glue" at bounding box center [221, 307] width 254 height 11
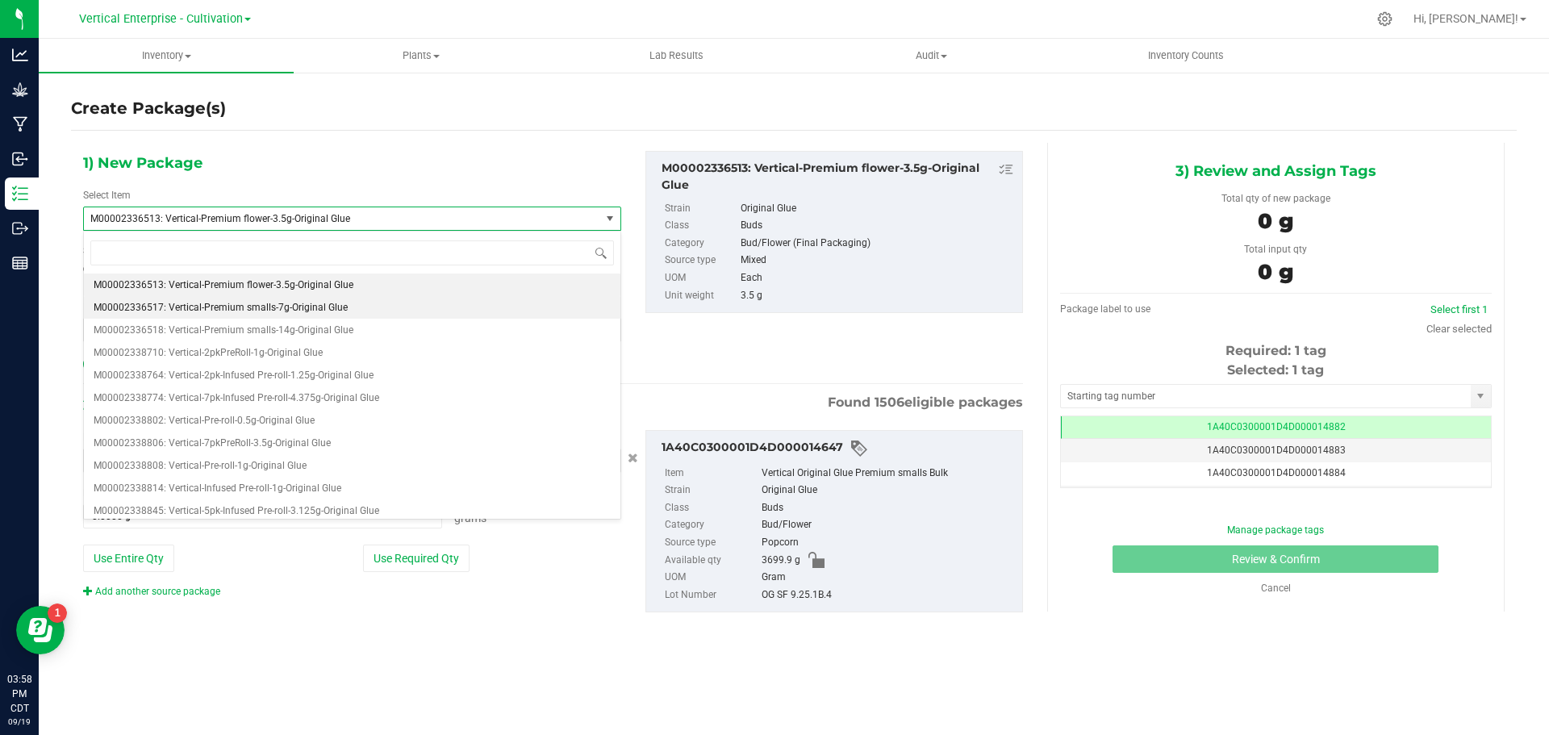
type input "0"
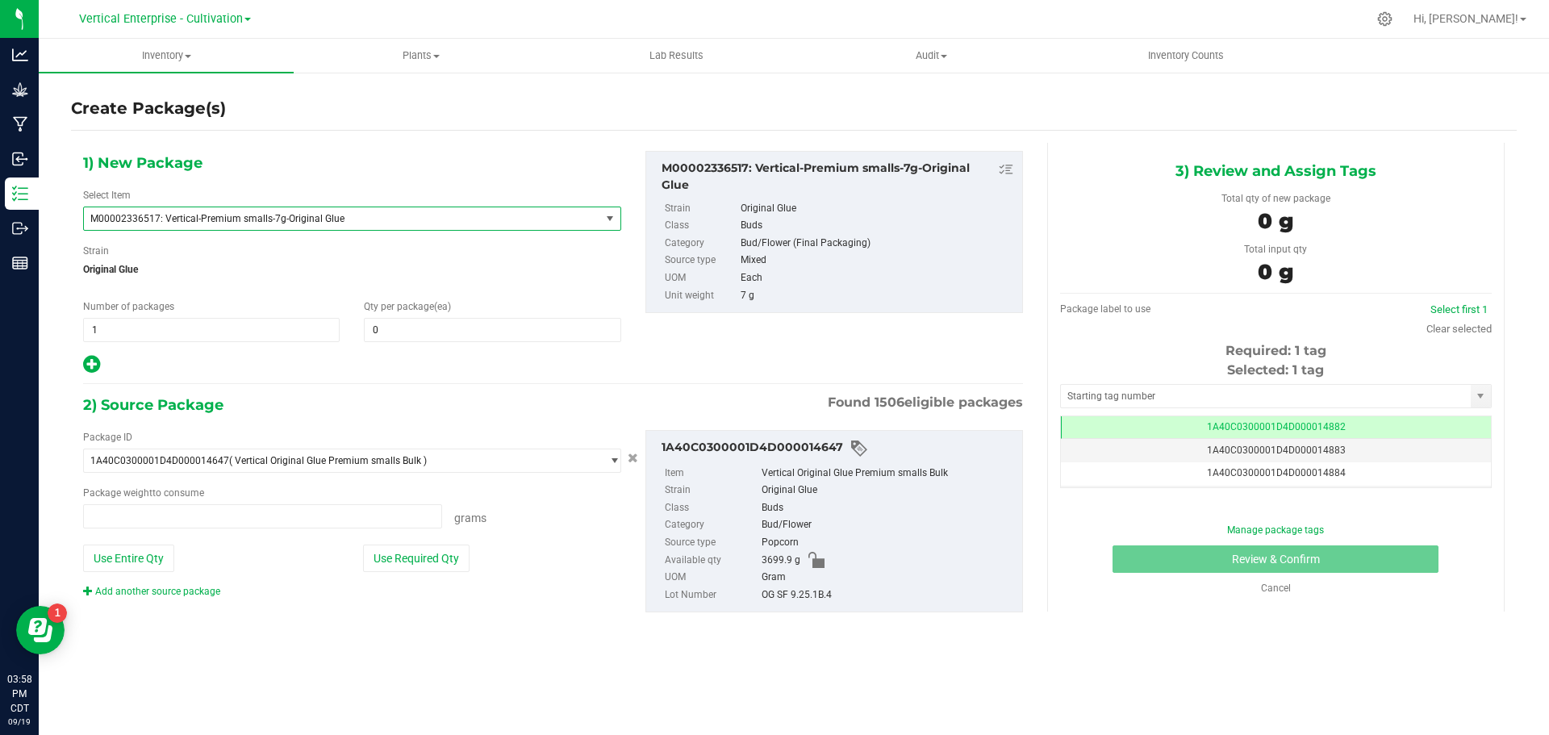
type input "0.0000 g"
click at [420, 327] on span at bounding box center [492, 330] width 257 height 24
type input "18"
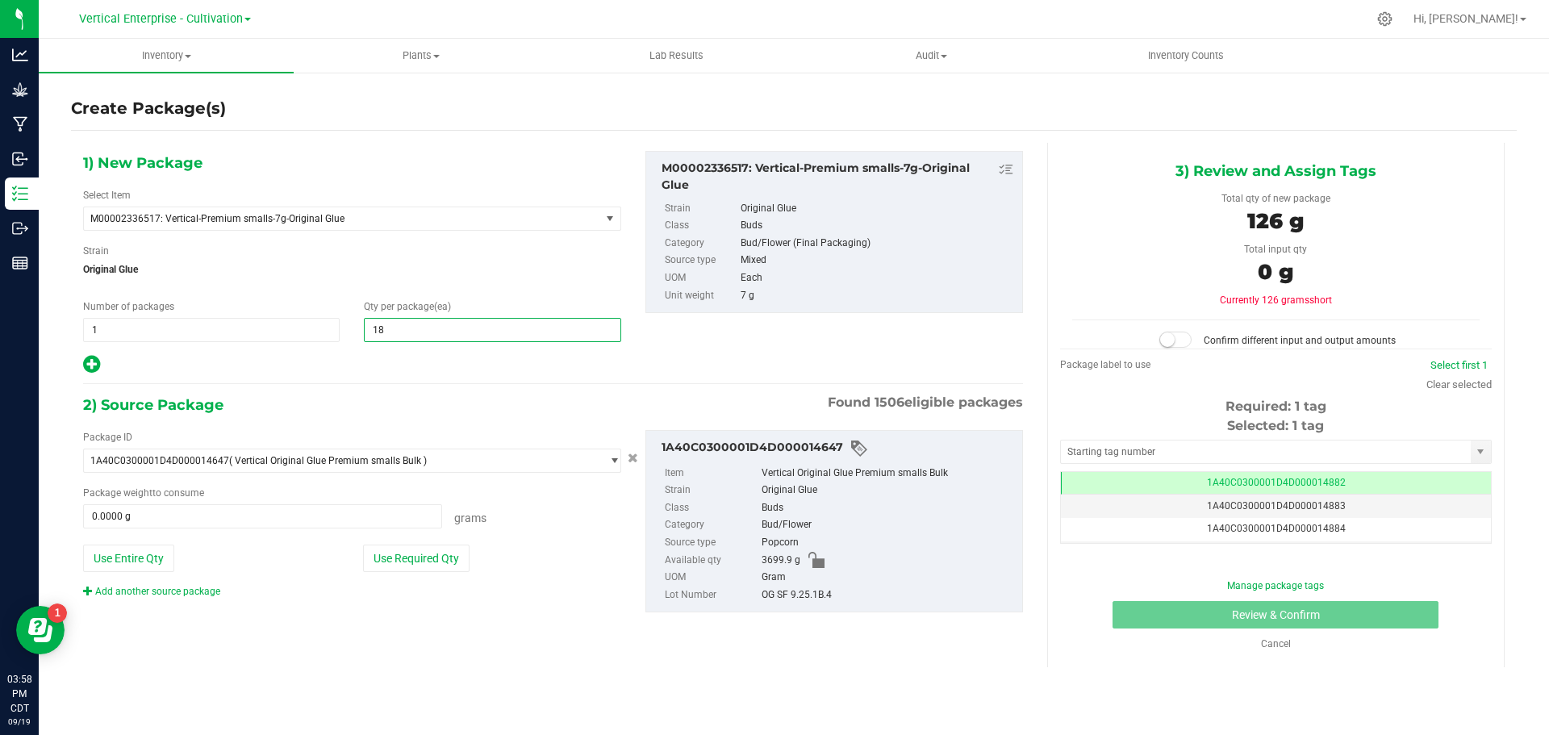
type input "18"
click at [429, 554] on button "Use Required Qty" at bounding box center [416, 558] width 107 height 27
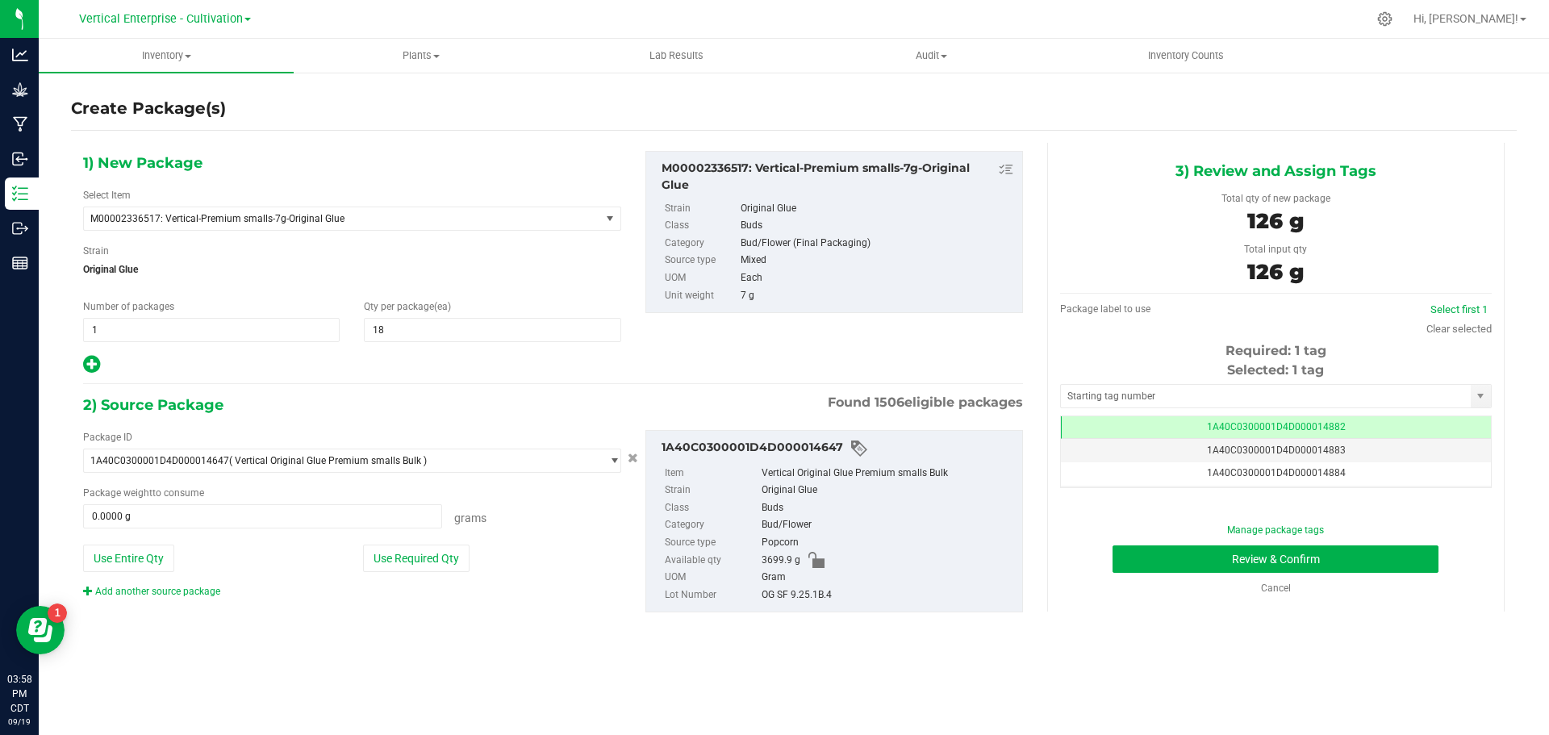
type input "126.0000 g"
click at [1298, 560] on button "Review & Confirm" at bounding box center [1276, 558] width 326 height 27
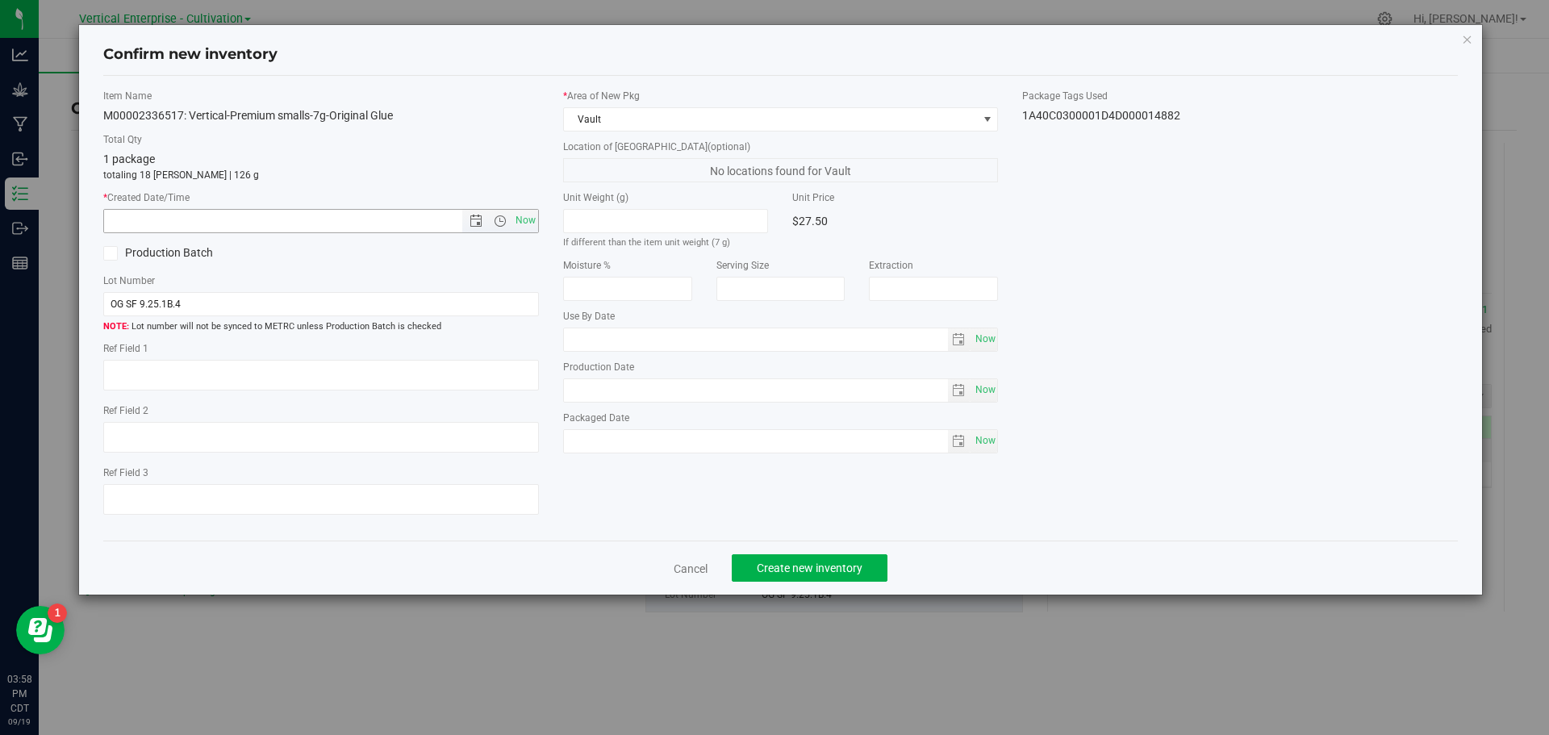
click at [533, 224] on span "Now" at bounding box center [525, 220] width 27 height 23
type input "9/19/2025 3:58 PM"
click at [834, 575] on span "Create new inventory" at bounding box center [810, 568] width 106 height 13
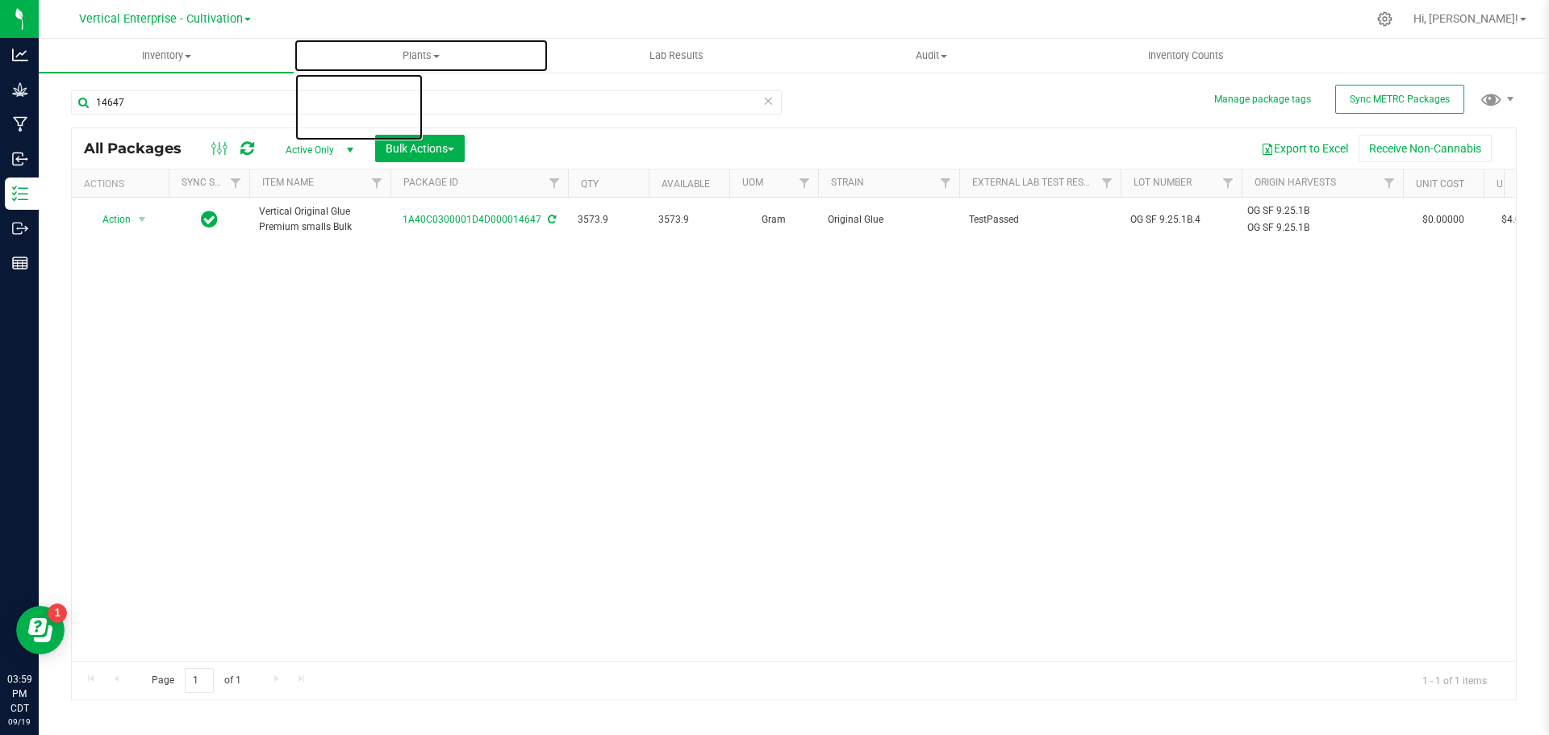
click at [442, 61] on span "Plants" at bounding box center [421, 55] width 253 height 15
click at [391, 95] on li "All plants" at bounding box center [421, 97] width 255 height 19
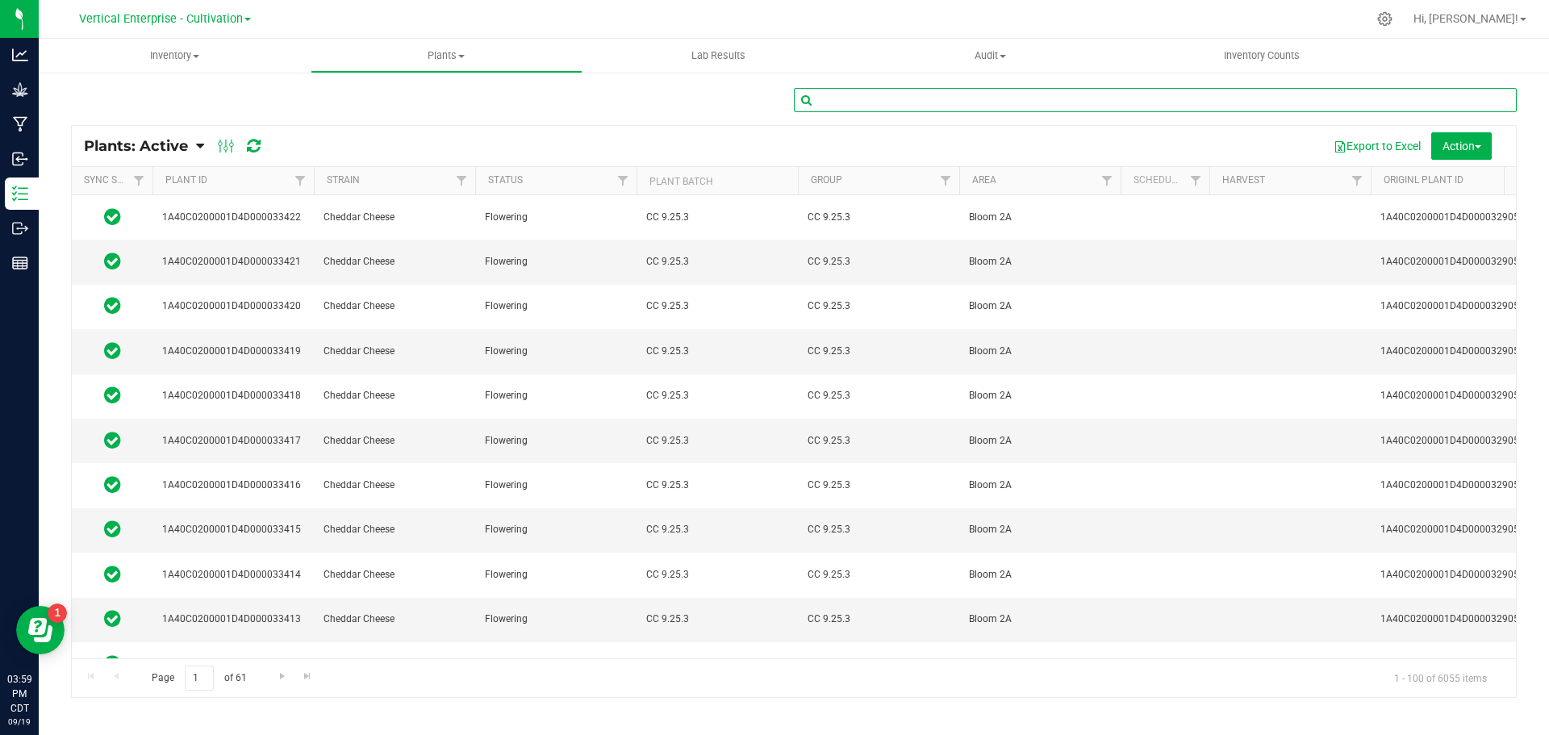
click at [867, 98] on input "text" at bounding box center [1155, 100] width 723 height 24
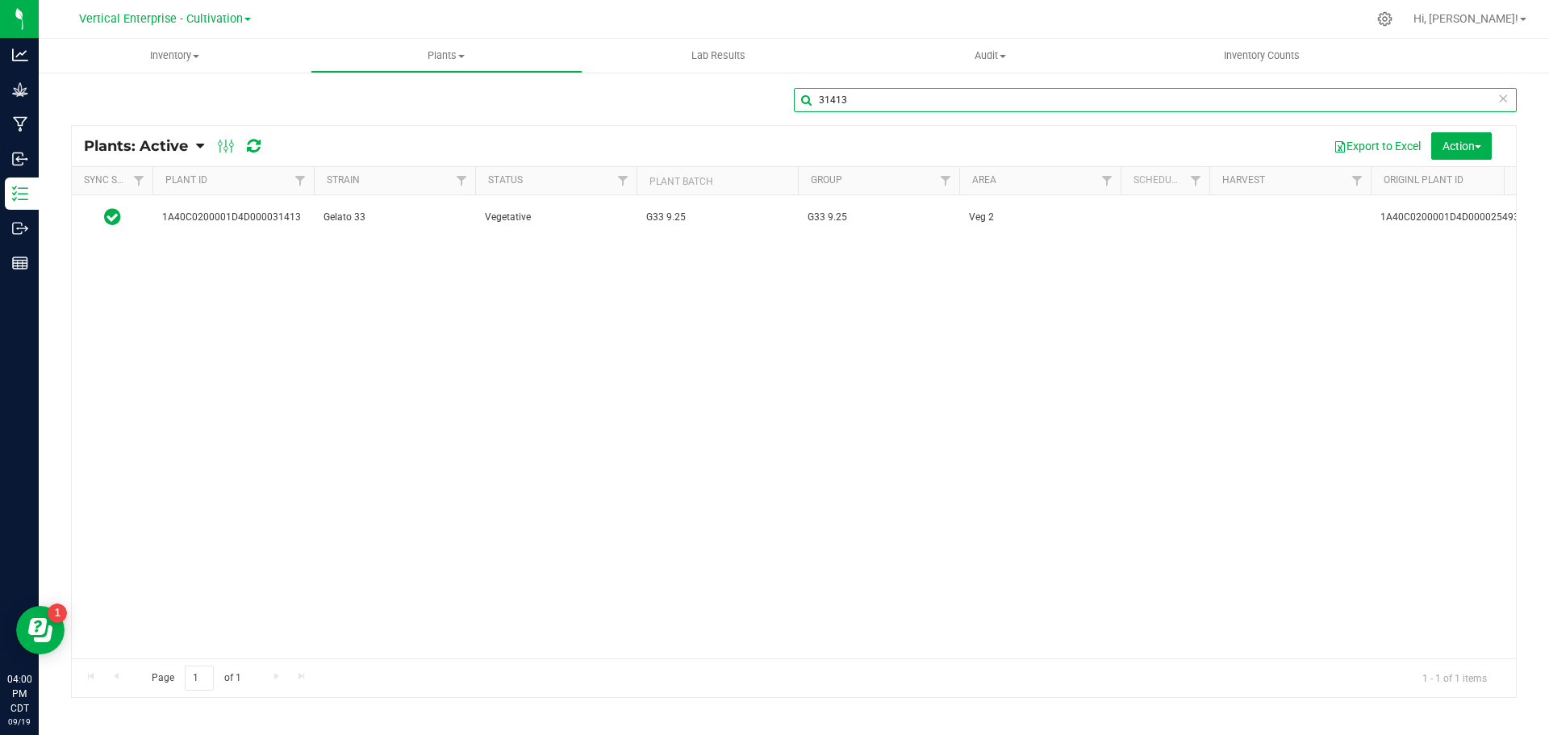
type input "31413"
click at [759, 224] on td "G33 9.25" at bounding box center [717, 217] width 161 height 44
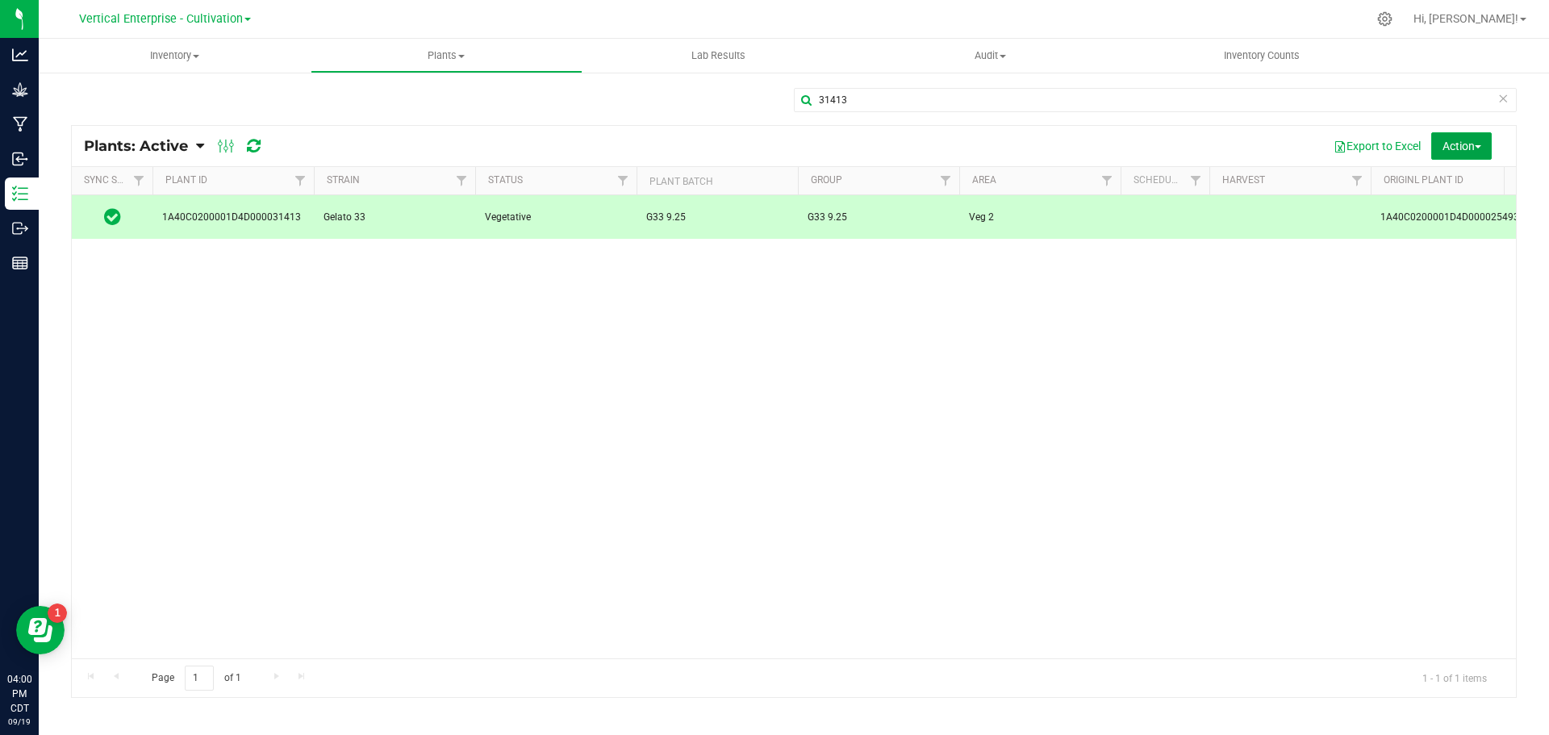
click at [1462, 149] on span "Action" at bounding box center [1462, 146] width 39 height 13
click at [1461, 186] on div "Destroy plants" at bounding box center [1441, 185] width 100 height 26
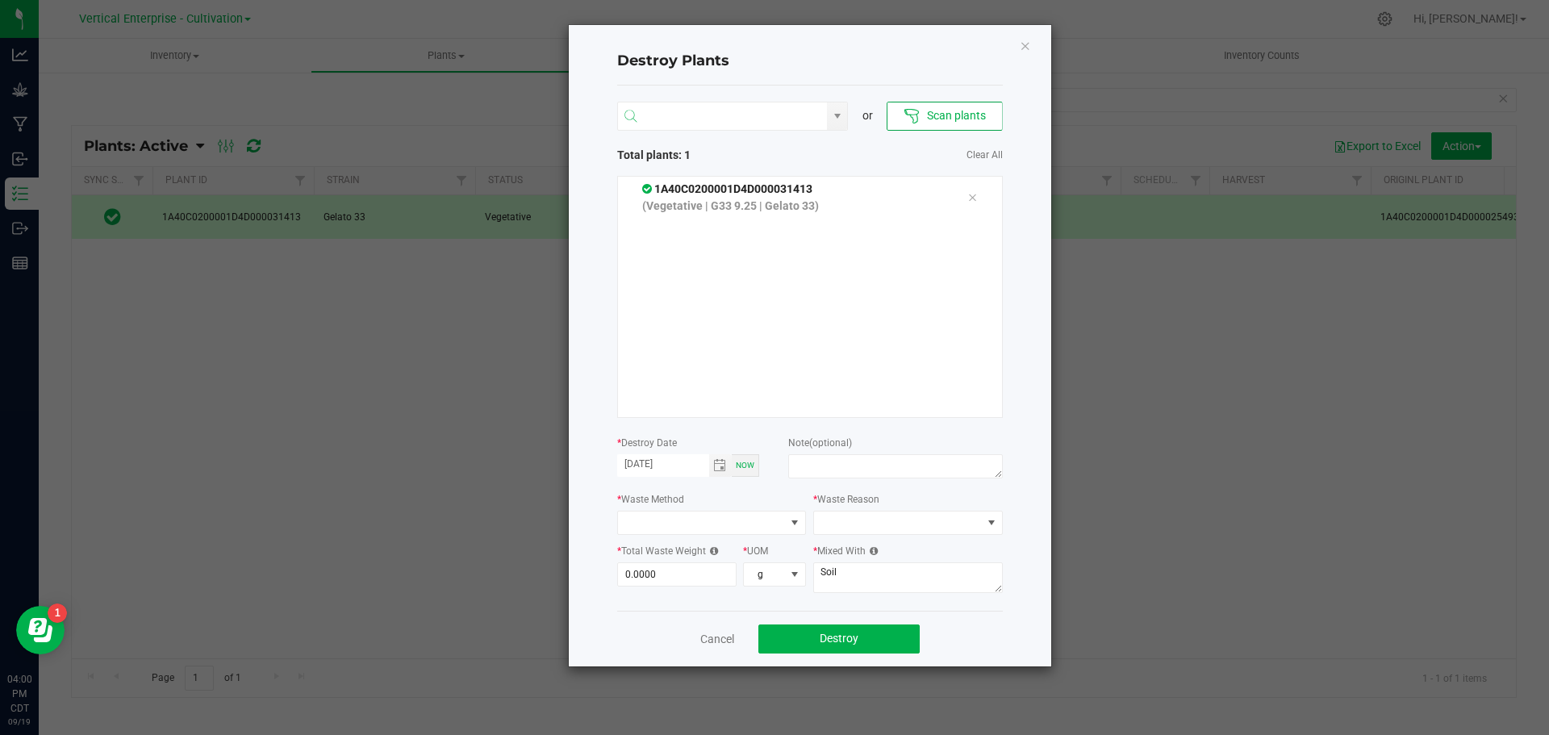
click at [733, 111] on input "NO DATA FOUND" at bounding box center [723, 116] width 210 height 29
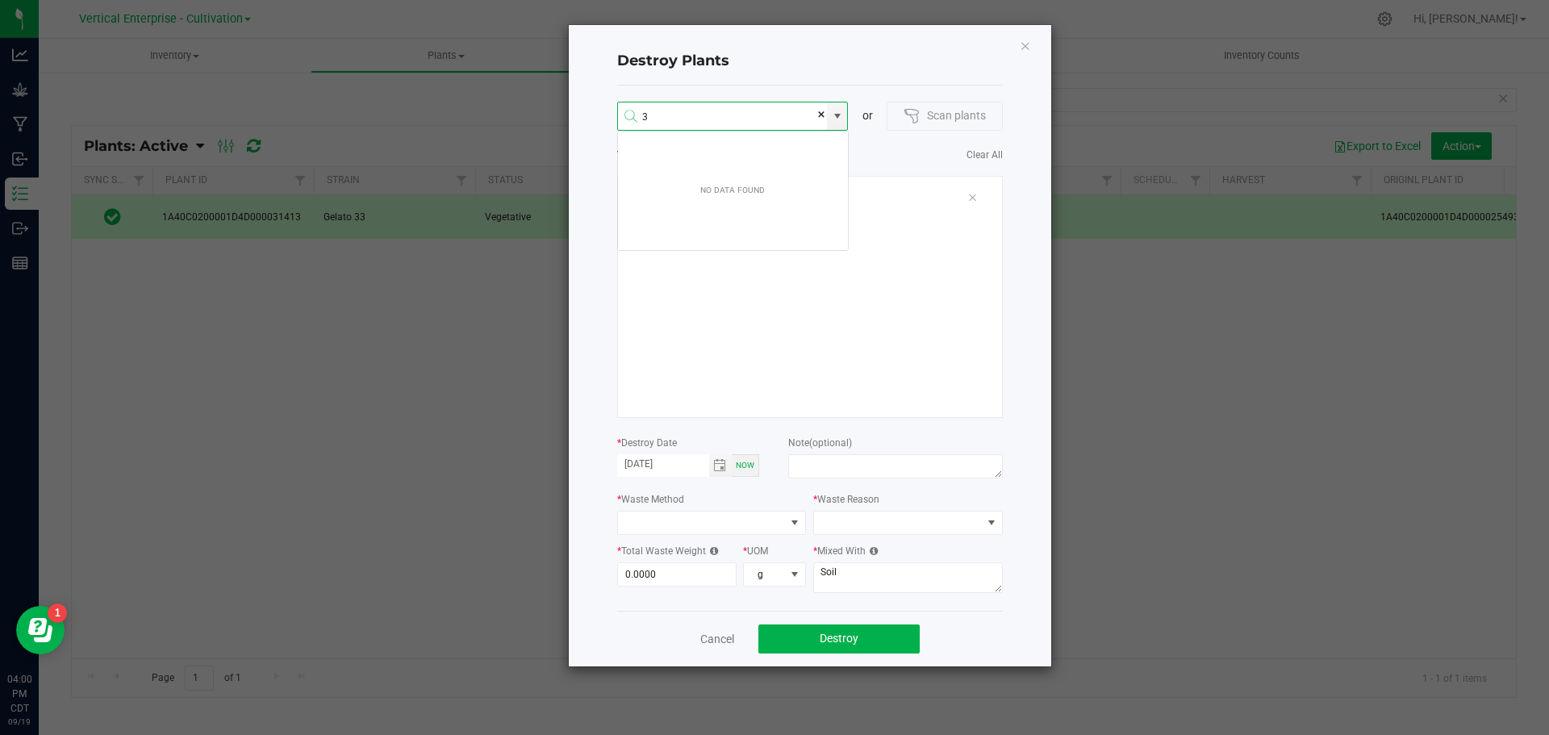
scroll to position [29, 232]
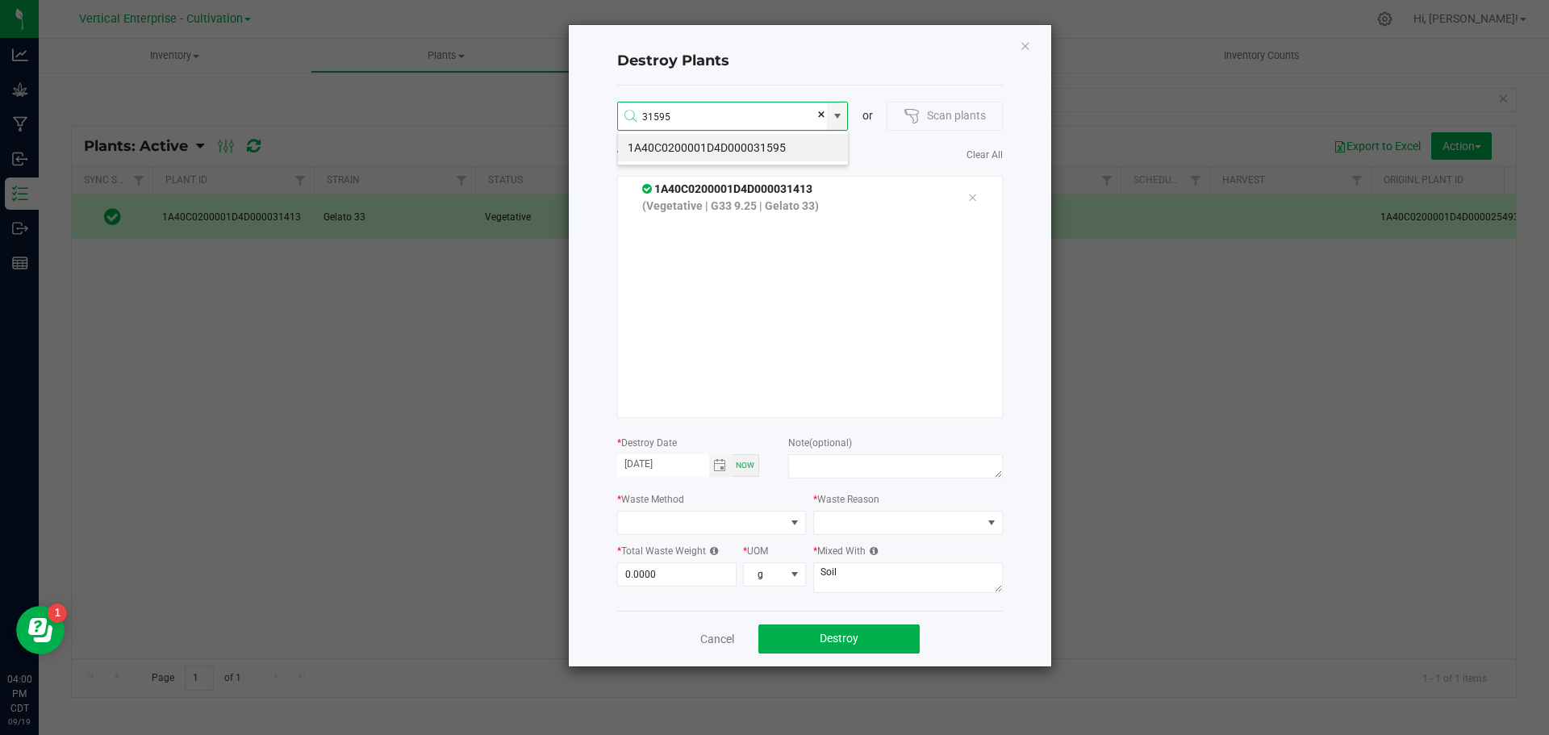
click at [705, 141] on li "1A40C0200001D4D000031595" at bounding box center [733, 147] width 230 height 27
type input "1A40C0200001D4D000031595"
click at [721, 181] on li "1A40C0200001D4D000029675" at bounding box center [733, 174] width 230 height 27
type input "1A40C0200001D4D000029675"
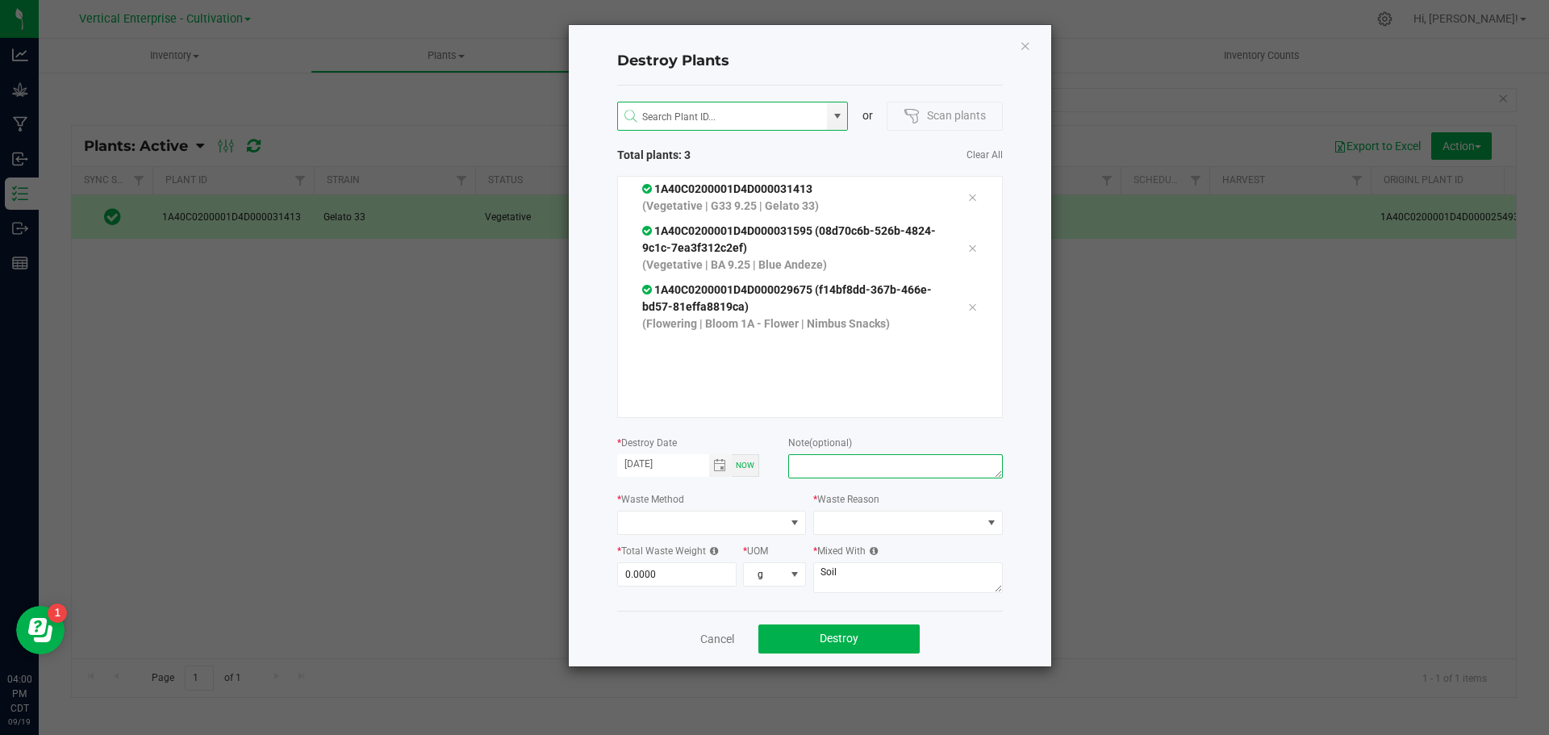
click at [843, 463] on textarea at bounding box center [895, 466] width 214 height 24
type textarea "PLANT DIED"
click at [692, 515] on span at bounding box center [702, 523] width 168 height 23
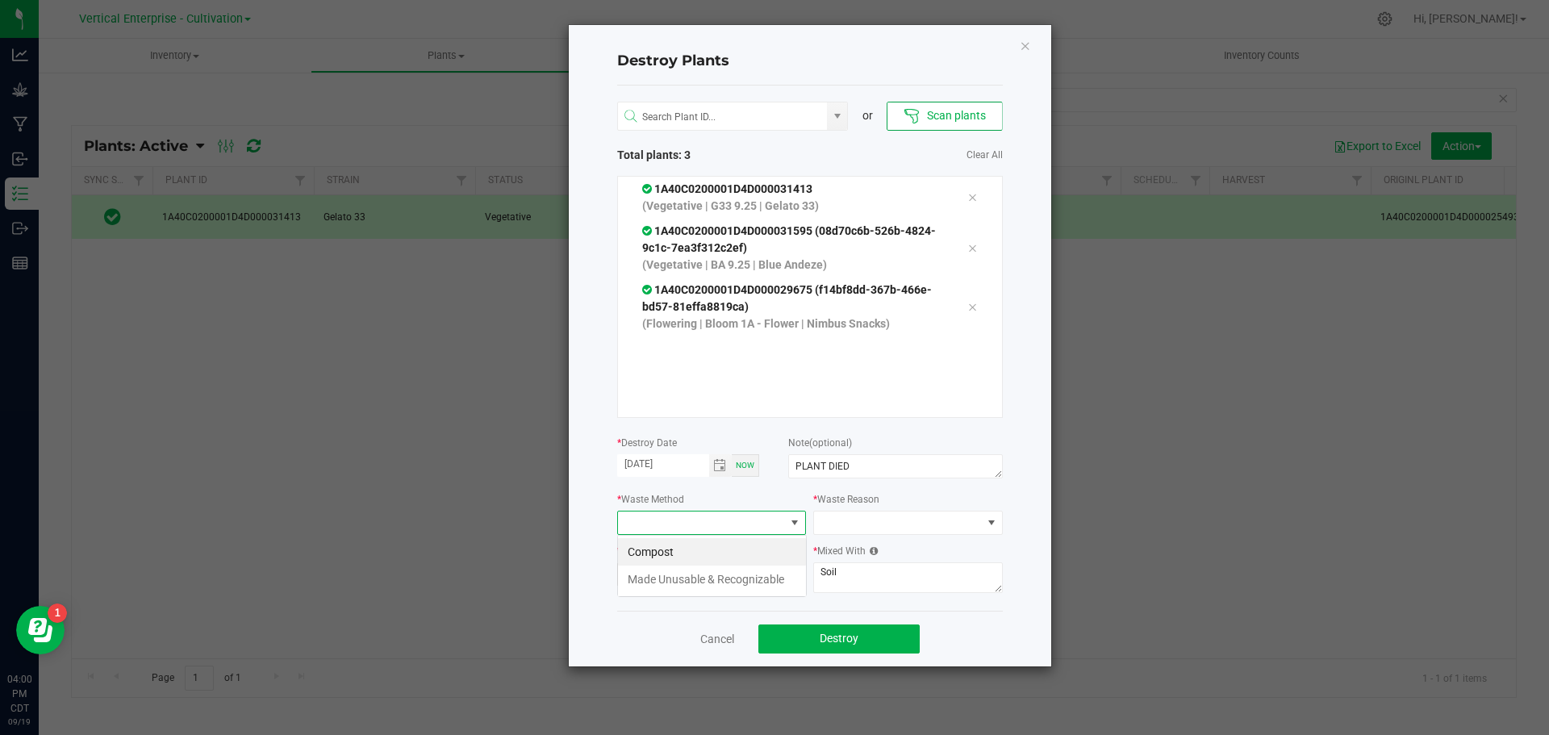
scroll to position [24, 189]
click at [681, 553] on li "Compost" at bounding box center [712, 551] width 188 height 27
click at [920, 521] on span at bounding box center [898, 523] width 168 height 23
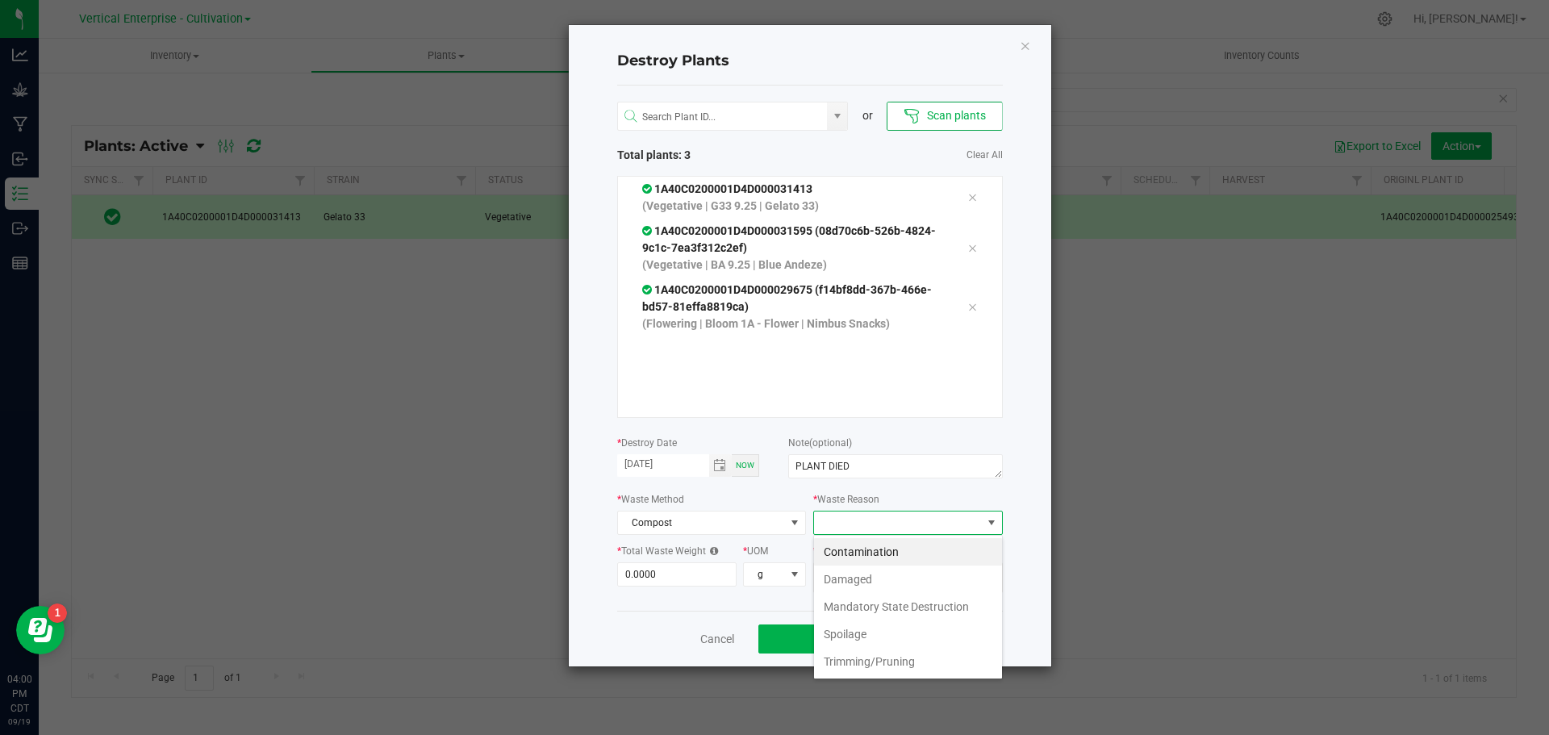
click at [885, 552] on li "Contamination" at bounding box center [908, 551] width 188 height 27
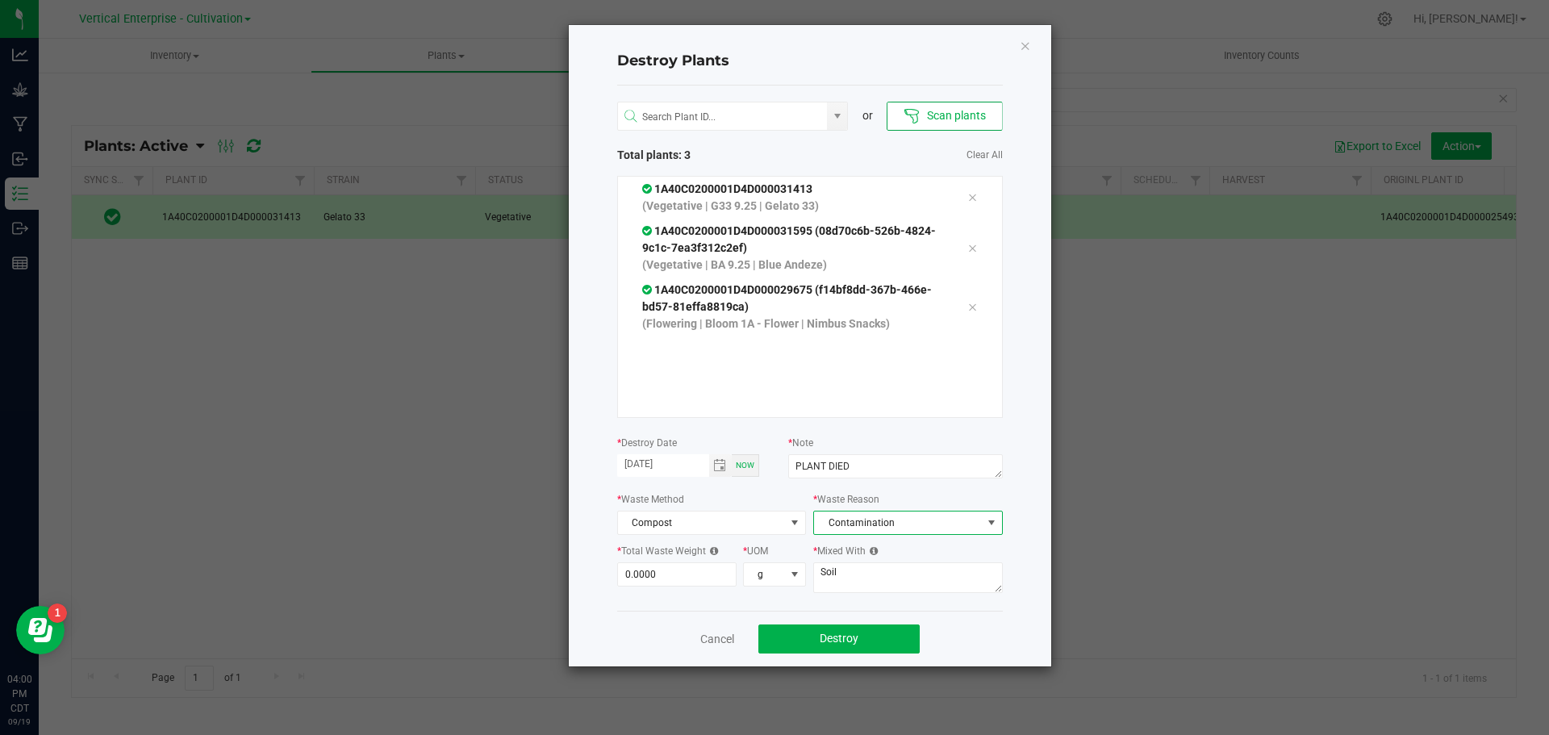
click at [880, 522] on span "Contamination" at bounding box center [898, 523] width 168 height 23
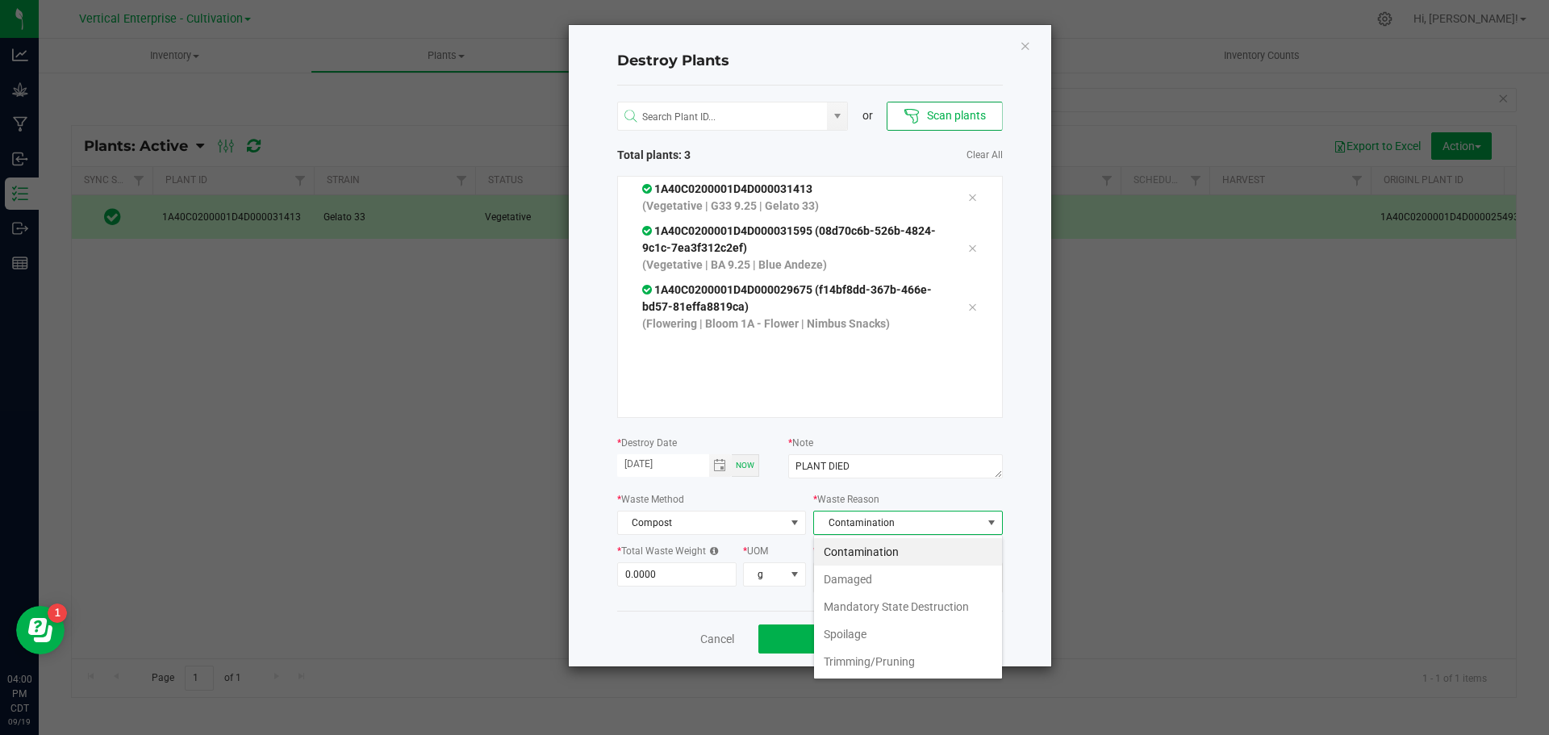
click at [860, 569] on li "Damaged" at bounding box center [908, 579] width 188 height 27
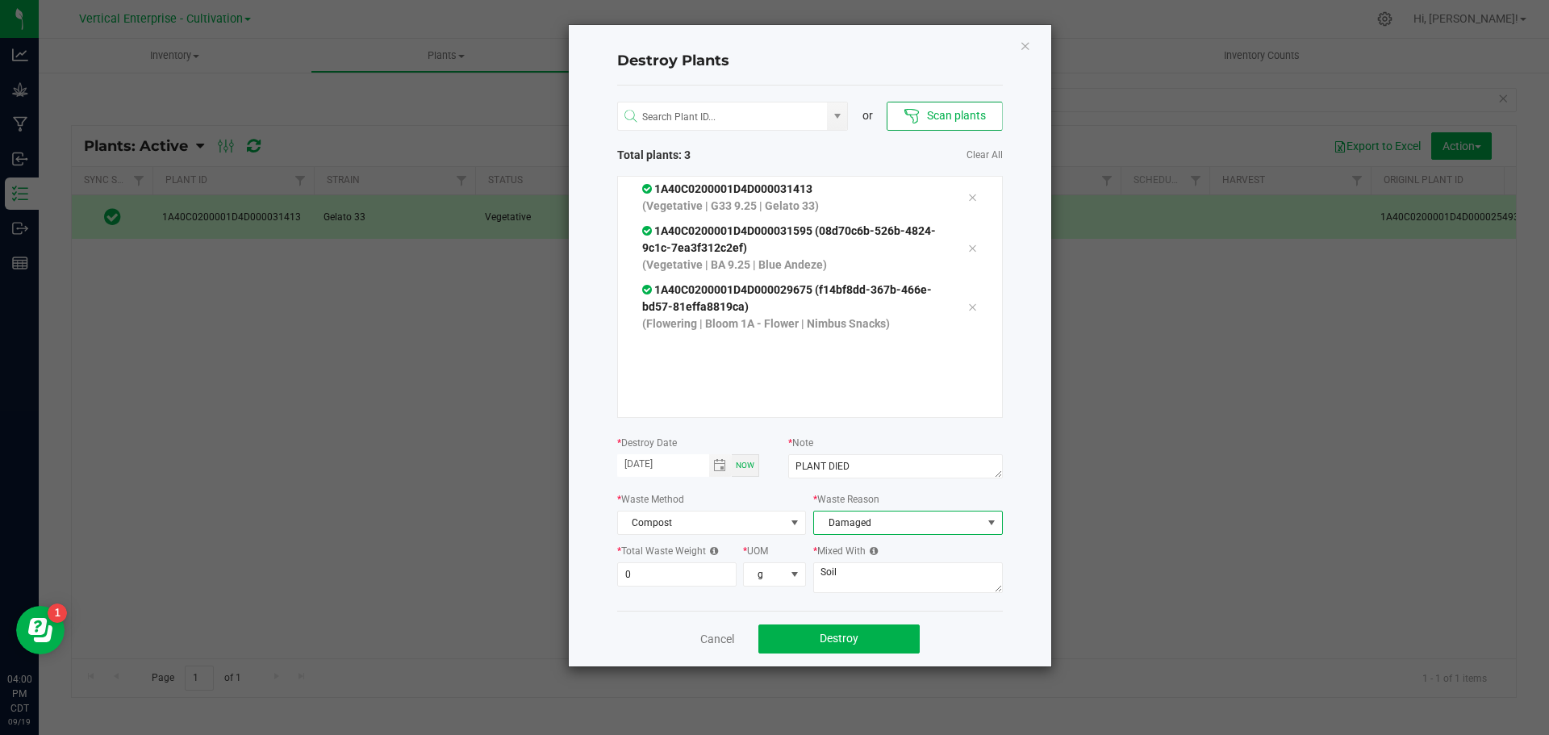
click at [692, 569] on input "0" at bounding box center [677, 574] width 119 height 23
type input "15.0000"
click at [857, 650] on button "Destroy" at bounding box center [839, 639] width 161 height 29
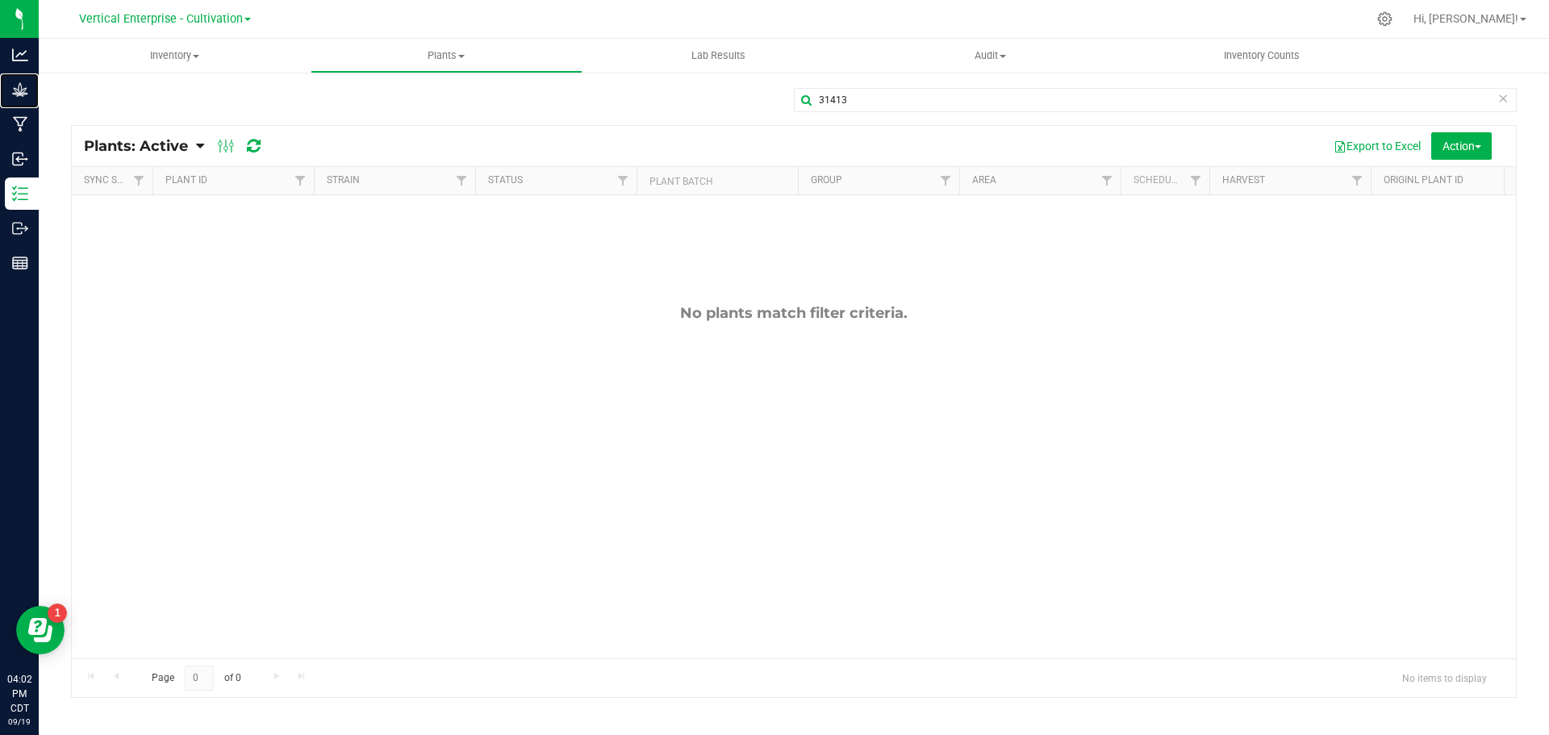
click at [0, 0] on p "Grow" at bounding box center [0, 0] width 0 height 0
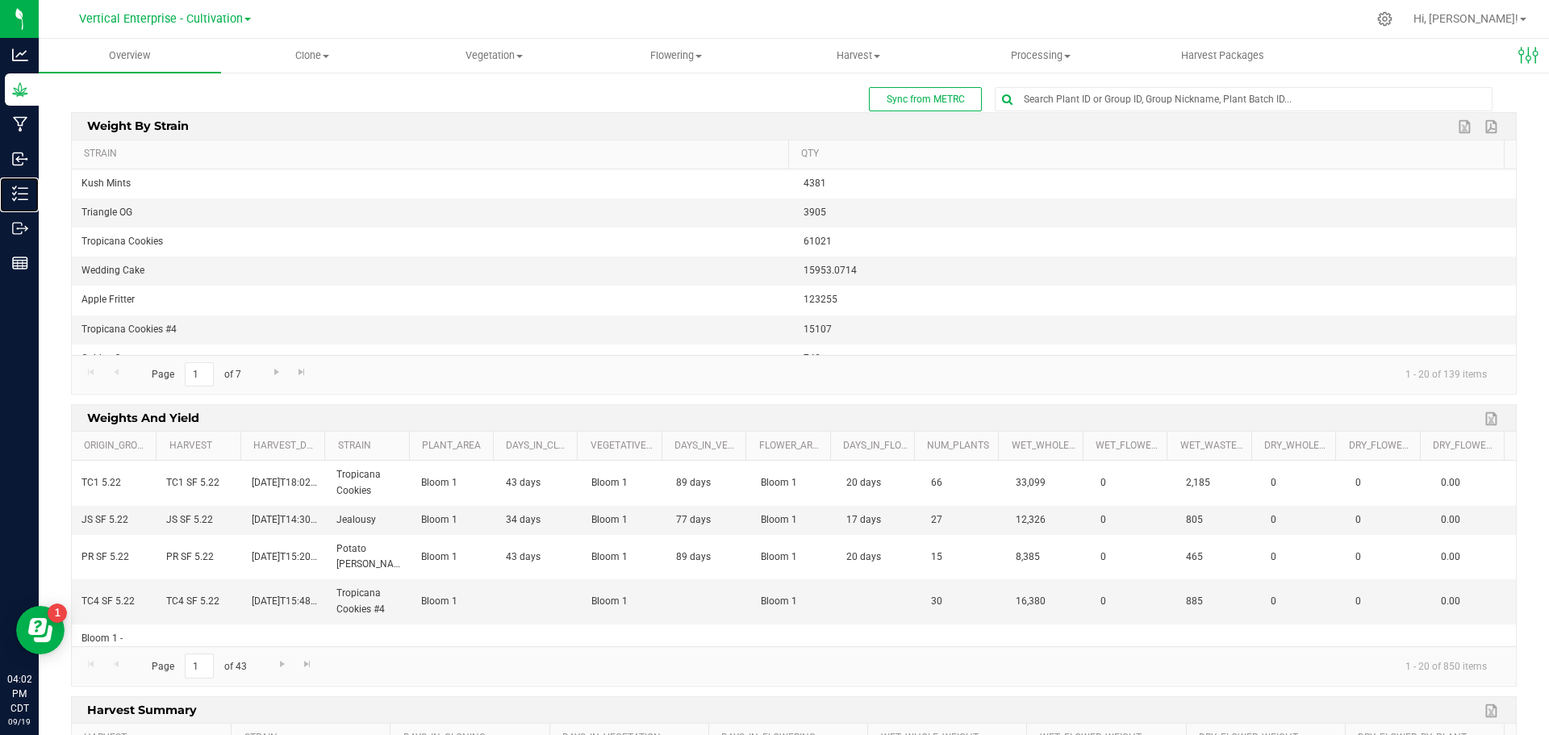
click at [0, 0] on p "Inventory" at bounding box center [0, 0] width 0 height 0
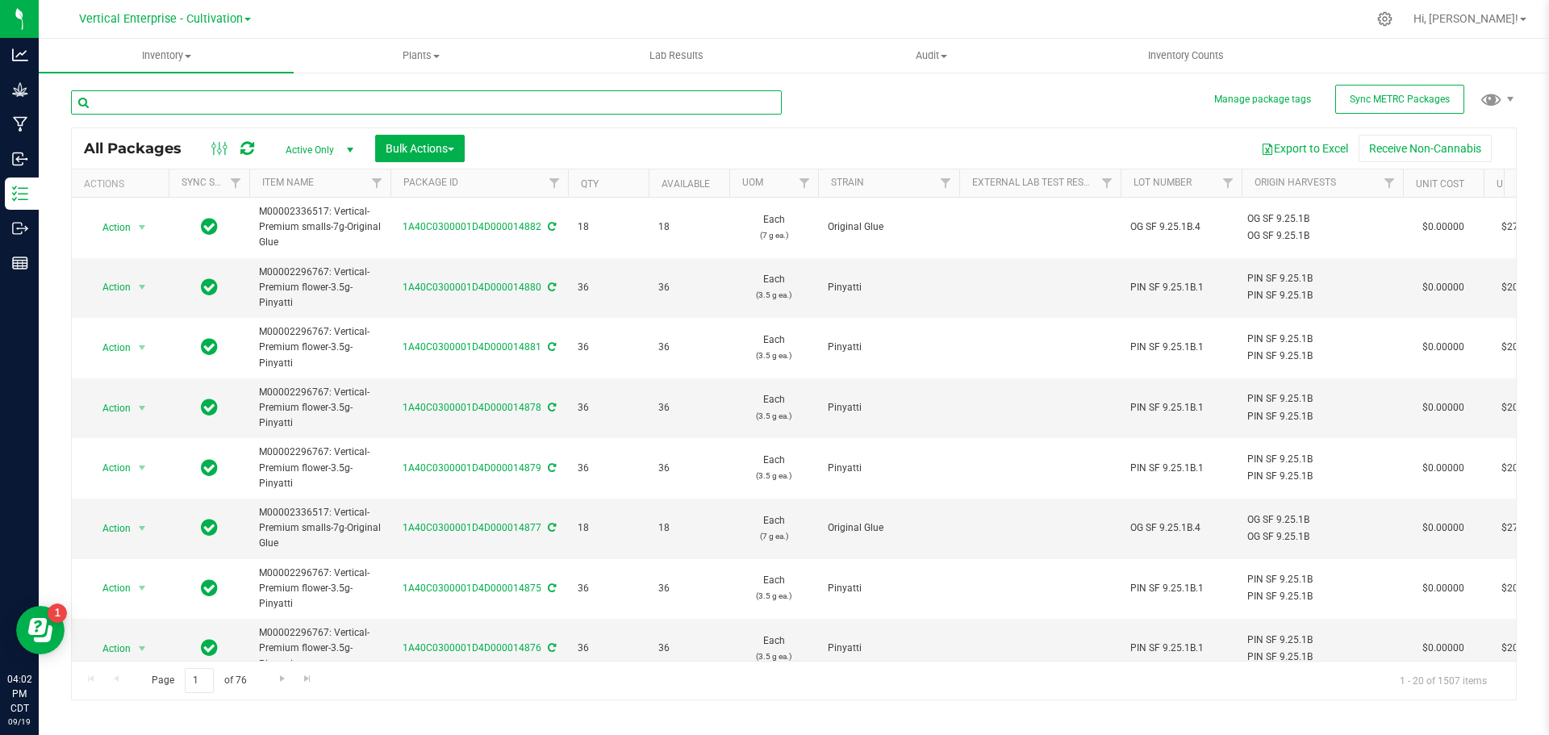
click at [290, 99] on input "text" at bounding box center [426, 102] width 711 height 24
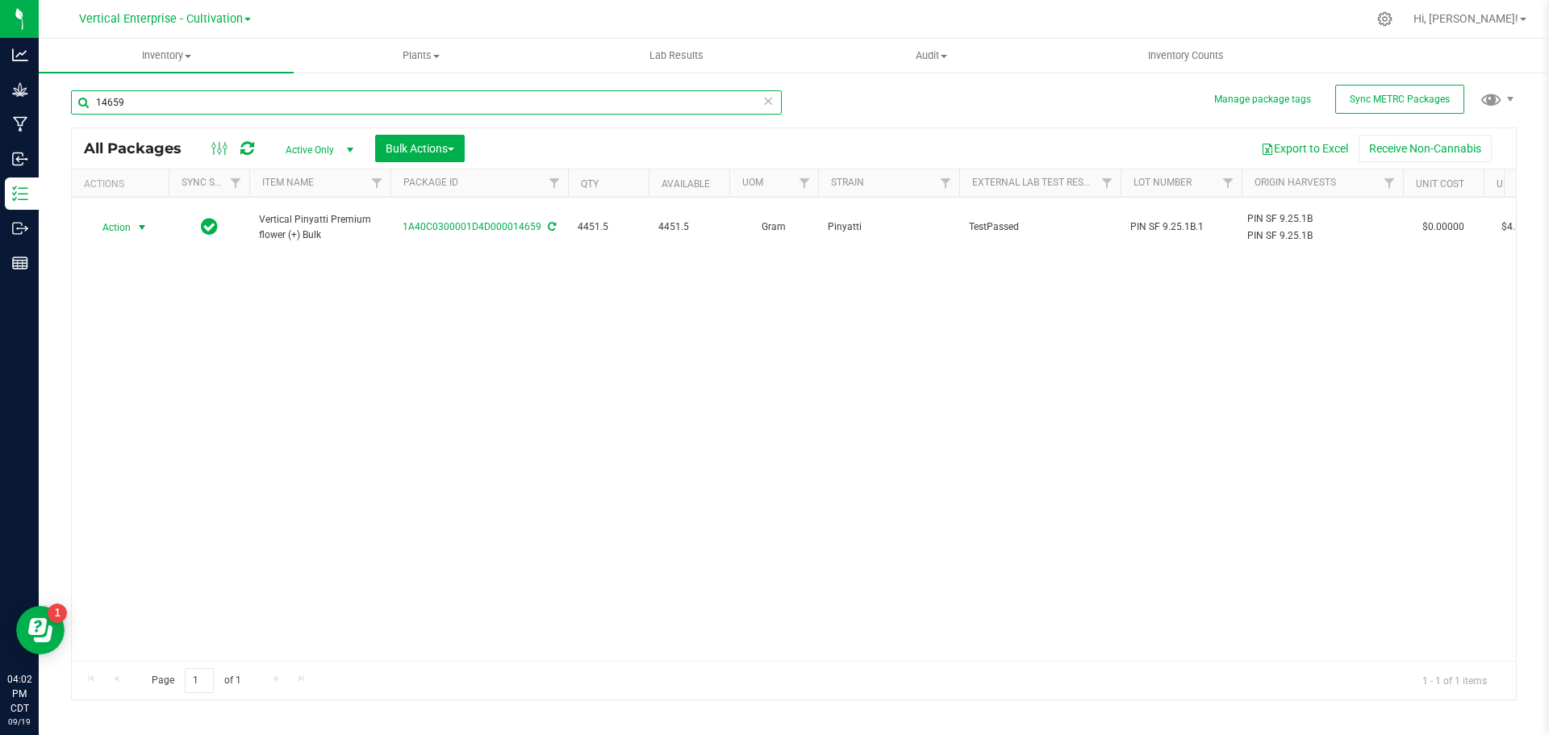
type input "14659"
click at [111, 224] on span "Action" at bounding box center [110, 227] width 44 height 23
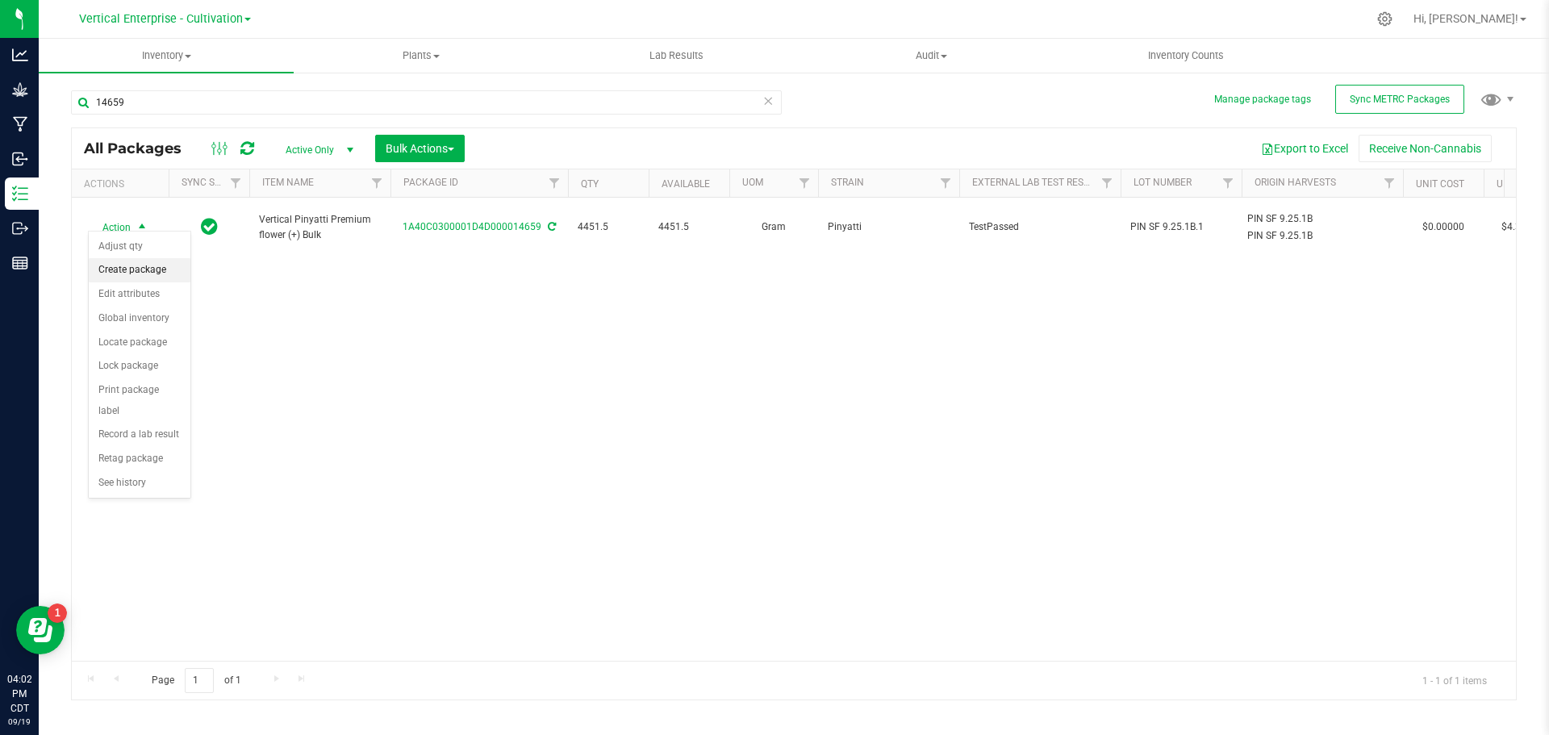
click at [122, 265] on li "Create package" at bounding box center [140, 270] width 102 height 24
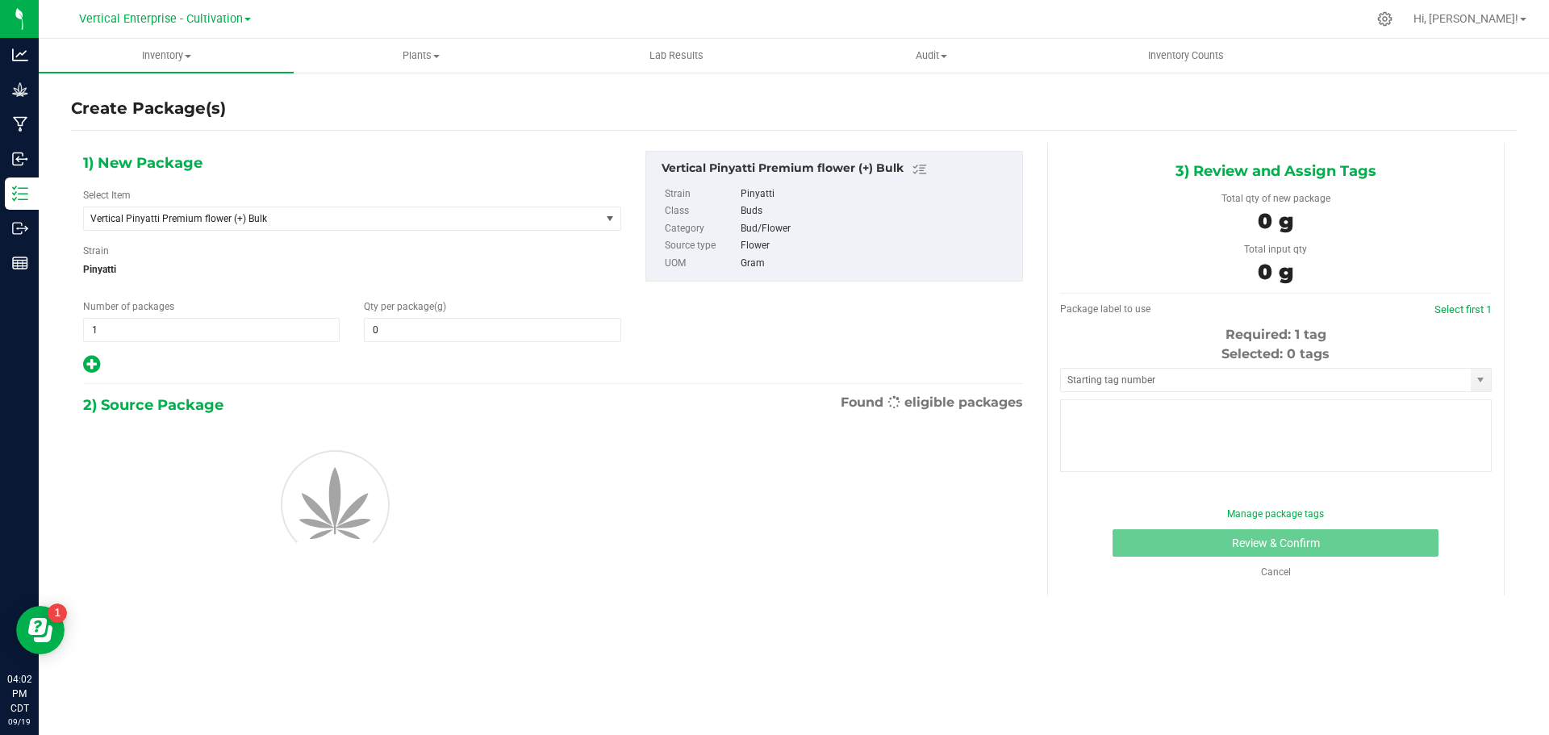
type input "0.0000"
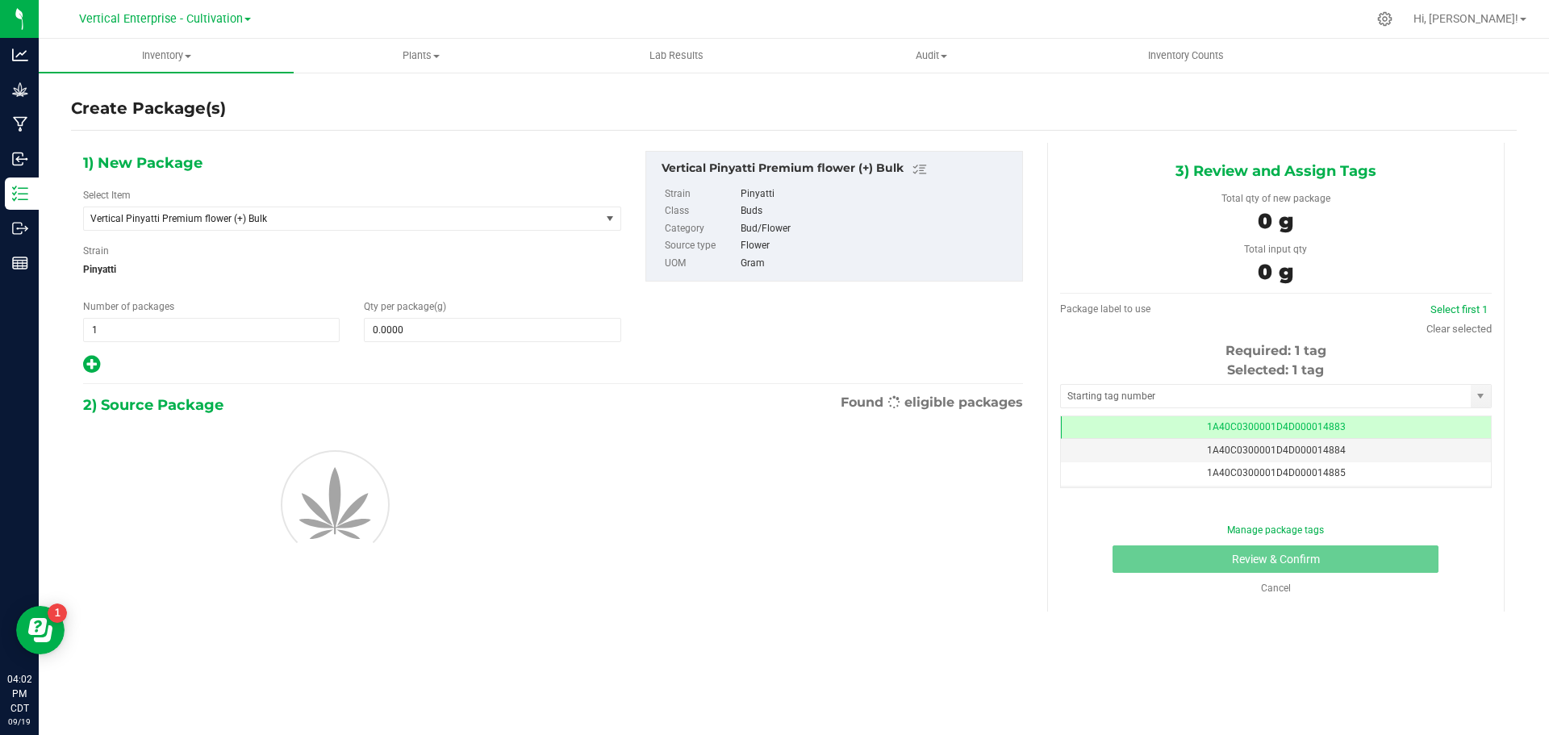
scroll to position [0, -1]
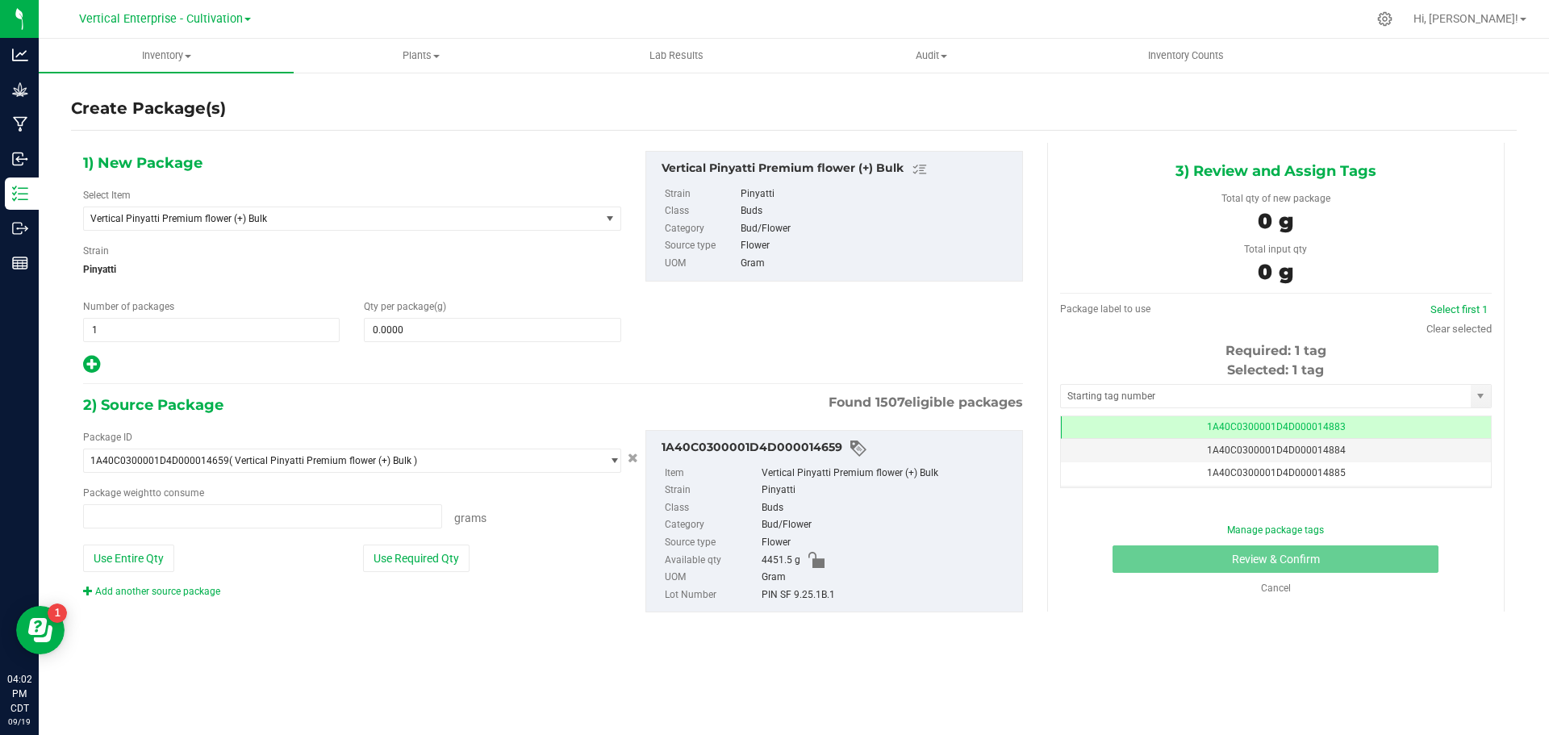
type input "0.0000 g"
click at [165, 215] on span "Vertical Pinyatti Premium flower (+) Bulk" at bounding box center [331, 218] width 483 height 11
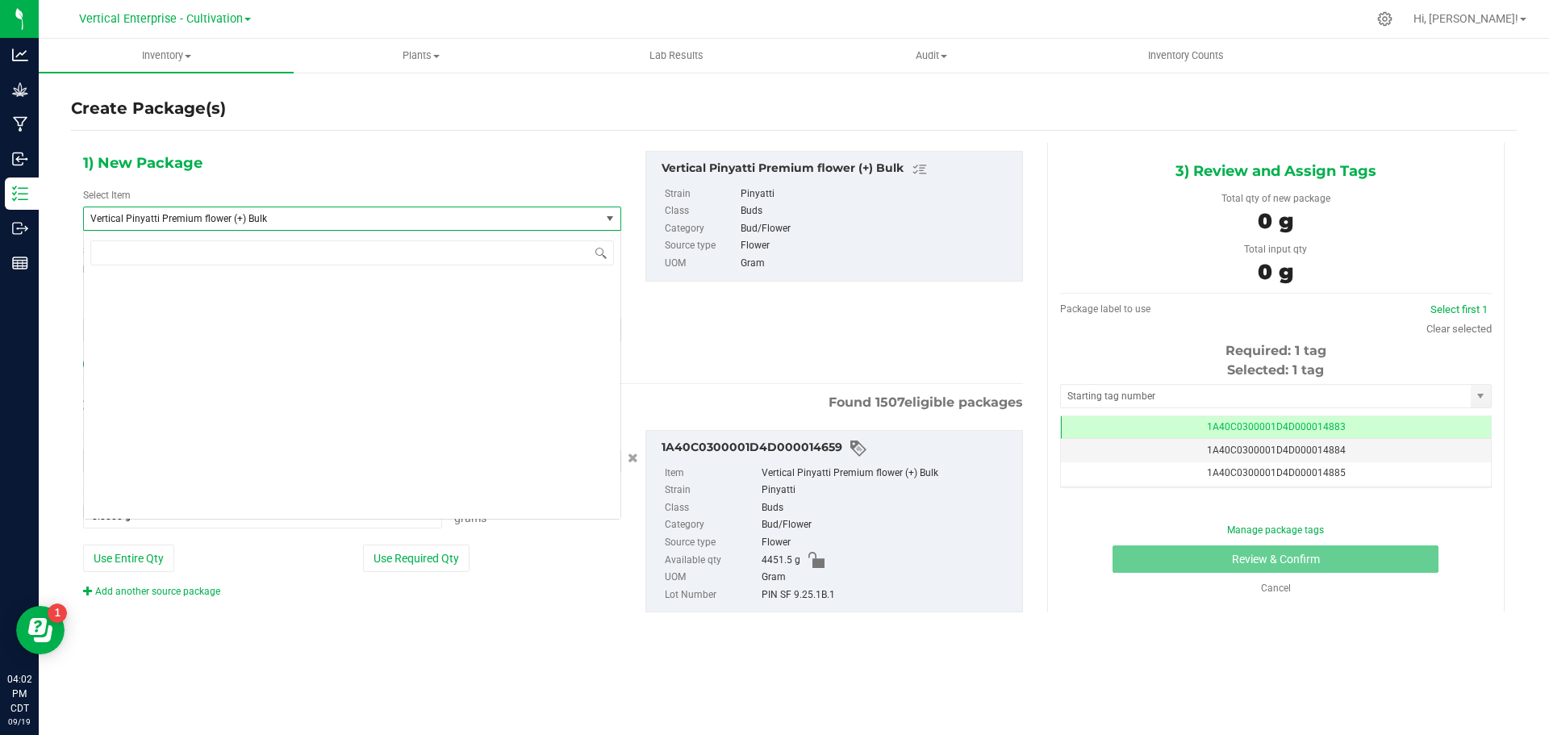
scroll to position [129734, 0]
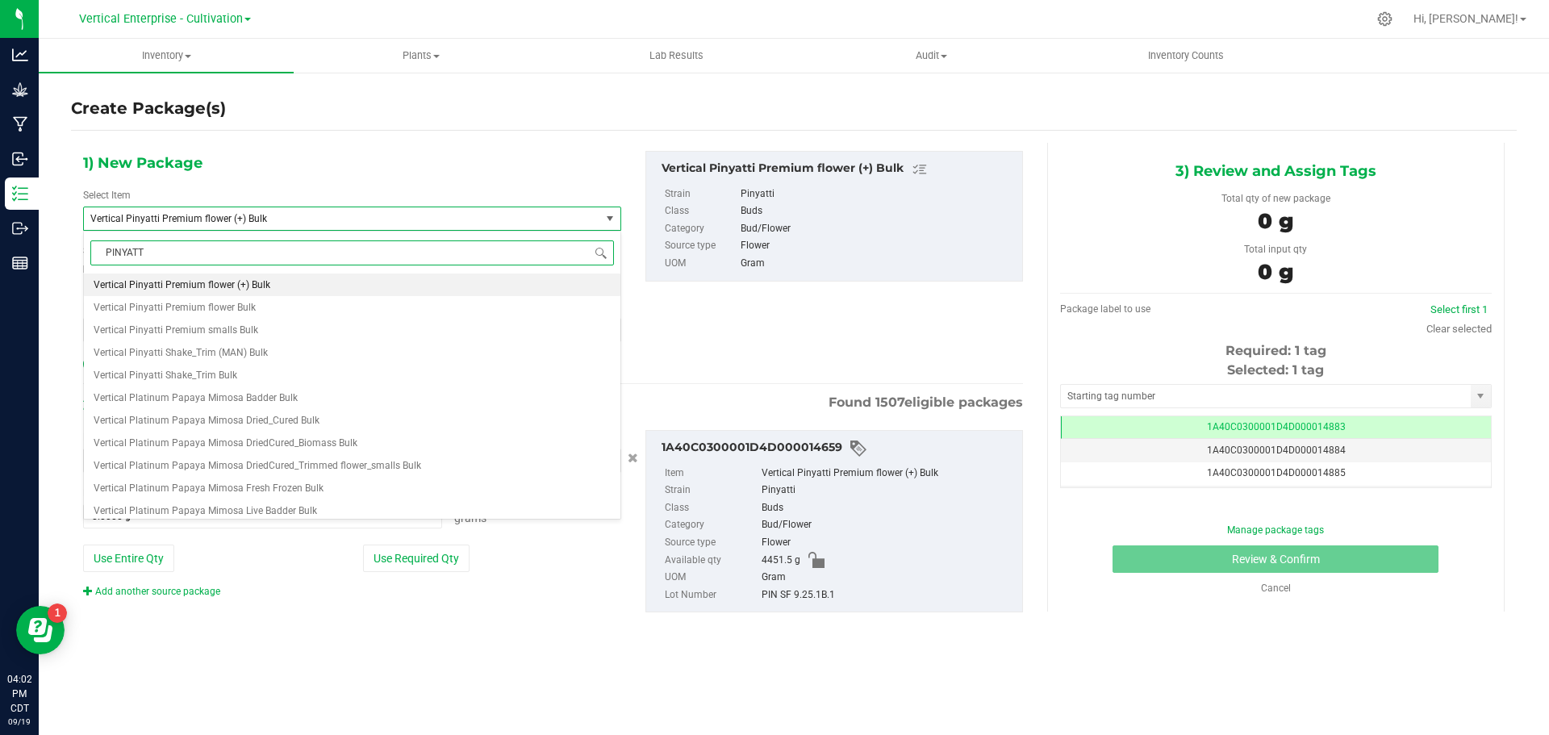
type input "PINYATTI"
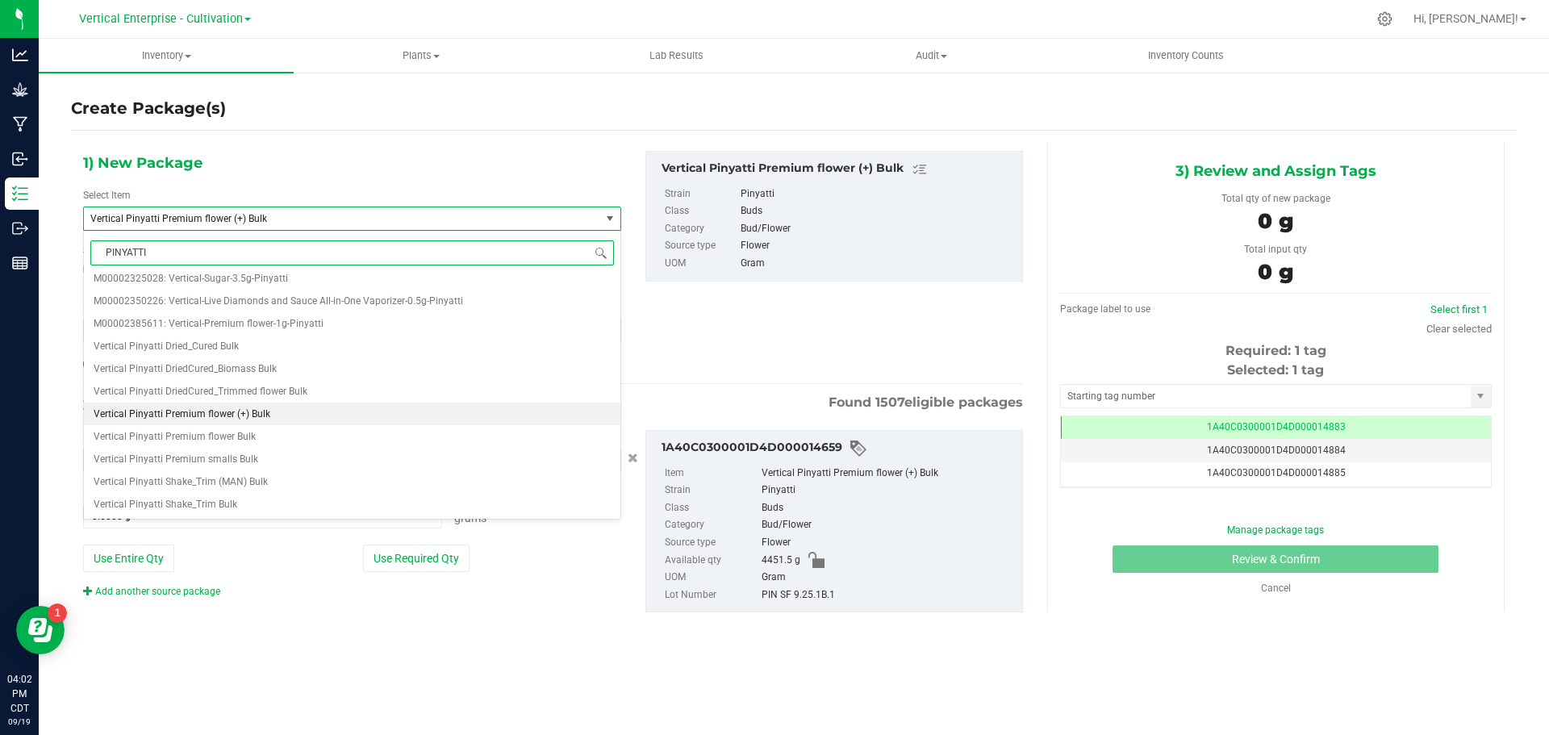
scroll to position [0, 0]
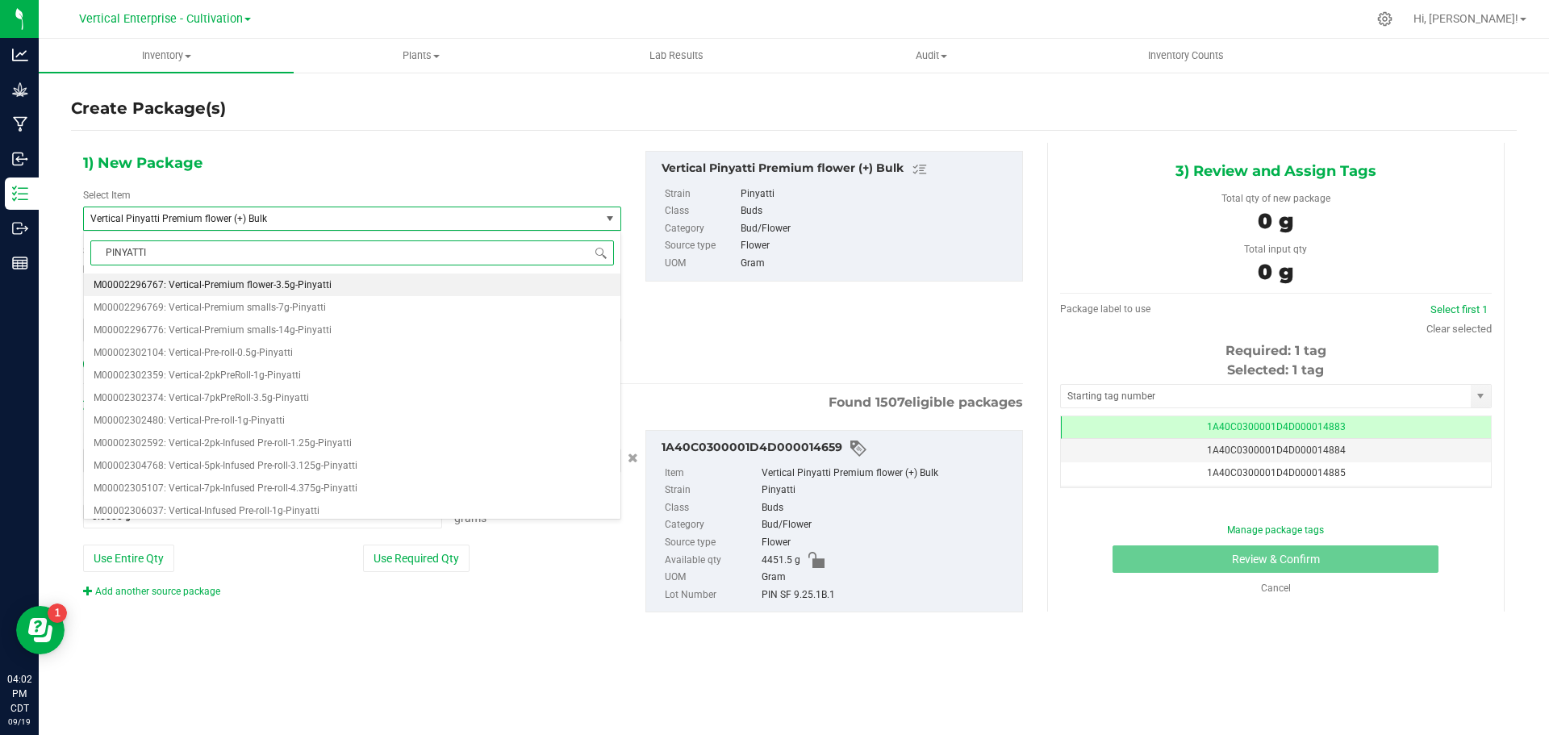
click at [247, 286] on span "M00002296767: Vertical-Premium flower-3.5g-Pinyatti" at bounding box center [213, 284] width 238 height 11
type input "0"
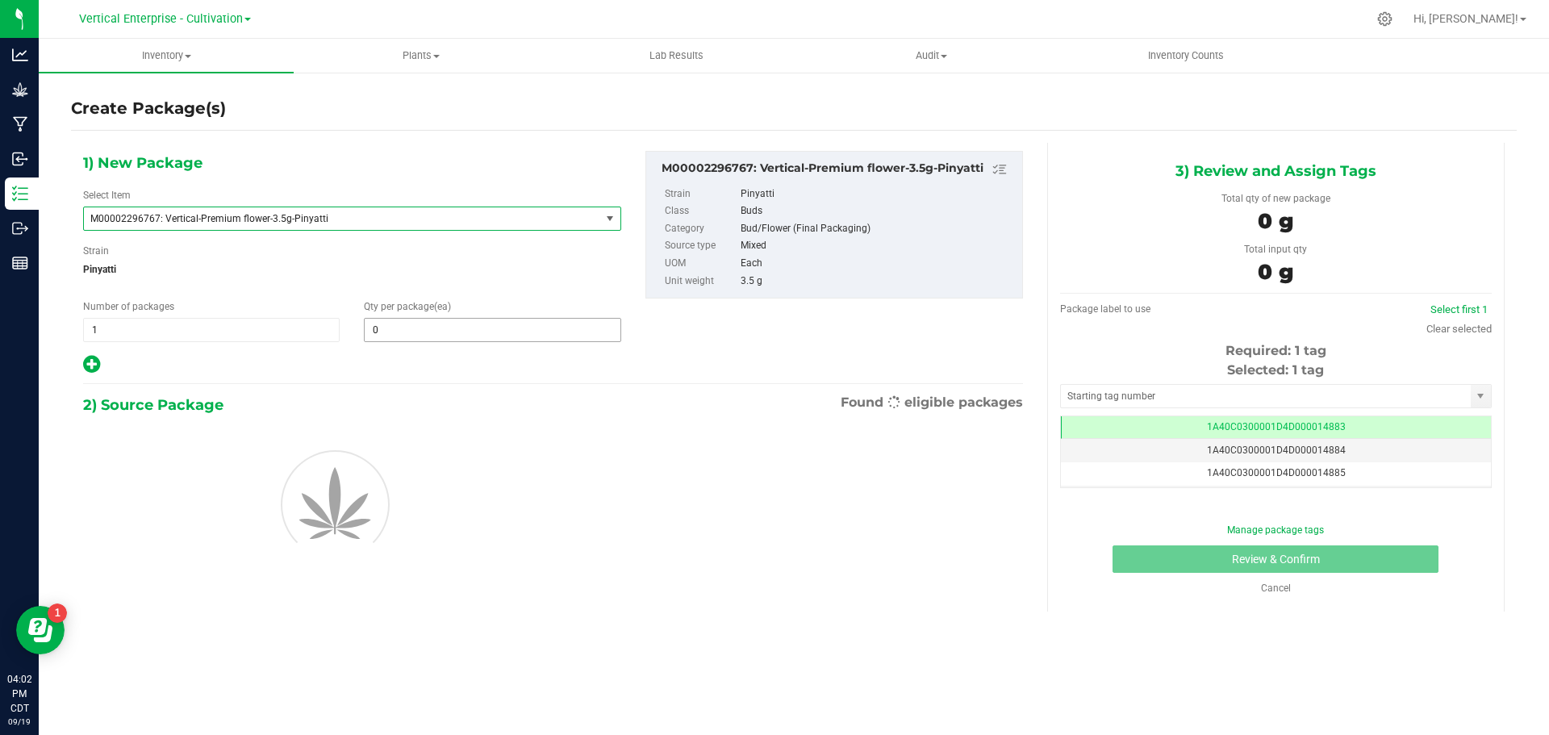
click at [406, 333] on span "0 0" at bounding box center [492, 330] width 257 height 24
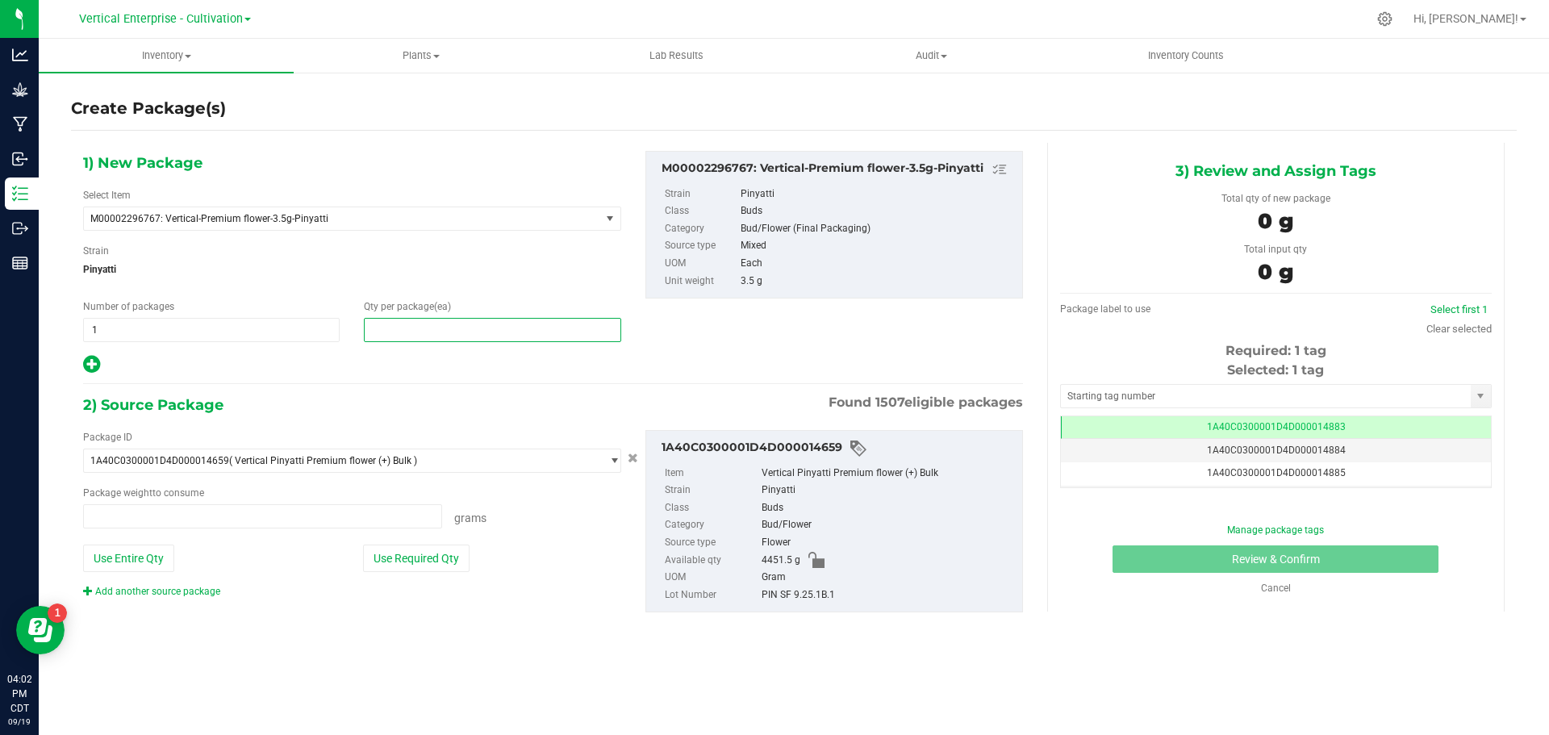
type input "0.0000 g"
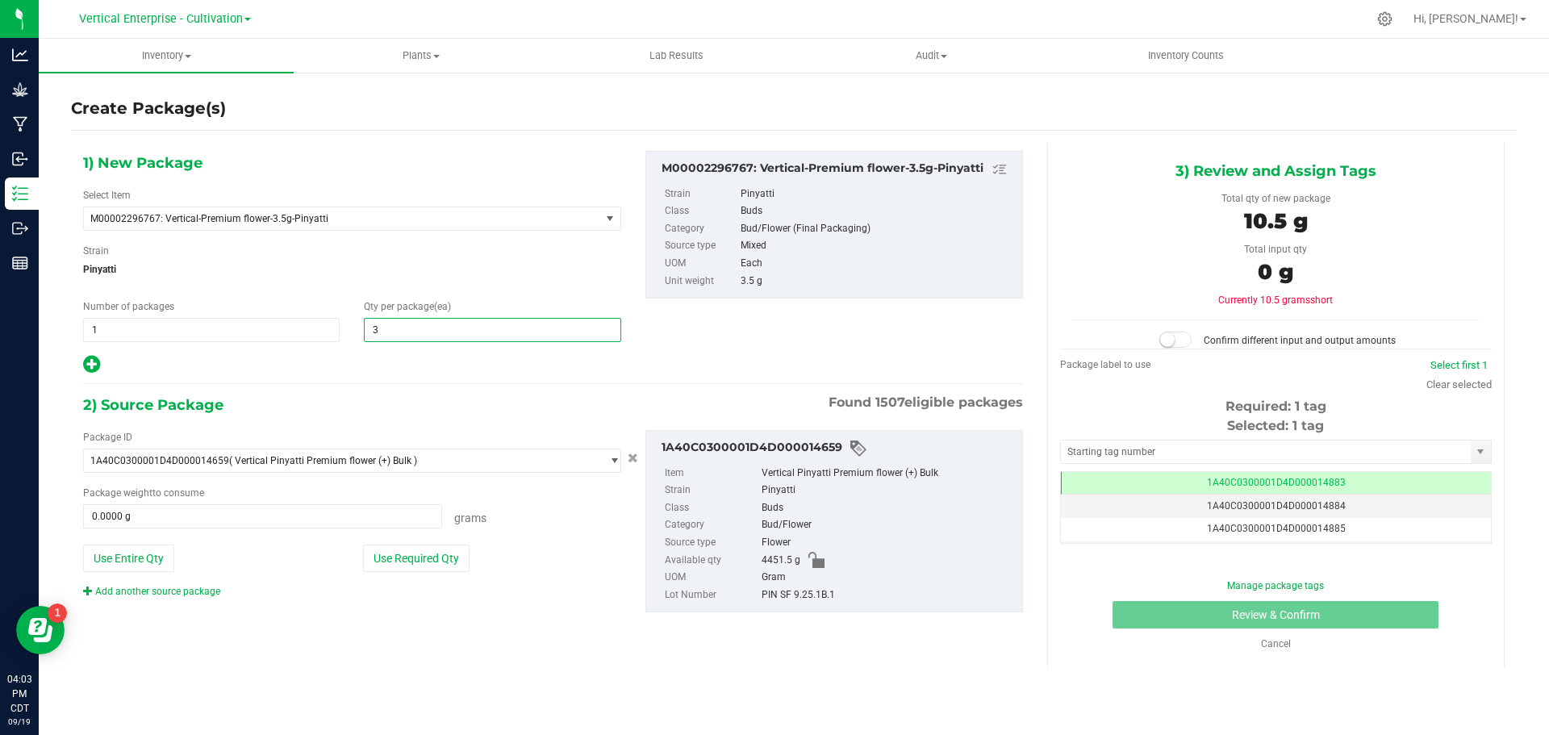
type input "36"
click at [454, 562] on button "Use Required Qty" at bounding box center [416, 558] width 107 height 27
type input "126.0000 g"
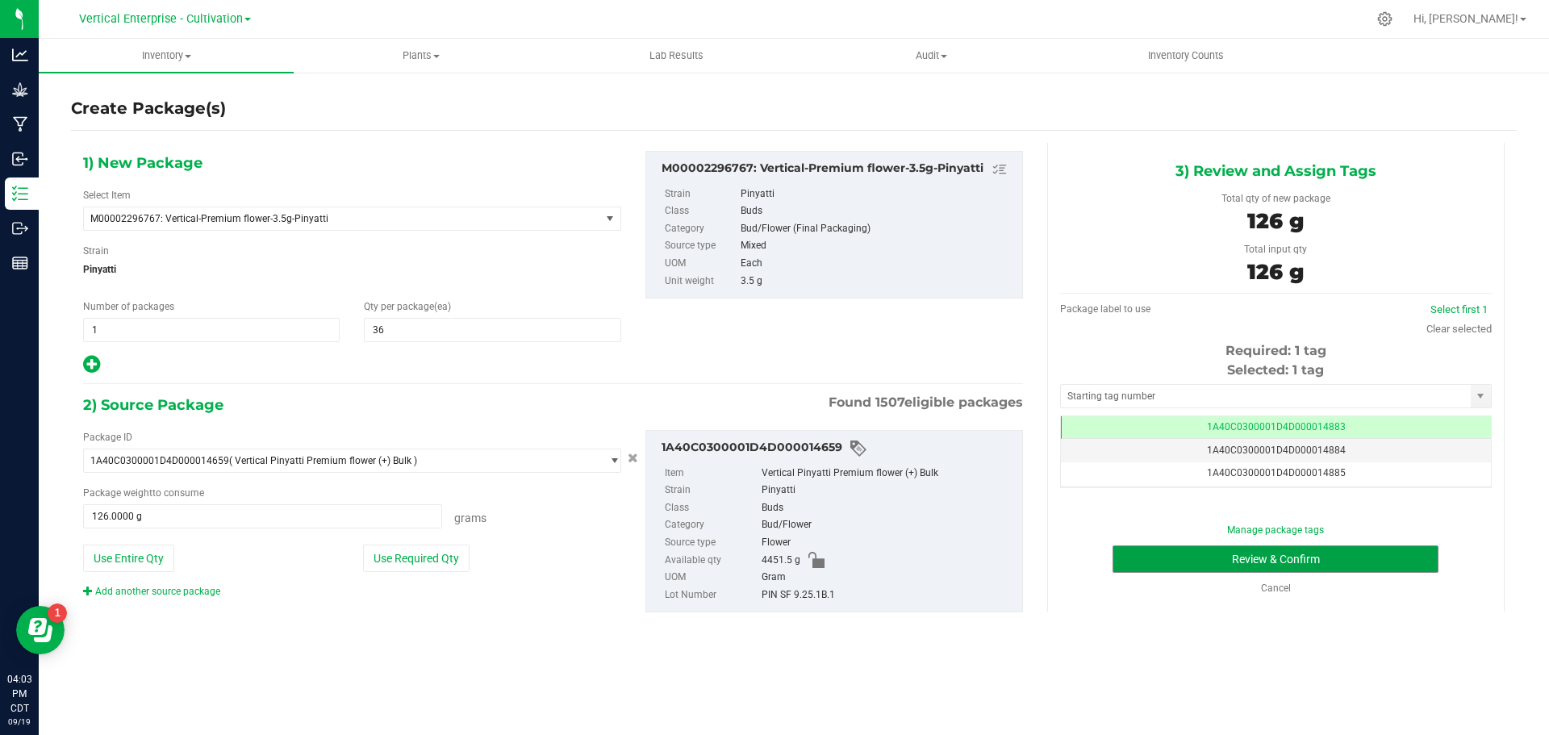
click at [1323, 562] on button "Review & Confirm" at bounding box center [1276, 558] width 326 height 27
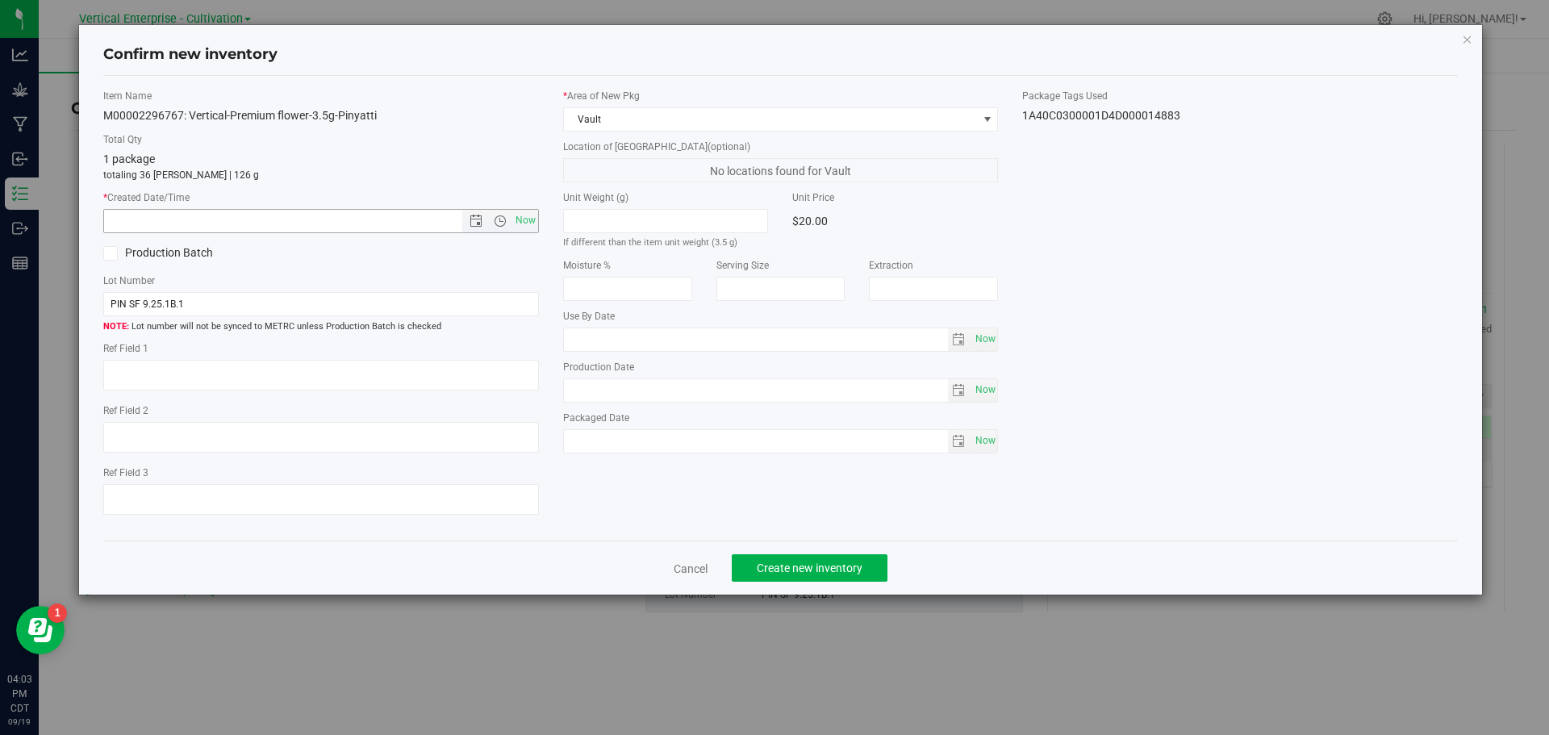
click at [520, 221] on span "Now" at bounding box center [525, 220] width 27 height 23
type input "9/19/2025 4:03 PM"
click at [855, 563] on span "Create new inventory" at bounding box center [810, 568] width 106 height 13
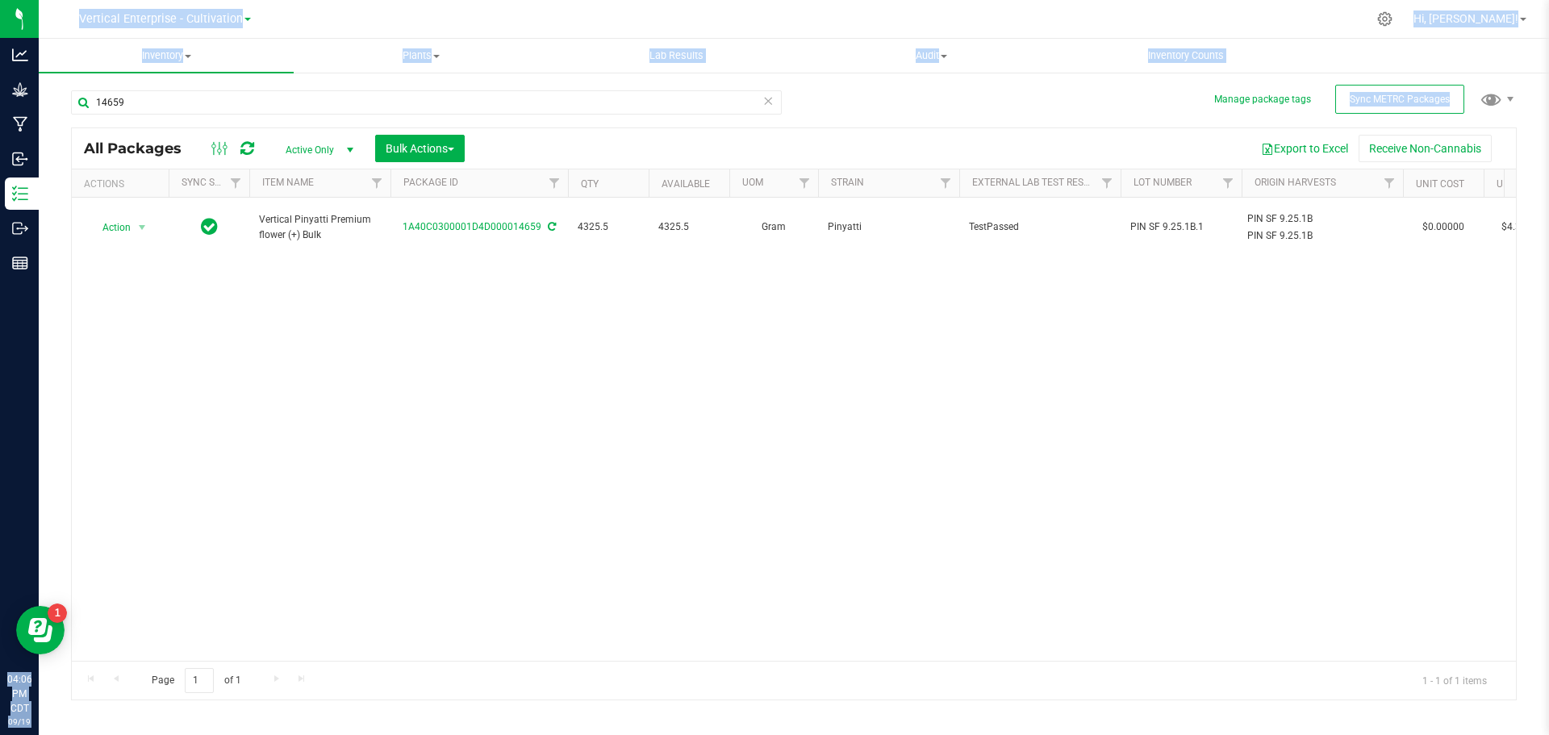
drag, startPoint x: 248, startPoint y: 121, endPoint x: 0, endPoint y: 115, distance: 247.8
click at [0, 115] on div "Analytics Grow Manufacturing Inbound Inventory Outbound Reports 04:06 PM CDT 09…" at bounding box center [774, 367] width 1549 height 735
click at [266, 88] on div "14659" at bounding box center [432, 102] width 723 height 52
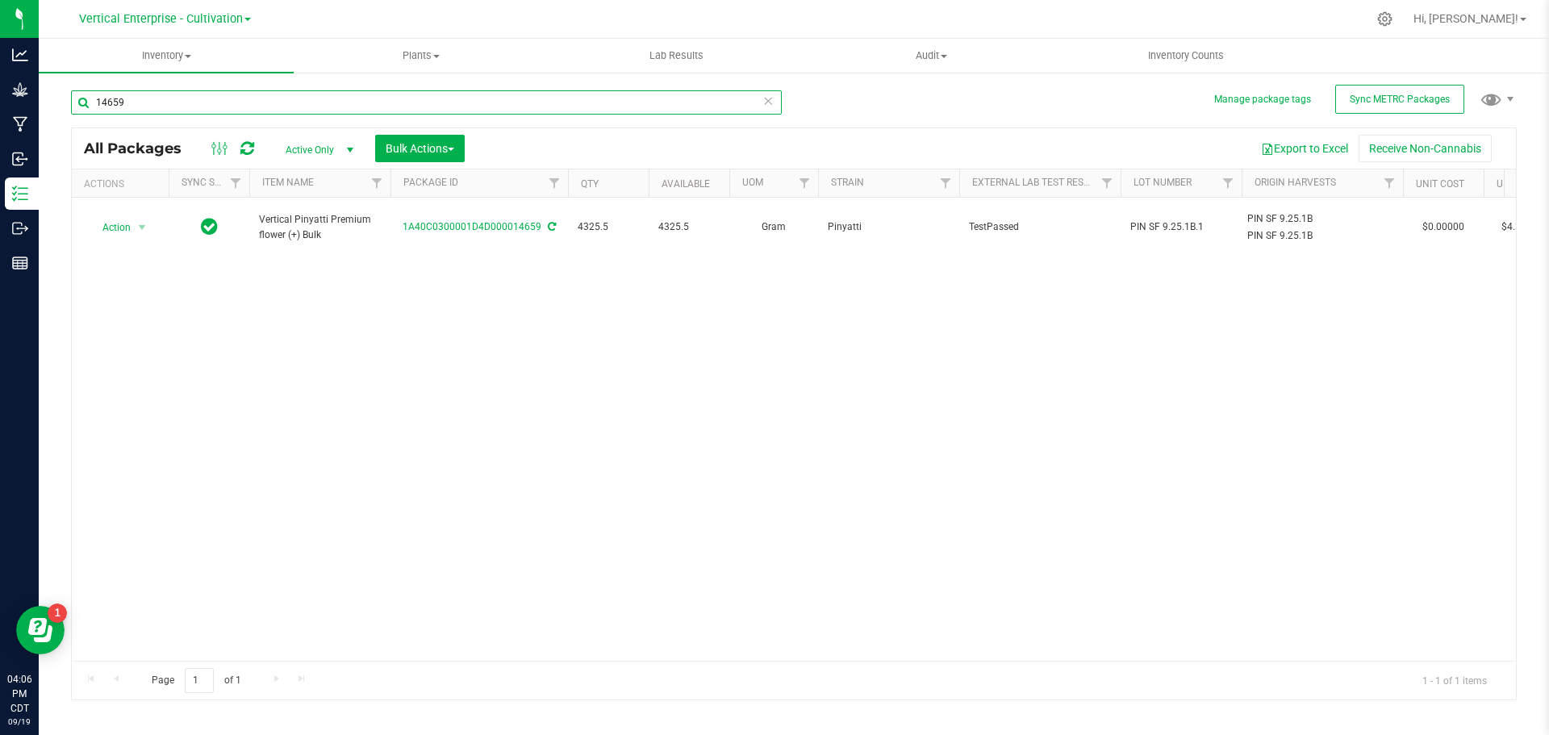
drag, startPoint x: 230, startPoint y: 104, endPoint x: 6, endPoint y: 120, distance: 224.9
click at [6, 120] on div "Analytics Grow Manufacturing Inbound Inventory Outbound Reports 04:06 PM CDT 09…" at bounding box center [774, 367] width 1549 height 735
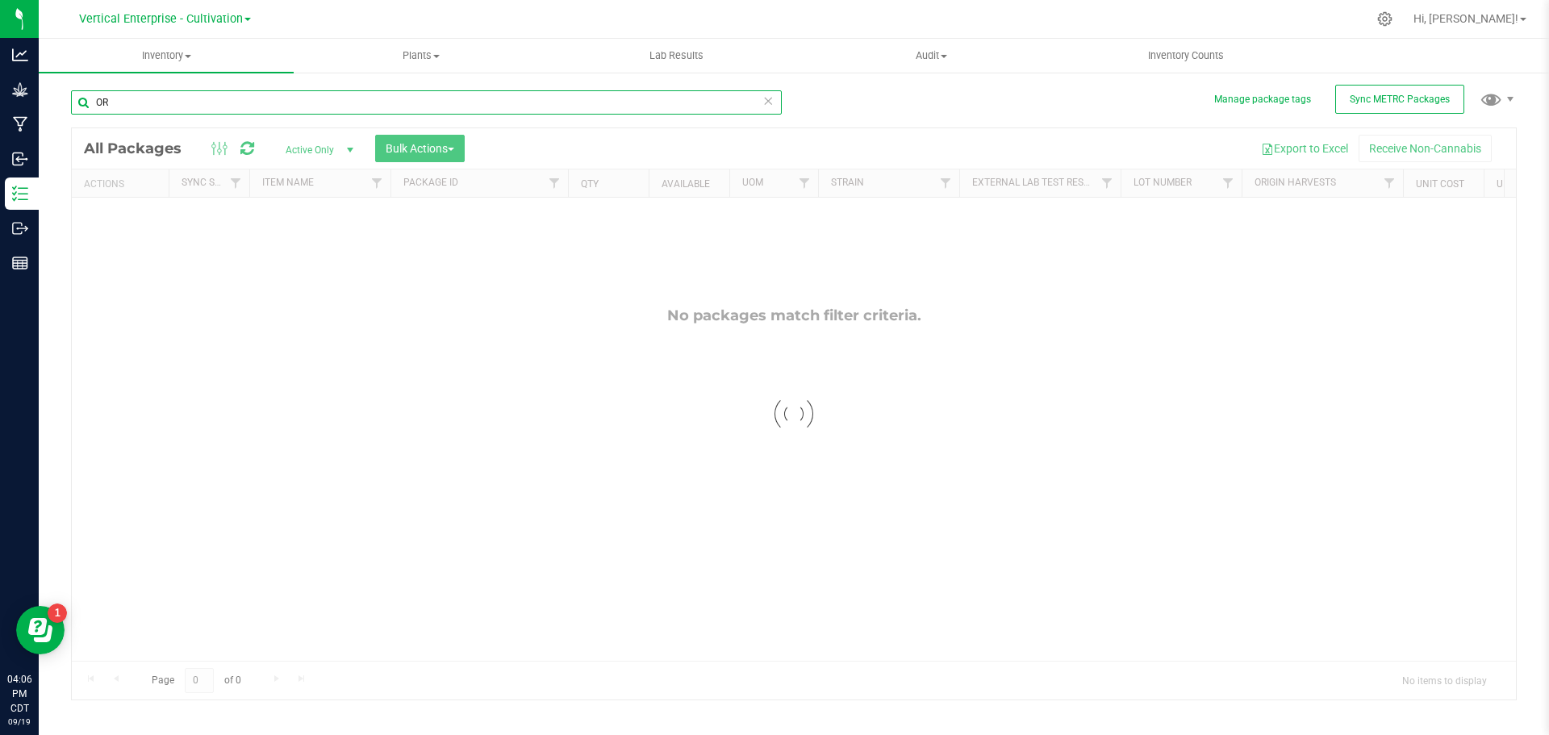
type input "O"
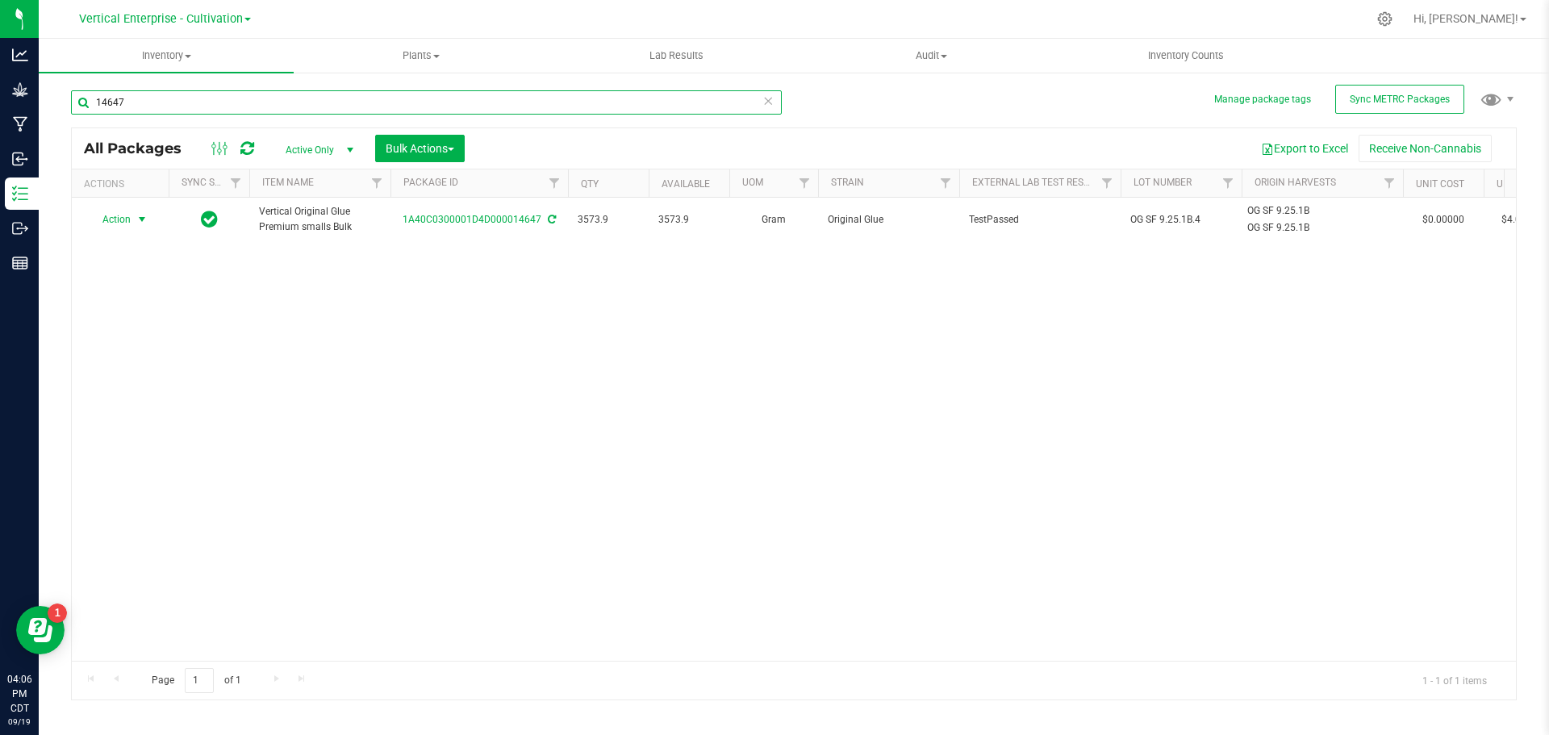
type input "14647"
click at [118, 219] on span "Action" at bounding box center [110, 219] width 44 height 23
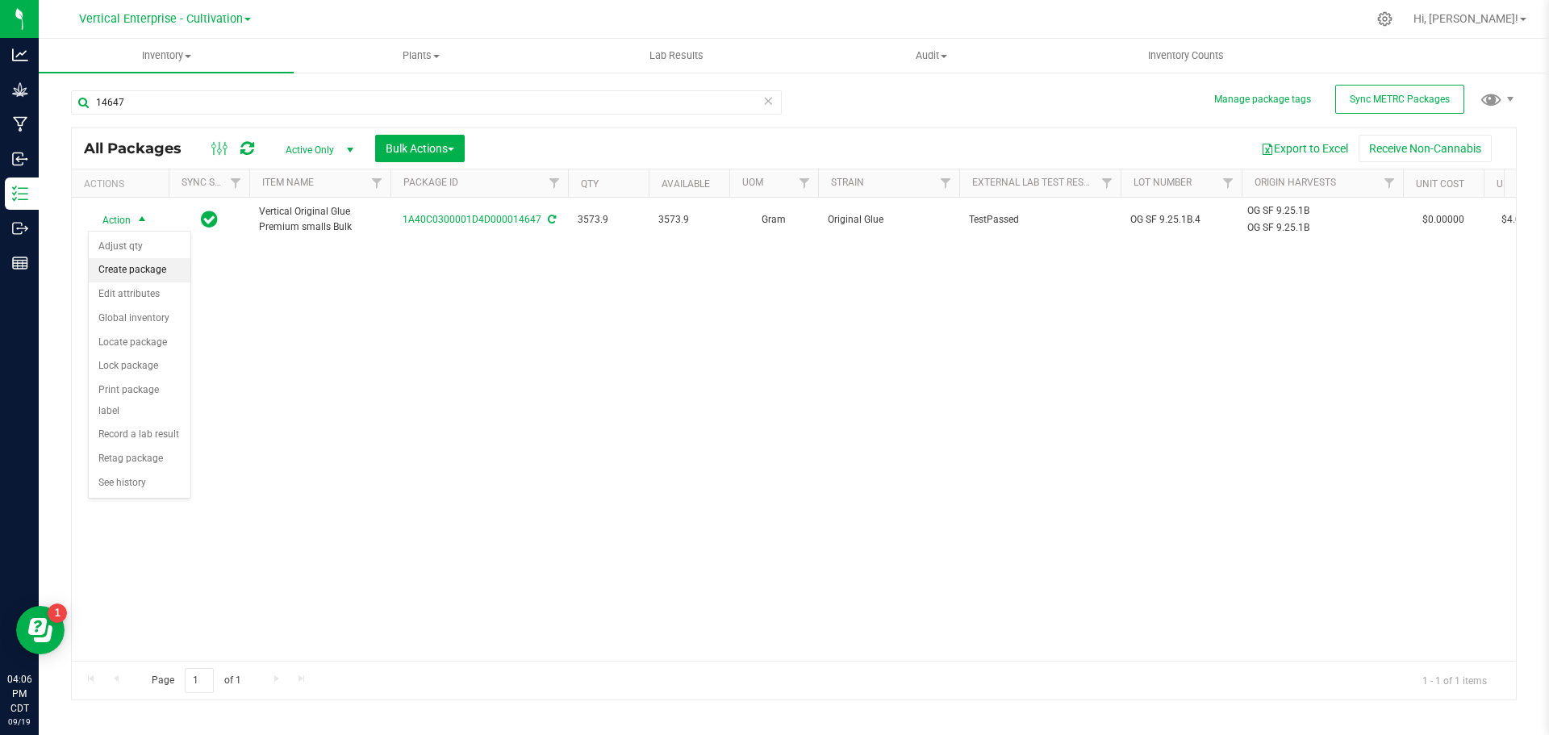
click at [129, 265] on li "Create package" at bounding box center [140, 270] width 102 height 24
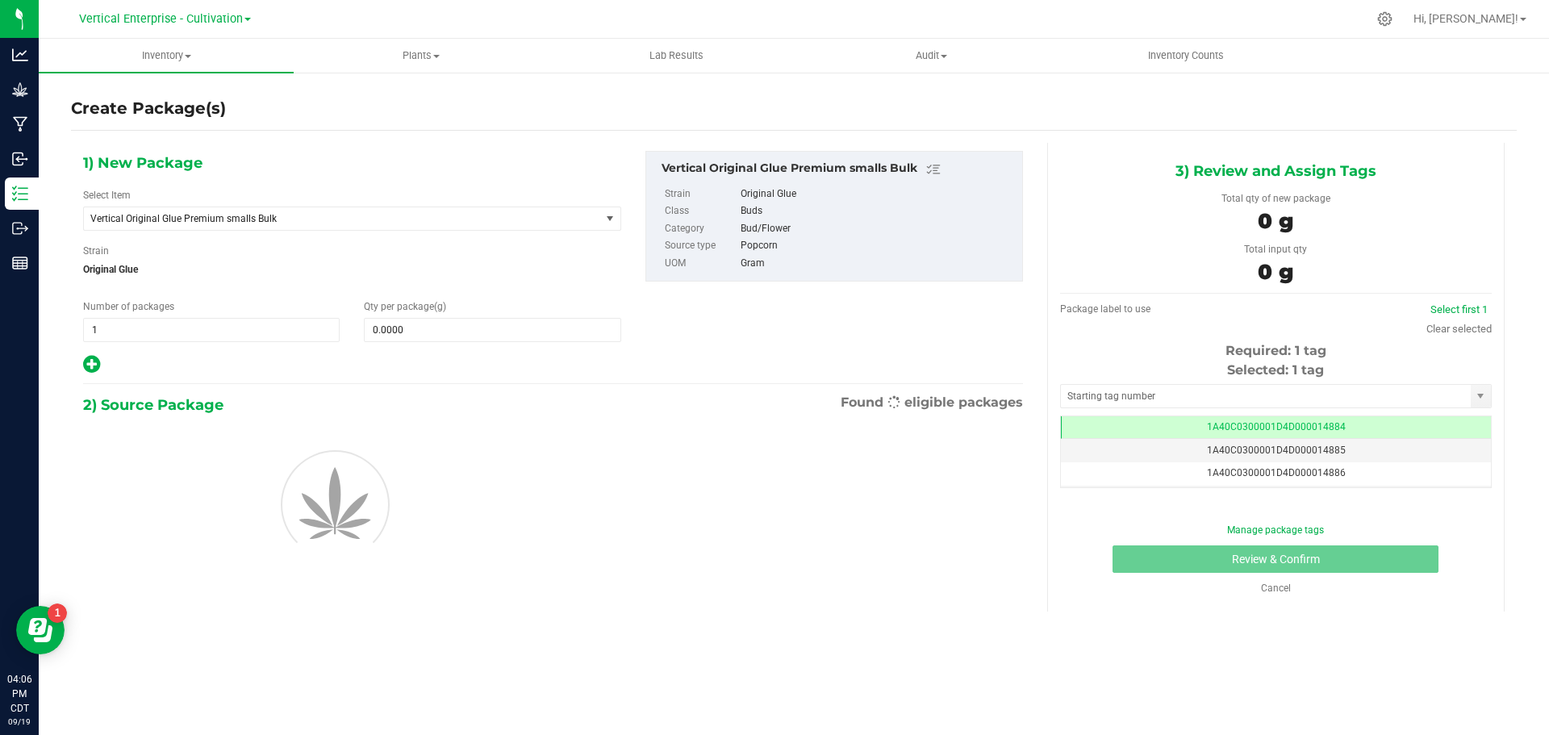
scroll to position [0, -1]
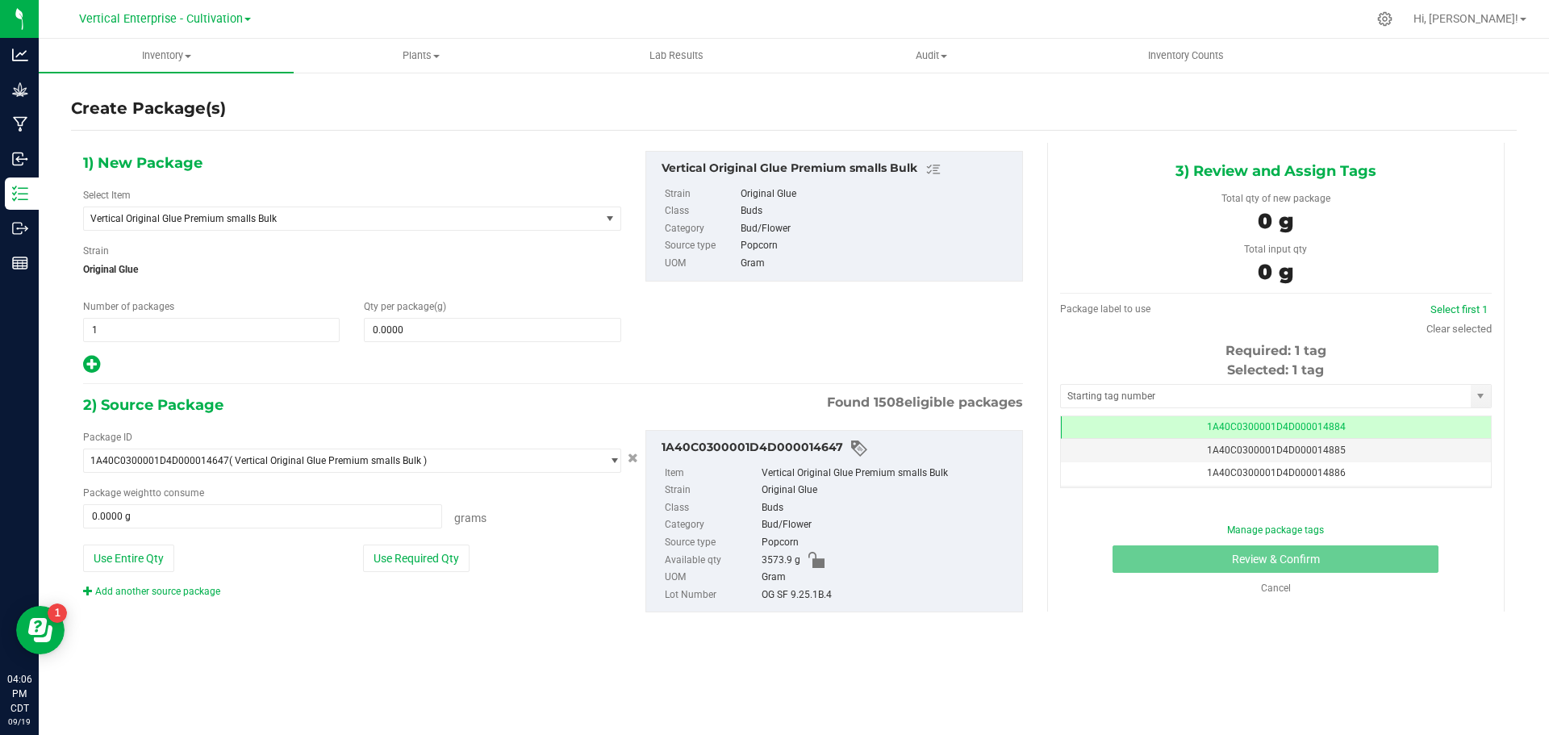
click at [178, 225] on span "Vertical Original Glue Premium smalls Bulk" at bounding box center [342, 218] width 516 height 23
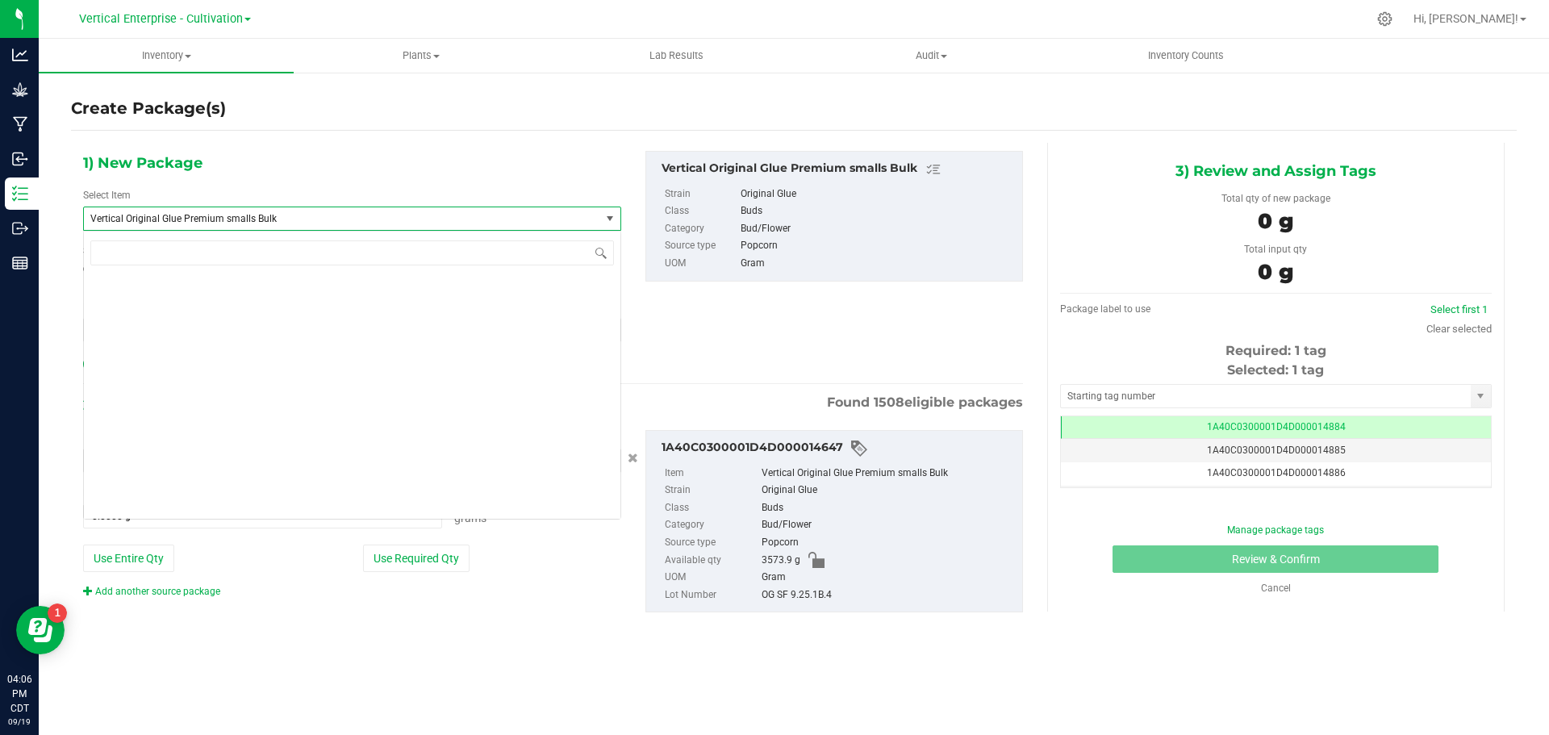
scroll to position [127949, 0]
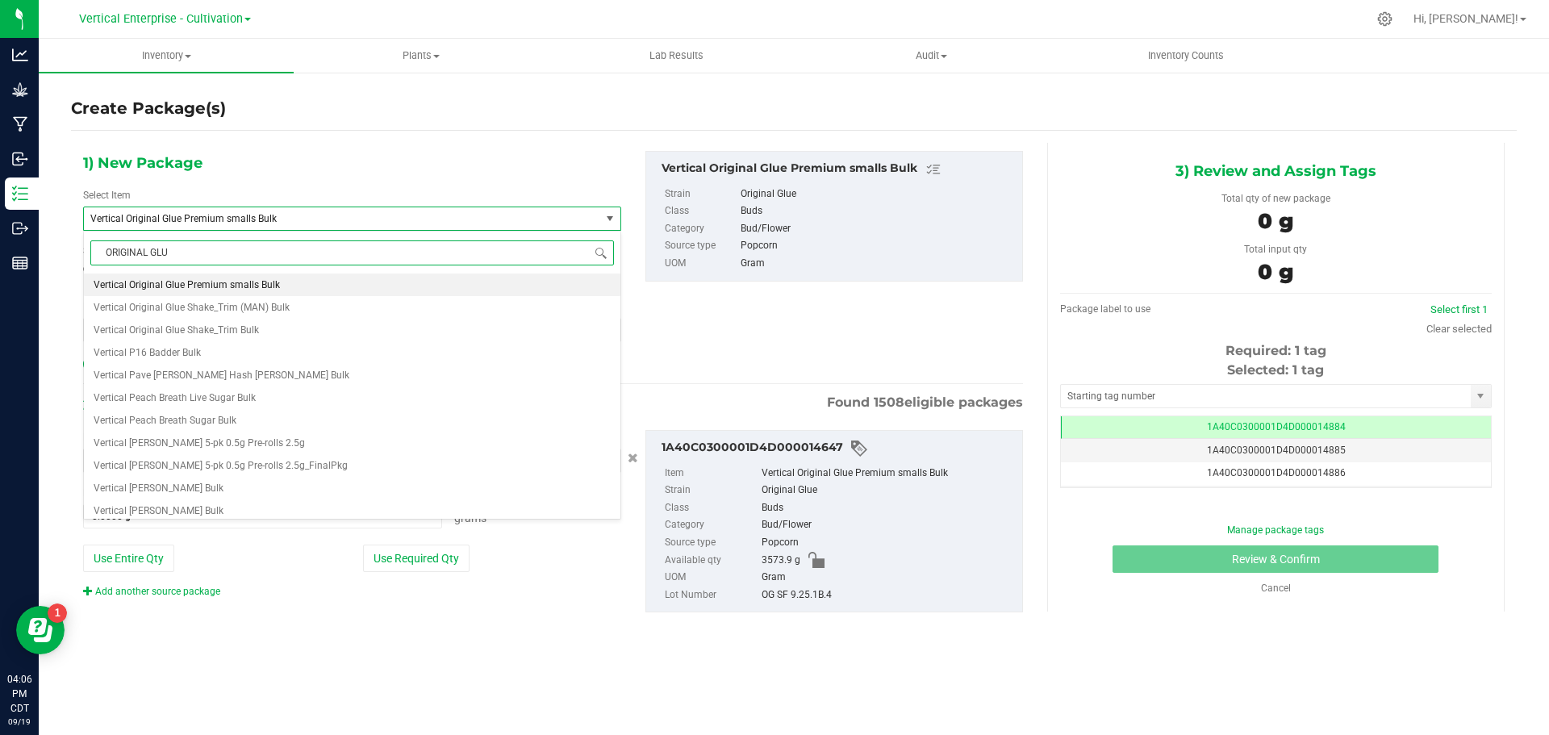
type input "ORIGINAL GLUE"
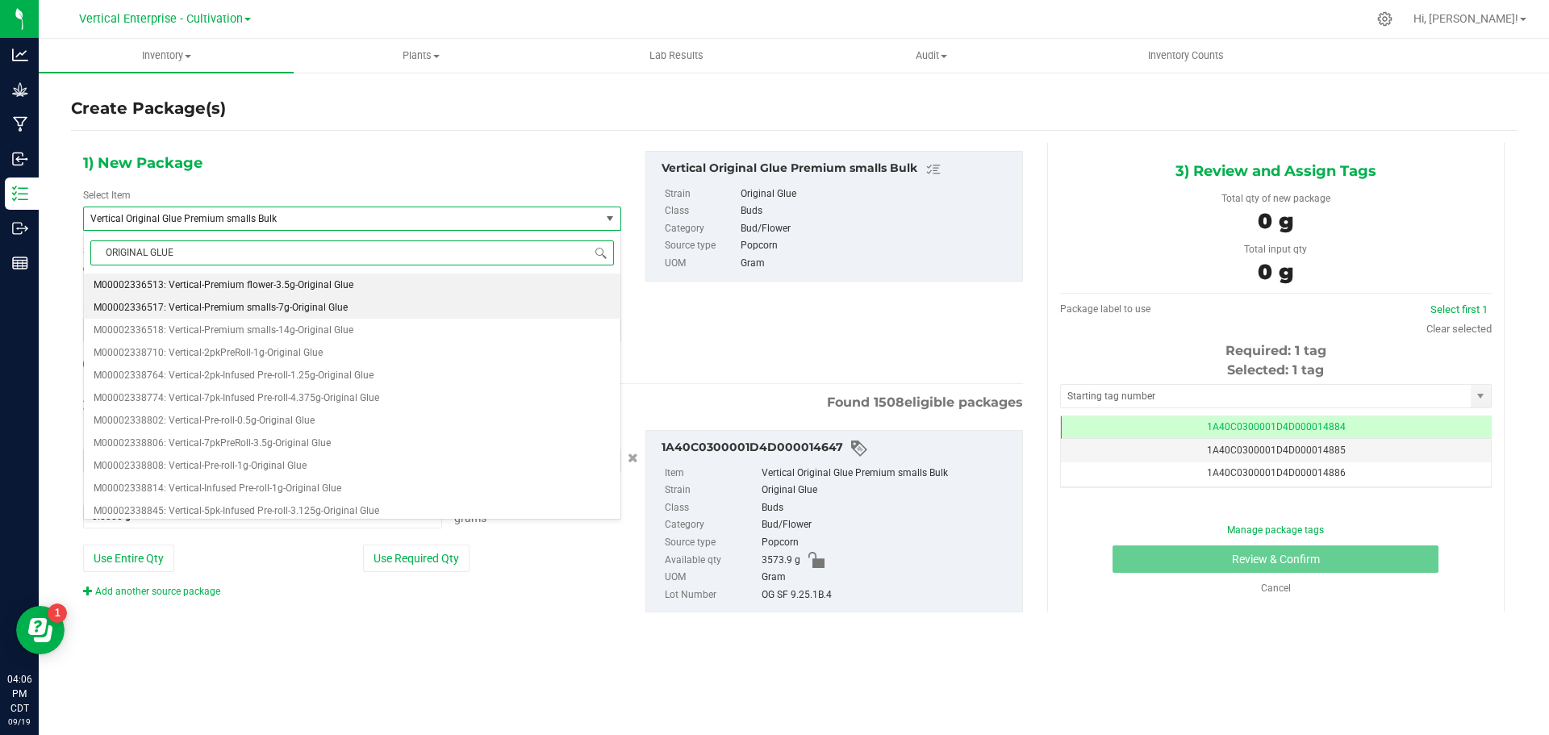
click at [239, 307] on span "M00002336517: Vertical-Premium smalls-7g-Original Glue" at bounding box center [221, 307] width 254 height 11
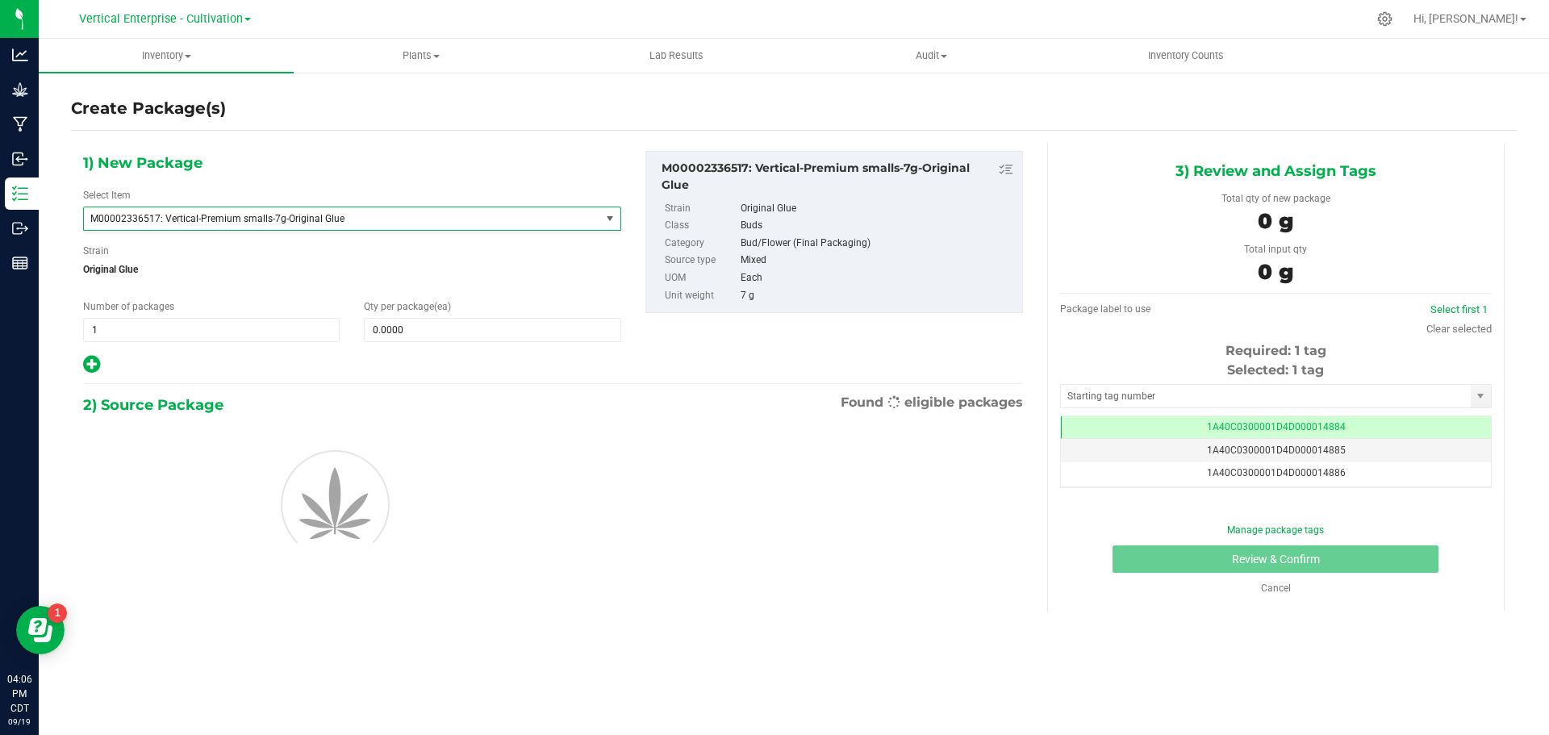
type input "0"
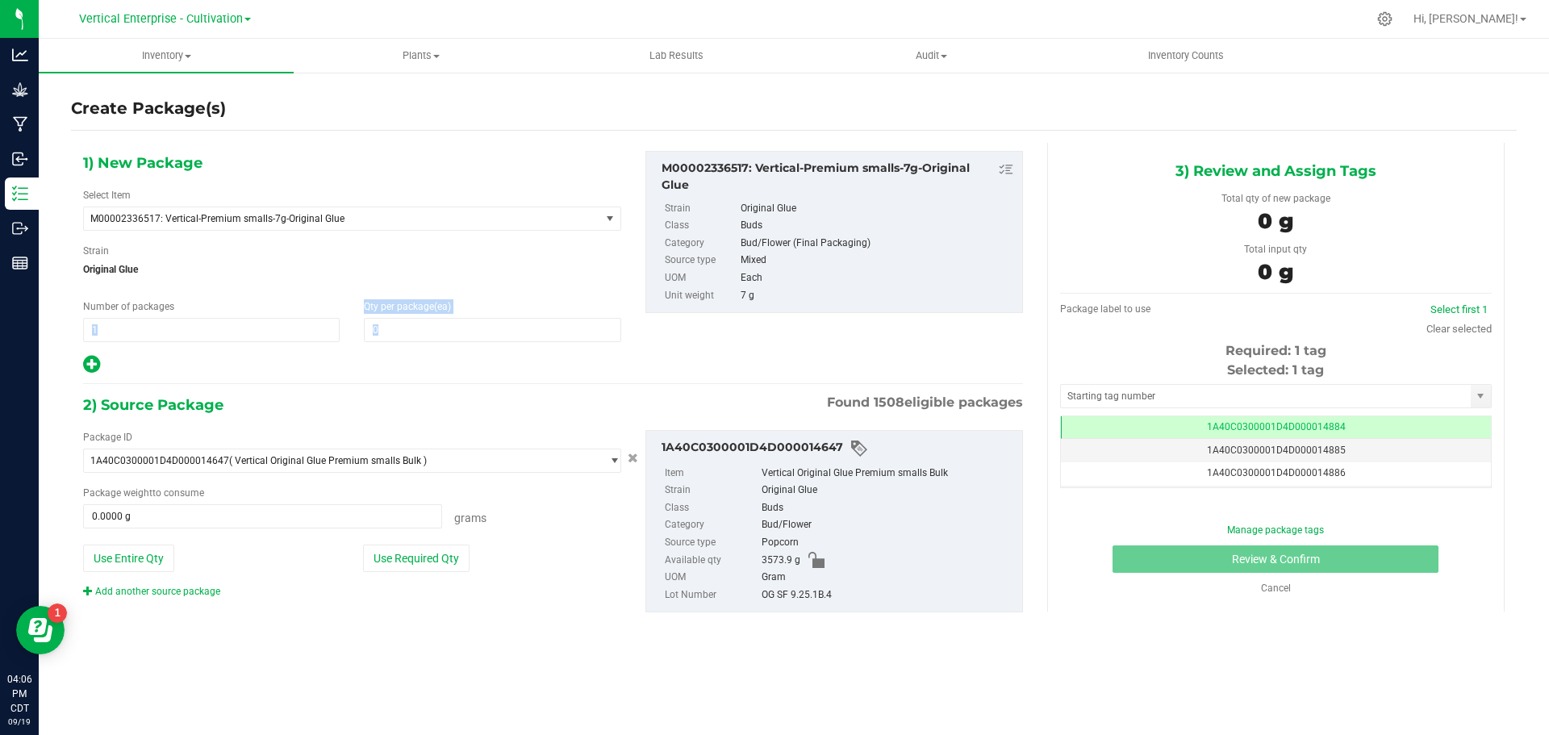
drag, startPoint x: 135, startPoint y: 343, endPoint x: 58, endPoint y: 327, distance: 78.3
click at [58, 327] on div "Create Package(s) 1) New Package Select Item M00002336517: Vertical-Premium sma…" at bounding box center [794, 323] width 1511 height 504
click at [277, 334] on span "1 1" at bounding box center [211, 330] width 257 height 24
drag, startPoint x: 248, startPoint y: 329, endPoint x: 83, endPoint y: 332, distance: 164.6
click at [83, 332] on span "1 1" at bounding box center [211, 330] width 257 height 24
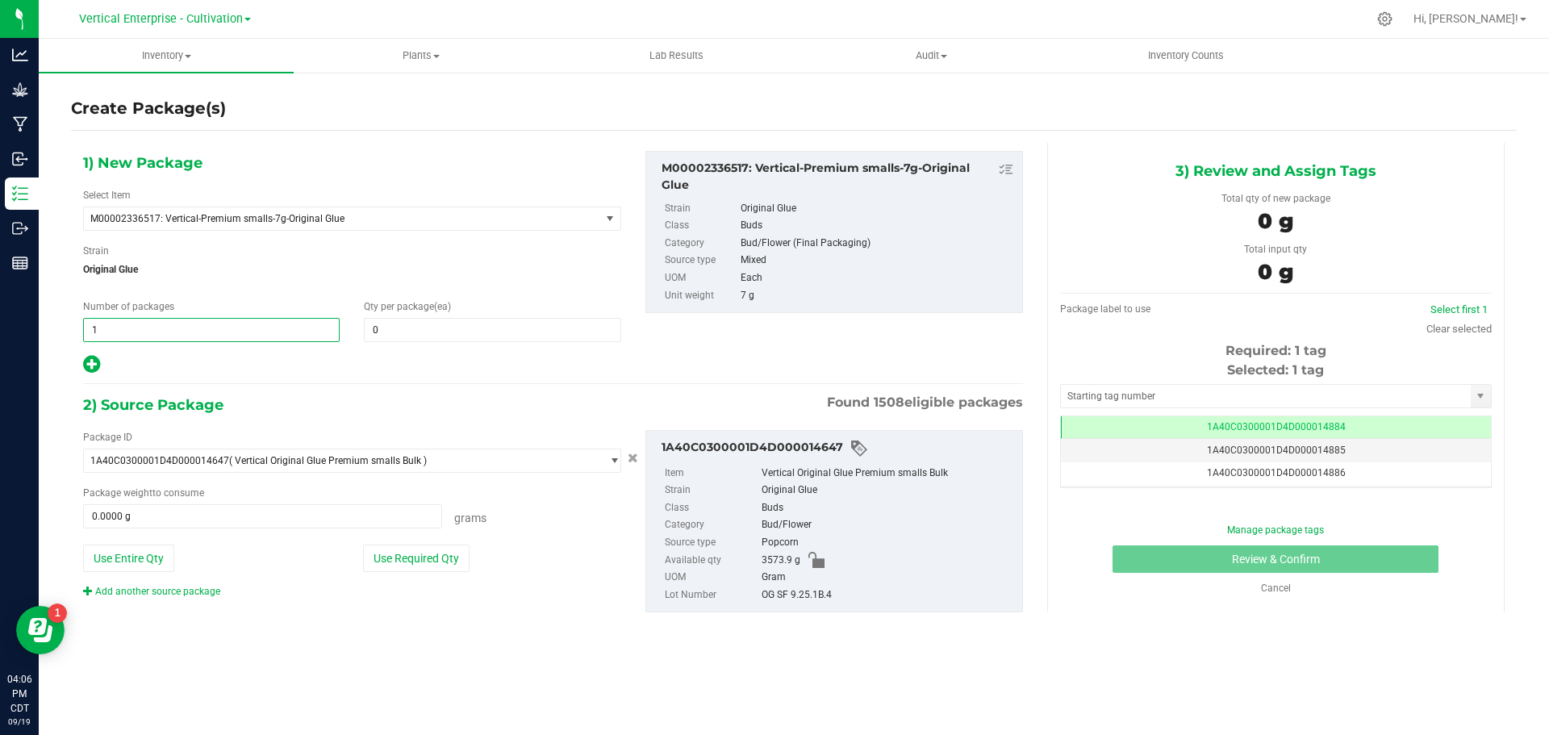
type input "2"
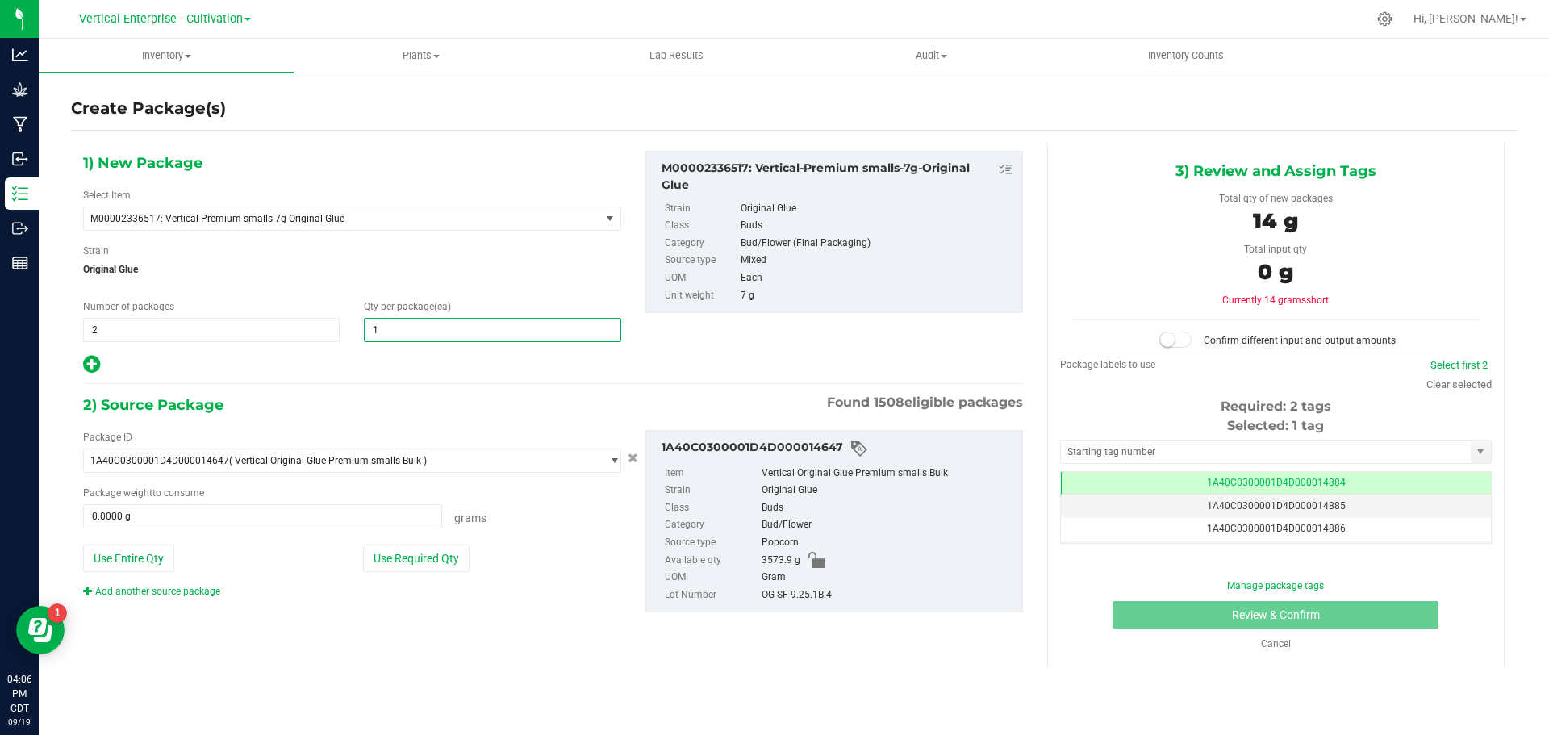
type input "18"
click at [400, 560] on button "Use Required Qty" at bounding box center [416, 558] width 107 height 27
type input "252.0000 g"
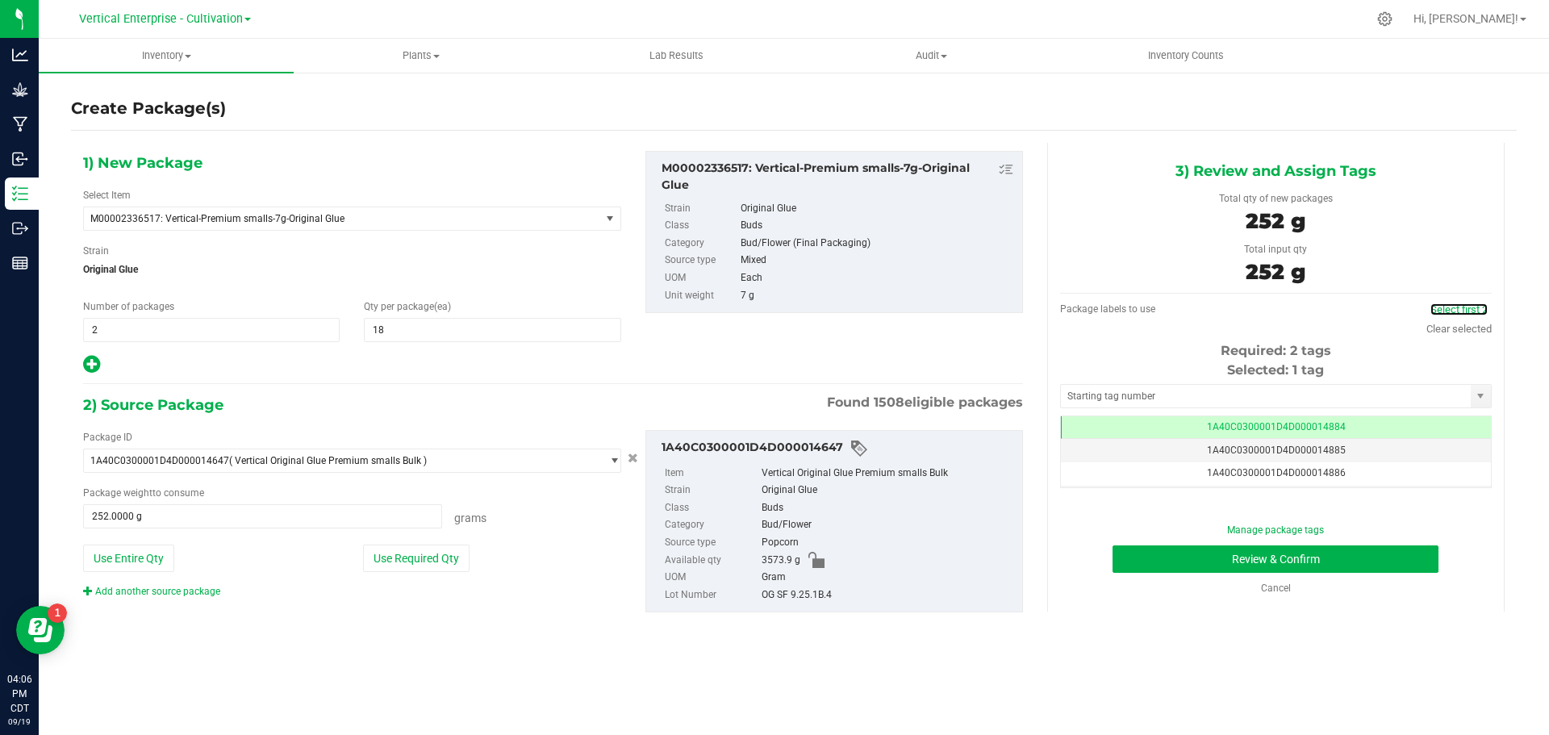
click at [1442, 312] on link "Select first 2" at bounding box center [1459, 309] width 57 height 12
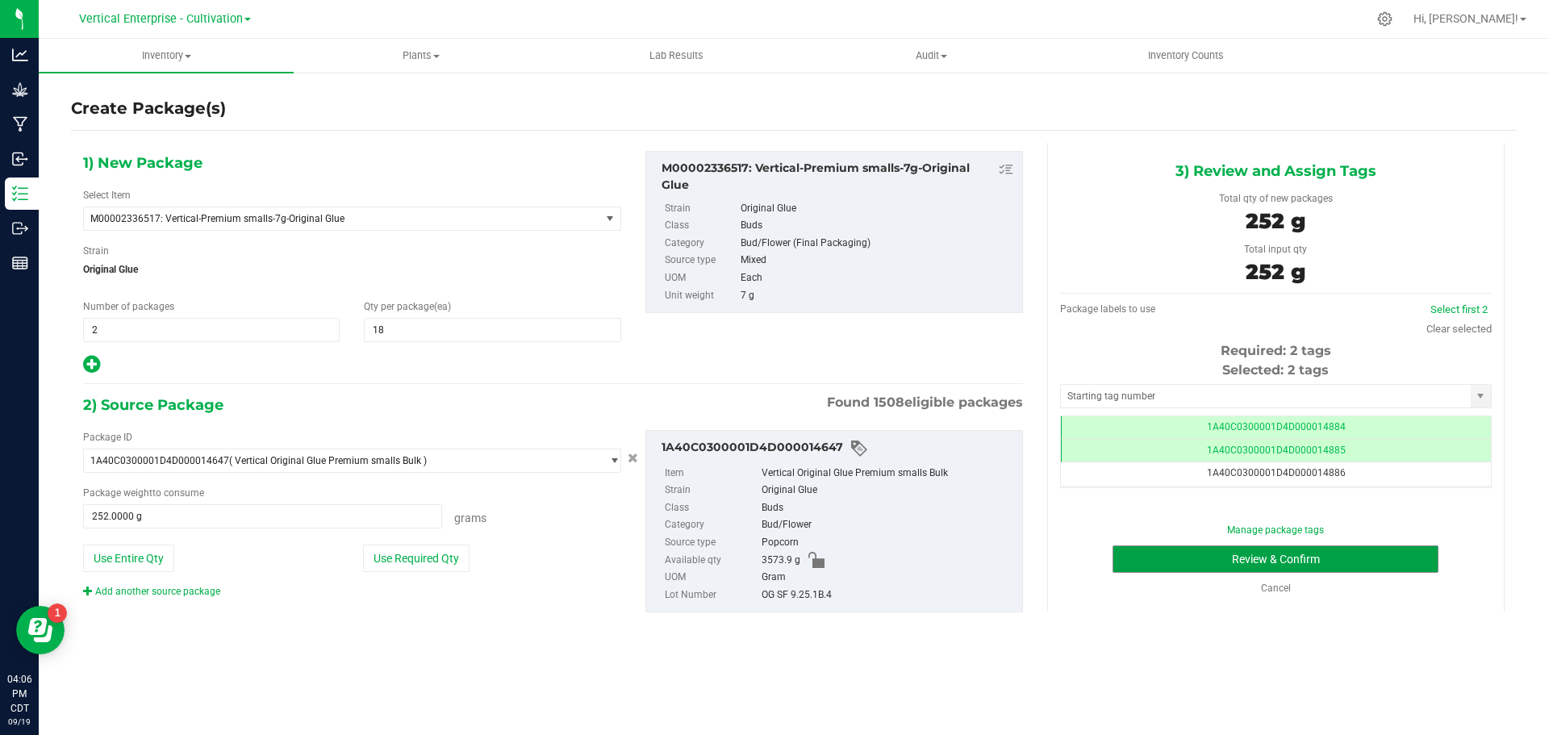
click at [1267, 554] on button "Review & Confirm" at bounding box center [1276, 558] width 326 height 27
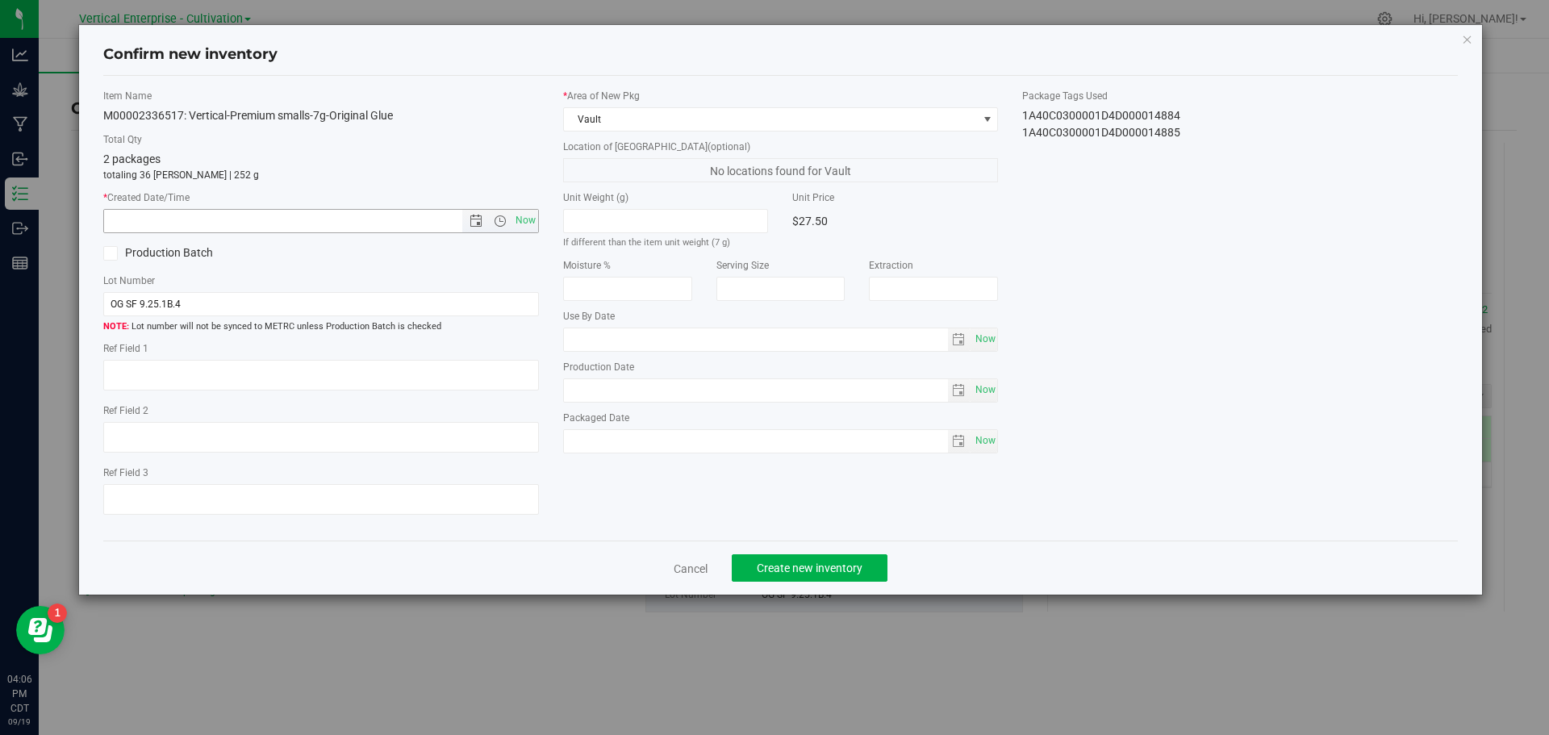
click at [529, 226] on span "Now" at bounding box center [525, 220] width 27 height 23
type input "9/19/2025 4:06 PM"
click at [892, 562] on div "Cancel Create new inventory" at bounding box center [781, 568] width 1356 height 54
click at [861, 575] on button "Create new inventory" at bounding box center [810, 567] width 156 height 27
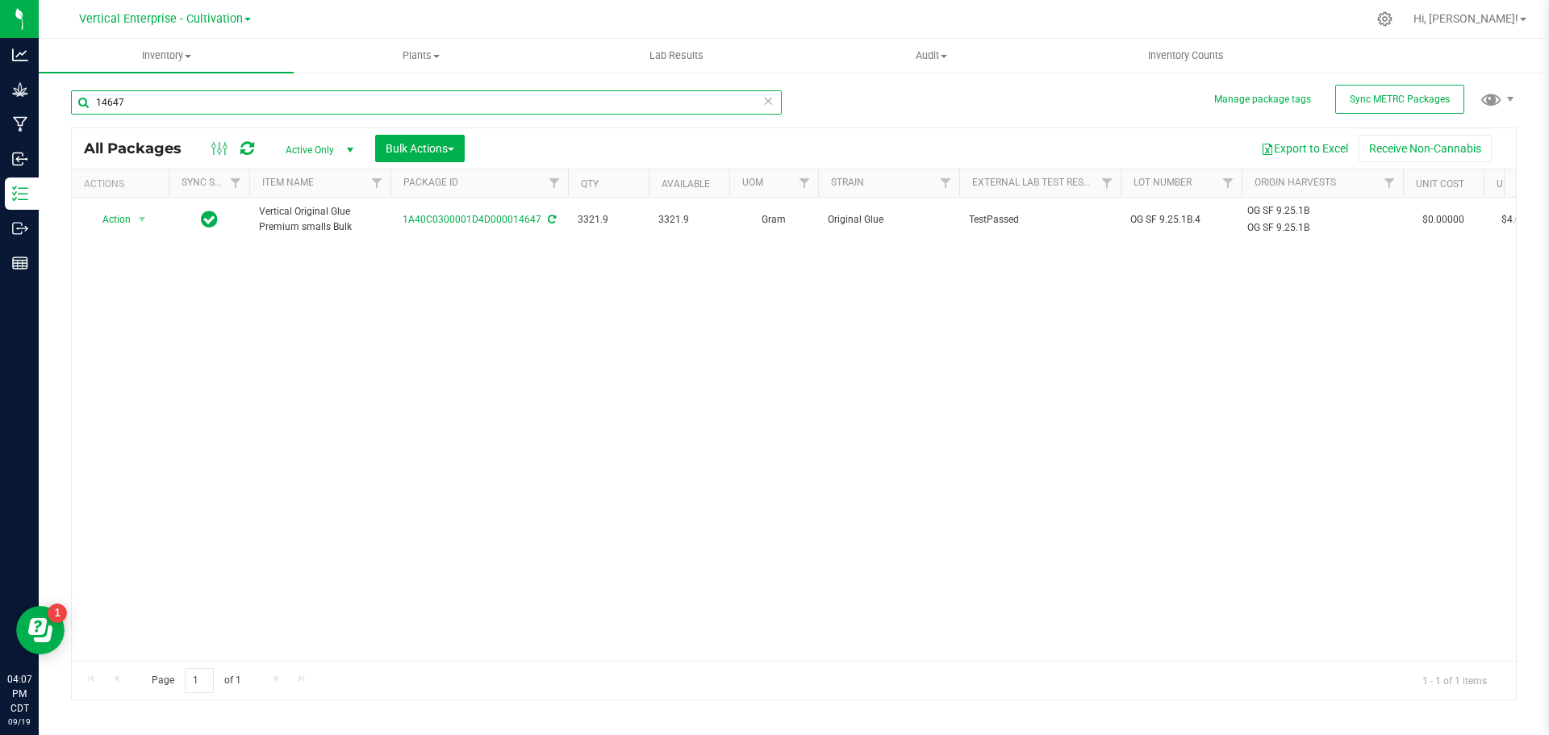
click at [161, 109] on input "14647" at bounding box center [426, 102] width 711 height 24
type input "14659"
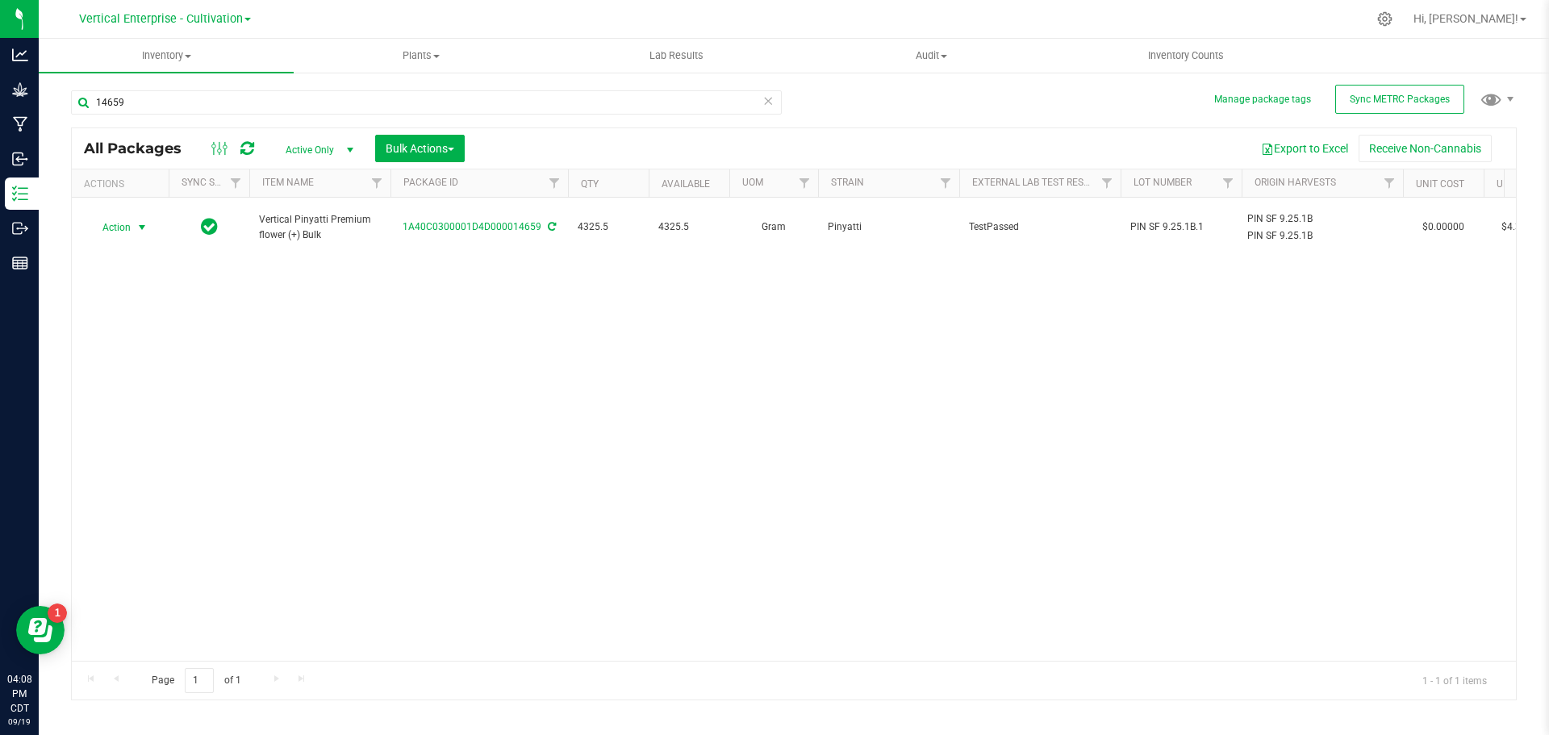
click at [107, 225] on span "Action" at bounding box center [110, 227] width 44 height 23
click at [116, 260] on li "Create package" at bounding box center [140, 270] width 102 height 24
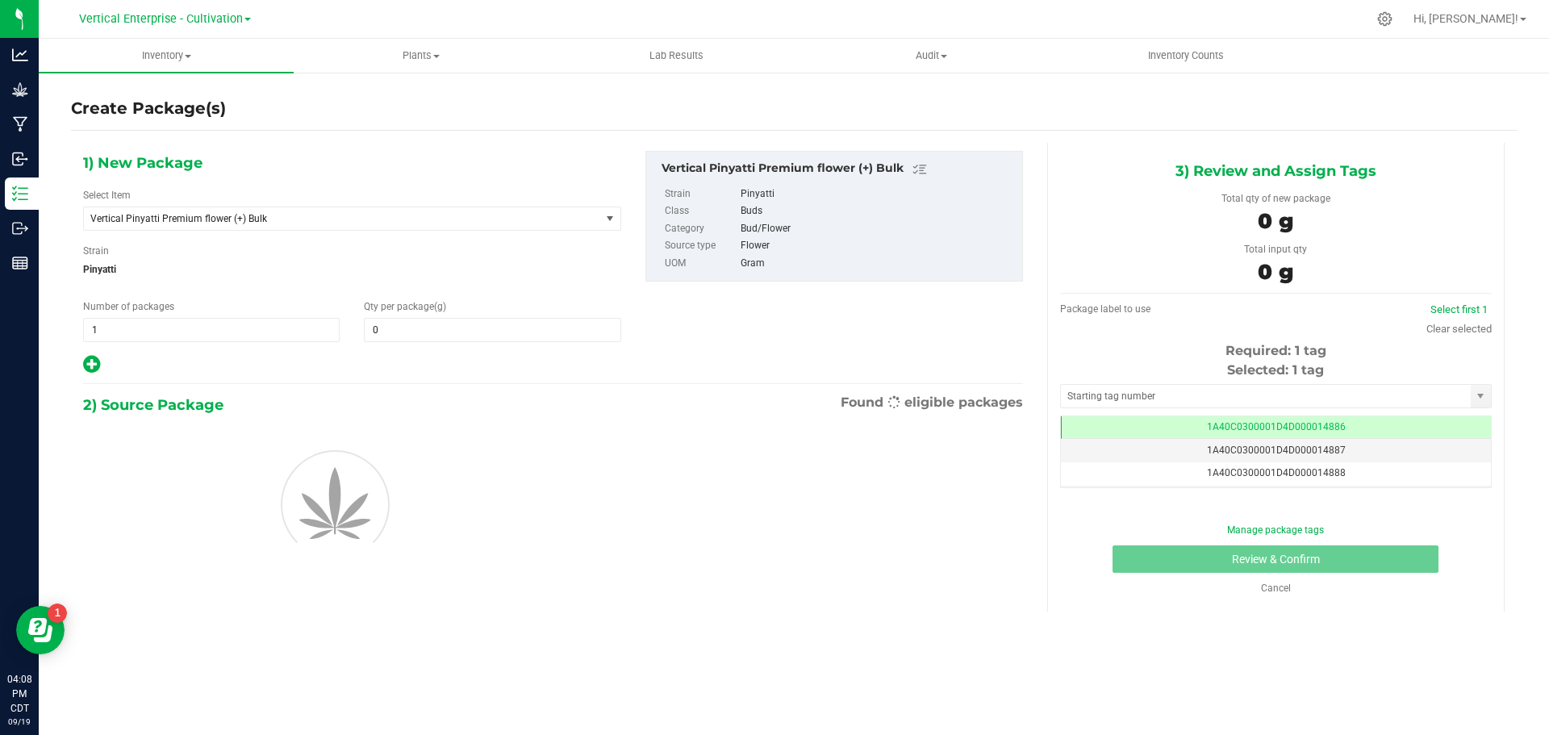
type input "0.0000"
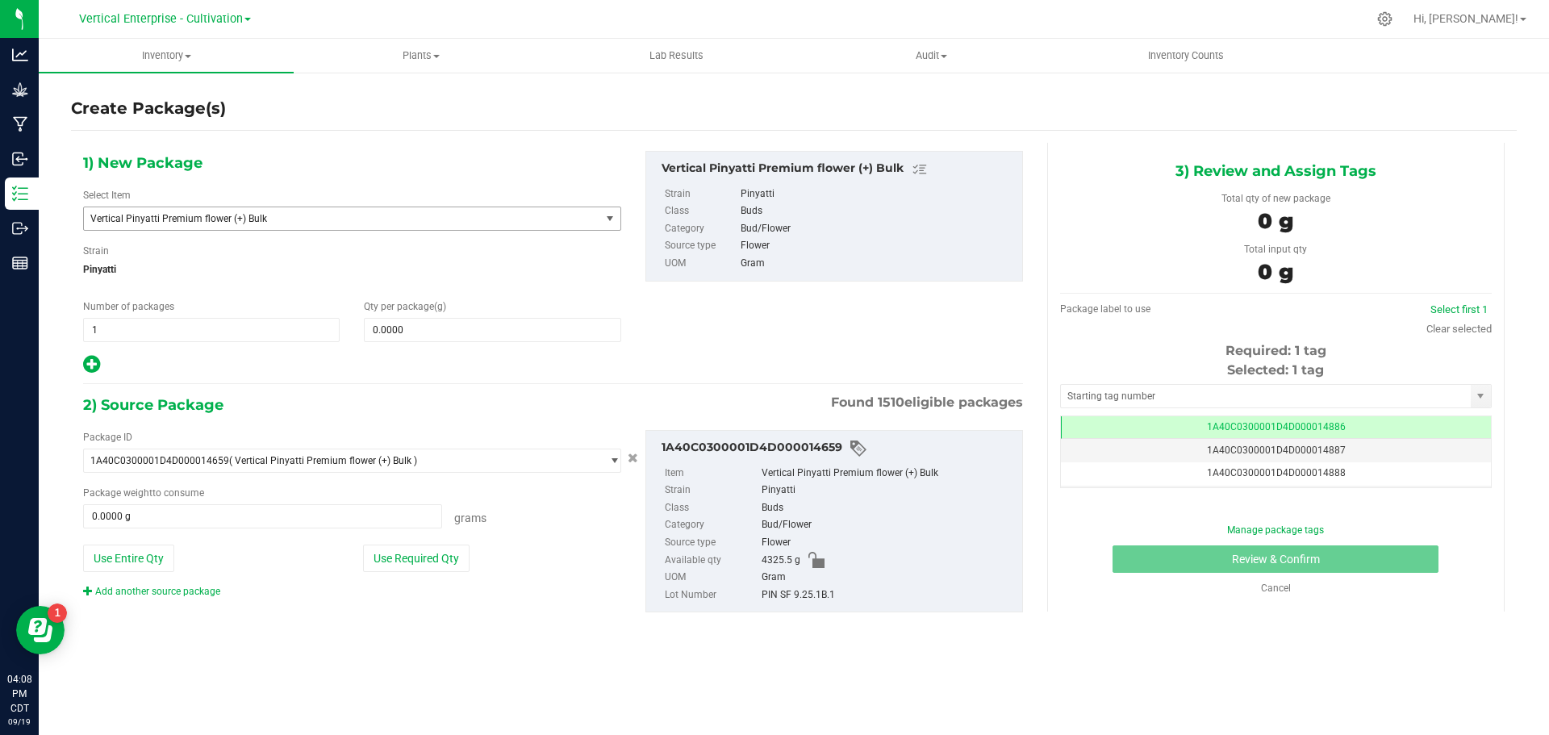
click at [188, 214] on span "Vertical Pinyatti Premium flower (+) Bulk" at bounding box center [331, 218] width 483 height 11
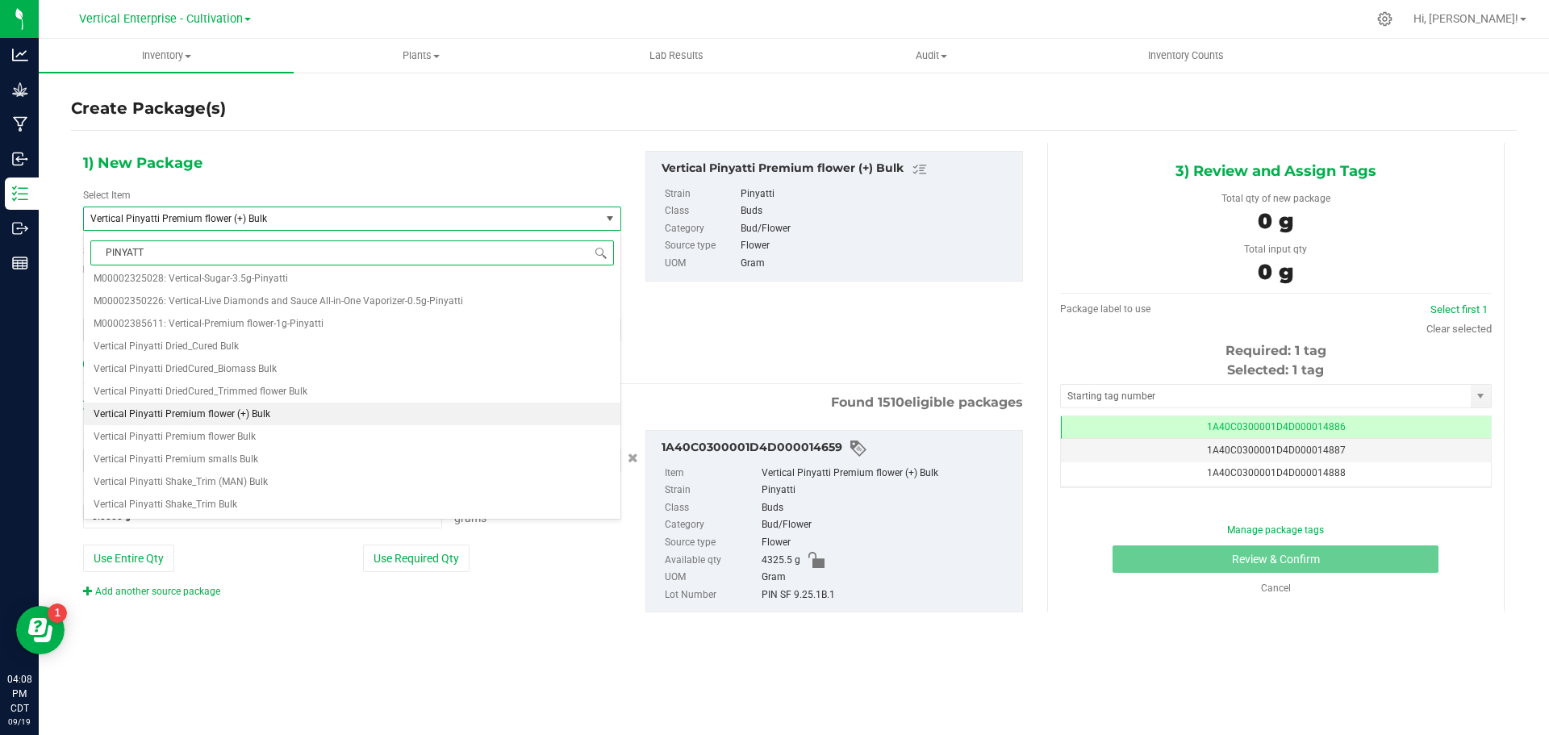
scroll to position [0, 0]
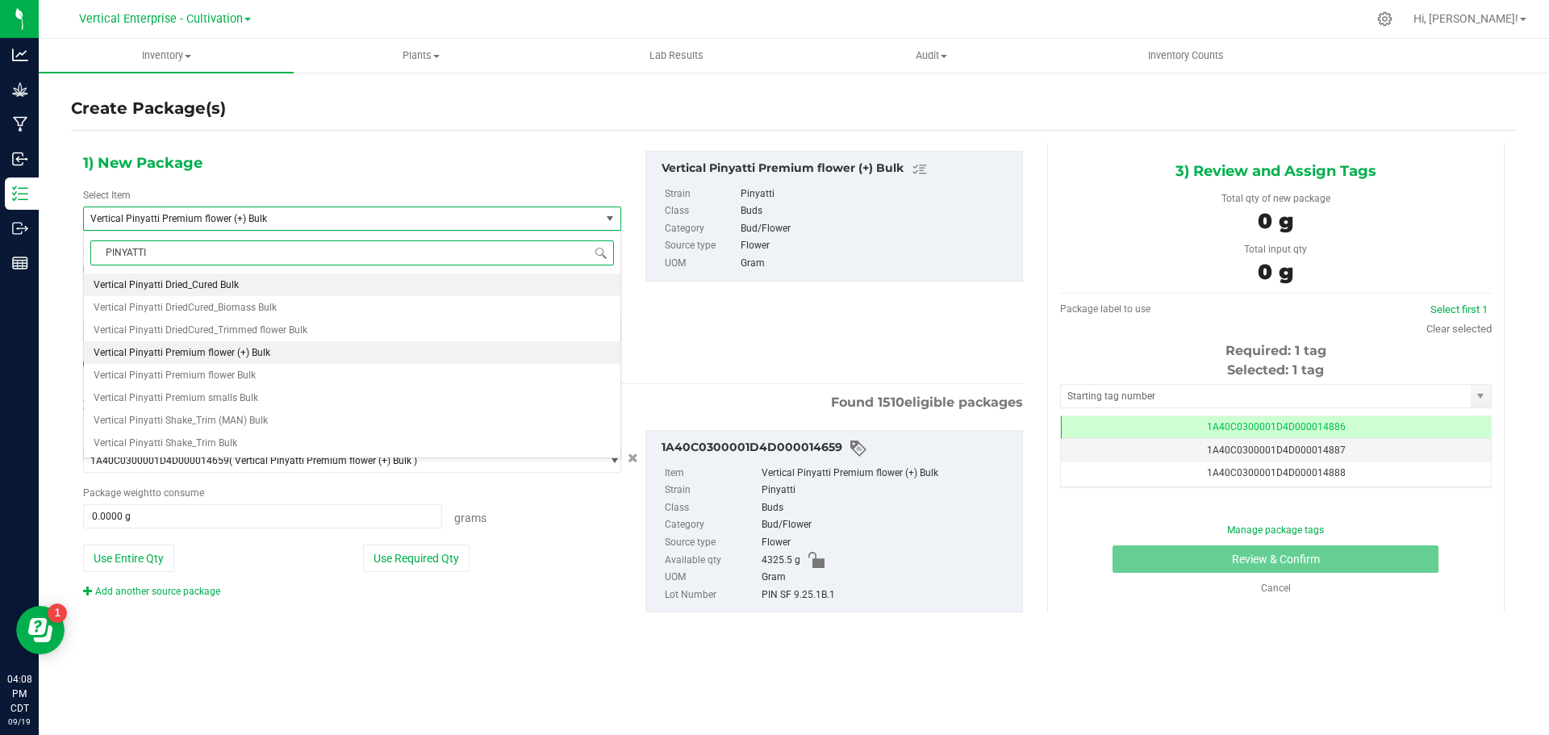
type input "PINYATTI"
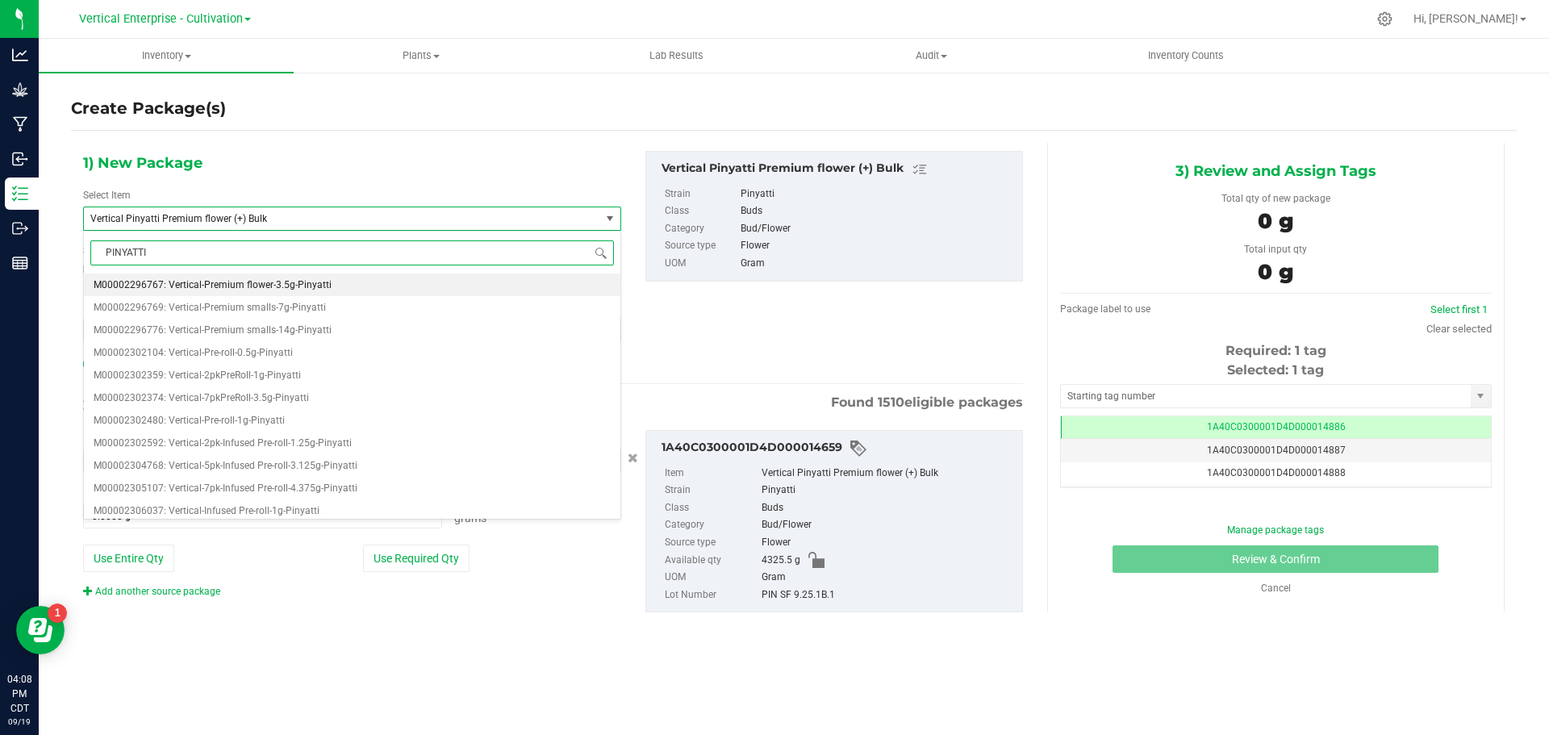
click at [215, 276] on li "M00002296767: Vertical-Premium flower-3.5g-Pinyatti" at bounding box center [352, 285] width 537 height 23
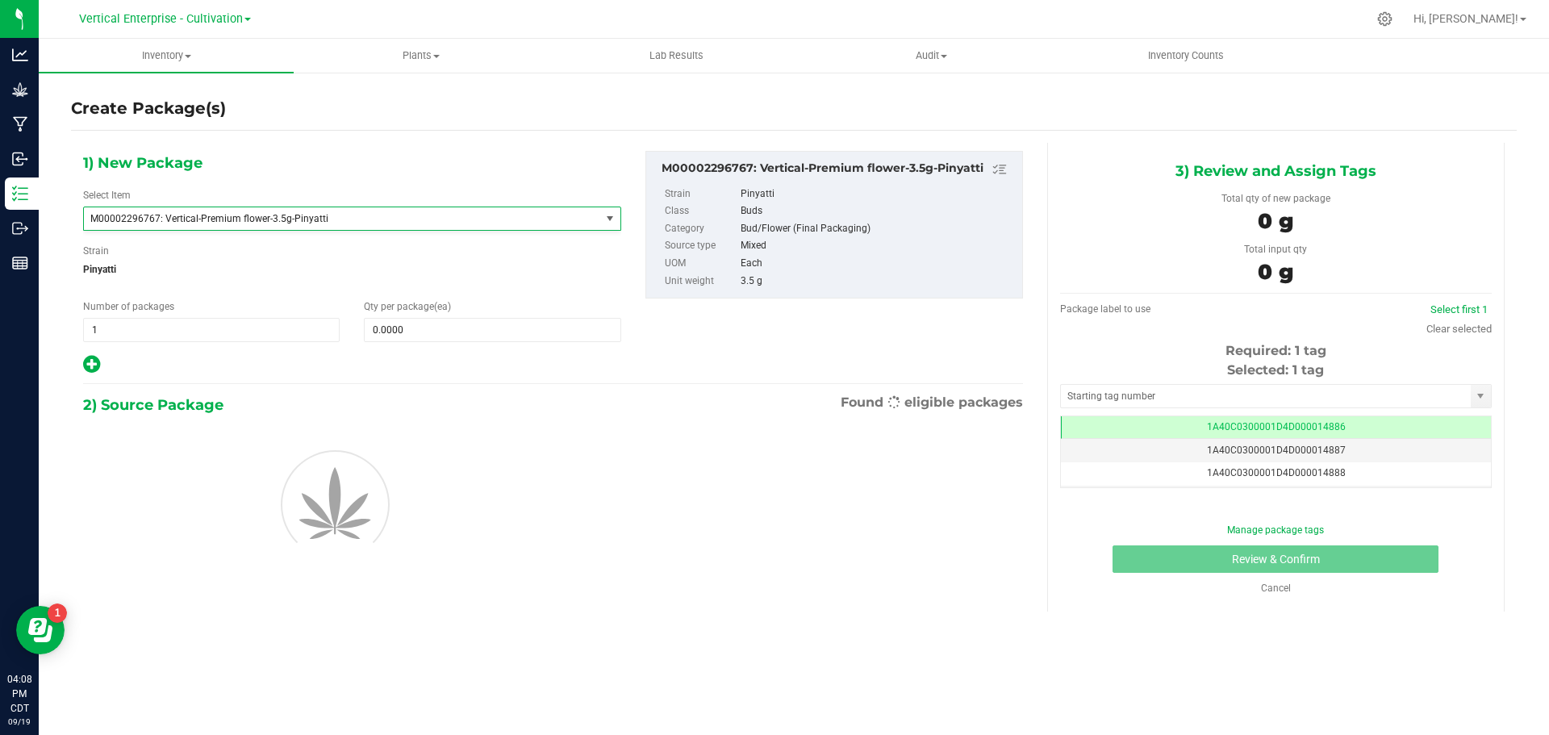
type input "0"
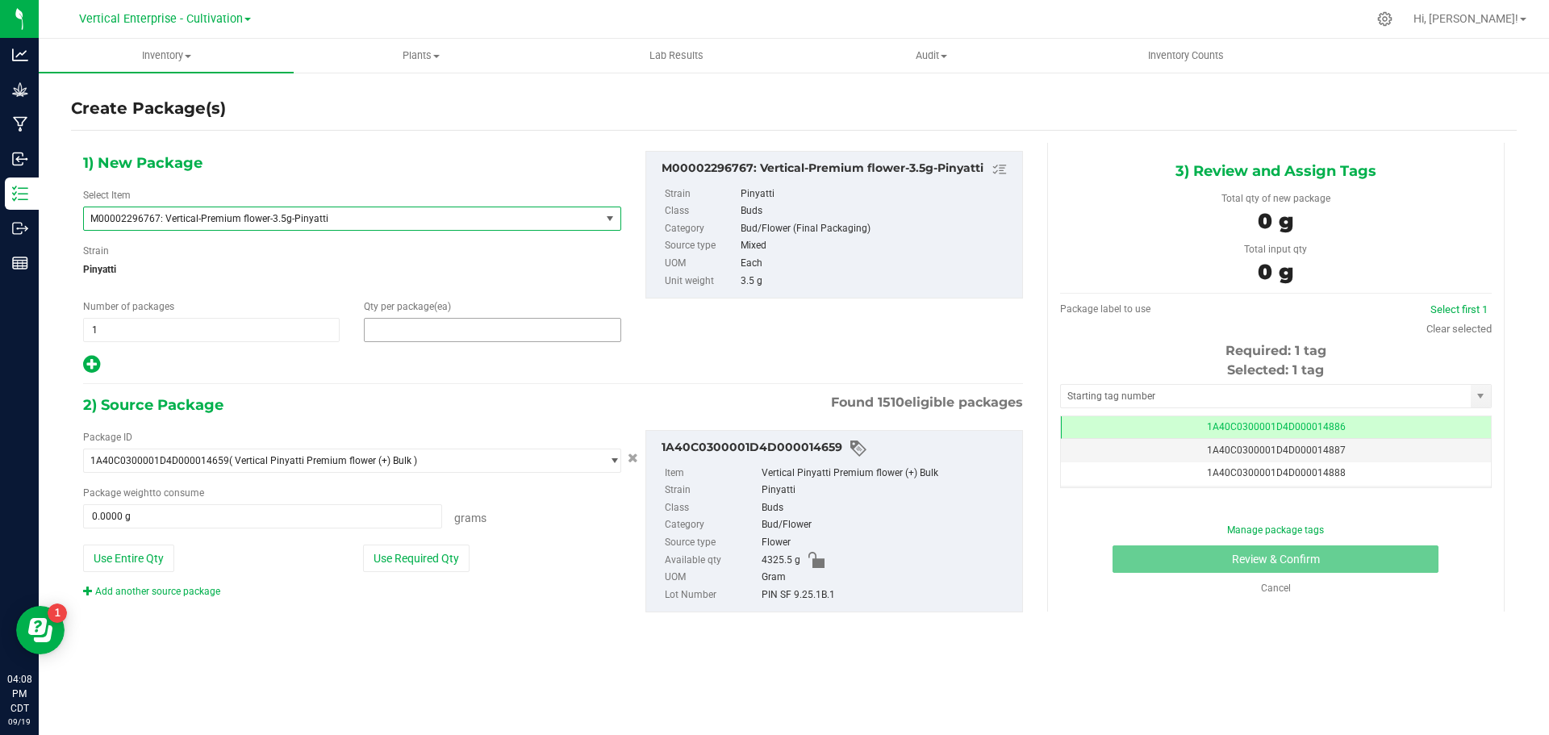
click at [468, 334] on span at bounding box center [492, 330] width 257 height 24
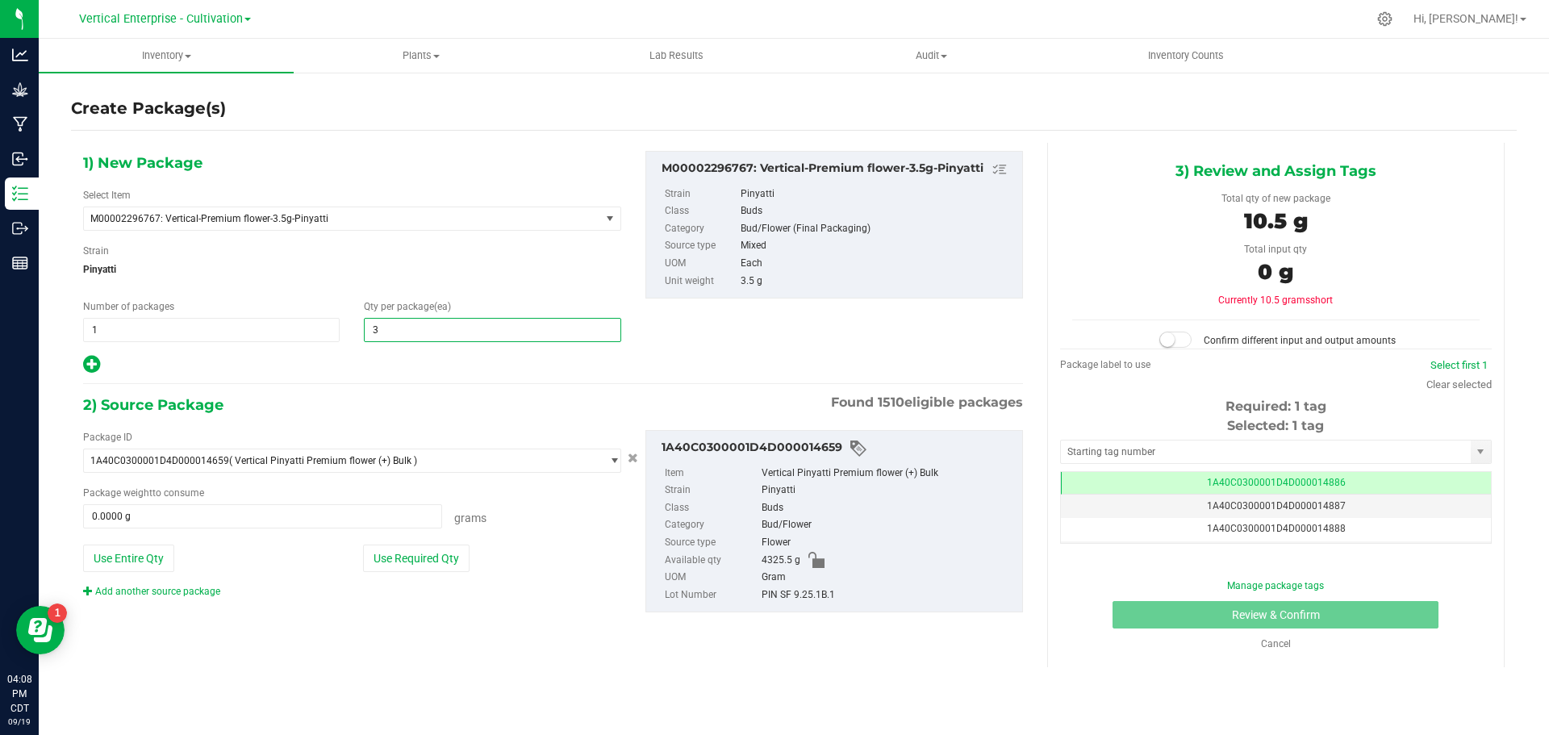
type input "36"
click at [407, 556] on button "Use Required Qty" at bounding box center [416, 558] width 107 height 27
type input "126.0000 g"
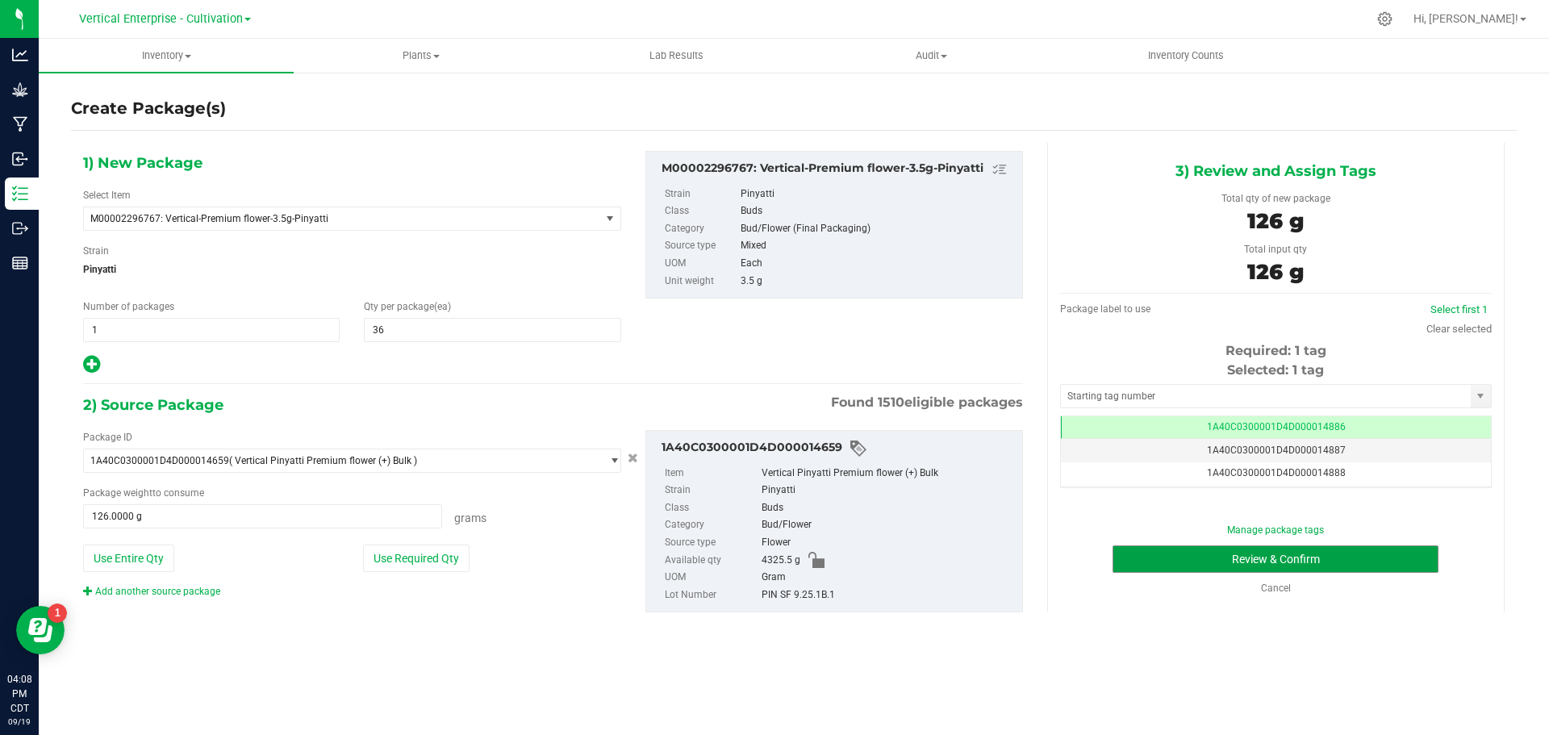
click at [1196, 555] on button "Review & Confirm" at bounding box center [1276, 558] width 326 height 27
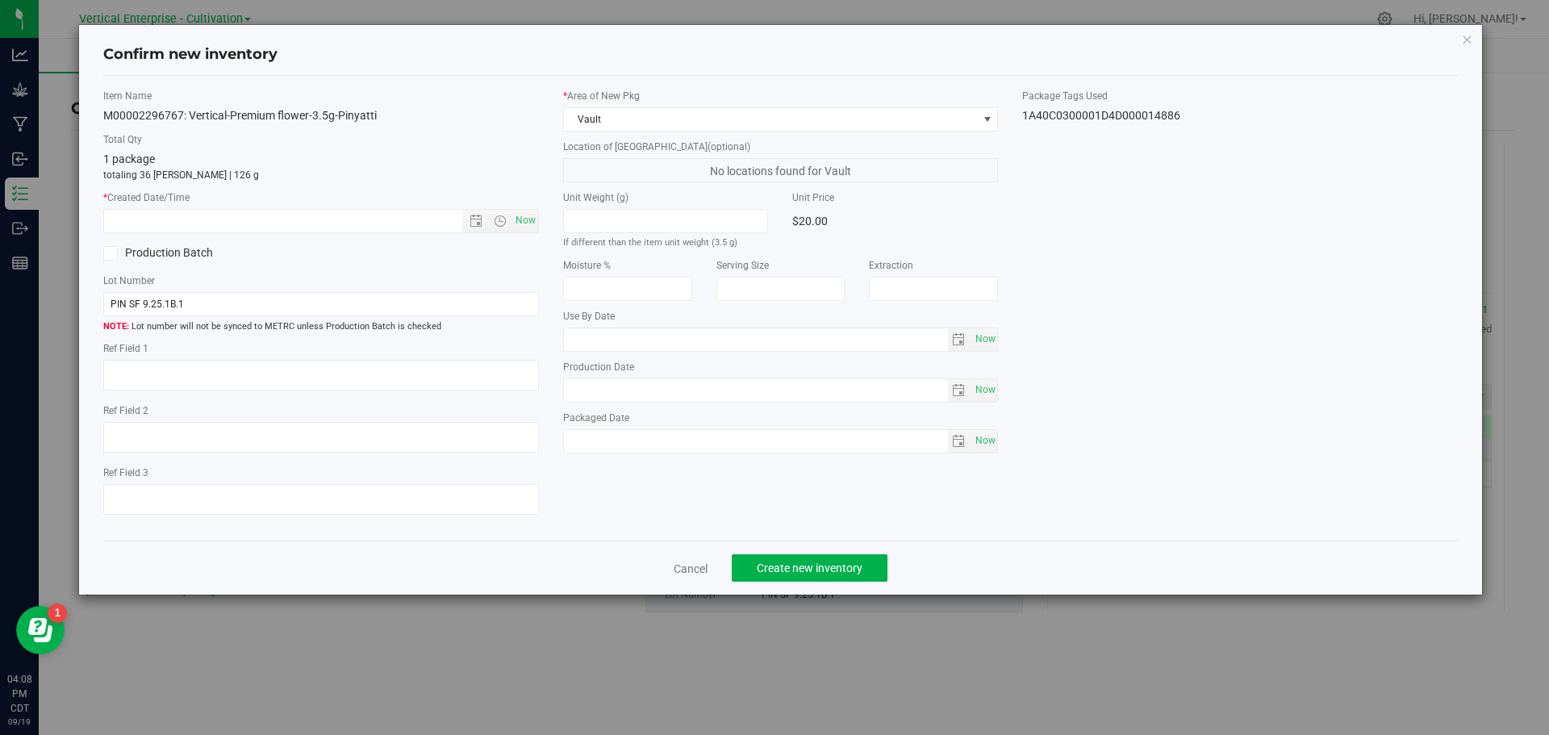
click at [524, 217] on span "Now" at bounding box center [525, 220] width 27 height 23
type input "9/19/2025 4:08 PM"
click at [824, 558] on button "Create new inventory" at bounding box center [810, 567] width 156 height 27
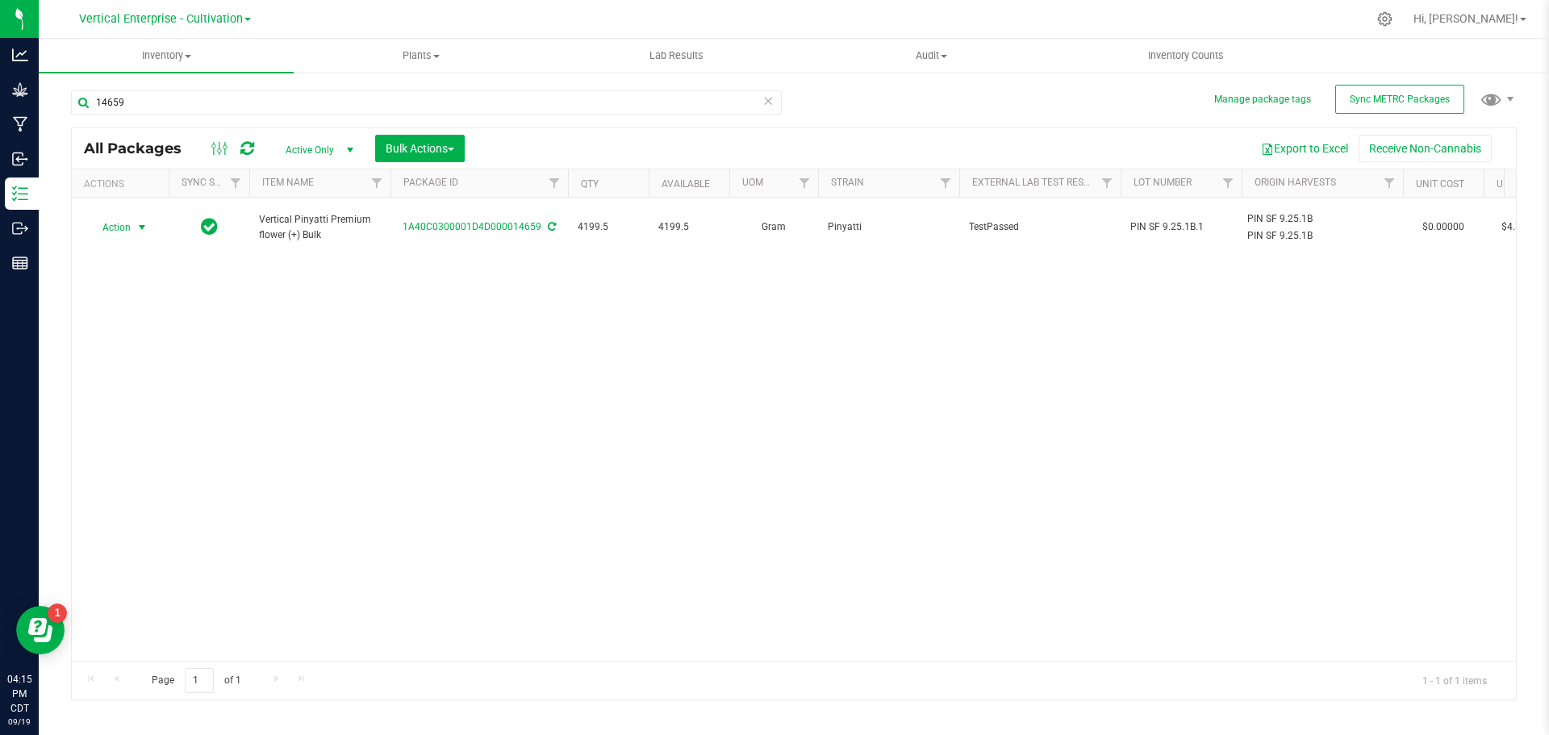
click at [121, 216] on span "Action" at bounding box center [110, 227] width 44 height 23
click at [118, 268] on li "Create package" at bounding box center [140, 270] width 102 height 24
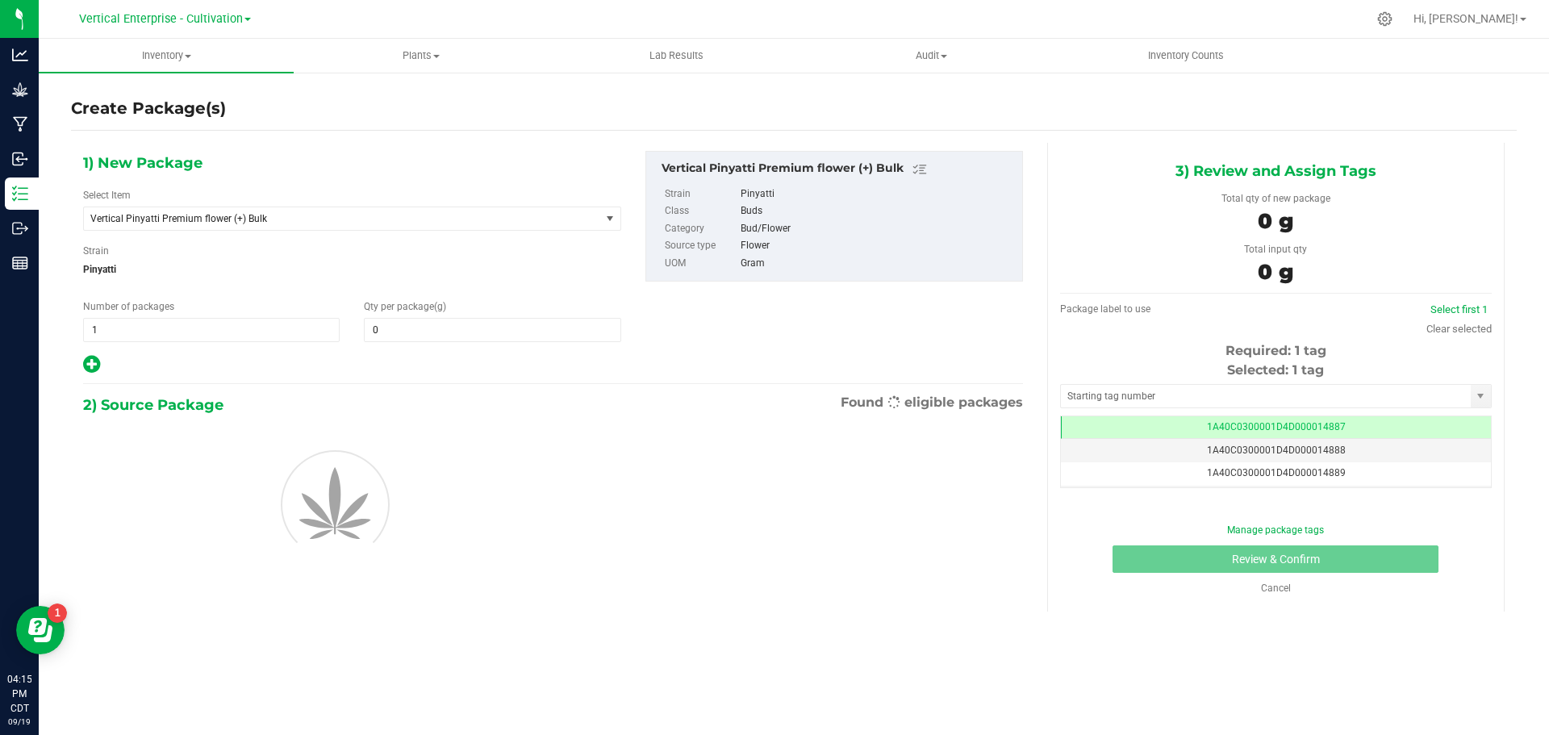
type input "0.0000"
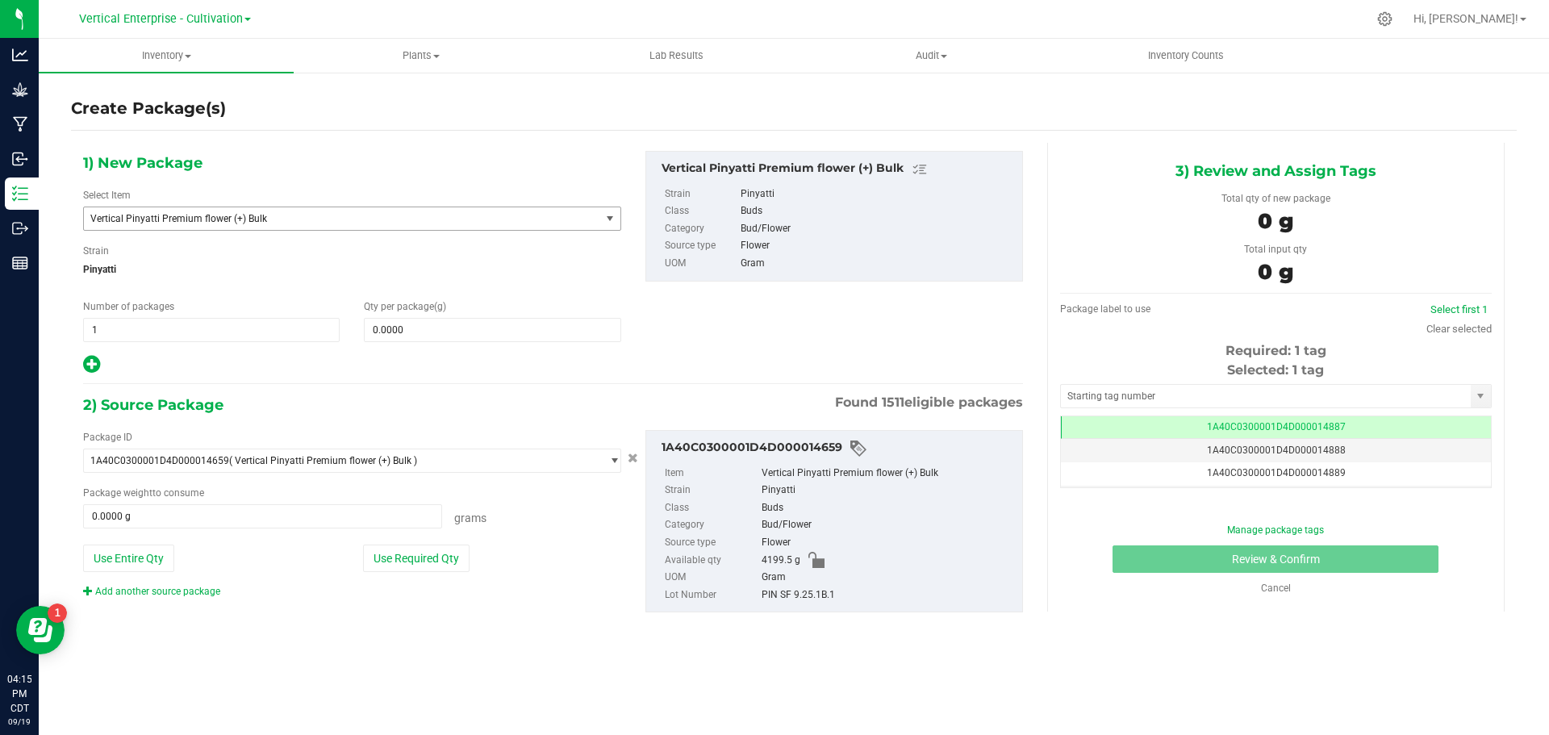
click at [253, 229] on span "Vertical Pinyatti Premium flower (+) Bulk" at bounding box center [342, 218] width 516 height 23
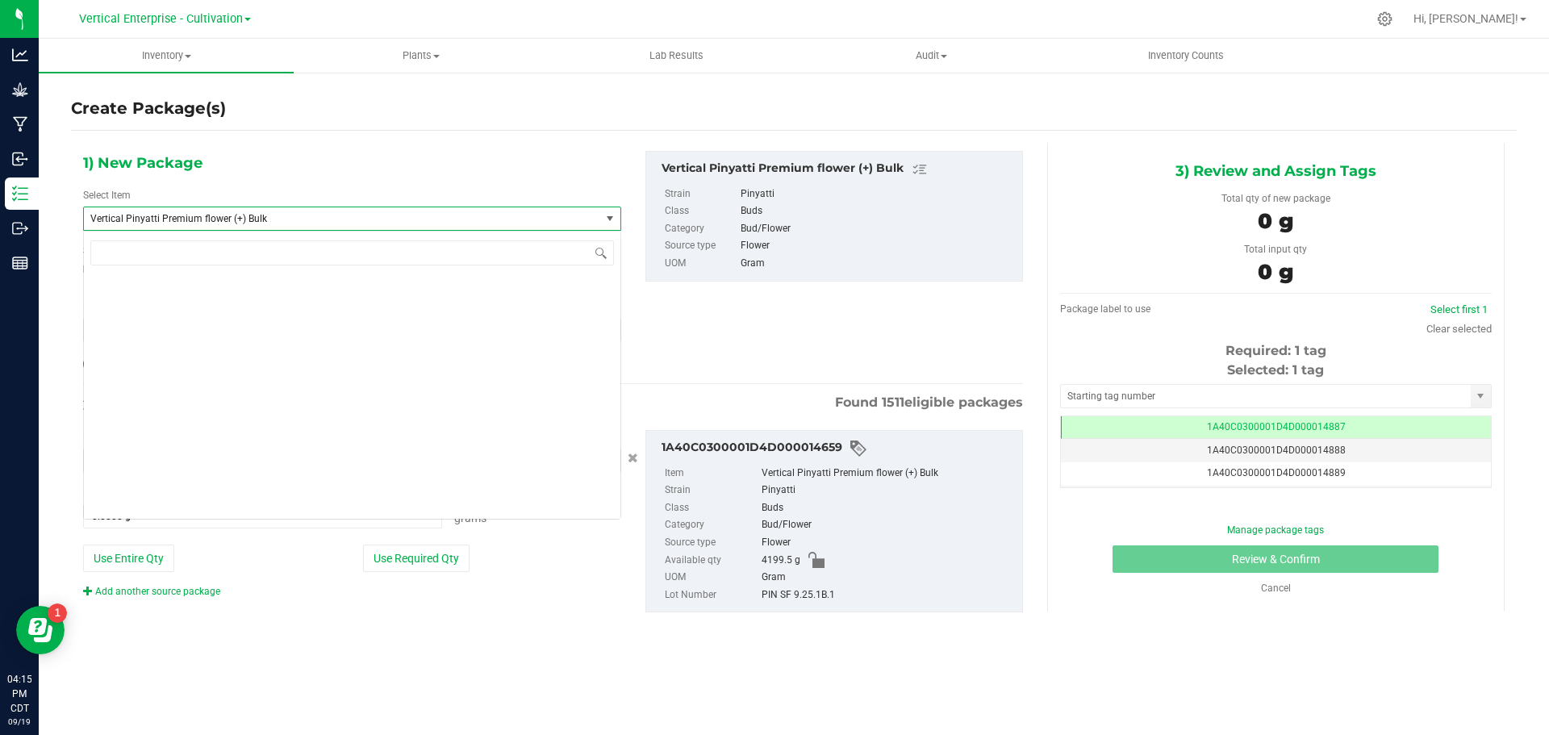
scroll to position [129734, 0]
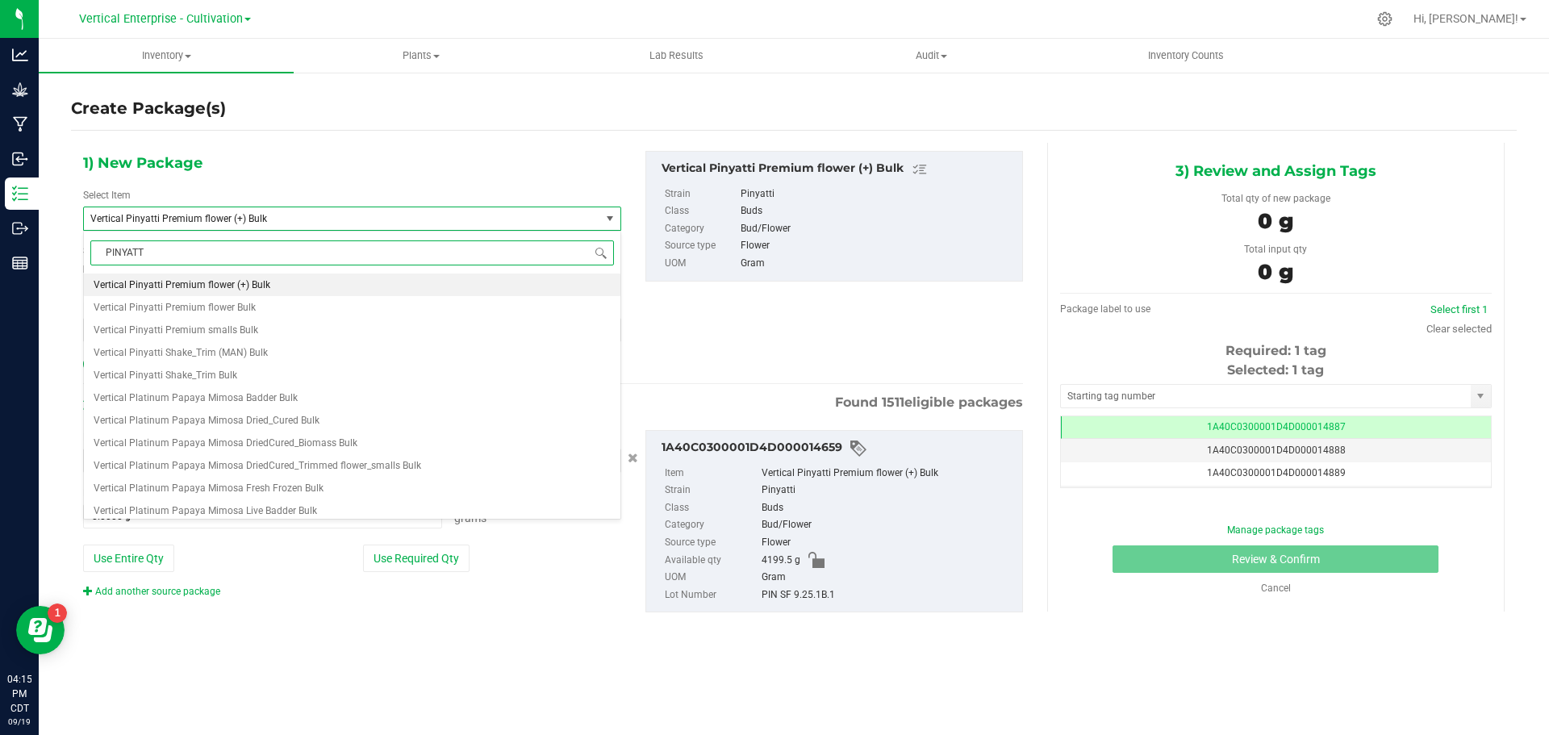
type input "PINYATTI"
click at [244, 290] on span "M00002296767: Vertical-Premium flower-3.5g-Pinyatti" at bounding box center [213, 284] width 238 height 11
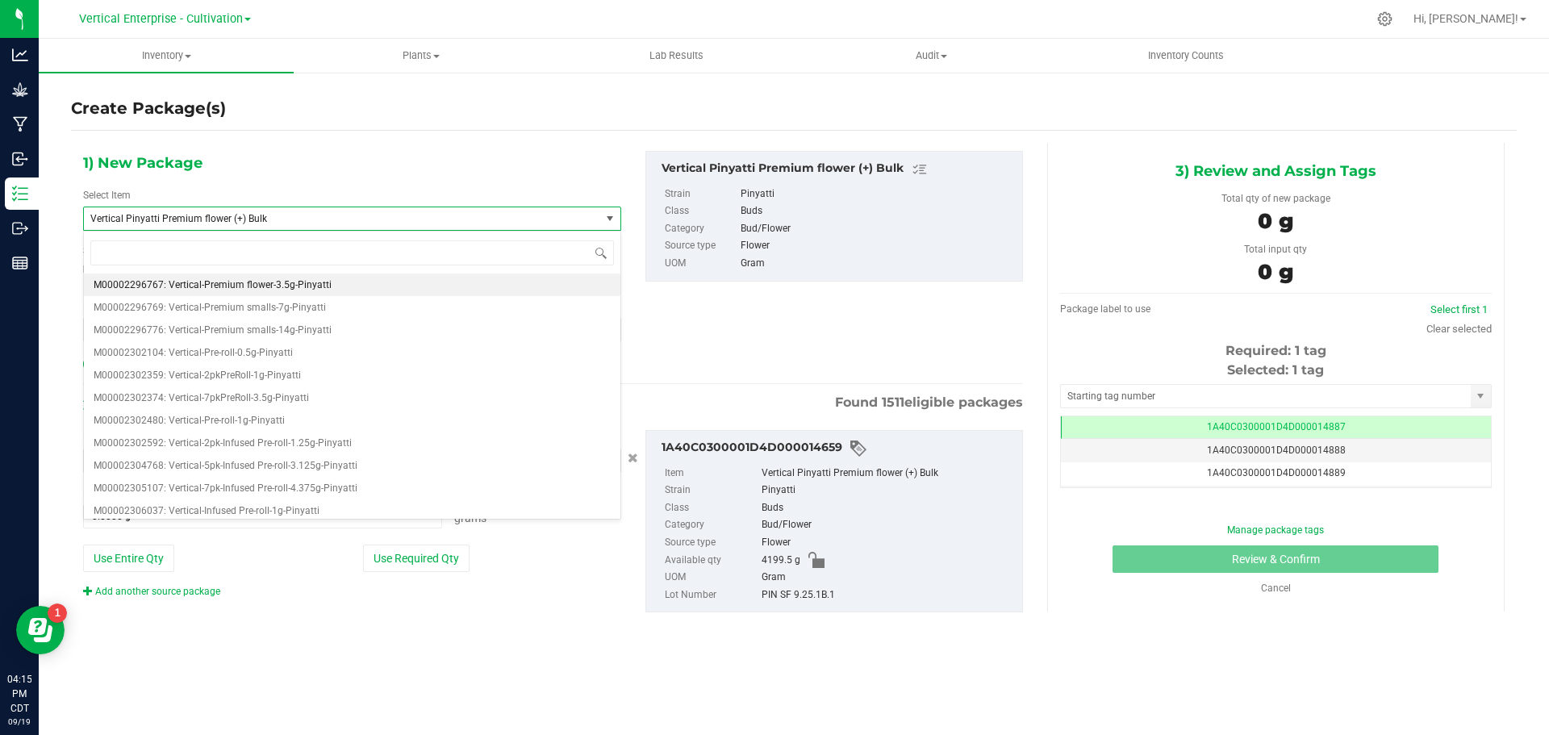
type input "0"
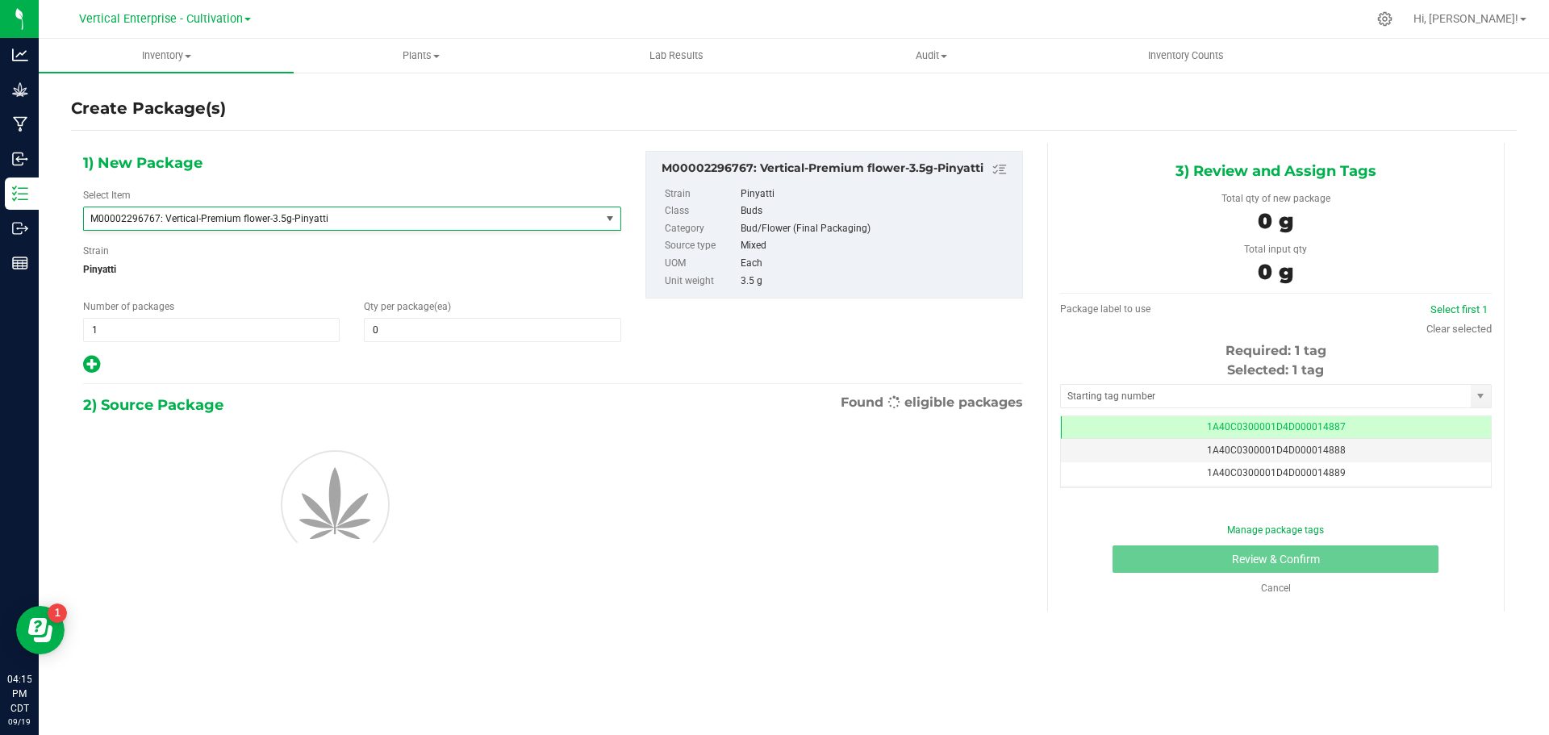
scroll to position [27135, 0]
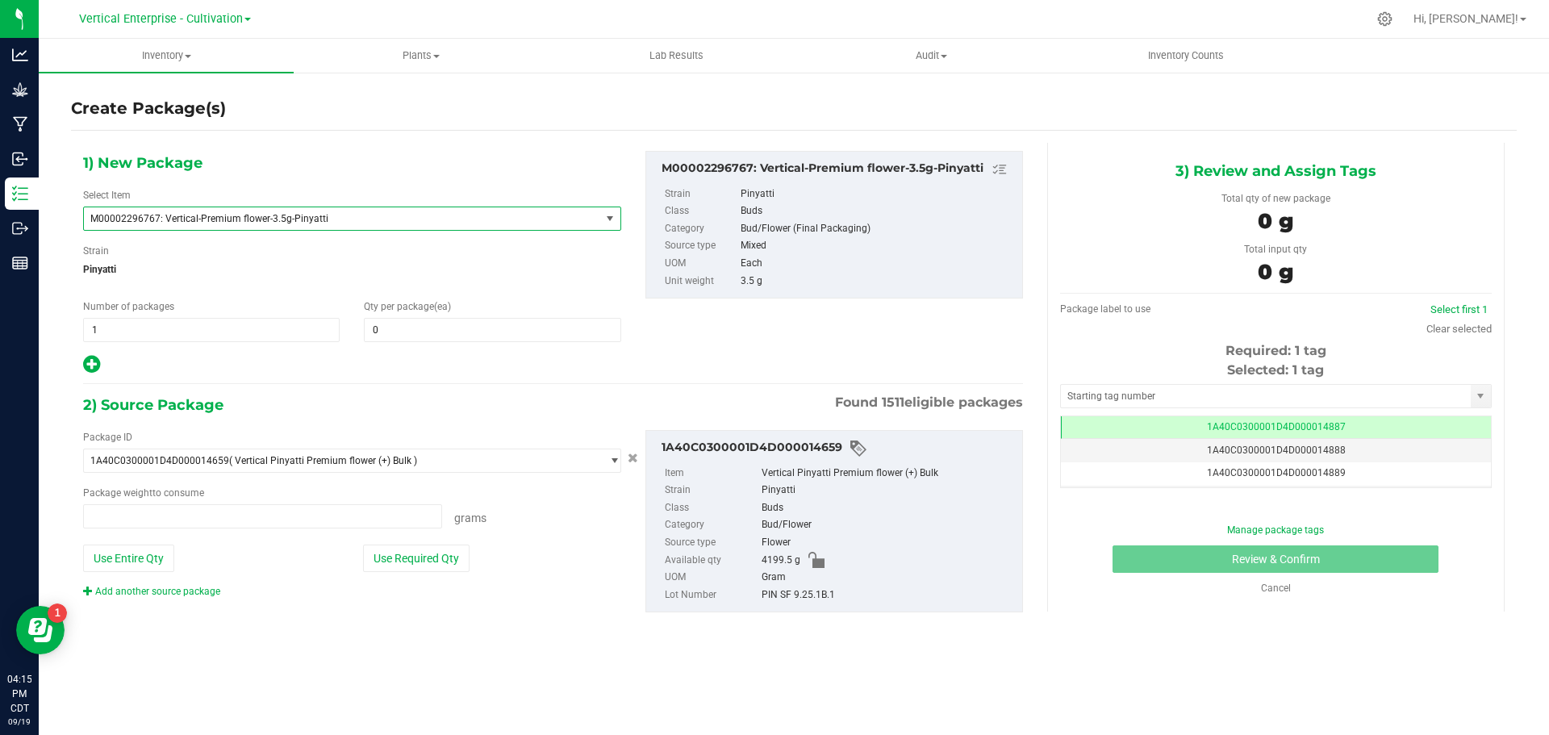
type input "0.0000 g"
click at [395, 333] on span at bounding box center [492, 330] width 257 height 24
type input "36"
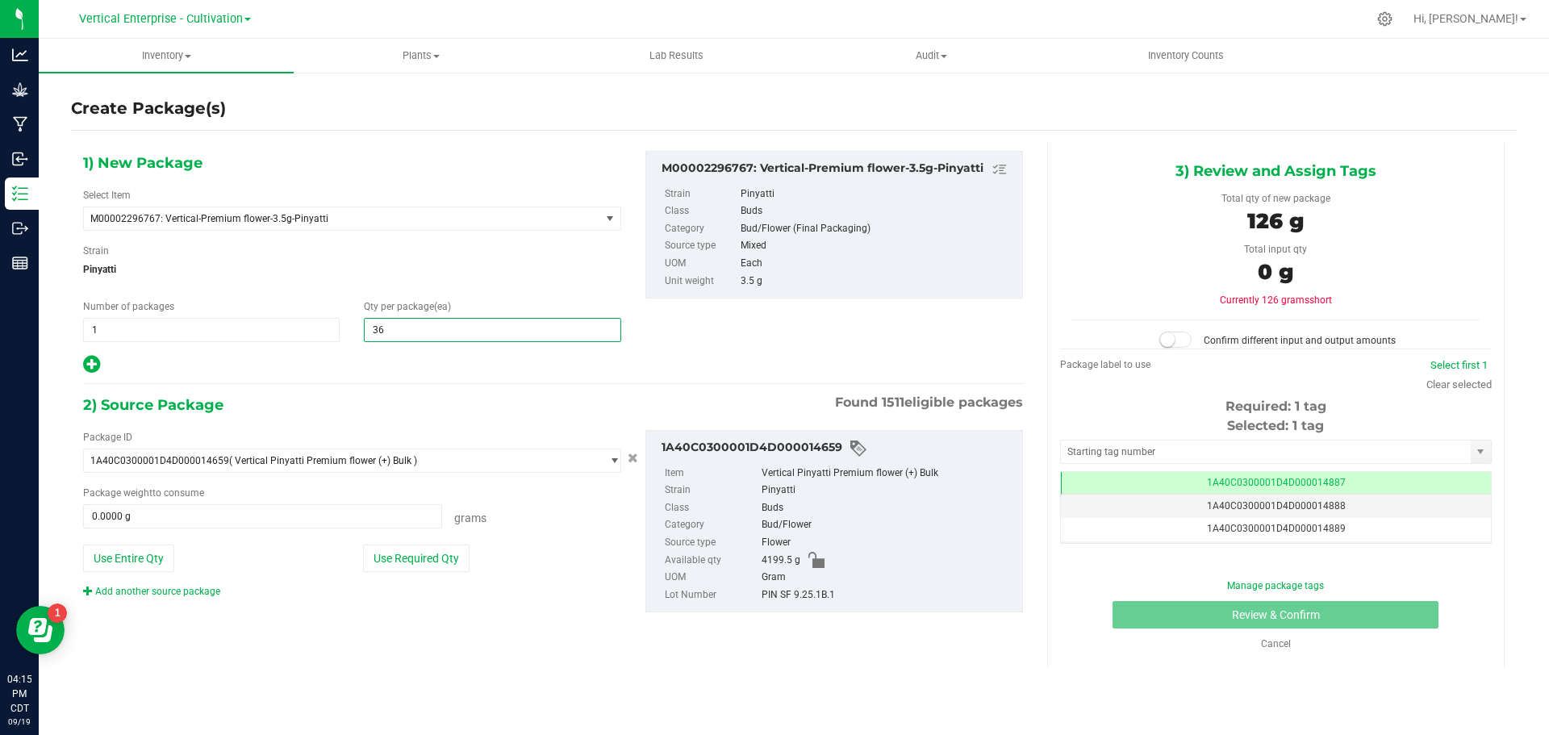
type input "36"
click at [423, 551] on button "Use Required Qty" at bounding box center [416, 558] width 107 height 27
type input "126.0000 g"
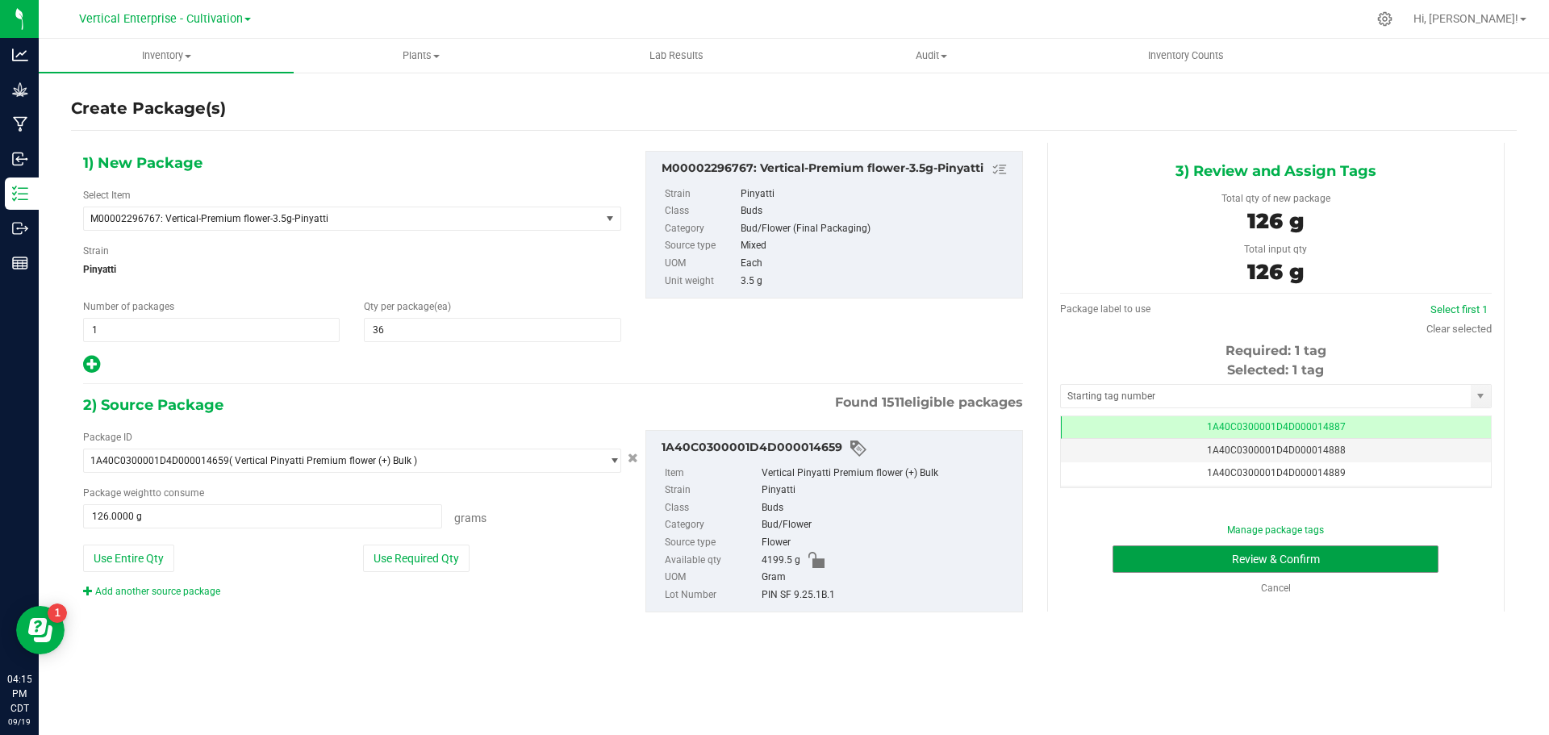
click at [1299, 563] on button "Review & Confirm" at bounding box center [1276, 558] width 326 height 27
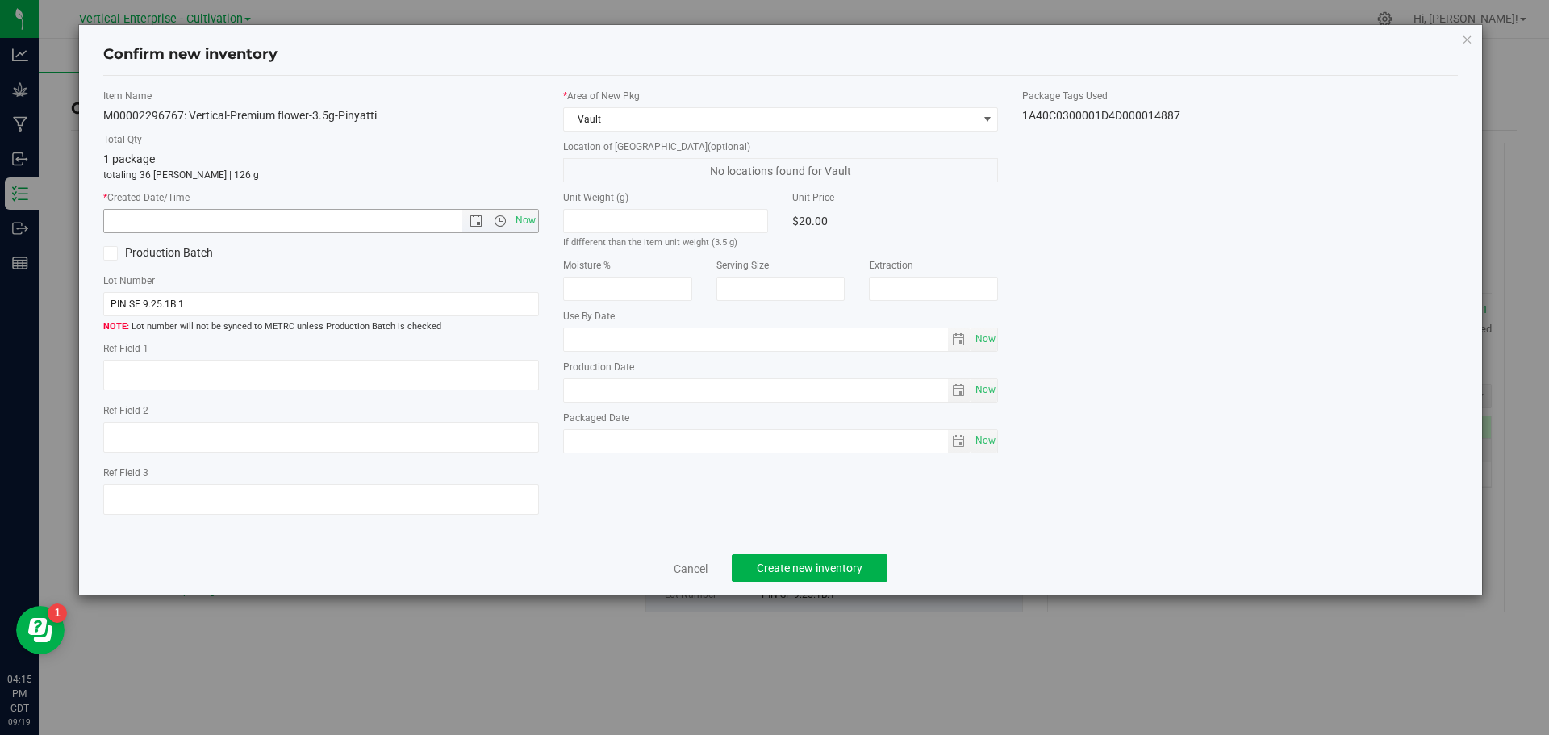
click at [512, 226] on span "Now" at bounding box center [500, 221] width 76 height 23
click at [529, 207] on div "* Created Date/Time Now" at bounding box center [321, 211] width 436 height 43
click at [527, 219] on span "Now" at bounding box center [525, 220] width 27 height 23
type input "9/19/2025 4:15 PM"
click at [840, 583] on div "Cancel Create new inventory" at bounding box center [781, 568] width 1356 height 54
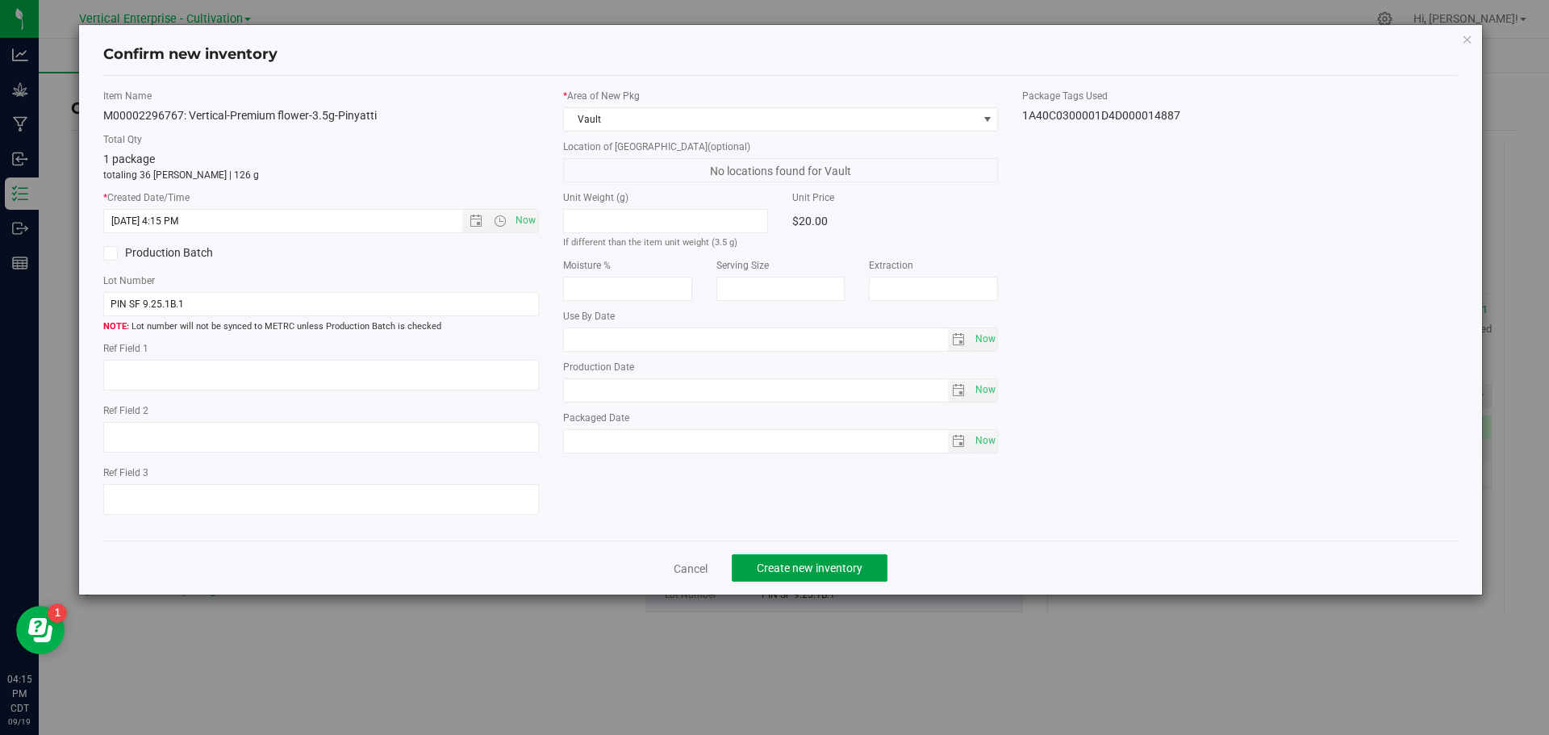
click at [829, 562] on span "Create new inventory" at bounding box center [810, 568] width 106 height 13
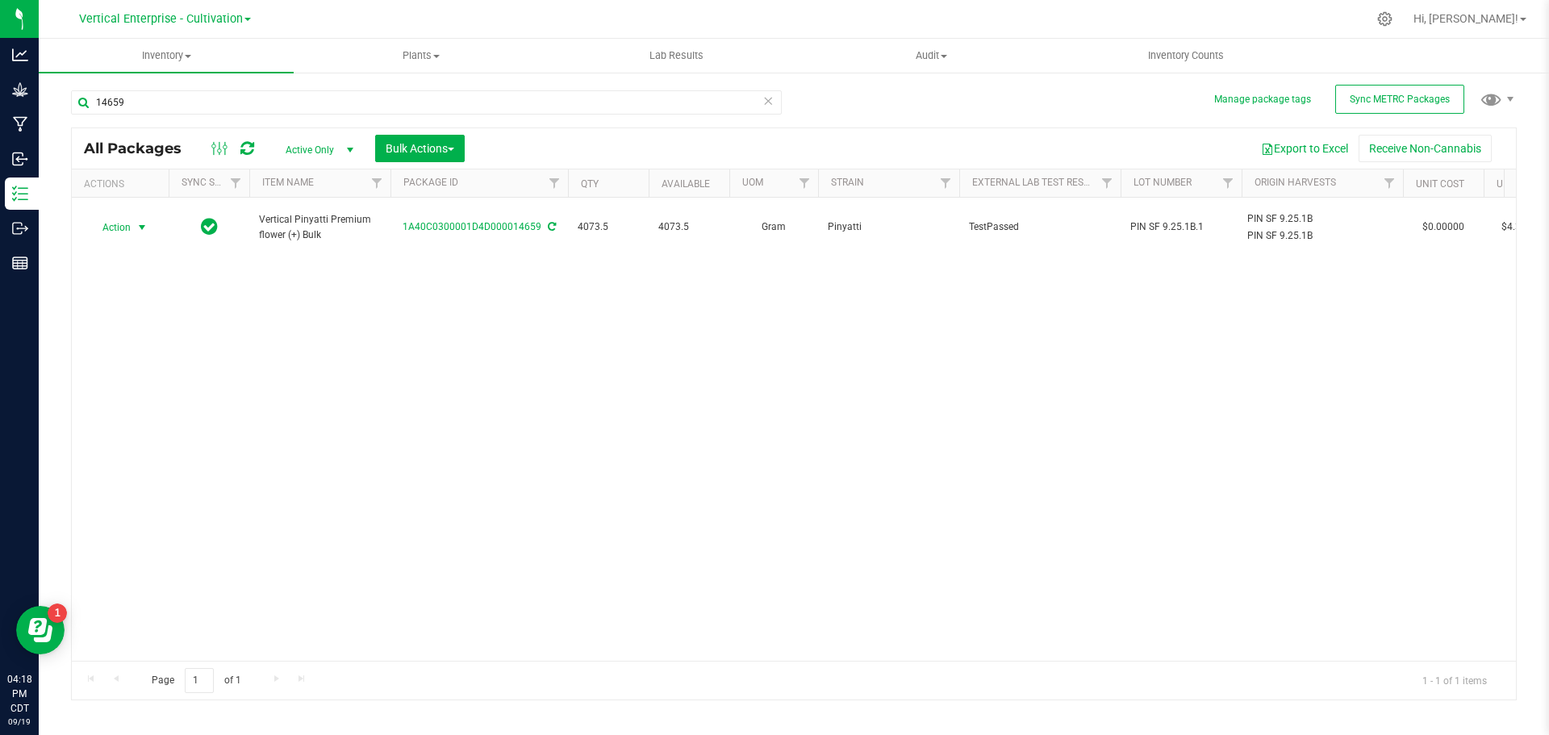
click at [115, 219] on span "Action" at bounding box center [110, 227] width 44 height 23
click at [112, 274] on li "Create package" at bounding box center [140, 270] width 102 height 24
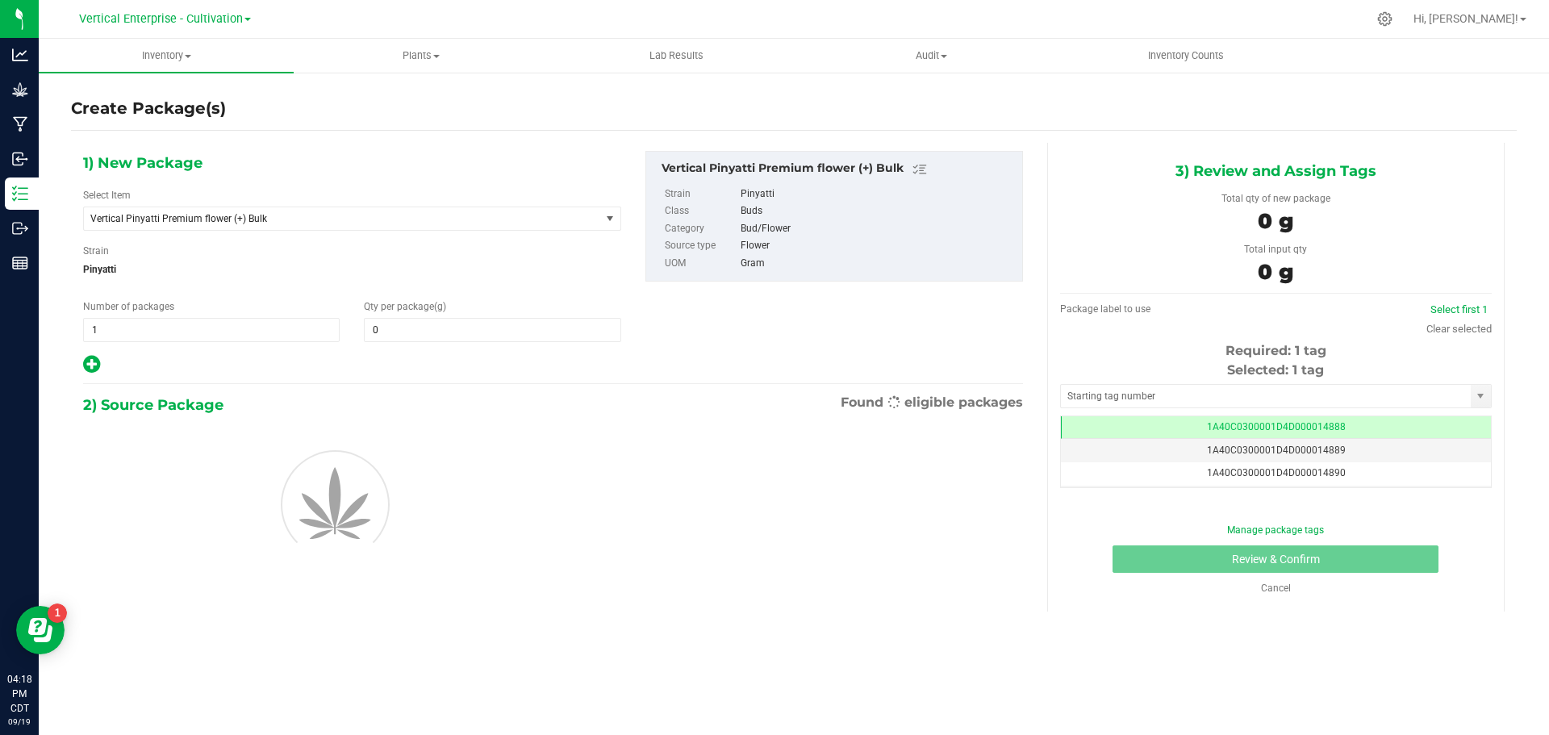
type input "0.0000"
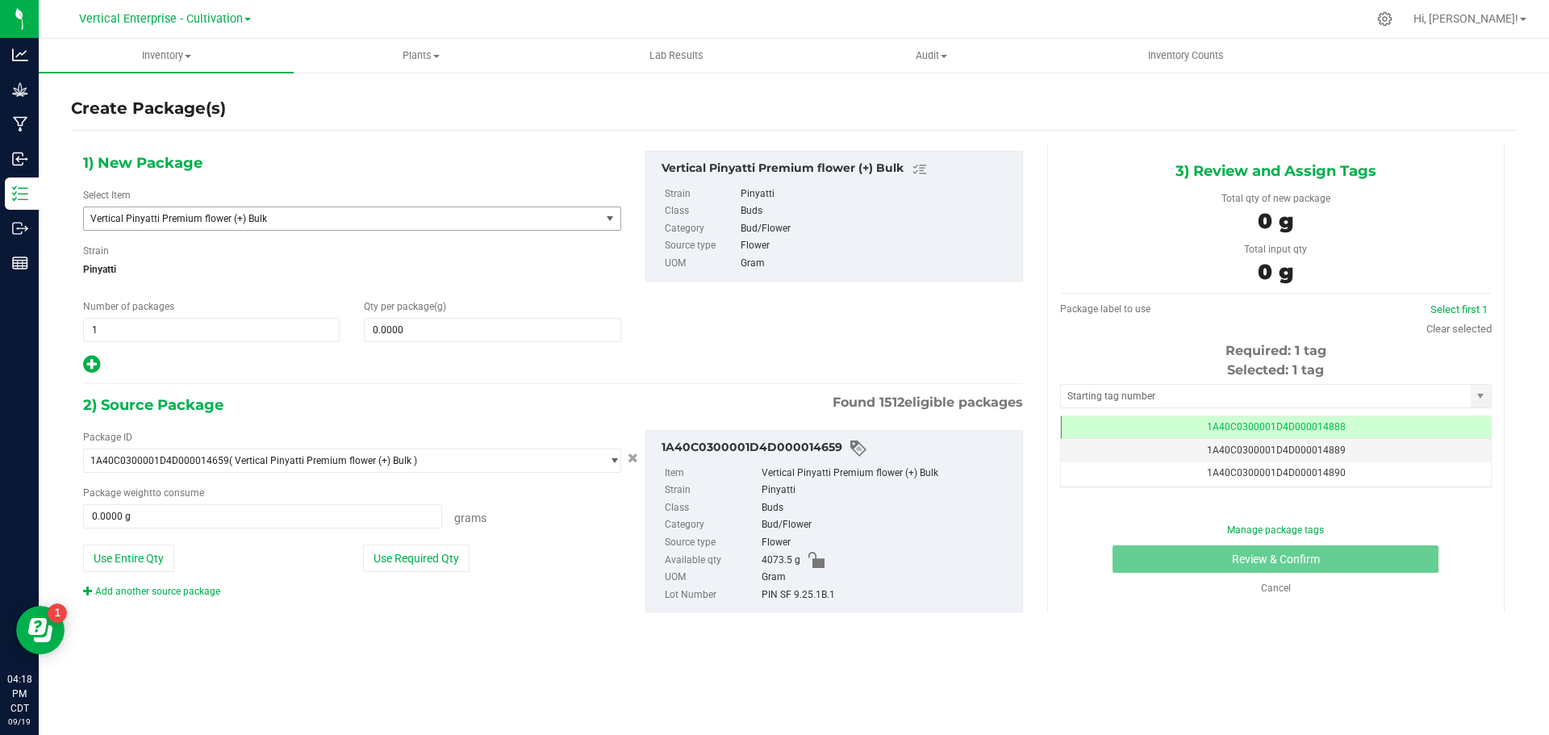
click at [160, 220] on span "Vertical Pinyatti Premium flower (+) Bulk" at bounding box center [331, 218] width 483 height 11
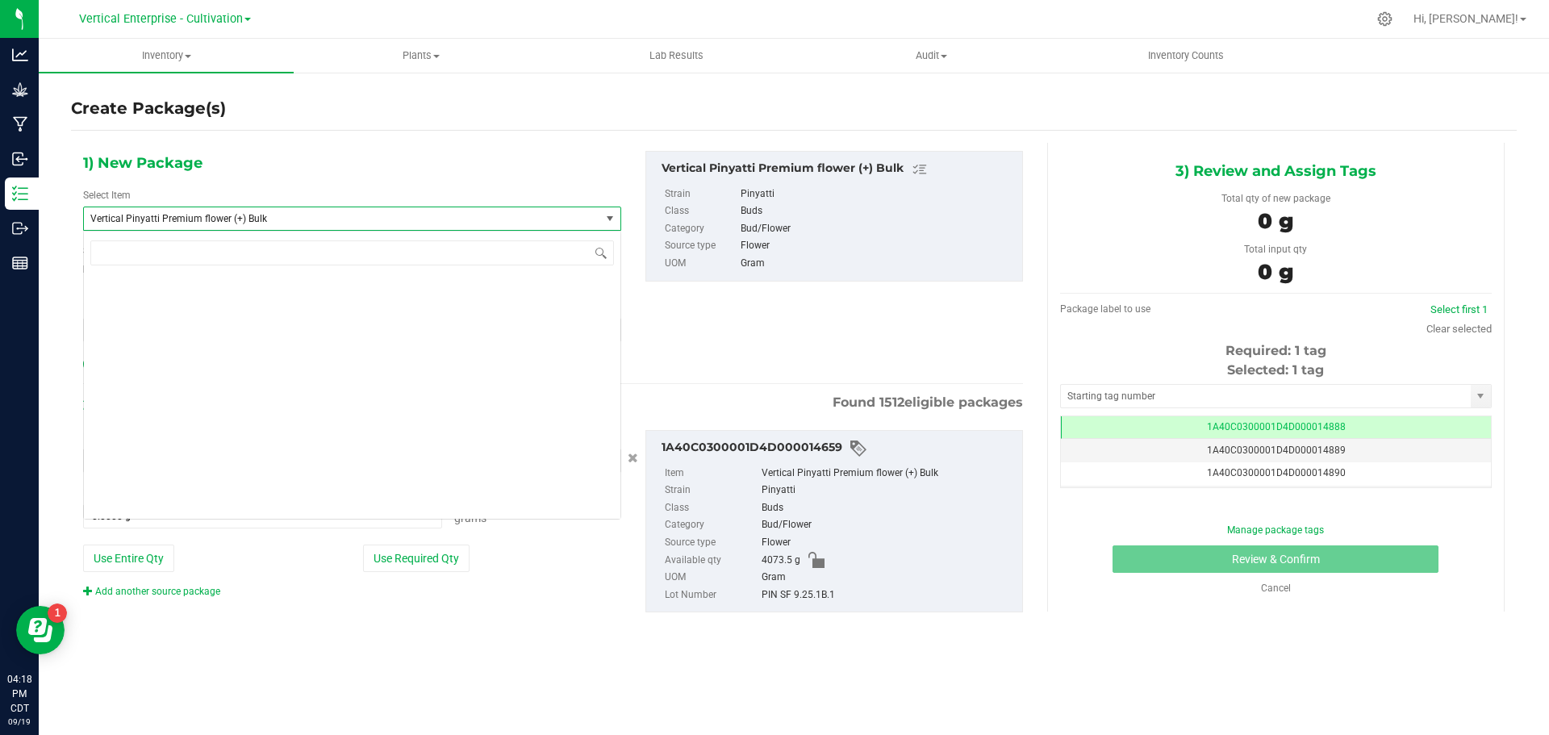
scroll to position [129734, 0]
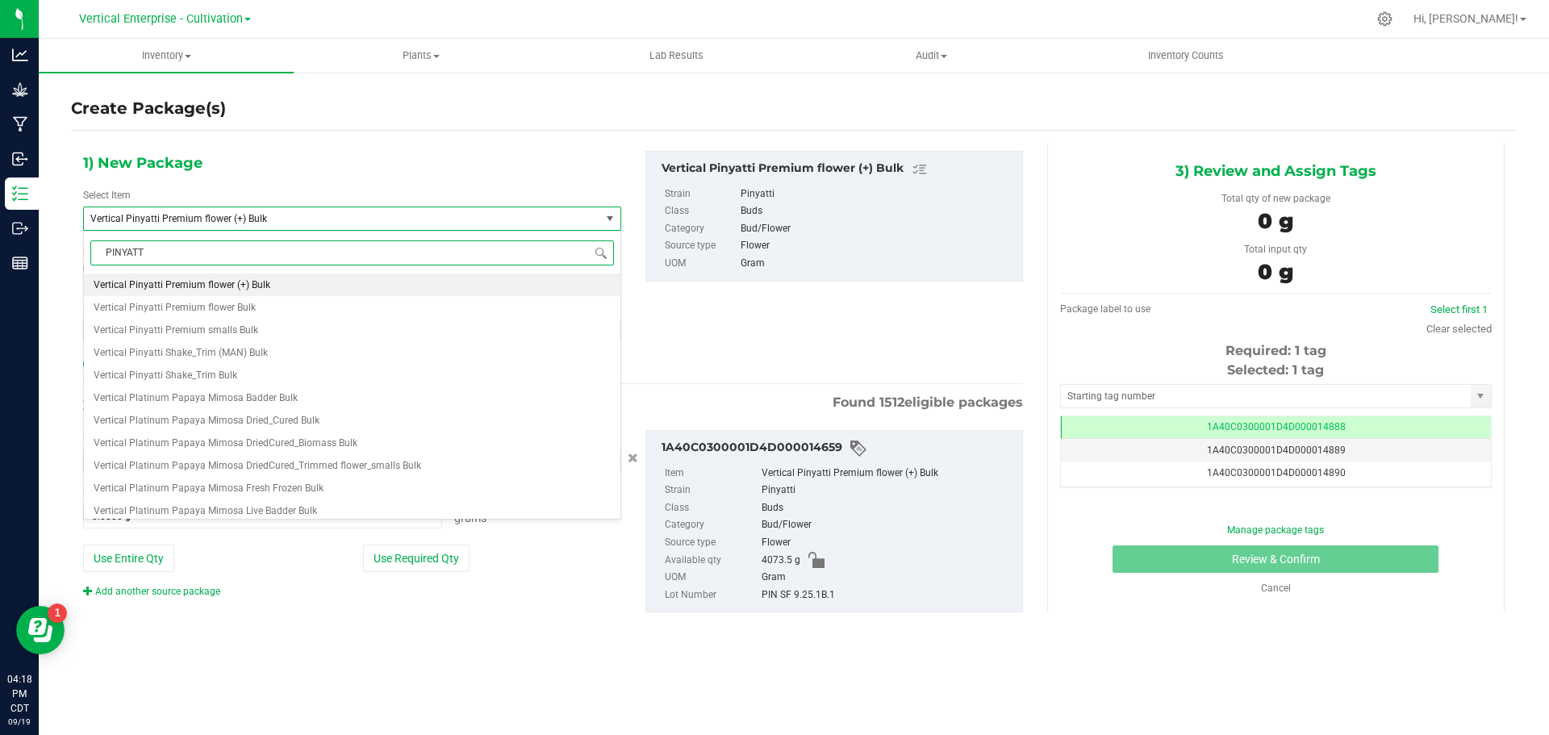
type input "PINYATTI"
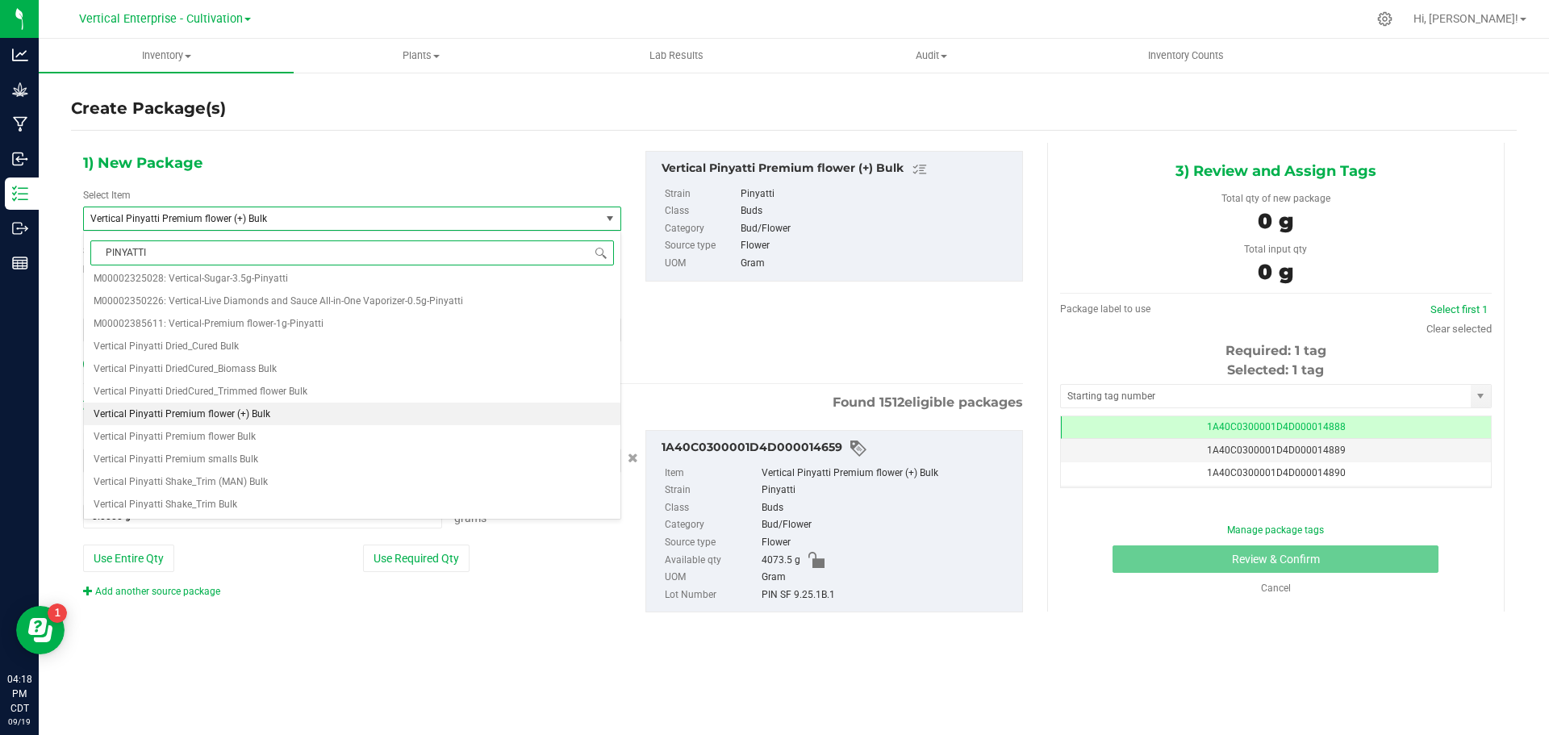
scroll to position [0, 0]
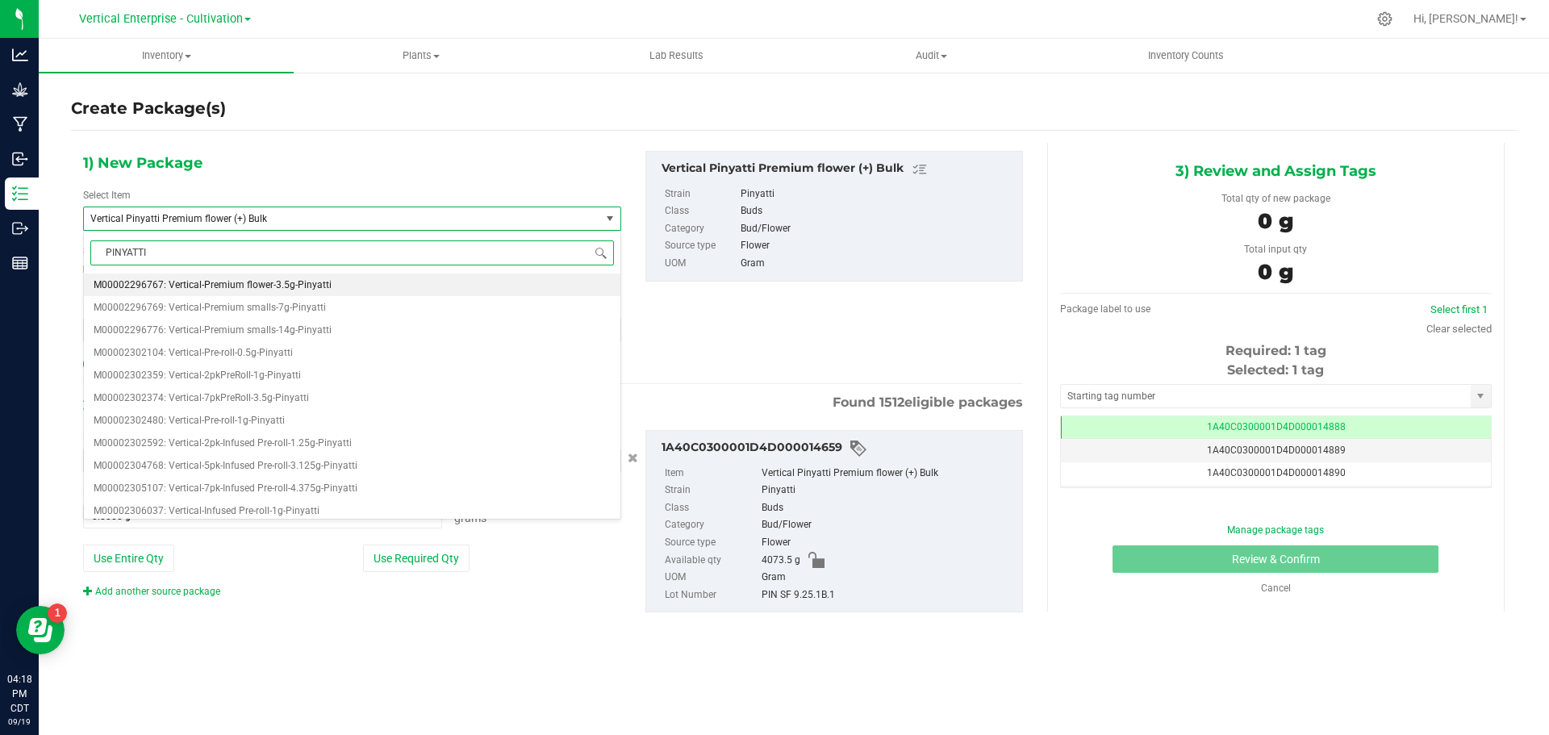
click at [194, 281] on span "M00002296767: Vertical-Premium flower-3.5g-Pinyatti" at bounding box center [213, 284] width 238 height 11
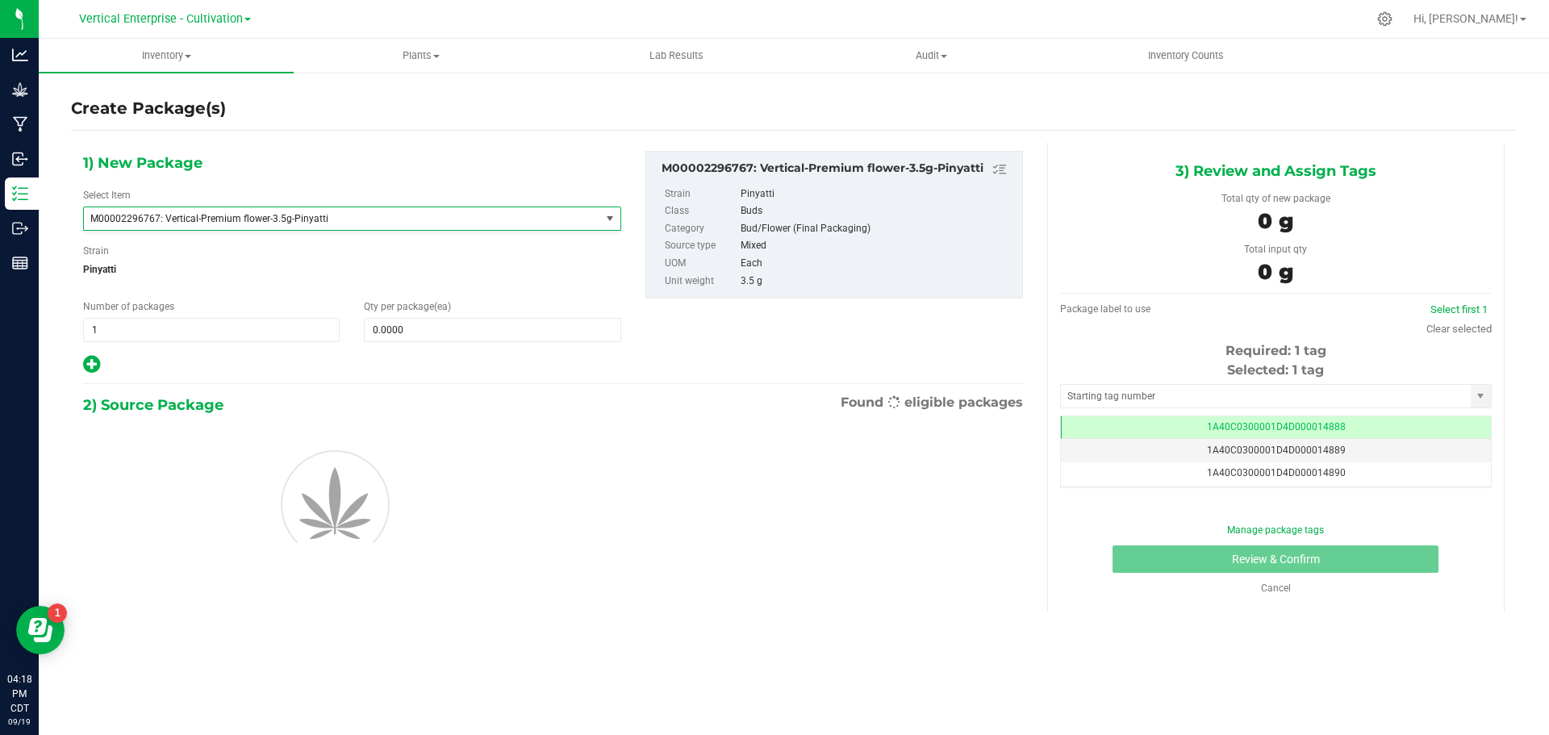
type input "0"
click at [374, 322] on span at bounding box center [492, 330] width 257 height 24
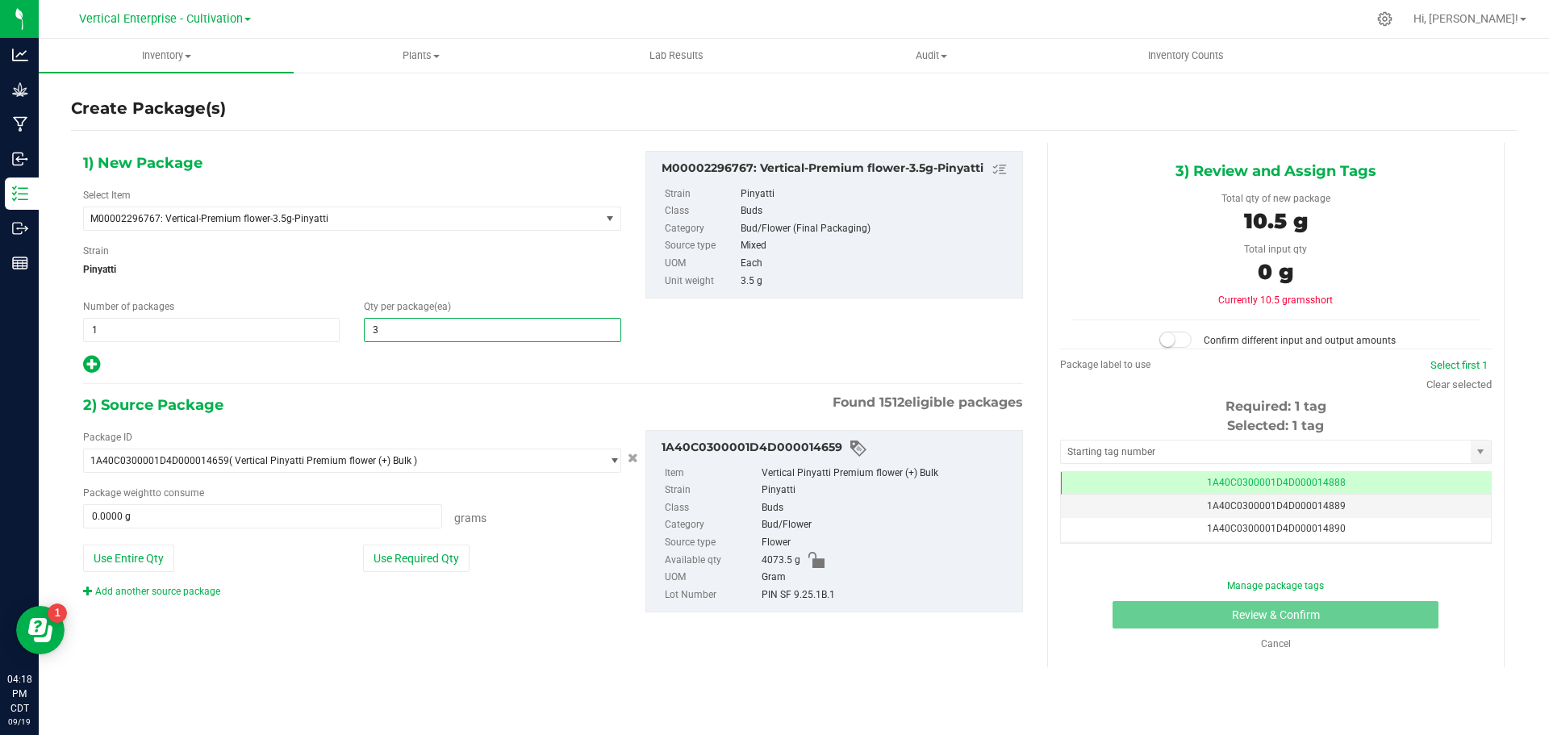
type input "36"
click at [445, 570] on div "Package ID 1A40C0300001D4D000014659 ( Vertical Pinyatti Premium flower (+) Bulk…" at bounding box center [352, 514] width 562 height 169
click at [445, 570] on button "Use Required Qty" at bounding box center [416, 558] width 107 height 27
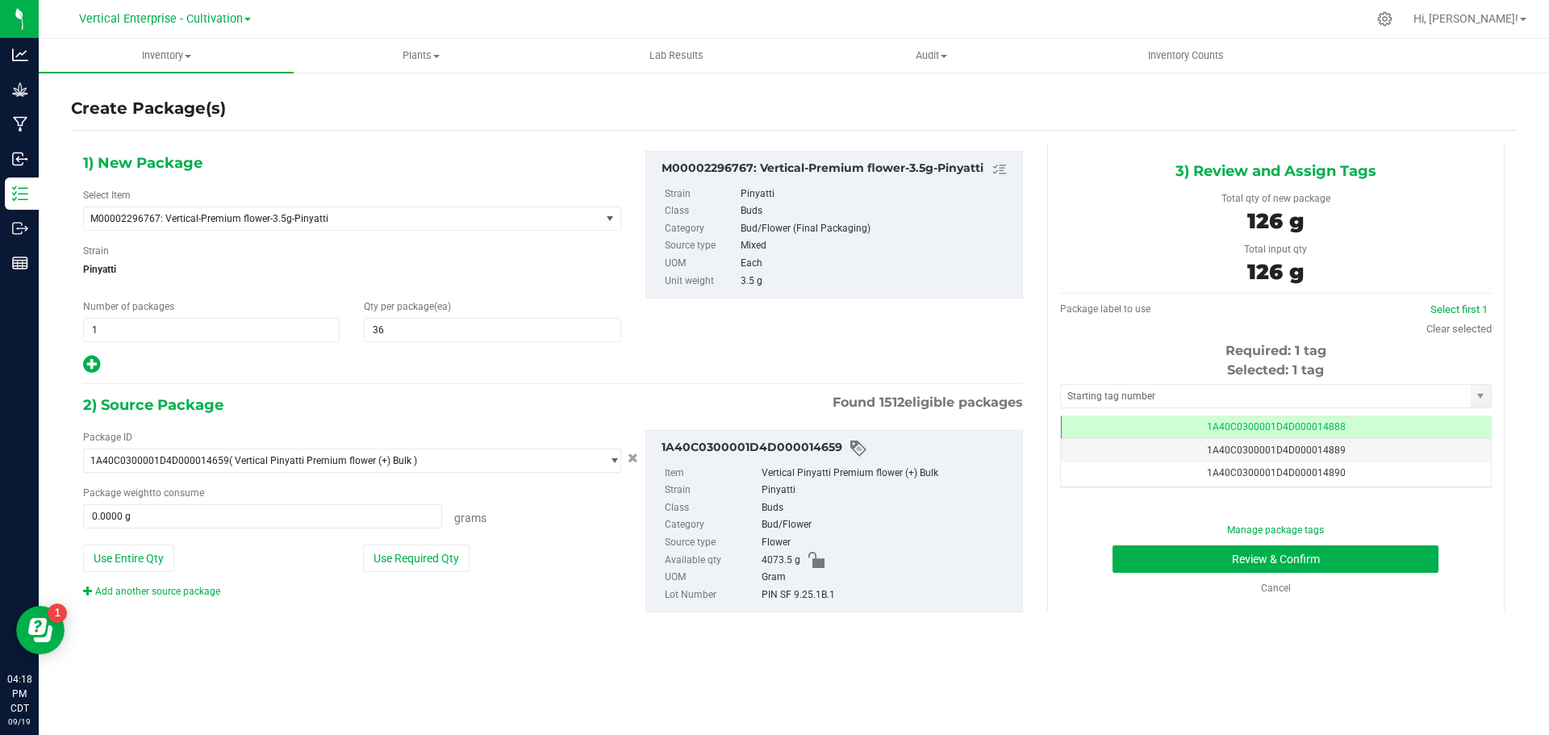
type input "126.0000 g"
click at [1205, 560] on button "Review & Confirm" at bounding box center [1276, 558] width 326 height 27
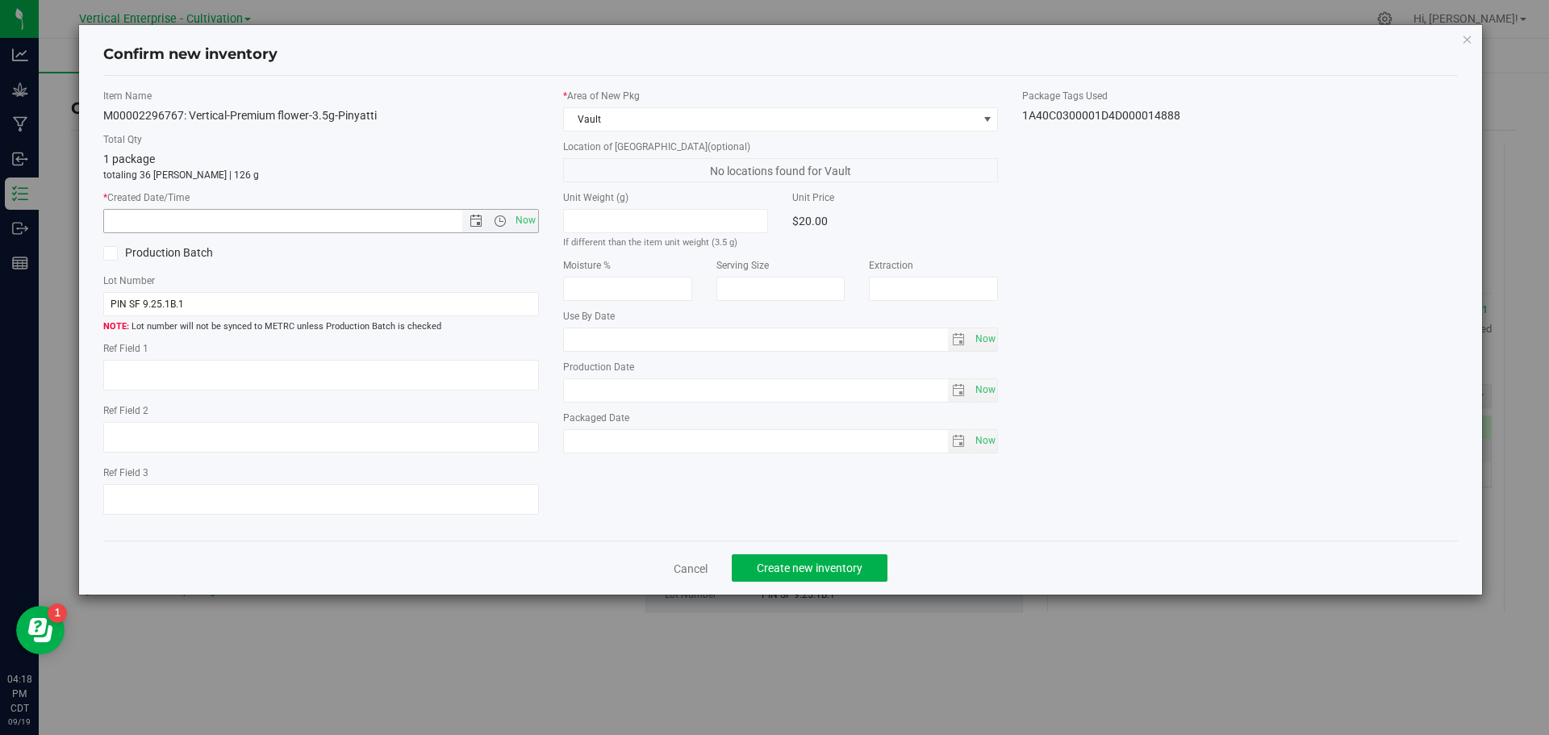
click at [521, 222] on span "Now" at bounding box center [525, 220] width 27 height 23
type input "9/19/2025 4:18 PM"
click at [875, 561] on button "Create new inventory" at bounding box center [810, 567] width 156 height 27
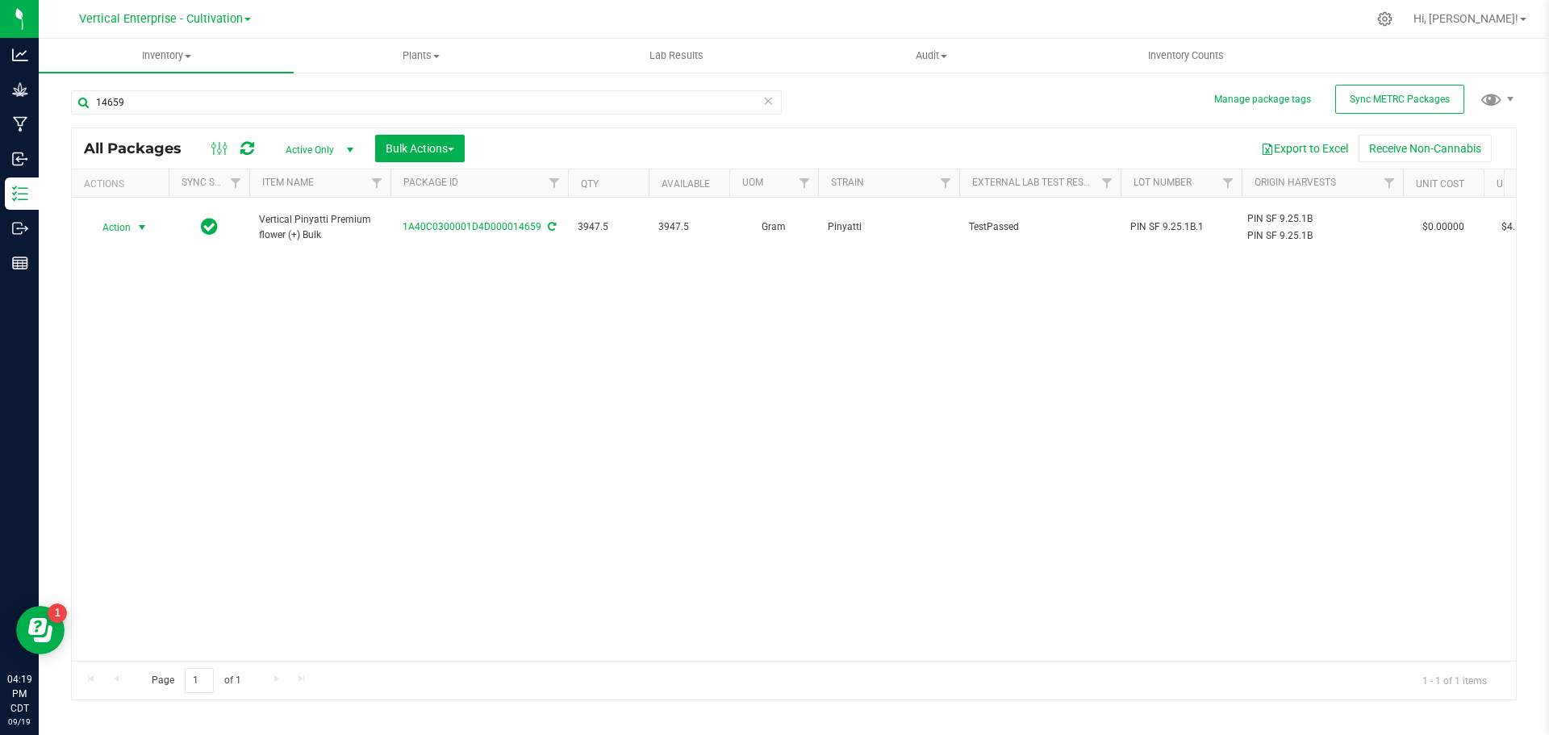
click at [115, 224] on span "Action" at bounding box center [110, 227] width 44 height 23
click at [110, 272] on li "Create package" at bounding box center [140, 270] width 102 height 24
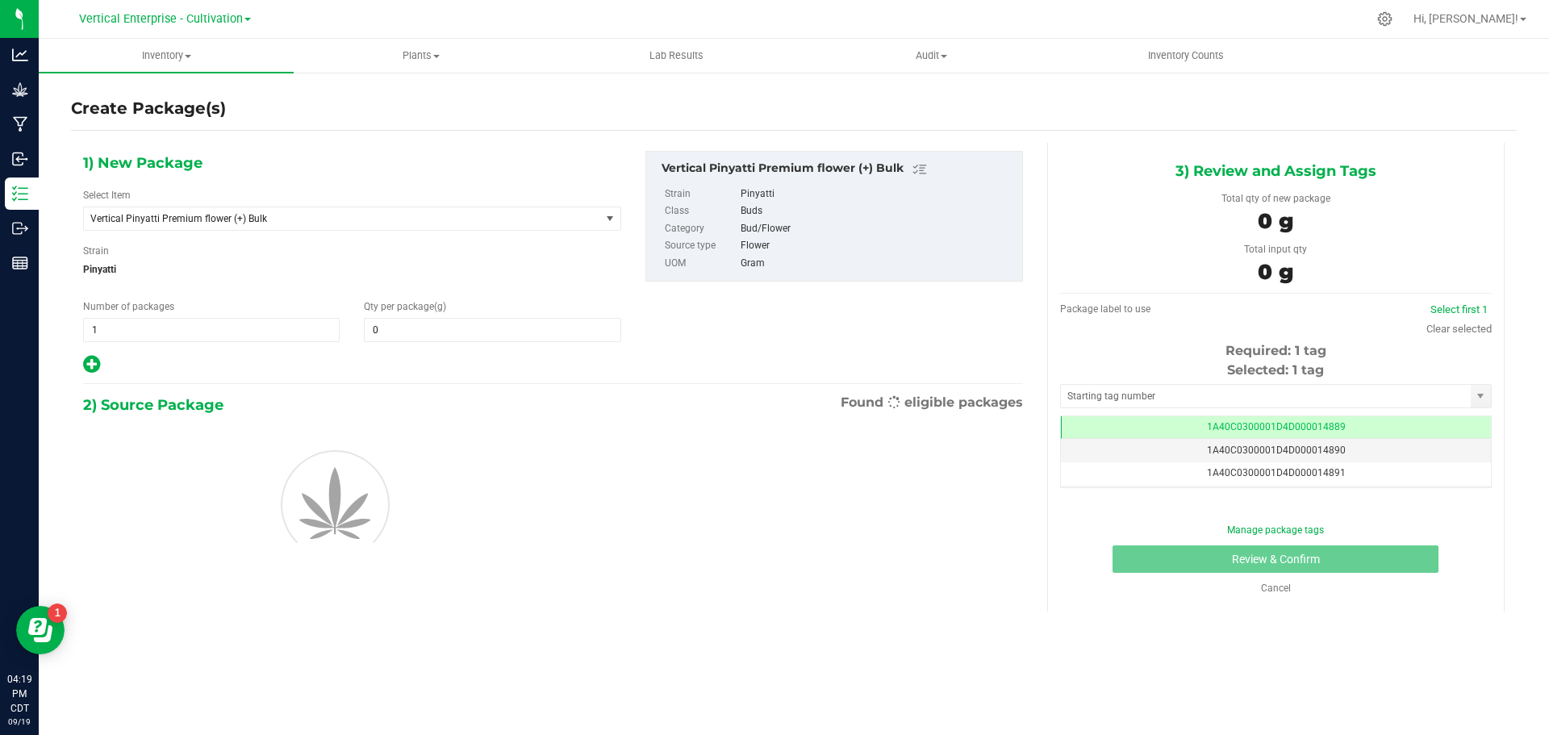
type input "0.0000"
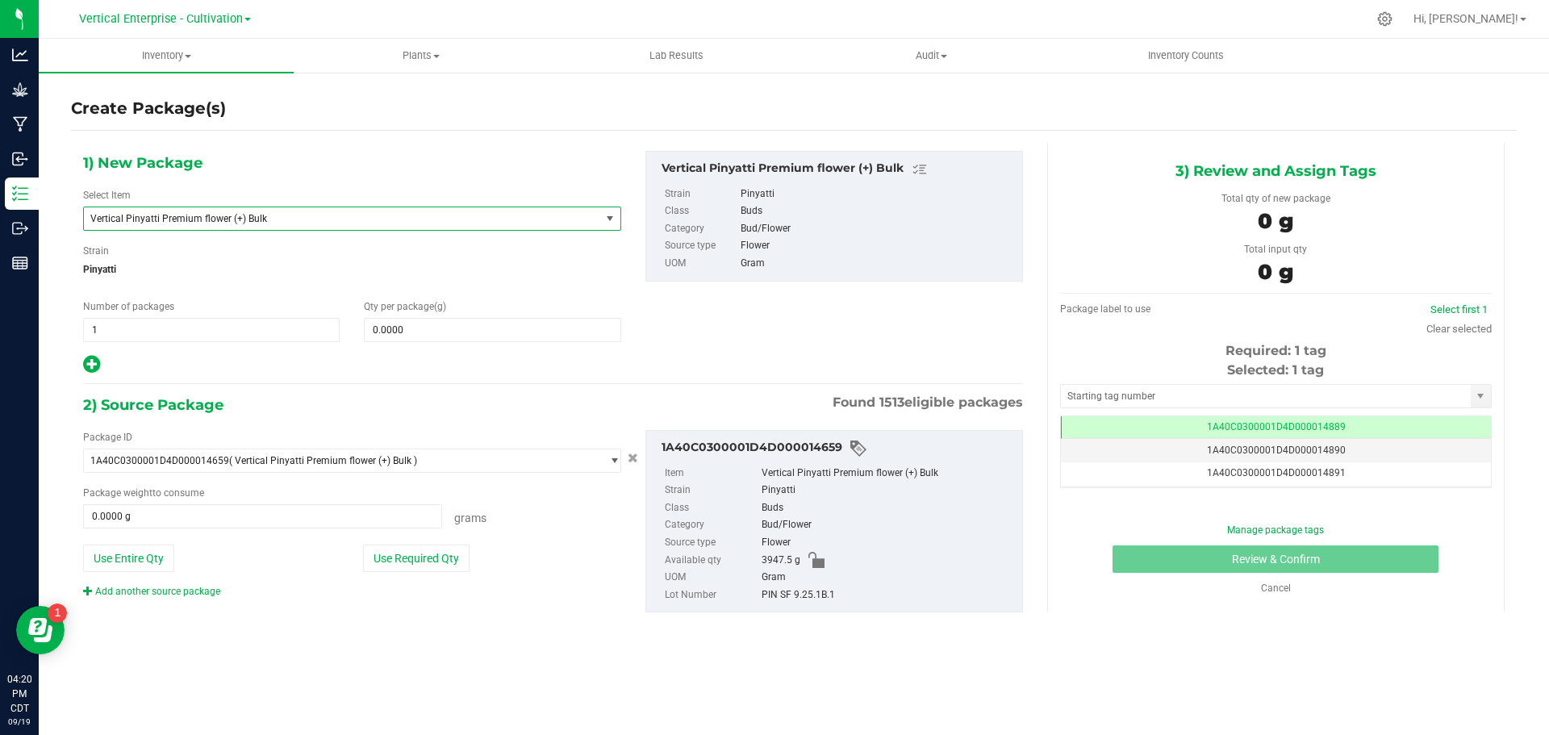
click at [220, 215] on span "Vertical Pinyatti Premium flower (+) Bulk" at bounding box center [331, 218] width 483 height 11
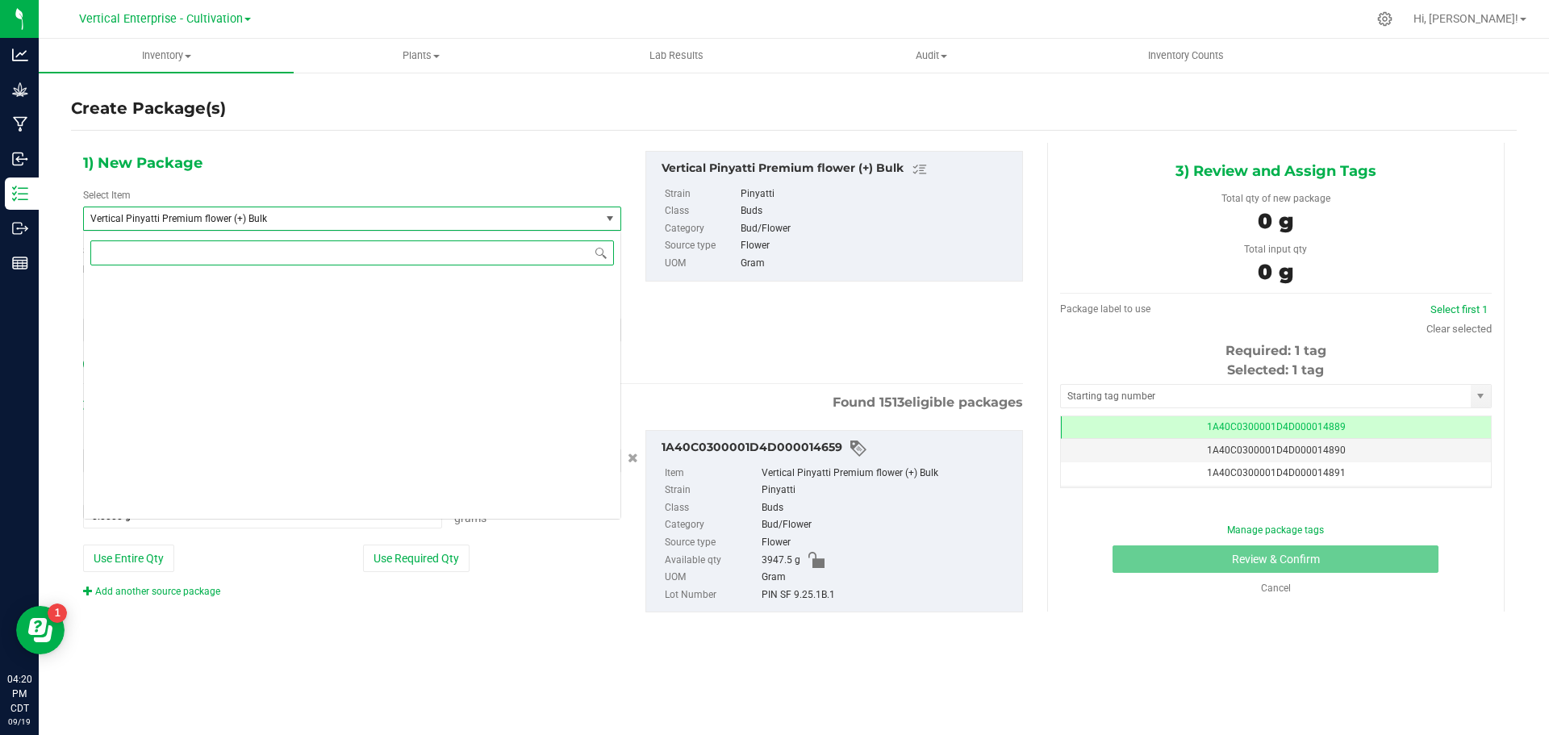
scroll to position [129734, 0]
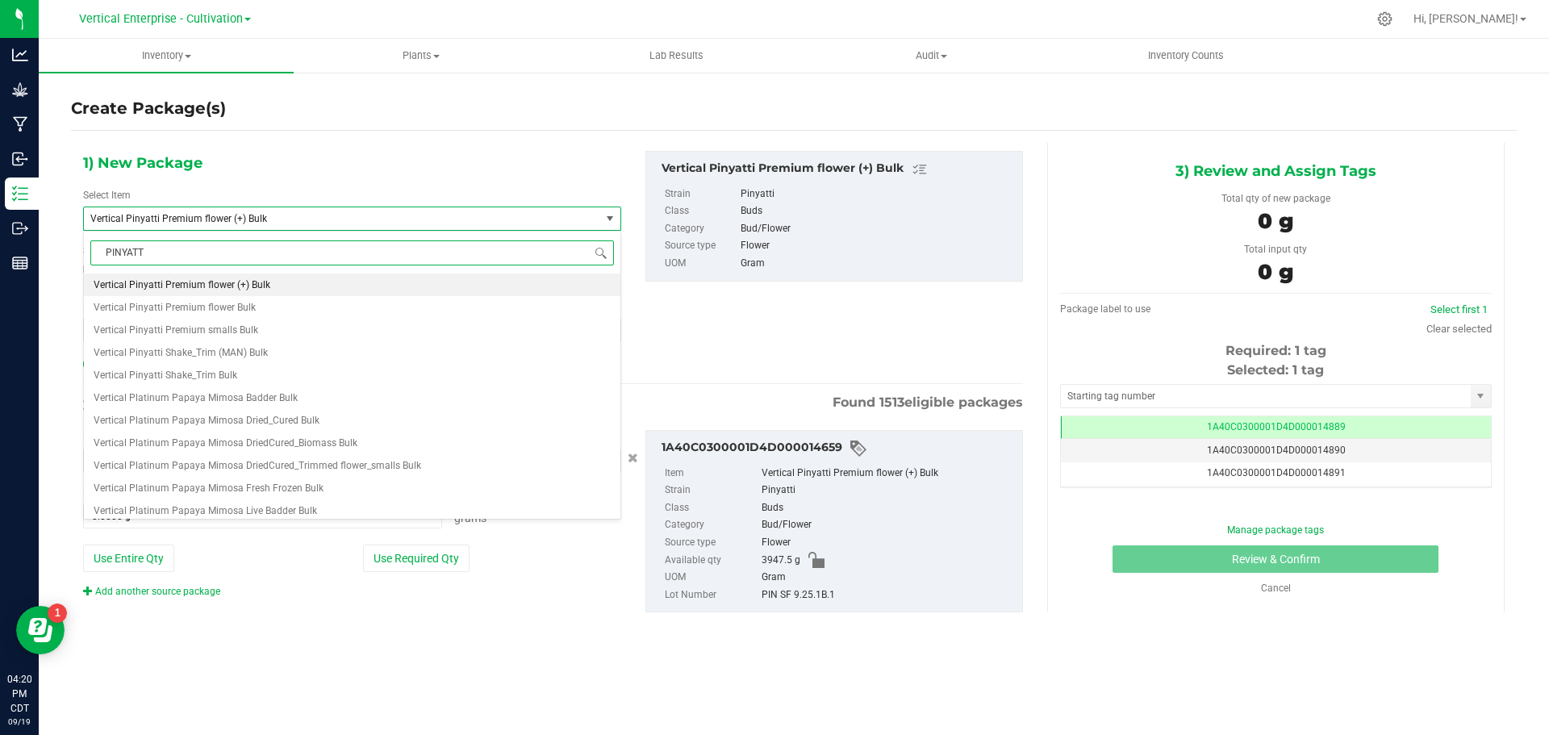
type input "PINYATTI"
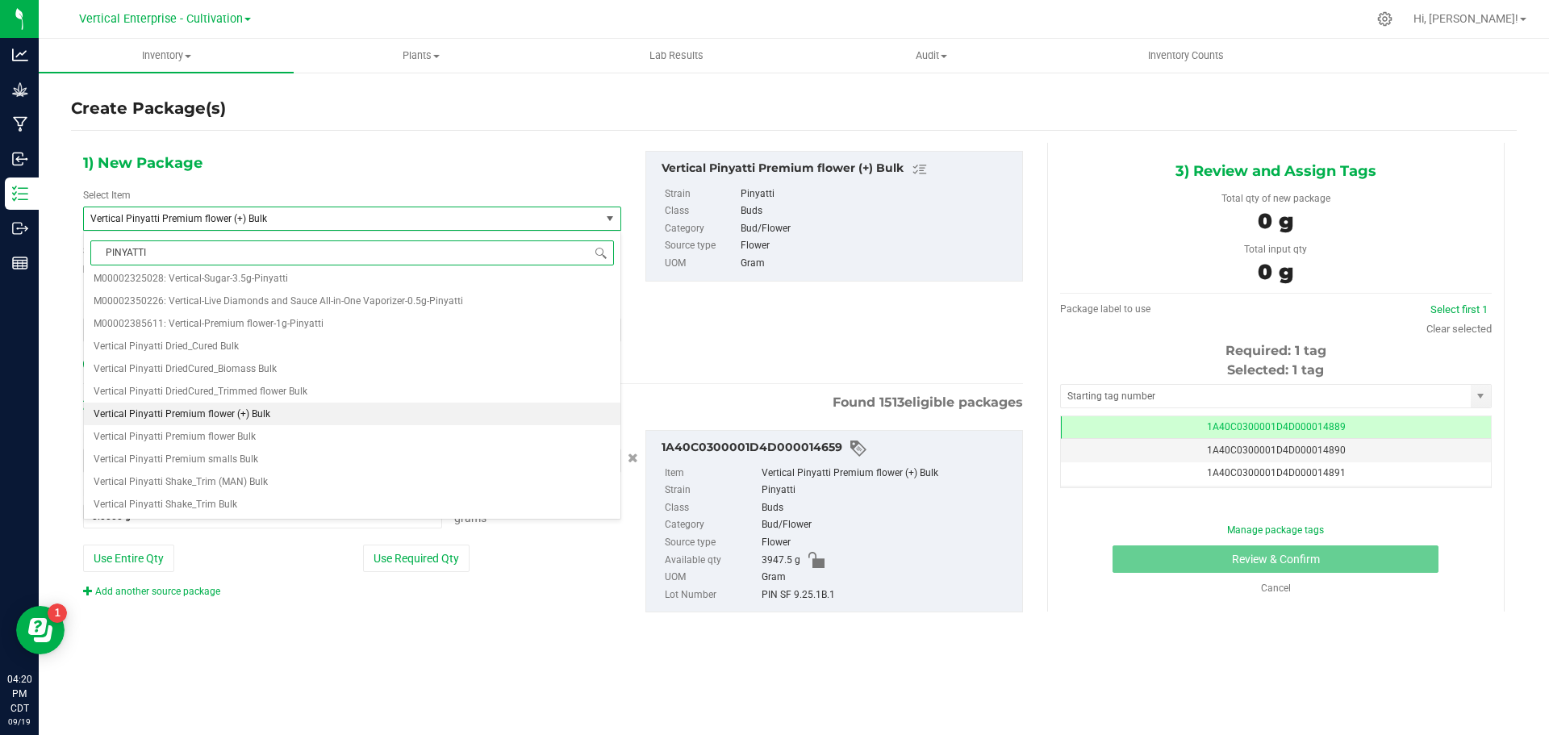
scroll to position [0, 0]
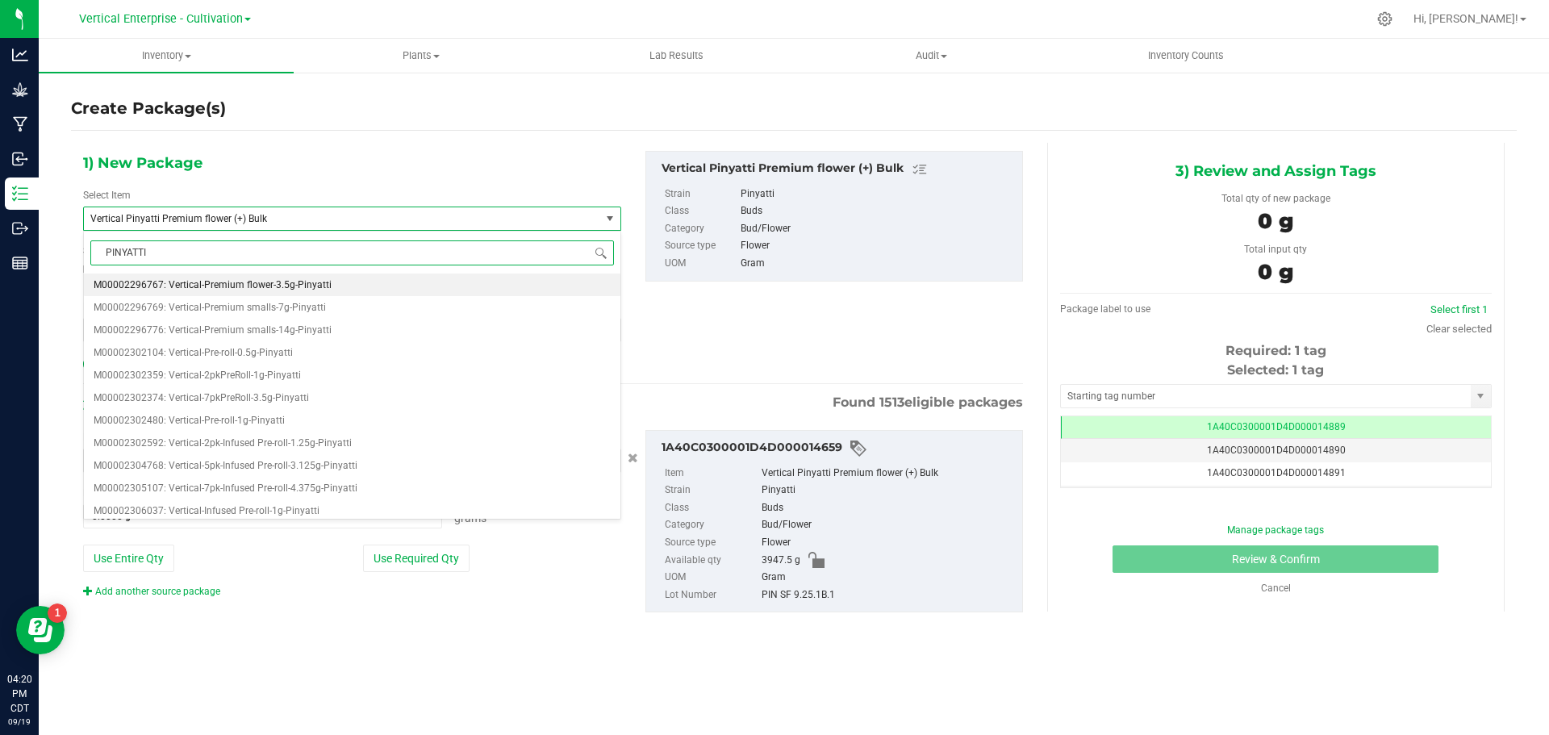
click at [291, 285] on span "M00002296767: Vertical-Premium flower-3.5g-Pinyatti" at bounding box center [213, 284] width 238 height 11
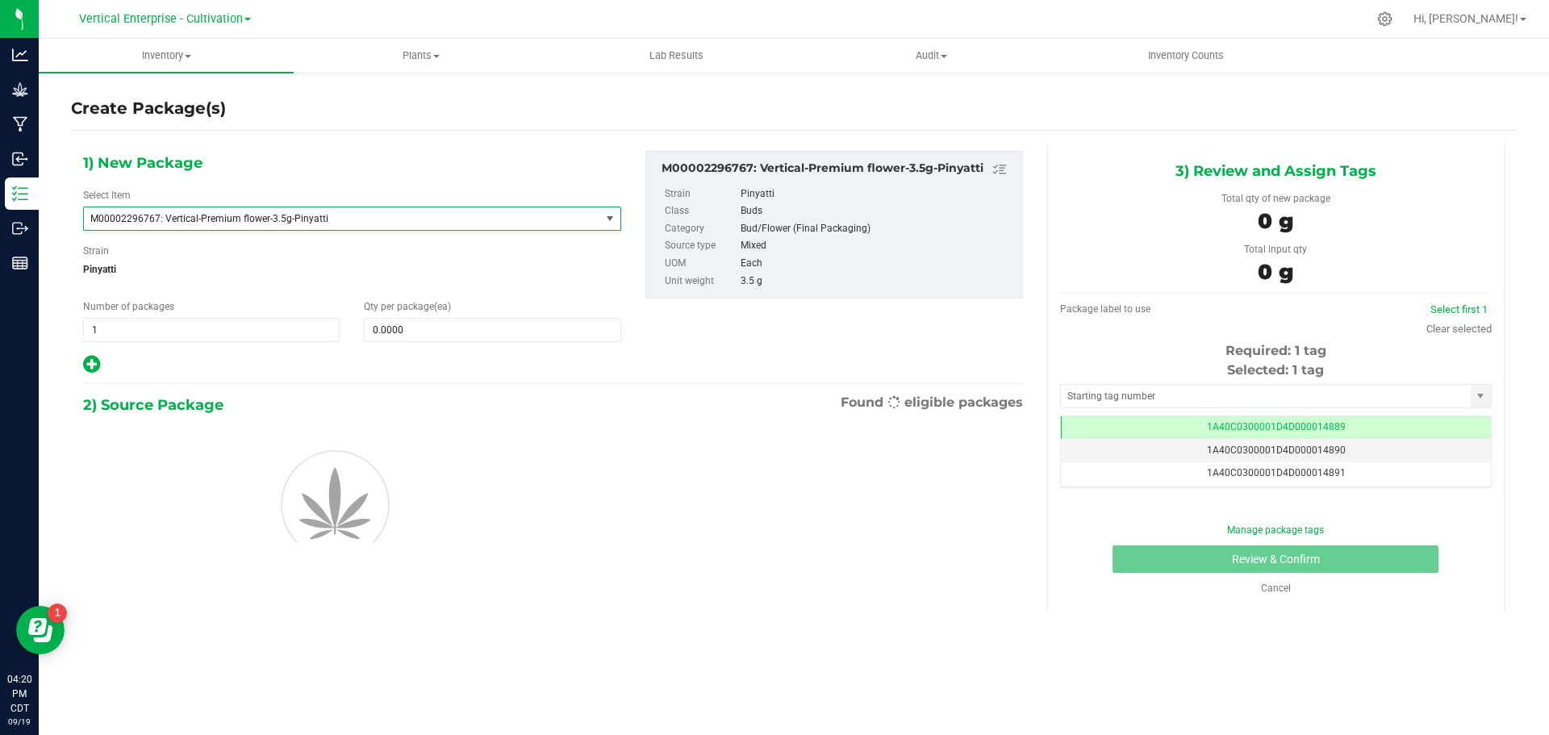
type input "0"
click at [433, 332] on span at bounding box center [492, 330] width 257 height 24
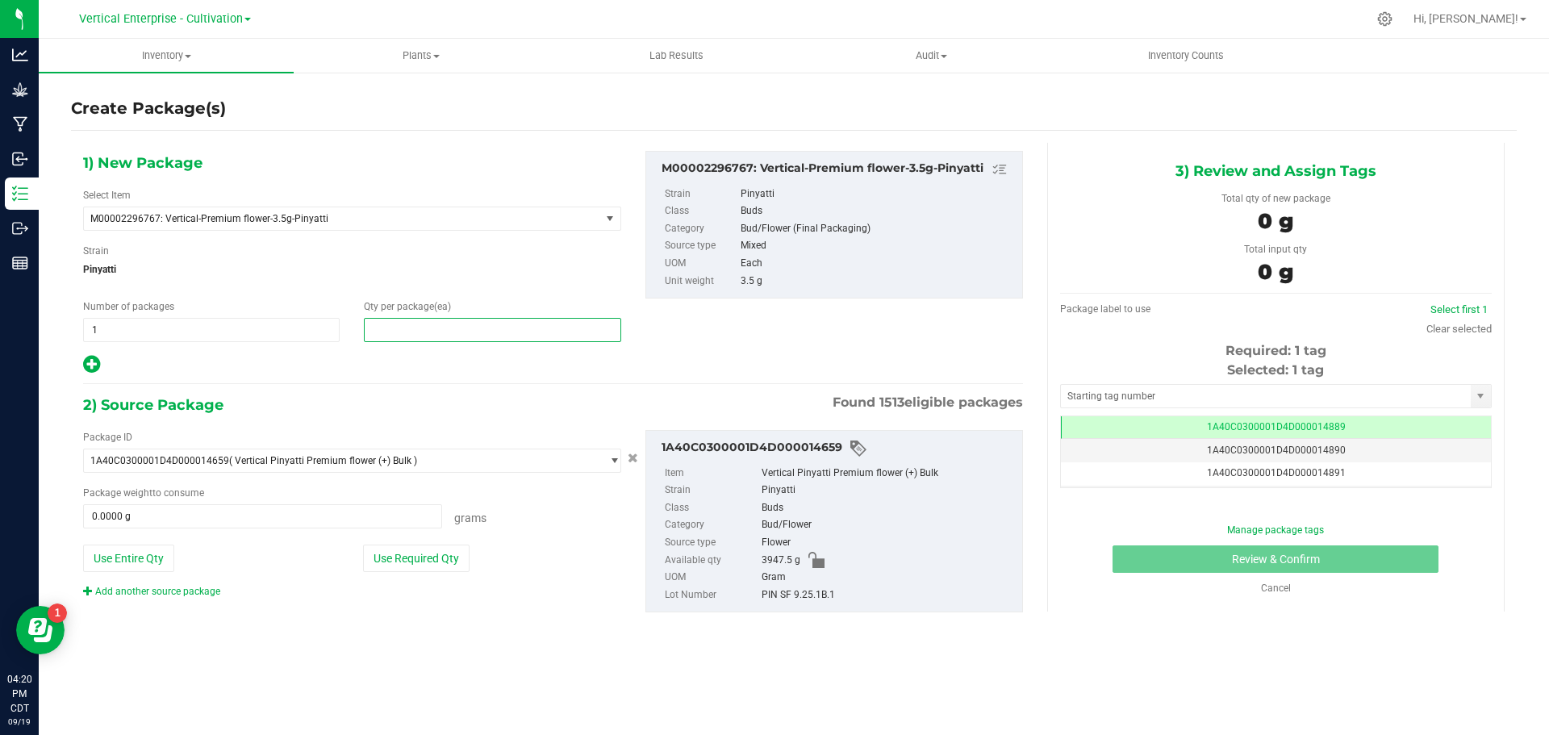
type input "3"
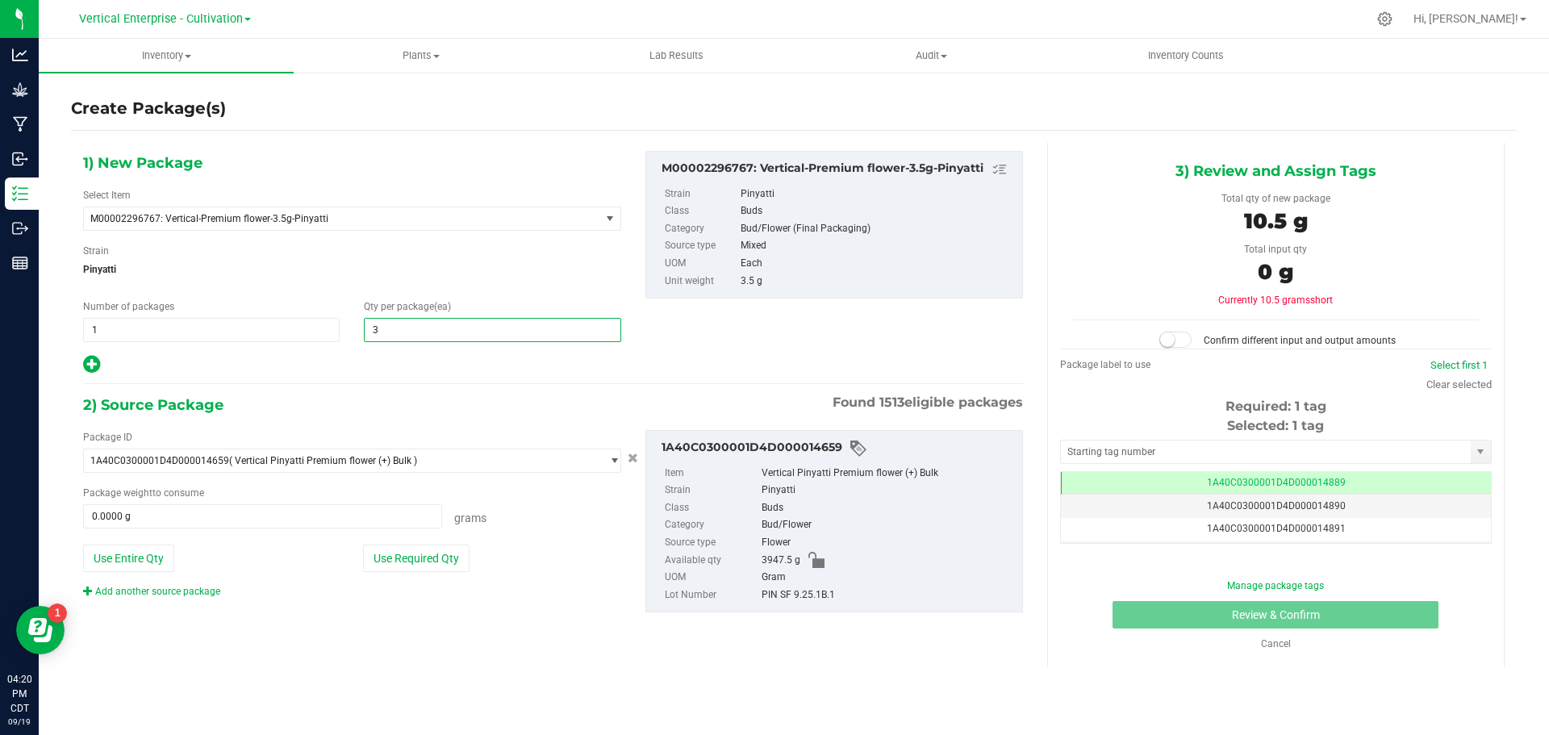
type input "3"
click at [391, 557] on button "Use Required Qty" at bounding box center [416, 558] width 107 height 27
type input "10.5000 g"
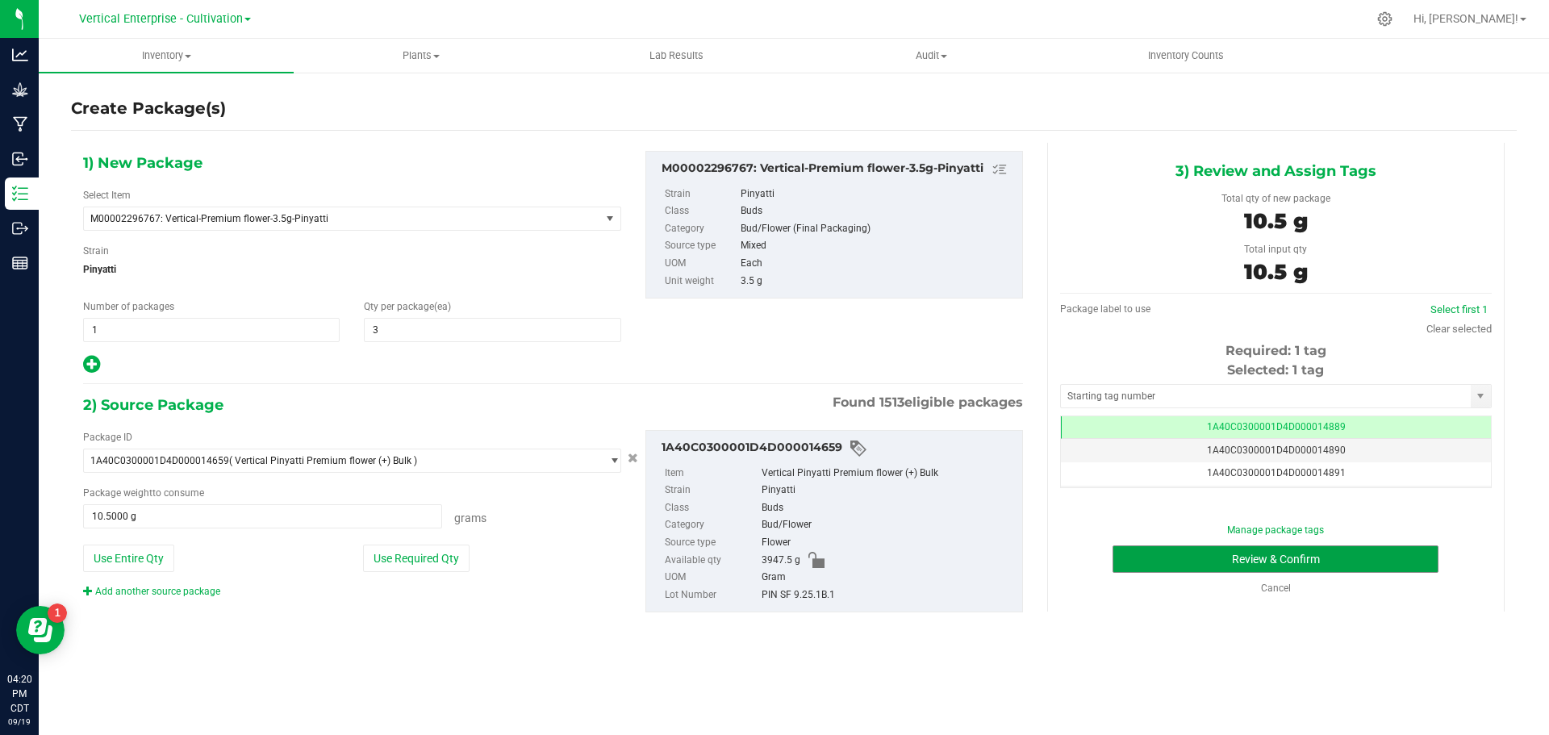
click at [1360, 567] on button "Review & Confirm" at bounding box center [1276, 558] width 326 height 27
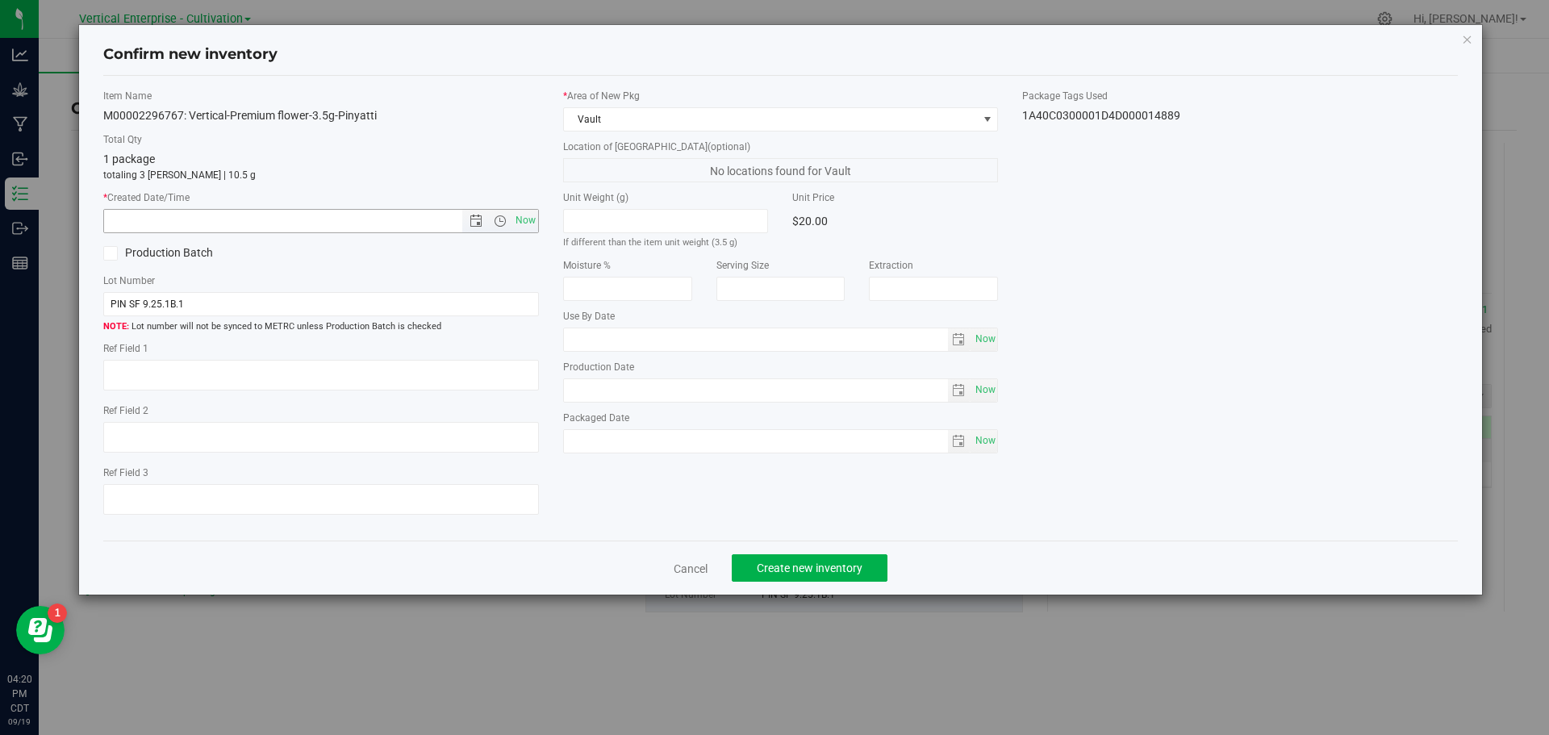
click at [524, 217] on span "Now" at bounding box center [525, 220] width 27 height 23
type input "9/19/2025 4:20 PM"
click at [809, 566] on span "Create new inventory" at bounding box center [810, 568] width 106 height 13
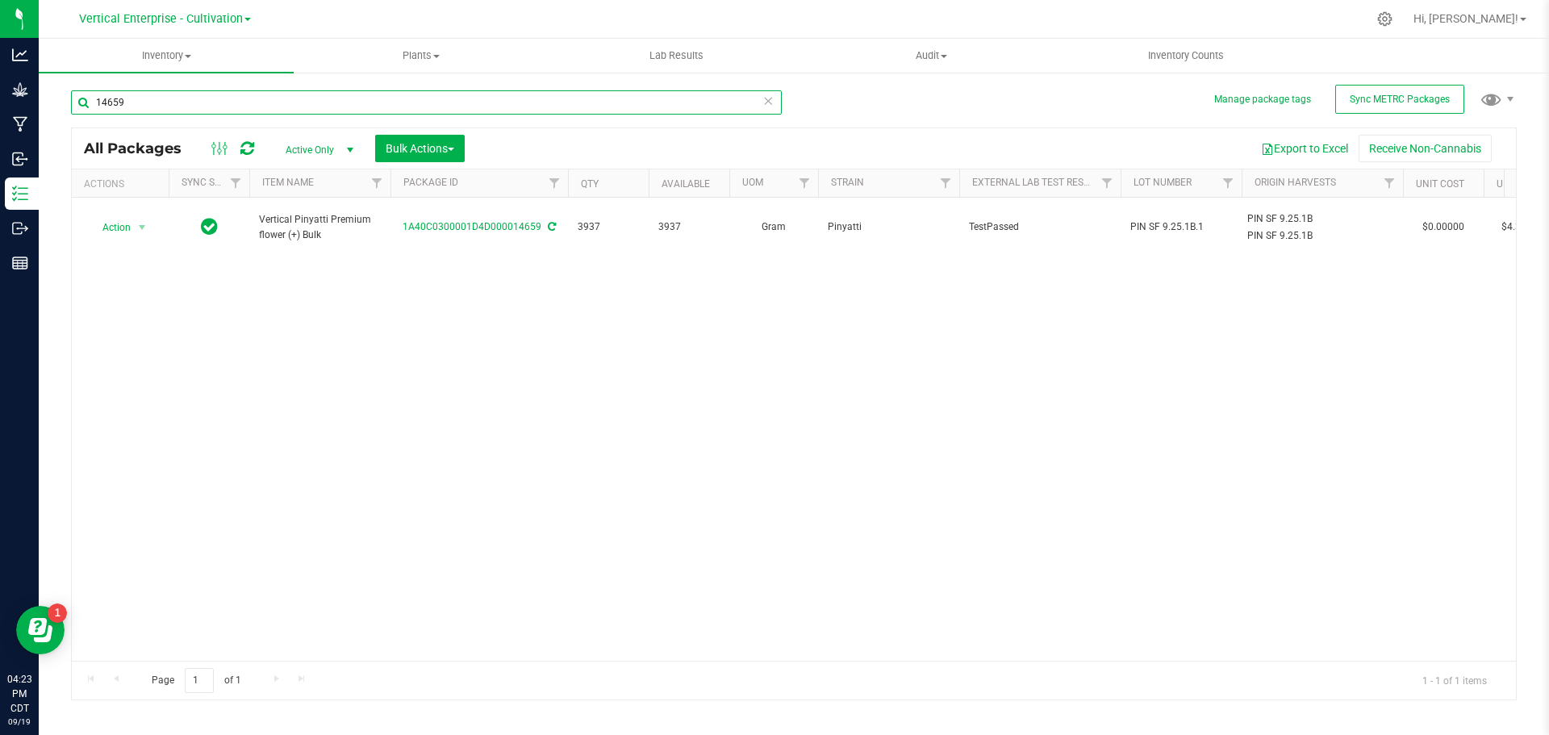
drag, startPoint x: 157, startPoint y: 106, endPoint x: 47, endPoint y: 106, distance: 109.7
click at [47, 106] on div "Manage package tags Sync METRC Packages 14659 All Packages Active Only Active O…" at bounding box center [794, 317] width 1511 height 492
type input "14660"
click at [104, 216] on span "Action" at bounding box center [110, 227] width 44 height 23
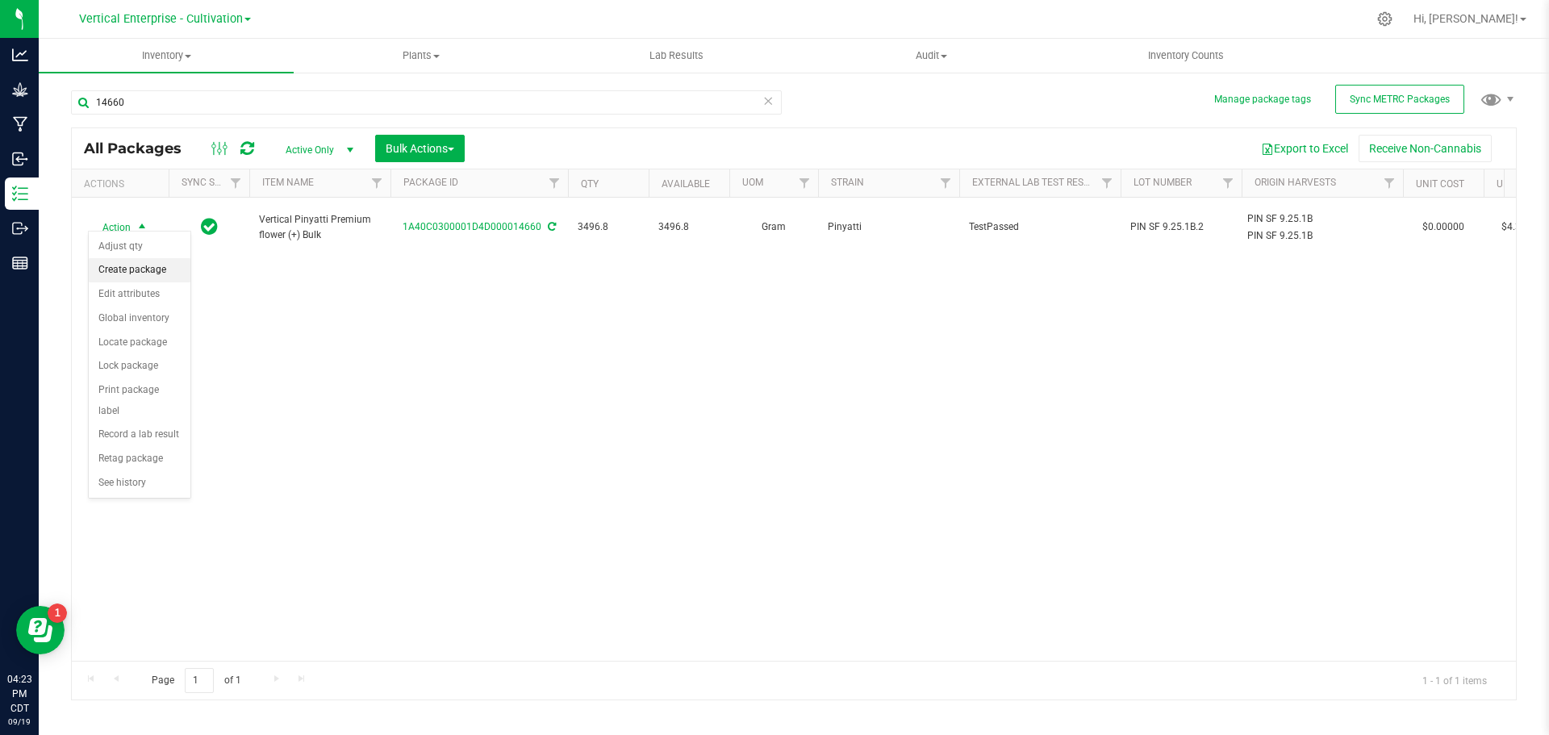
click at [128, 265] on li "Create package" at bounding box center [140, 270] width 102 height 24
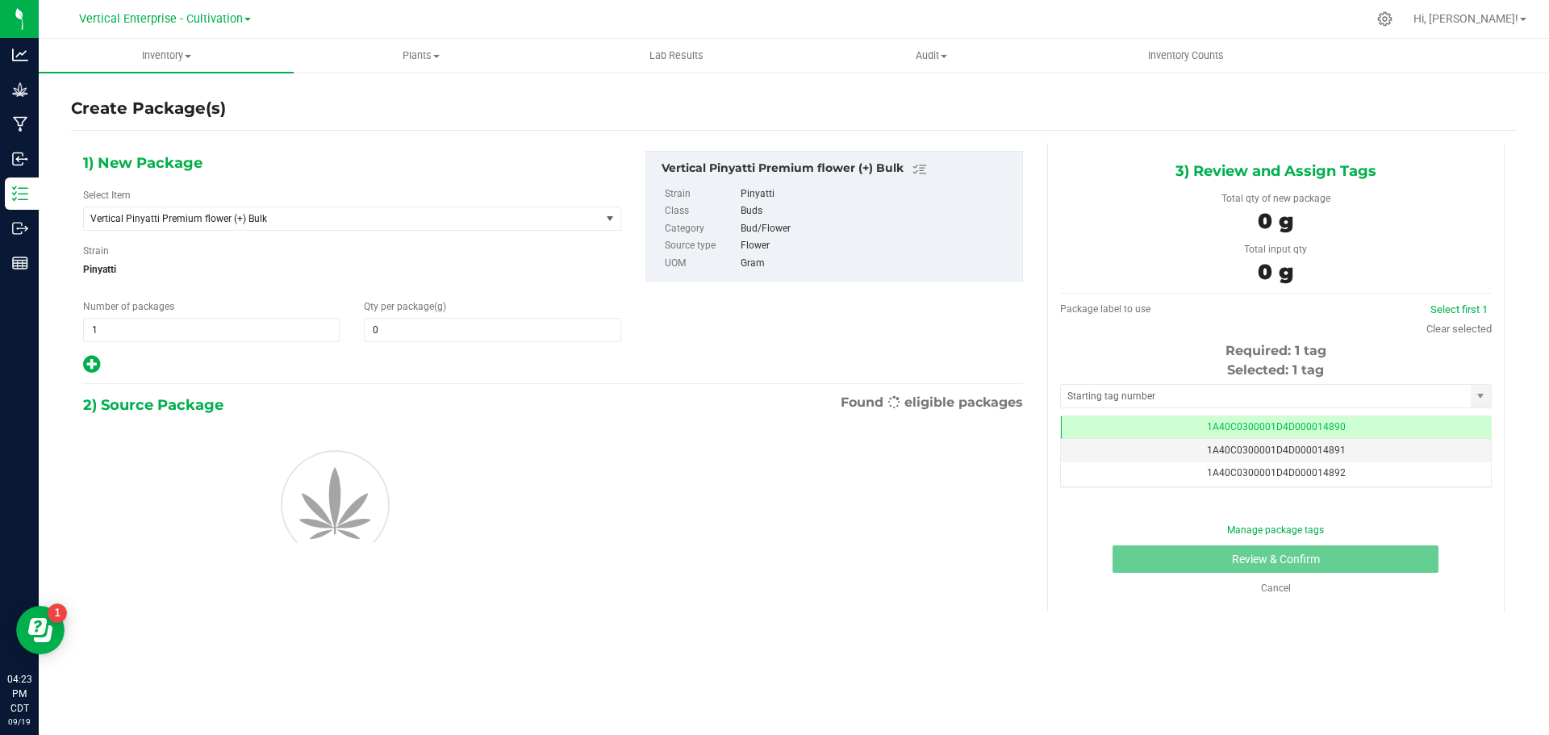
type input "0.0000"
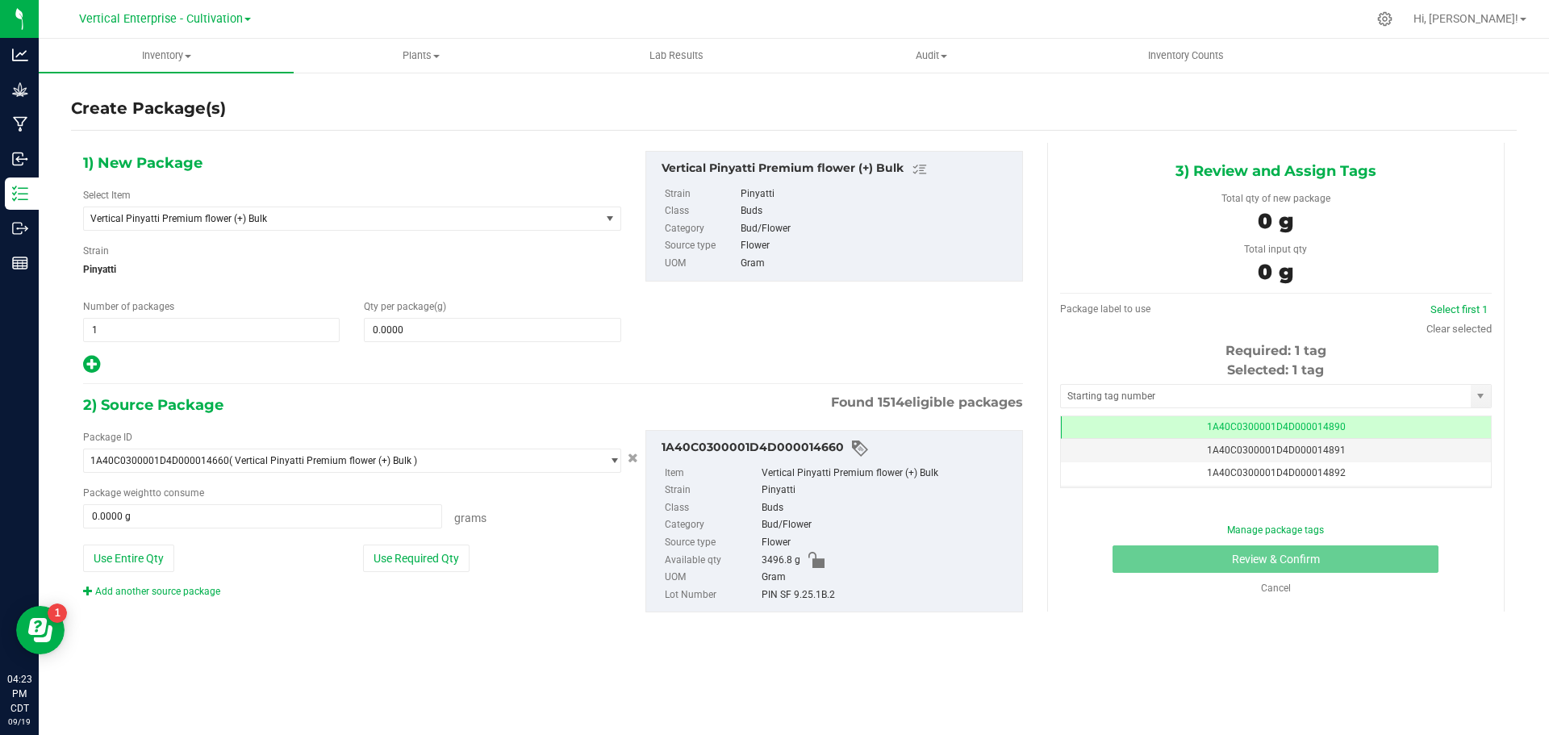
scroll to position [0, -1]
click at [170, 227] on span "Vertical Pinyatti Premium flower (+) Bulk" at bounding box center [342, 218] width 516 height 23
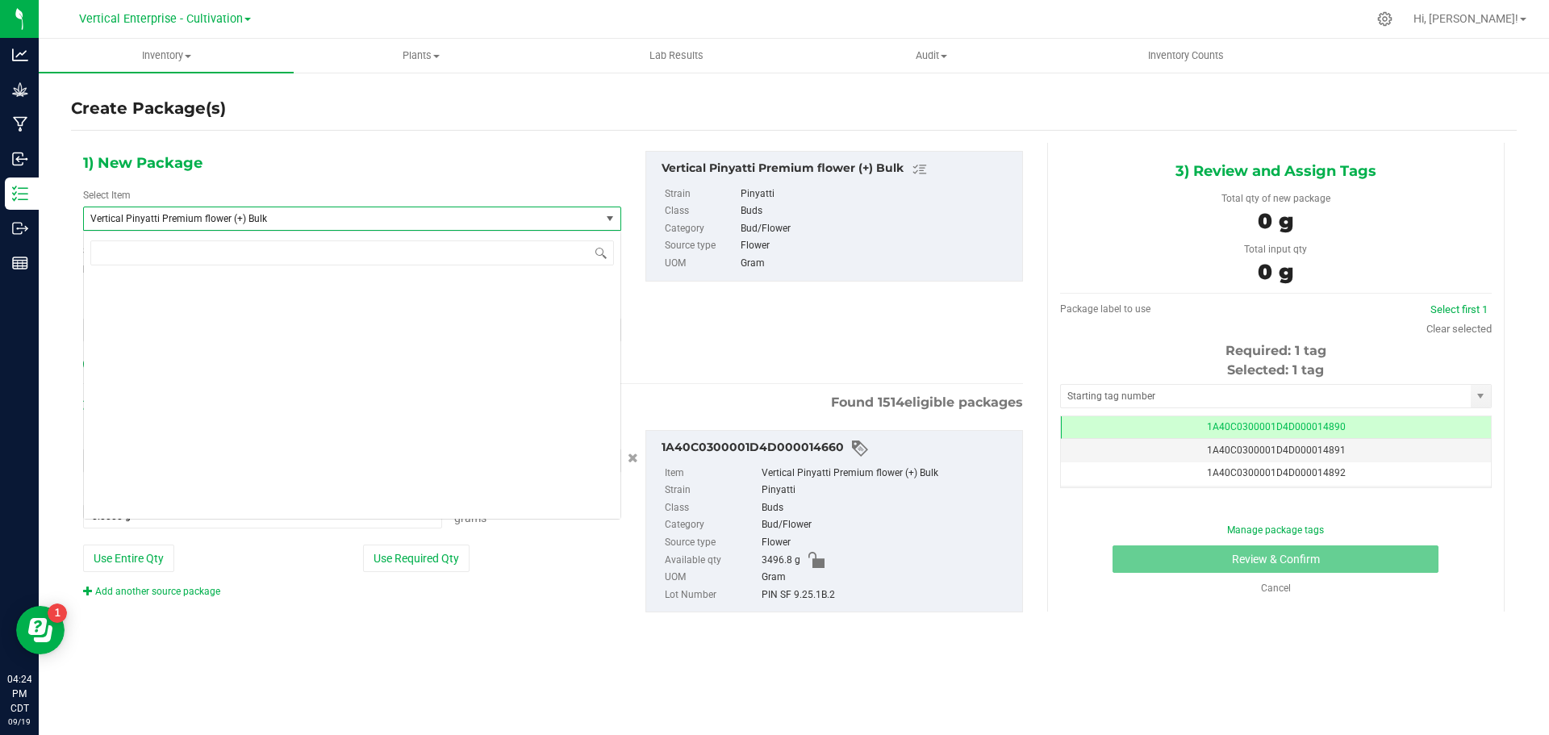
scroll to position [129734, 0]
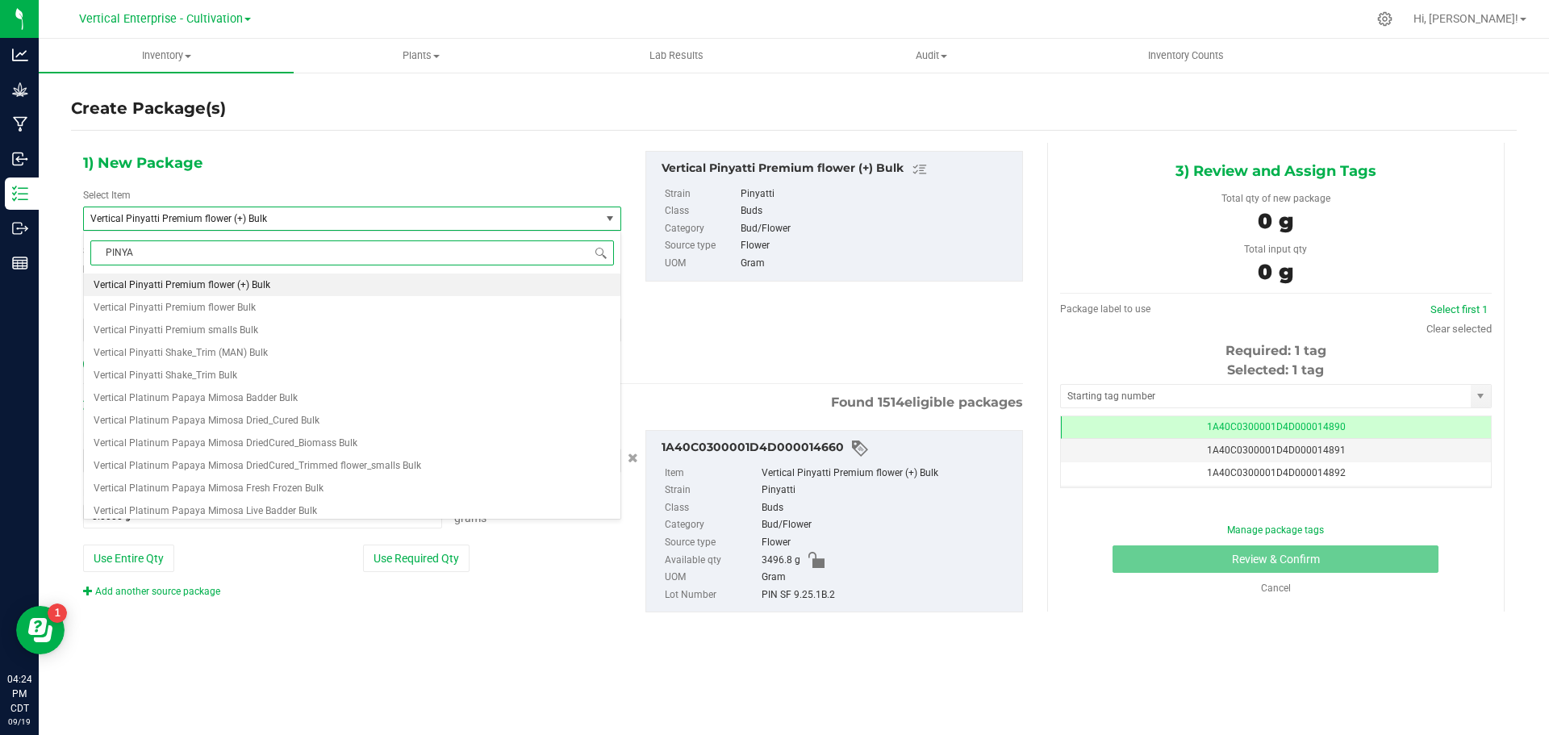
type input "PINYAT"
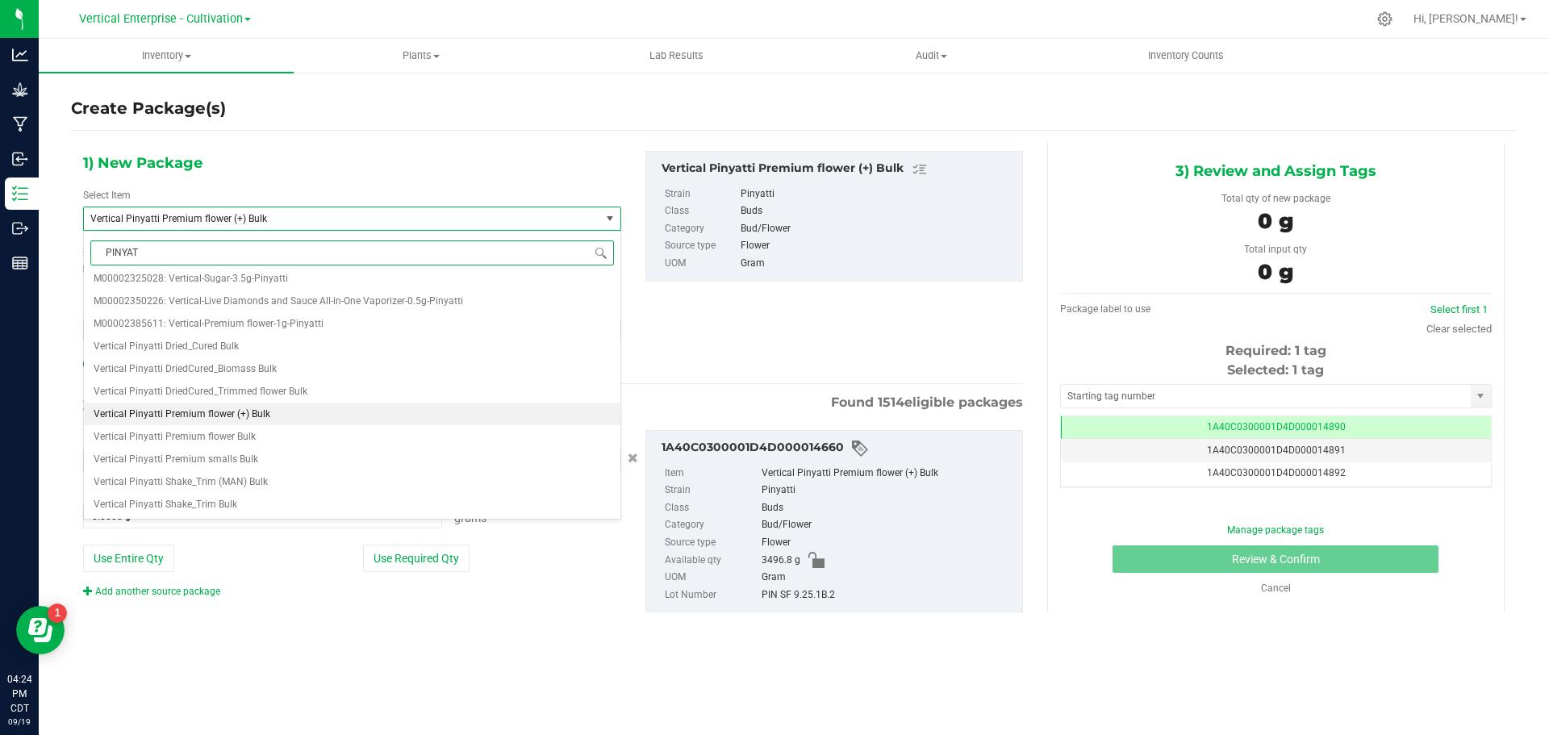
scroll to position [0, 0]
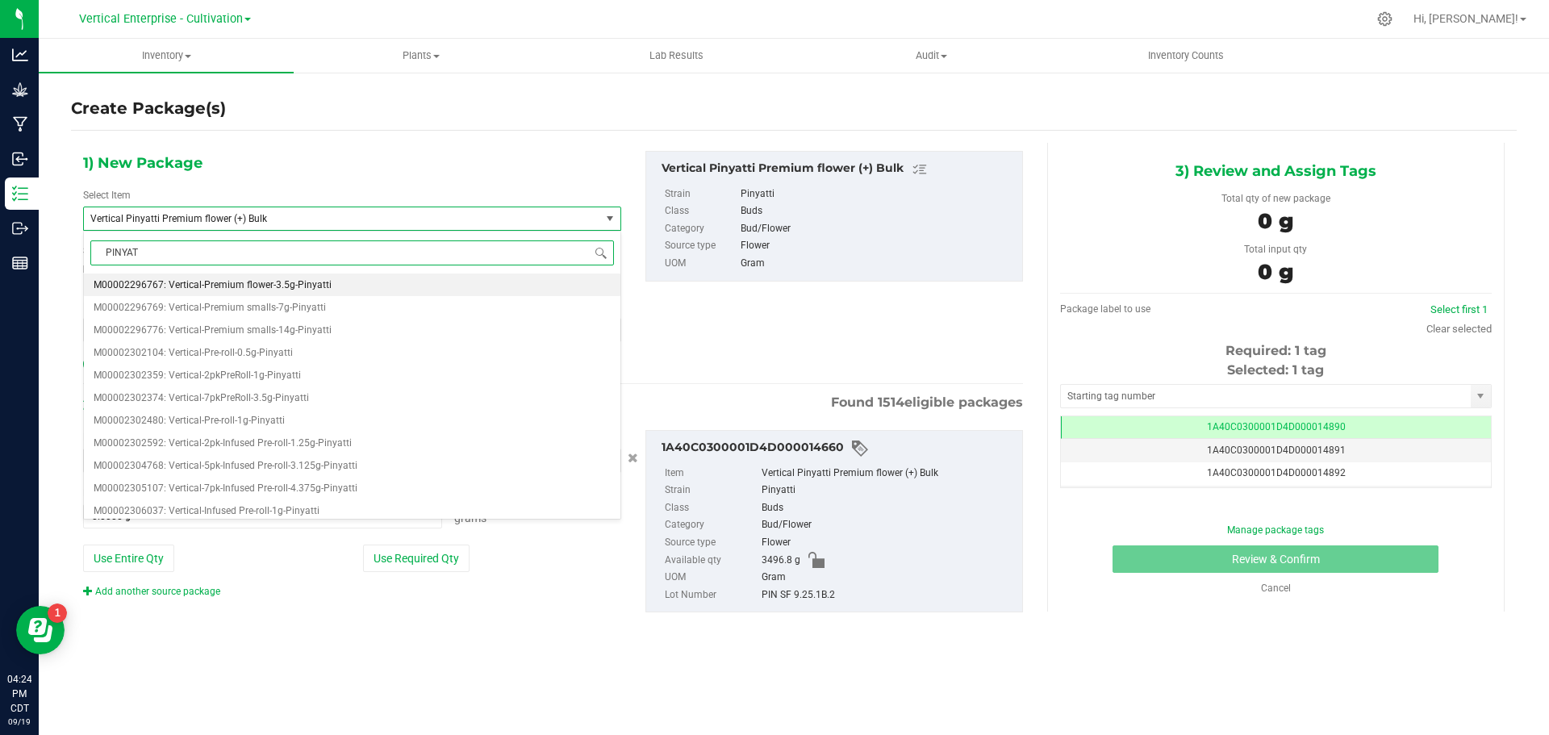
click at [185, 288] on span "M00002296767: Vertical-Premium flower-3.5g-Pinyatti" at bounding box center [213, 284] width 238 height 11
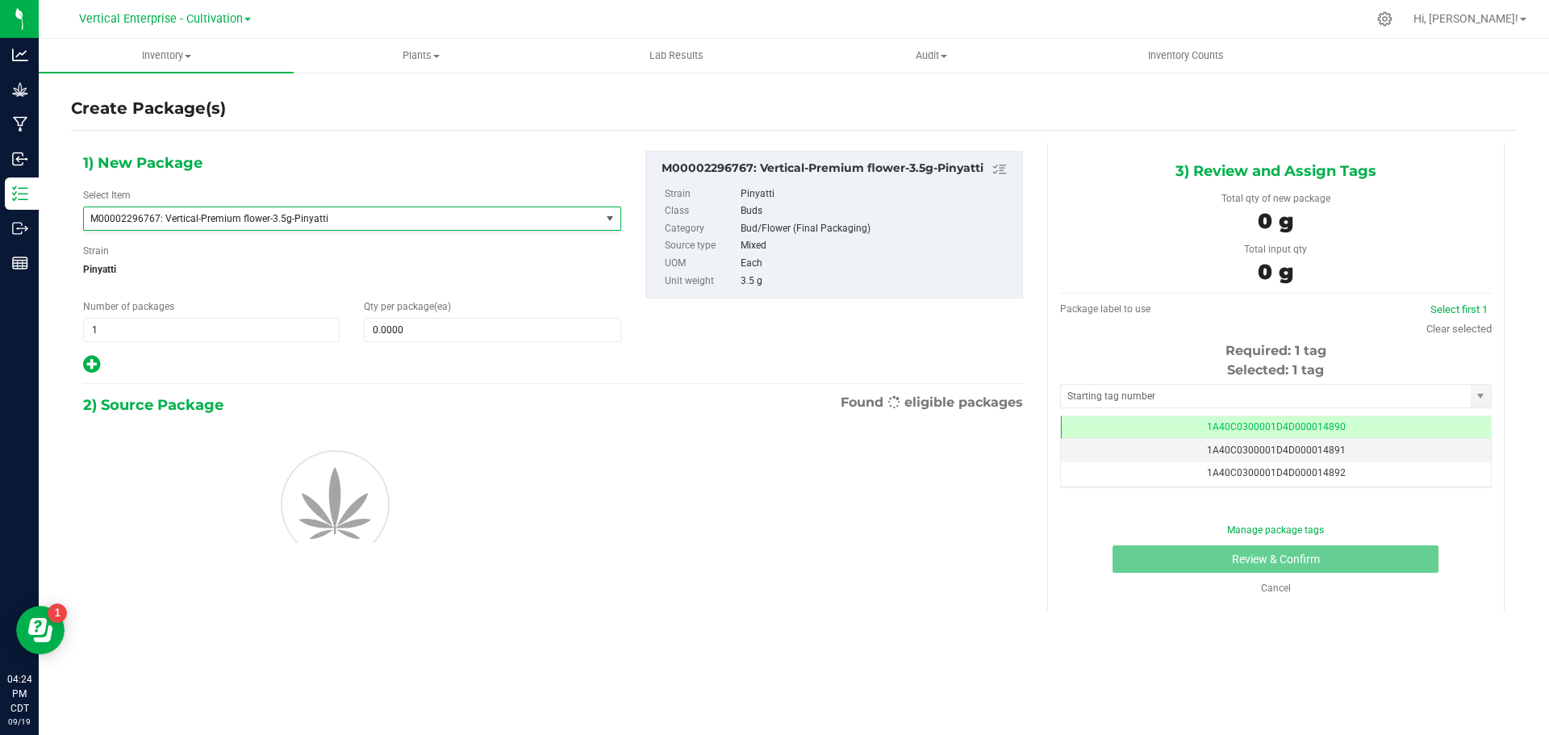
type input "0"
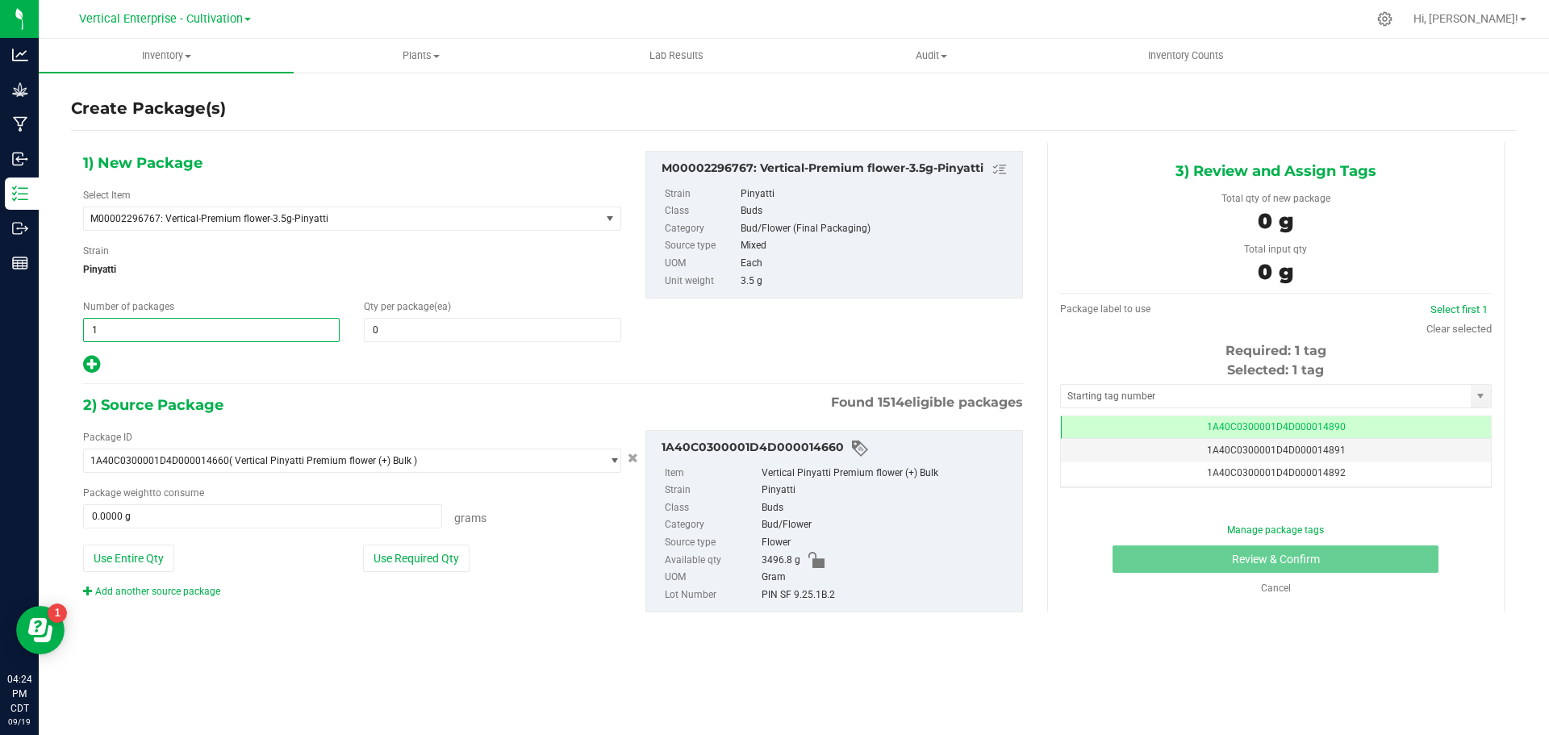
drag, startPoint x: 221, startPoint y: 322, endPoint x: 24, endPoint y: 328, distance: 197.0
click at [24, 328] on div "Analytics Grow Manufacturing Inbound Inventory Outbound Reports 04:24 PM CDT 09…" at bounding box center [774, 367] width 1549 height 735
type input "5"
type input "36"
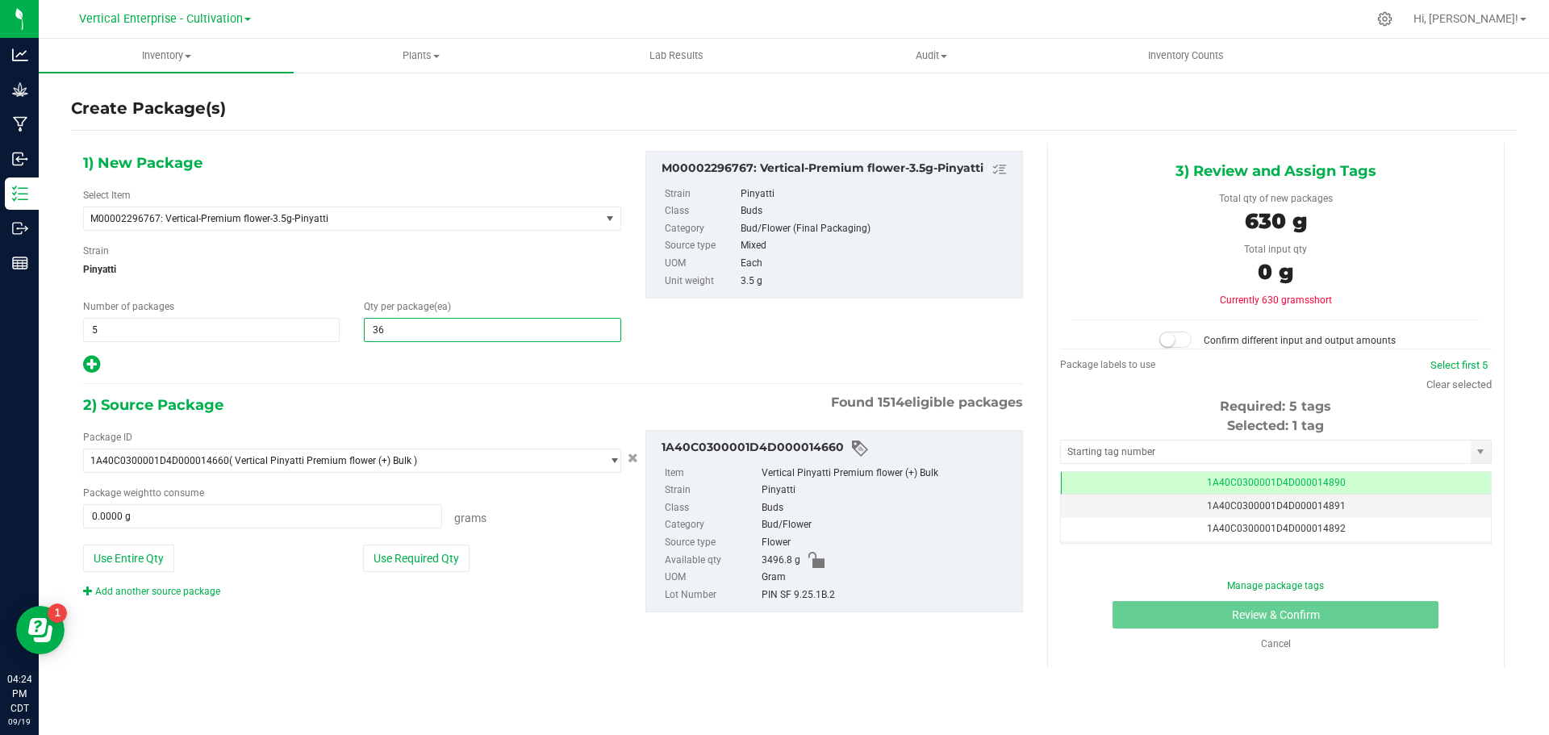
type input "36"
click at [380, 558] on button "Use Required Qty" at bounding box center [416, 558] width 107 height 27
type input "630.0000 g"
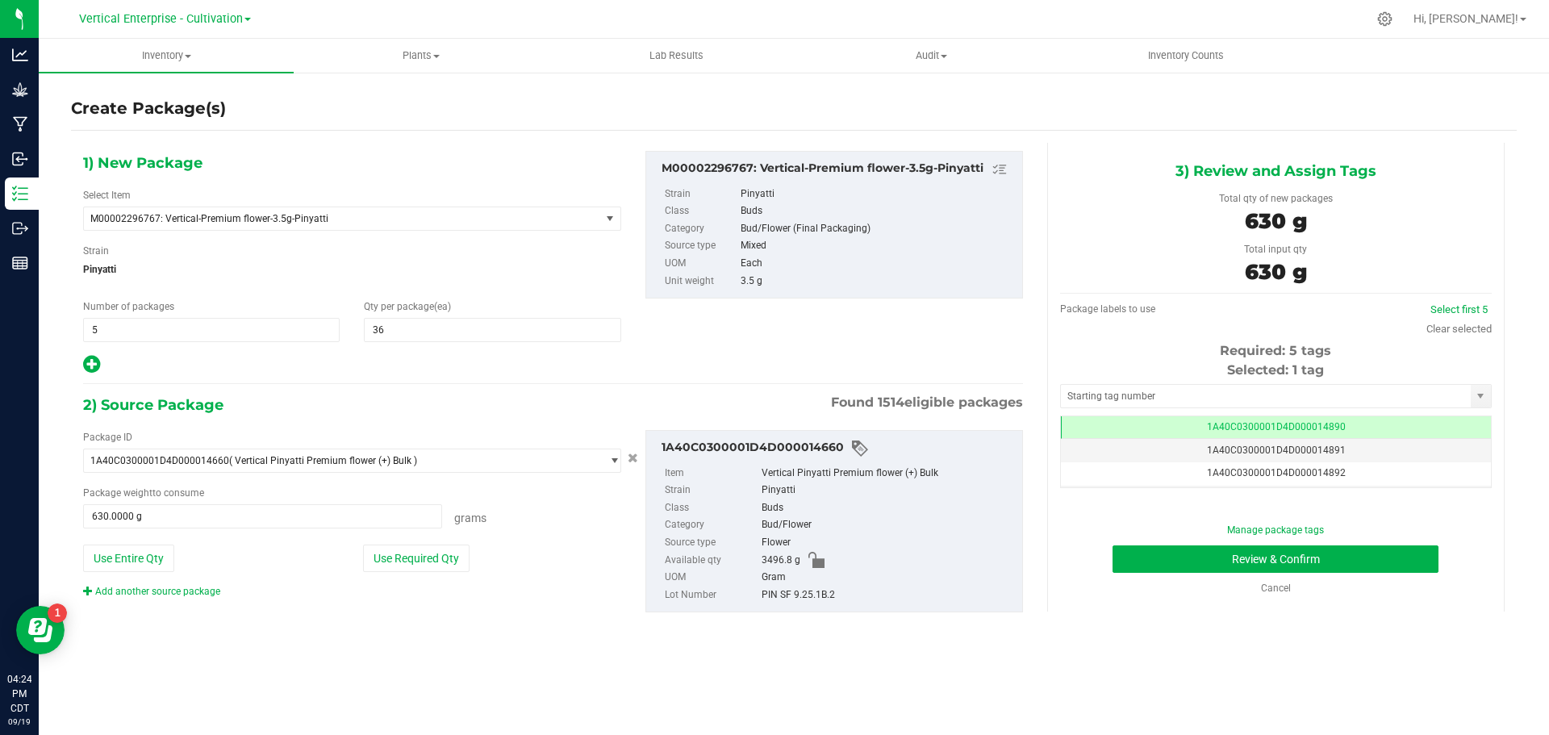
click at [1458, 295] on div "Package labels to use Select first 5 Clear selected Required: 5 tags Selected: …" at bounding box center [1276, 391] width 432 height 197
click at [1476, 307] on link "Select first 5" at bounding box center [1459, 309] width 57 height 12
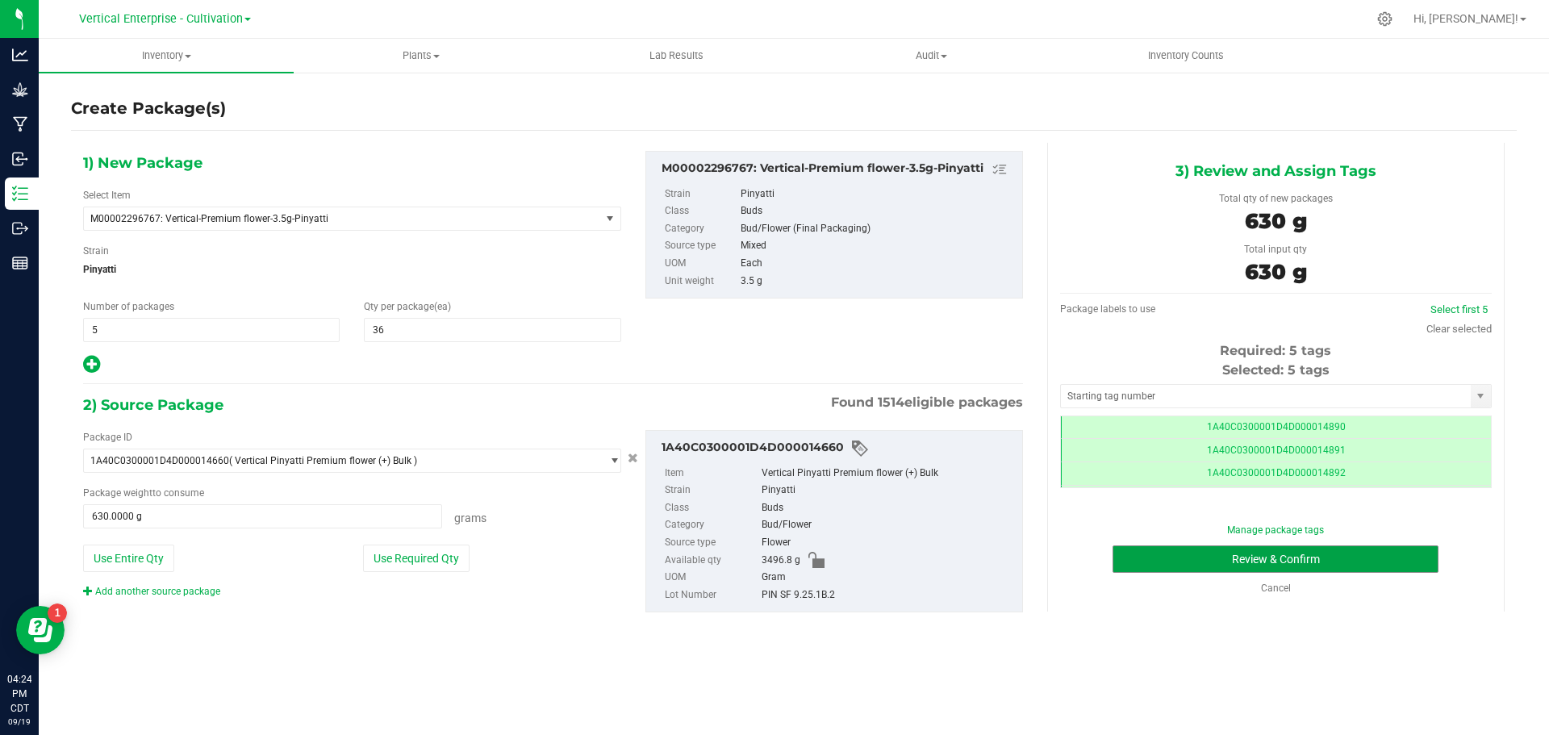
click at [1315, 554] on button "Review & Confirm" at bounding box center [1276, 558] width 326 height 27
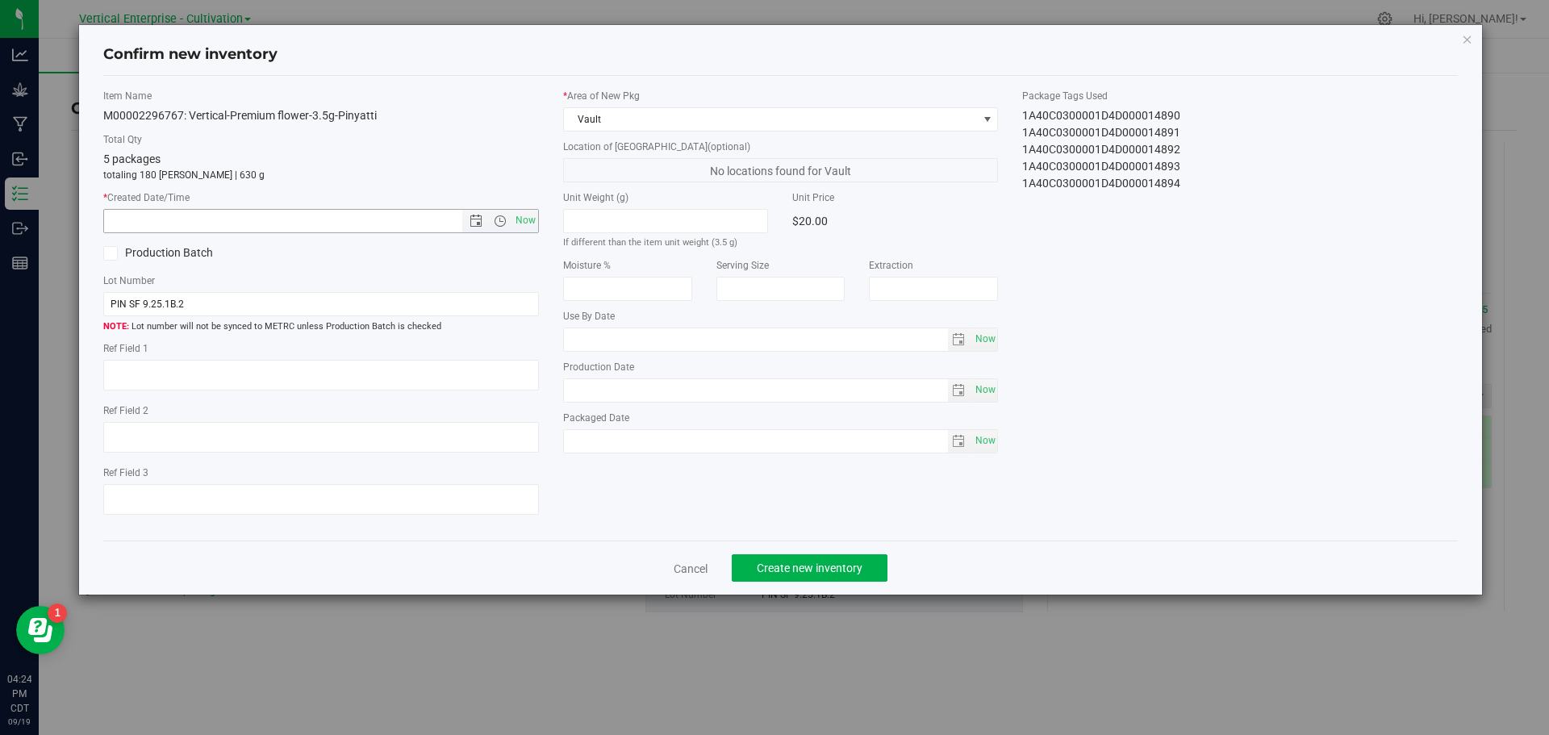
click at [526, 225] on span "Now" at bounding box center [525, 220] width 27 height 23
type input "9/19/2025 4:24 PM"
click at [822, 571] on span "Create new inventory" at bounding box center [810, 568] width 106 height 13
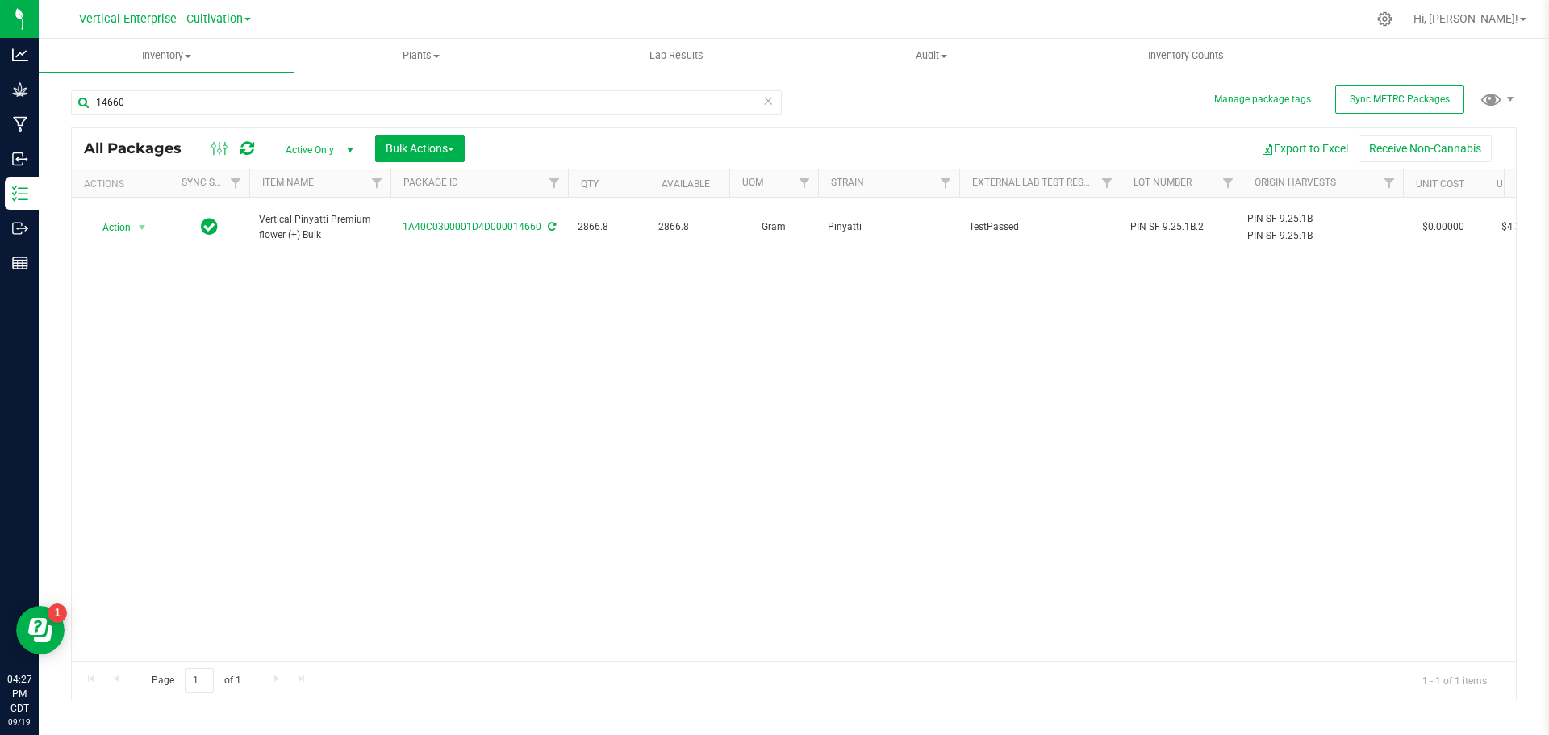
click at [204, 81] on div "14660" at bounding box center [432, 102] width 723 height 52
click at [203, 96] on input "14660" at bounding box center [426, 102] width 711 height 24
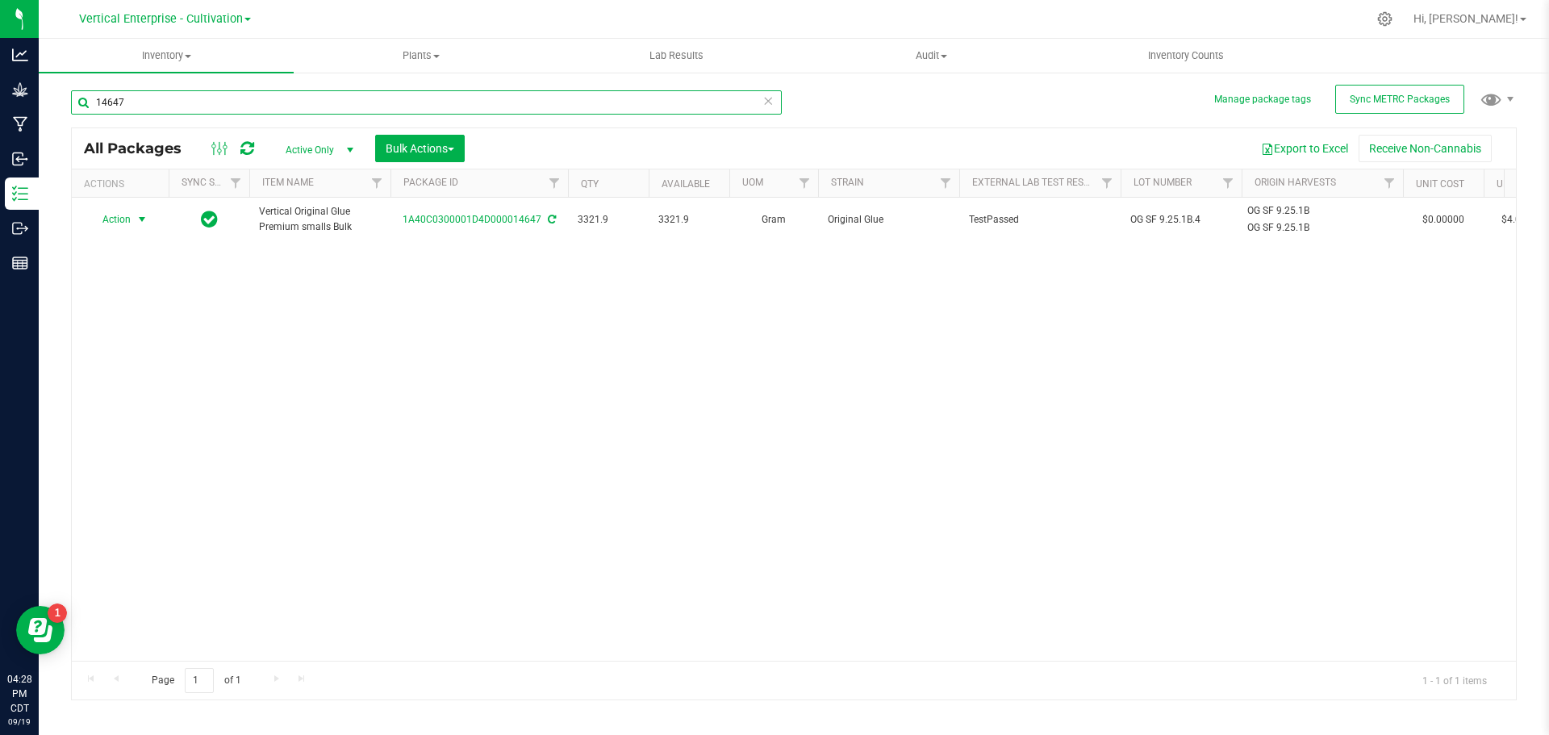
type input "14647"
click at [95, 225] on span "Action" at bounding box center [110, 219] width 44 height 23
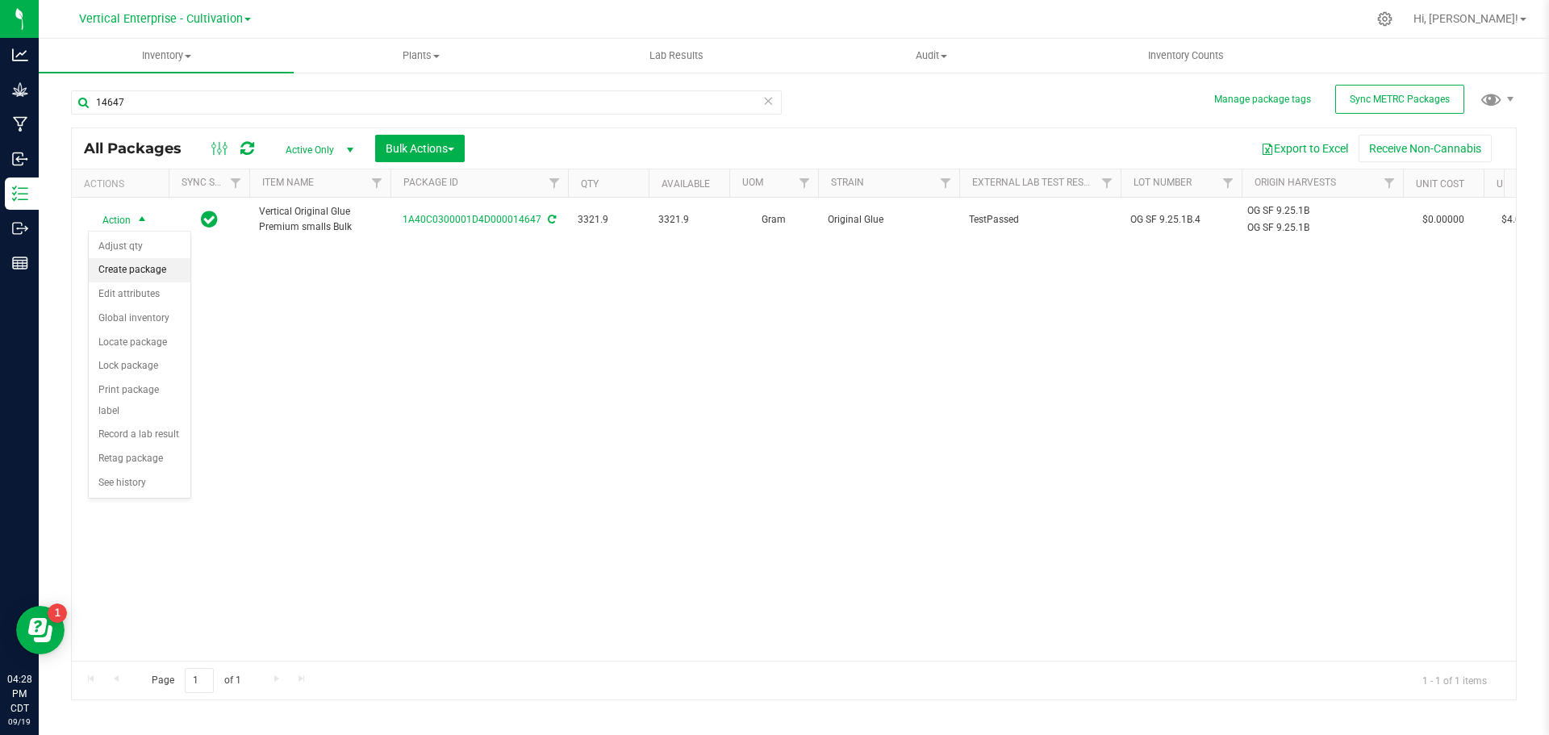
click at [111, 268] on li "Create package" at bounding box center [140, 270] width 102 height 24
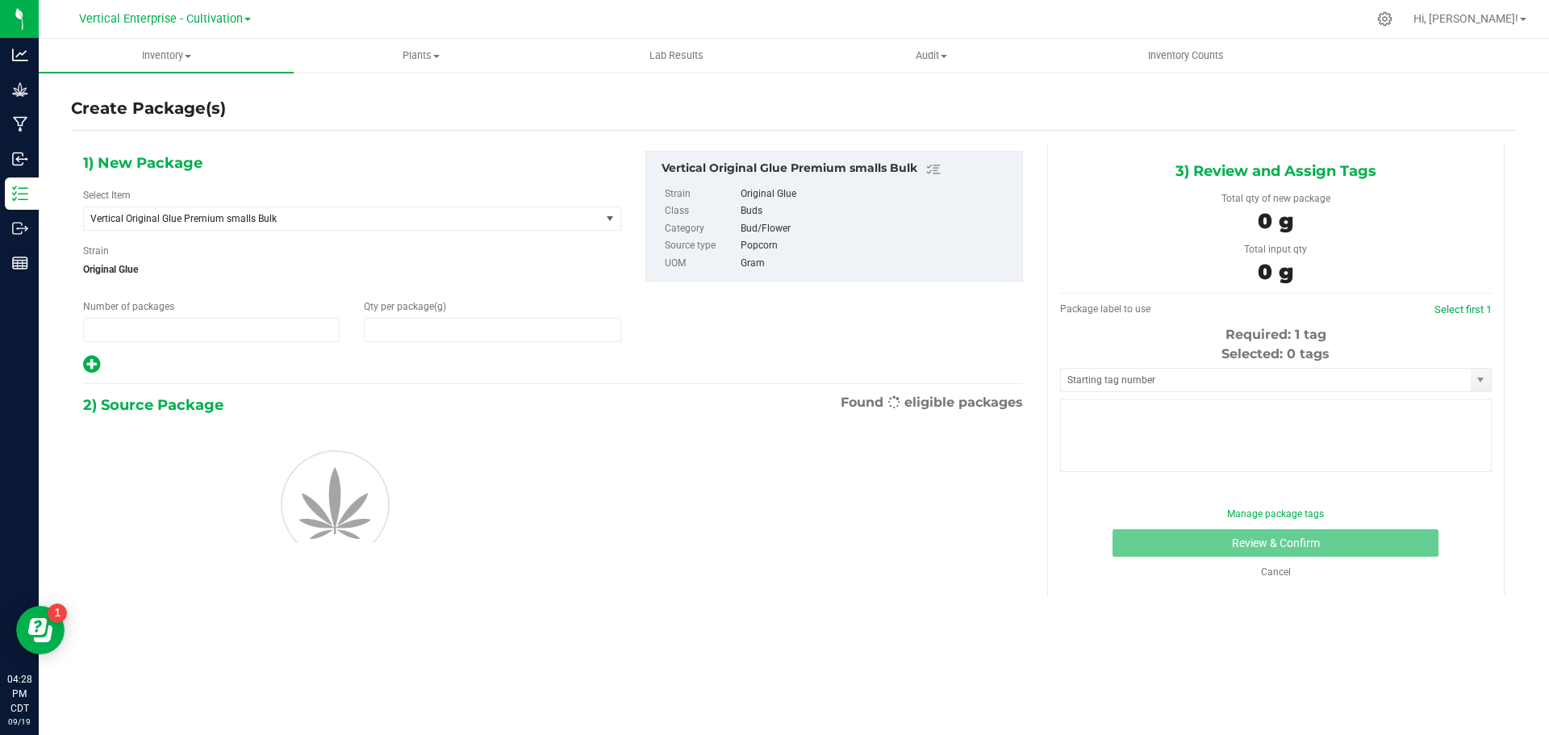
type input "1"
type input "0.0000"
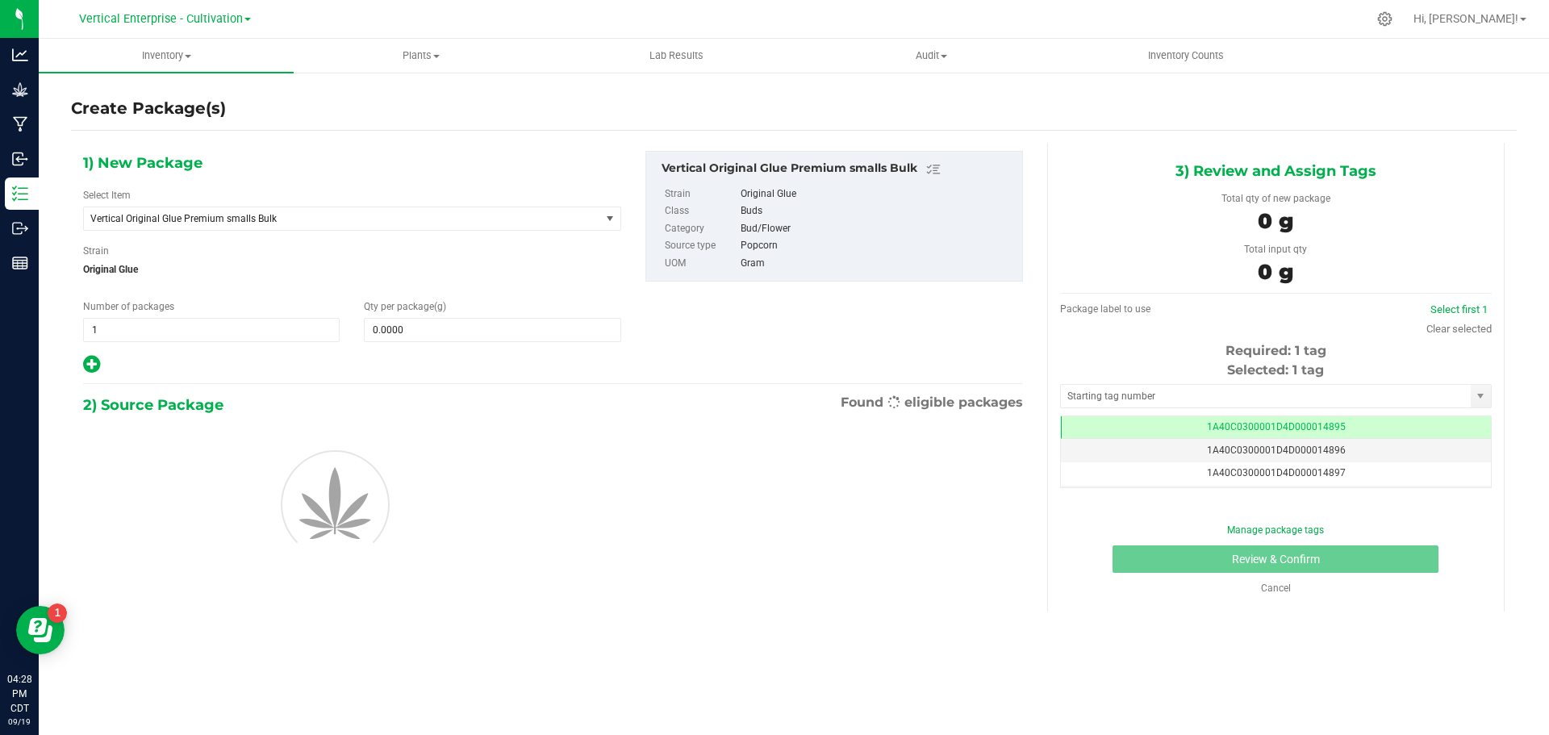
scroll to position [0, -1]
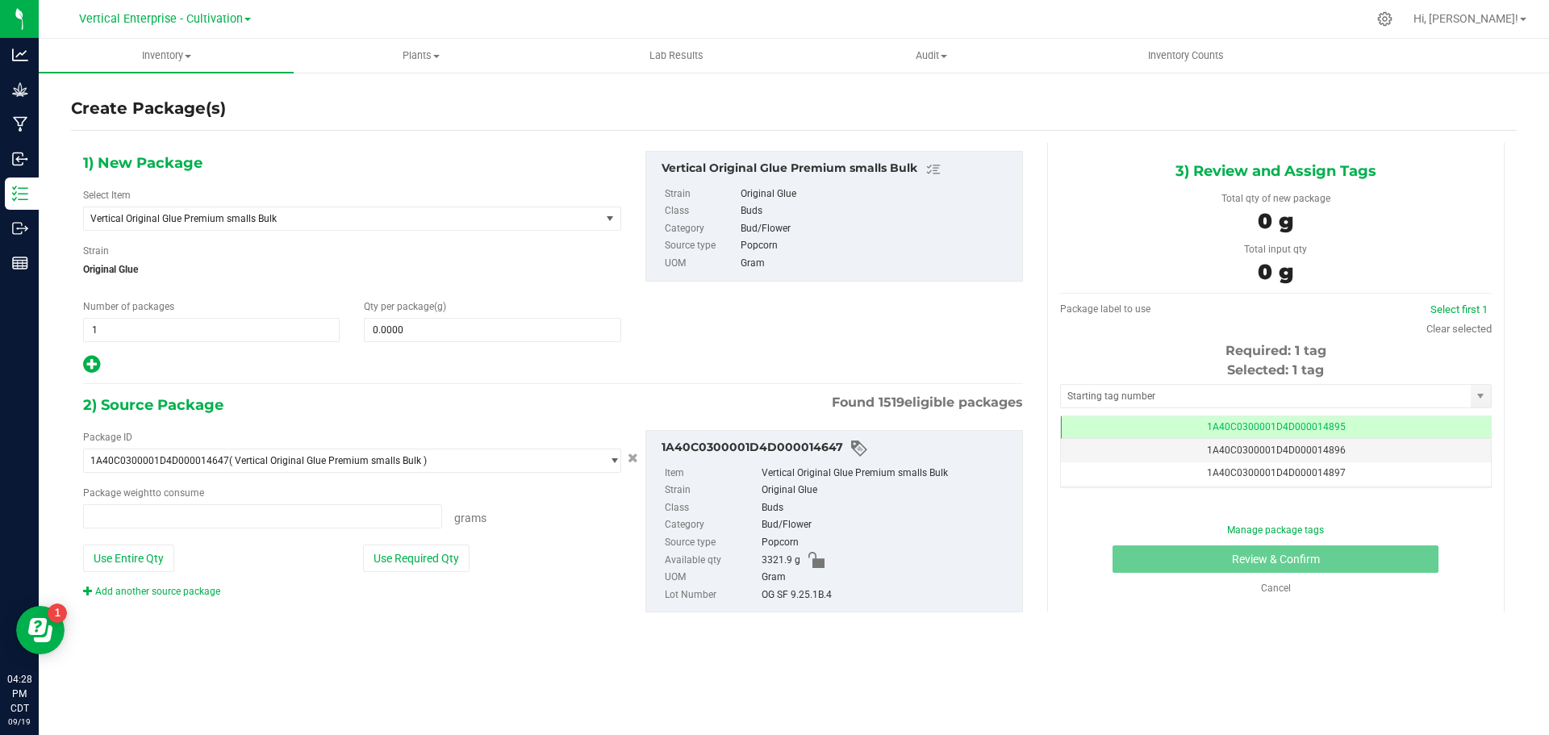
type input "0.0000 g"
click at [211, 225] on span "Vertical Original Glue Premium smalls Bulk" at bounding box center [342, 218] width 516 height 23
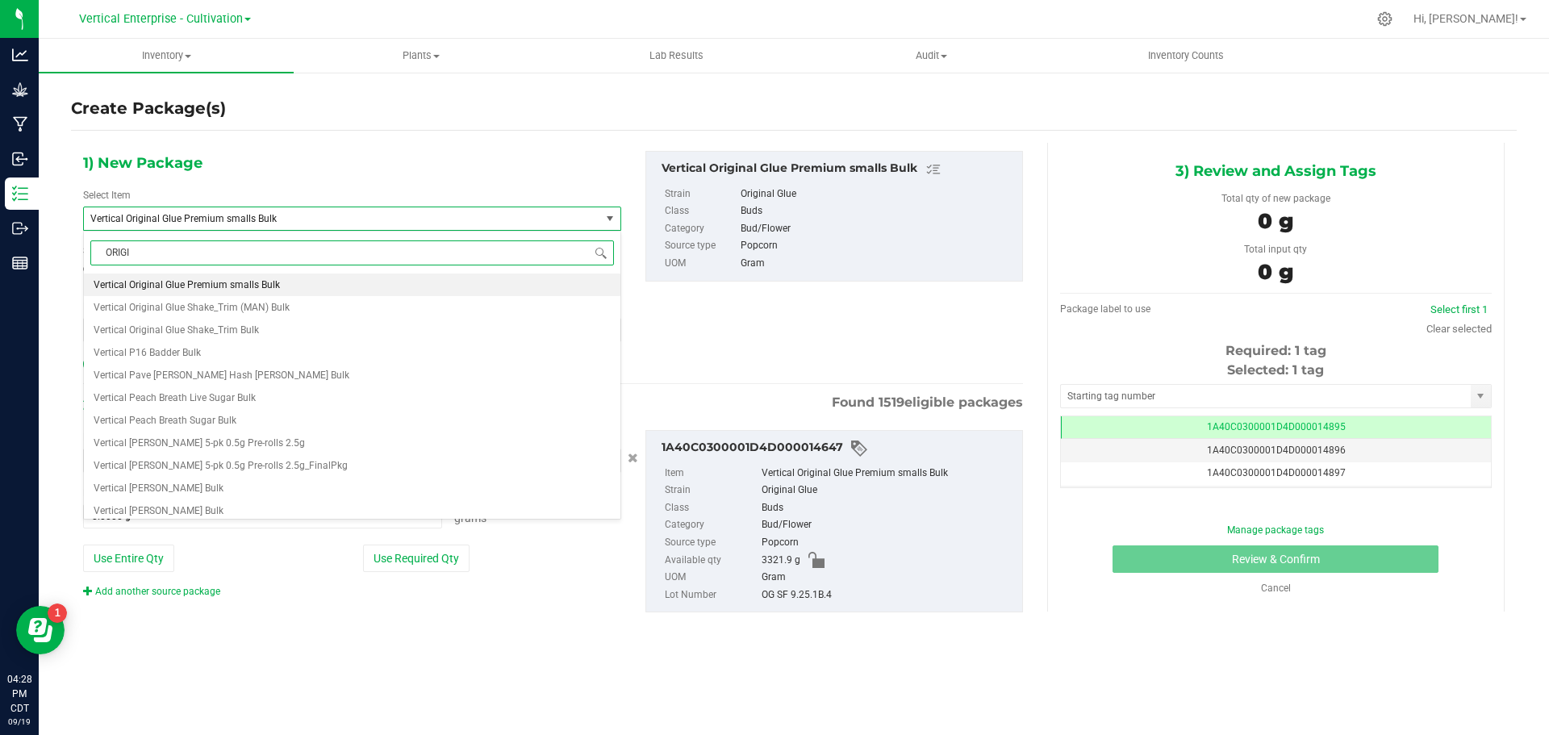
scroll to position [0, 0]
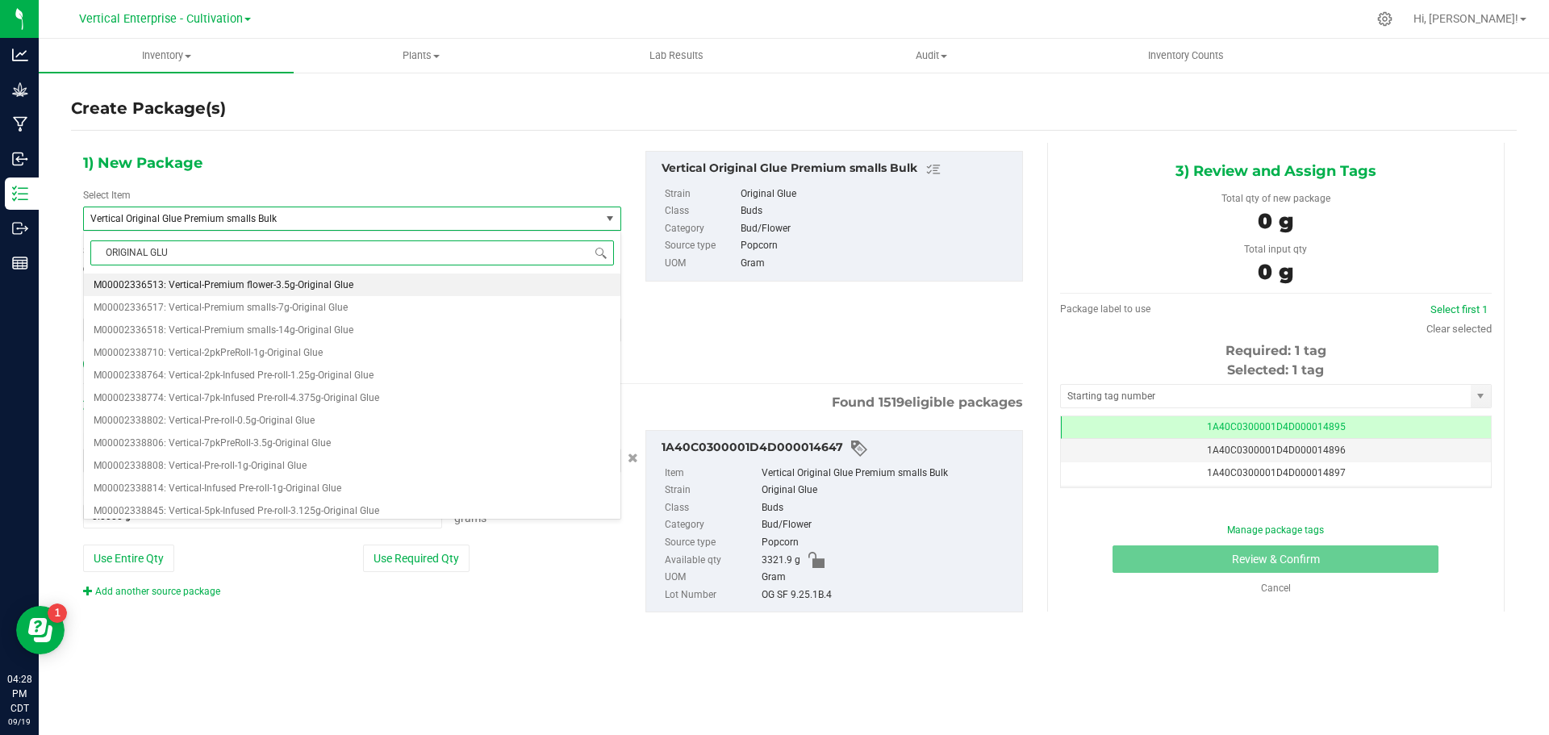
type input "ORIGINAL GLUE"
click at [305, 299] on li "M00002336517: Vertical-Premium smalls-7g-Original Glue" at bounding box center [352, 307] width 537 height 23
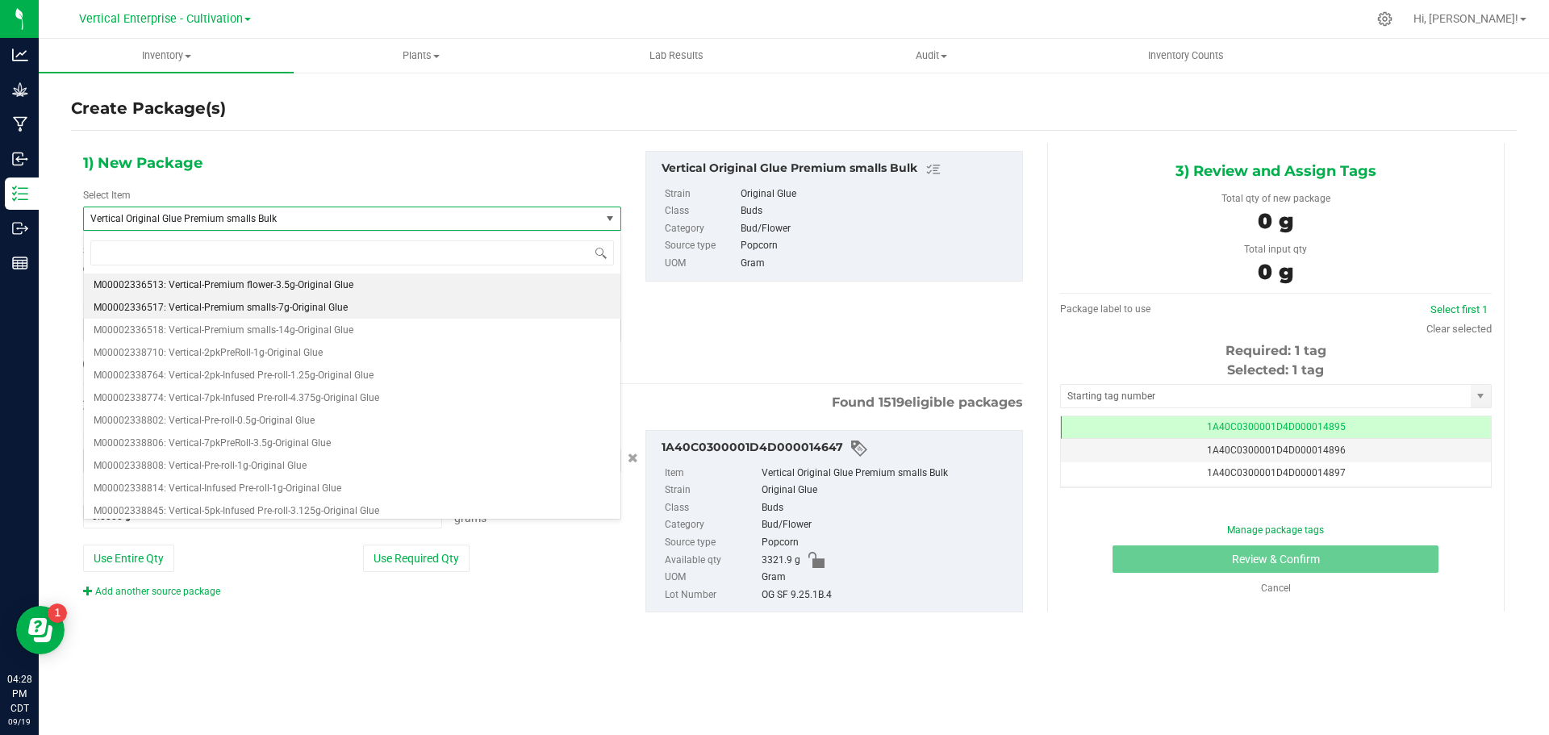
type input "0"
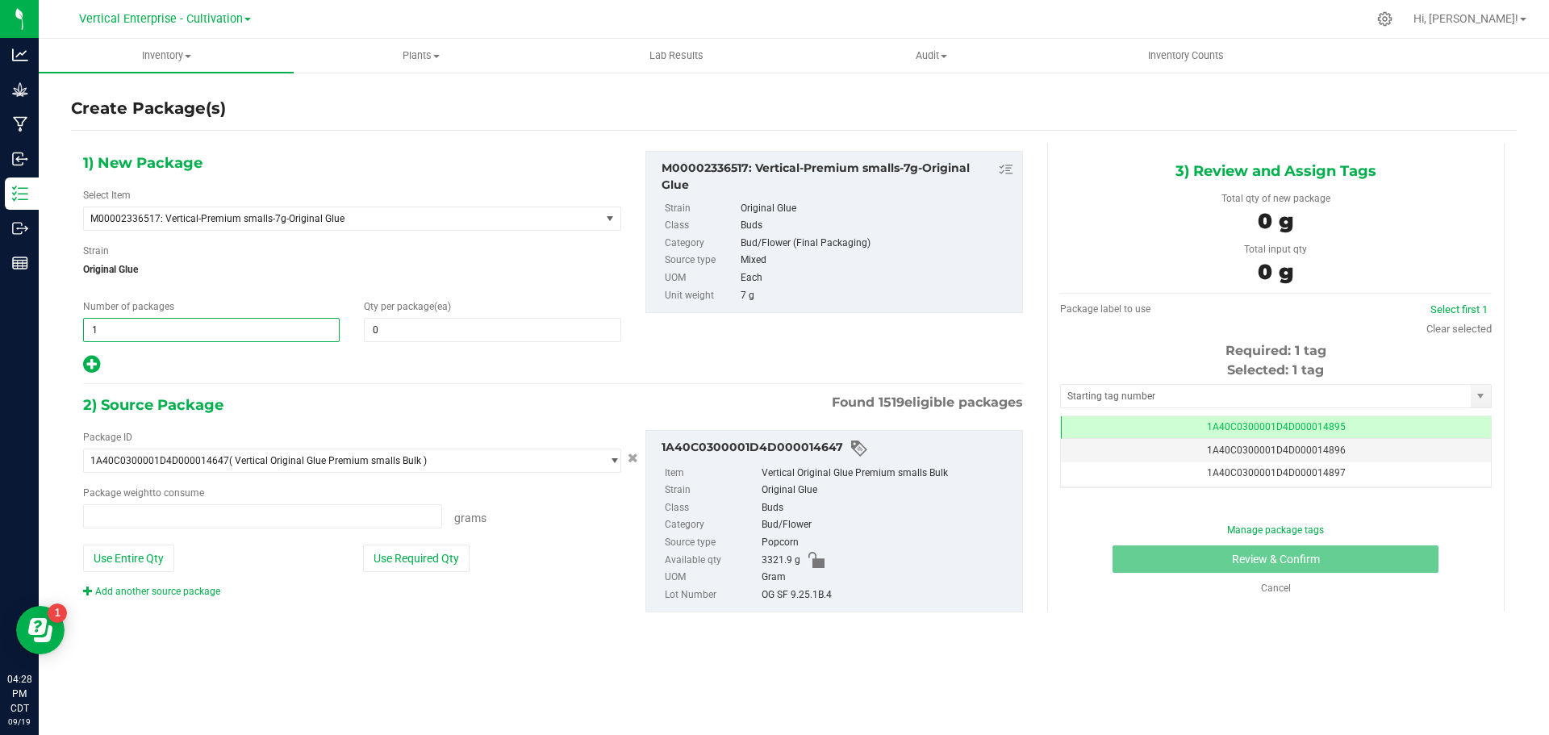
type input "0.0000 g"
click at [57, 338] on div "Create Package(s) 1) New Package Select Item M00002336517: Vertical-Premium sma…" at bounding box center [794, 323] width 1511 height 504
type input "3"
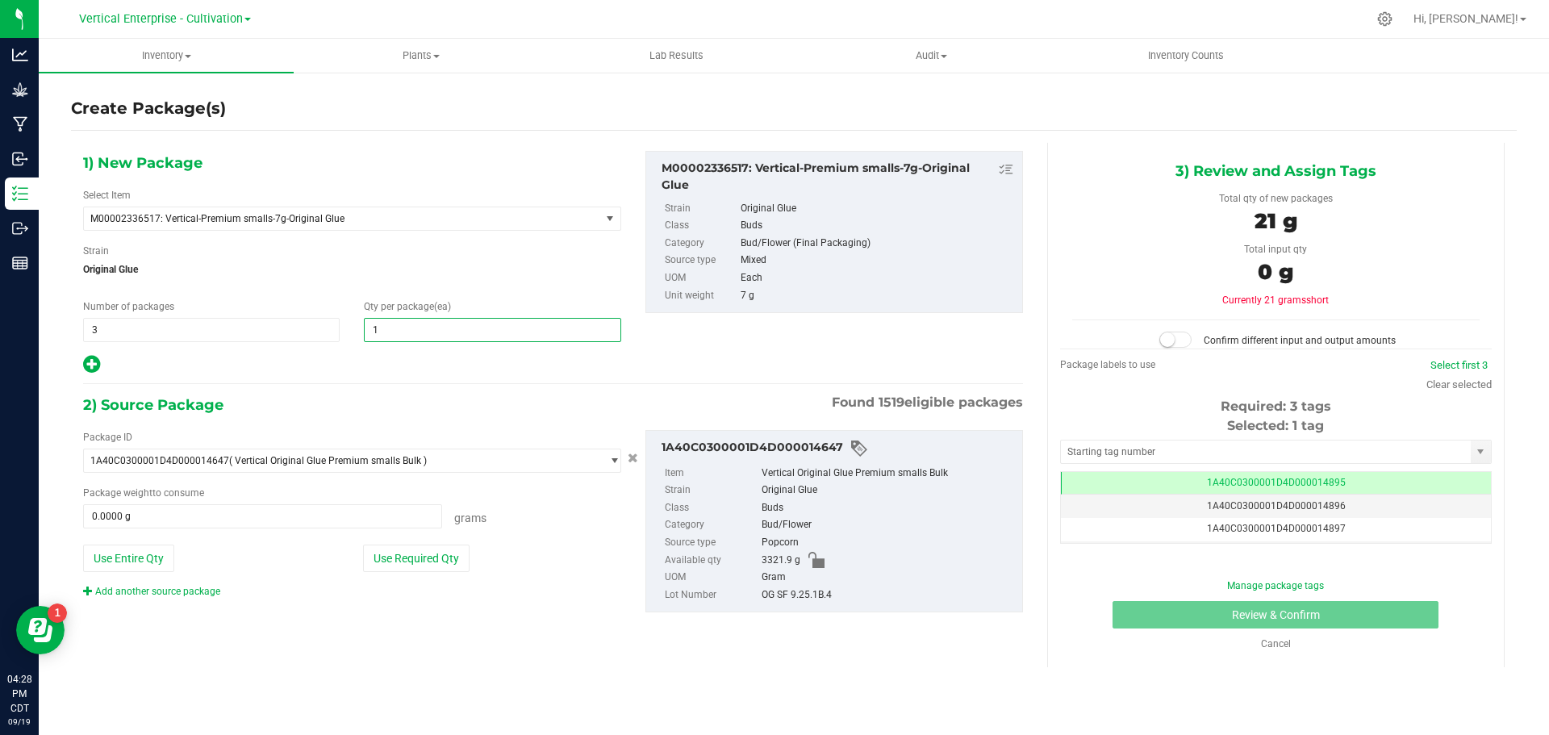
type input "18"
click at [403, 556] on button "Use Required Qty" at bounding box center [416, 558] width 107 height 27
type input "378.0000 g"
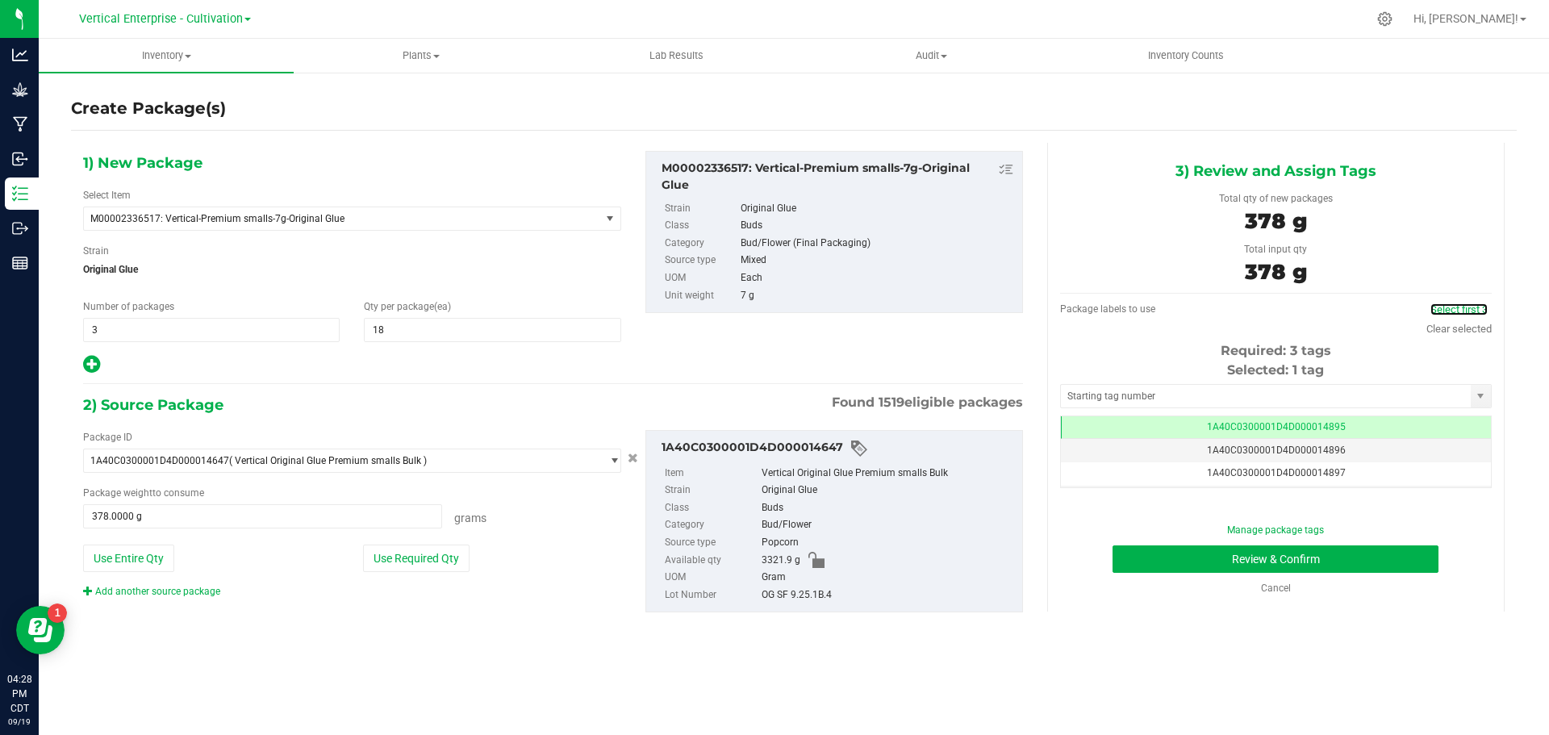
click at [1463, 307] on link "Select first 3" at bounding box center [1459, 309] width 57 height 12
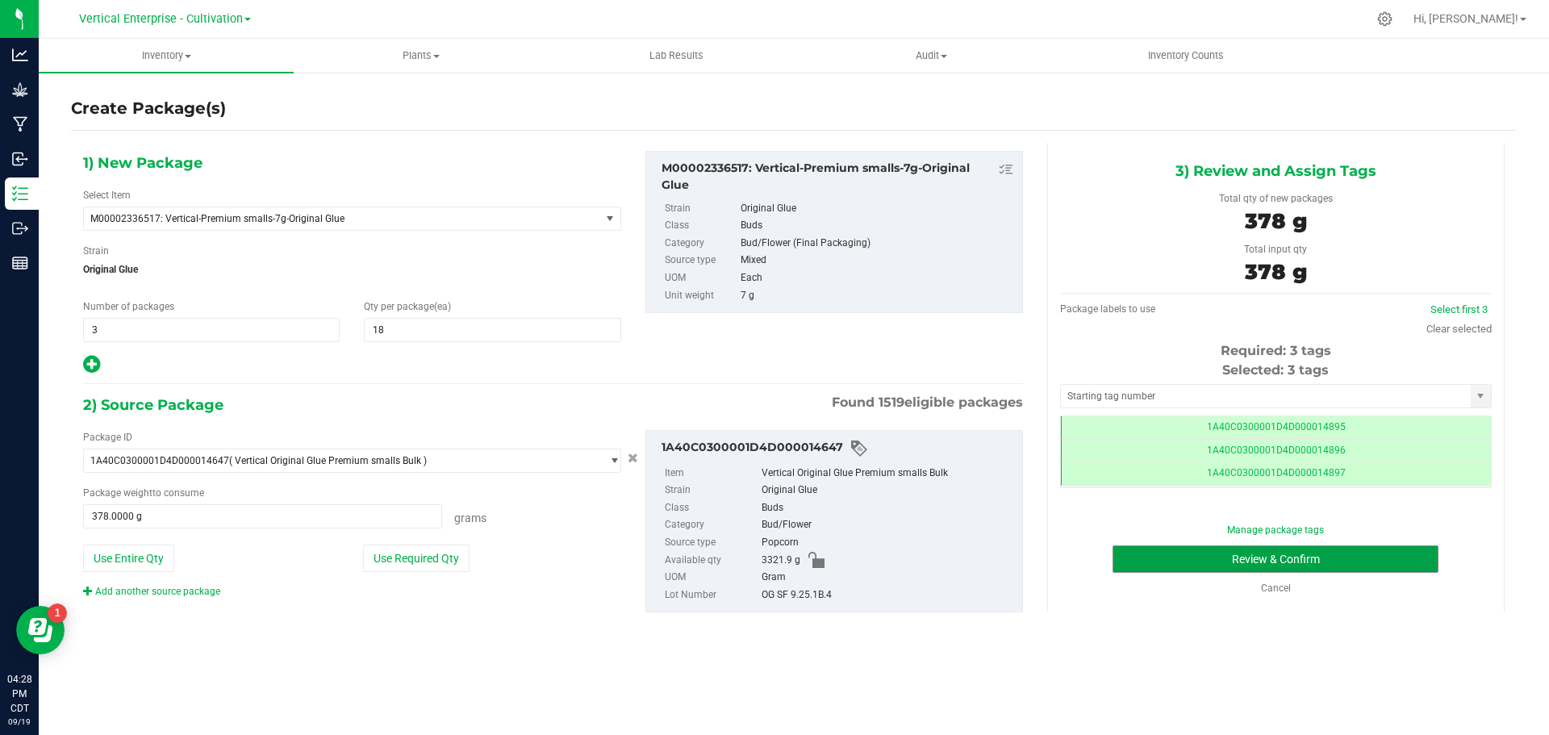
click at [1312, 565] on button "Review & Confirm" at bounding box center [1276, 558] width 326 height 27
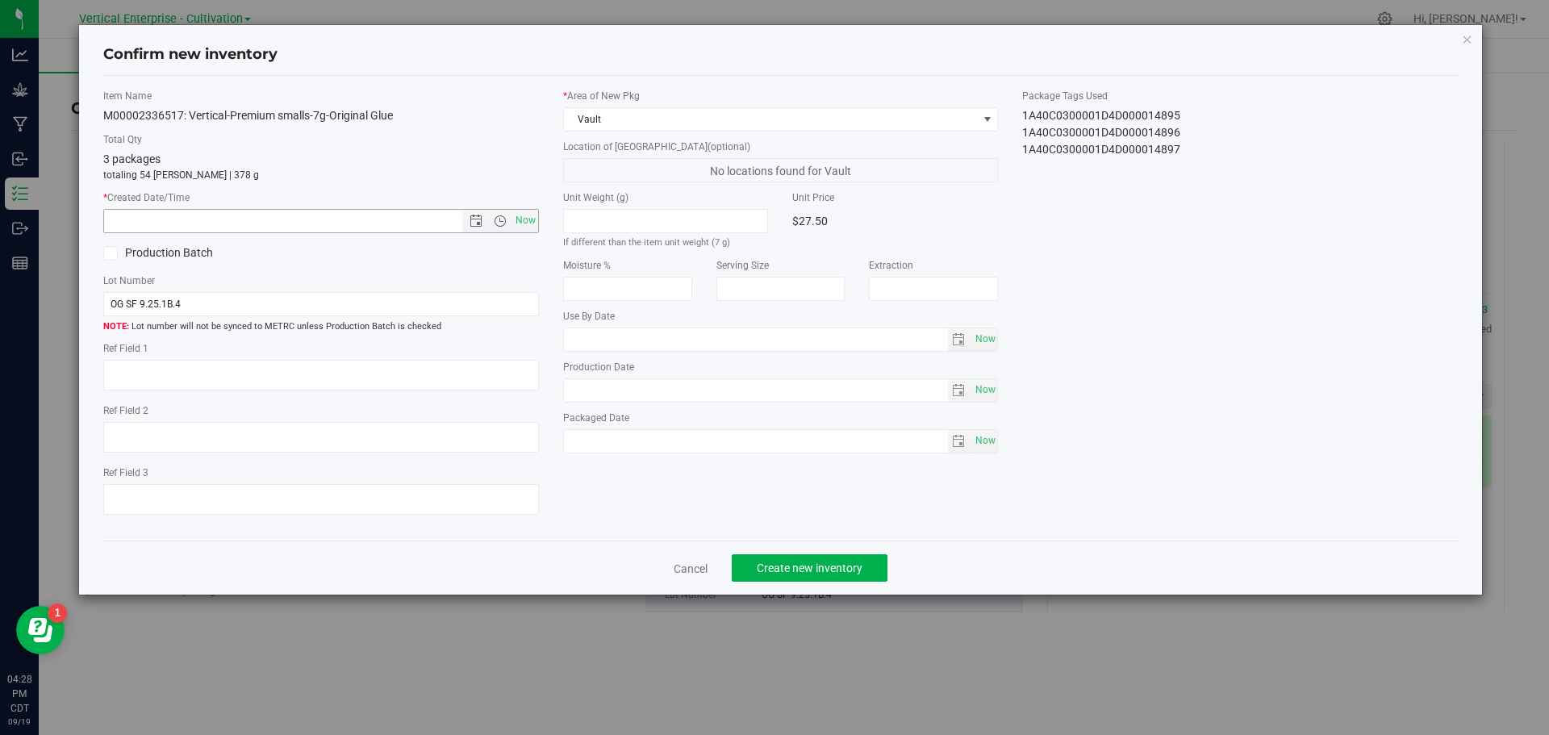
click at [525, 218] on span "Now" at bounding box center [525, 220] width 27 height 23
type input "9/19/2025 4:28 PM"
click at [885, 566] on button "Create new inventory" at bounding box center [810, 567] width 156 height 27
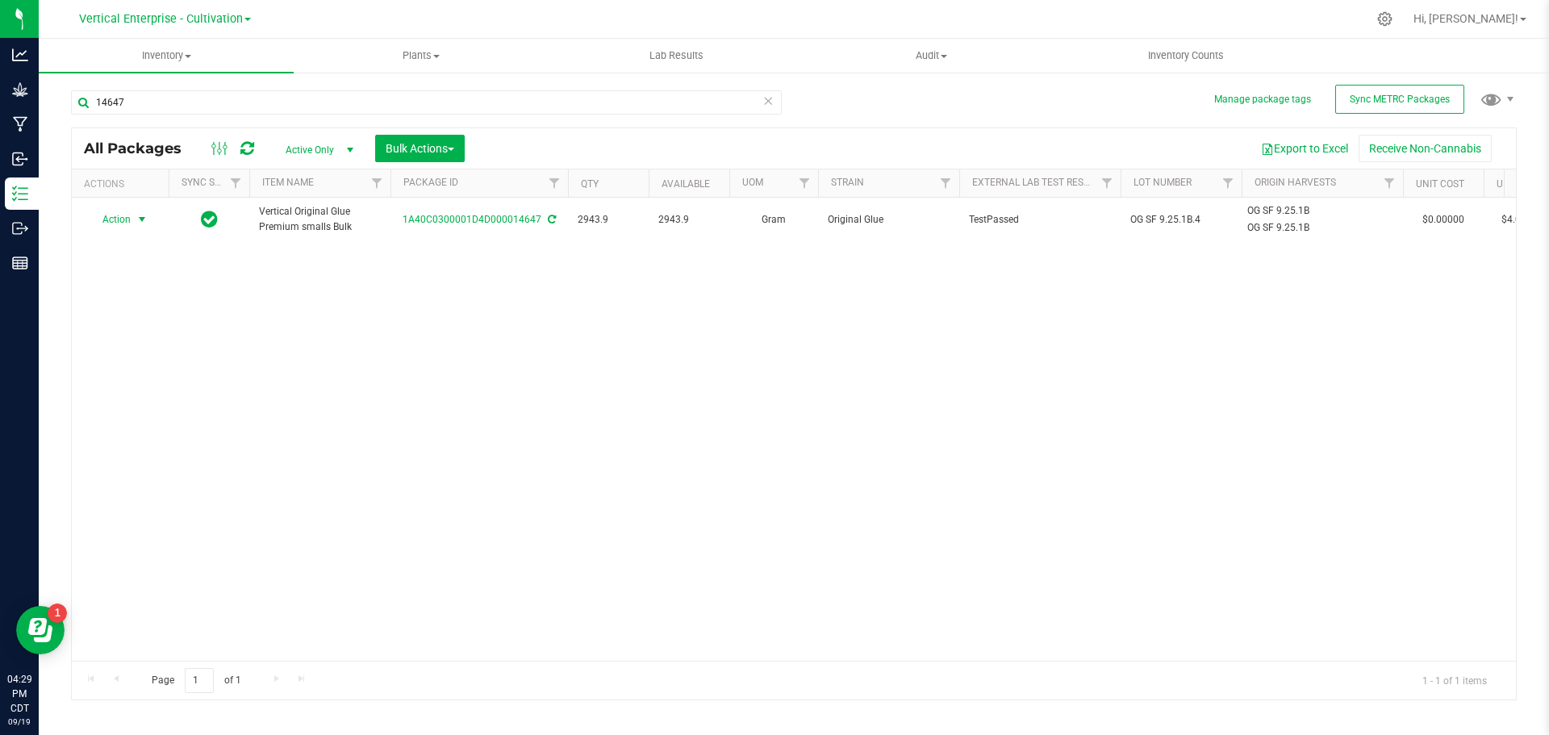
click at [112, 214] on span "Action" at bounding box center [110, 219] width 44 height 23
click at [107, 266] on li "Create package" at bounding box center [140, 270] width 102 height 24
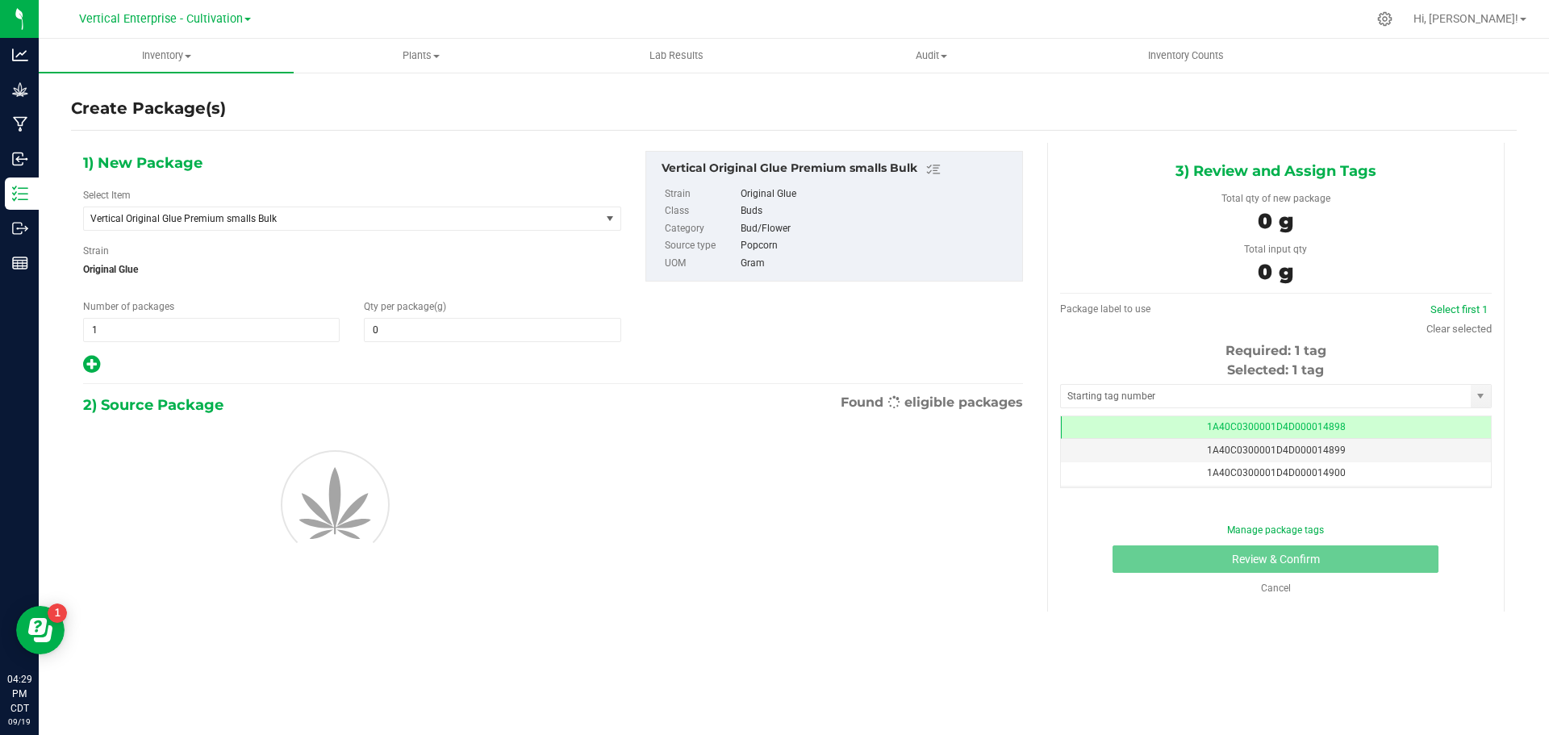
type input "0.0000"
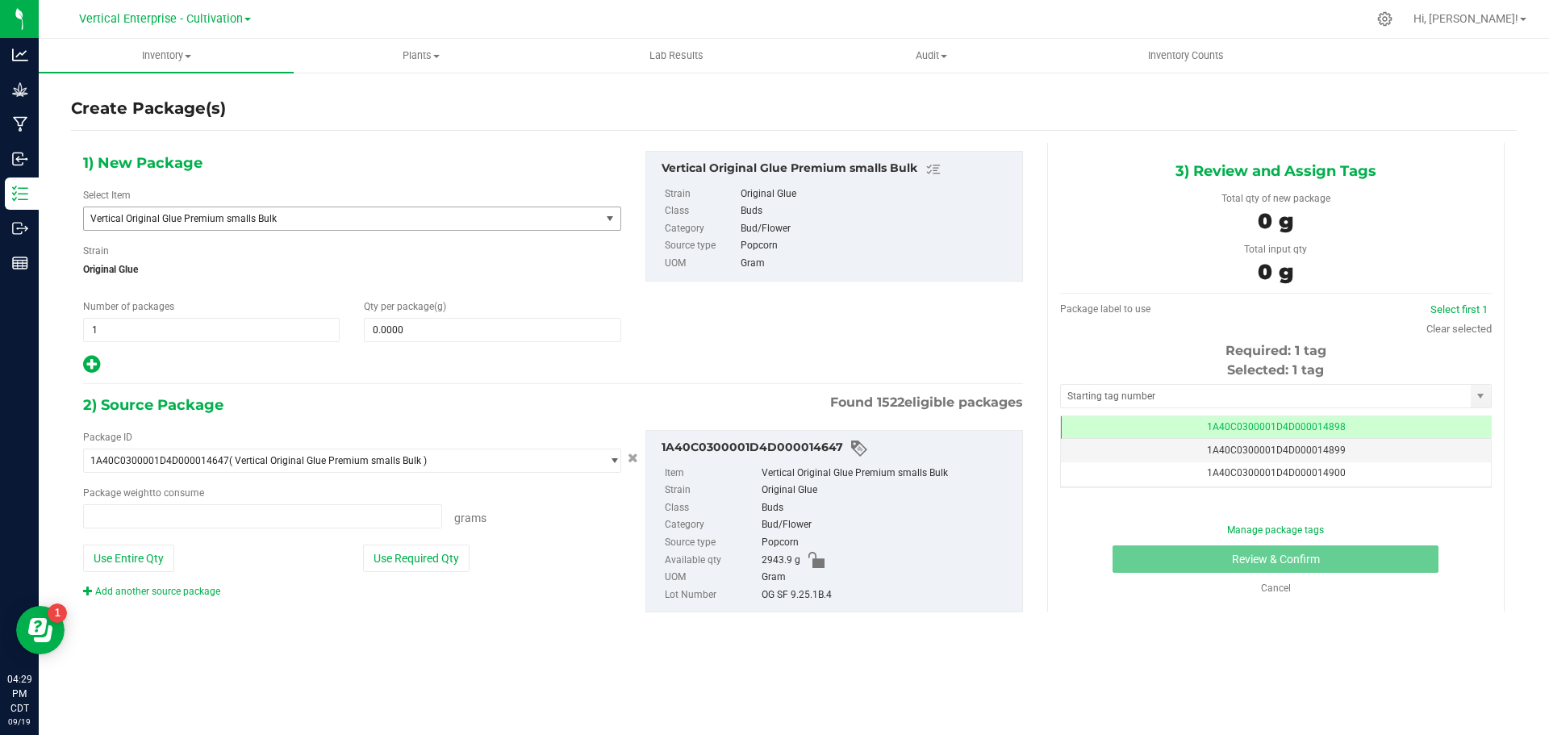
type input "0.0000 g"
click at [182, 219] on span "Vertical Original Glue Premium smalls Bulk" at bounding box center [331, 218] width 483 height 11
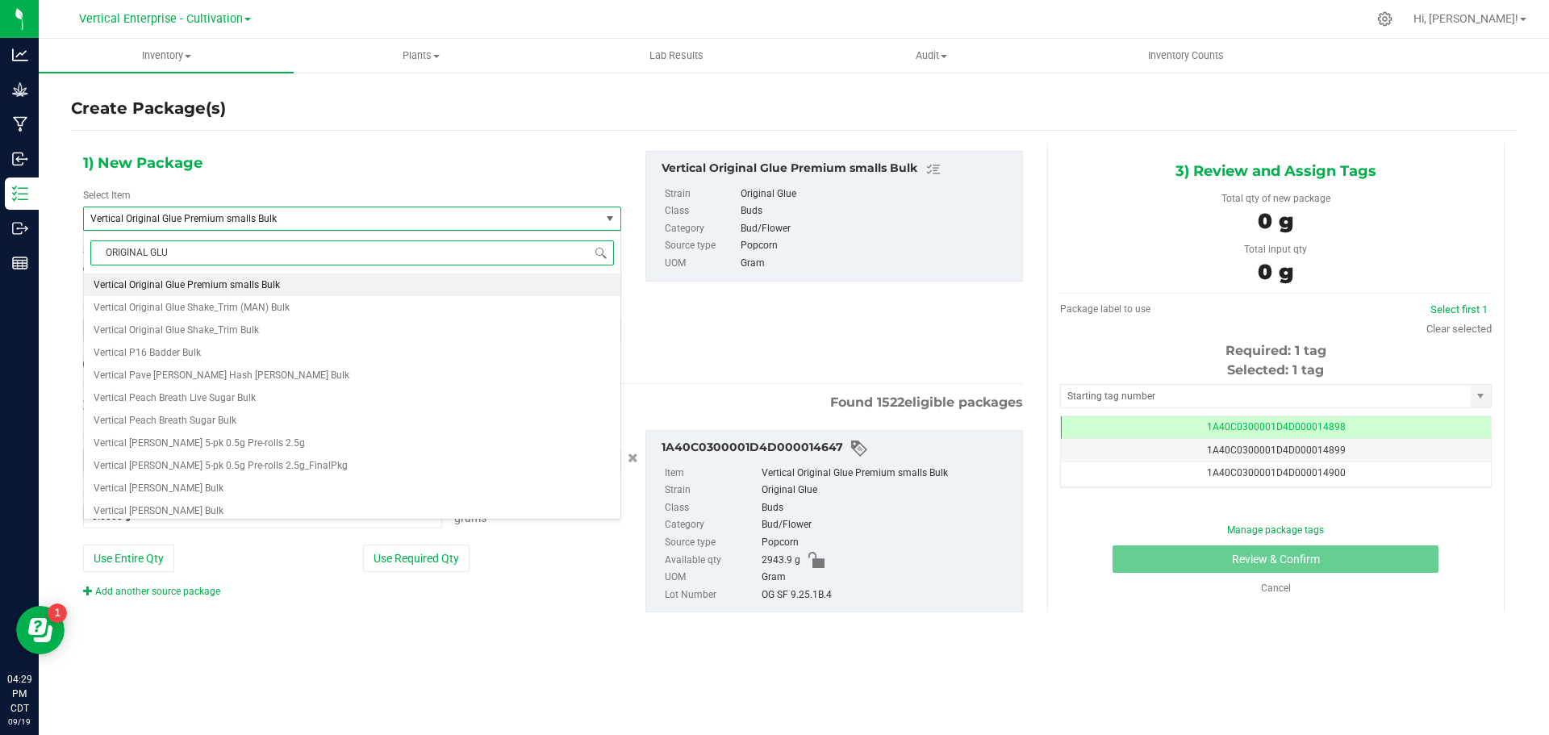
type input "ORIGINAL GLUE"
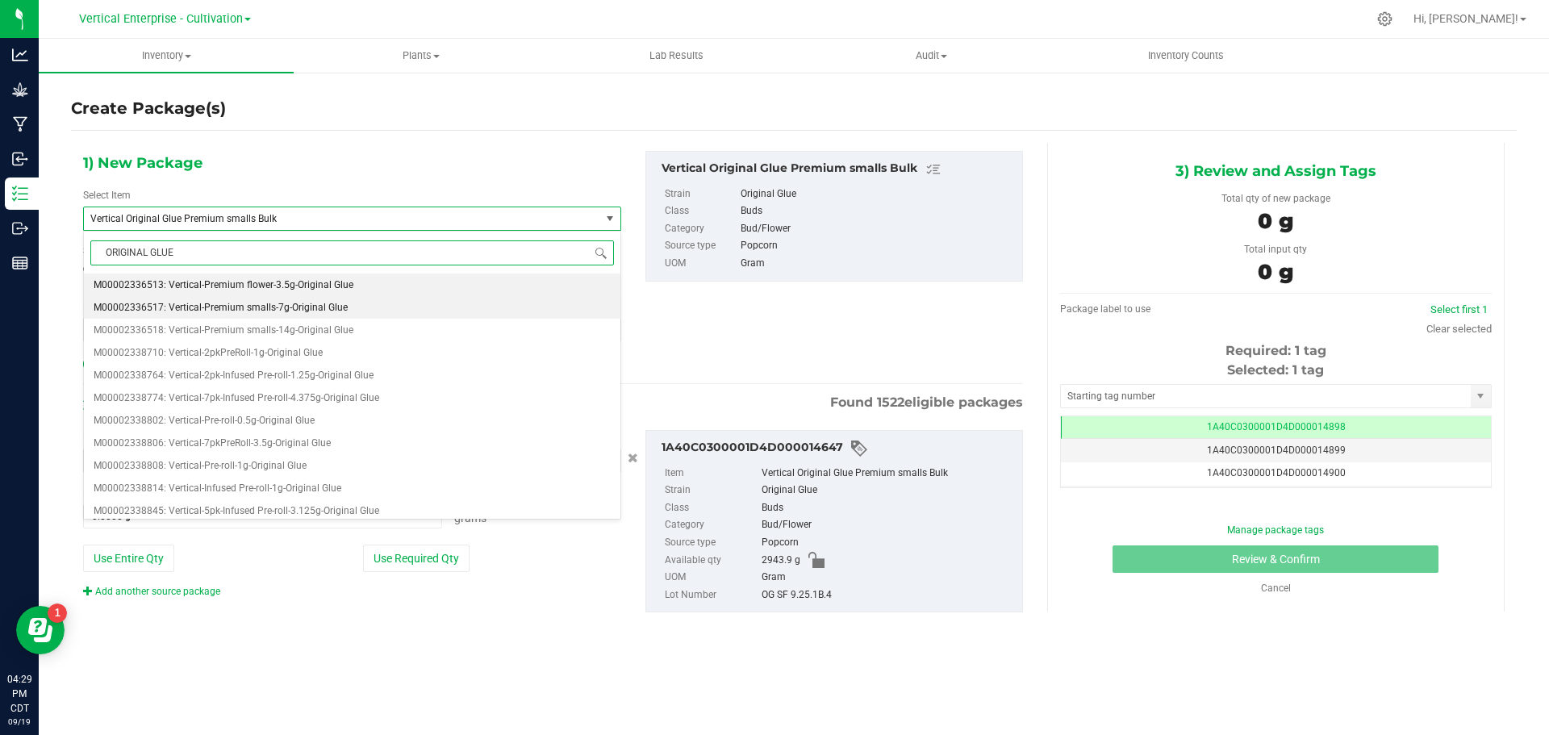
click at [299, 300] on li "M00002336517: Vertical-Premium smalls-7g-Original Glue" at bounding box center [352, 307] width 537 height 23
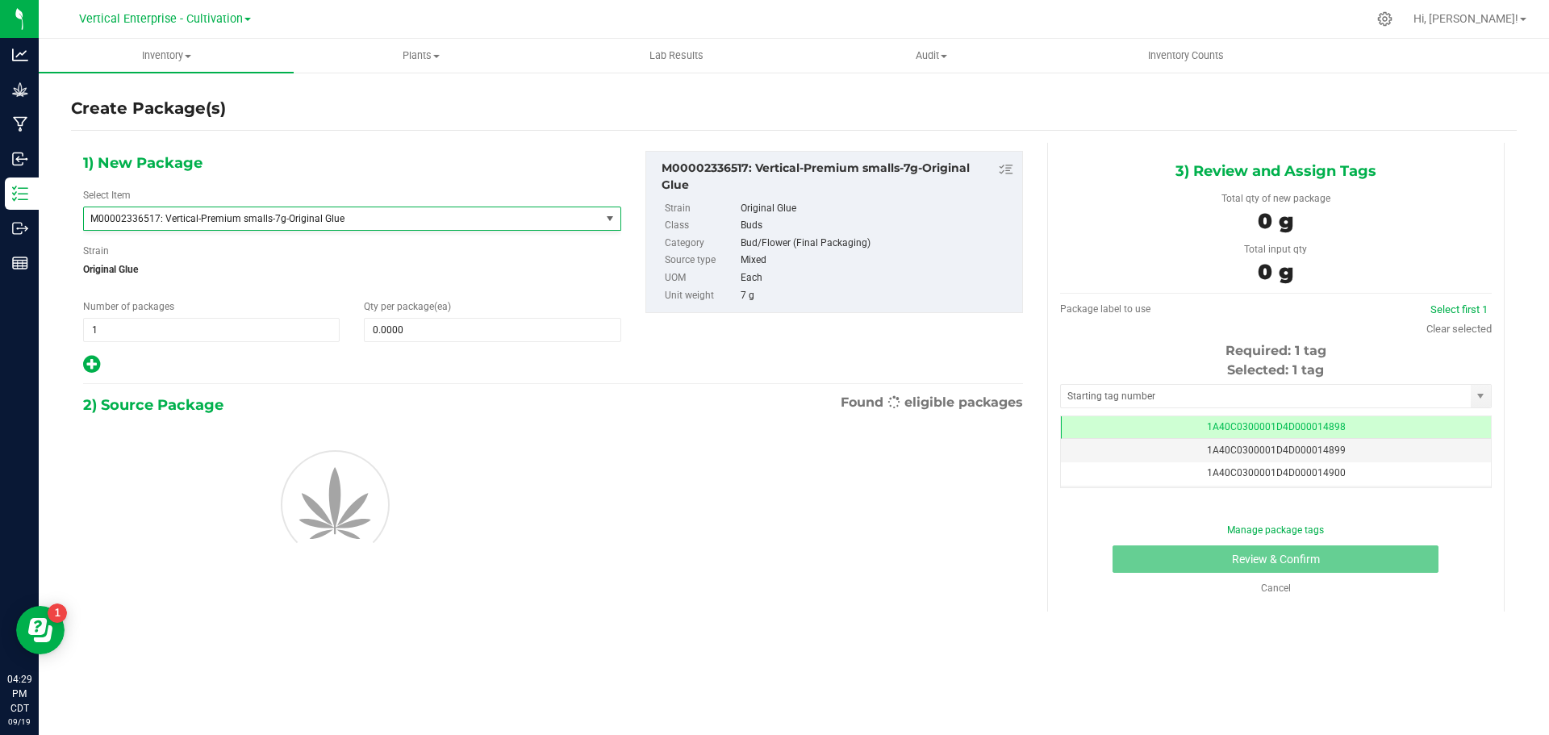
type input "0"
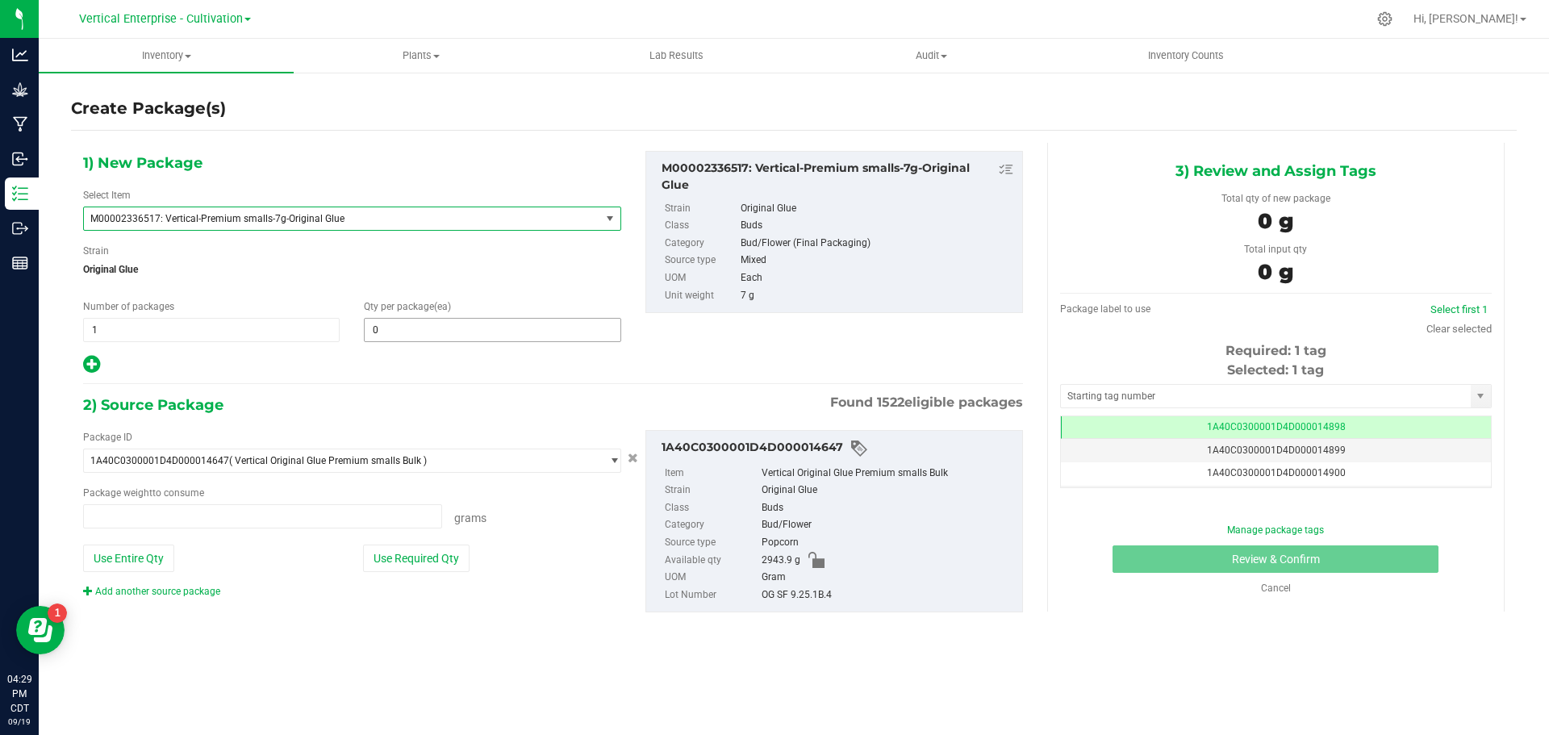
type input "0.0000 g"
click at [433, 345] on div "1) New Package Select Item M00002336517: Vertical-Premium smalls-7g-Original Gl…" at bounding box center [352, 263] width 562 height 224
click at [395, 323] on span at bounding box center [492, 330] width 257 height 24
type input "18"
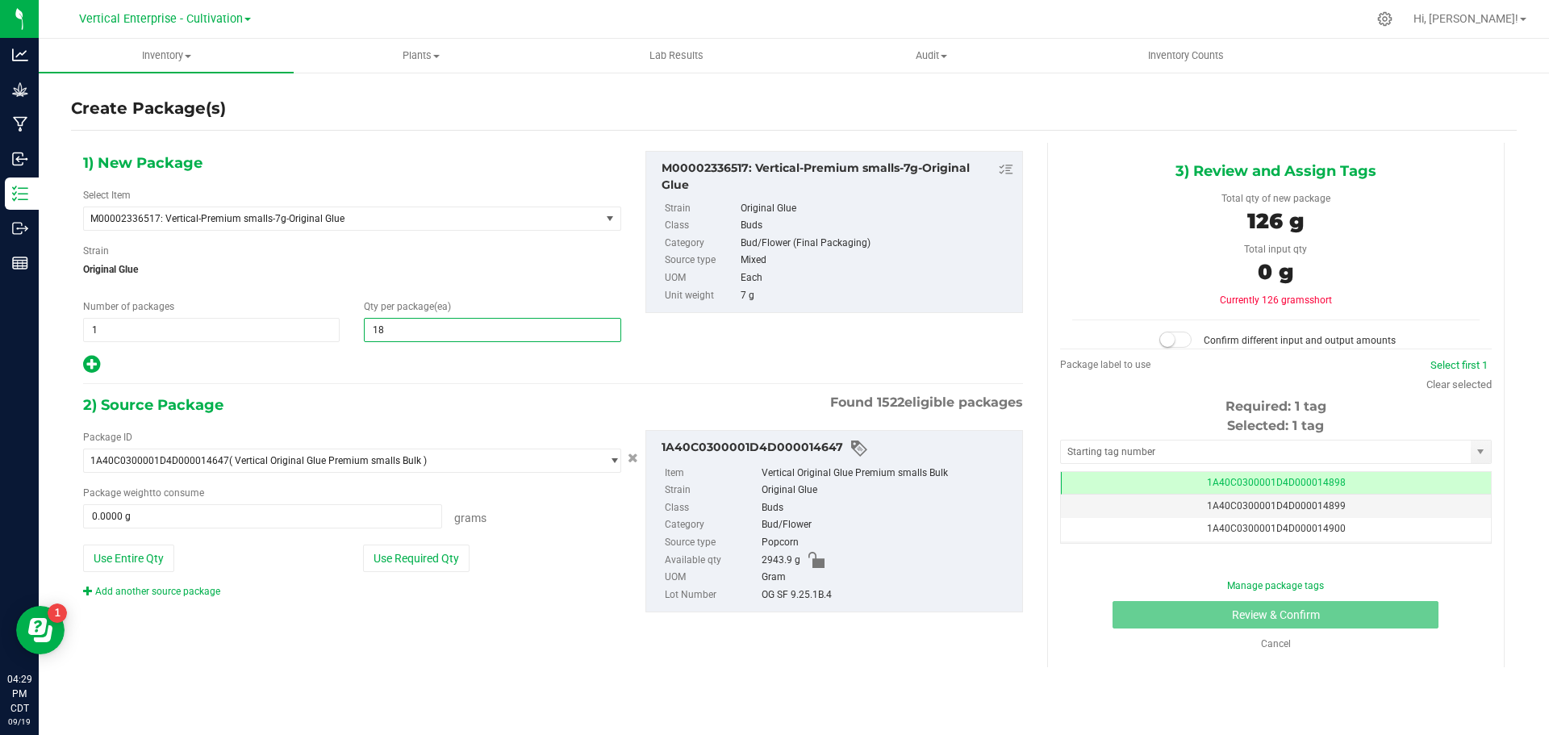
click at [89, 357] on icon at bounding box center [91, 364] width 17 height 20
type input "18"
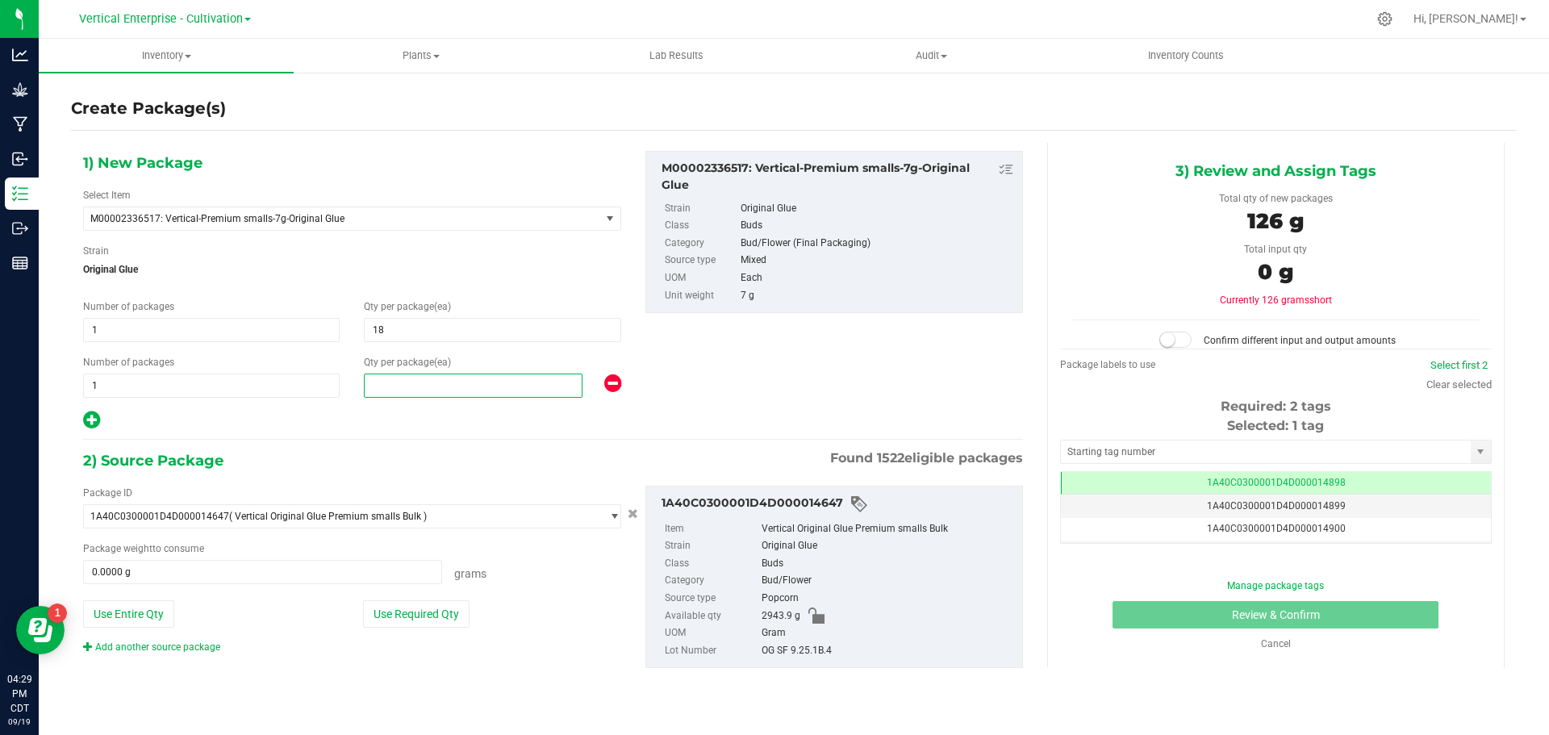
click at [436, 384] on span at bounding box center [473, 386] width 219 height 24
type input "12"
click at [412, 616] on button "Use Required Qty" at bounding box center [416, 613] width 107 height 27
type input "210.0000 g"
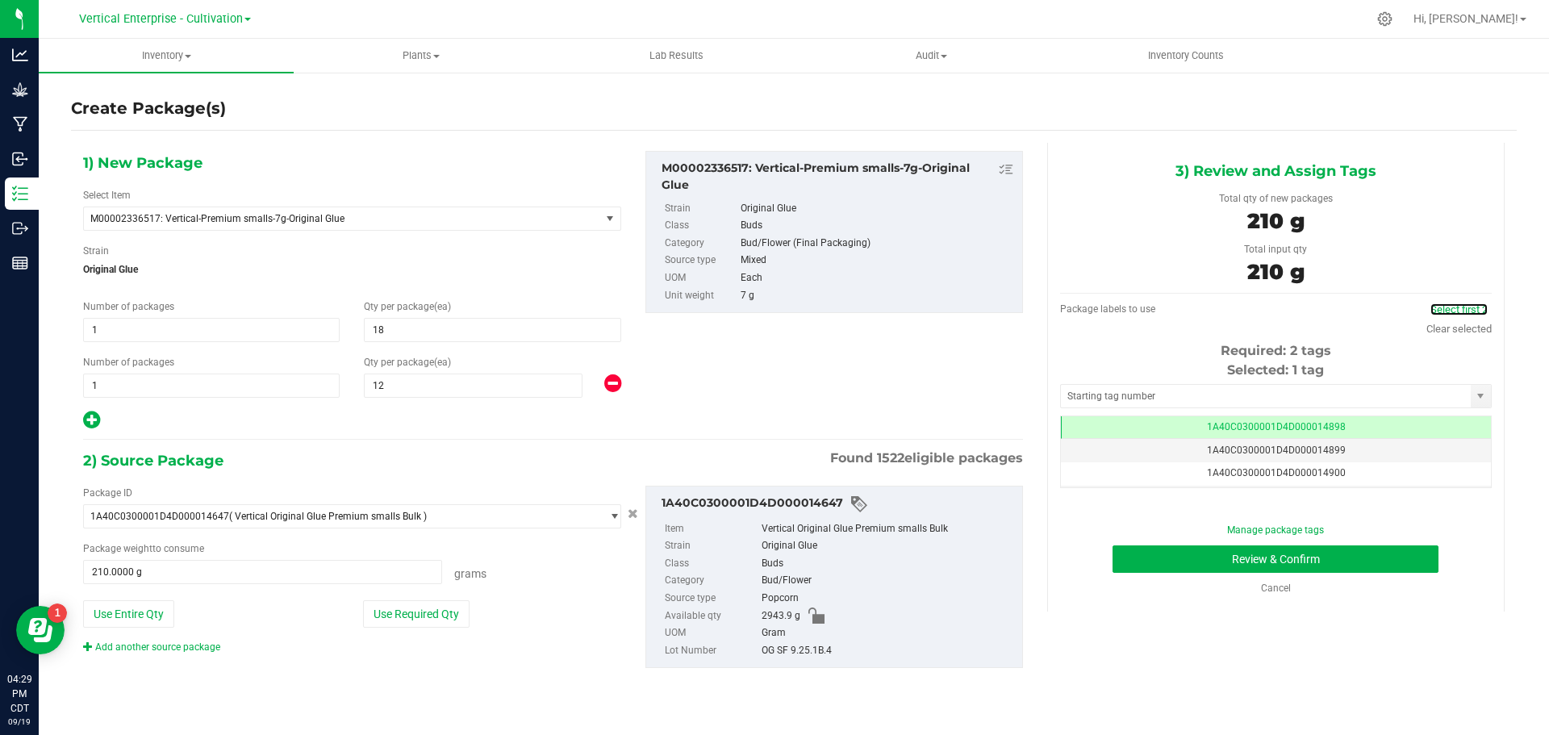
click at [1465, 307] on link "Select first 2" at bounding box center [1459, 309] width 57 height 12
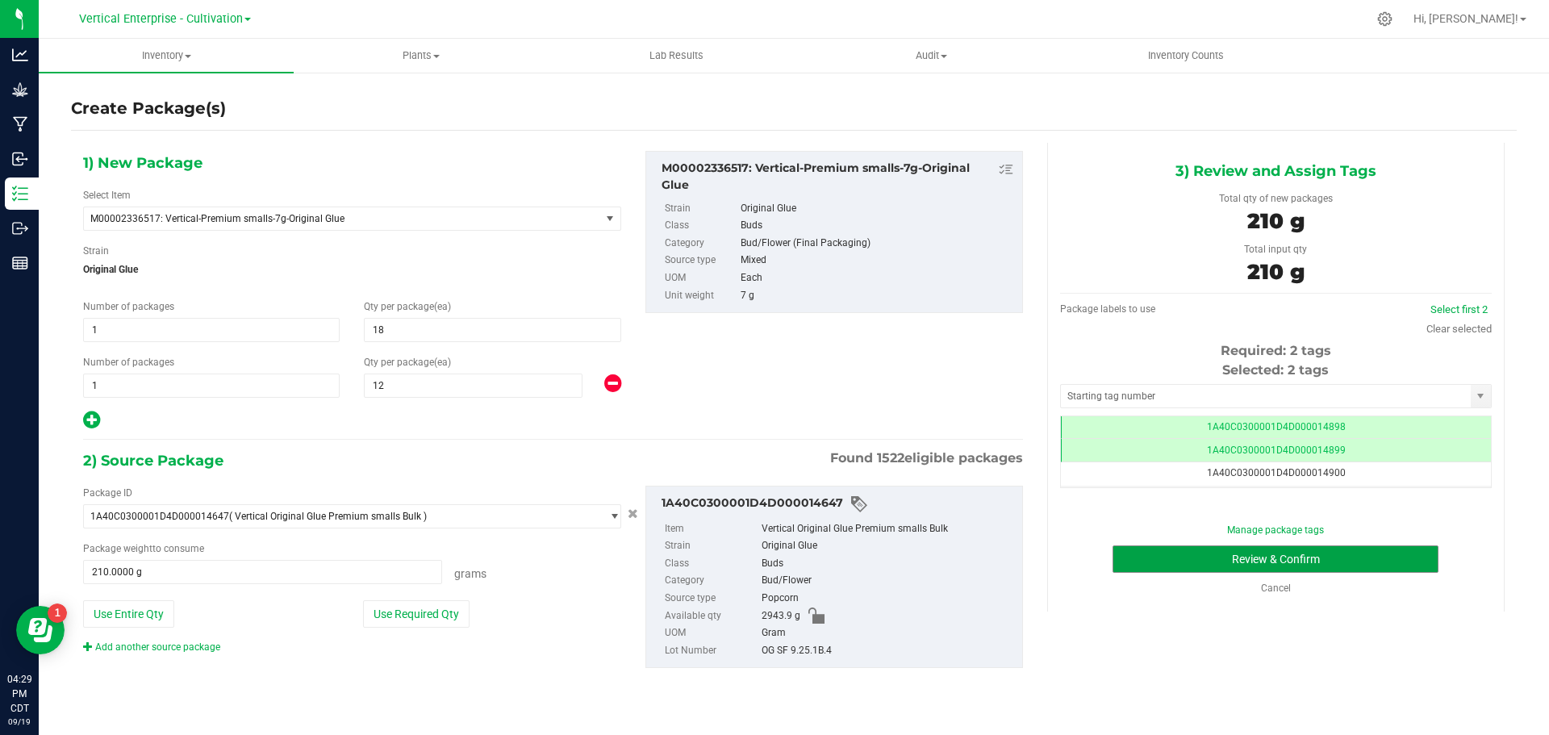
click at [1327, 562] on button "Review & Confirm" at bounding box center [1276, 558] width 326 height 27
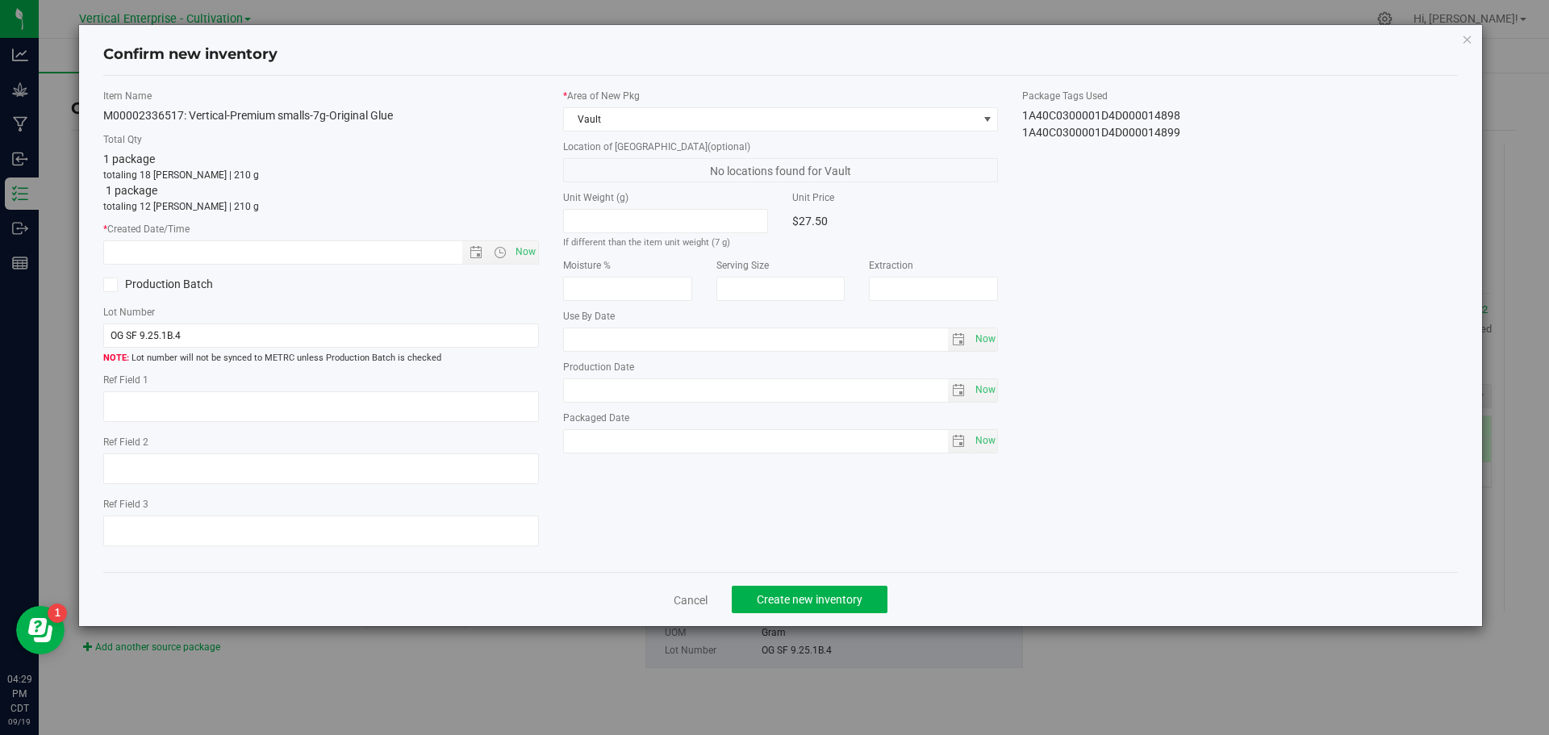
click at [534, 257] on span "Now" at bounding box center [525, 251] width 27 height 23
type input "9/19/2025 4:29 PM"
click at [857, 594] on span "Create new inventory" at bounding box center [810, 599] width 106 height 13
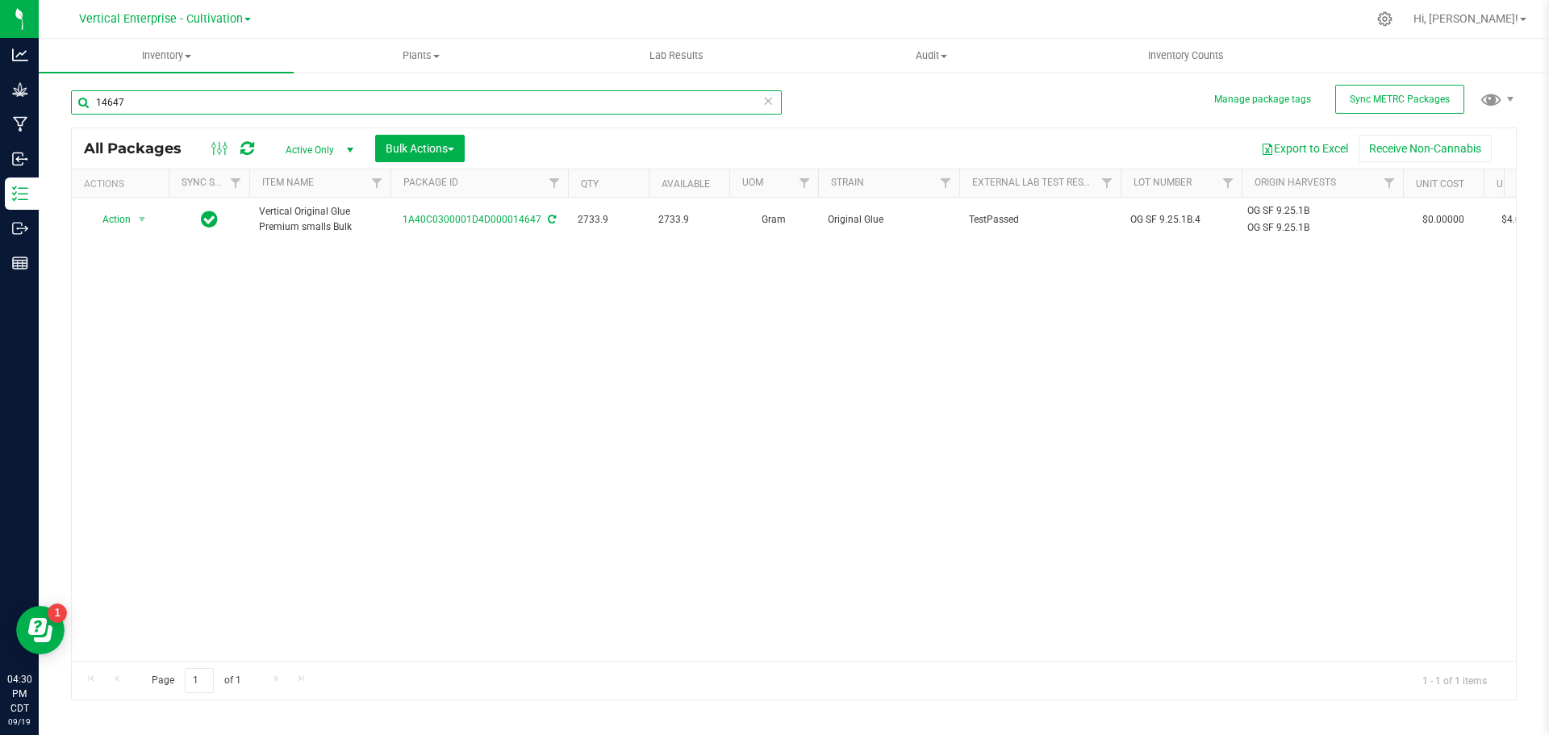
click at [171, 107] on input "14647" at bounding box center [426, 102] width 711 height 24
type input "1"
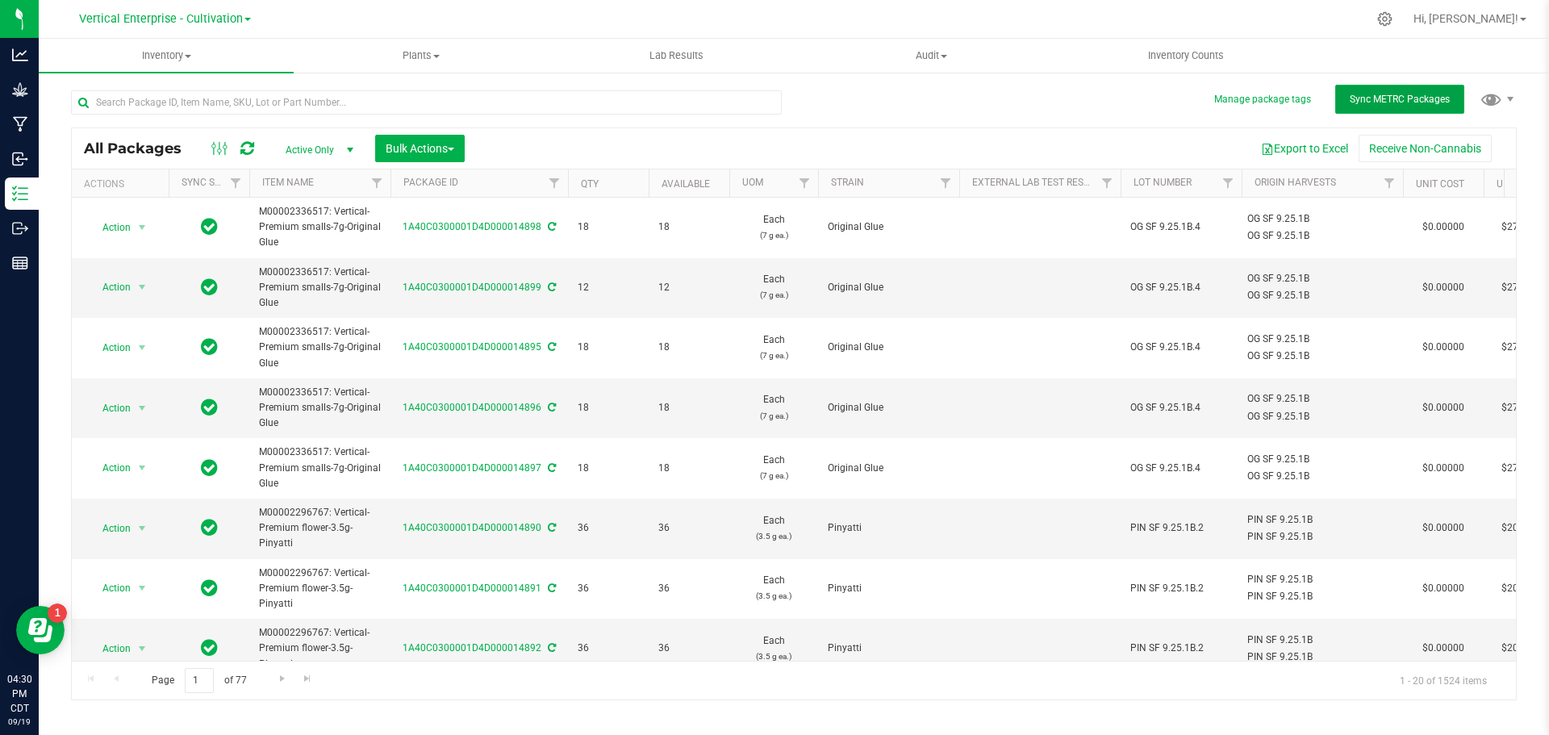
click at [1405, 99] on span "Sync METRC Packages" at bounding box center [1400, 99] width 100 height 11
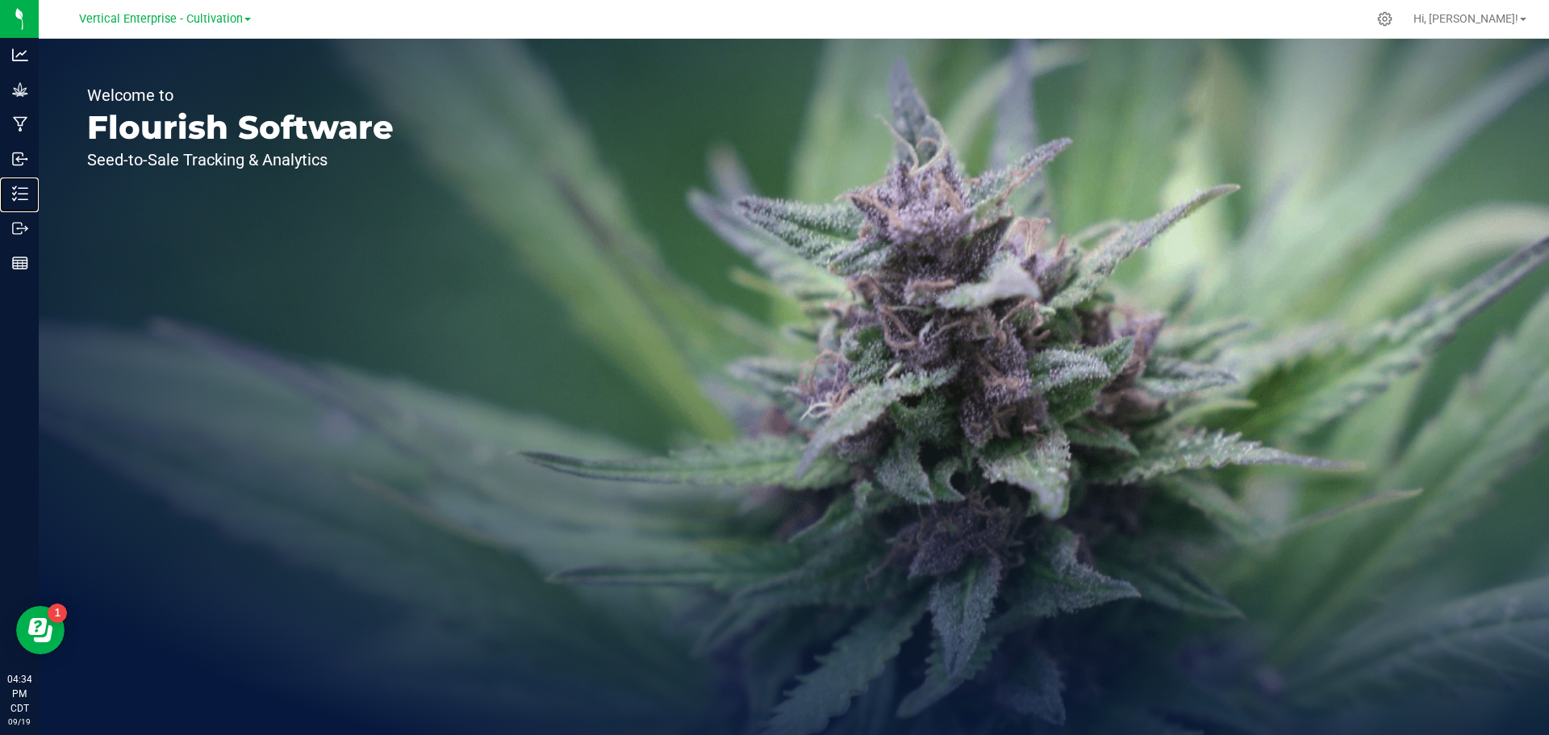
click at [0, 0] on p "Inventory" at bounding box center [0, 0] width 0 height 0
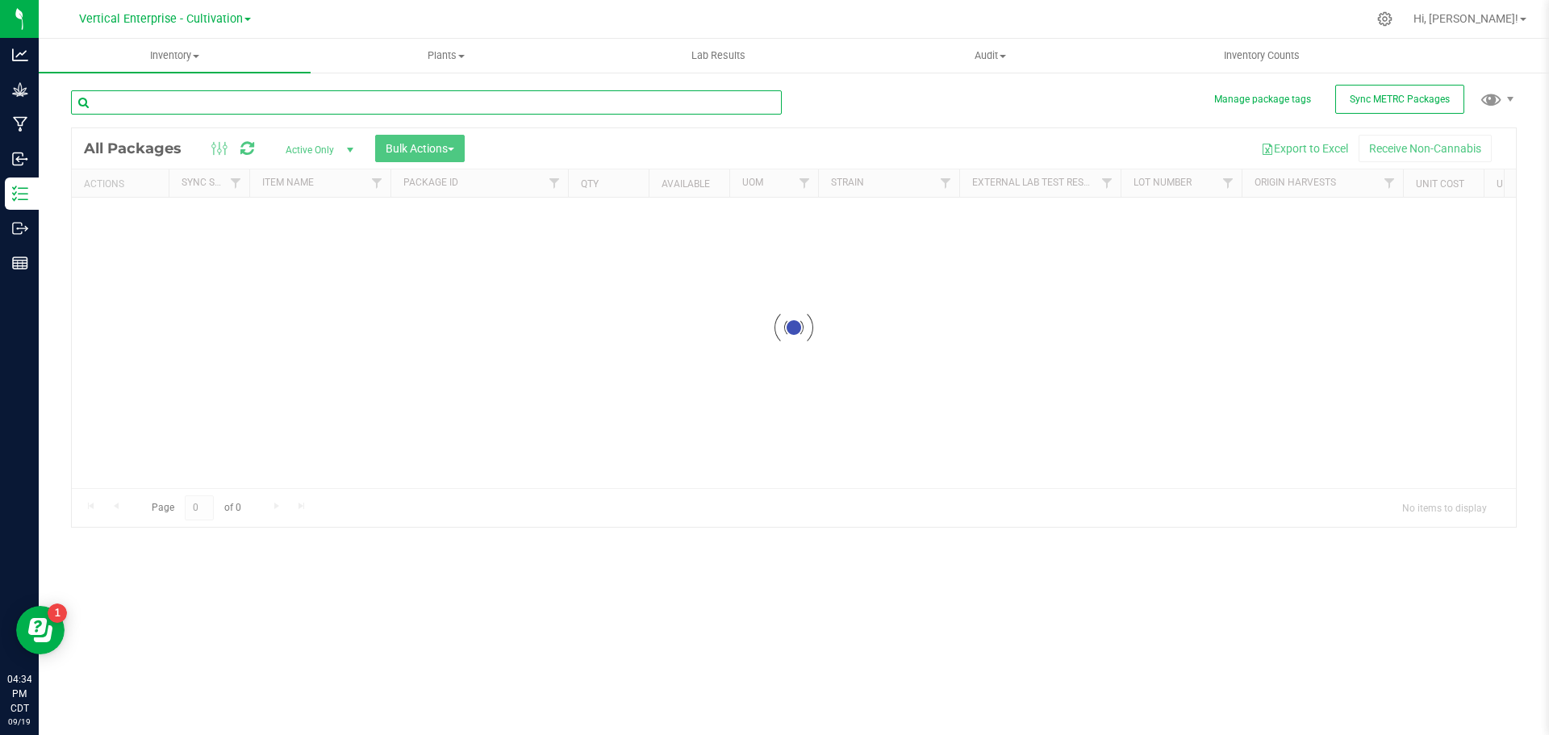
click at [161, 108] on div "Inventory All packages All inventory Waste log Create inventory Plants All plan…" at bounding box center [794, 387] width 1511 height 696
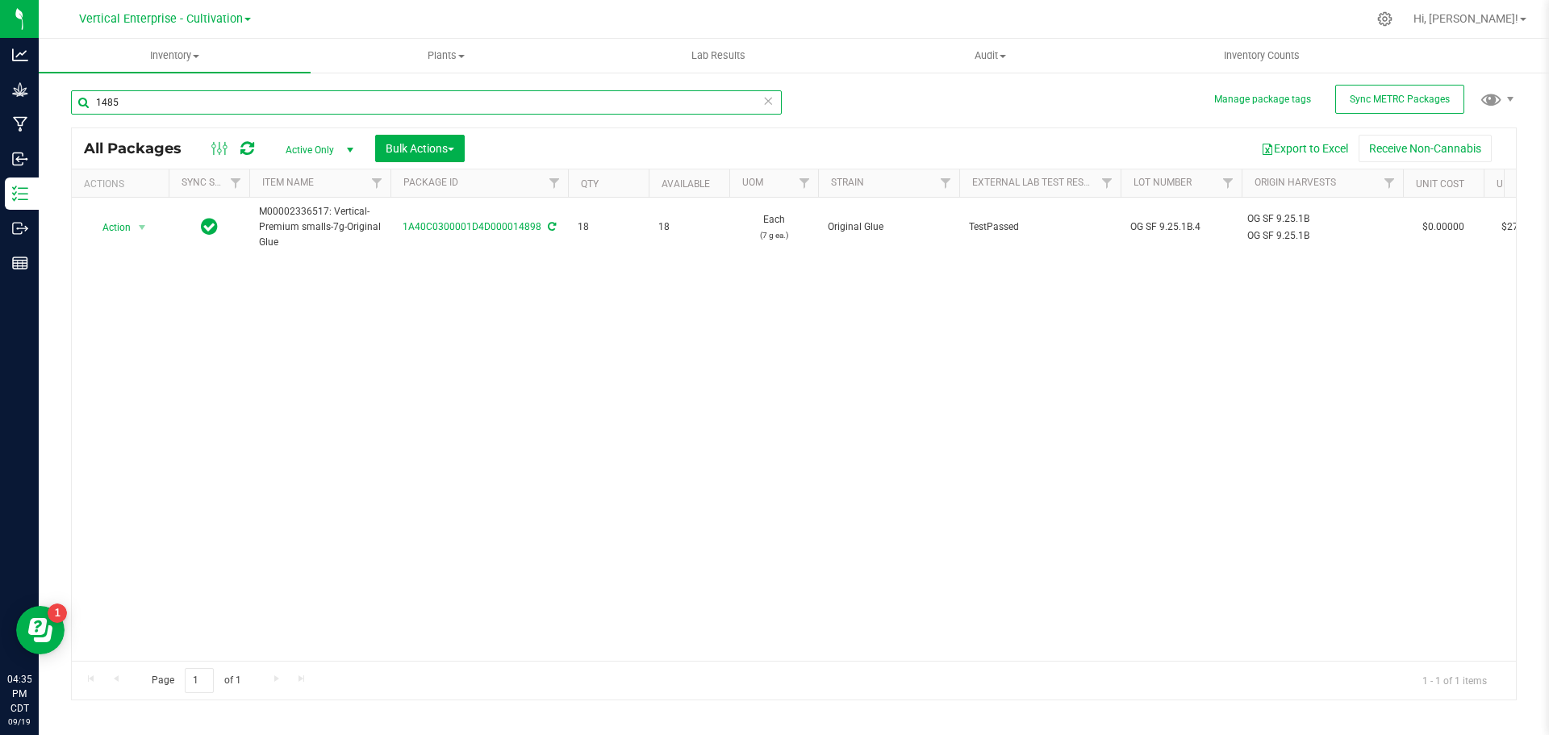
type input "14857"
